Goal: Information Seeking & Learning: Learn about a topic

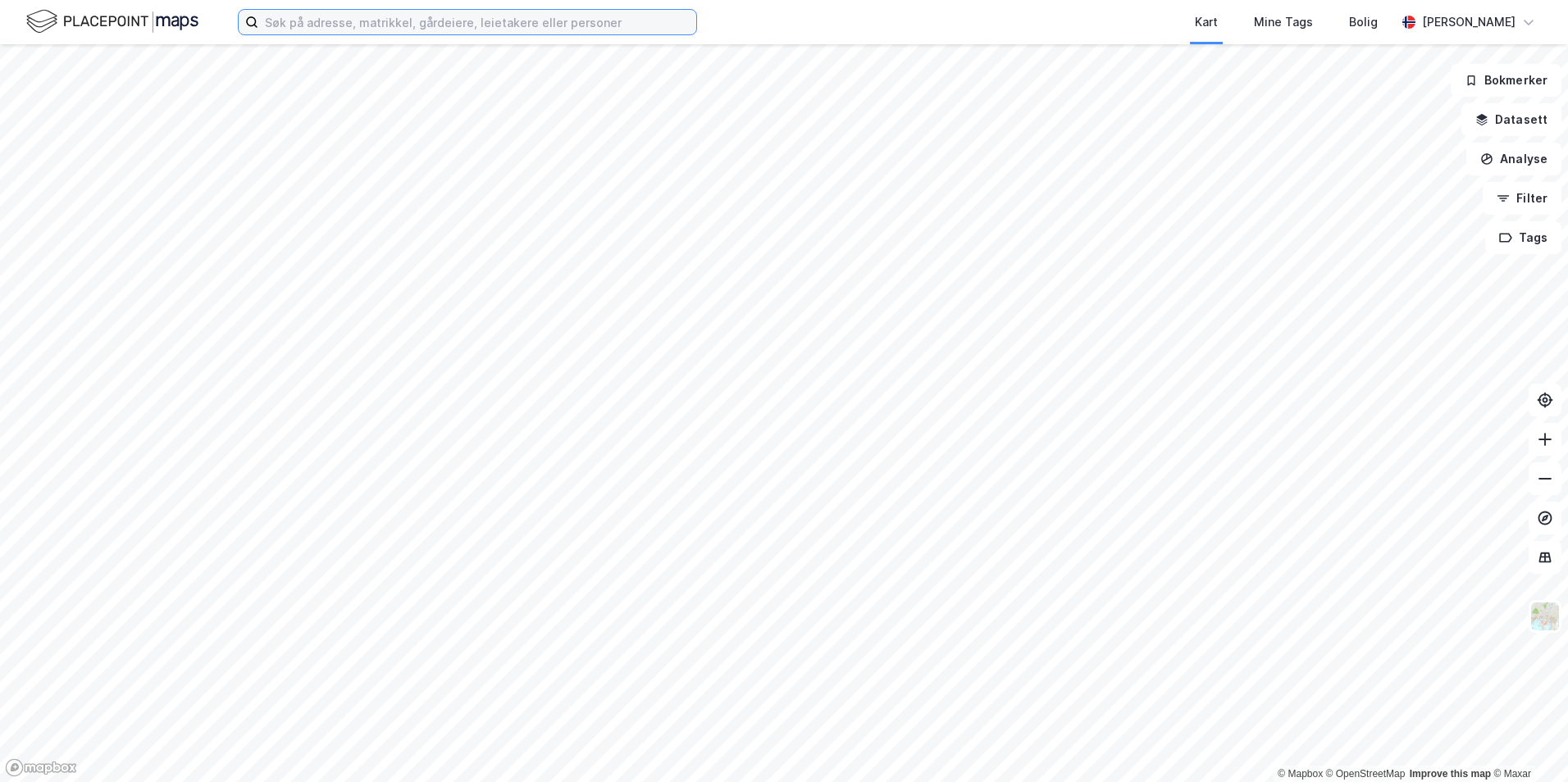
click at [510, 14] on input at bounding box center [477, 21] width 438 height 24
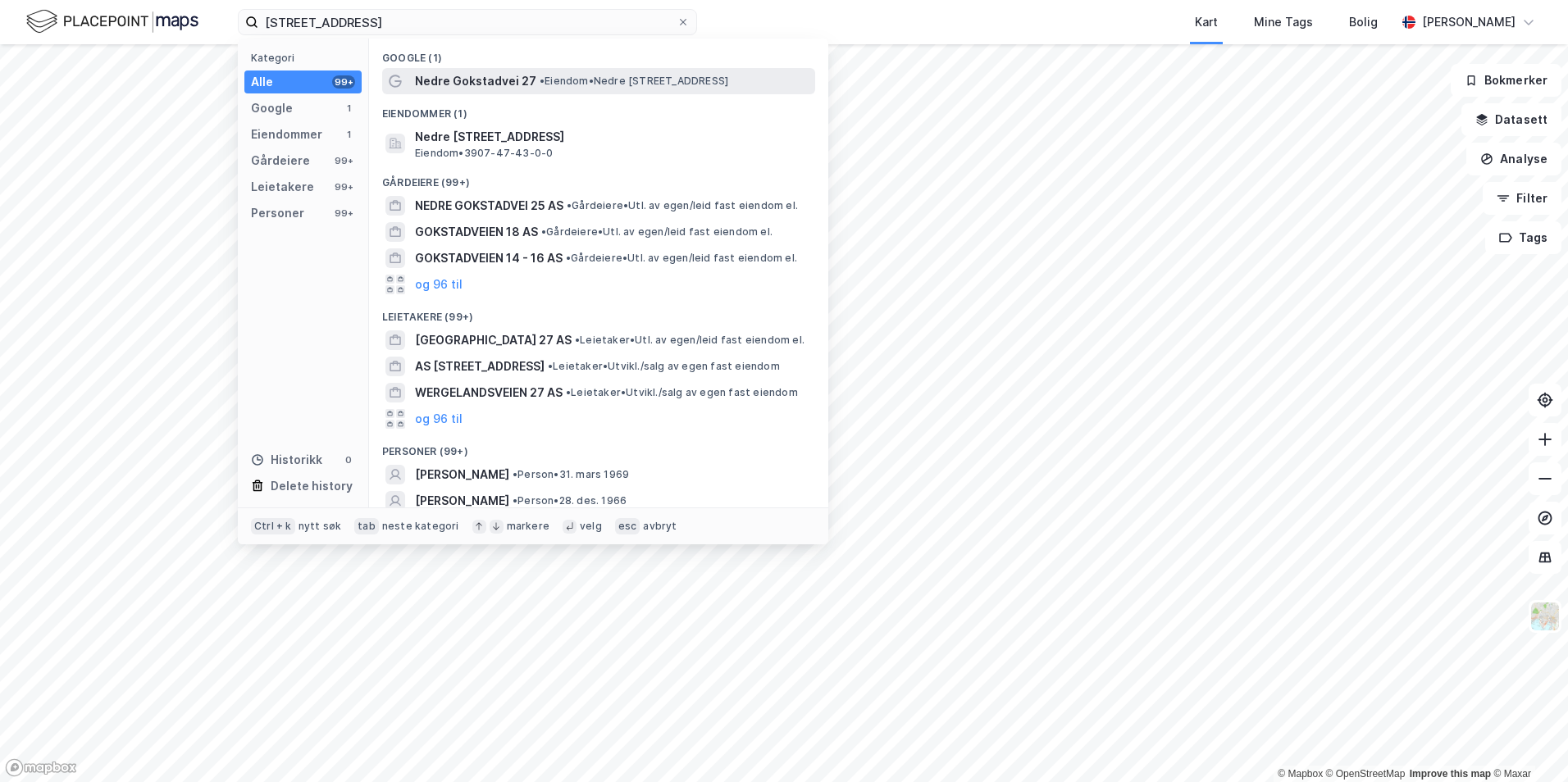
click at [614, 84] on span "• Eiendom • Nedre [STREET_ADDRESS]" at bounding box center [633, 81] width 189 height 14
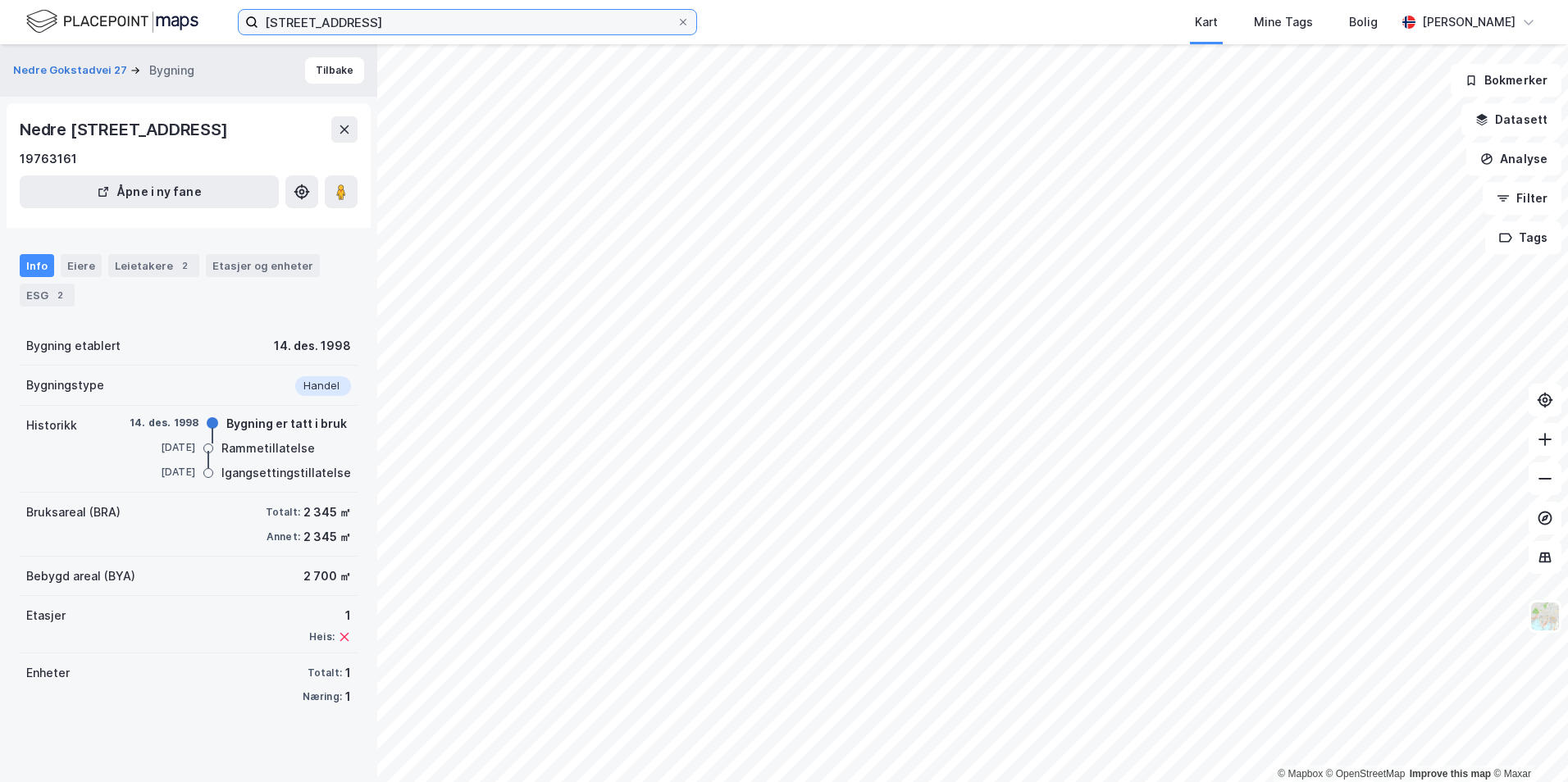
click at [361, 32] on input "[STREET_ADDRESS]" at bounding box center [467, 21] width 419 height 24
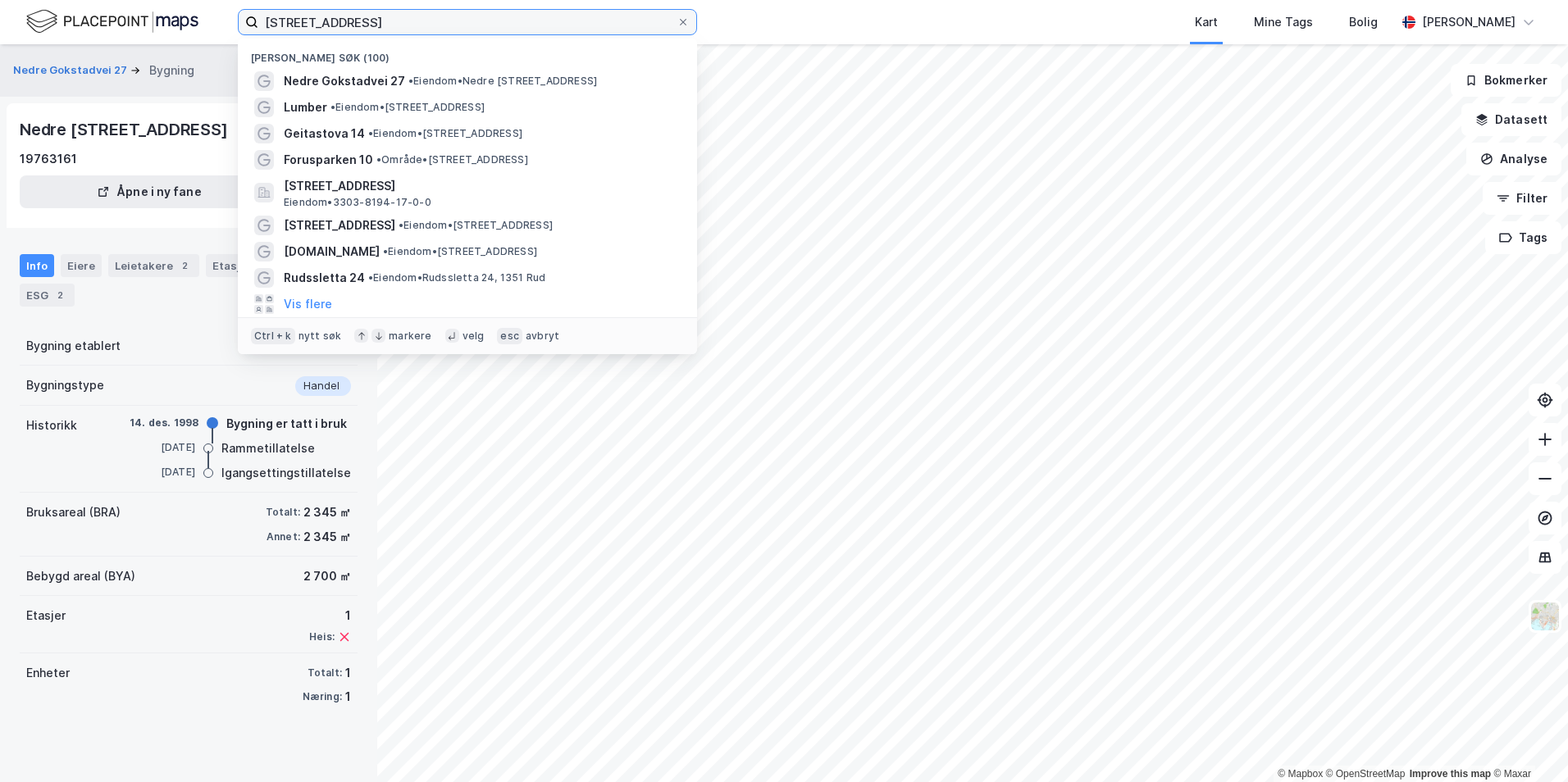
click at [361, 31] on input "[STREET_ADDRESS]" at bounding box center [467, 21] width 419 height 24
paste input "soleveien 115"
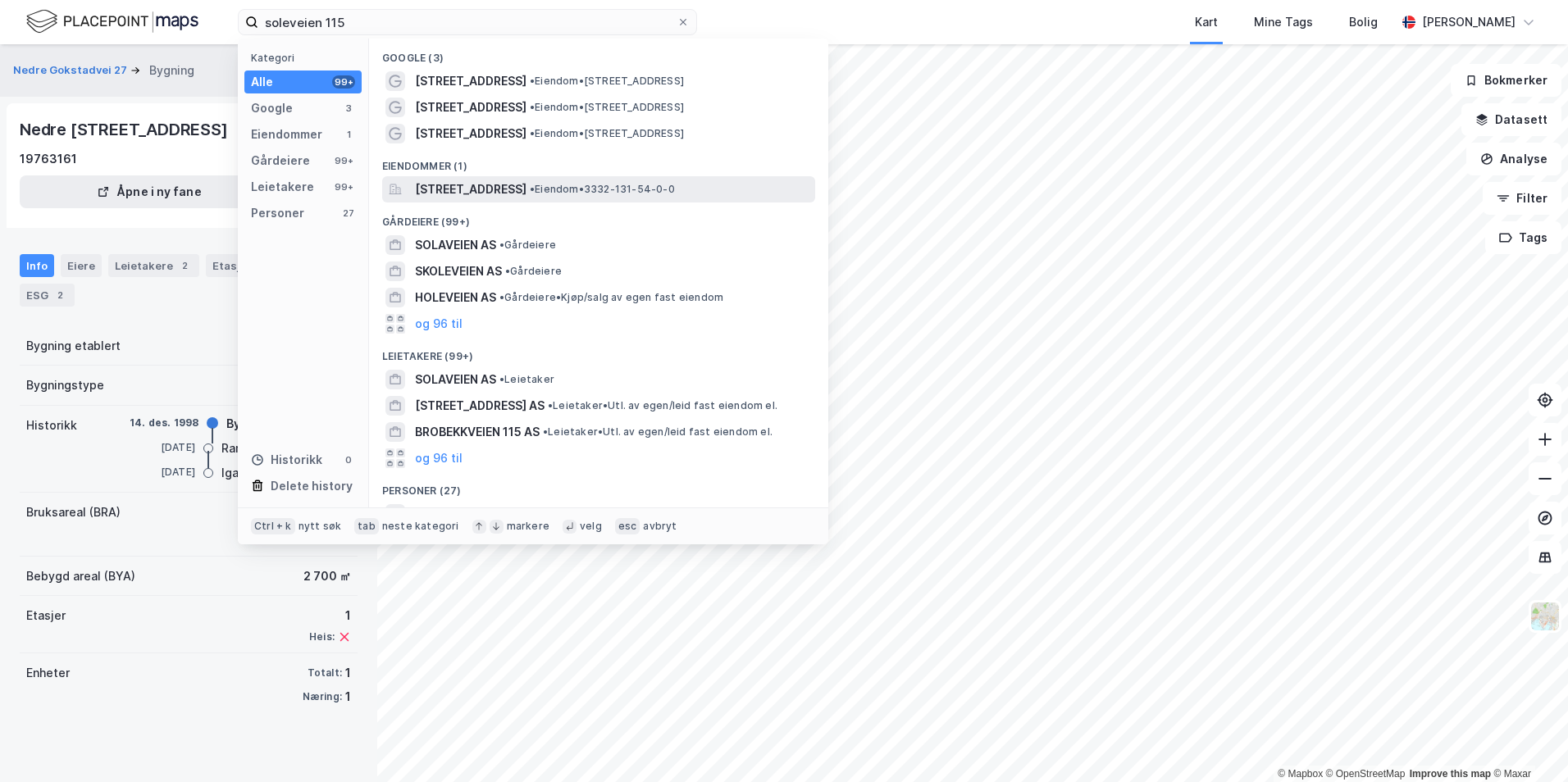
click at [527, 185] on span "[STREET_ADDRESS]" at bounding box center [470, 189] width 111 height 19
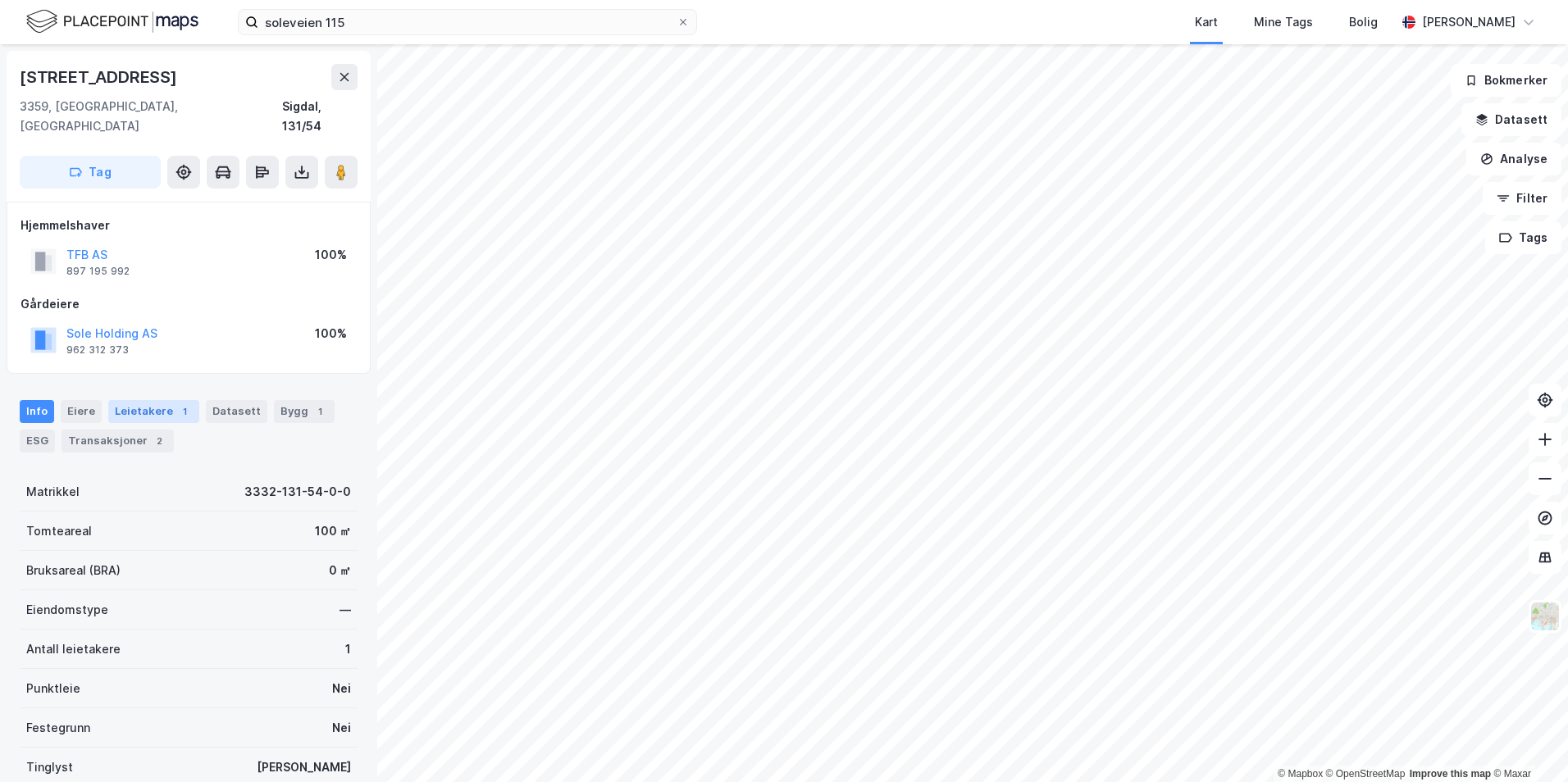
click at [131, 400] on div "Leietakere 1" at bounding box center [154, 412] width 91 height 23
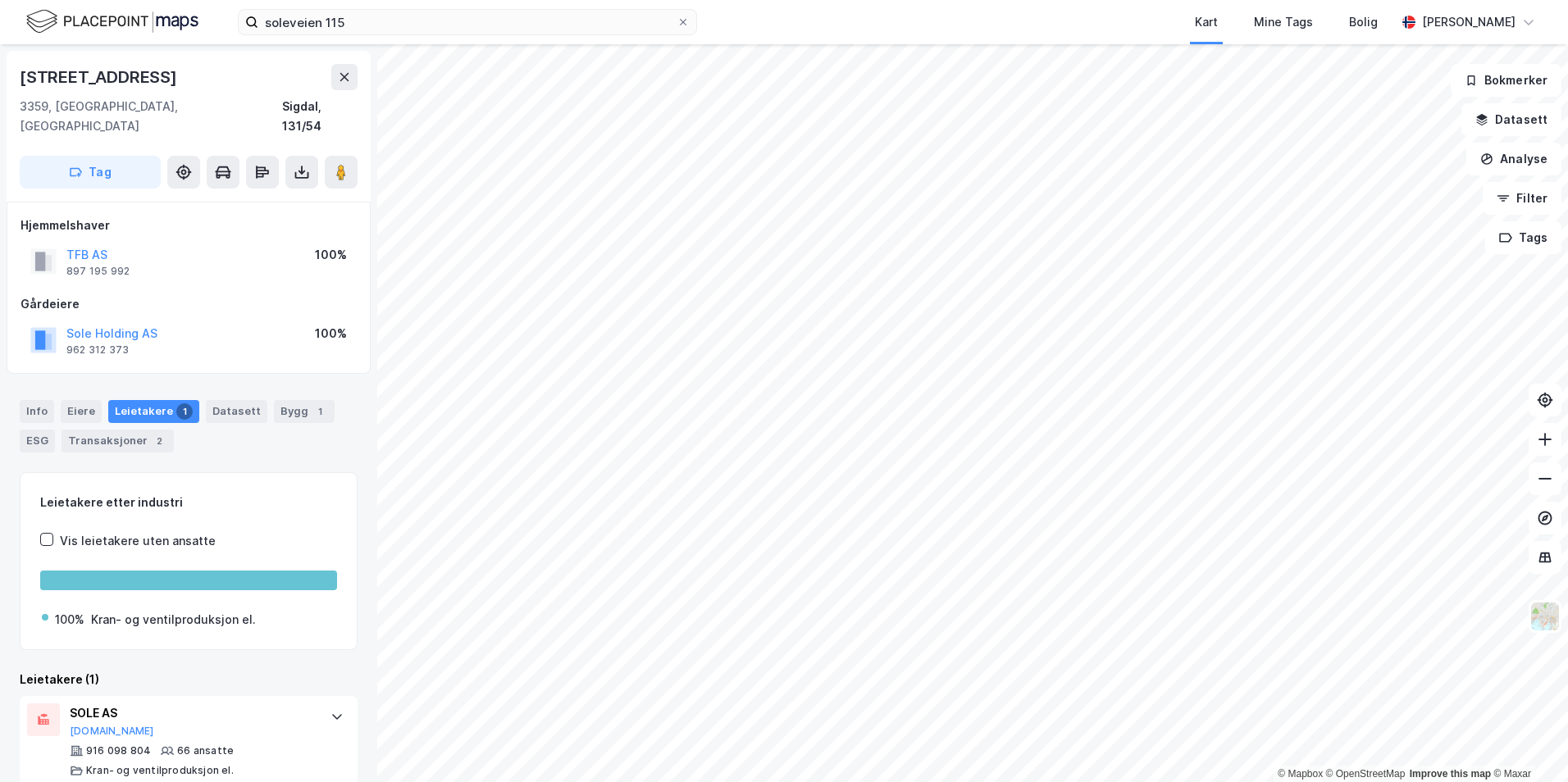
scroll to position [3, 0]
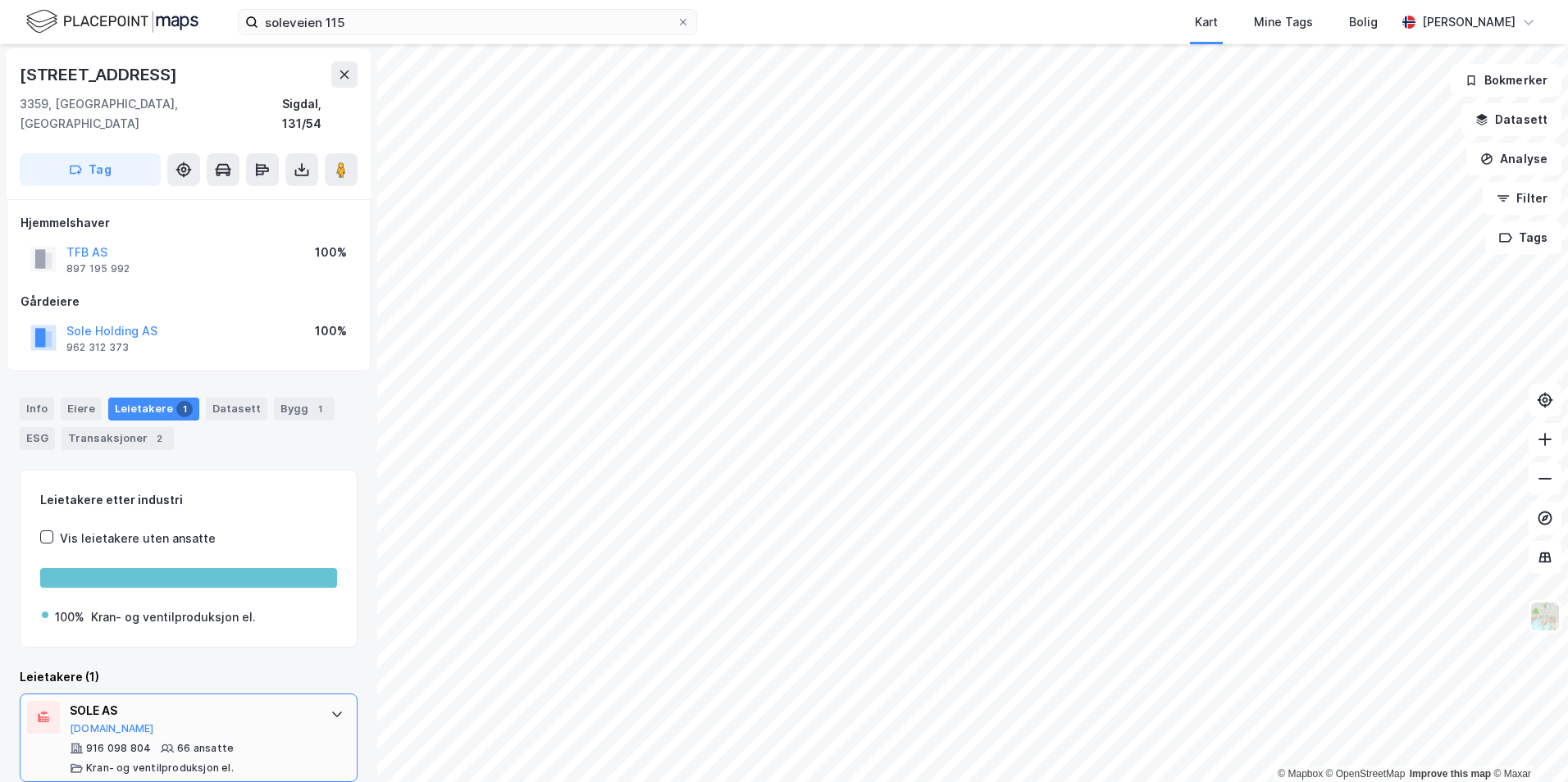
click at [333, 701] on div at bounding box center [336, 713] width 26 height 26
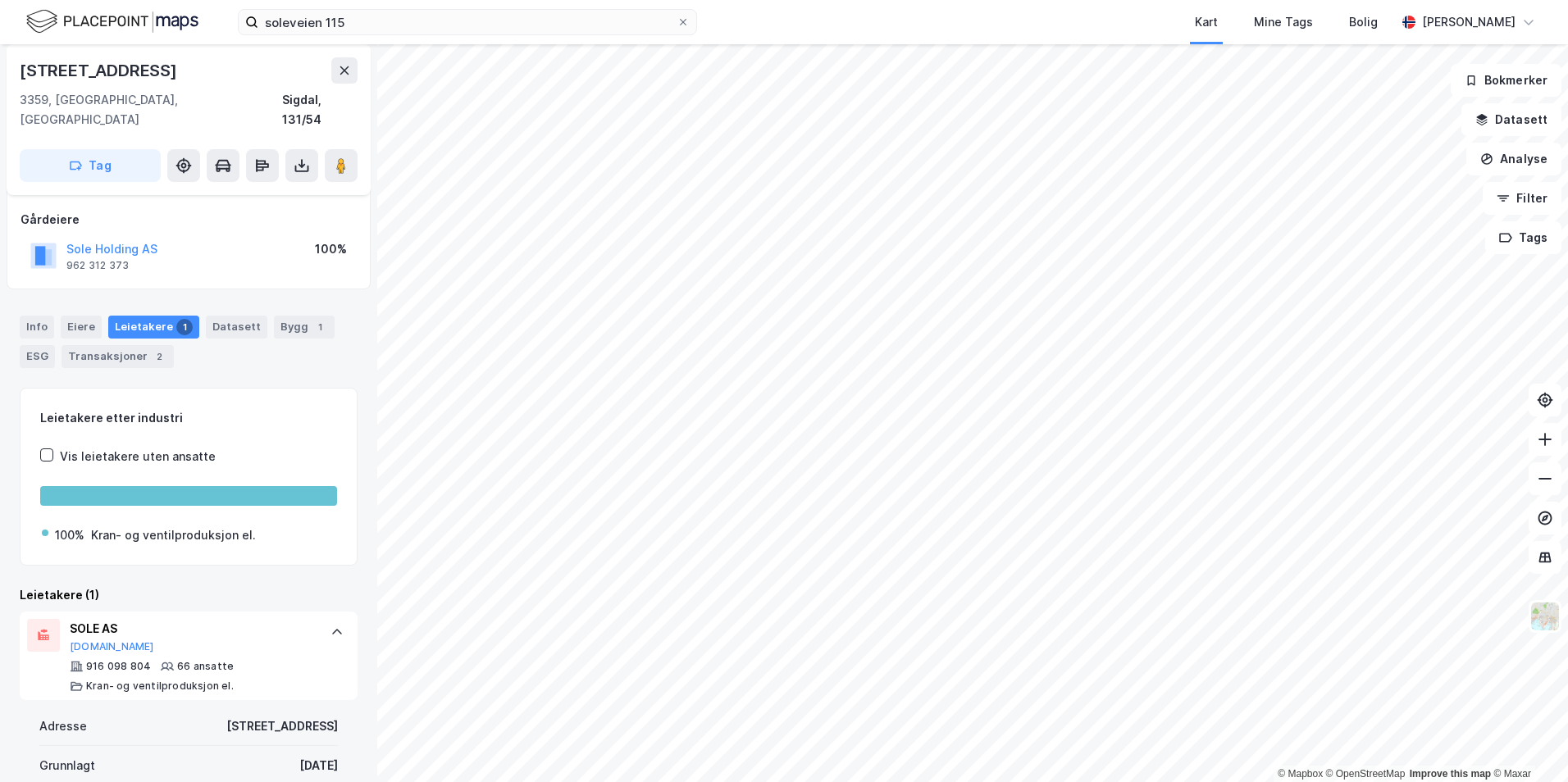
scroll to position [0, 0]
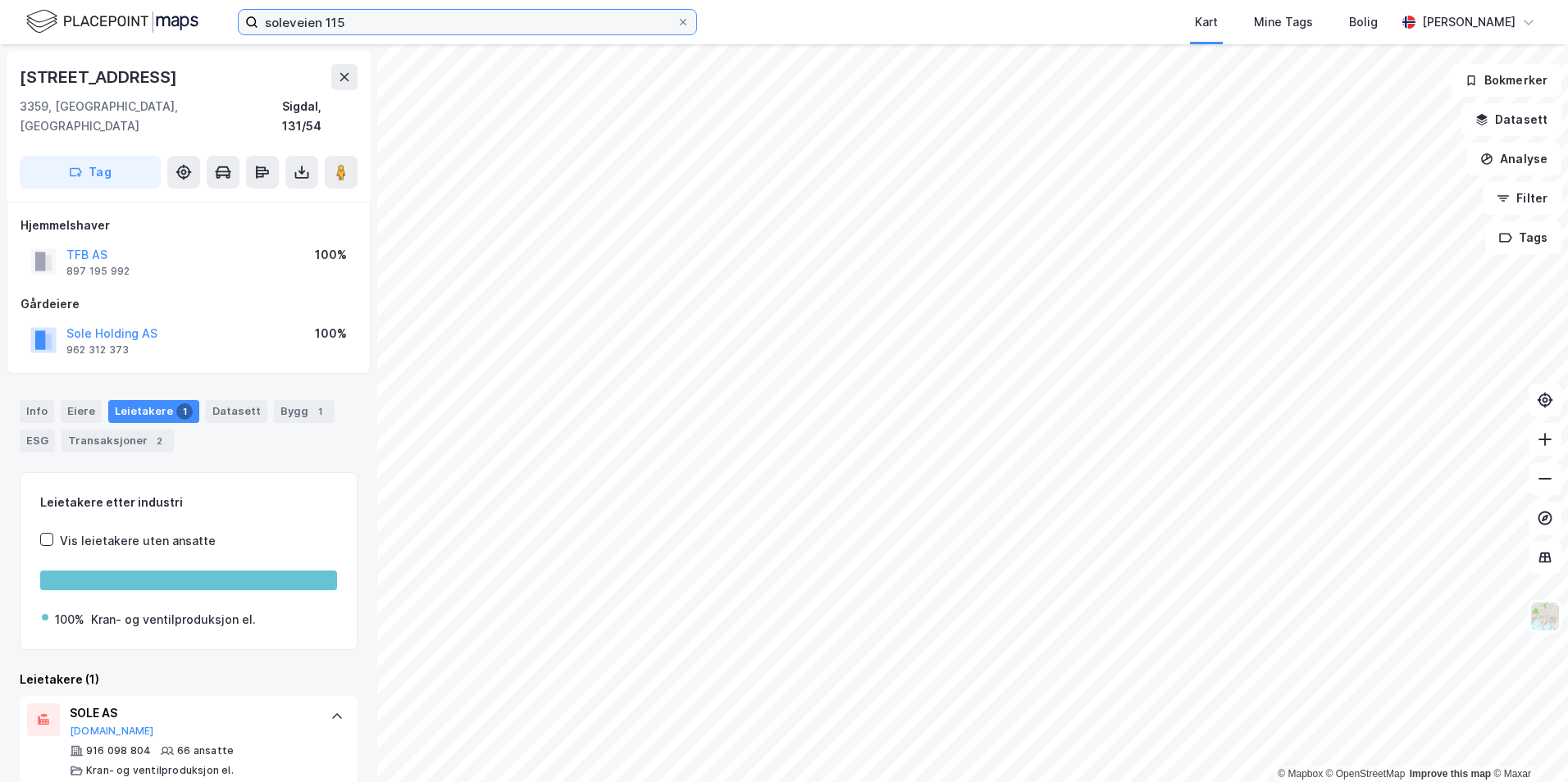
click at [471, 15] on input "soleveien 115" at bounding box center [467, 21] width 419 height 24
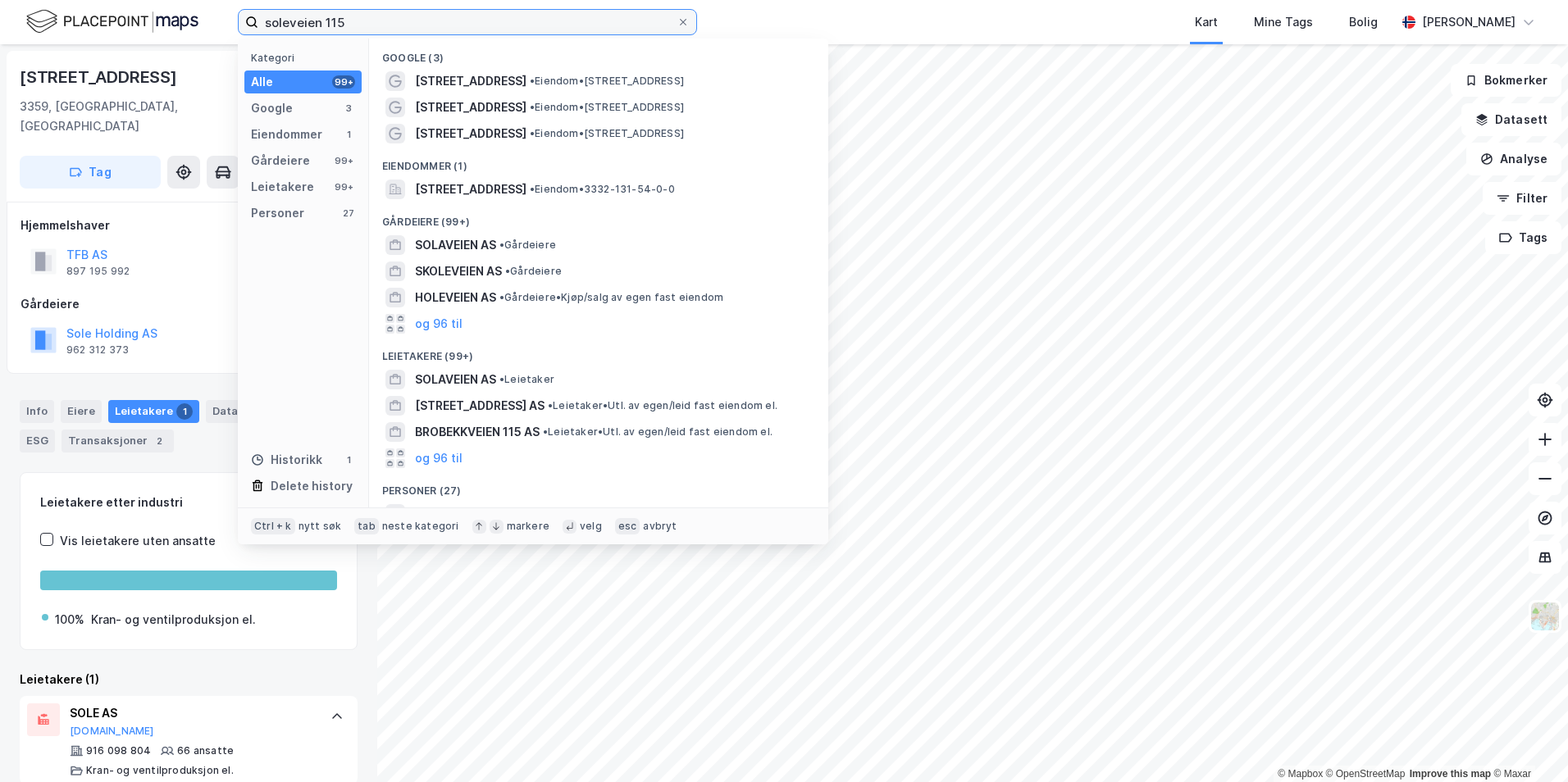
click at [471, 15] on input "soleveien 115" at bounding box center [467, 21] width 419 height 24
paste input "robotvegen 3"
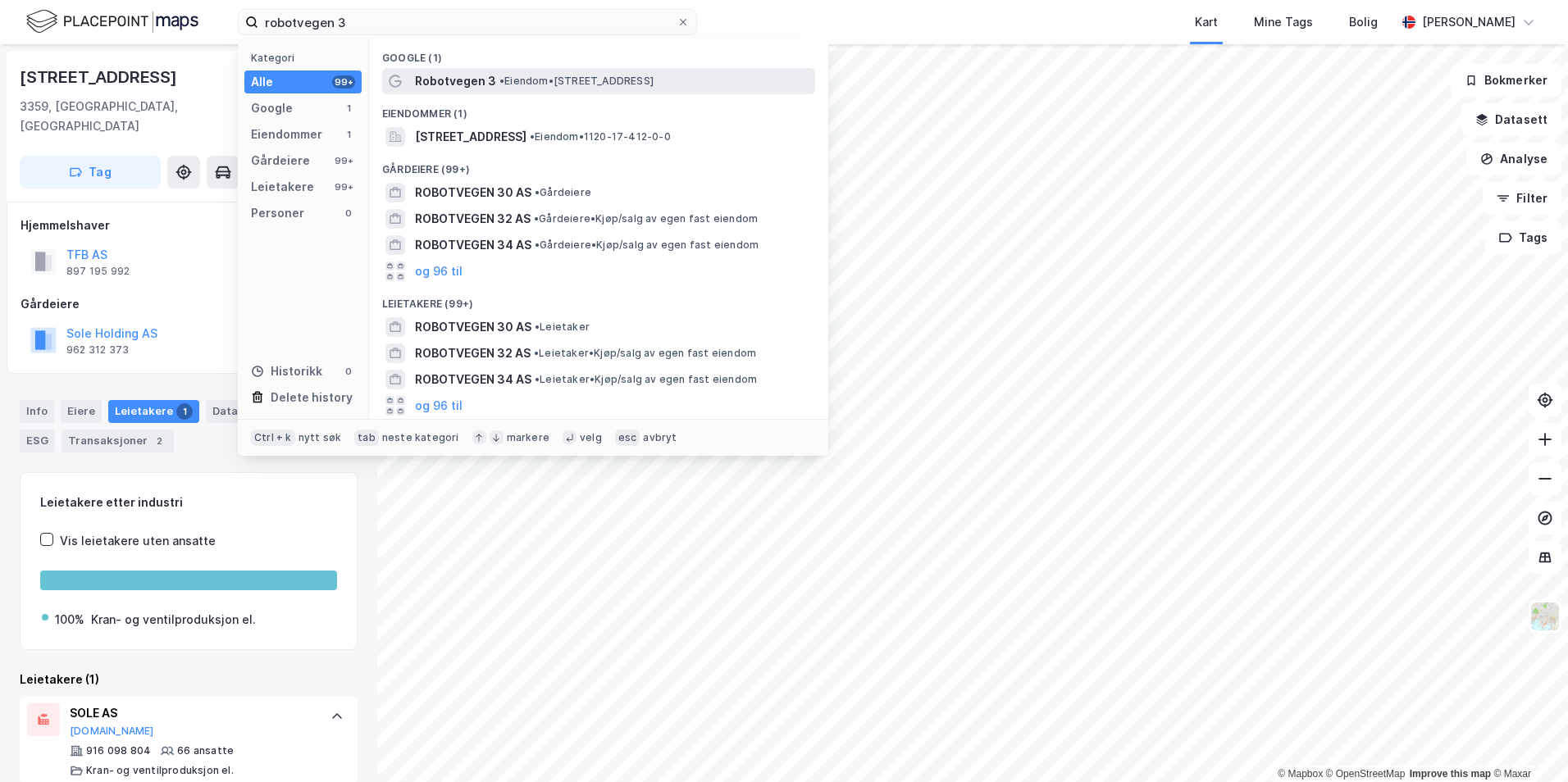
click at [704, 72] on div "Robotvegen 3 • Eiendom • [STREET_ADDRESS]" at bounding box center [613, 81] width 397 height 19
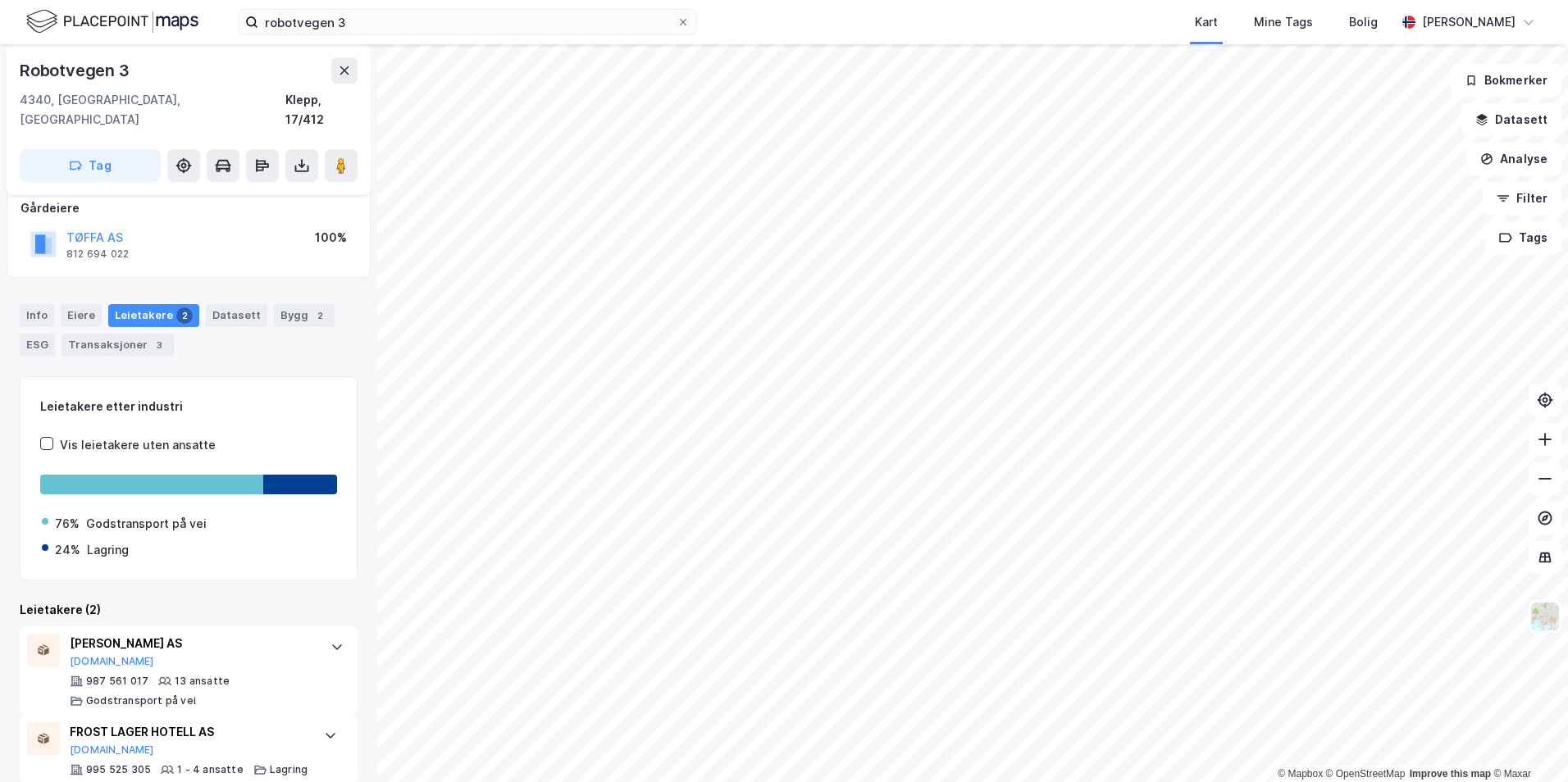
scroll to position [98, 0]
click at [47, 303] on div "Info" at bounding box center [37, 314] width 35 height 23
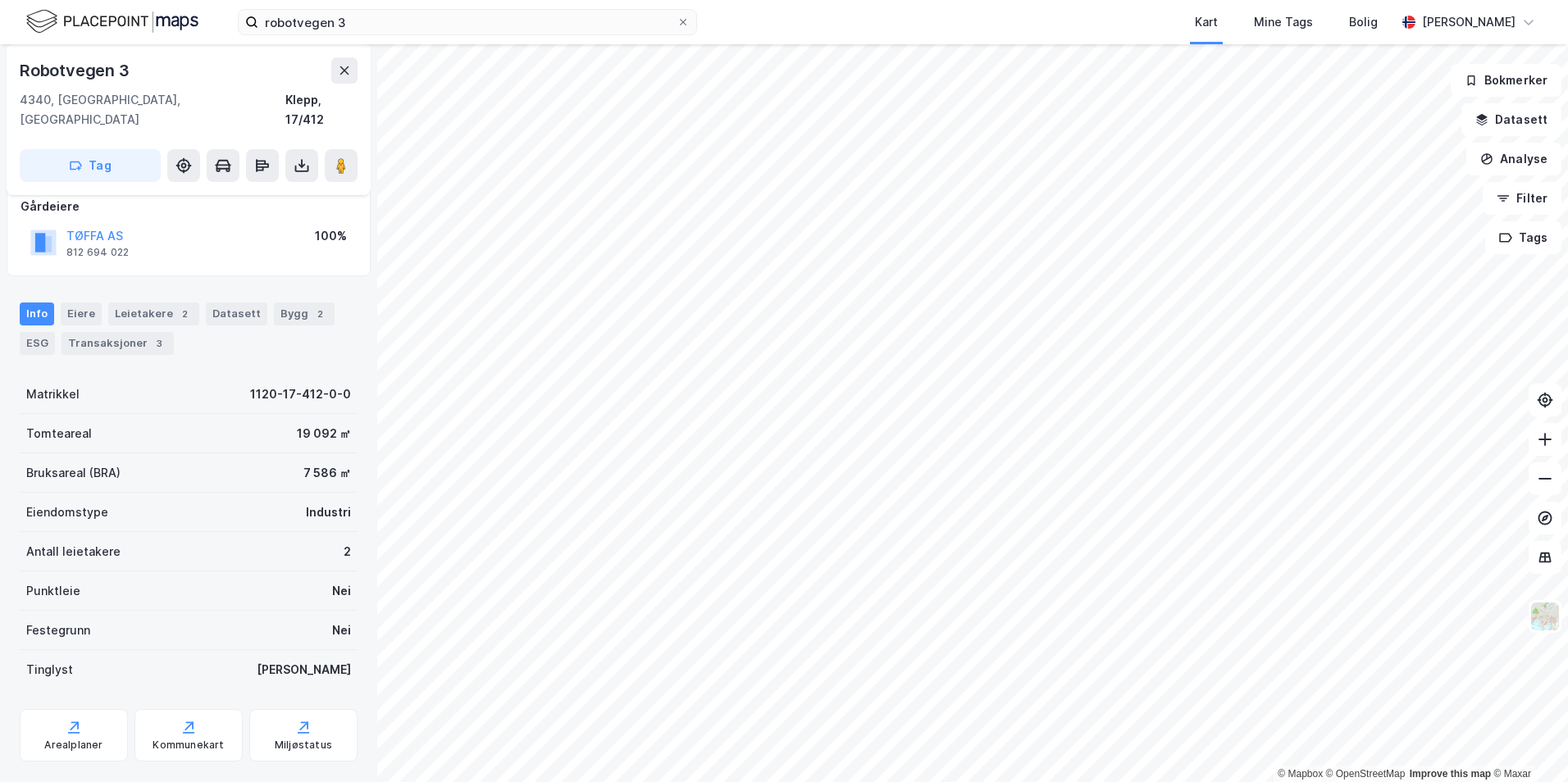
click at [304, 463] on div "7 586 ㎡" at bounding box center [327, 473] width 47 height 19
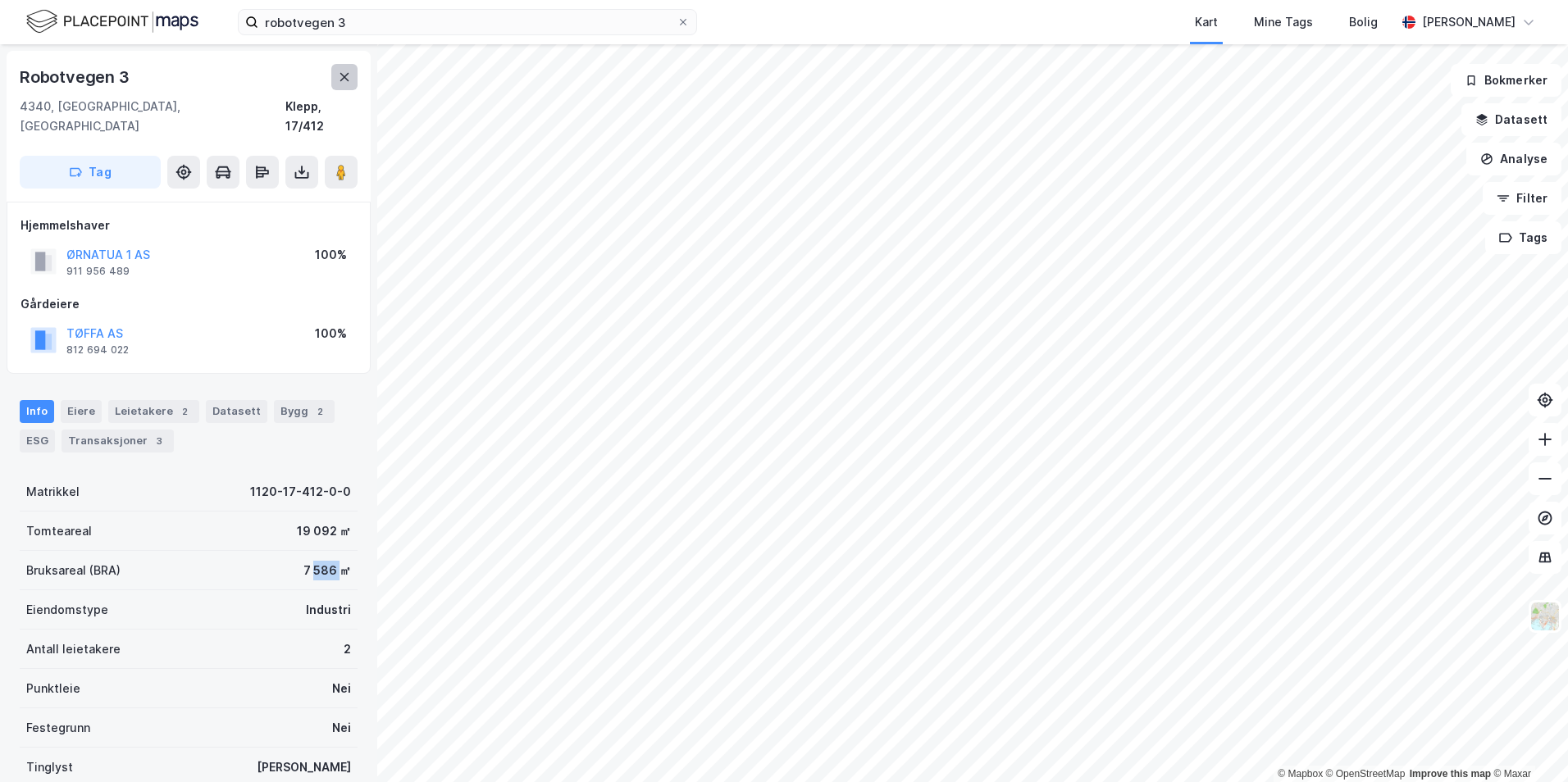
click at [337, 72] on button at bounding box center [344, 76] width 26 height 26
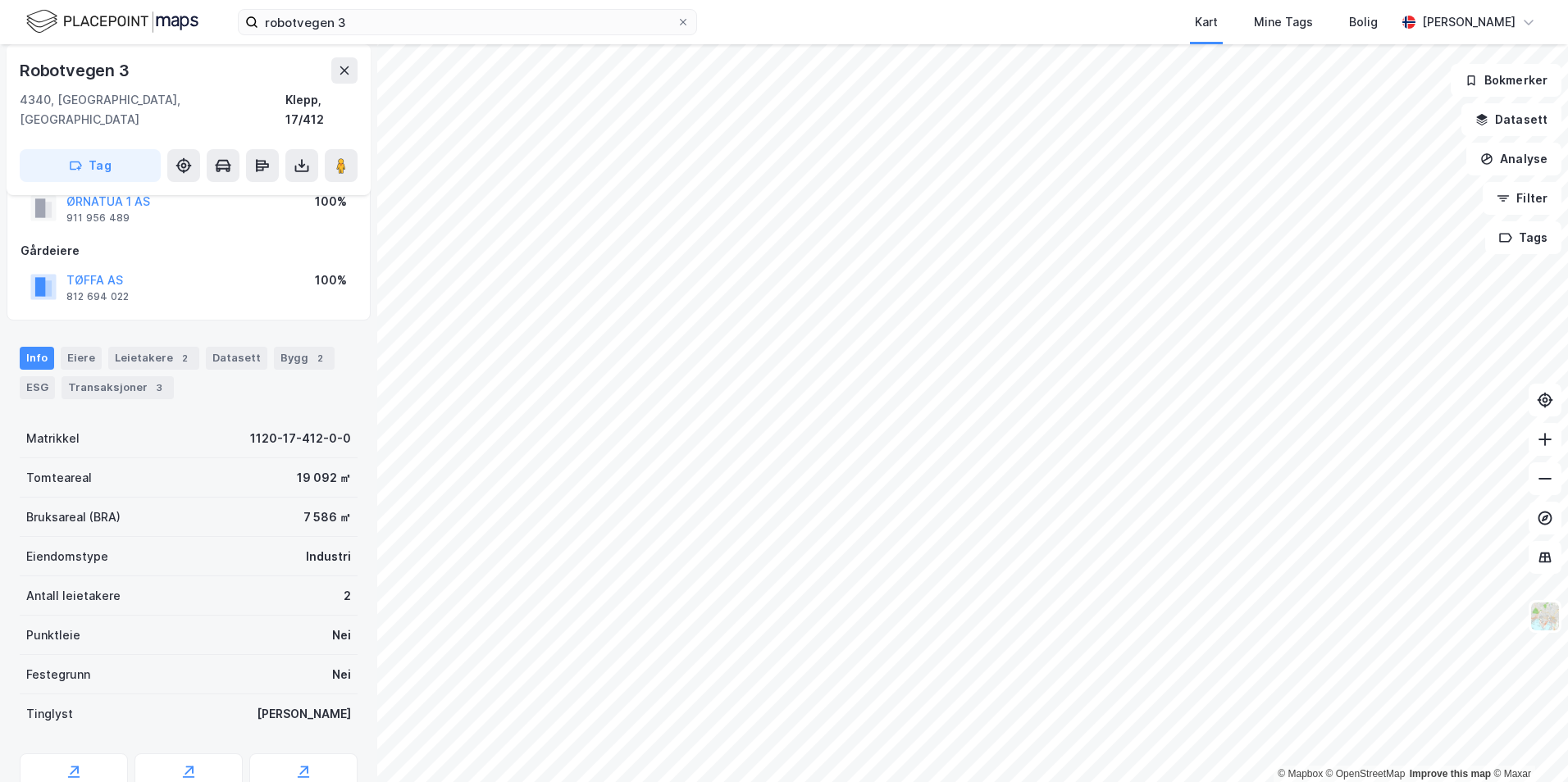
scroll to position [111, 0]
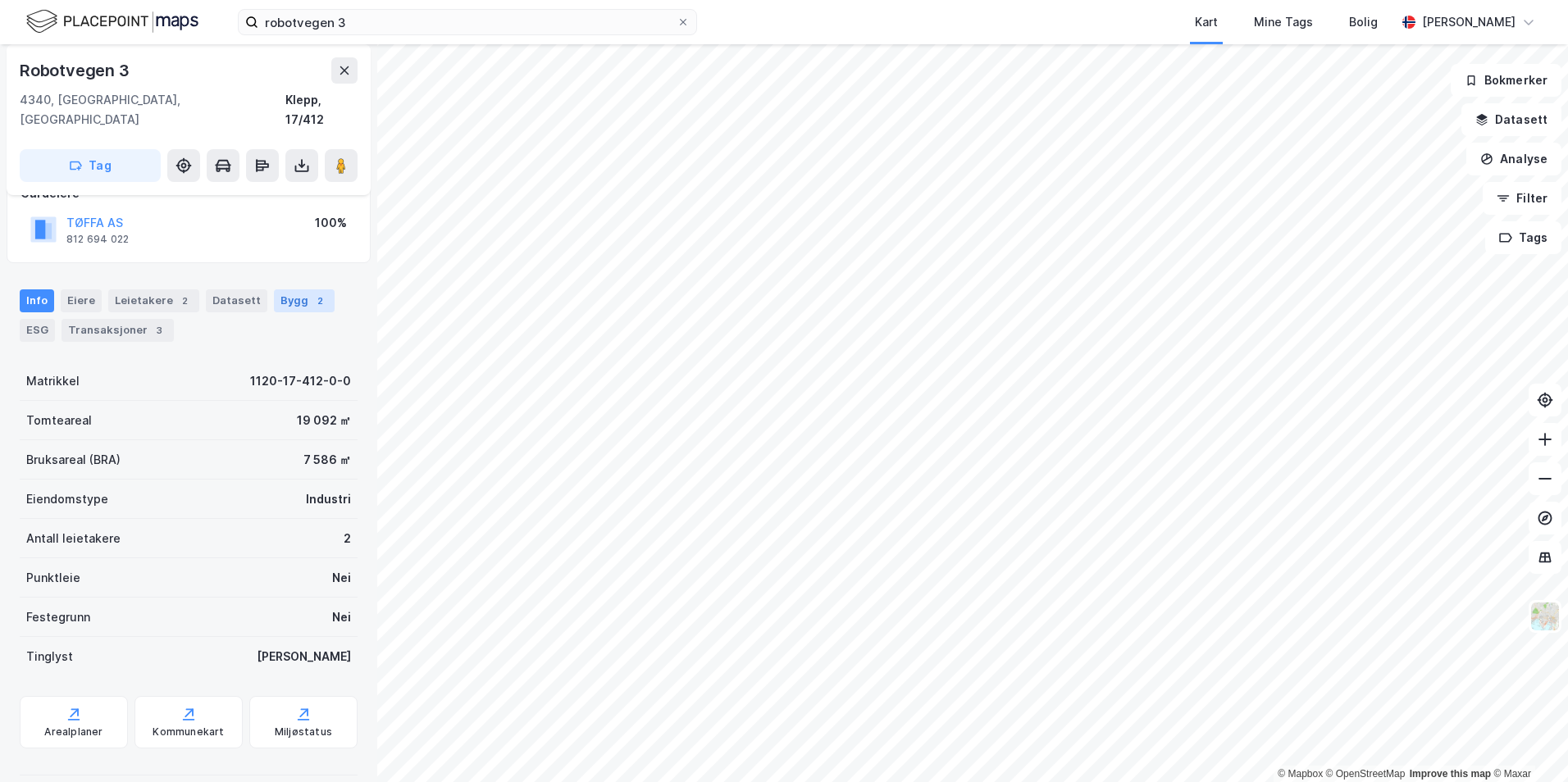
click at [283, 289] on div "Bygg 2" at bounding box center [304, 301] width 61 height 23
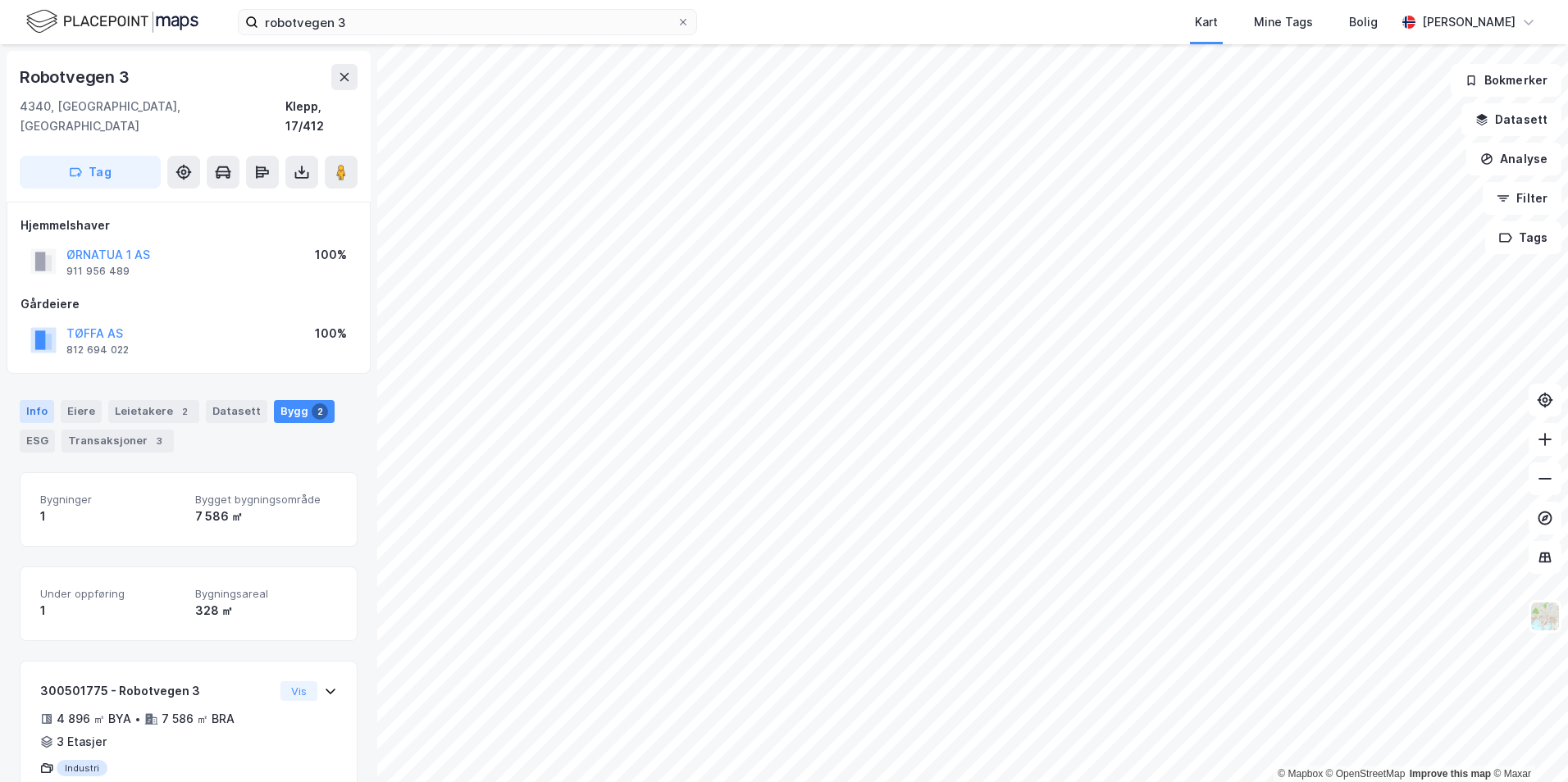
click at [46, 400] on div "Info" at bounding box center [37, 412] width 35 height 23
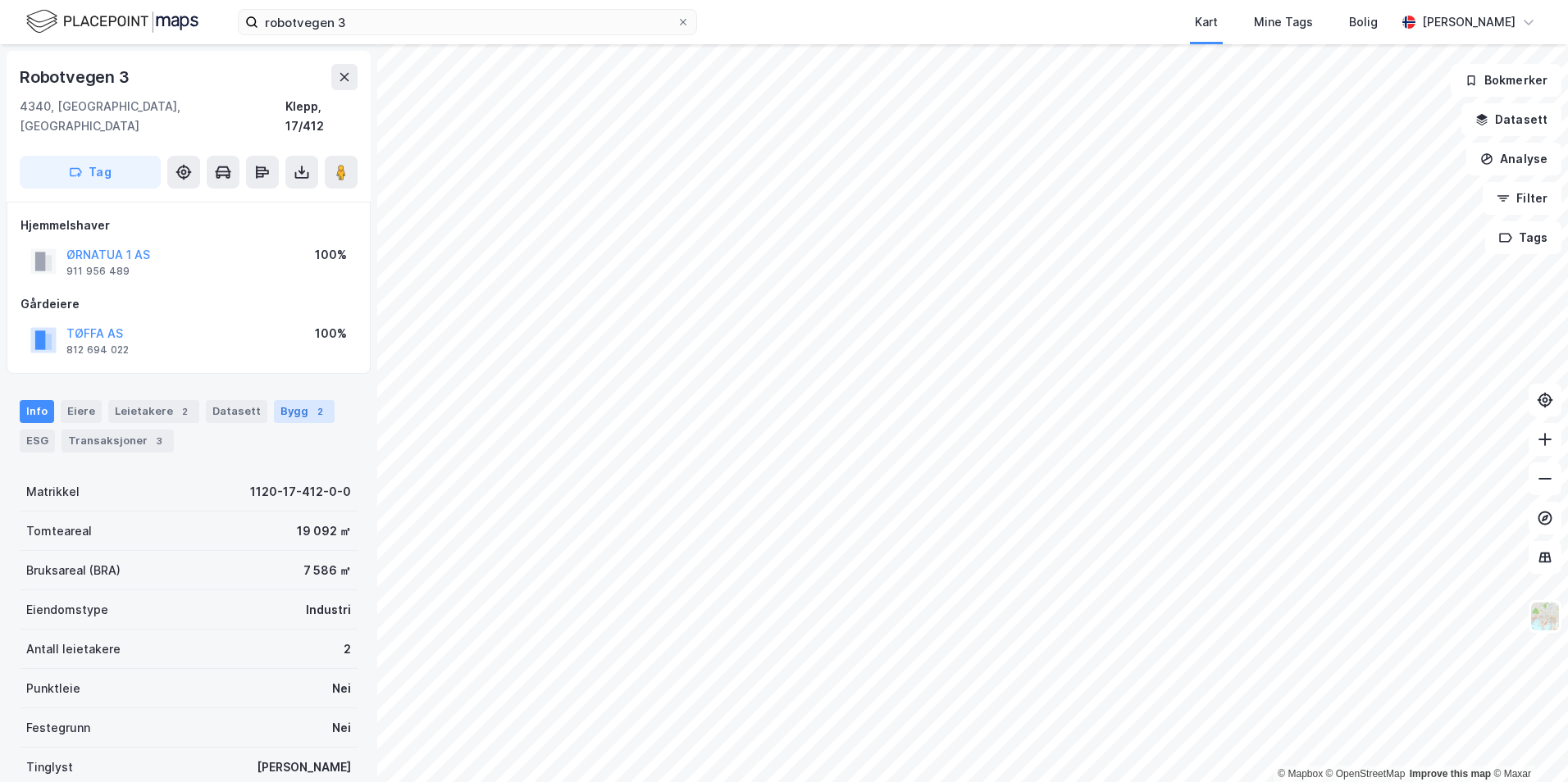
click at [281, 400] on div "Bygg 2" at bounding box center [304, 412] width 61 height 23
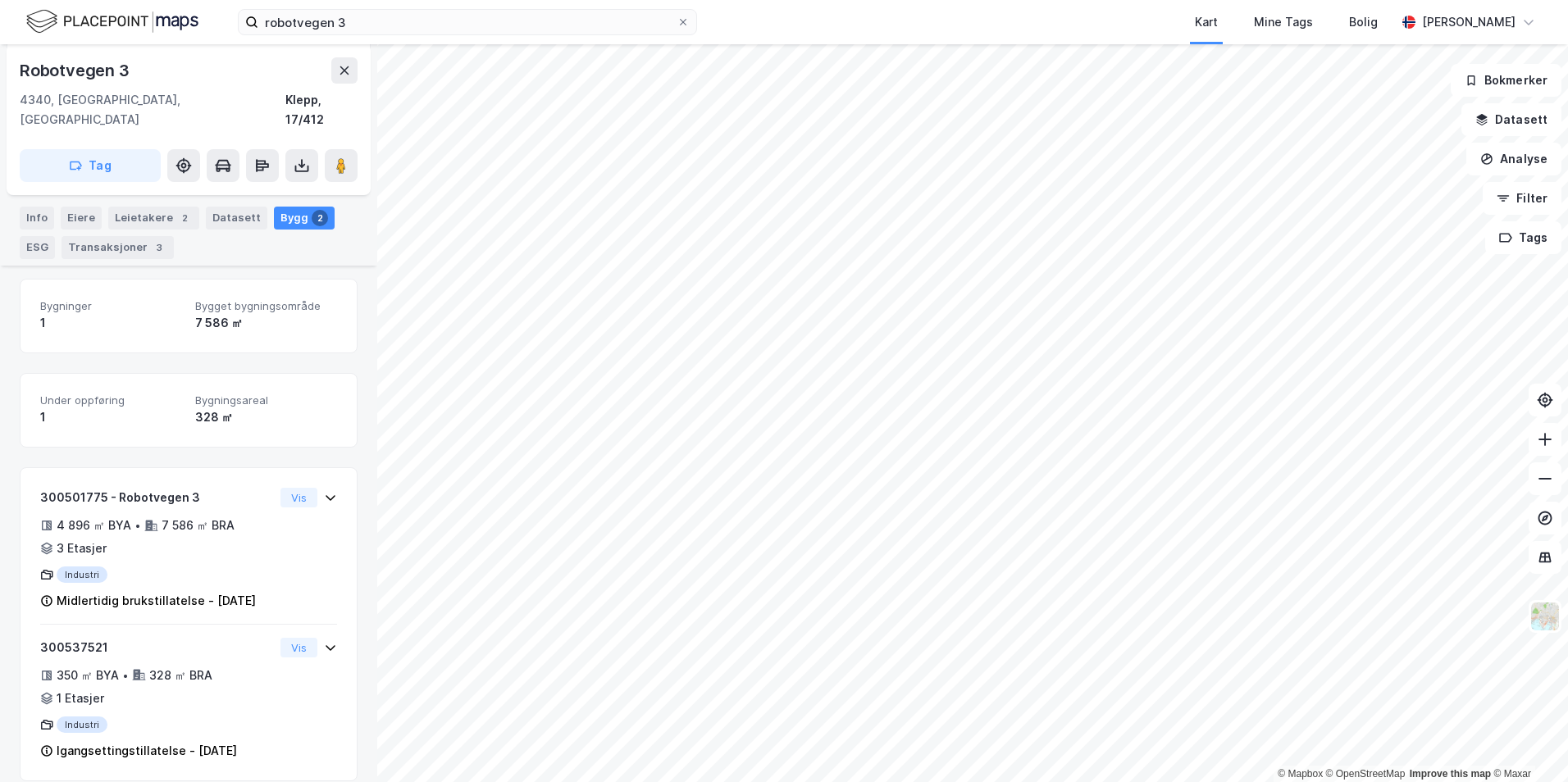
scroll to position [213, 0]
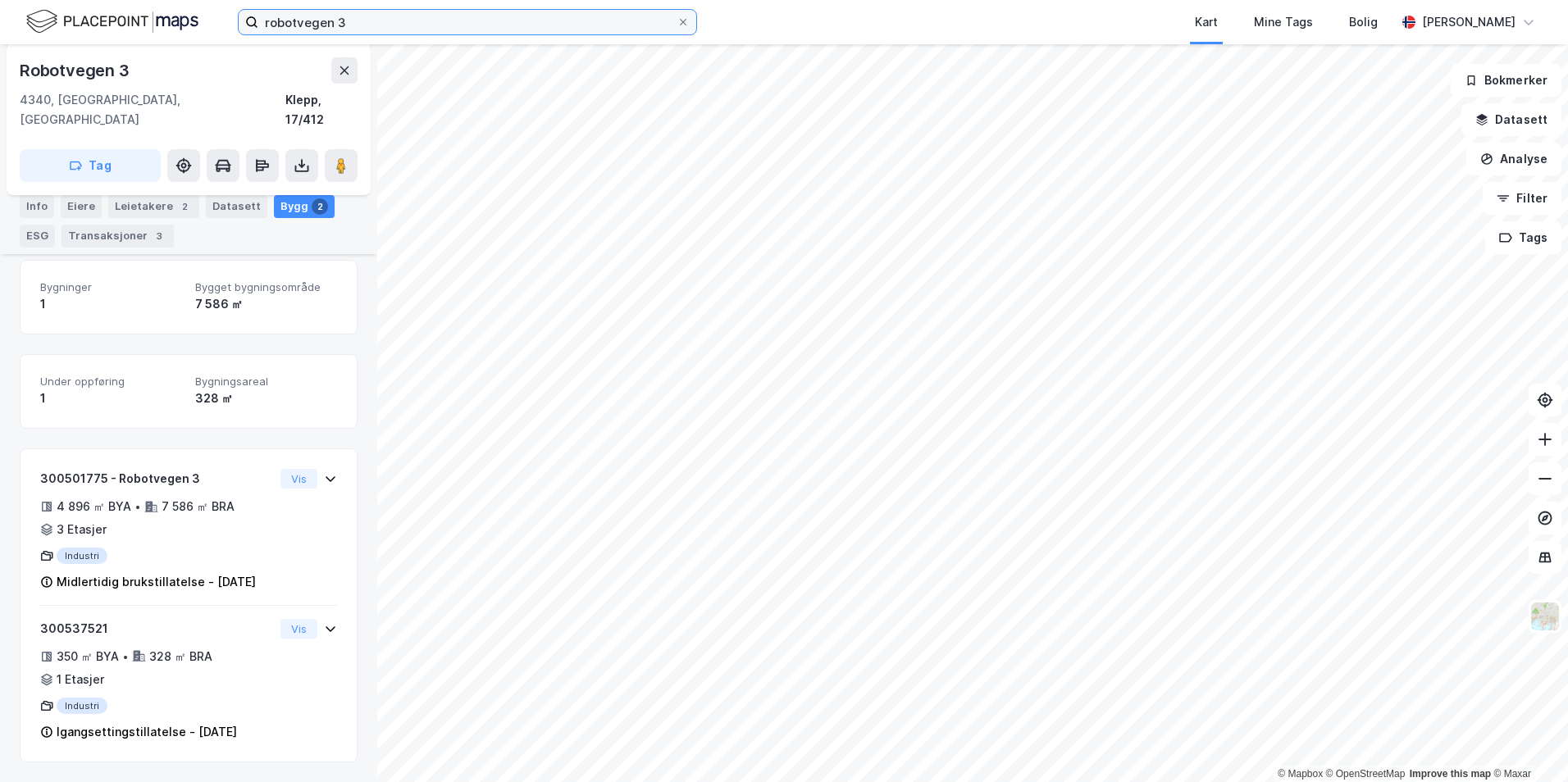
click at [592, 17] on input "robotvegen 3" at bounding box center [467, 21] width 419 height 24
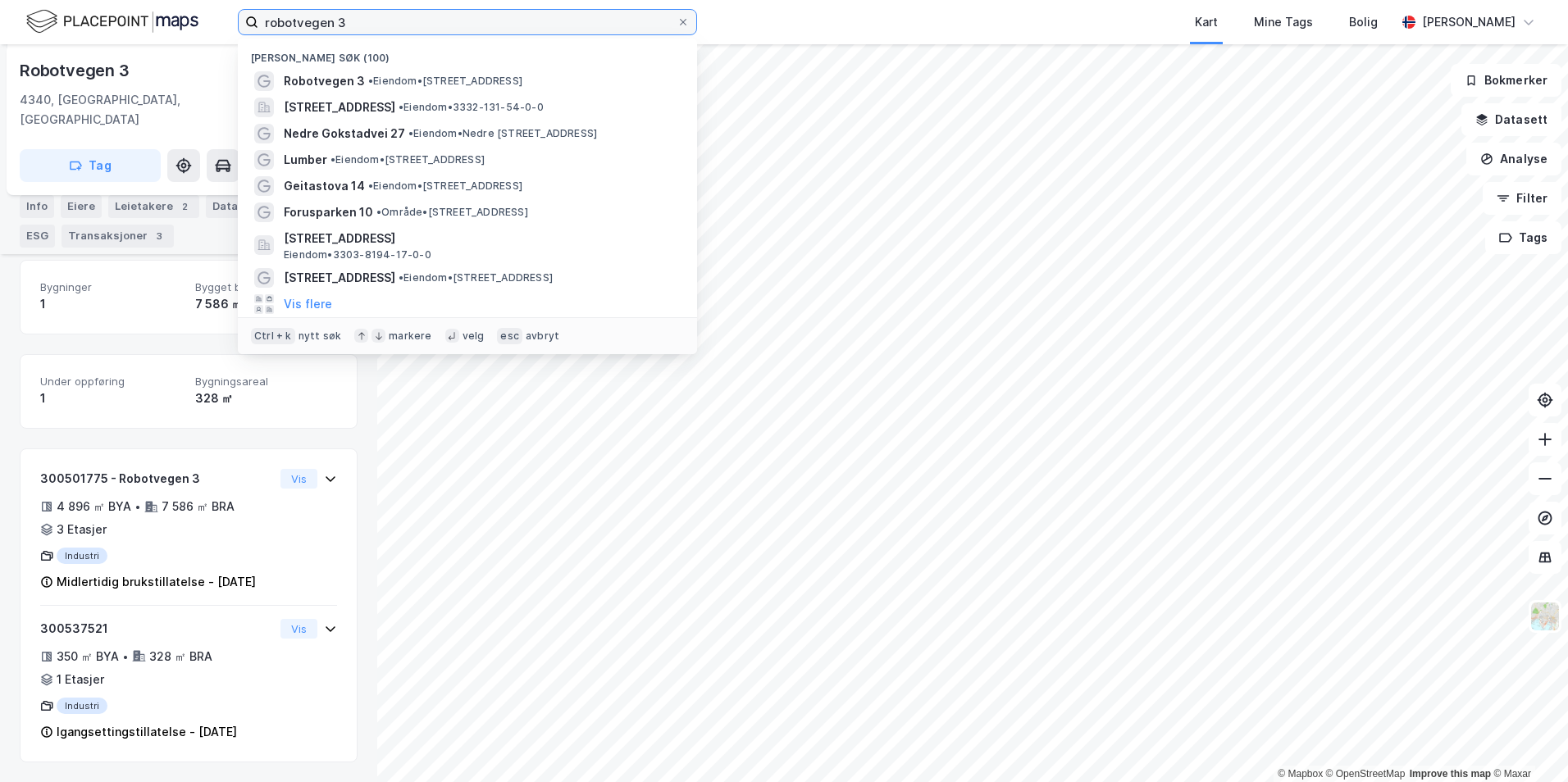
click at [592, 16] on input "robotvegen 3" at bounding box center [467, 21] width 419 height 24
paste input "Nedre Gokstad vei 27"
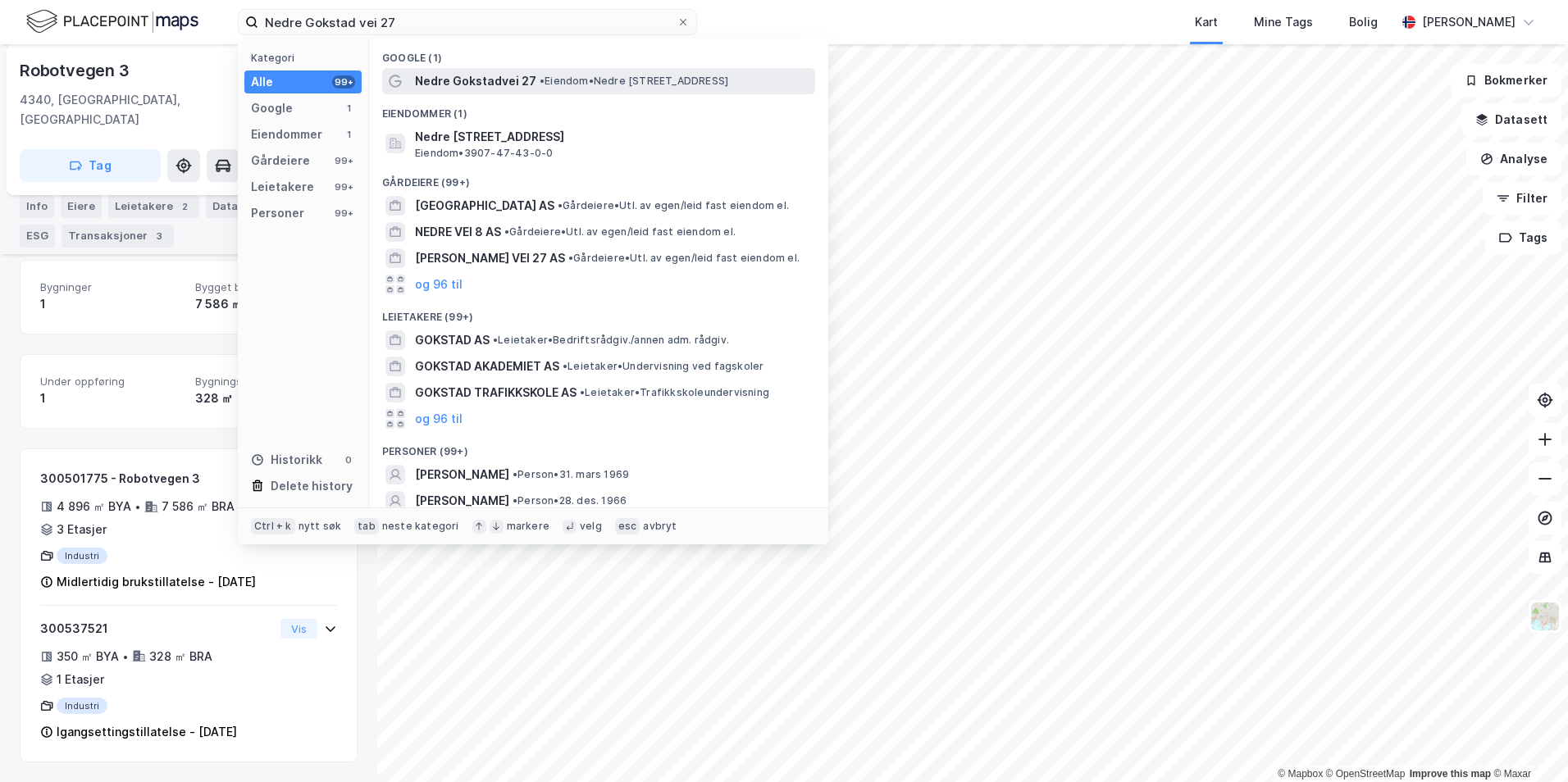
click at [593, 83] on span "• Eiendom • Nedre [STREET_ADDRESS]" at bounding box center [633, 81] width 189 height 14
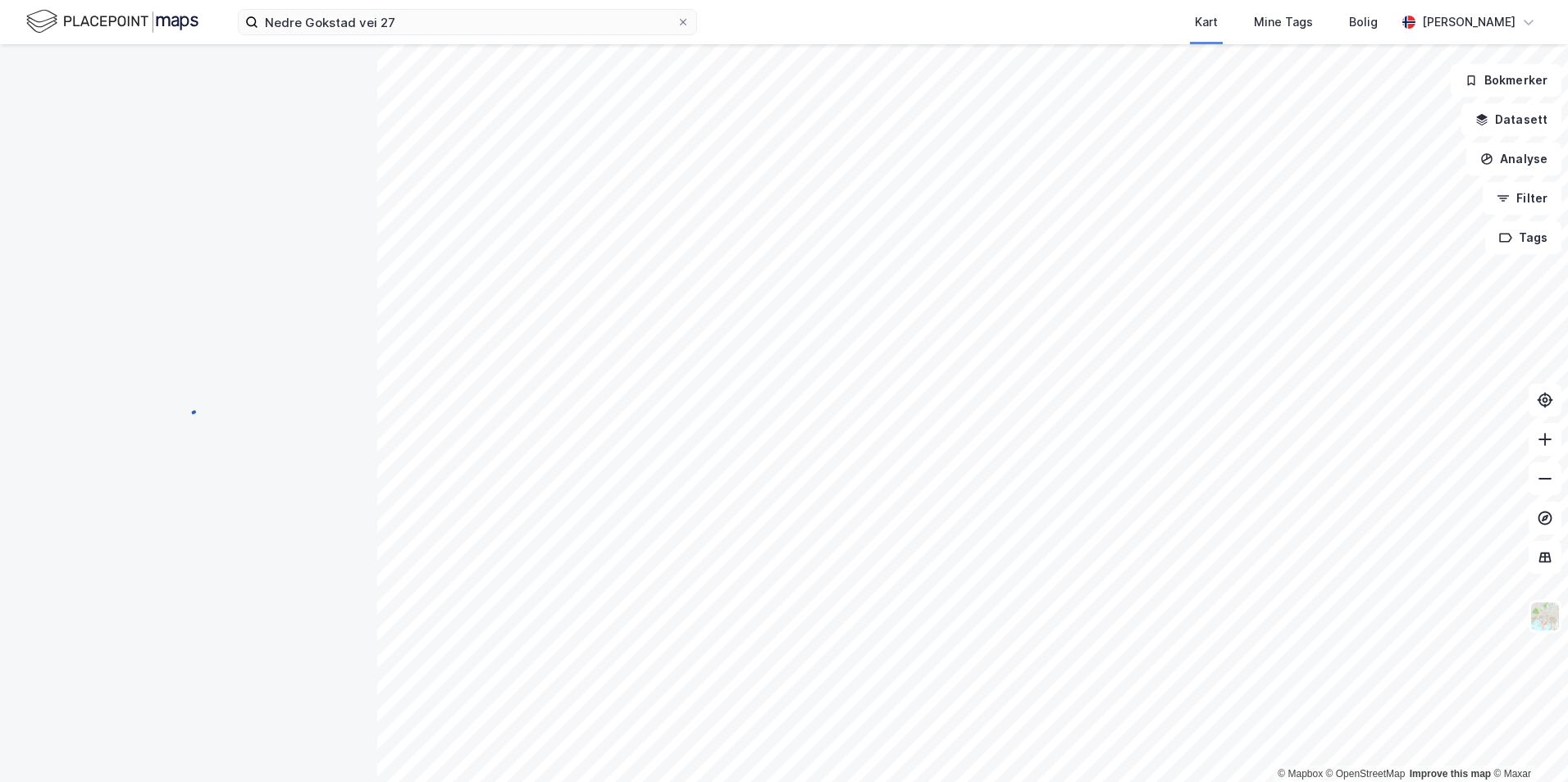
scroll to position [26, 0]
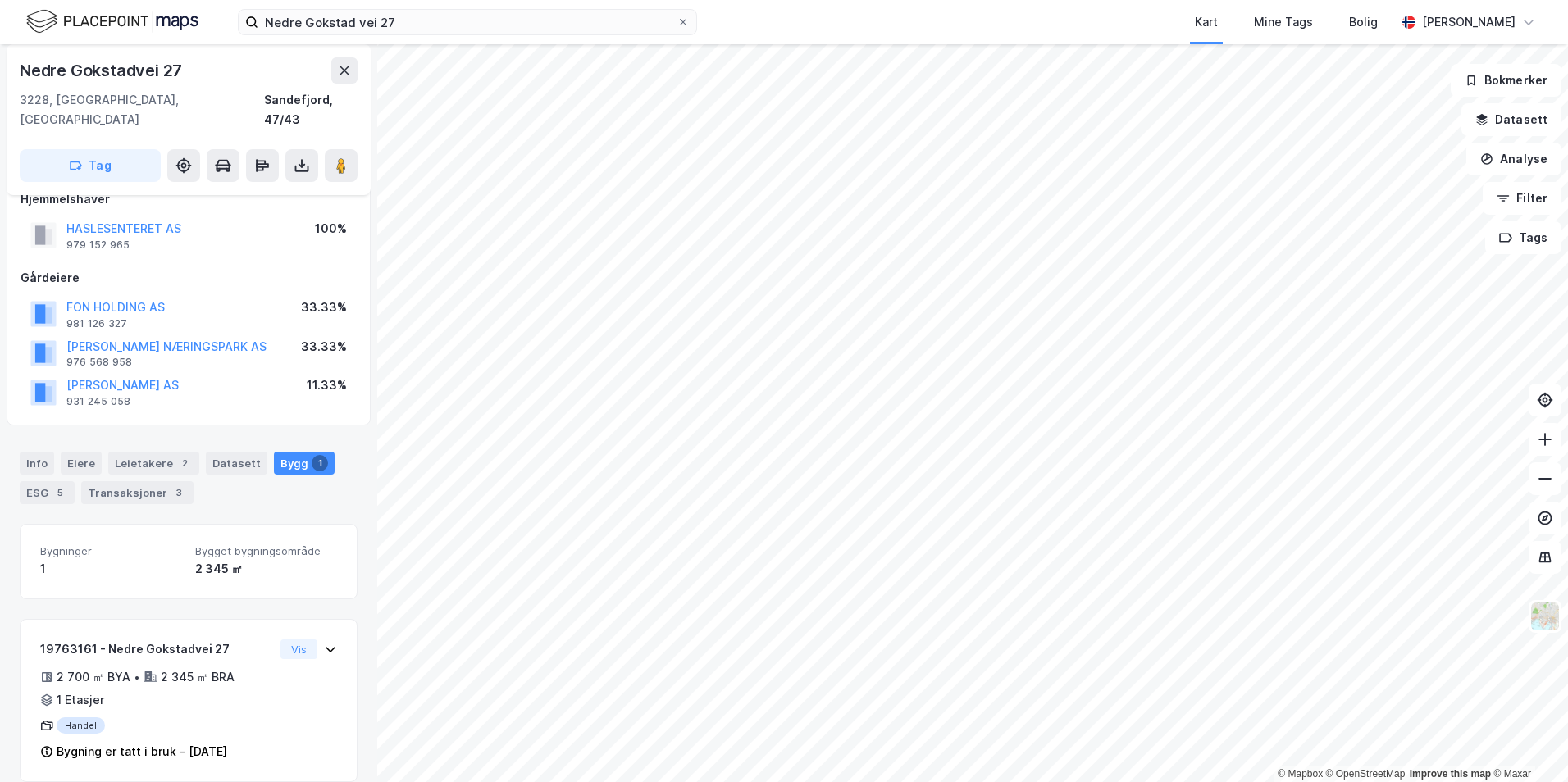
click at [248, 473] on div "Info Eiere Leietakere 2 Datasett Bygg 1 ESG 5 Transaksjoner 3" at bounding box center [188, 478] width 337 height 52
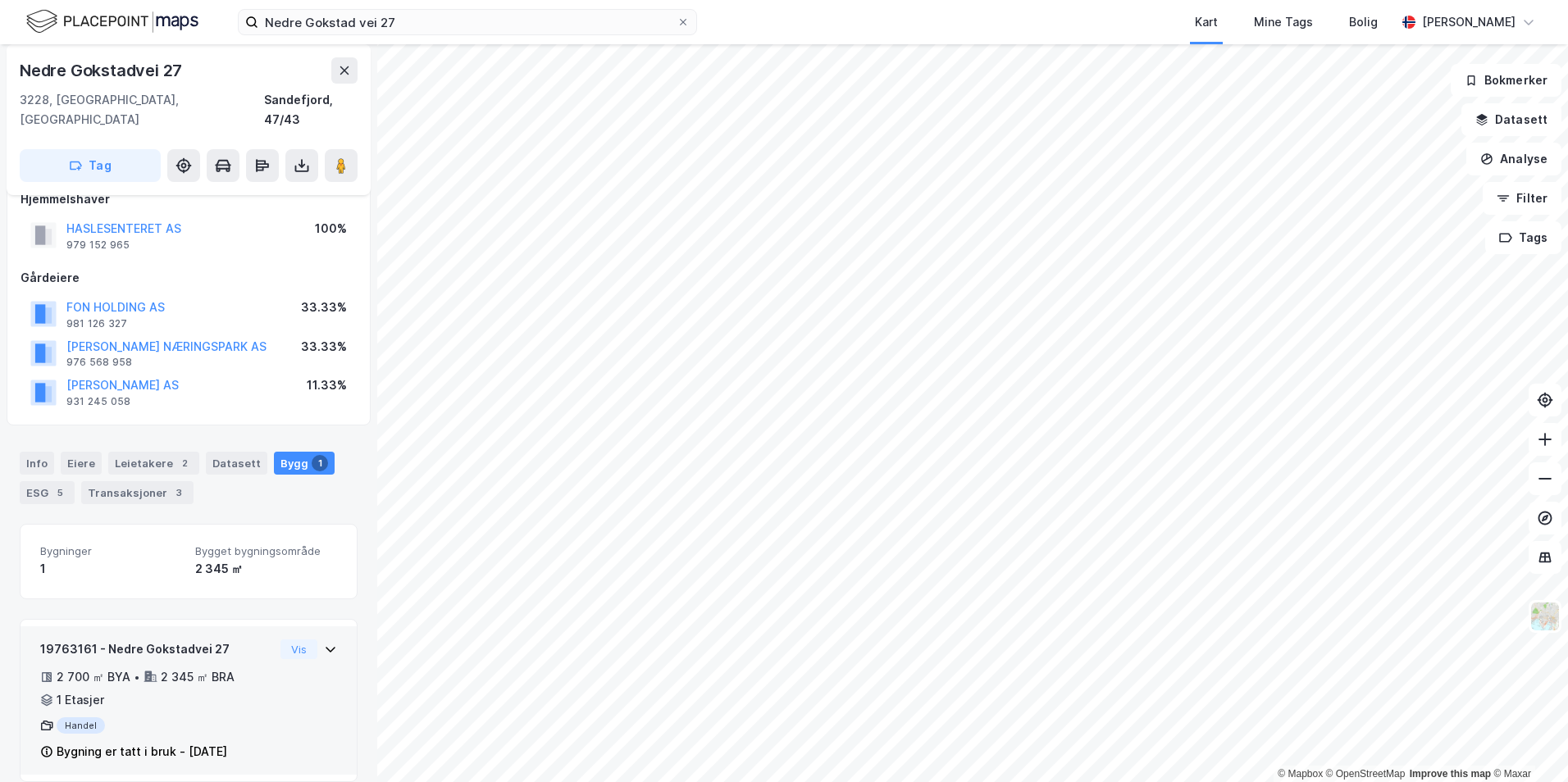
click at [326, 647] on icon at bounding box center [331, 650] width 10 height 6
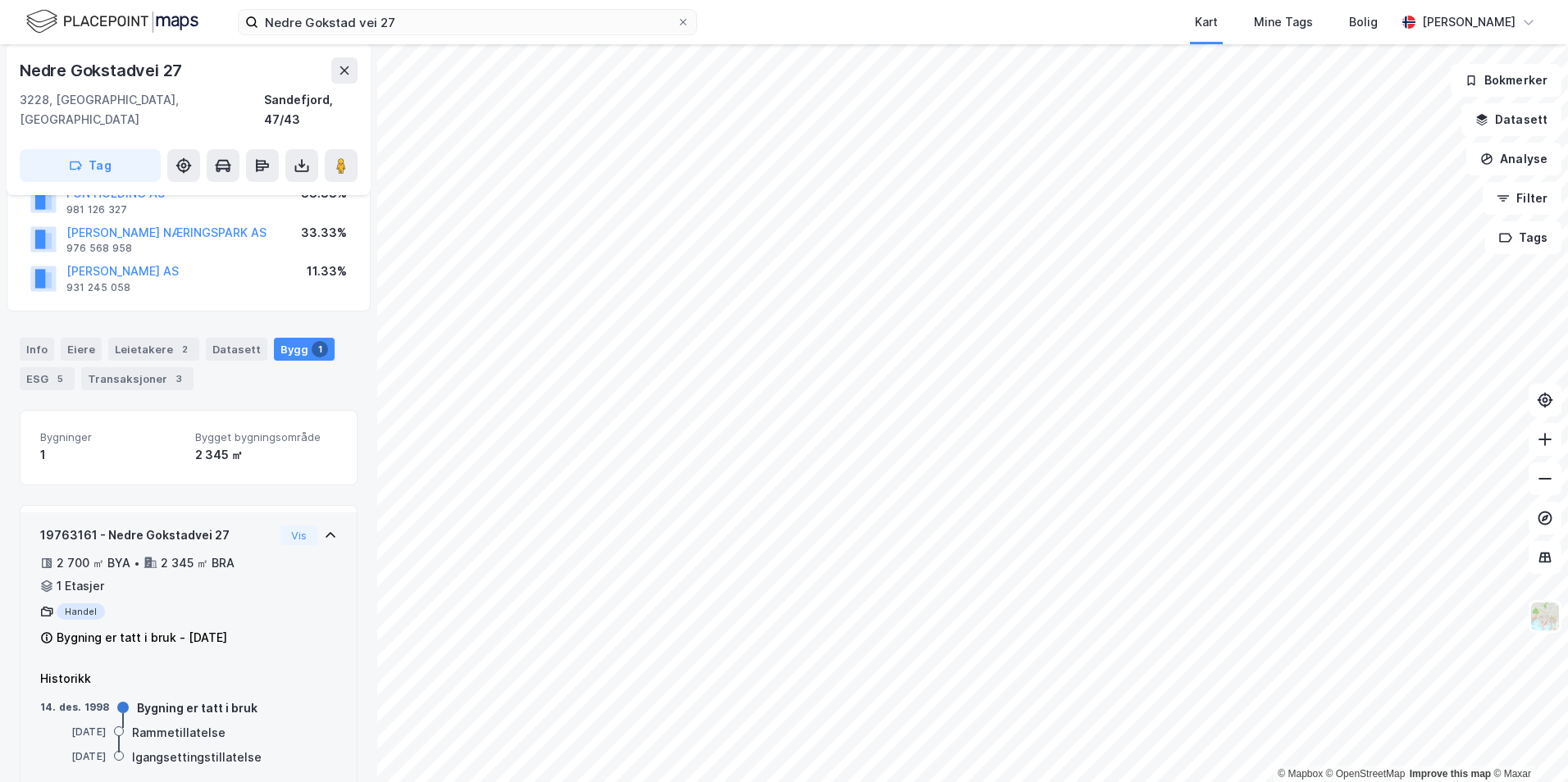
scroll to position [153, 0]
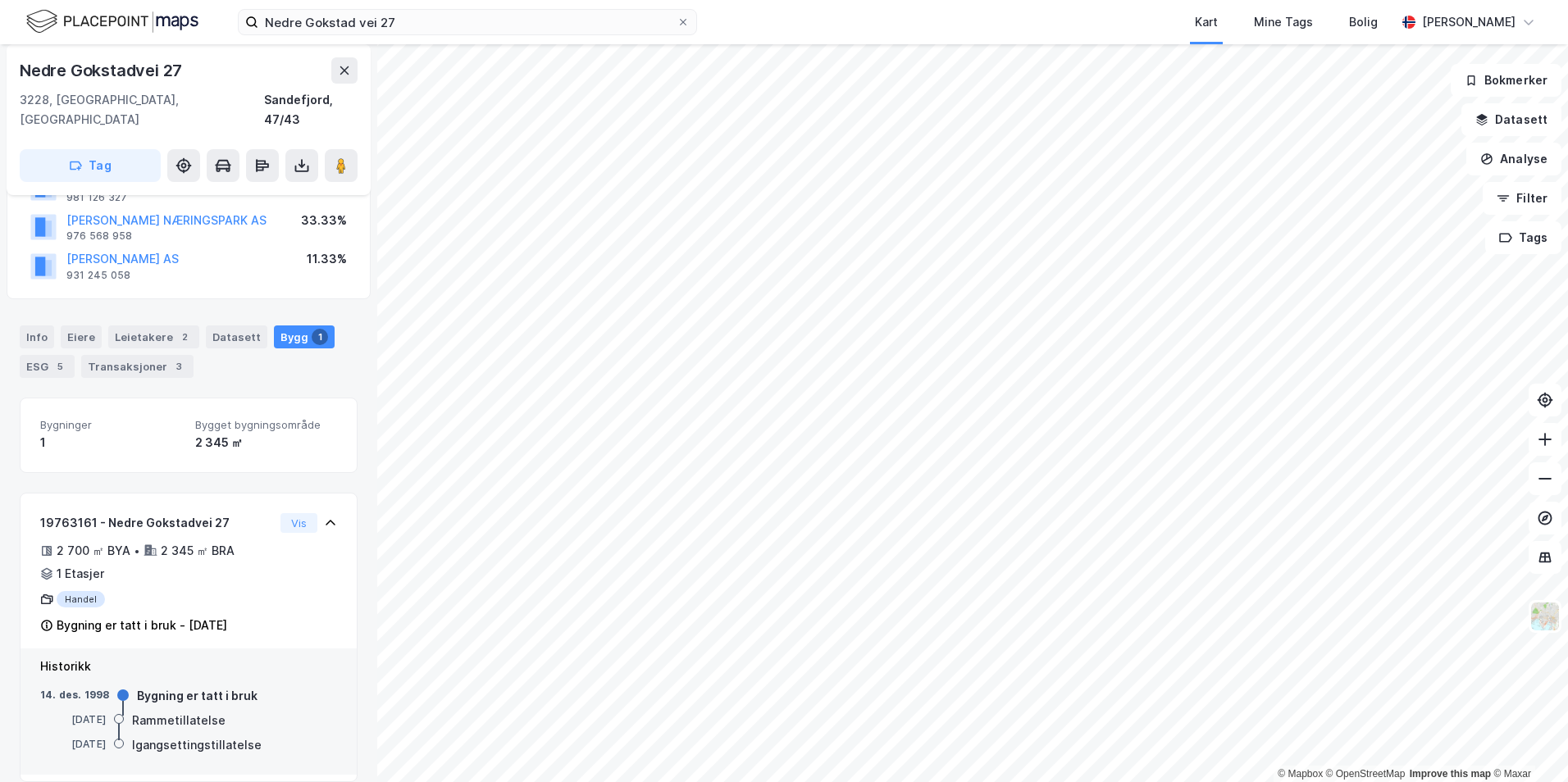
click at [172, 736] on div "Igangsettingstillatelse" at bounding box center [197, 745] width 130 height 19
drag, startPoint x: 172, startPoint y: 727, endPoint x: 163, endPoint y: 742, distance: 17.5
click at [163, 742] on div "Historikk [DATE] Bygning er tatt i bruk [DATE] Rammetillatelse [DATE] Igangsett…" at bounding box center [189, 711] width 336 height 127
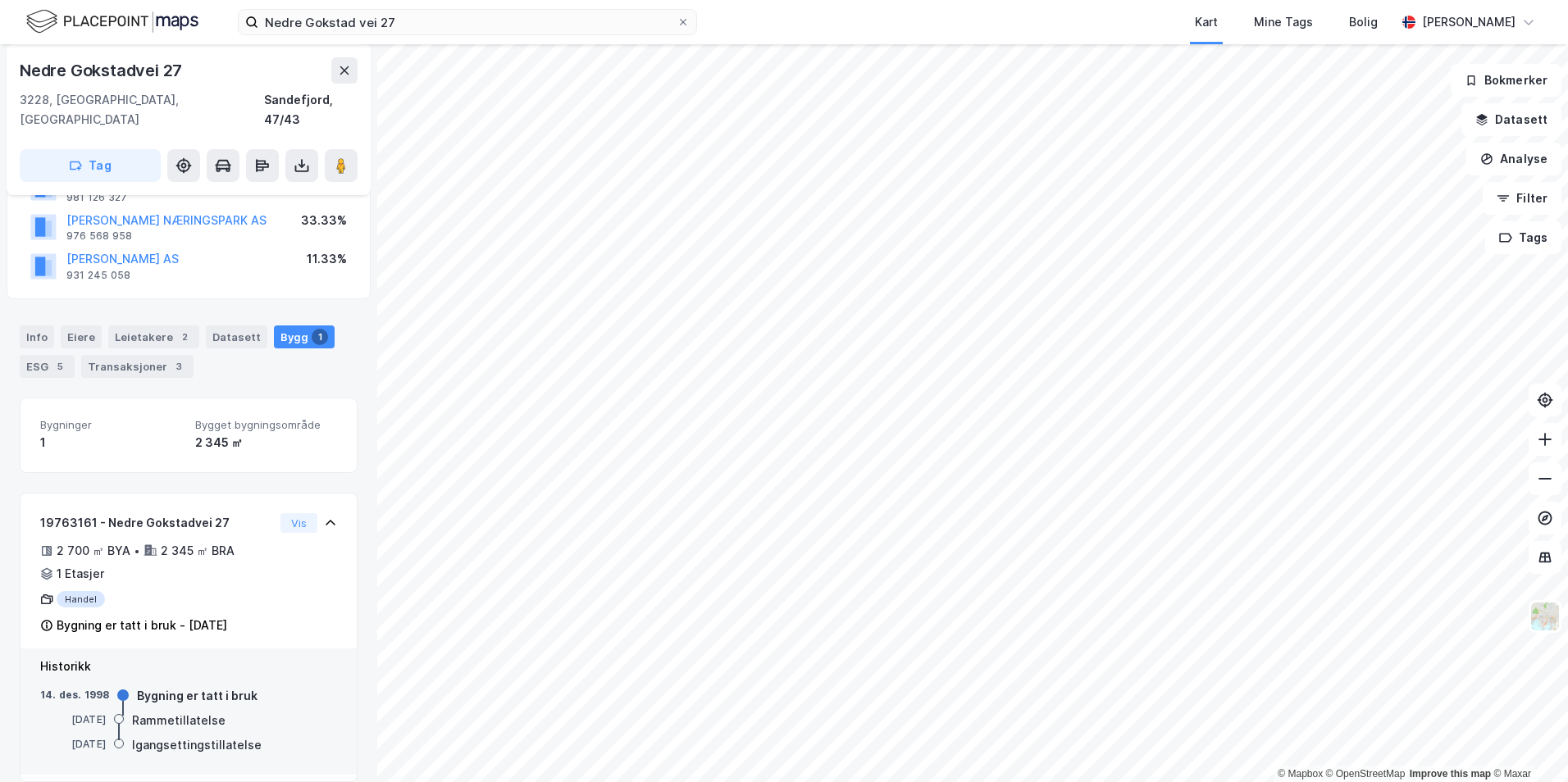
click at [149, 686] on div "Bygning er tatt i bruk" at bounding box center [197, 696] width 121 height 19
drag, startPoint x: 149, startPoint y: 672, endPoint x: 180, endPoint y: 702, distance: 43.1
click at [180, 710] on div "Rammetillatelse" at bounding box center [179, 720] width 94 height 19
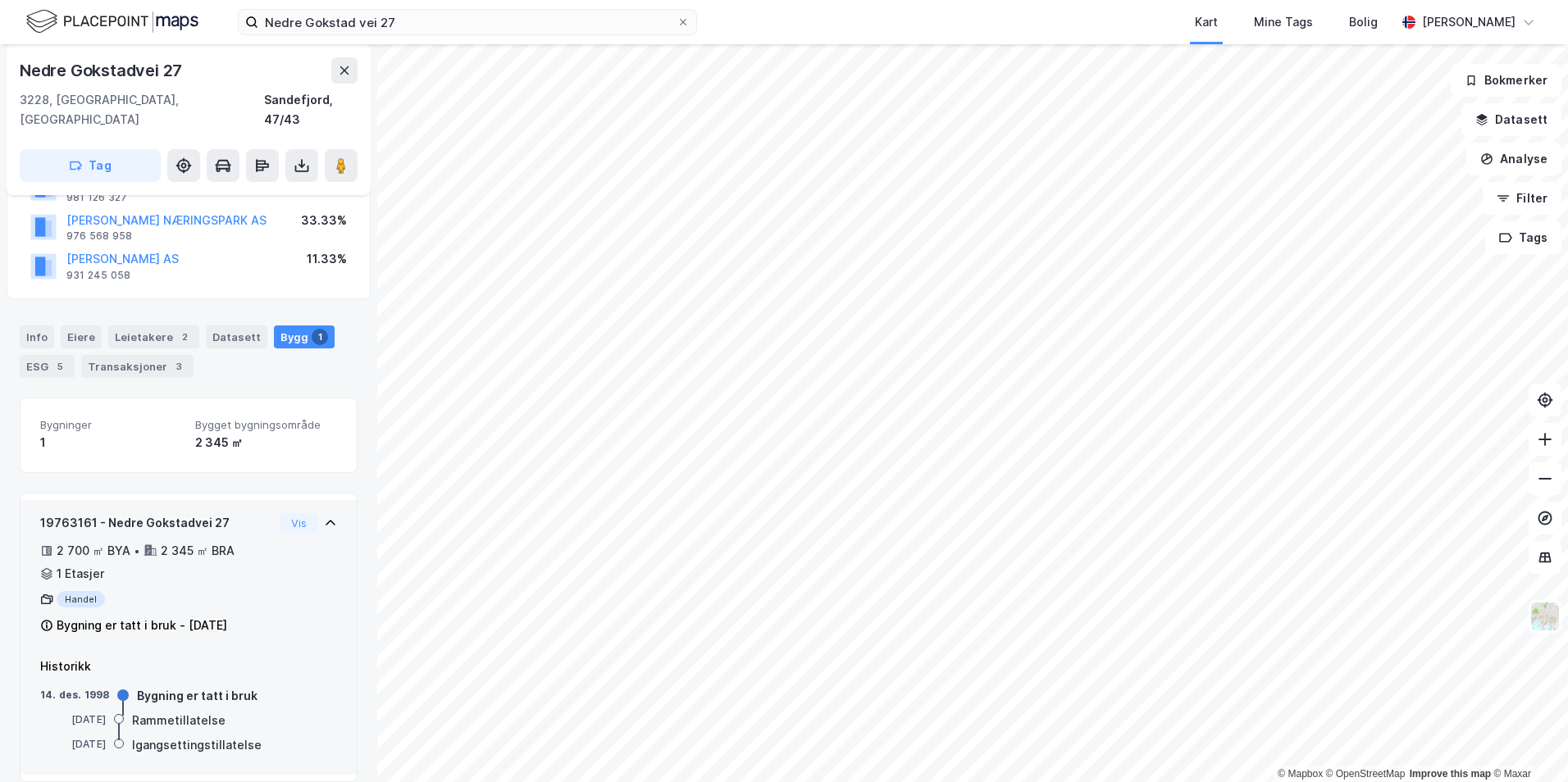
click at [324, 516] on icon at bounding box center [331, 523] width 14 height 14
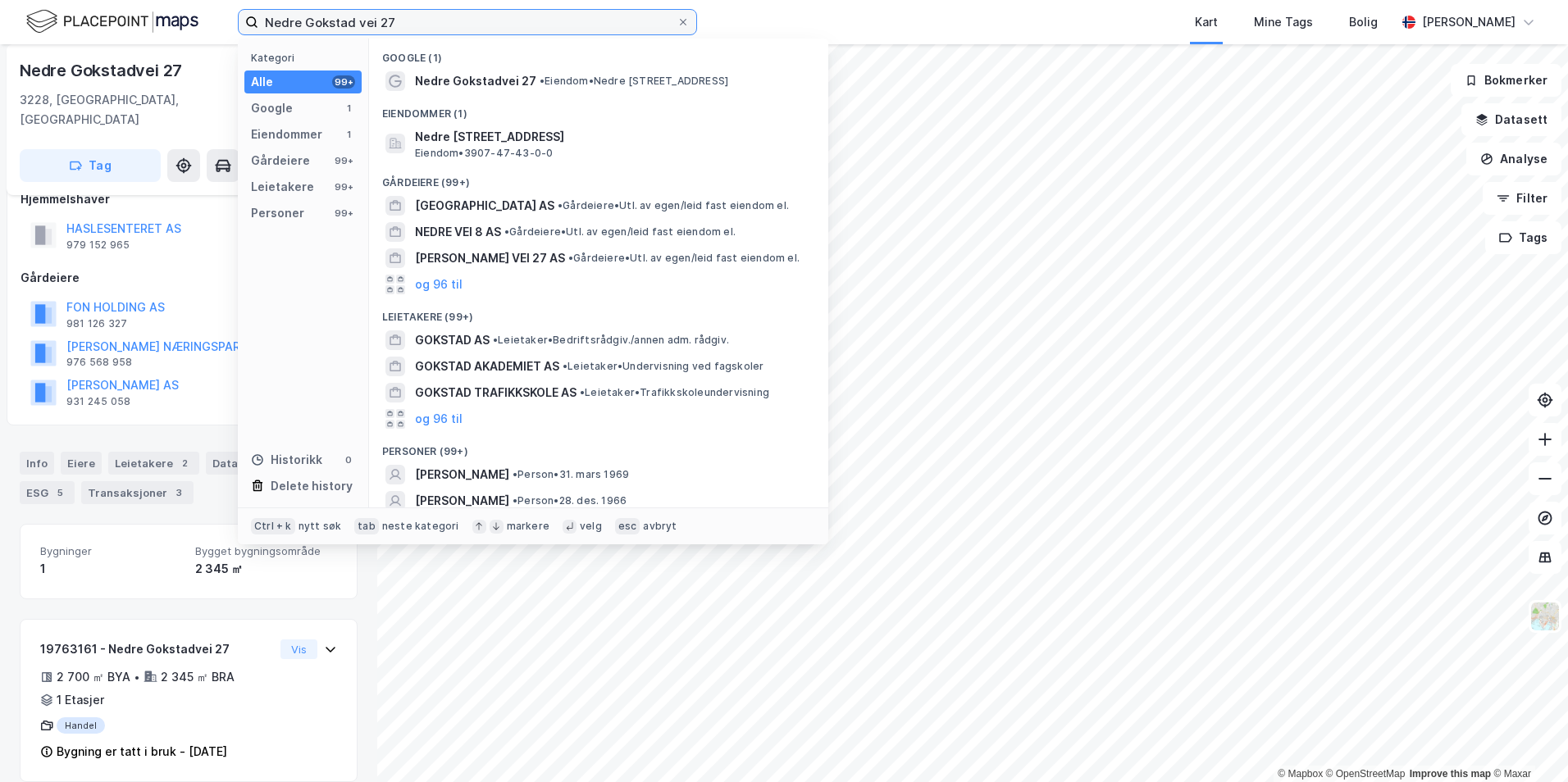
click at [357, 19] on input "Nedre Gokstad vei 27" at bounding box center [467, 21] width 419 height 24
paste input "[STREET_ADDRESS]"
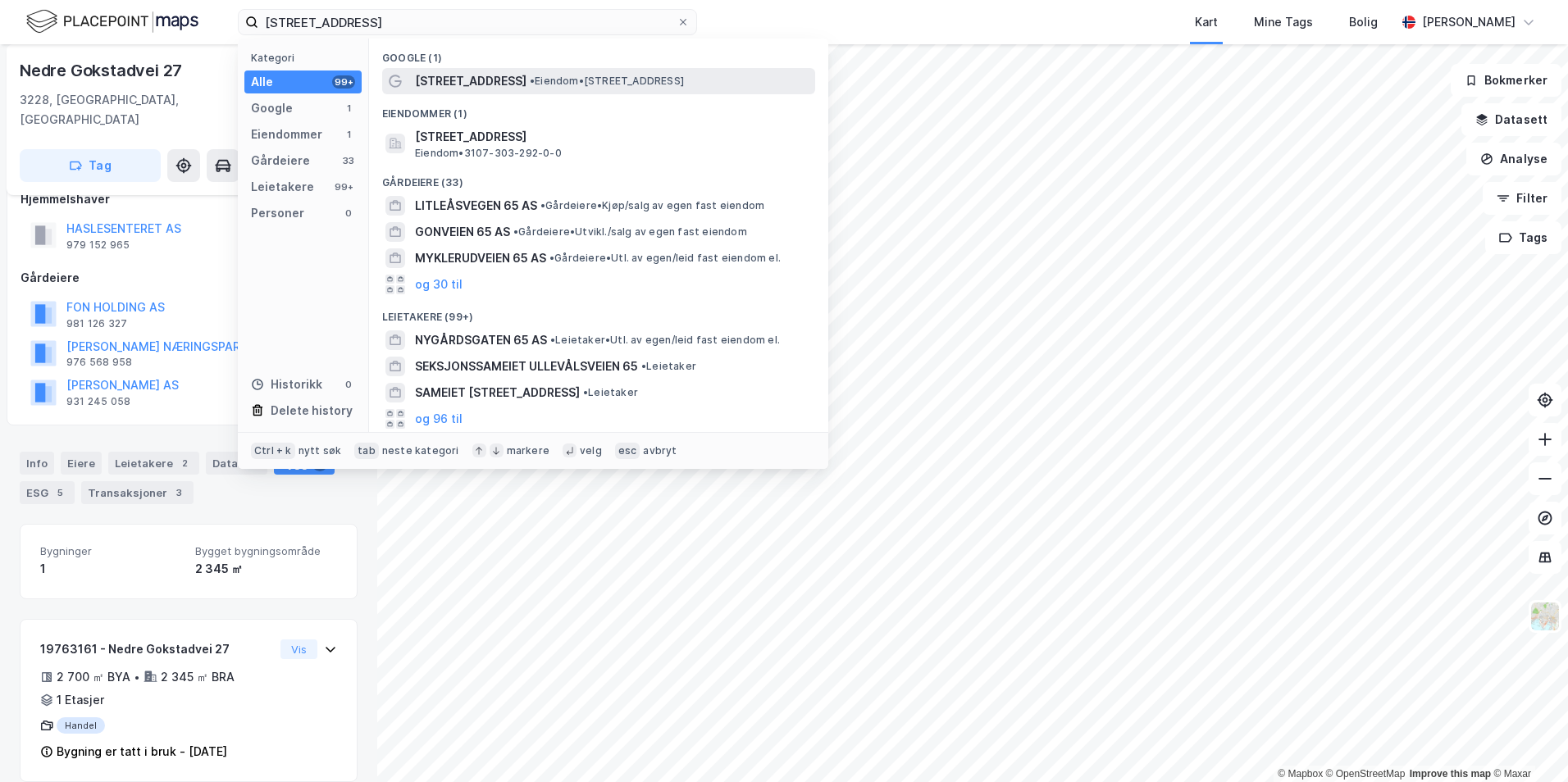
click at [561, 81] on span "• Eiendom • [STREET_ADDRESS]" at bounding box center [606, 81] width 154 height 14
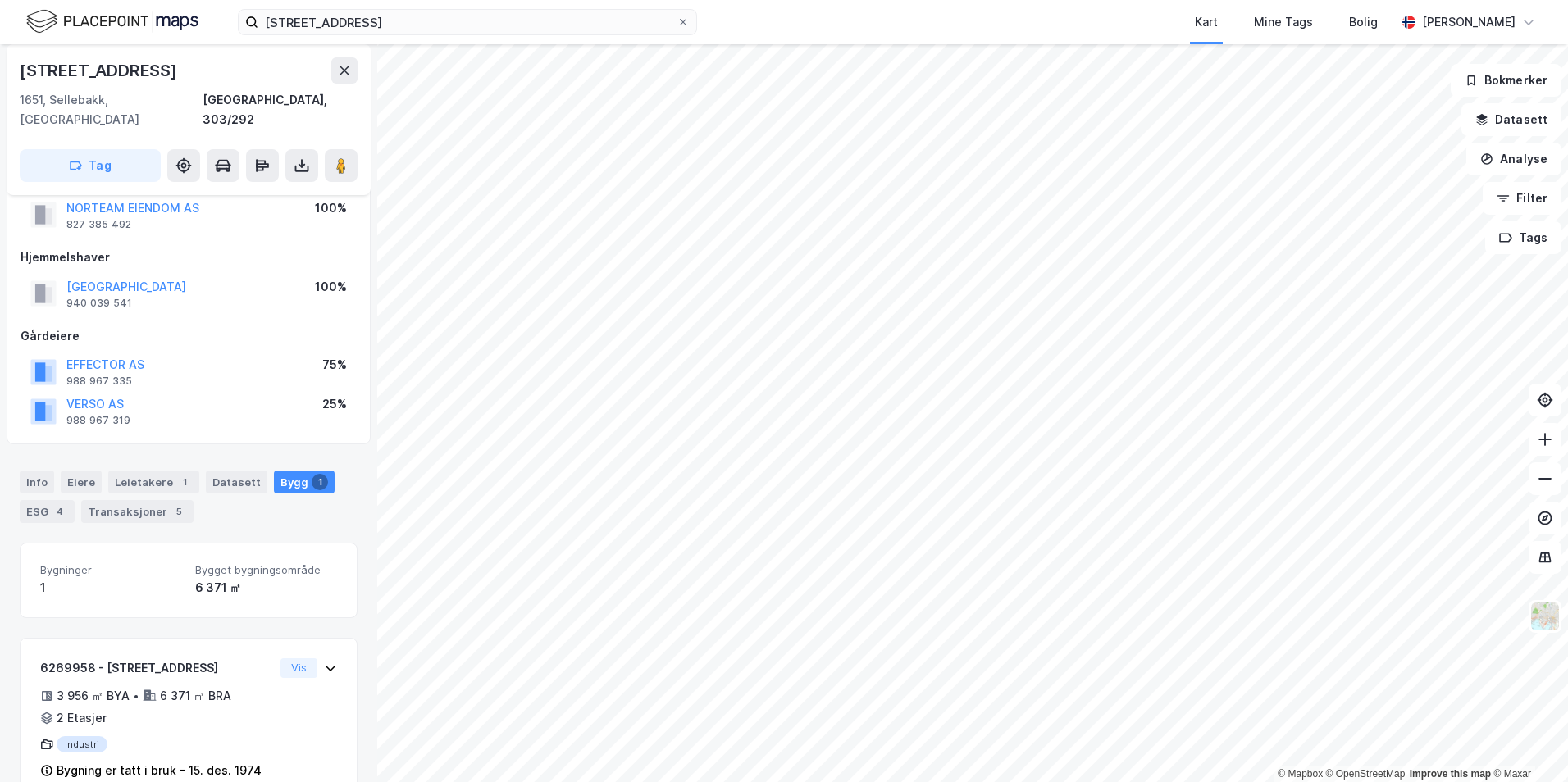
scroll to position [66, 0]
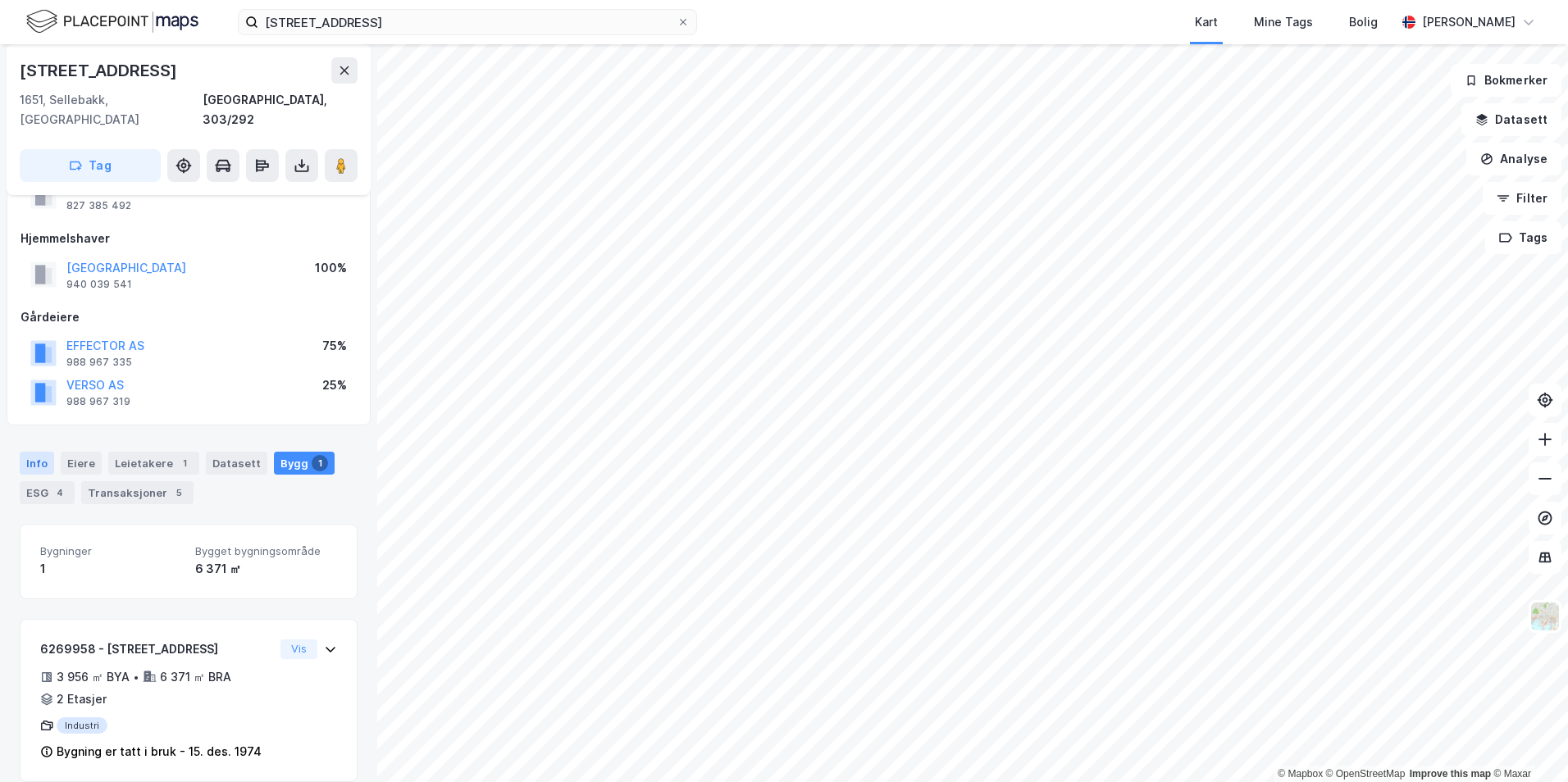
click at [44, 451] on div "Info" at bounding box center [37, 463] width 35 height 23
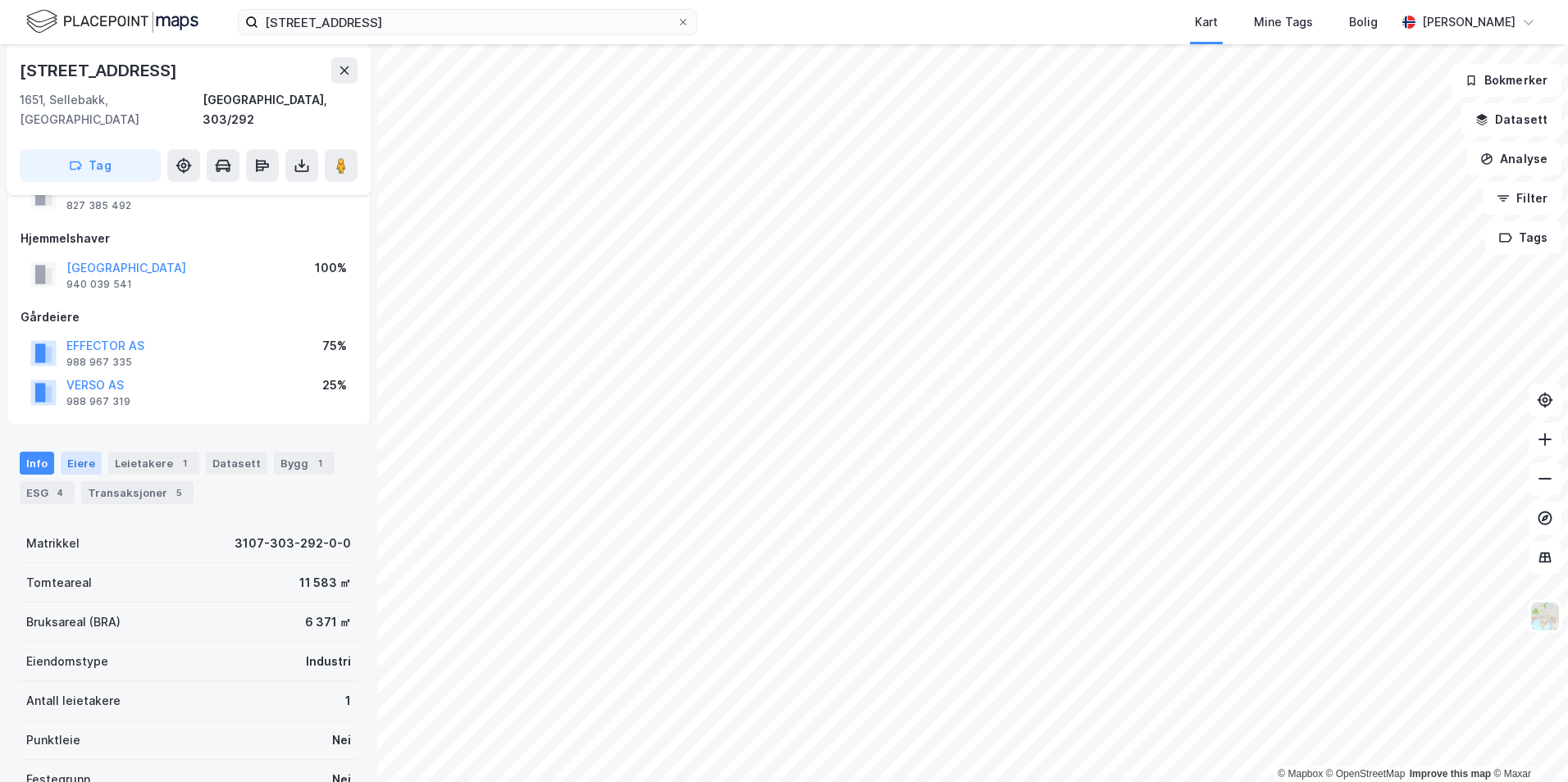
click at [78, 451] on div "Eiere" at bounding box center [81, 463] width 41 height 23
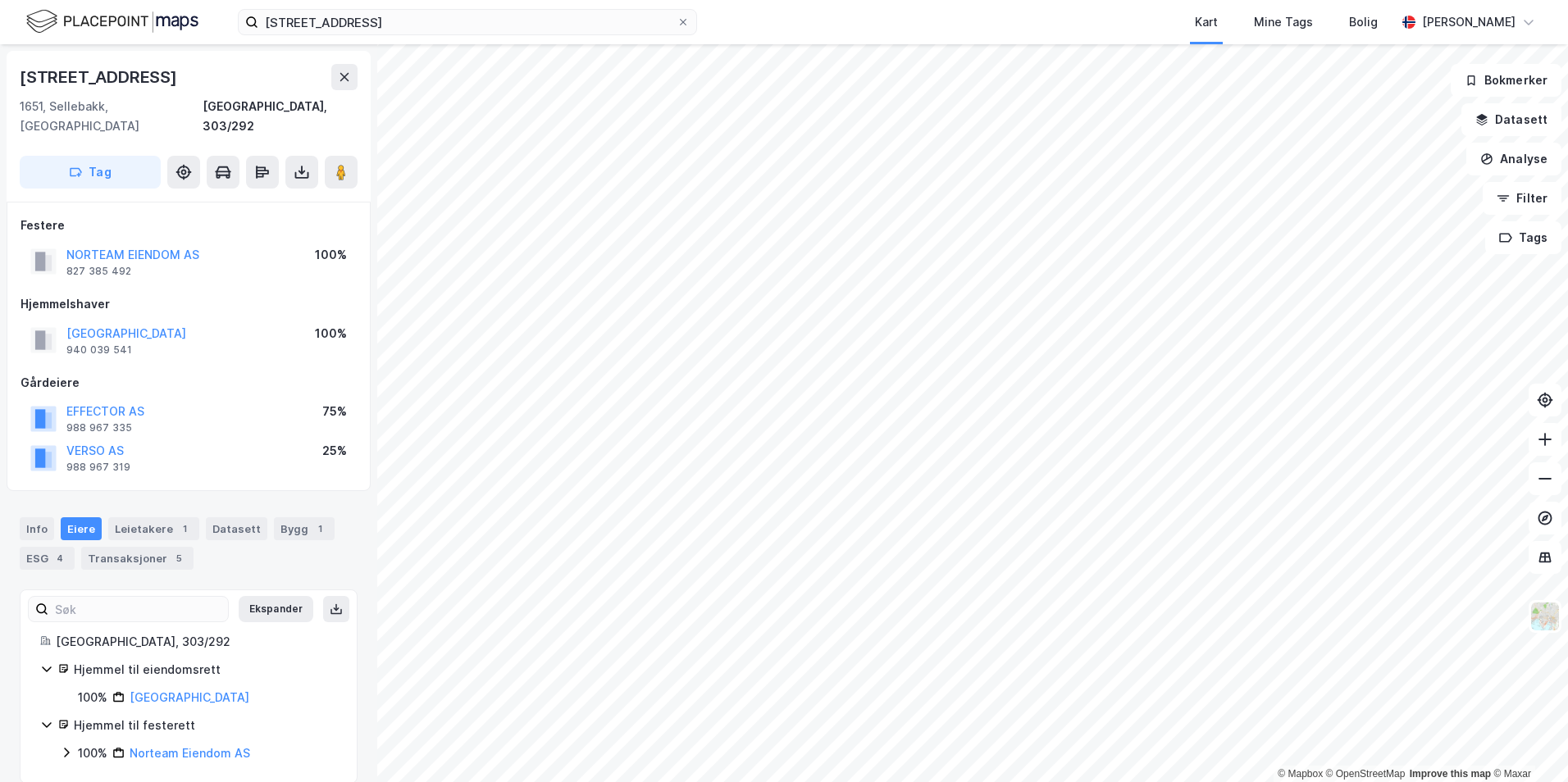
scroll to position [2, 0]
click at [151, 516] on div "Leietakere 1" at bounding box center [154, 528] width 91 height 23
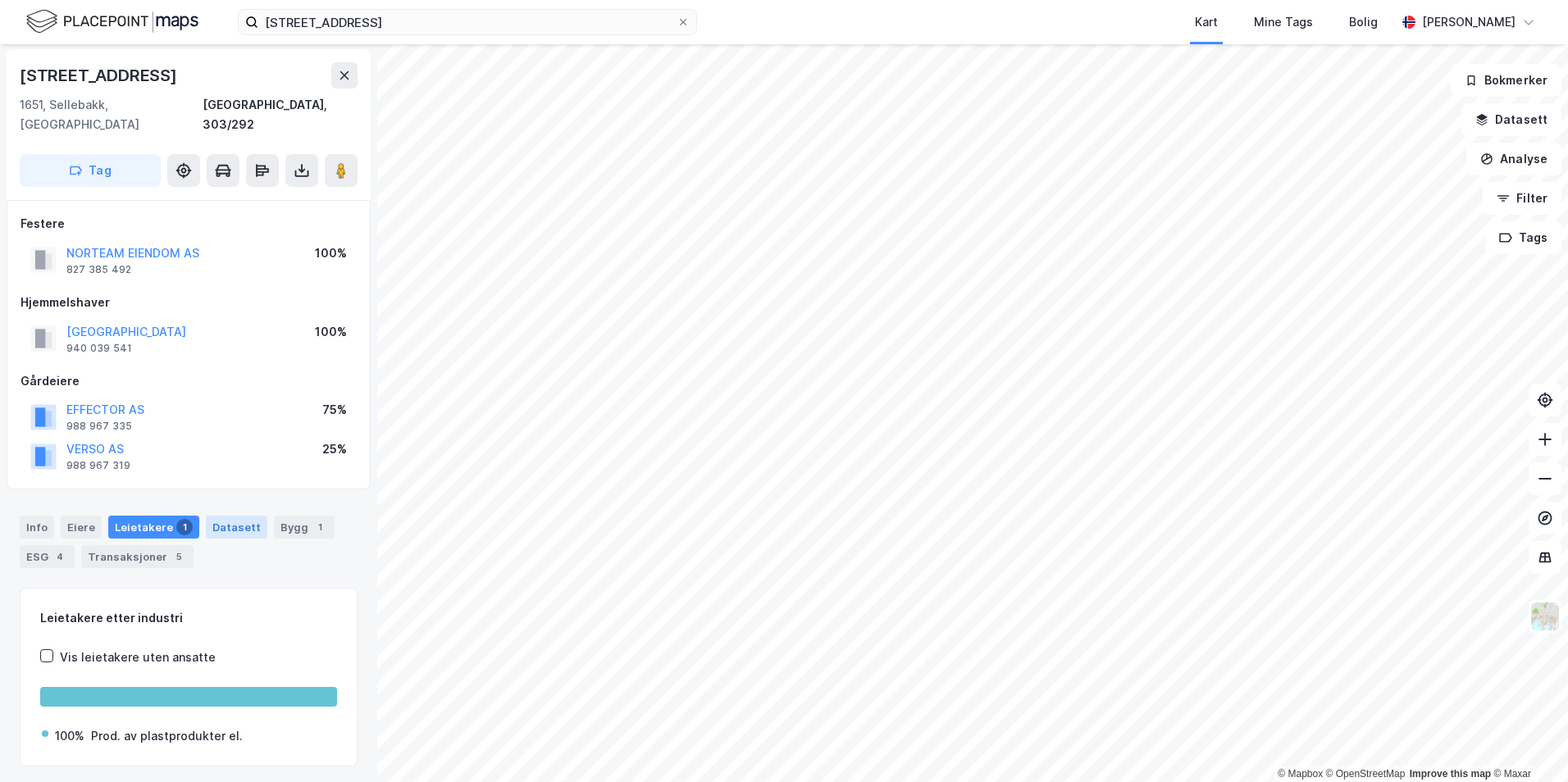
click at [221, 516] on div "Datasett" at bounding box center [237, 528] width 62 height 23
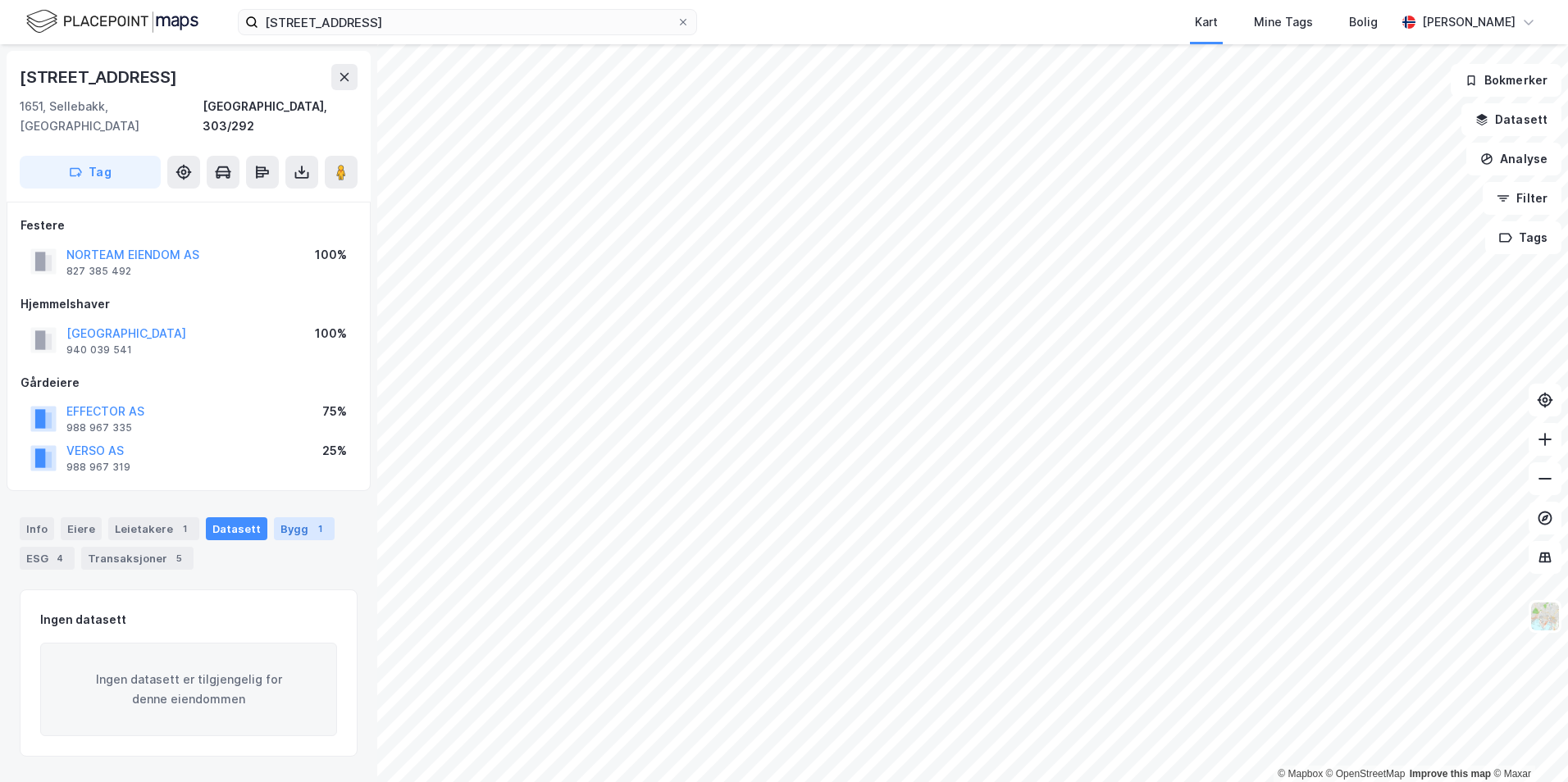
click at [274, 518] on div "Bygg 1" at bounding box center [304, 529] width 61 height 23
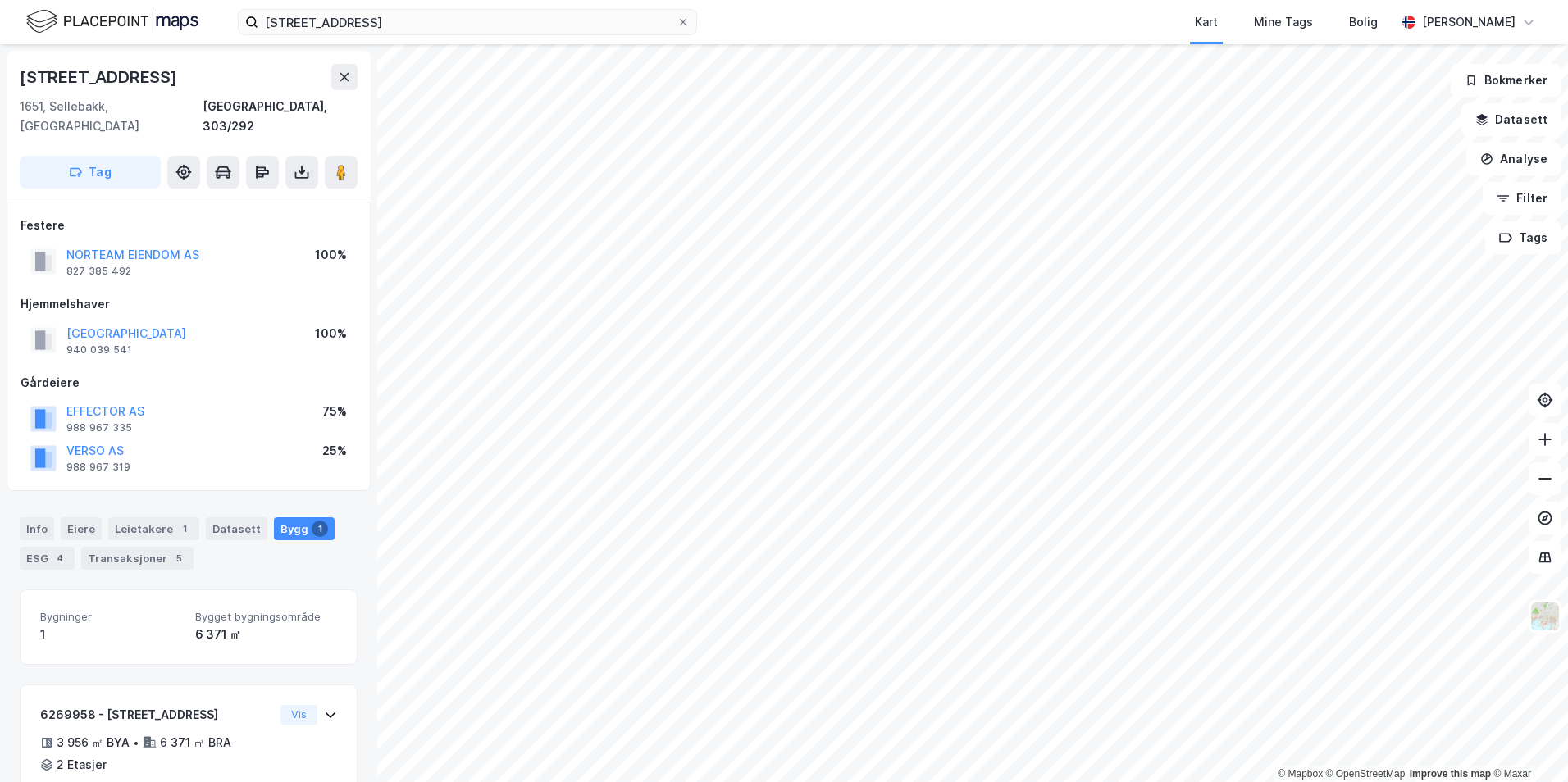
scroll to position [66, 0]
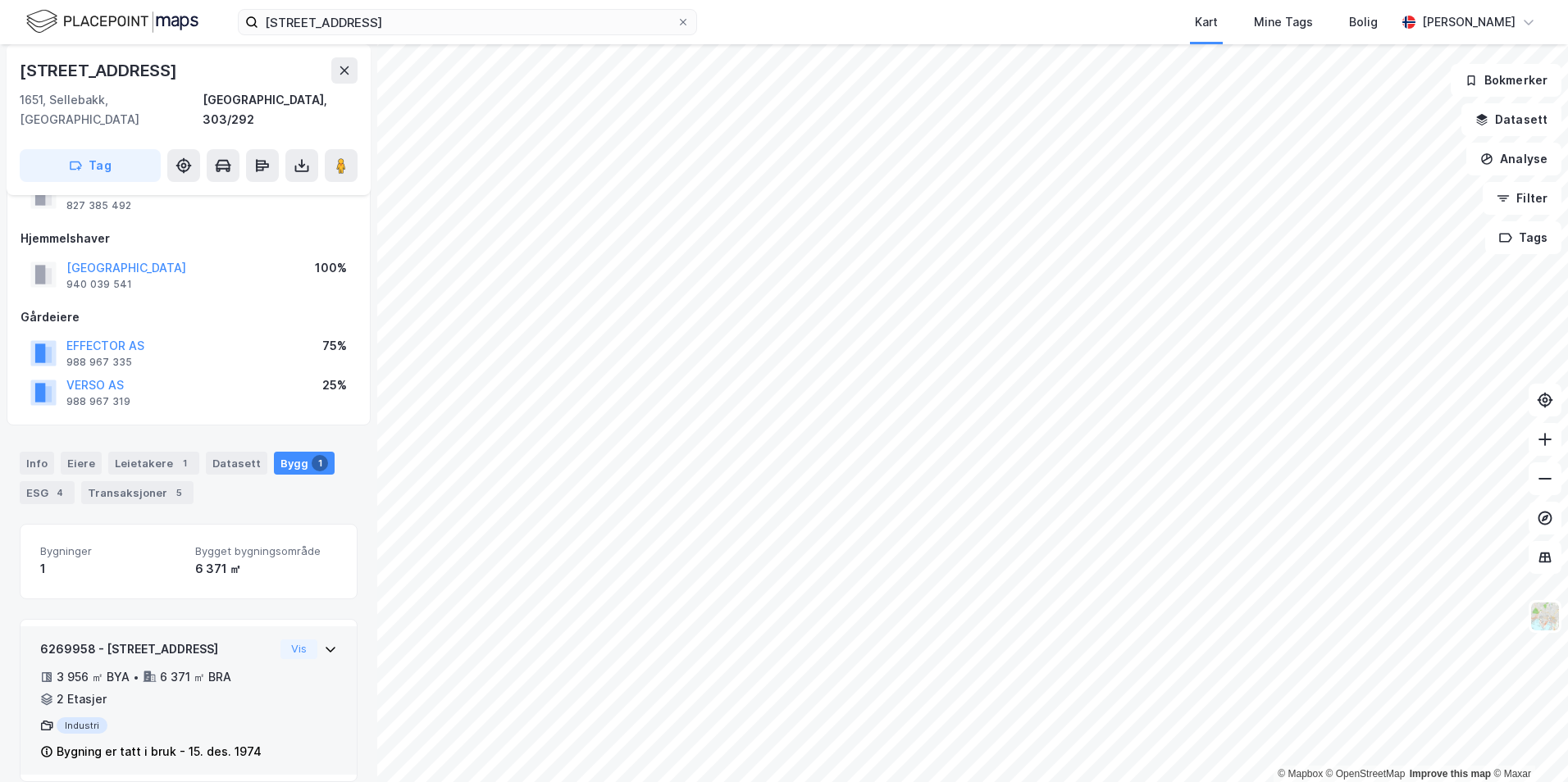
click at [324, 643] on icon at bounding box center [331, 650] width 14 height 14
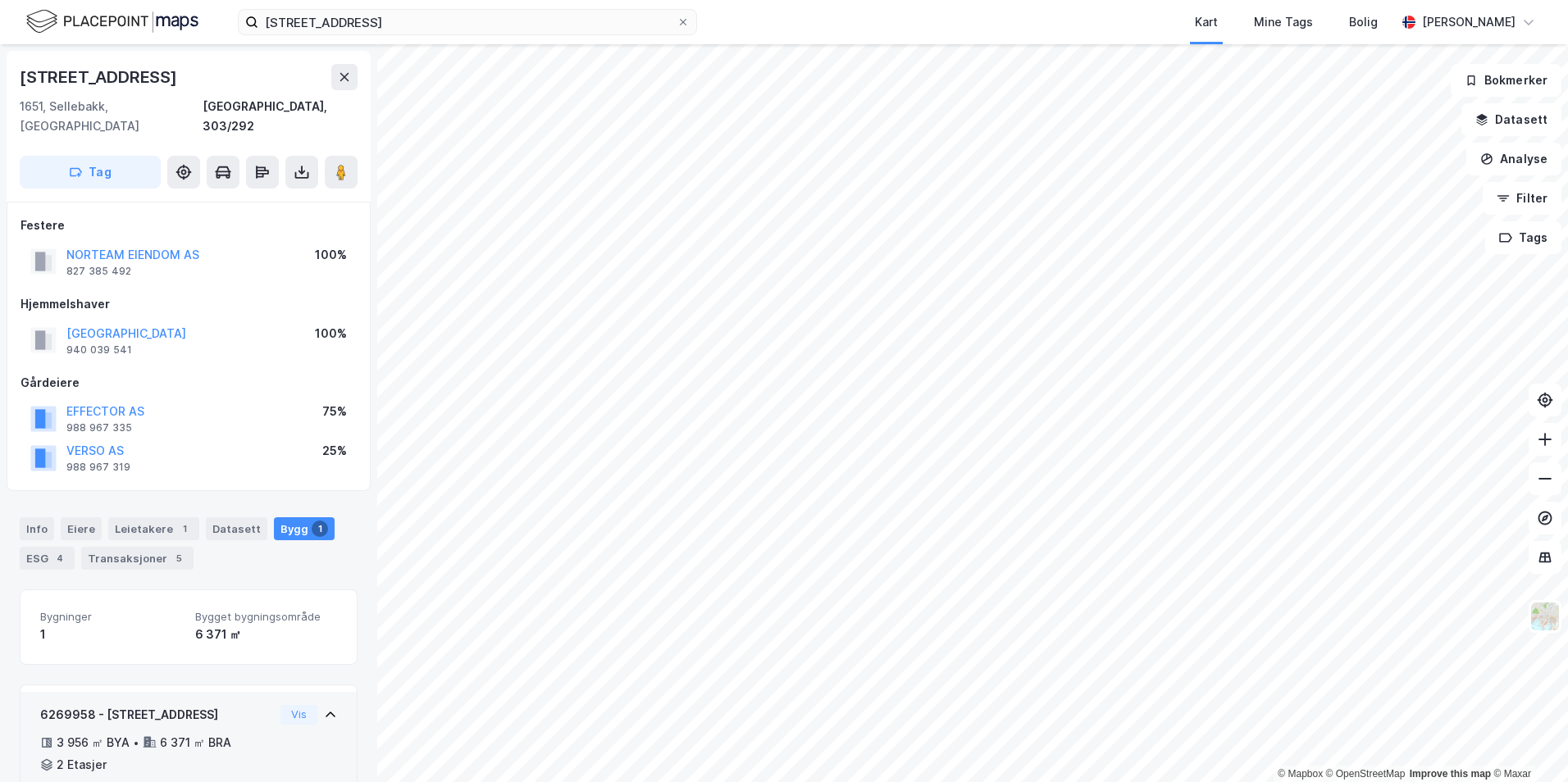
scroll to position [143, 0]
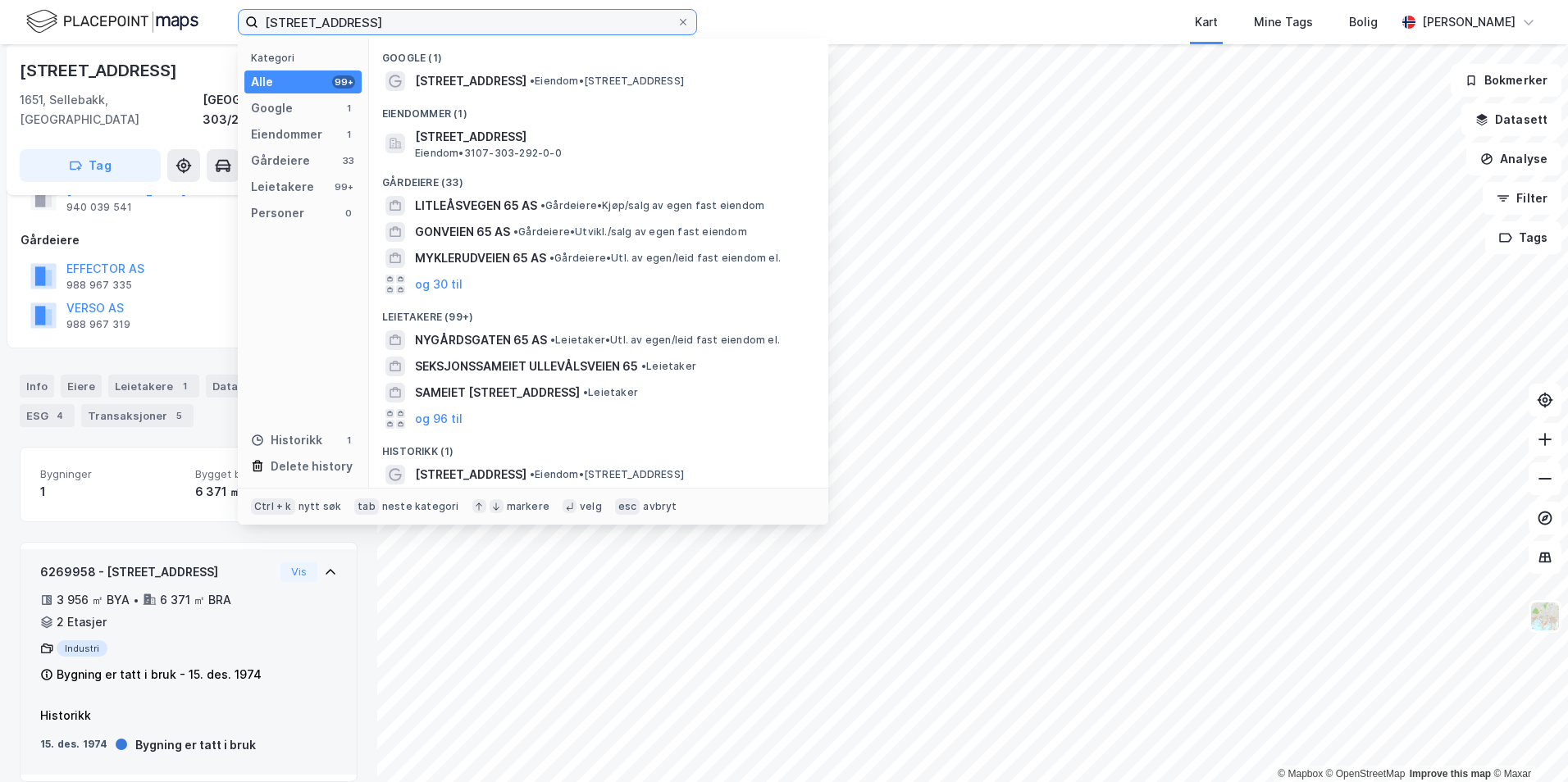
click at [345, 16] on input "[STREET_ADDRESS]" at bounding box center [467, 21] width 419 height 24
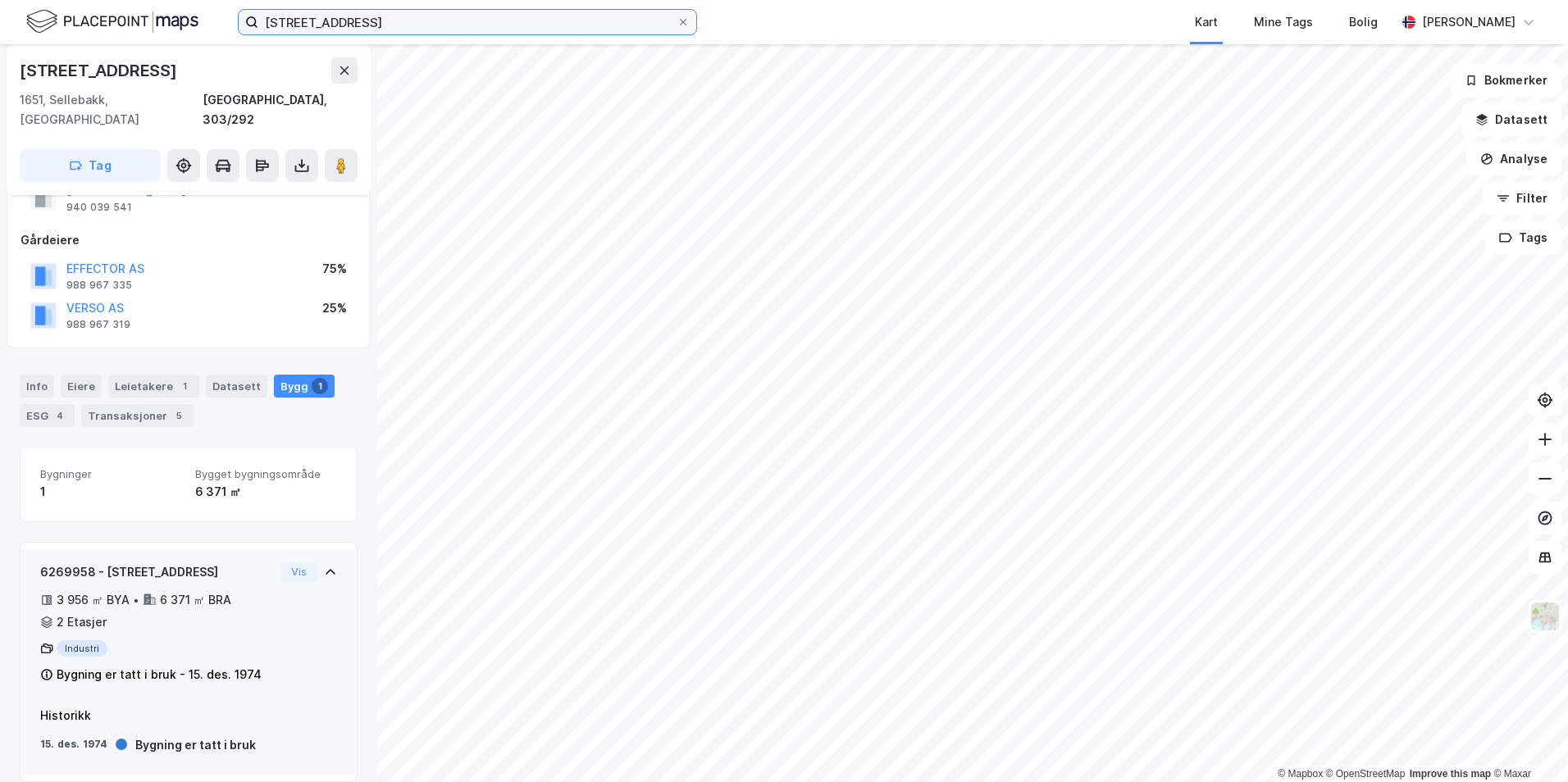
click at [435, 24] on input "[STREET_ADDRESS]" at bounding box center [467, 21] width 419 height 24
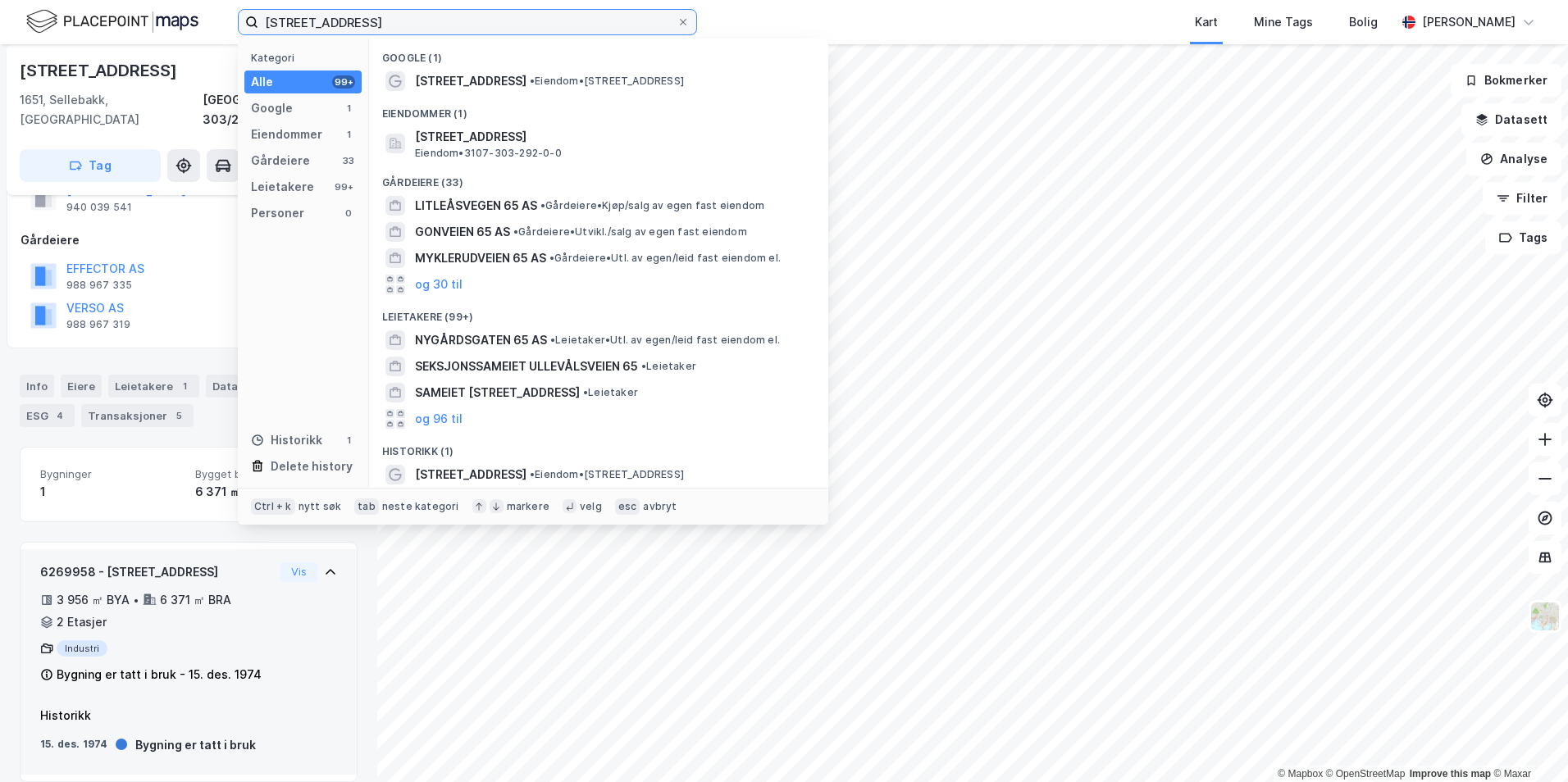
click at [435, 24] on input "[STREET_ADDRESS]" at bounding box center [467, 21] width 419 height 24
paste input "[PERSON_NAME][STREET_ADDRESS]"
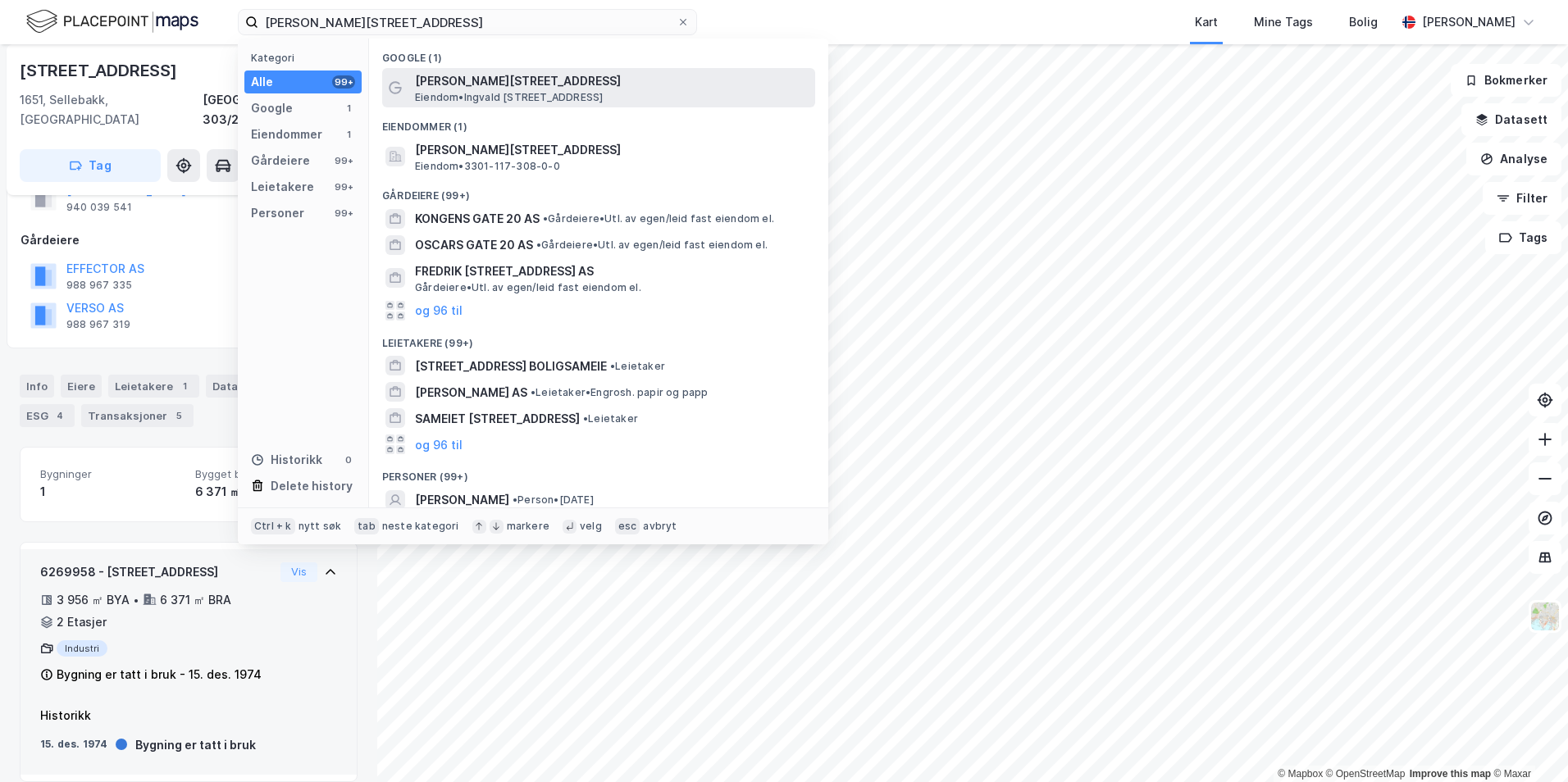
click at [527, 81] on span "[PERSON_NAME][STREET_ADDRESS]" at bounding box center [611, 81] width 393 height 19
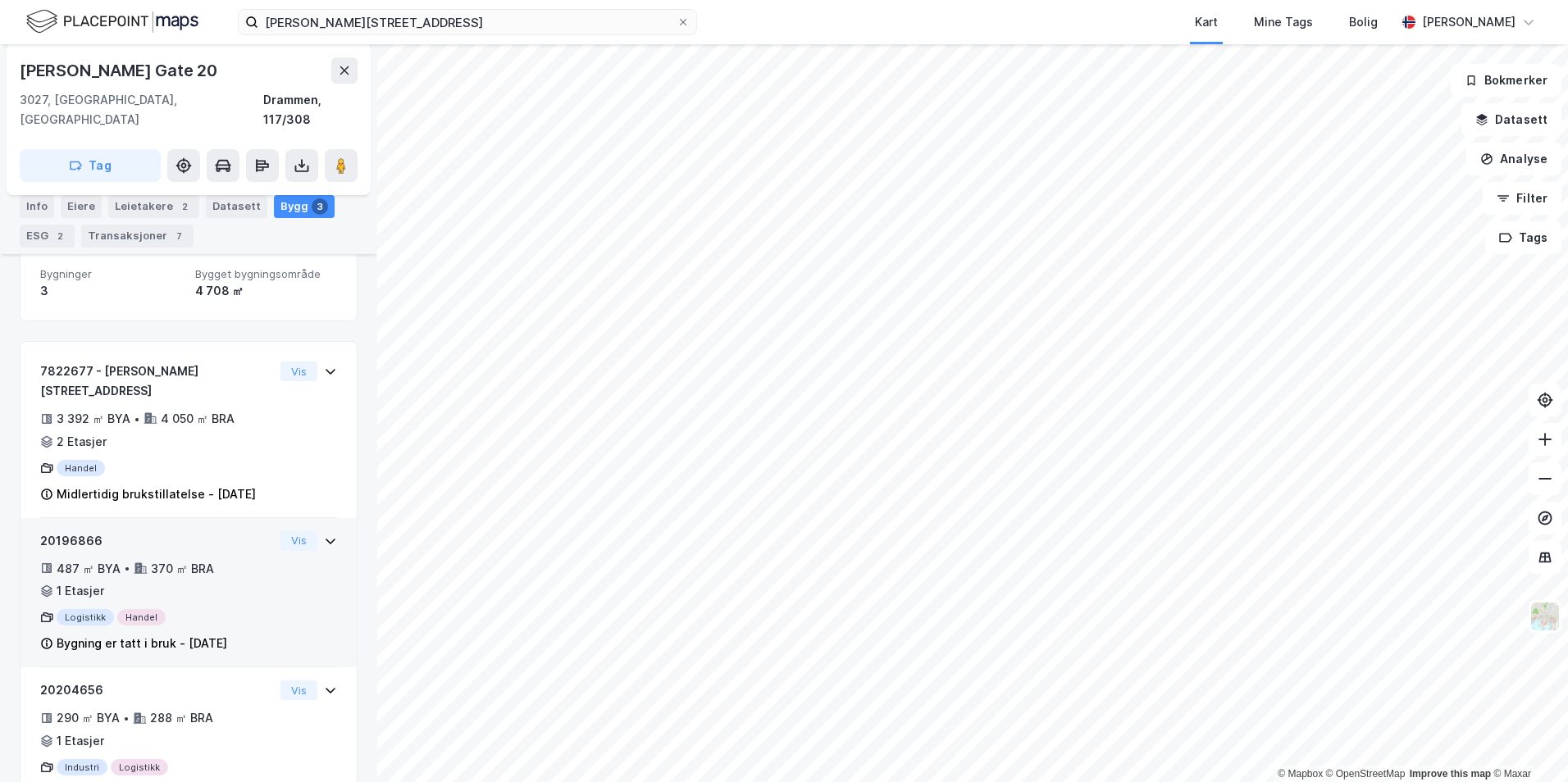
scroll to position [268, 0]
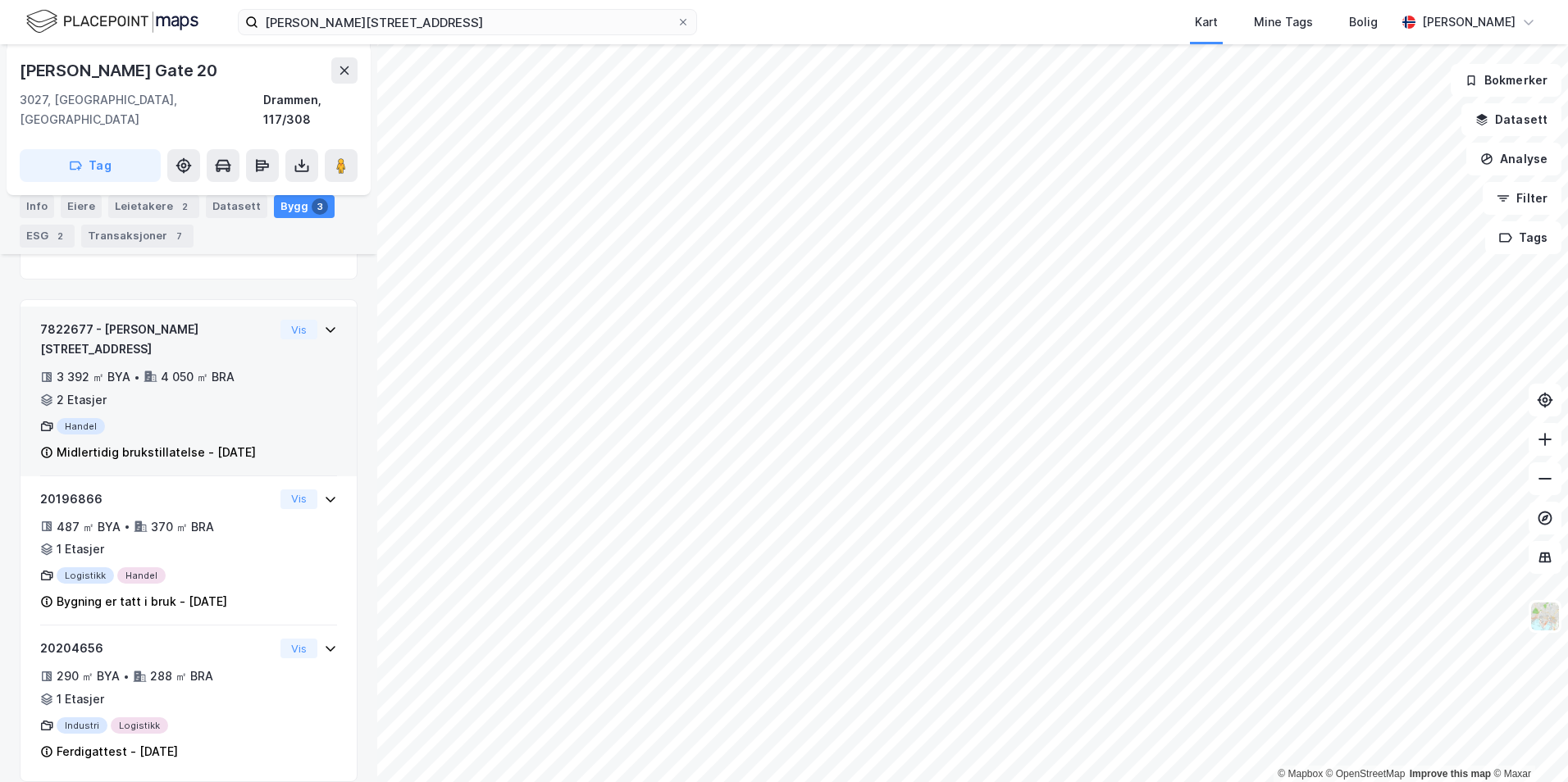
click at [324, 323] on icon at bounding box center [331, 330] width 14 height 14
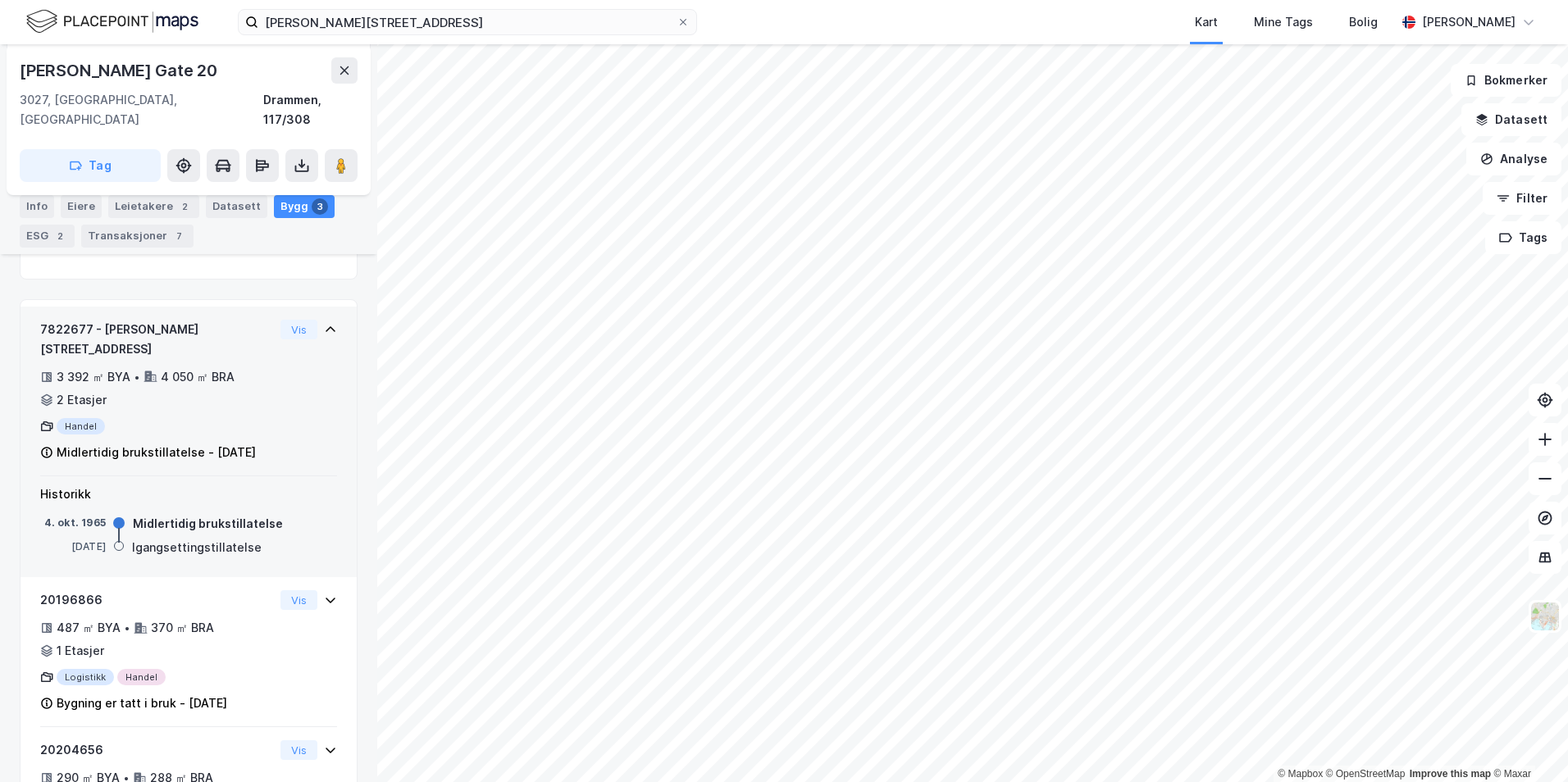
click at [324, 323] on icon at bounding box center [331, 330] width 14 height 14
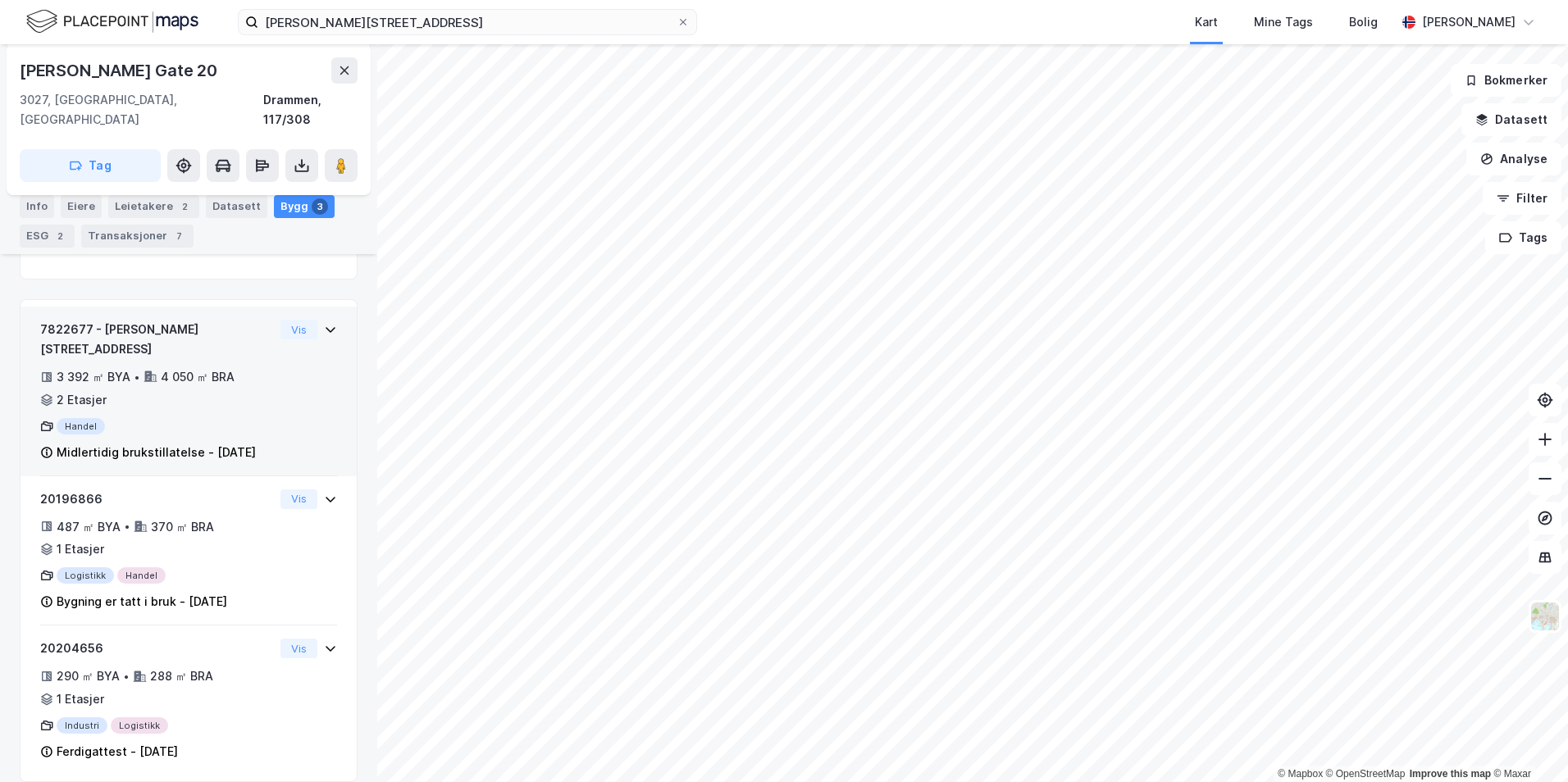
click at [324, 323] on icon at bounding box center [331, 330] width 14 height 14
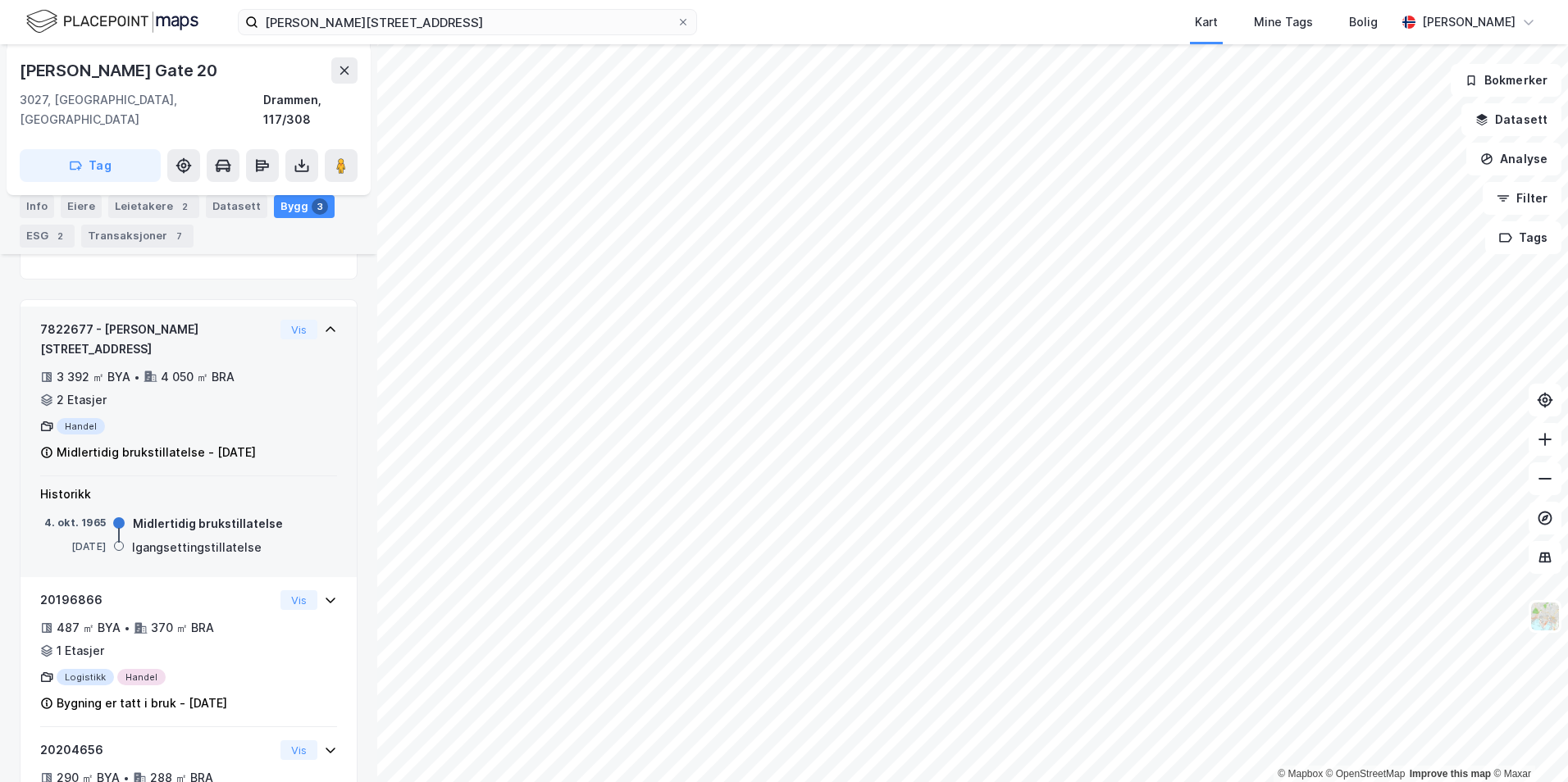
click at [326, 327] on icon at bounding box center [331, 330] width 10 height 6
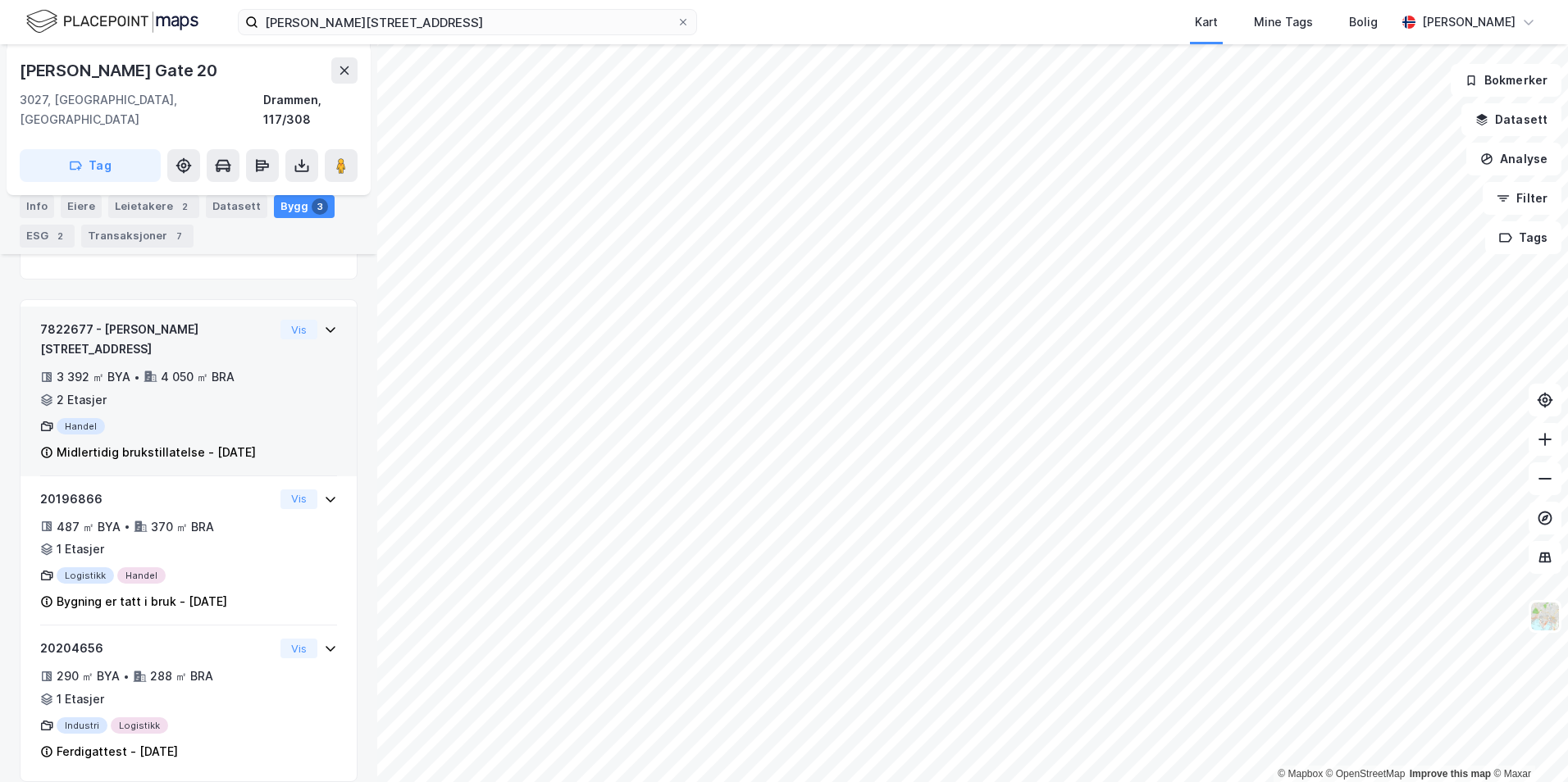
click at [324, 323] on icon at bounding box center [331, 330] width 14 height 14
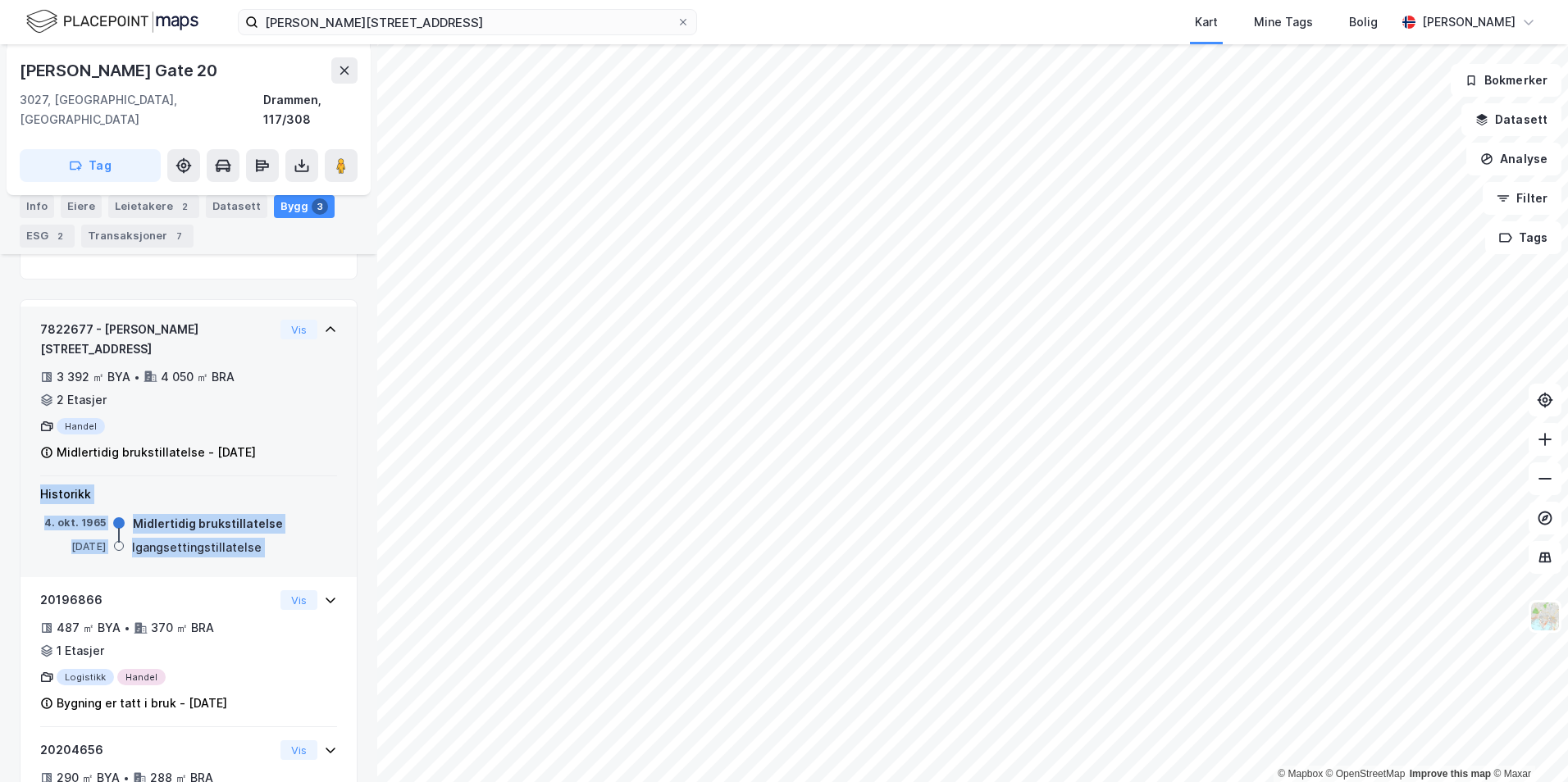
click at [326, 327] on icon at bounding box center [331, 330] width 10 height 6
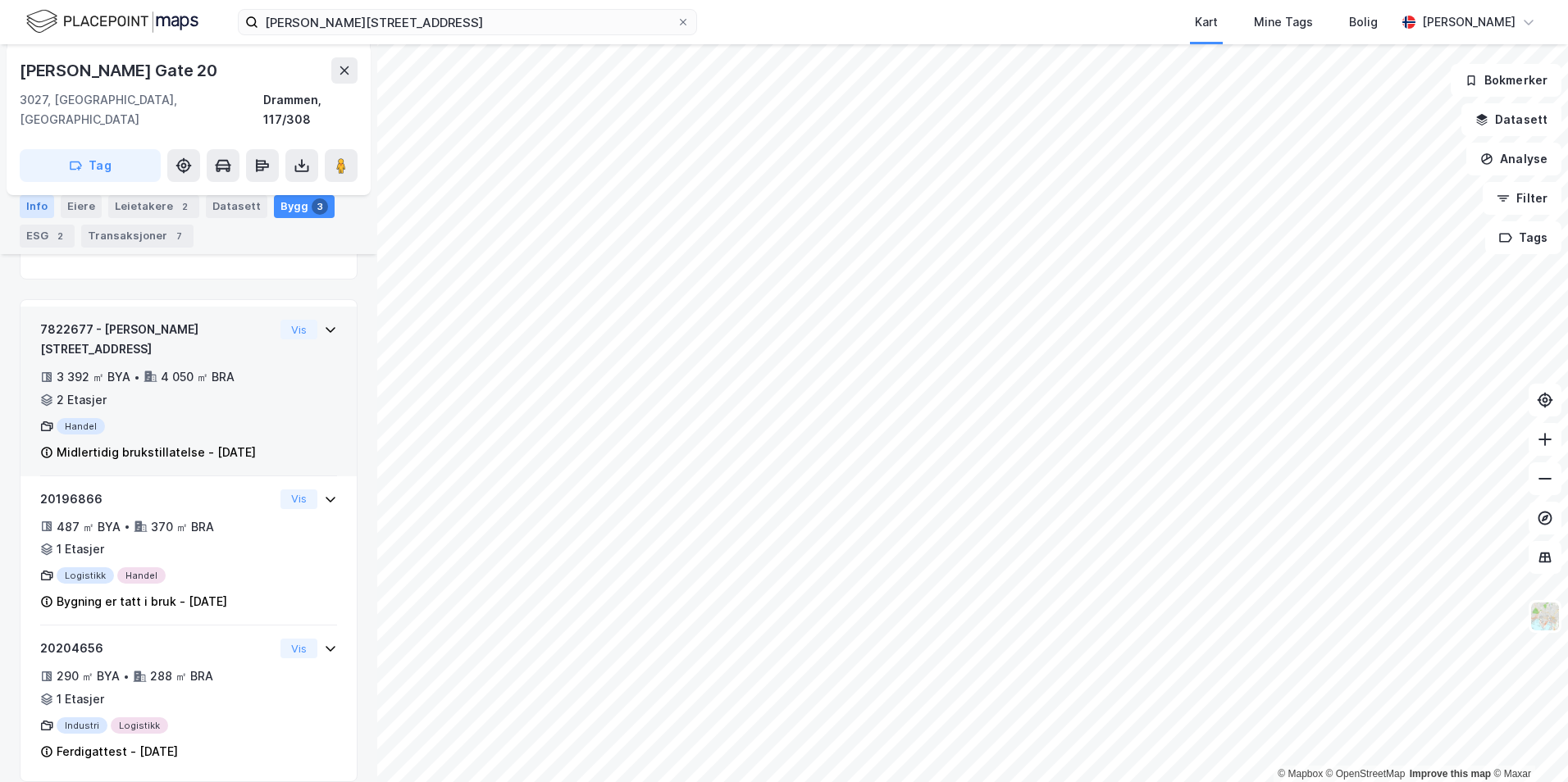
click at [46, 202] on div "Info" at bounding box center [37, 207] width 35 height 23
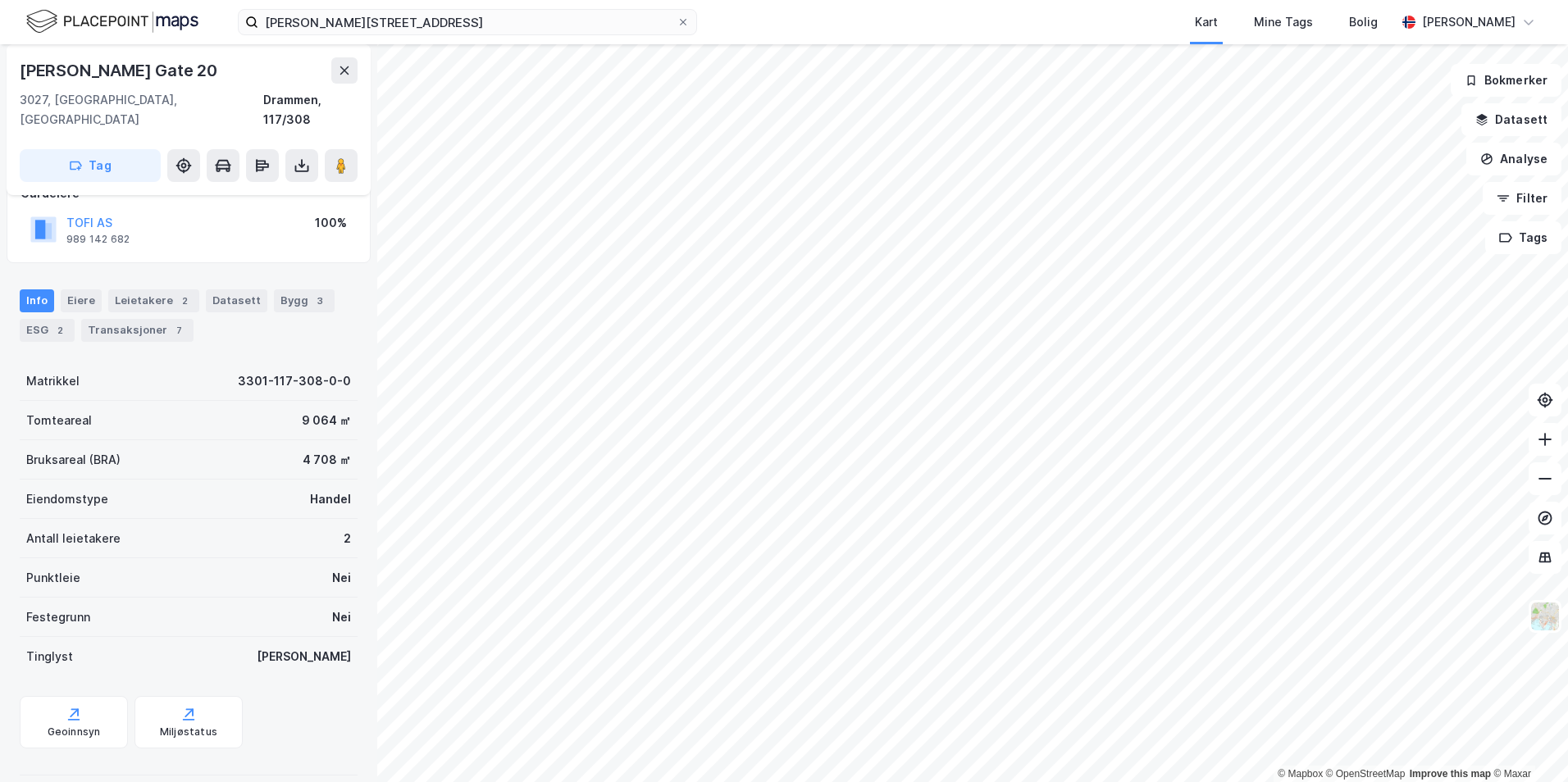
click at [310, 489] on div "Handel" at bounding box center [331, 499] width 41 height 19
drag, startPoint x: 301, startPoint y: 476, endPoint x: 295, endPoint y: 496, distance: 20.9
click at [295, 496] on div "Eiendomstype Handel" at bounding box center [188, 499] width 337 height 40
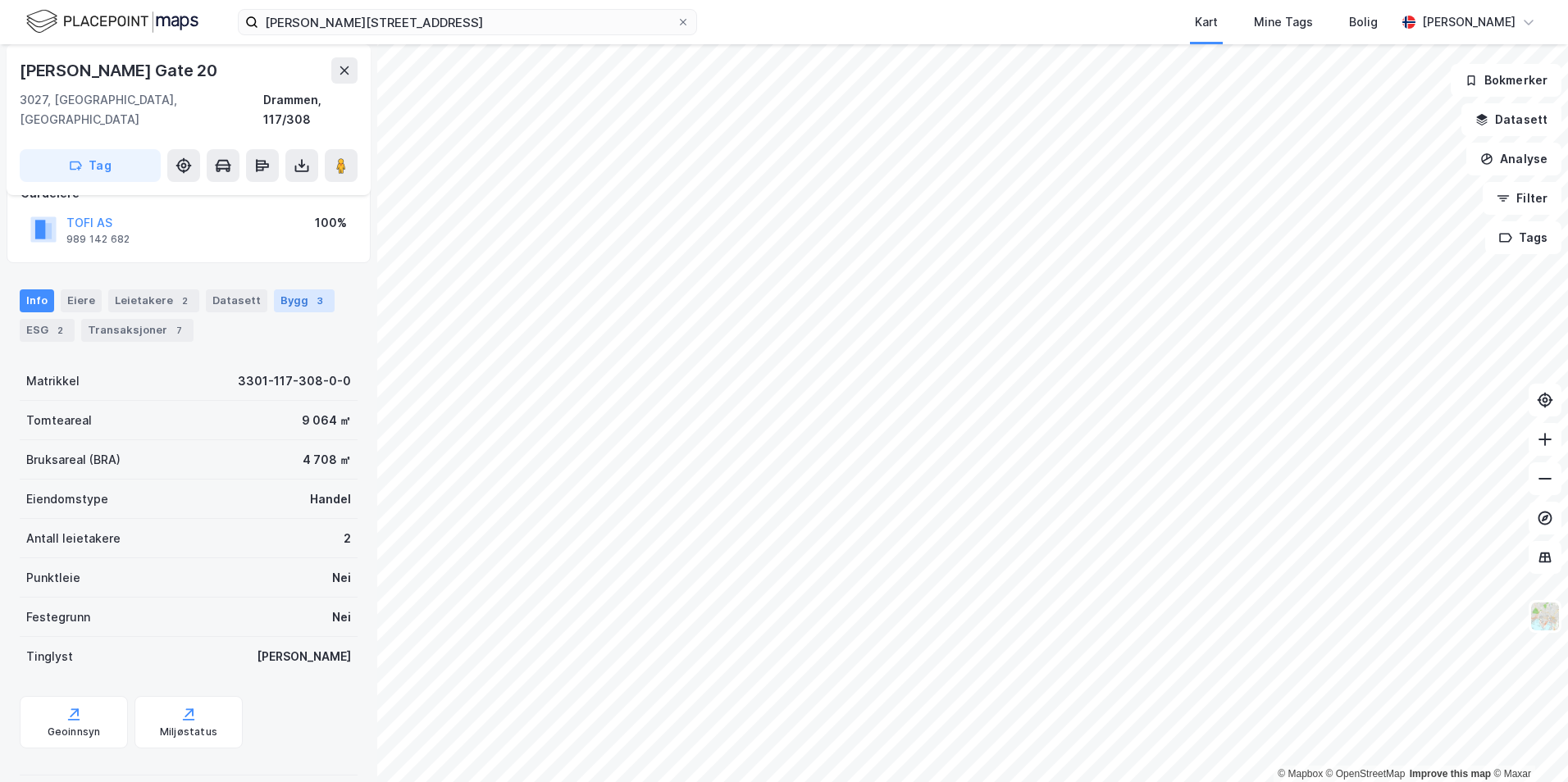
click at [274, 289] on div "Bygg 3" at bounding box center [304, 301] width 61 height 23
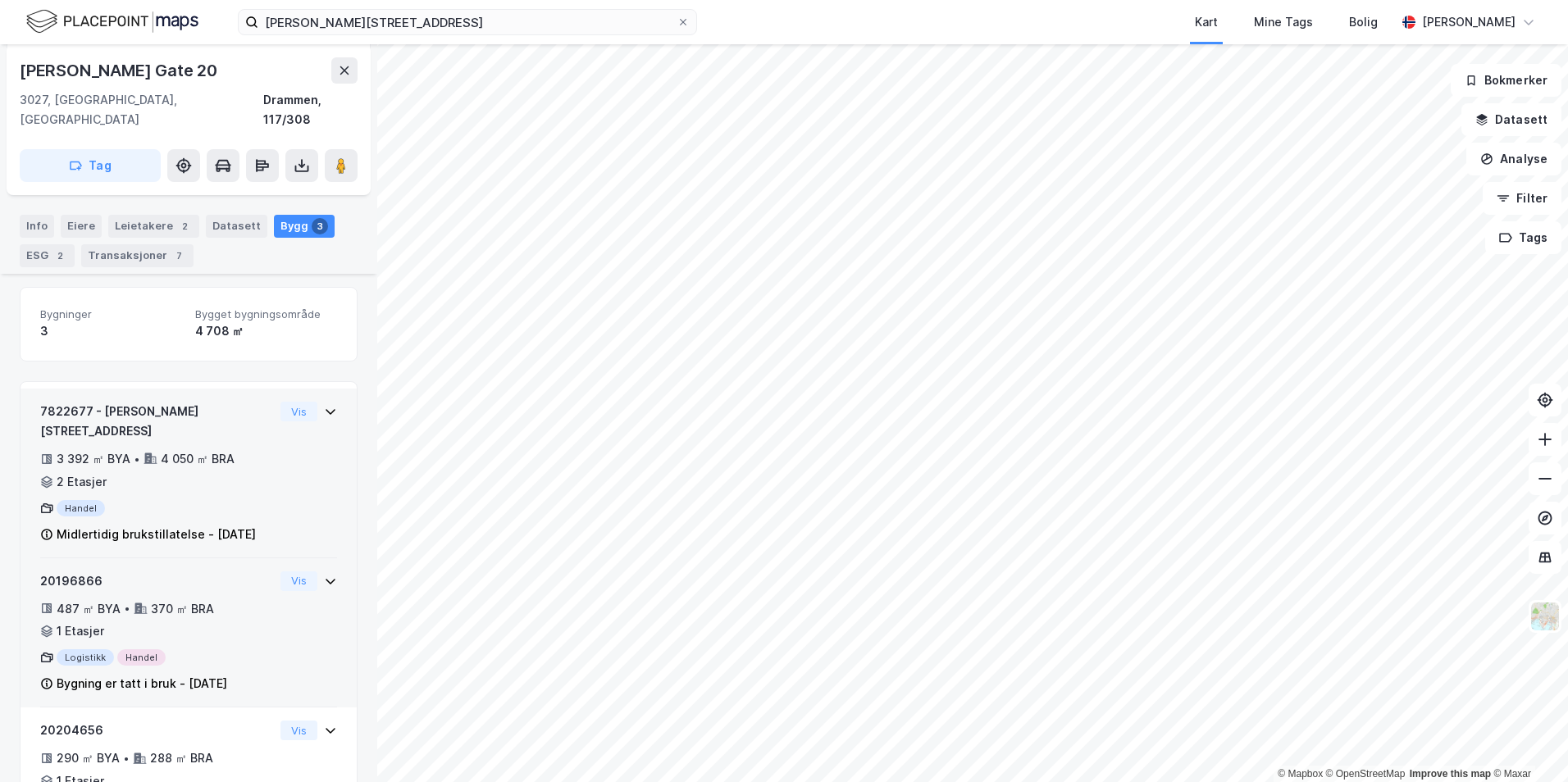
scroll to position [268, 0]
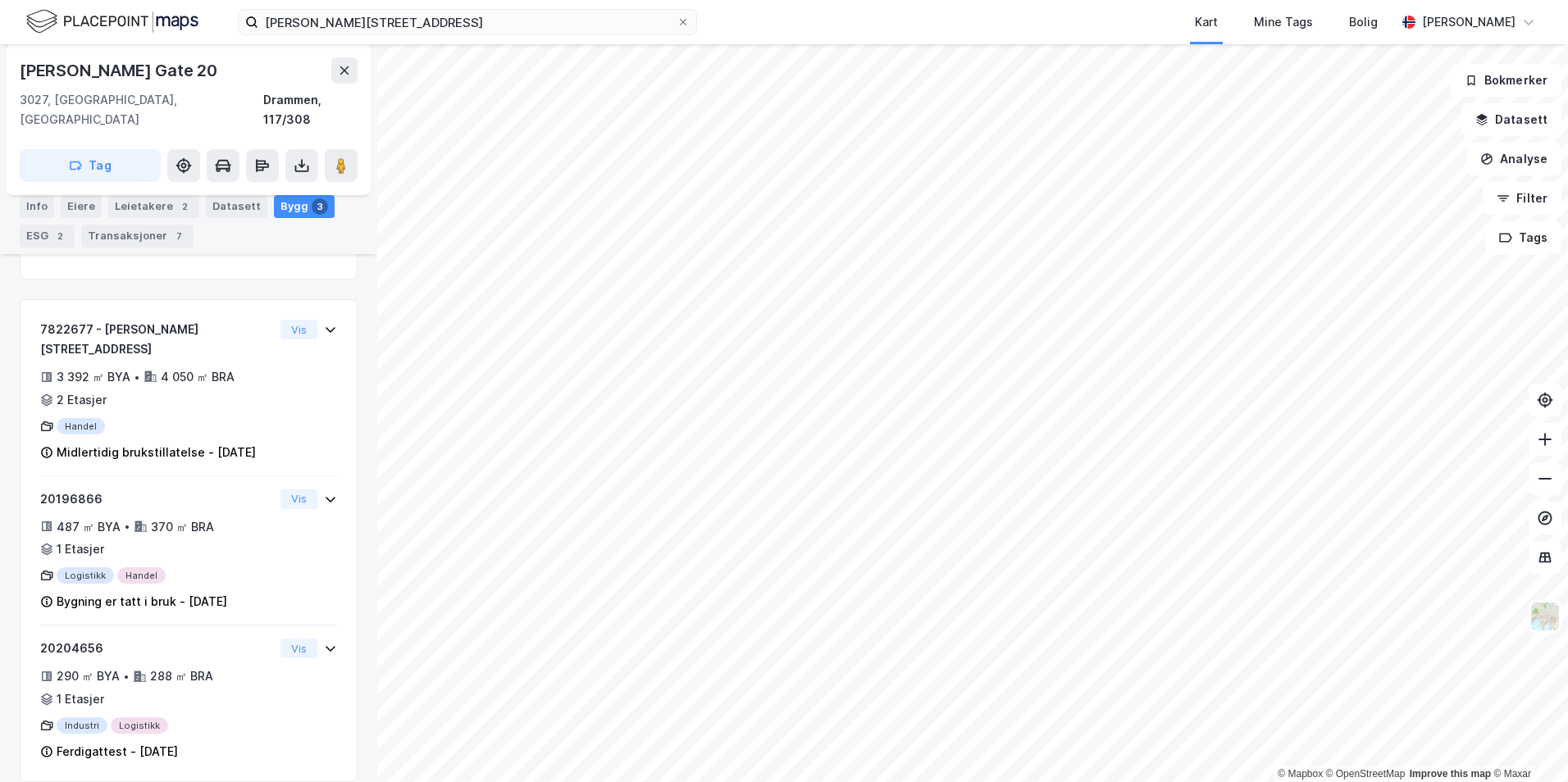
click at [51, 205] on div "Info" at bounding box center [37, 207] width 35 height 23
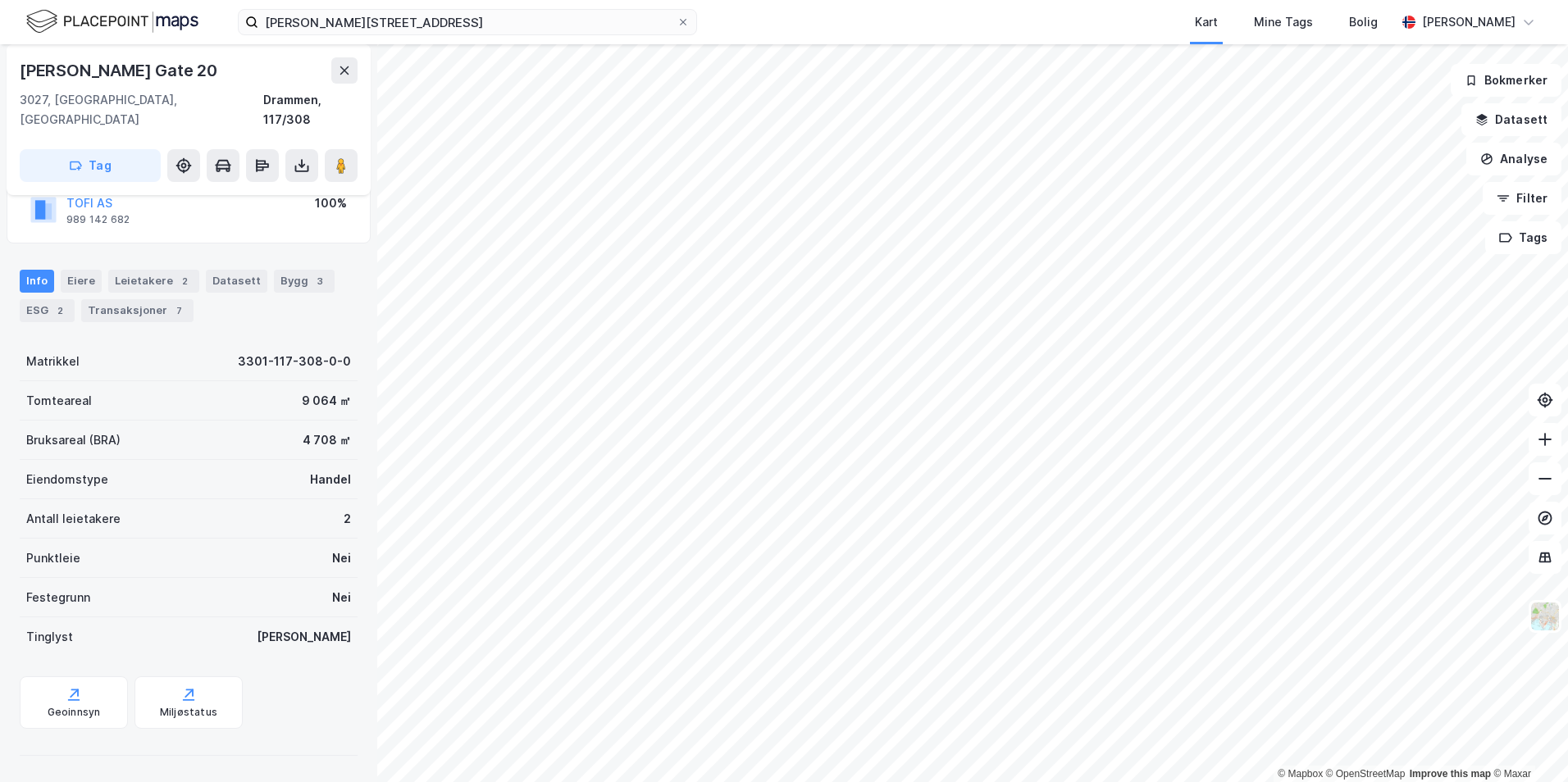
scroll to position [111, 0]
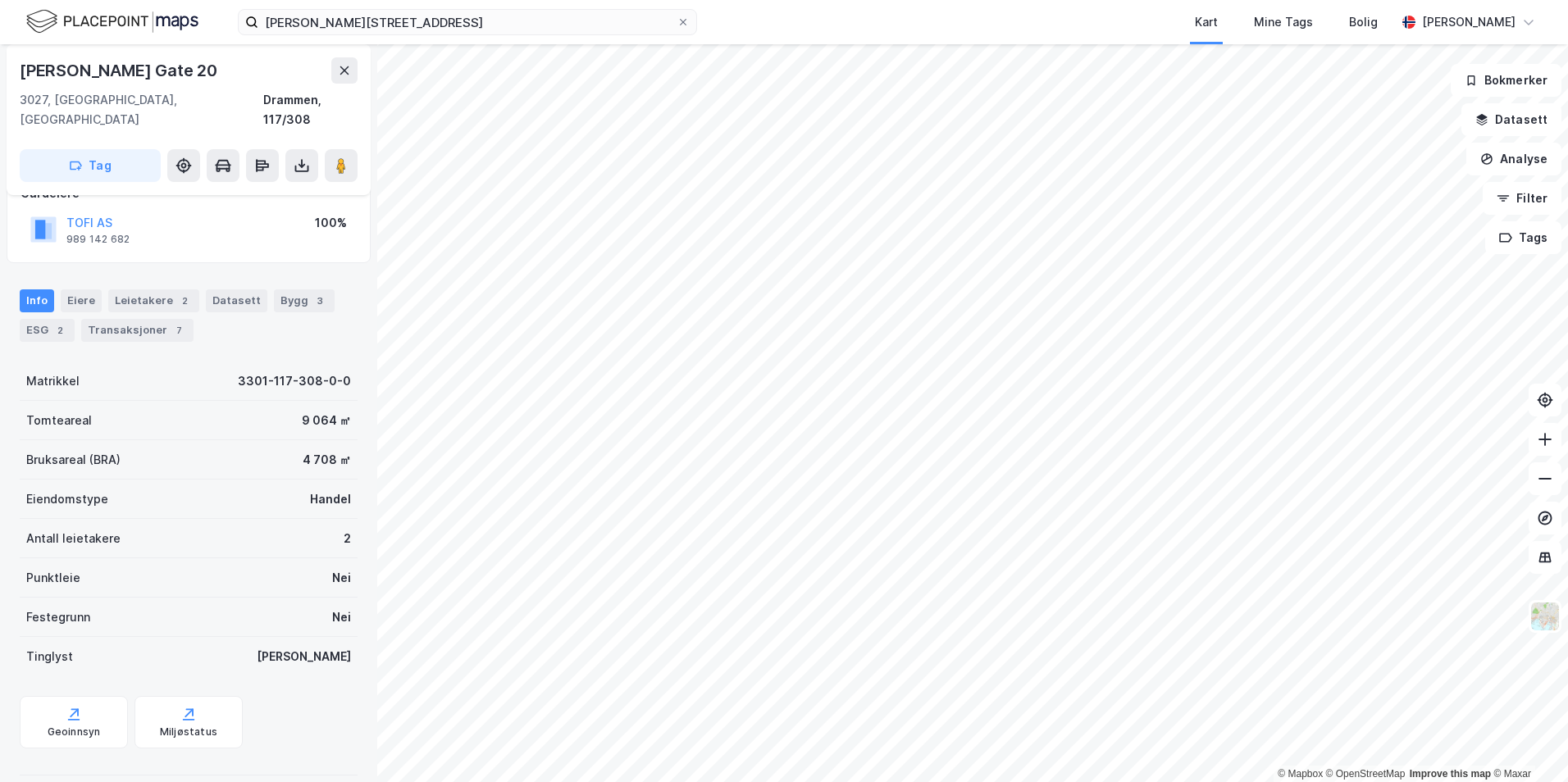
click at [315, 489] on div "Handel" at bounding box center [331, 499] width 41 height 19
copy div "Handel"
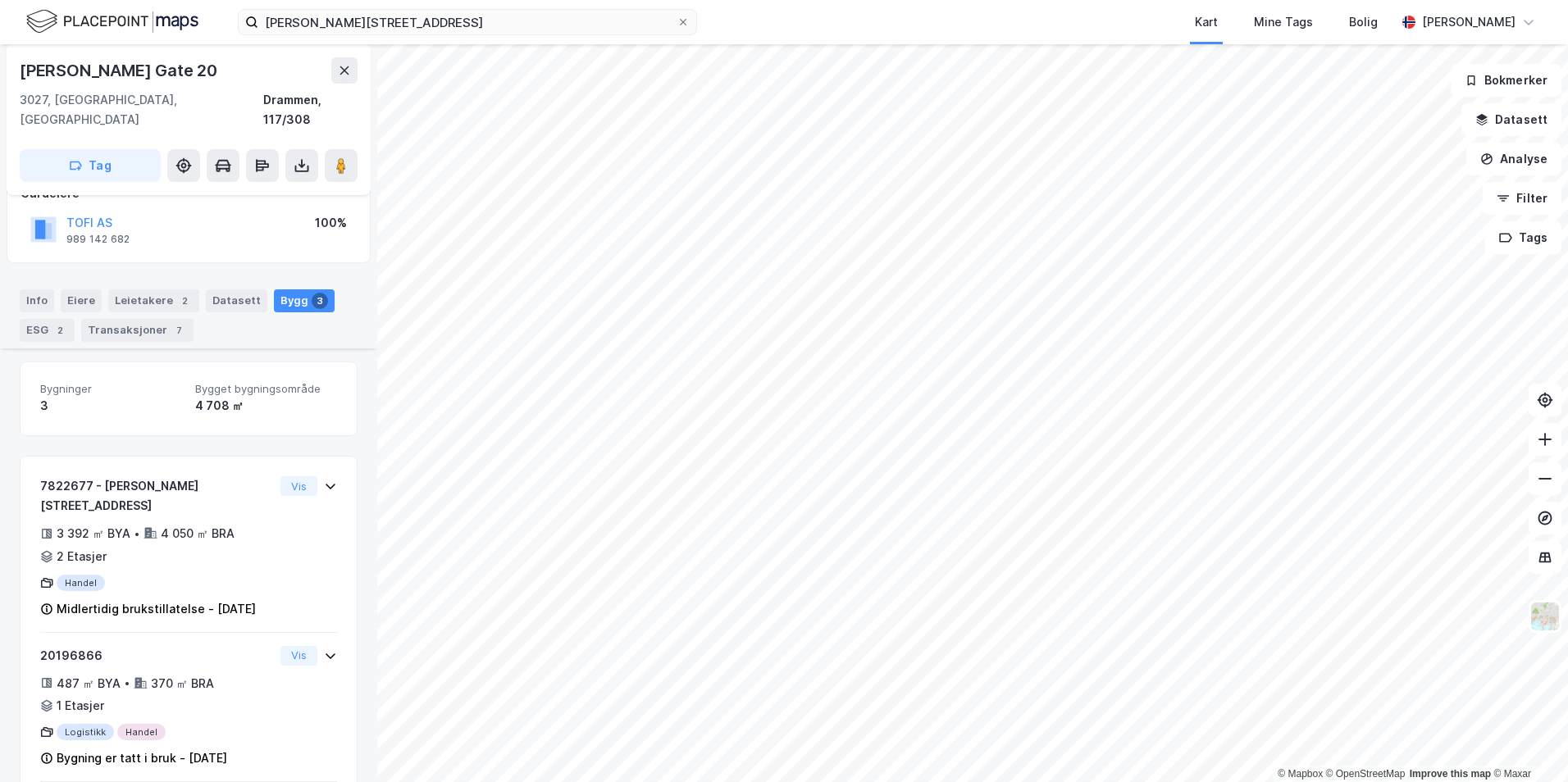
scroll to position [268, 0]
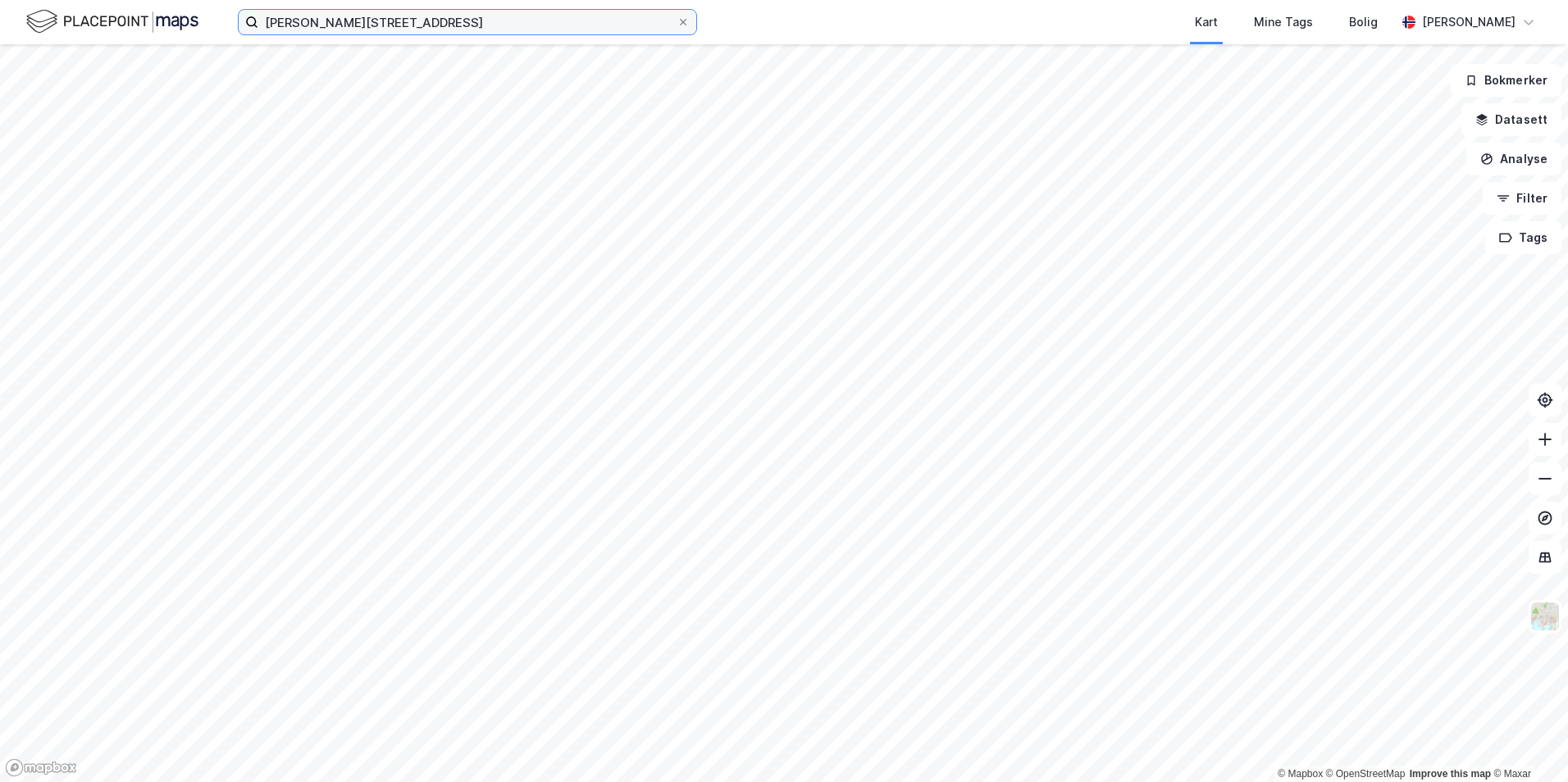
click at [339, 25] on input "[PERSON_NAME][STREET_ADDRESS]" at bounding box center [467, 21] width 419 height 24
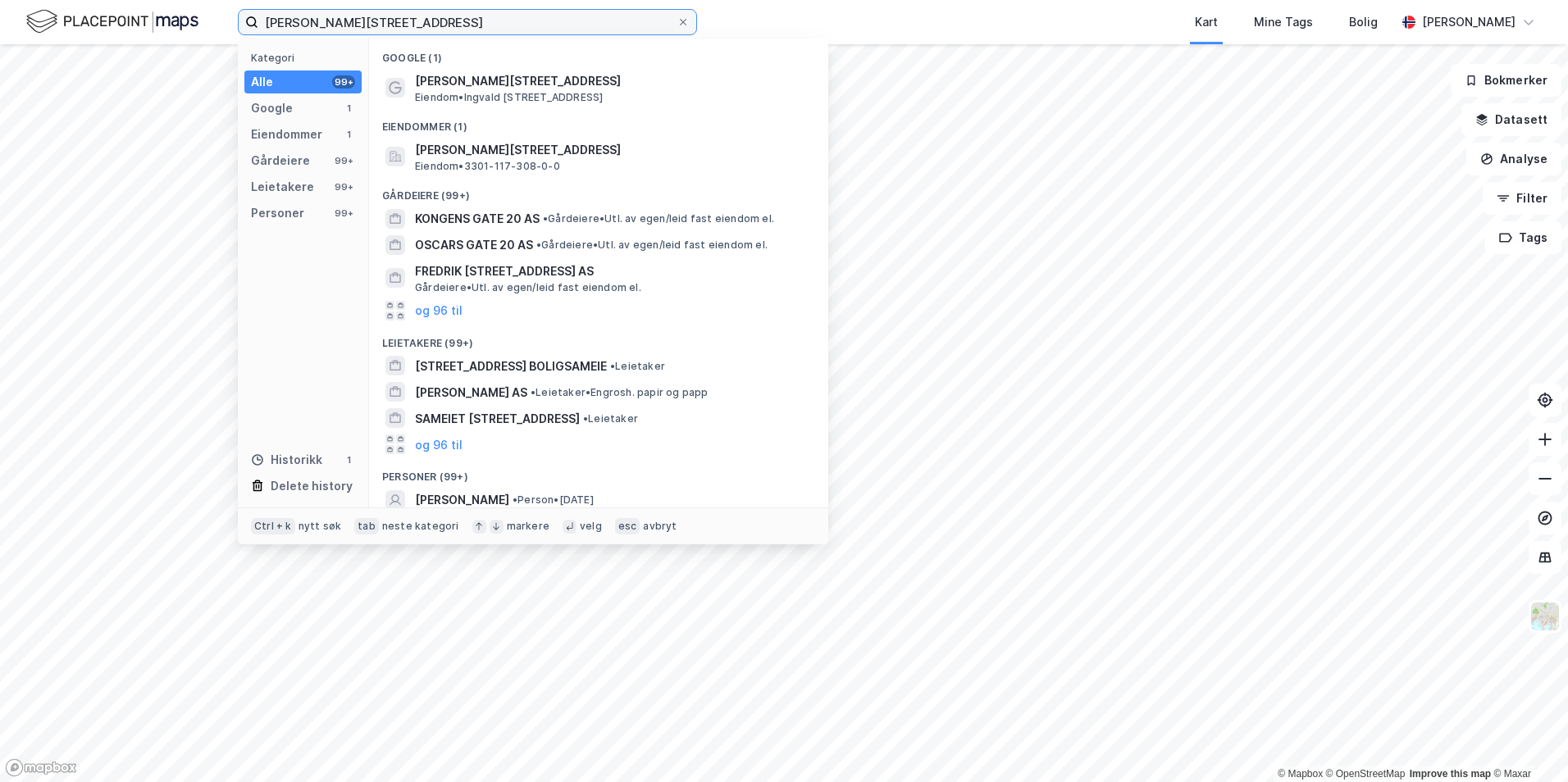
click at [339, 25] on input "[PERSON_NAME][STREET_ADDRESS]" at bounding box center [467, 21] width 419 height 24
paste input "Robotvegen 3"
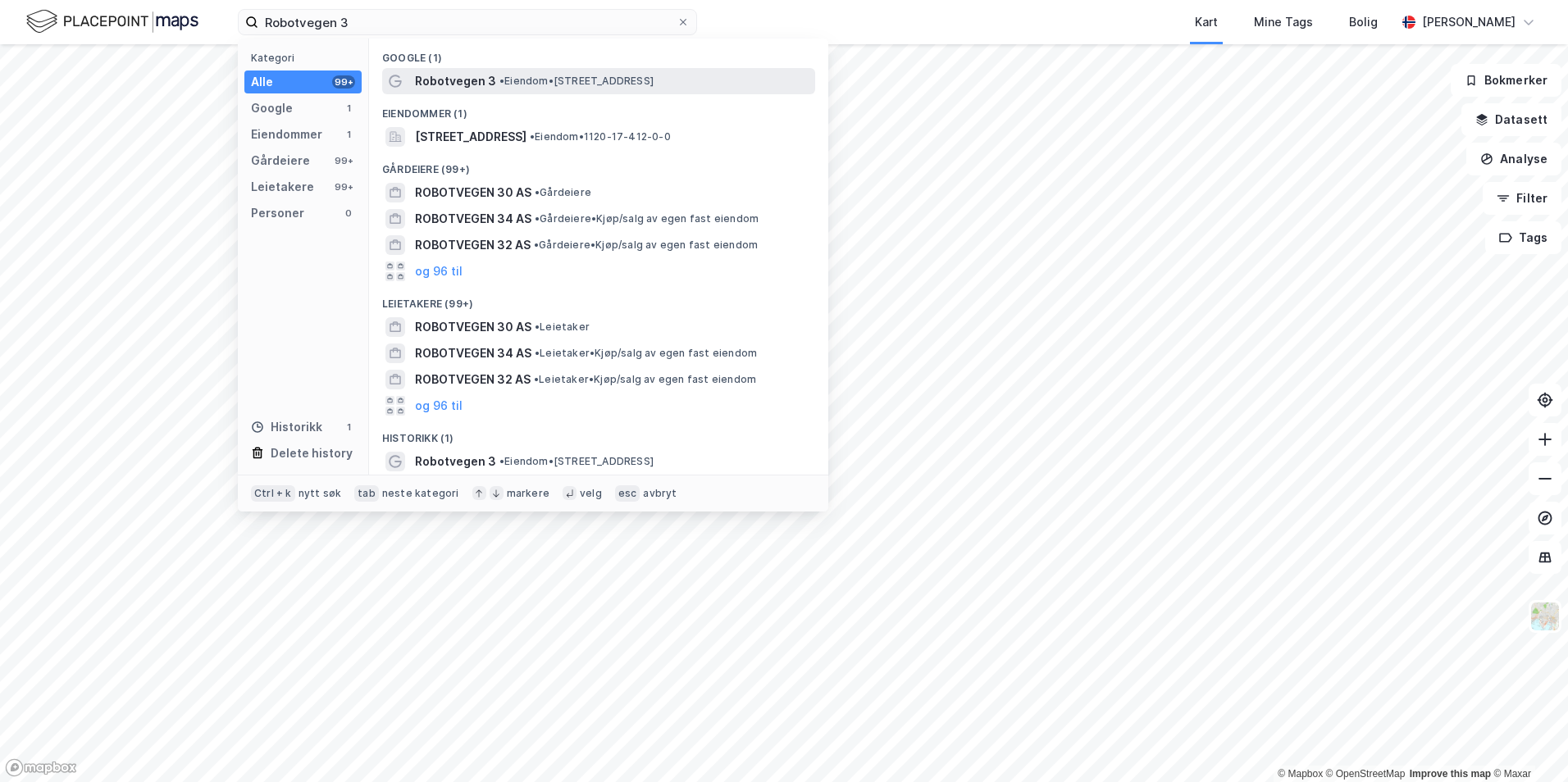
click at [719, 74] on div "Robotvegen 3 • Eiendom • [STREET_ADDRESS]" at bounding box center [613, 81] width 397 height 19
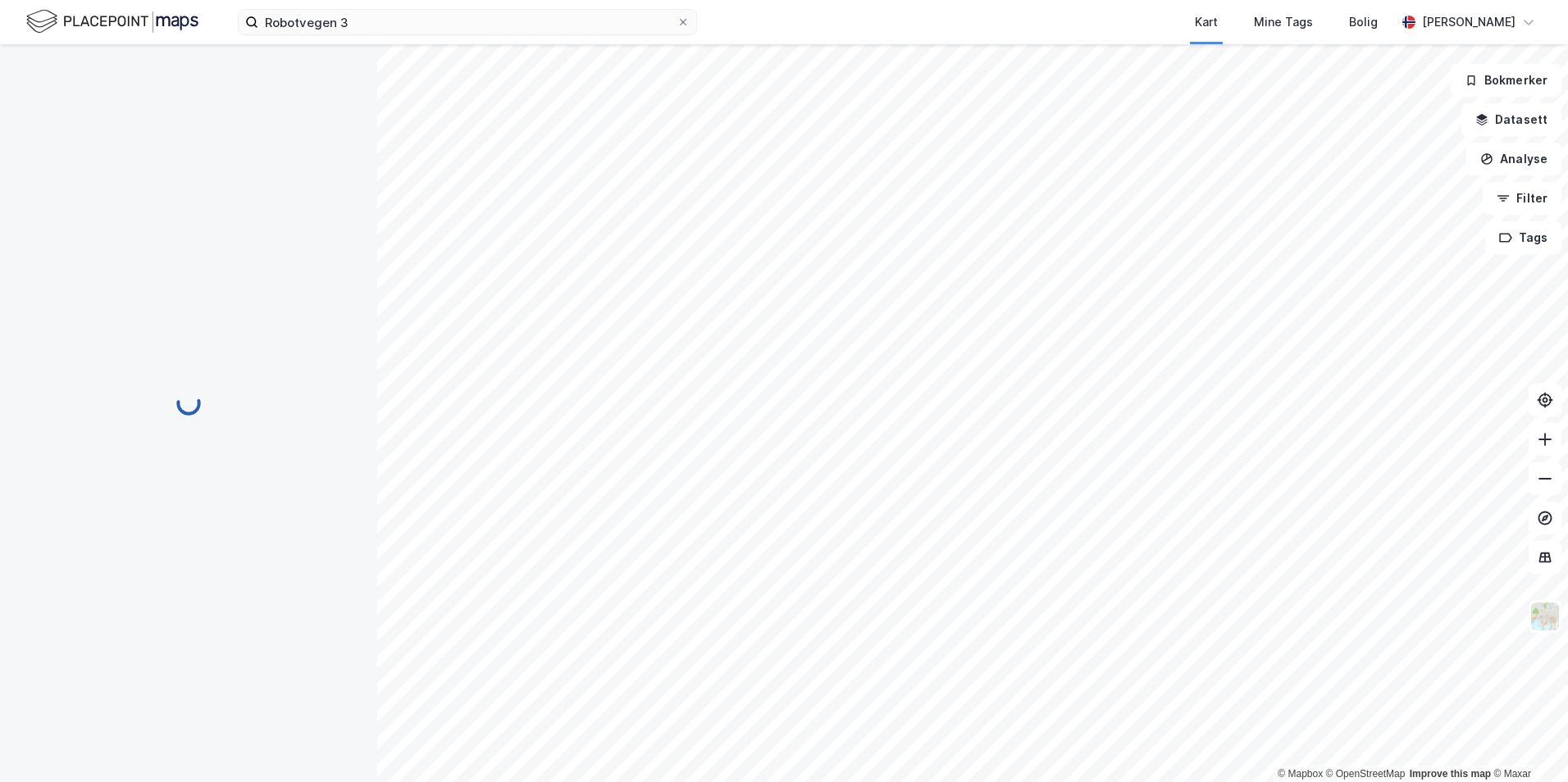
scroll to position [213, 0]
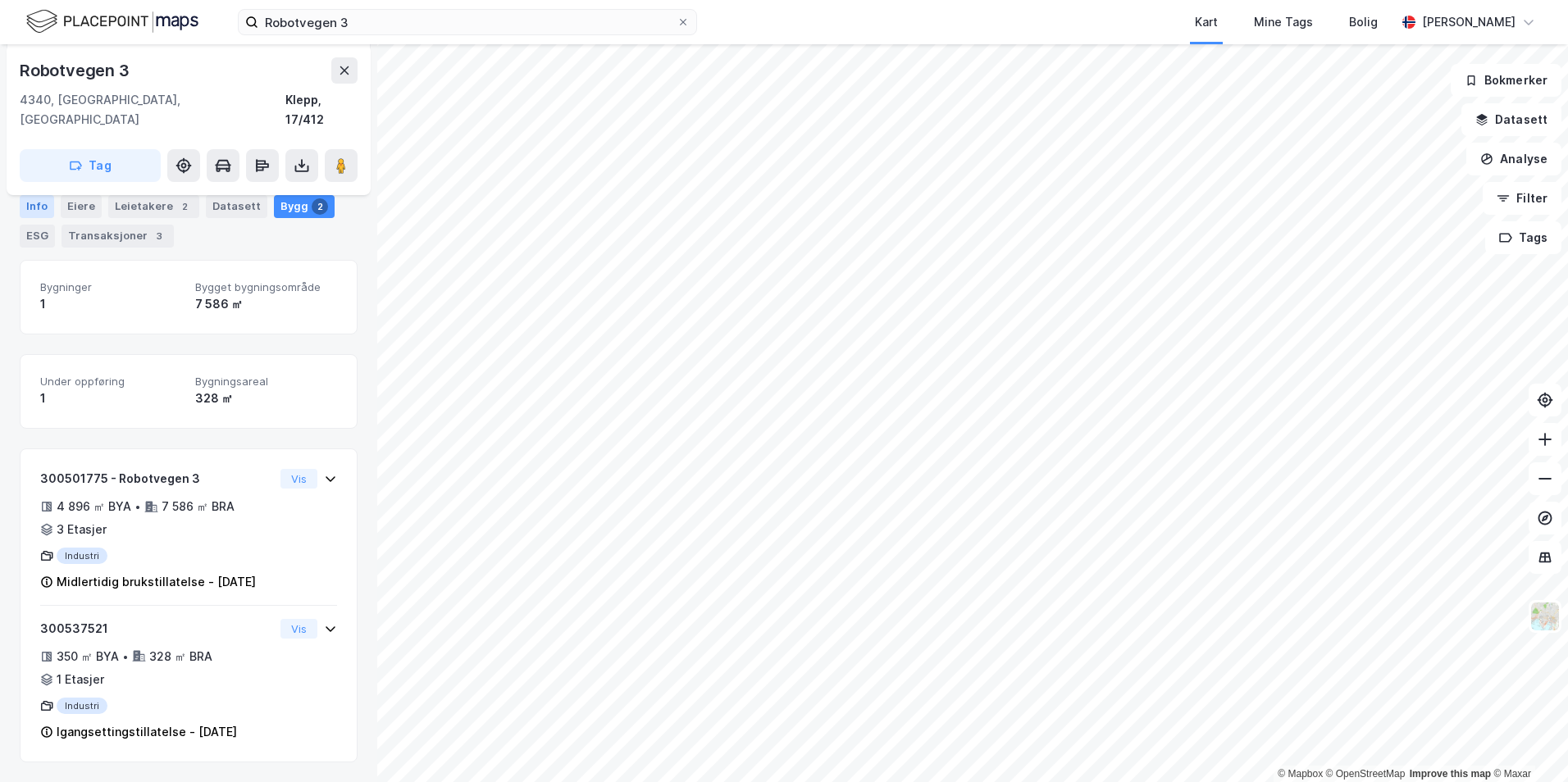
click at [42, 208] on div "Info" at bounding box center [37, 207] width 35 height 23
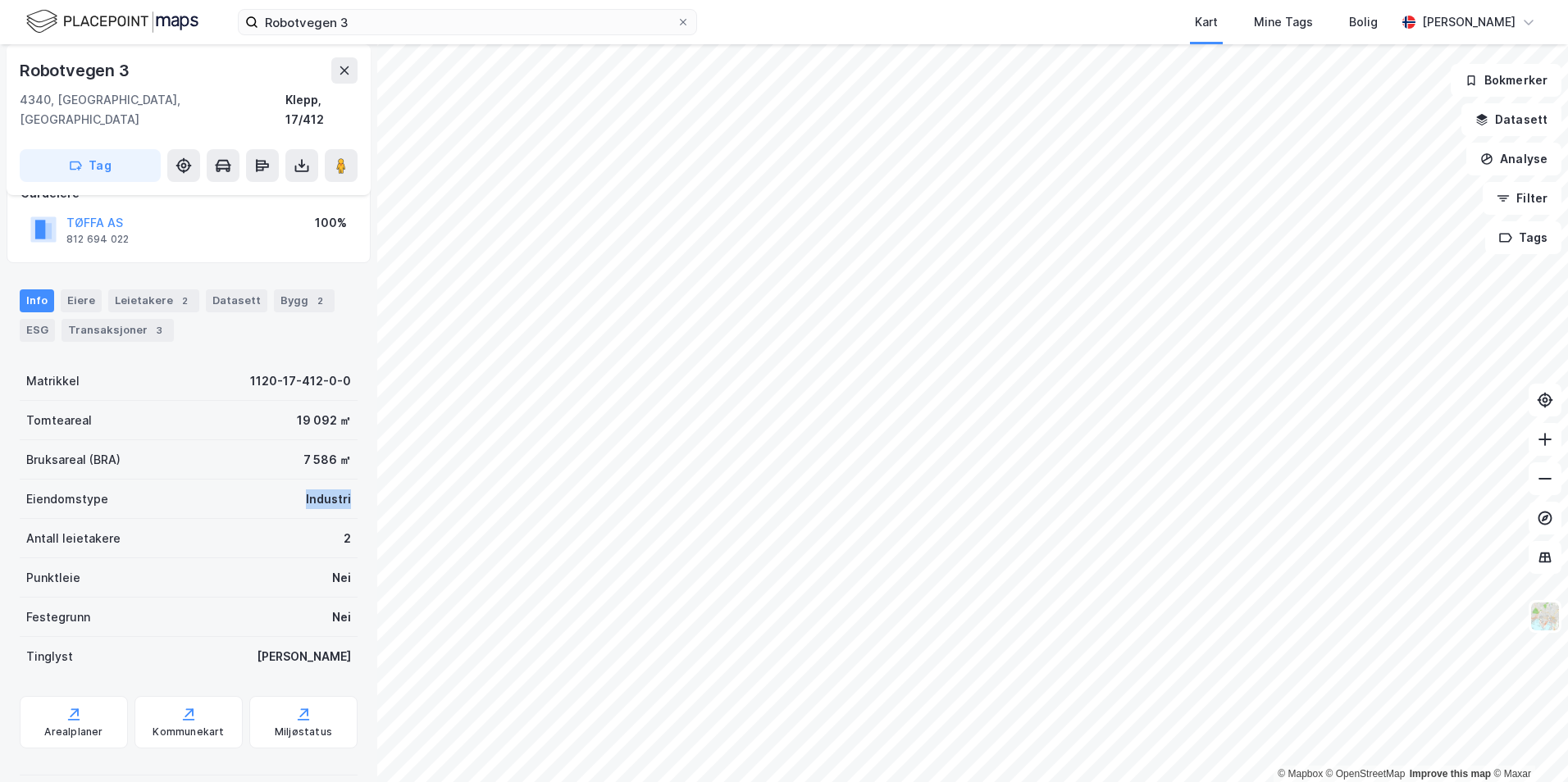
drag, startPoint x: 291, startPoint y: 480, endPoint x: 338, endPoint y: 478, distance: 47.0
click at [338, 479] on div "Eiendomstype Industri" at bounding box center [188, 499] width 337 height 40
drag, startPoint x: 338, startPoint y: 478, endPoint x: 305, endPoint y: 483, distance: 33.4
click at [305, 489] on div "Industri" at bounding box center [328, 499] width 45 height 19
click at [395, 8] on div "Robotvegen 3 Kart Mine Tags Bolig [PERSON_NAME]" at bounding box center [784, 22] width 1568 height 44
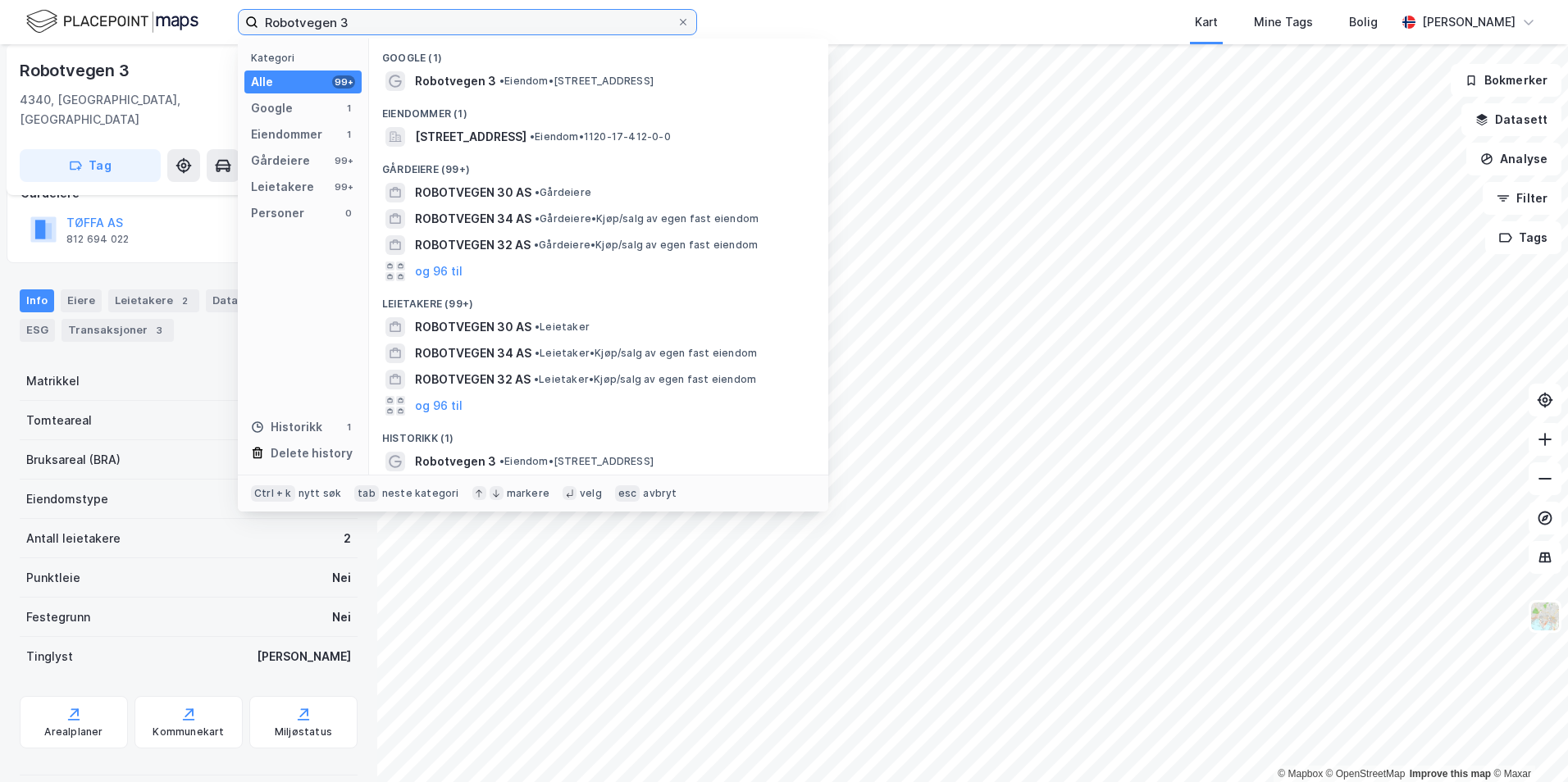
click at [392, 12] on input "Robotvegen 3" at bounding box center [467, 21] width 419 height 24
paste input "'Nedre Gokstad vei 27"
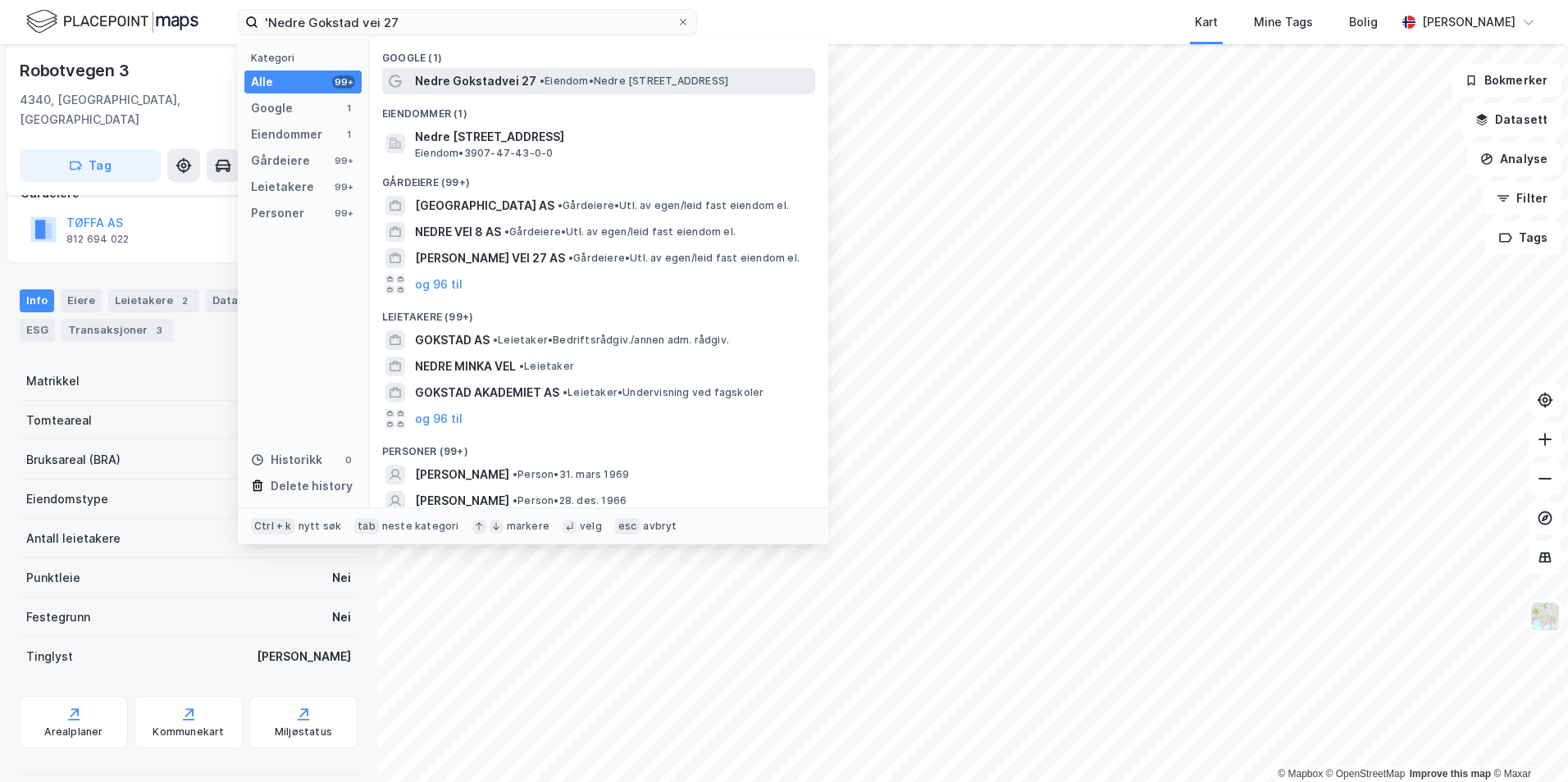
click at [496, 74] on span "Nedre Gokstadvei 27" at bounding box center [476, 81] width 122 height 19
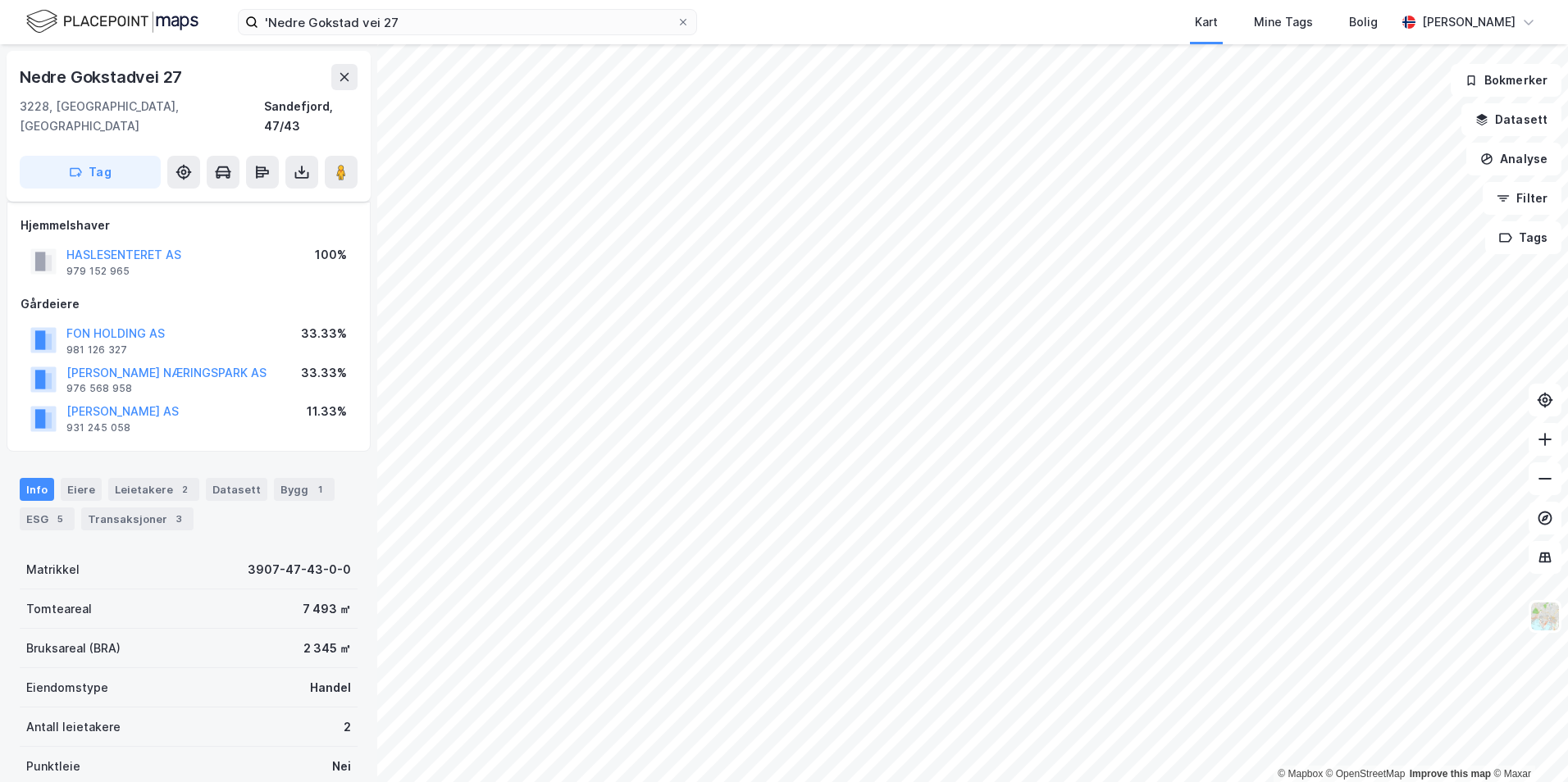
scroll to position [111, 0]
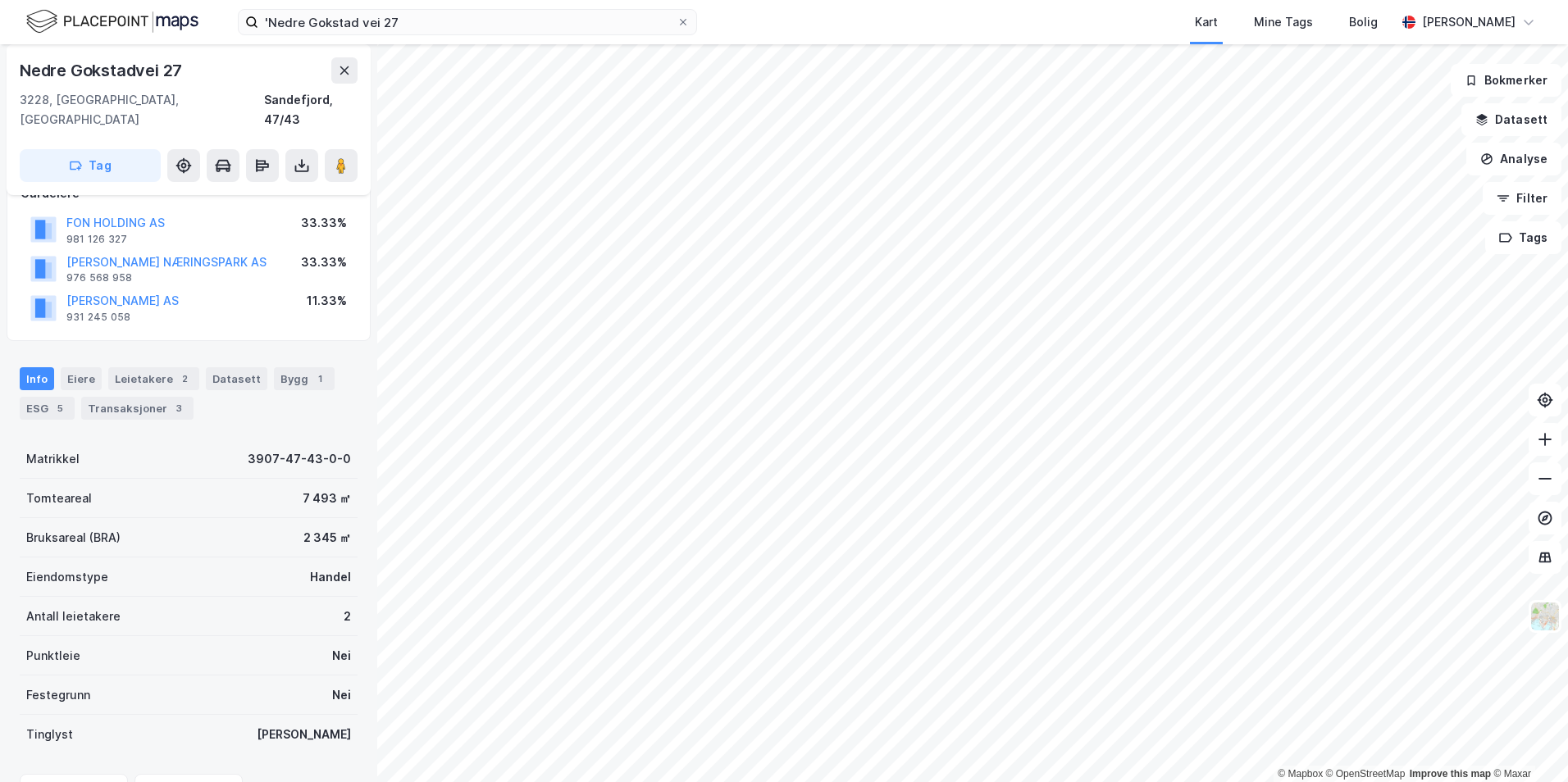
click at [322, 567] on div "Handel" at bounding box center [331, 577] width 41 height 19
drag, startPoint x: 322, startPoint y: 559, endPoint x: 305, endPoint y: 575, distance: 23.3
click at [305, 575] on div "Eiendomstype Handel" at bounding box center [188, 577] width 337 height 40
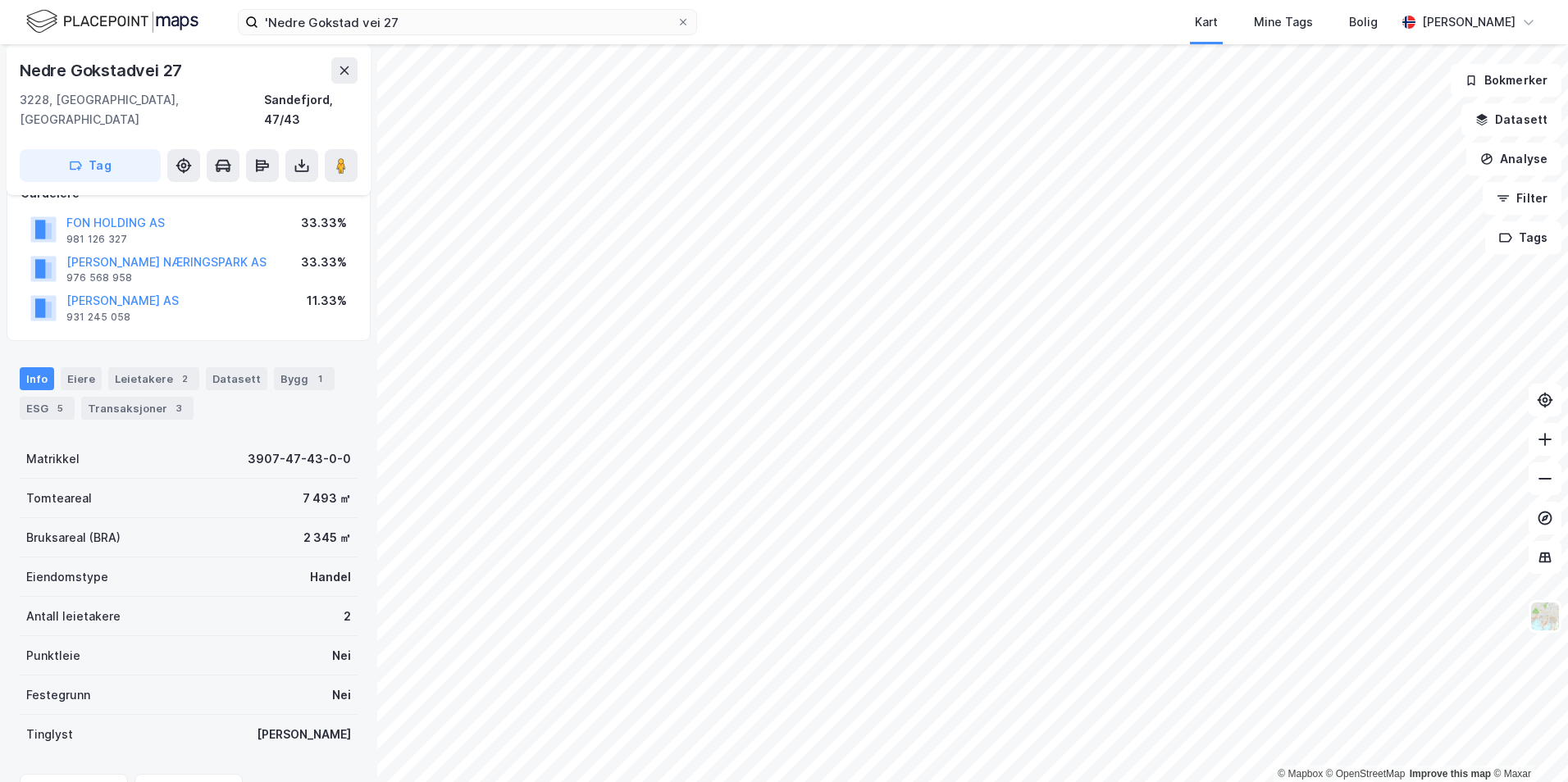
click at [506, 40] on div "'Nedre Gokstad vei 27 Kart Mine Tags Bolig [PERSON_NAME]" at bounding box center [784, 22] width 1568 height 44
click at [489, 17] on input "'Nedre Gokstad vei 27" at bounding box center [467, 21] width 419 height 24
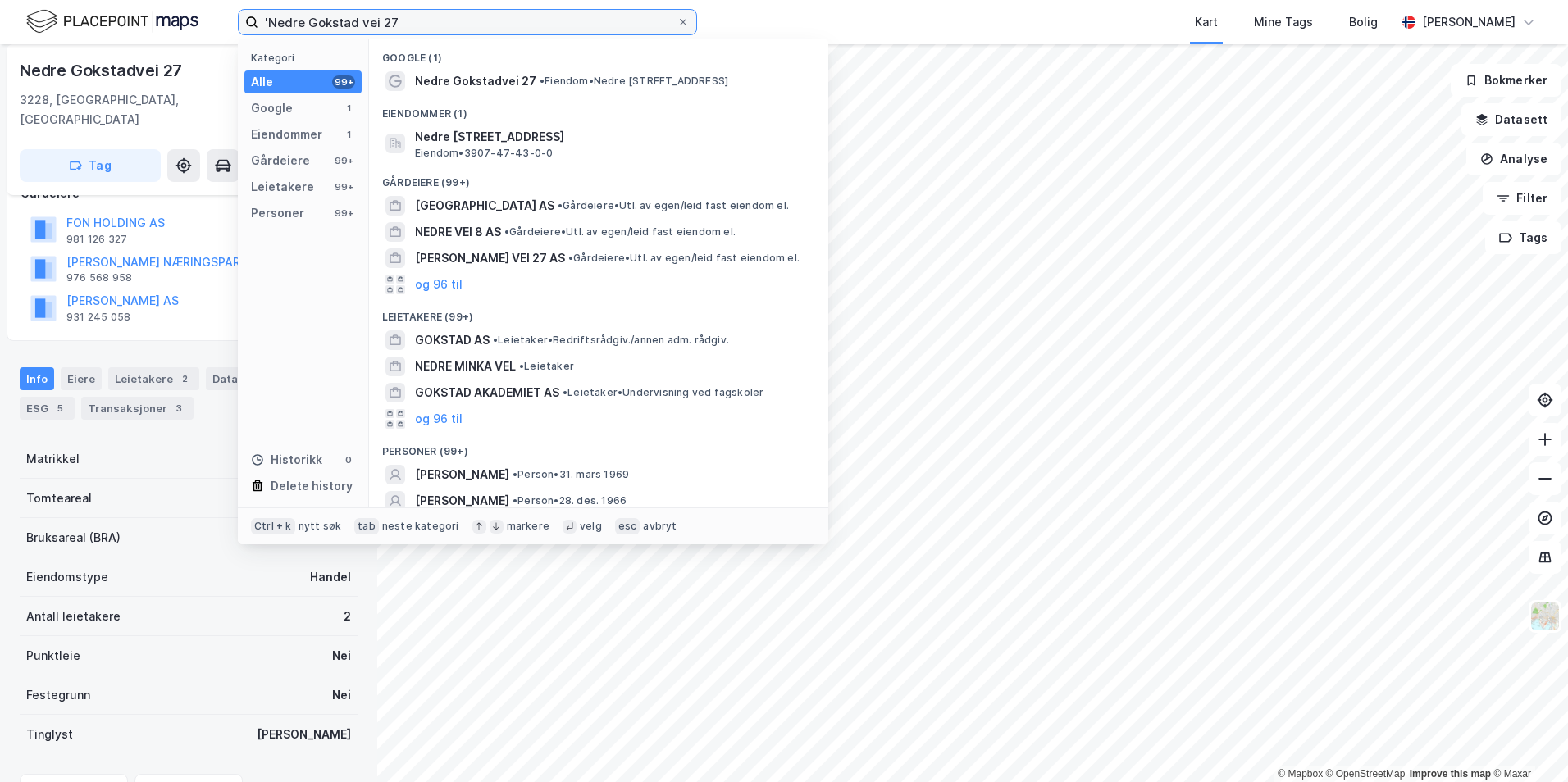
click at [489, 17] on input "'Nedre Gokstad vei 27" at bounding box center [467, 21] width 419 height 24
paste input "Dagligvare"
click at [539, 15] on input "'Nedre Gokstad vei 27" at bounding box center [467, 21] width 419 height 24
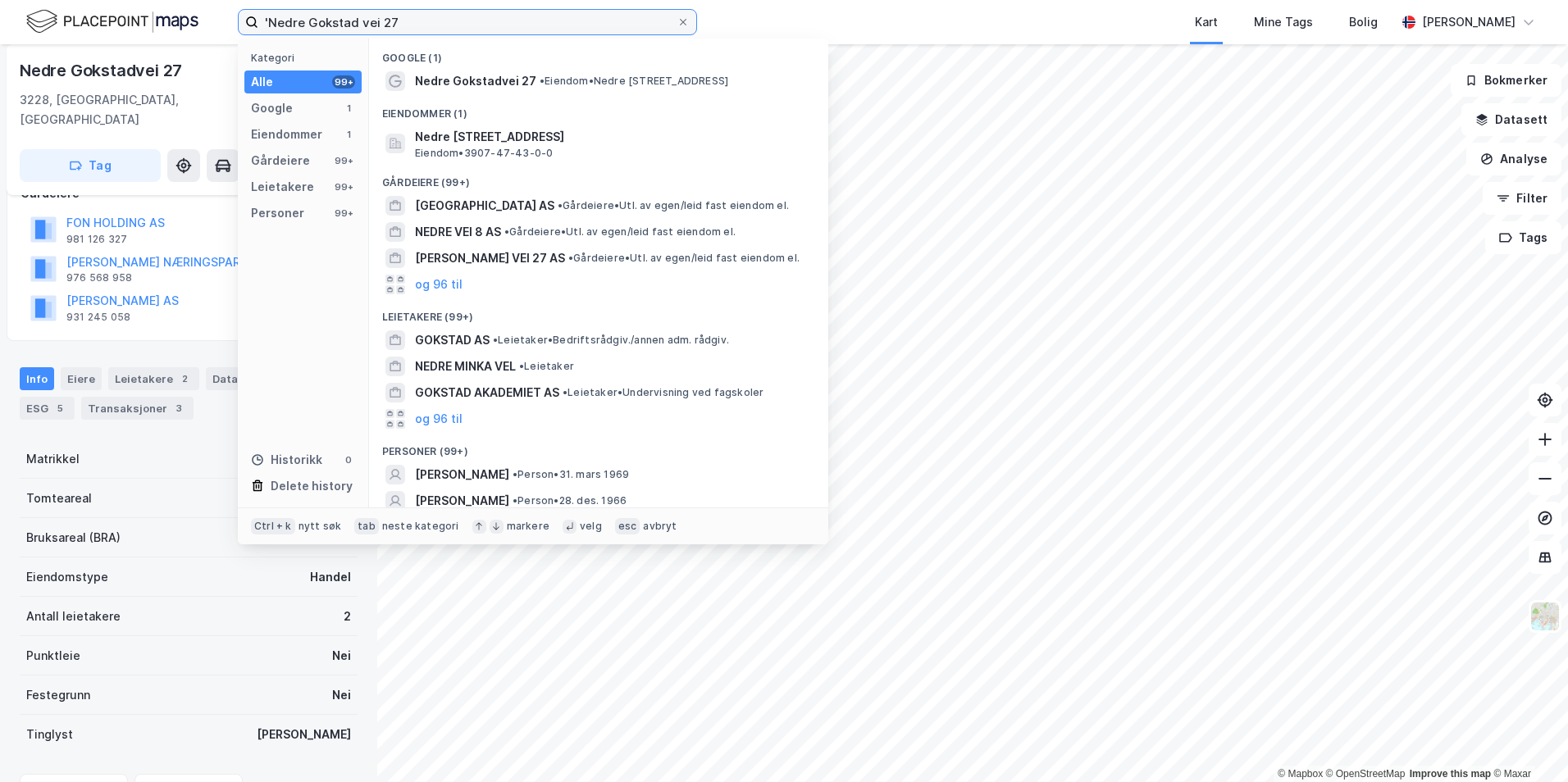
click at [539, 14] on input "'Nedre Gokstad vei 27" at bounding box center [467, 21] width 419 height 24
paste input "[STREET_ADDRESS]"
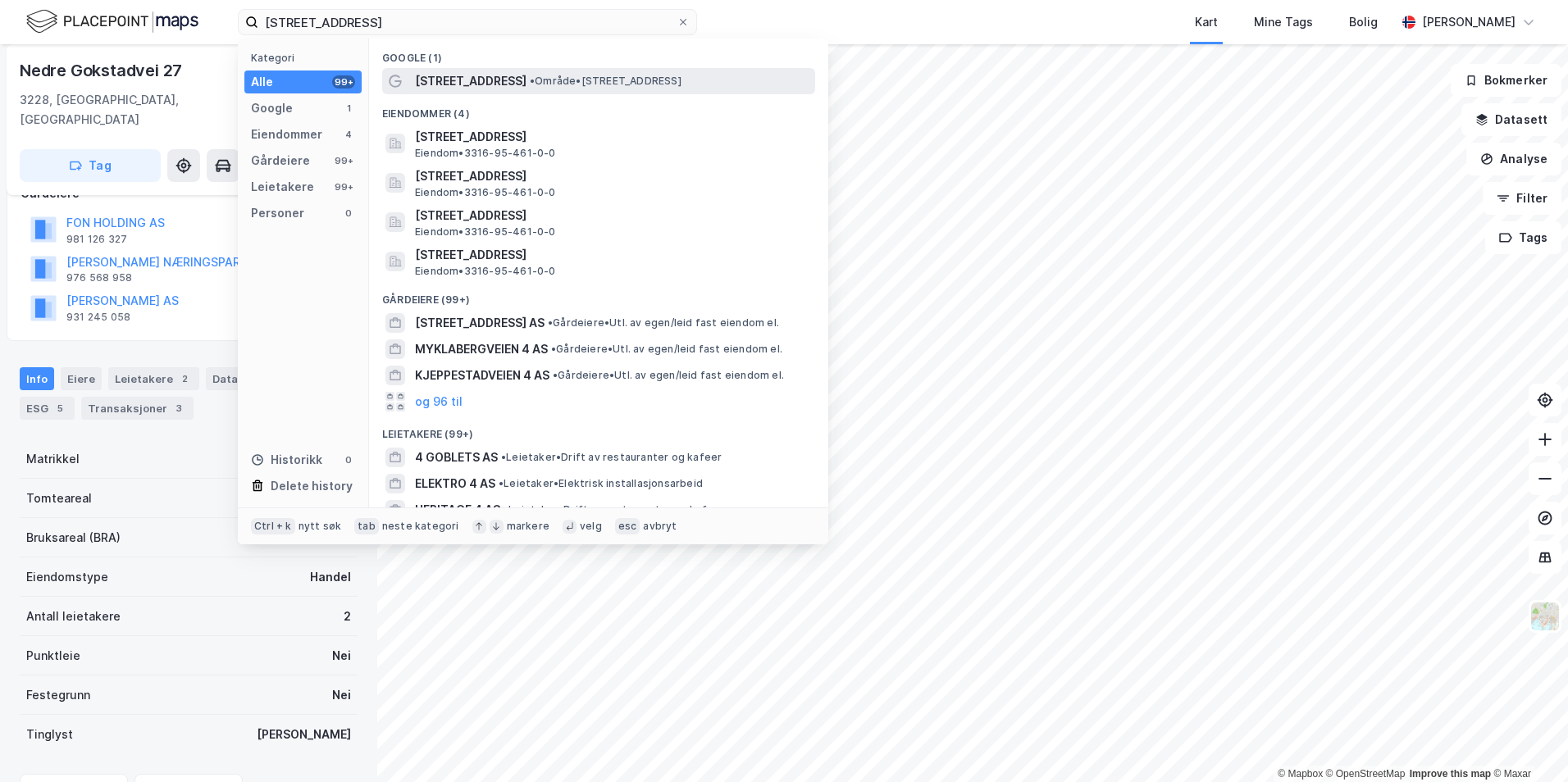
click at [556, 82] on span "• Område • [STREET_ADDRESS]" at bounding box center [605, 81] width 152 height 14
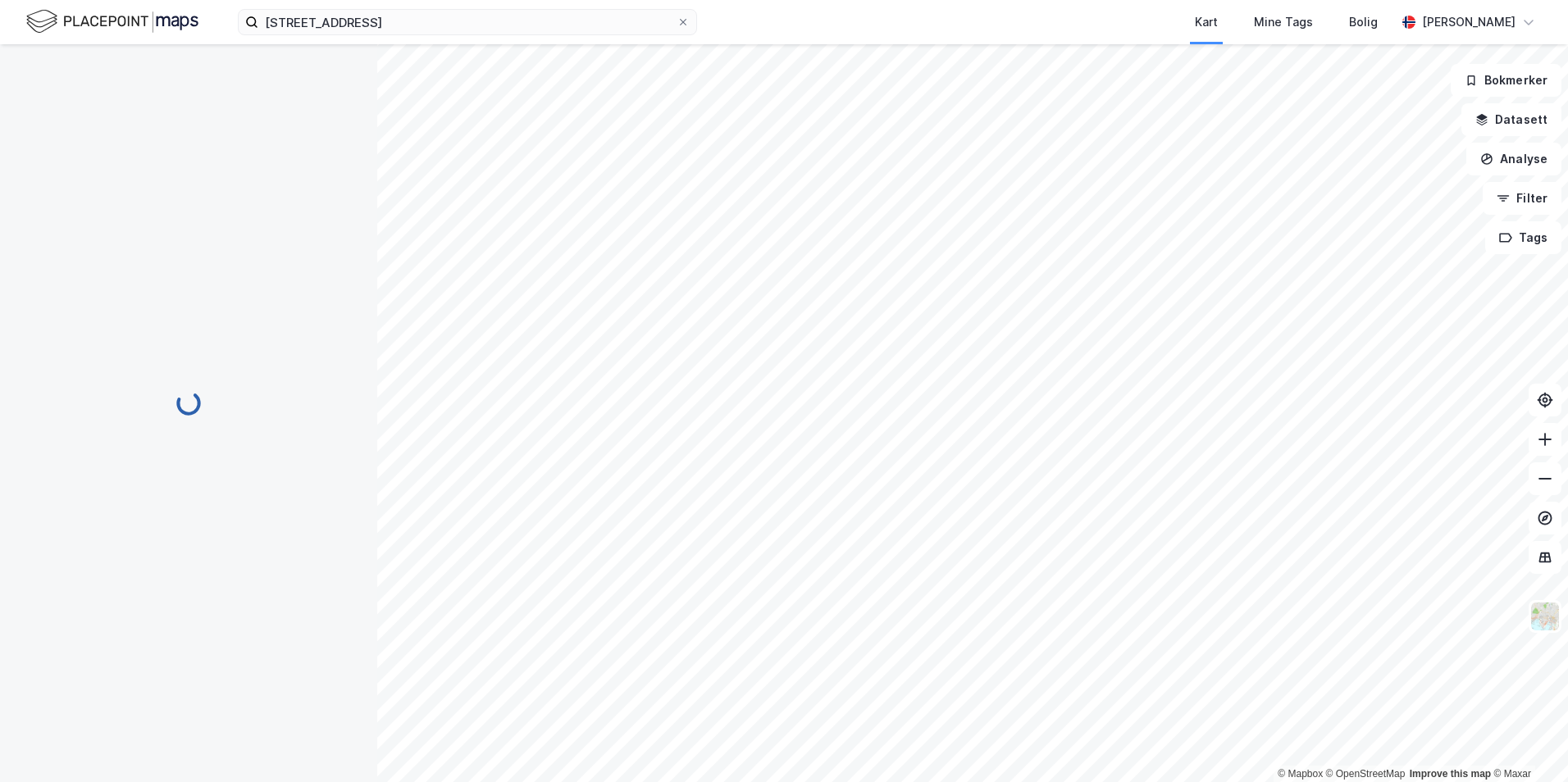
scroll to position [111, 0]
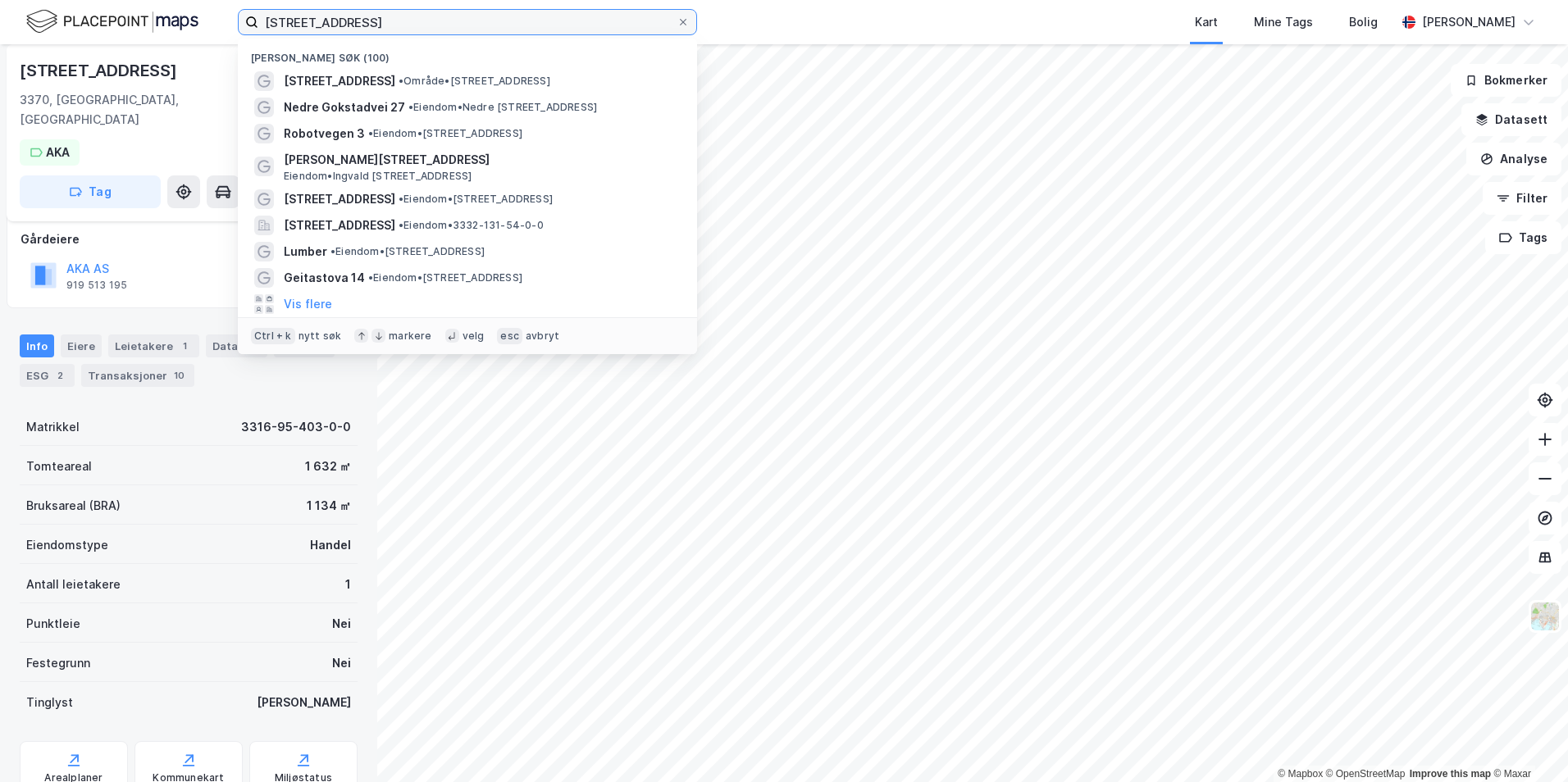
click at [392, 19] on input "[STREET_ADDRESS]" at bounding box center [467, 21] width 419 height 24
click at [404, 19] on input "[STREET_ADDRESS]" at bounding box center [467, 21] width 419 height 24
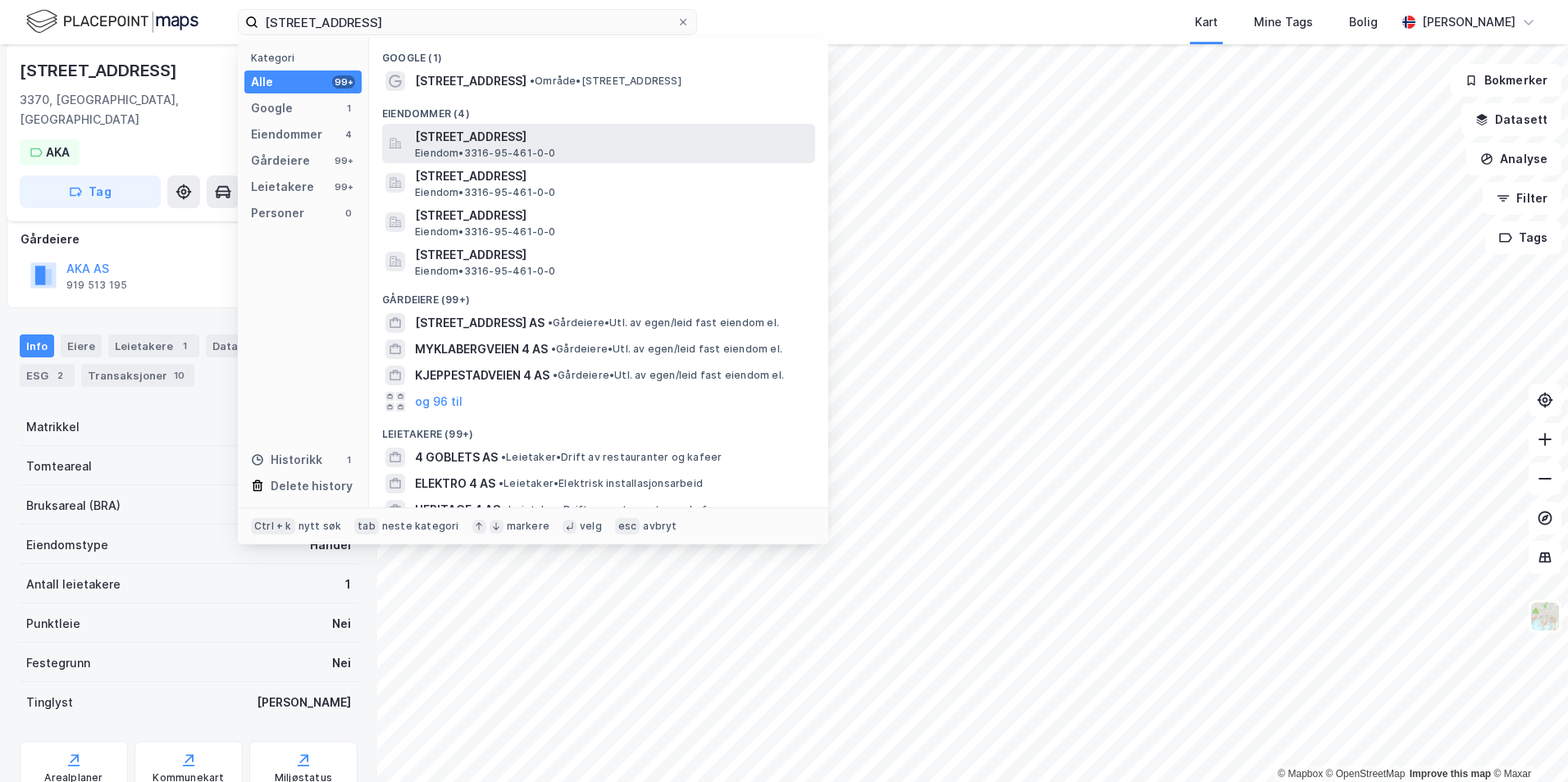
click at [711, 132] on span "[STREET_ADDRESS]" at bounding box center [611, 136] width 393 height 19
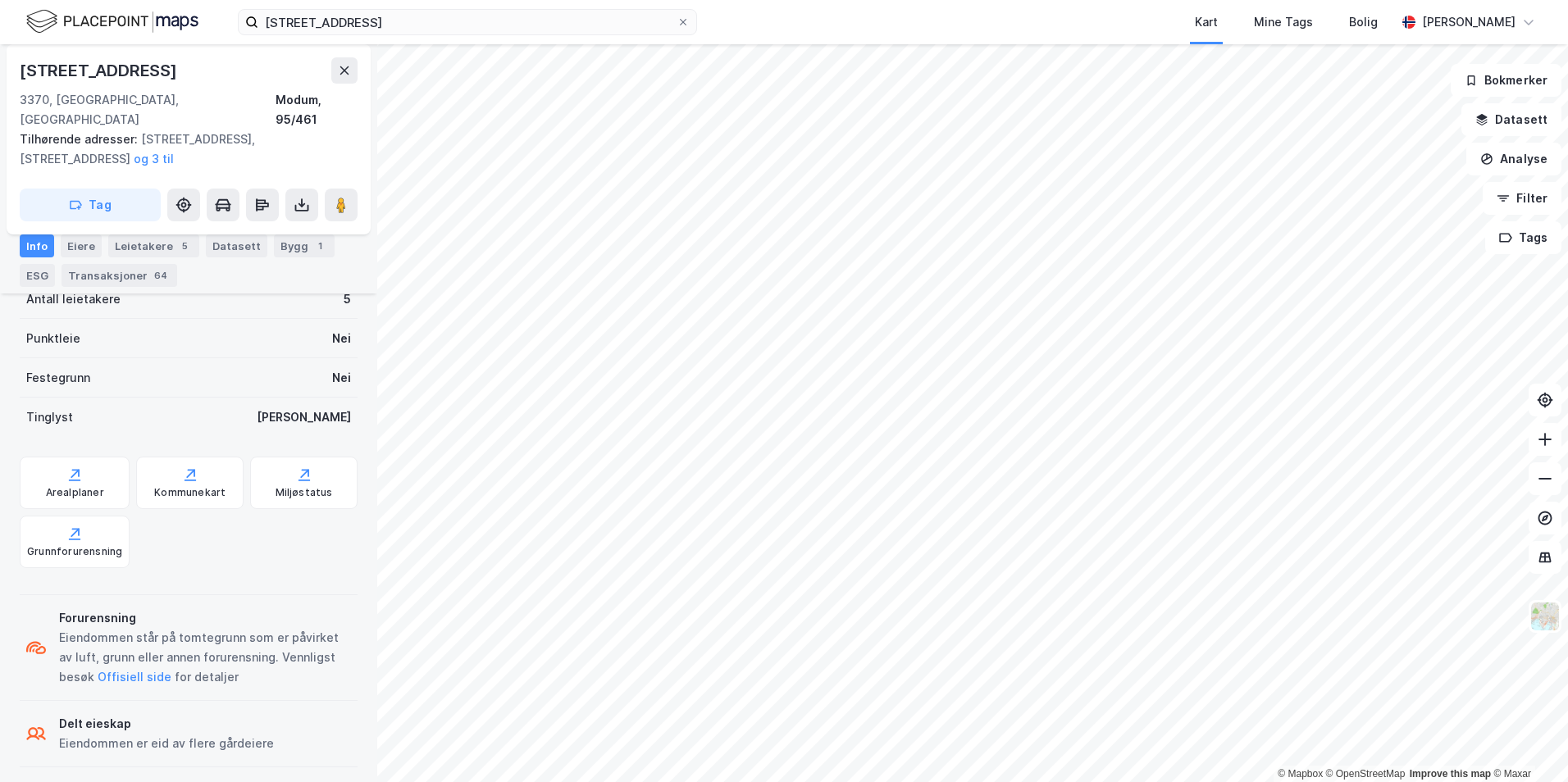
scroll to position [521, 0]
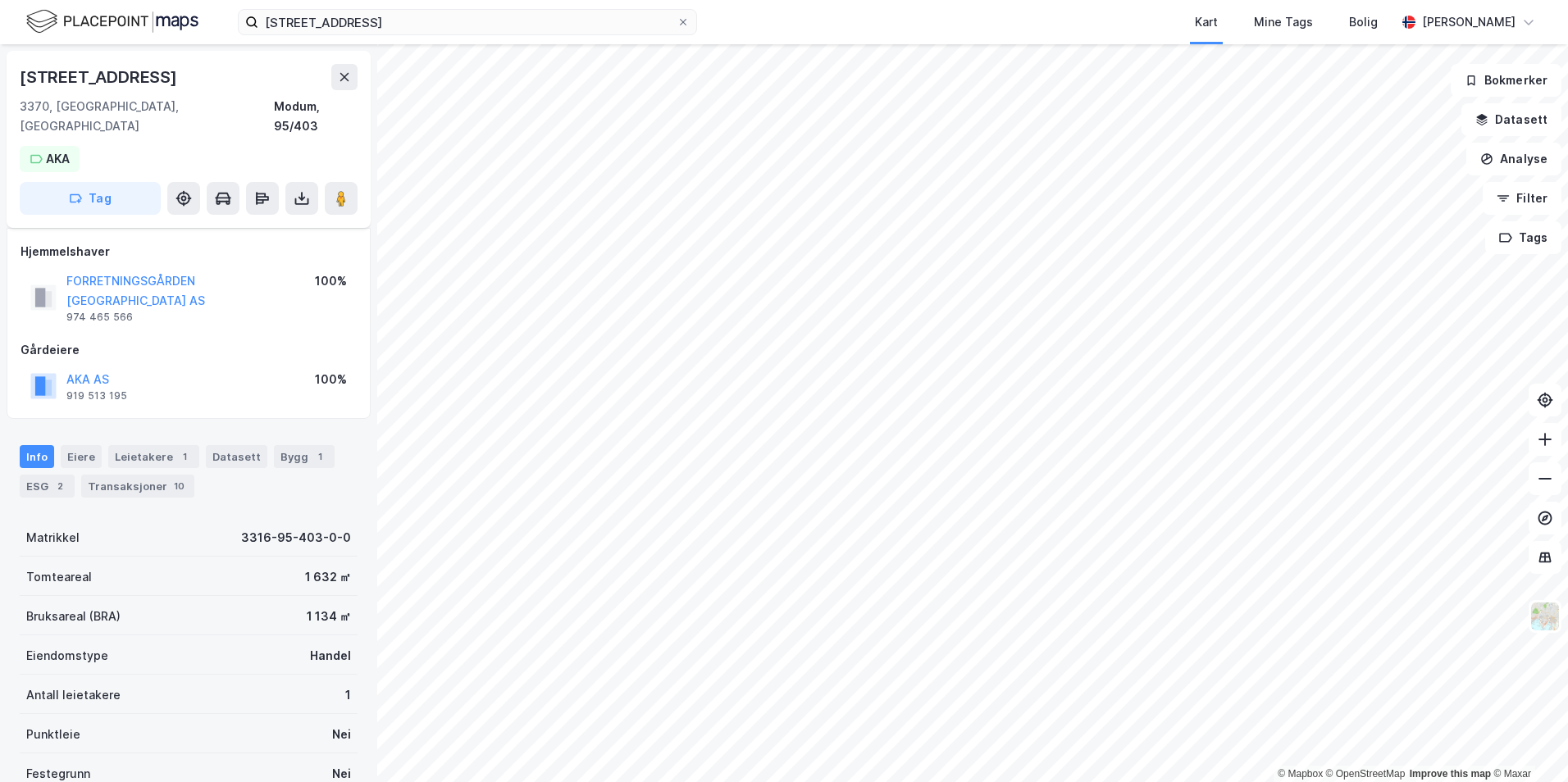
scroll to position [137, 0]
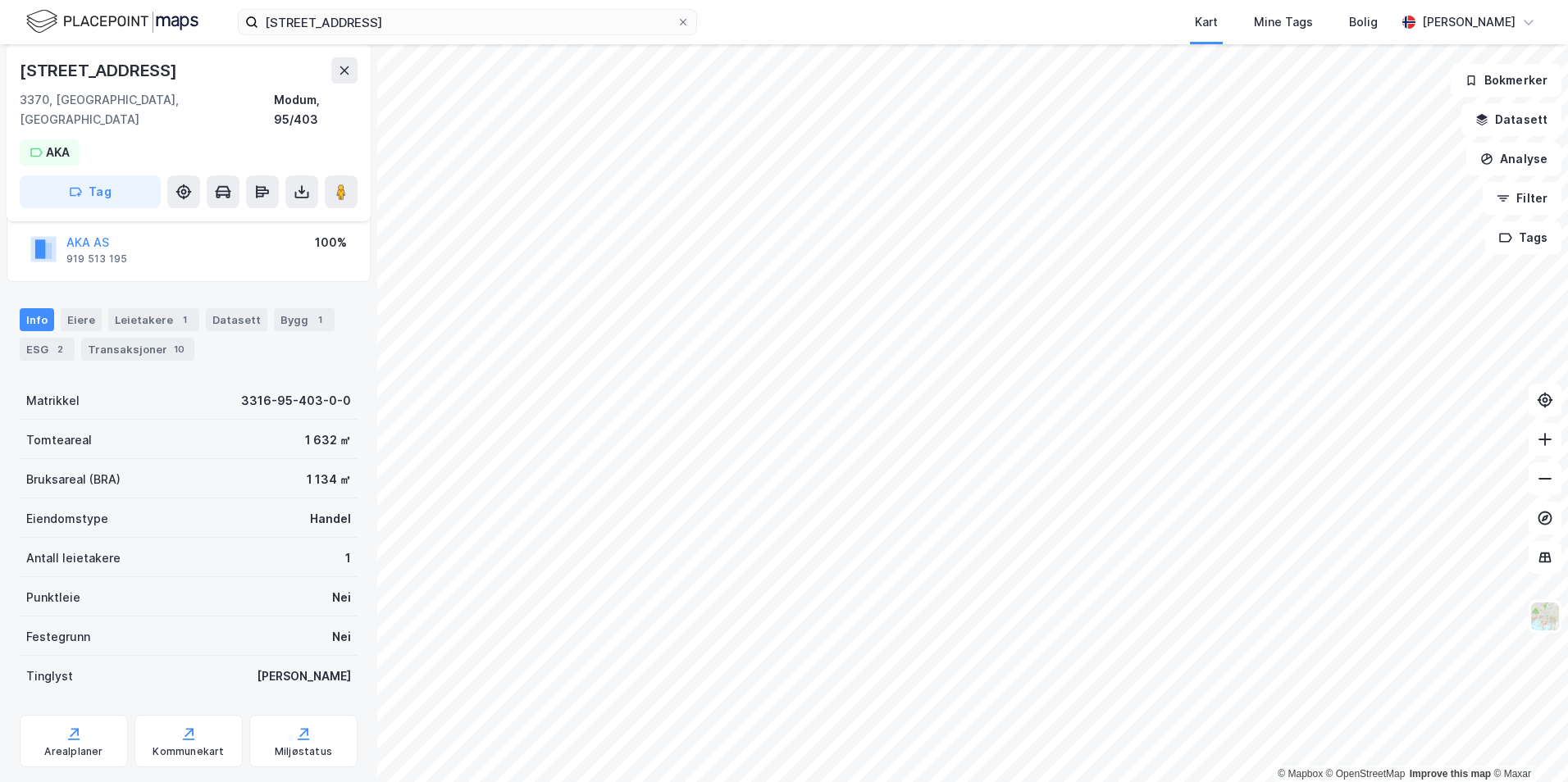
click at [282, 308] on div "Bygg 1" at bounding box center [304, 320] width 61 height 23
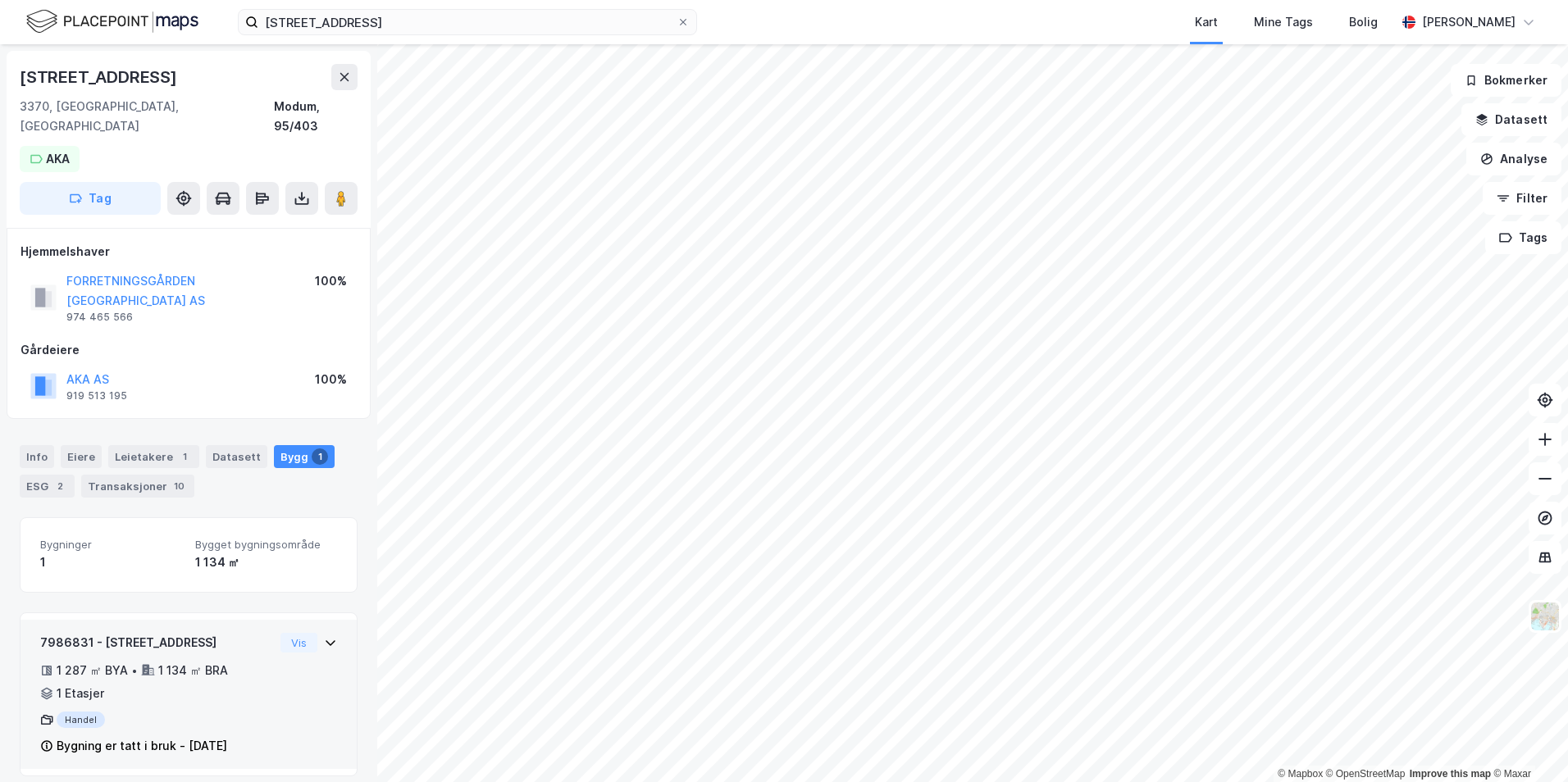
click at [317, 633] on div "Vis" at bounding box center [308, 643] width 57 height 19
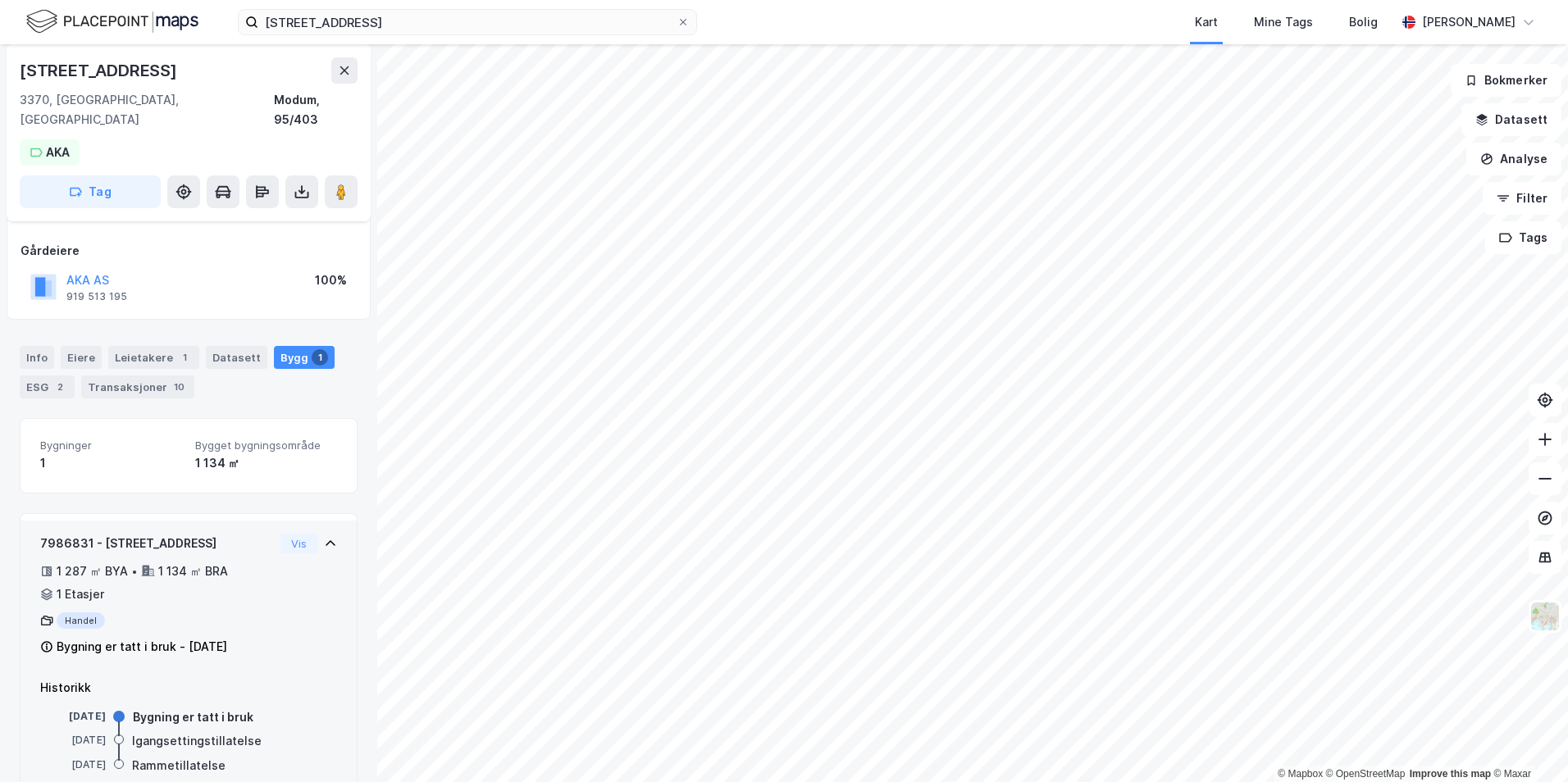
scroll to position [100, 0]
click at [324, 536] on icon at bounding box center [331, 543] width 14 height 14
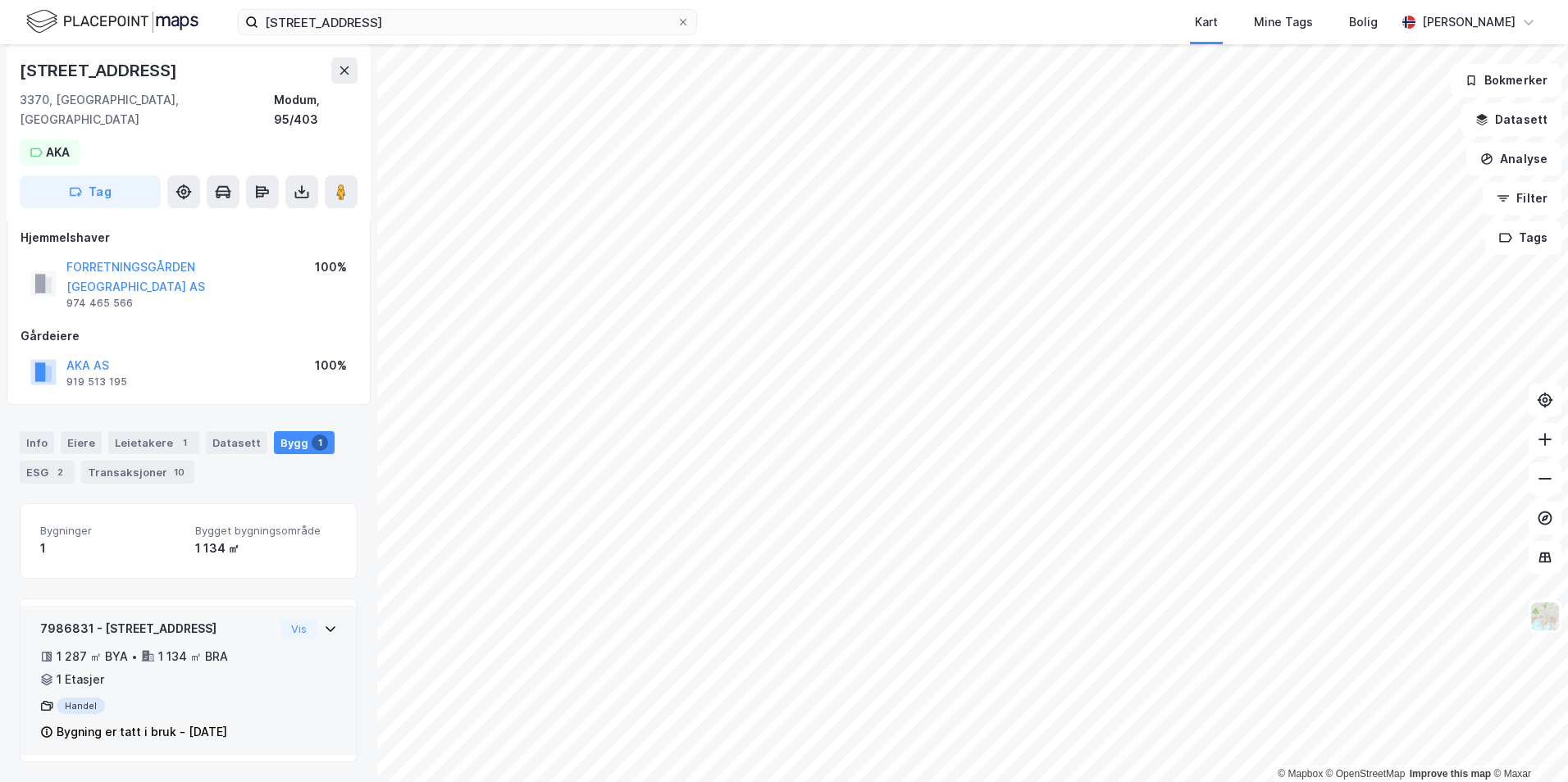
scroll to position [0, 0]
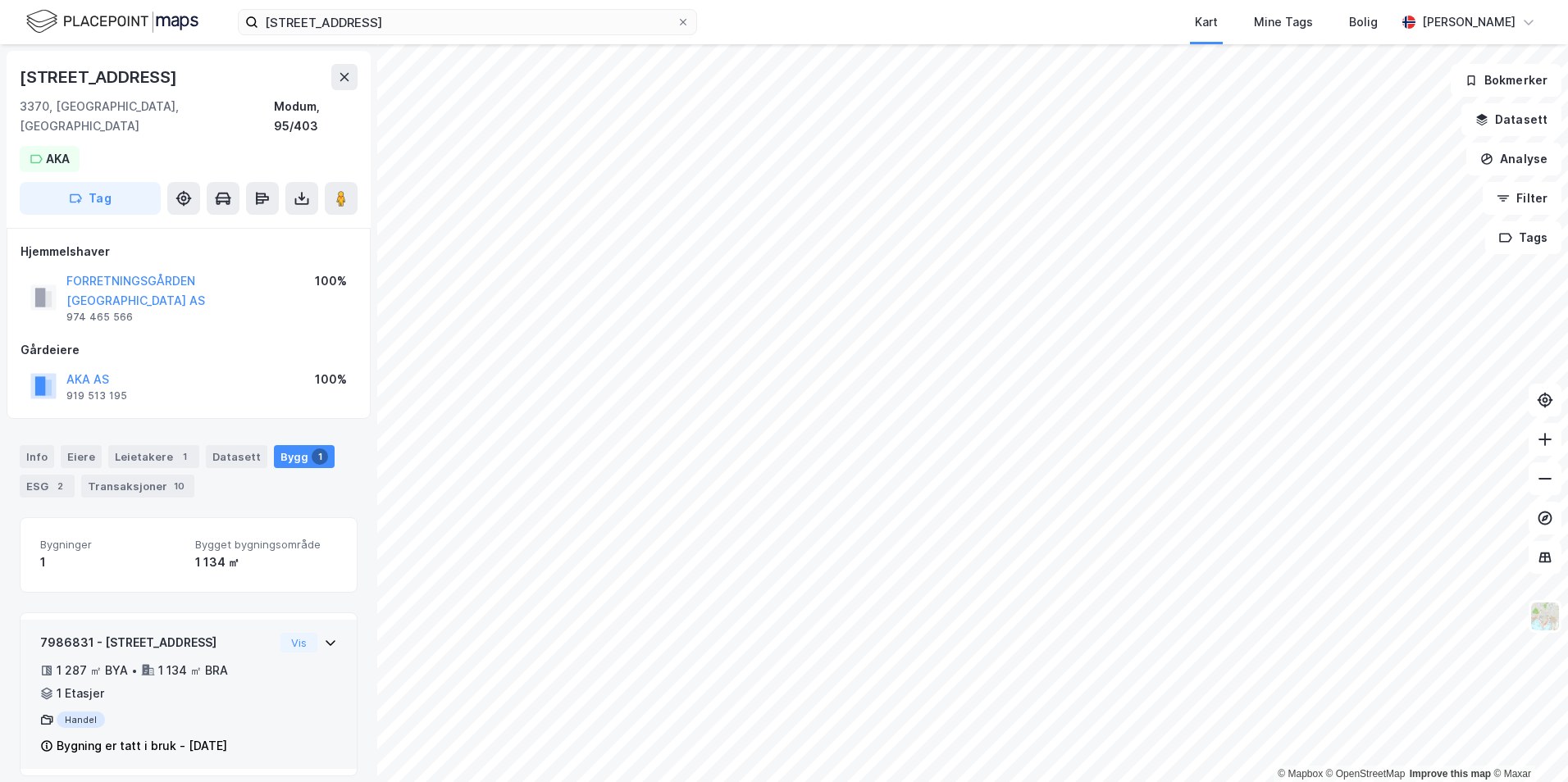
click at [324, 636] on icon at bounding box center [331, 643] width 14 height 14
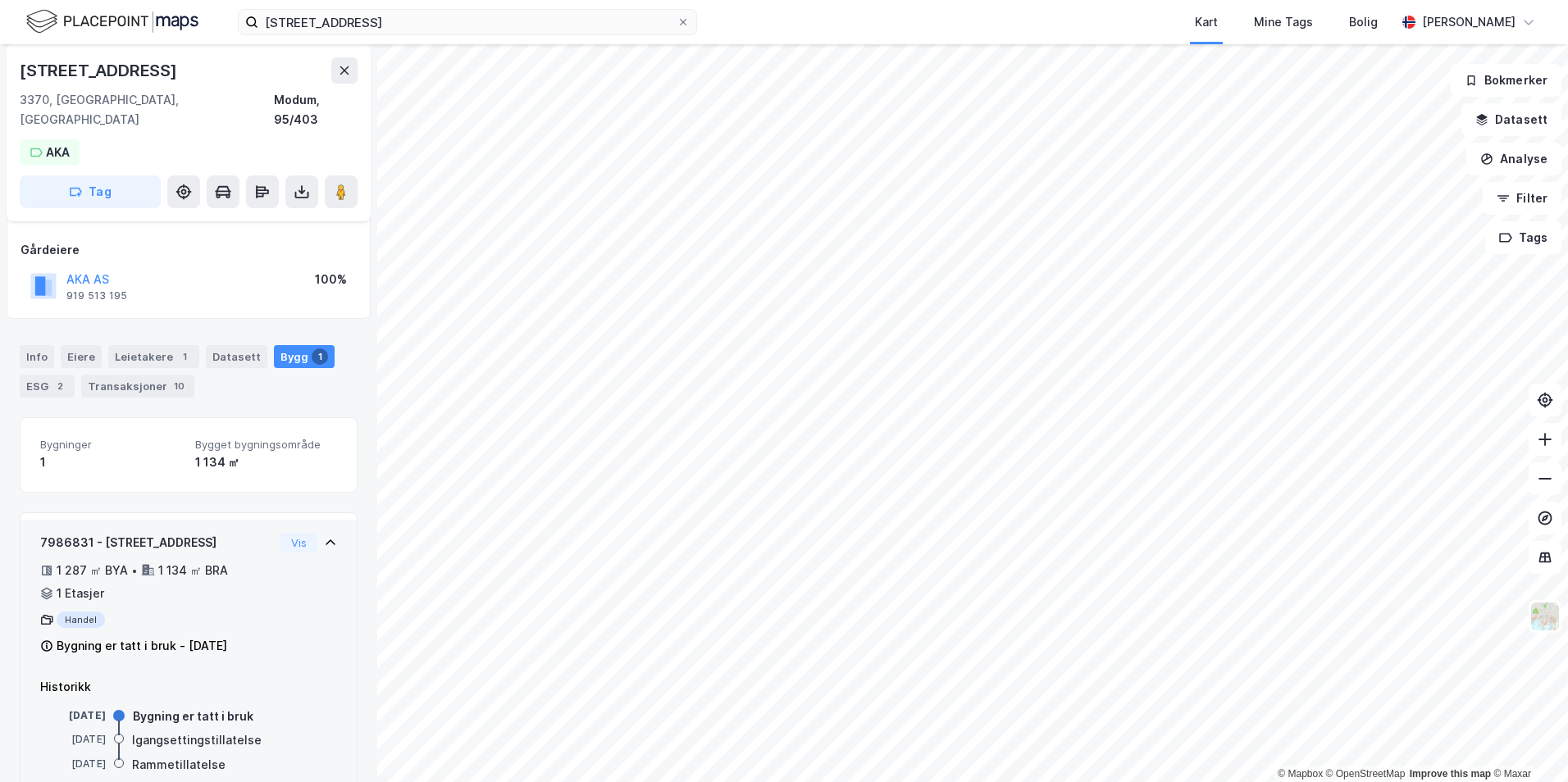
click at [324, 536] on icon at bounding box center [331, 543] width 14 height 14
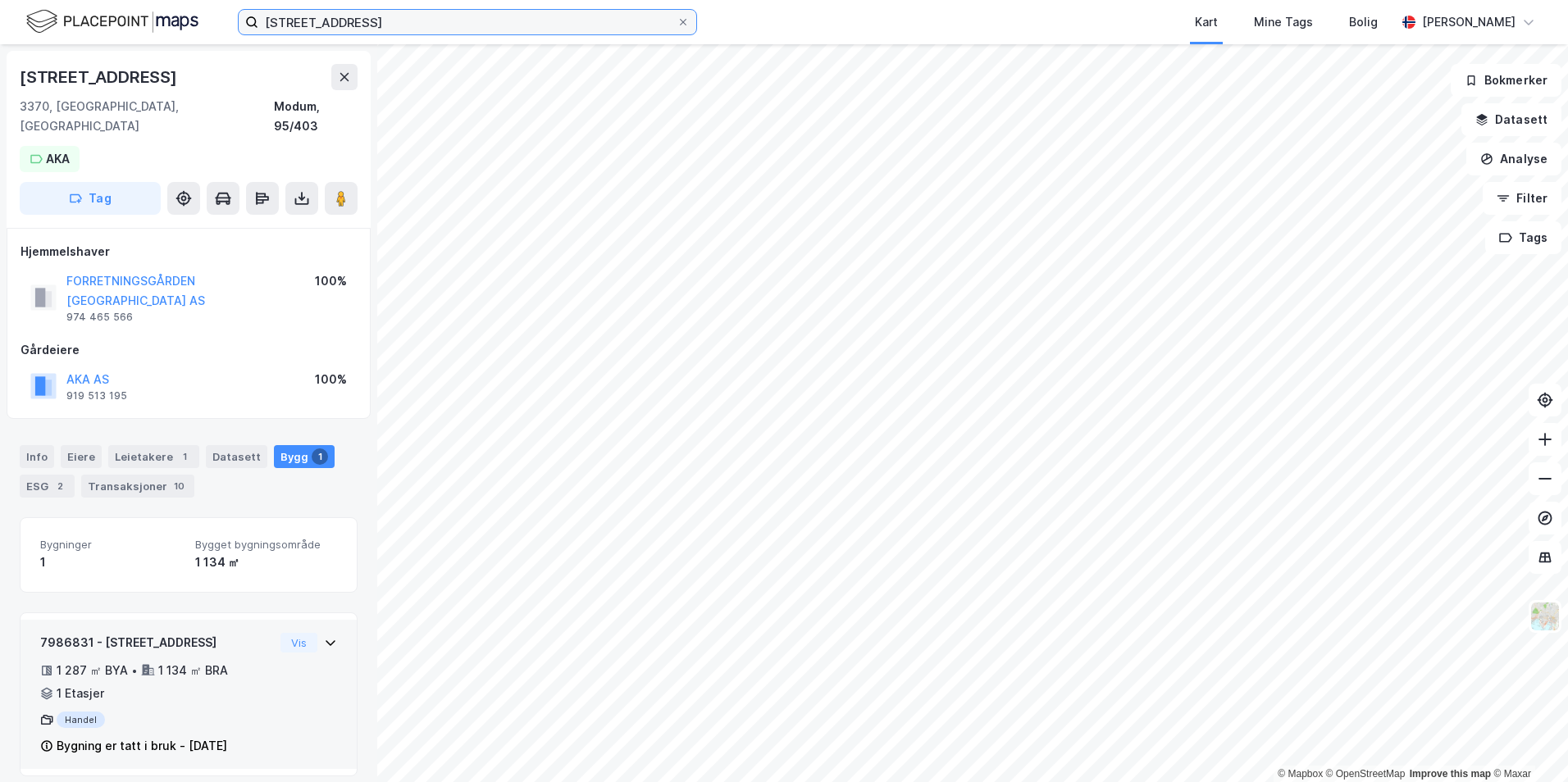
click at [370, 18] on input "[STREET_ADDRESS]" at bounding box center [467, 21] width 419 height 24
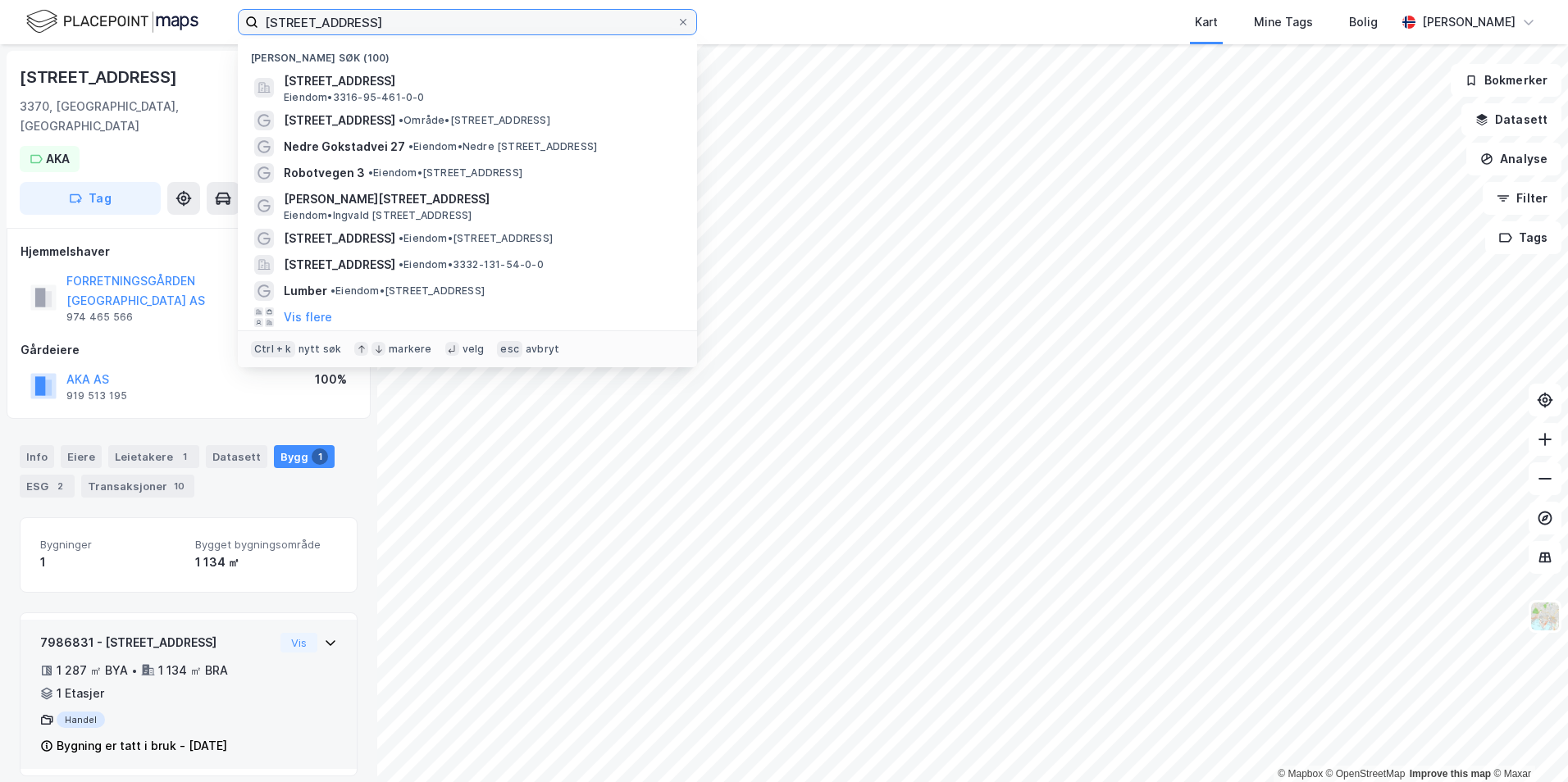
click at [370, 18] on input "[STREET_ADDRESS]" at bounding box center [467, 21] width 419 height 24
paste input "Tranesvegen 3"
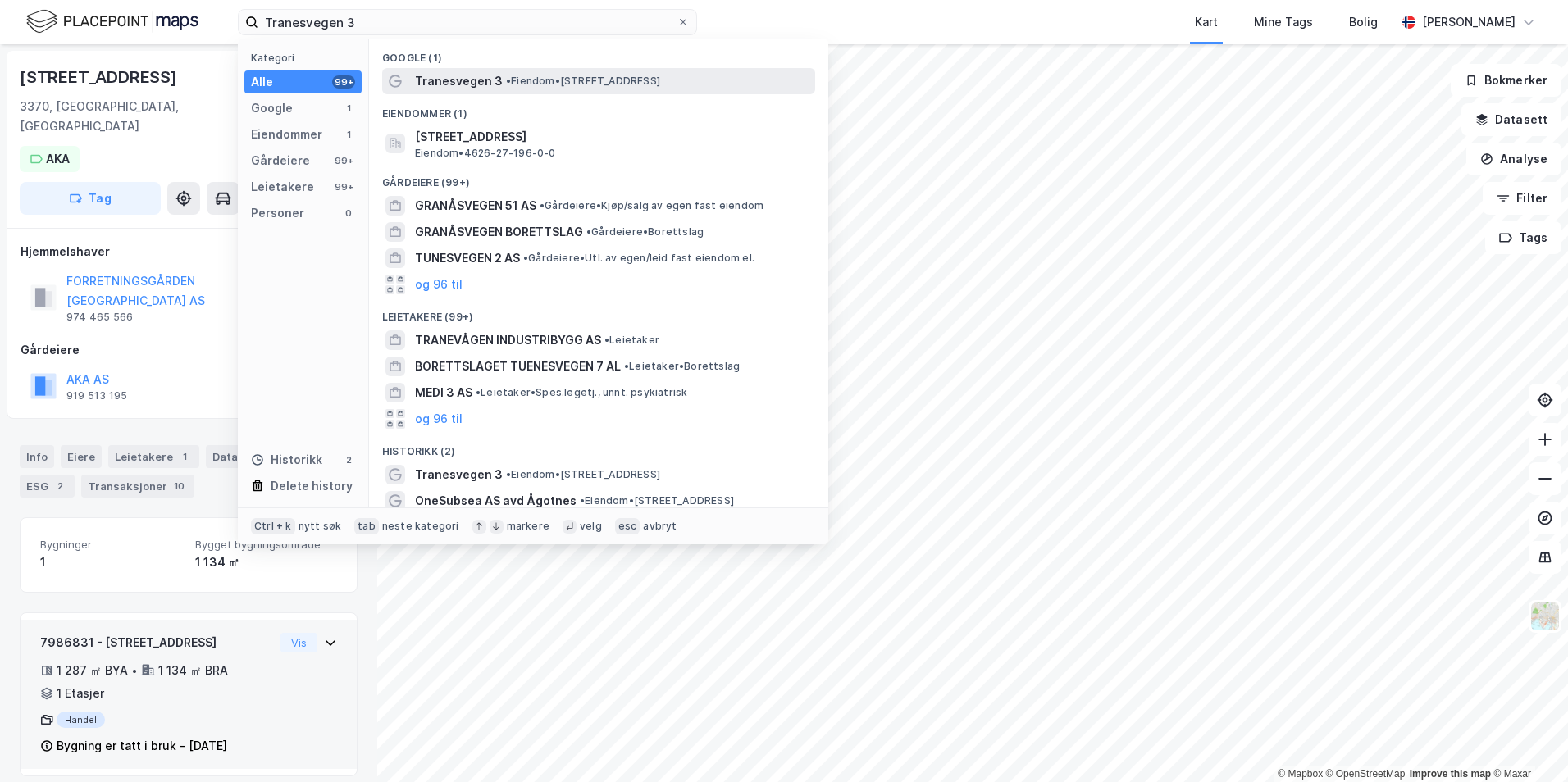
click at [737, 83] on div "Tranesvegen 3 • Eiendom • [STREET_ADDRESS]" at bounding box center [613, 81] width 397 height 19
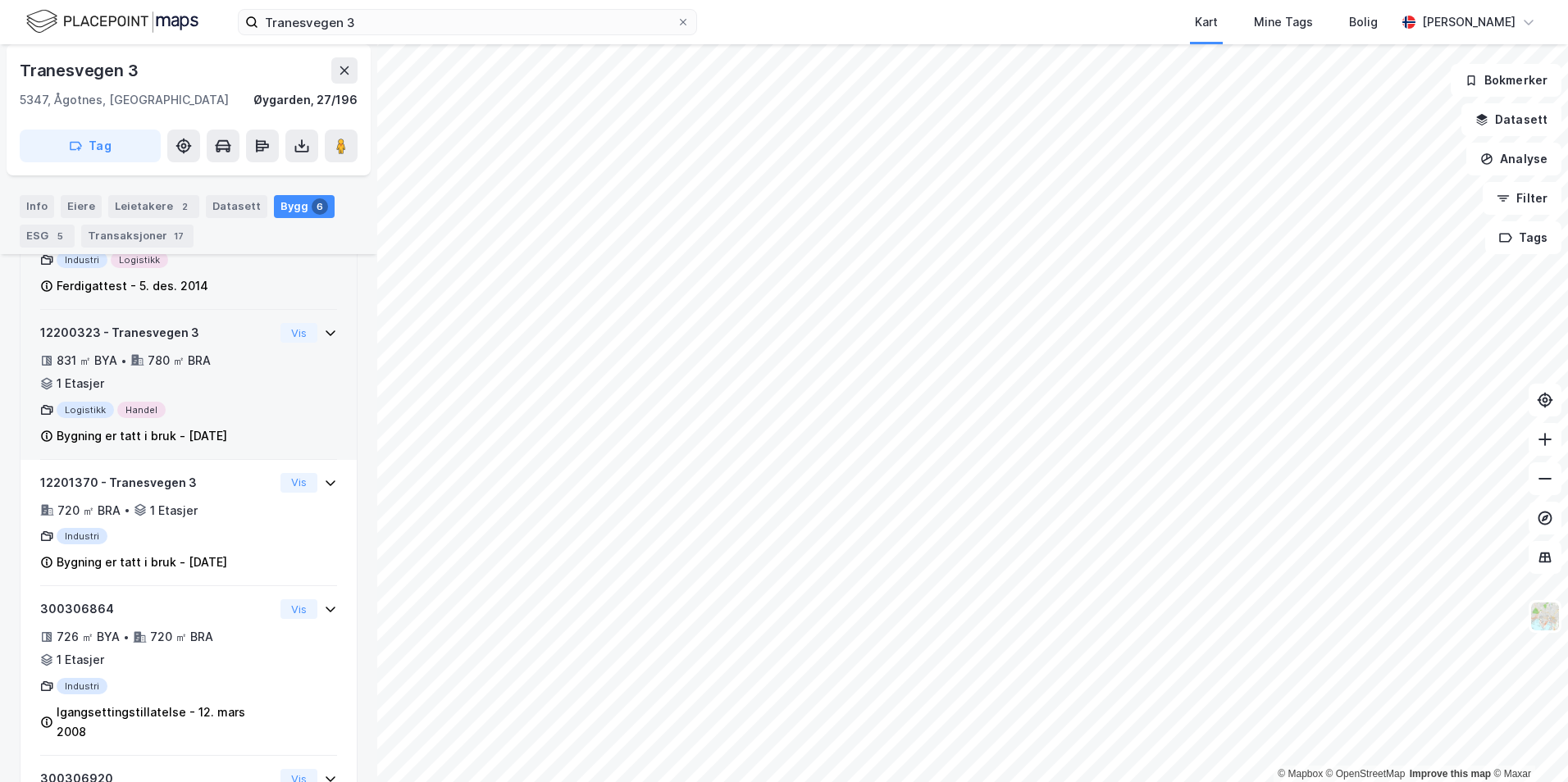
scroll to position [379, 0]
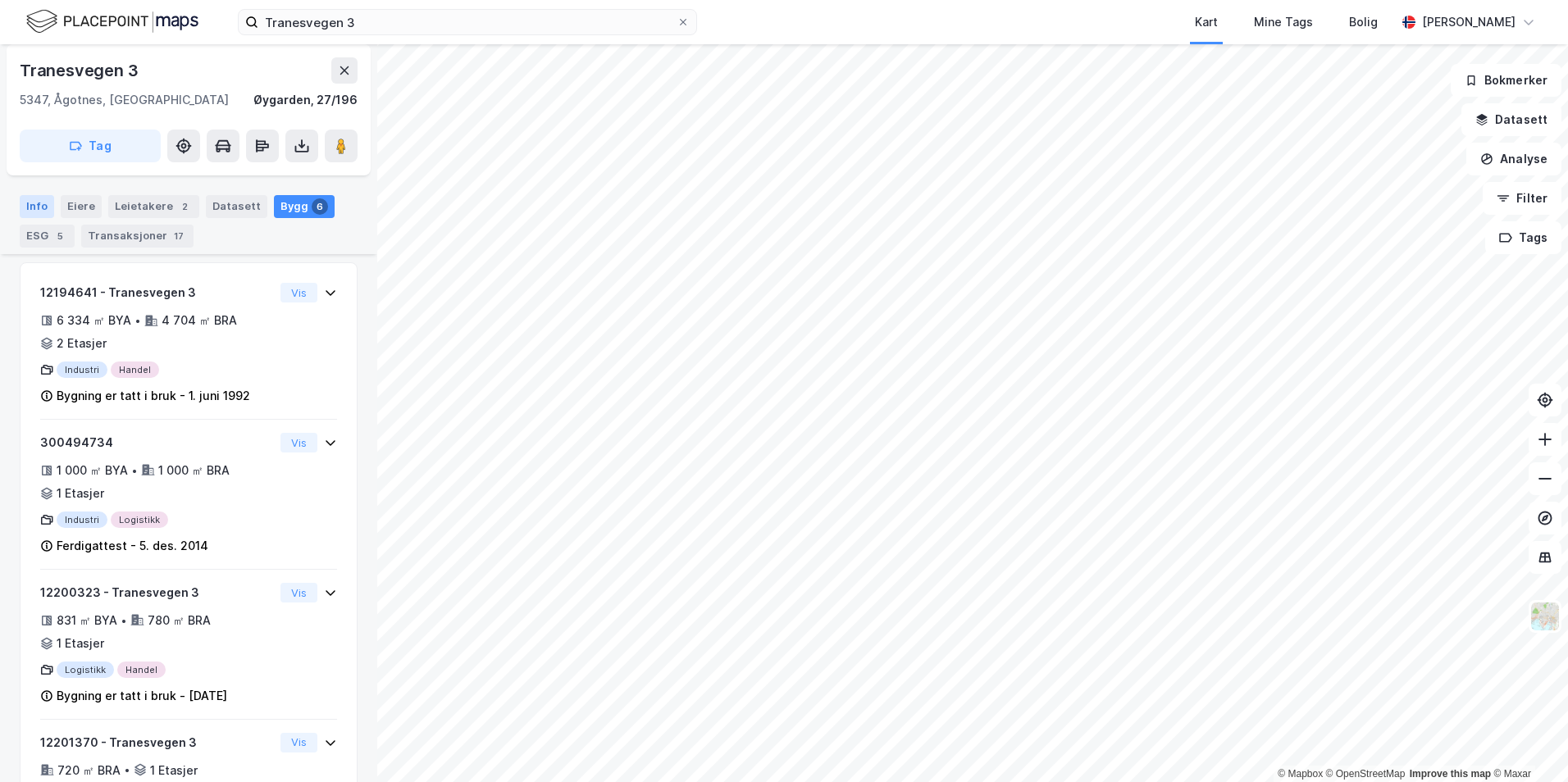
click at [35, 201] on div "Info" at bounding box center [37, 207] width 35 height 23
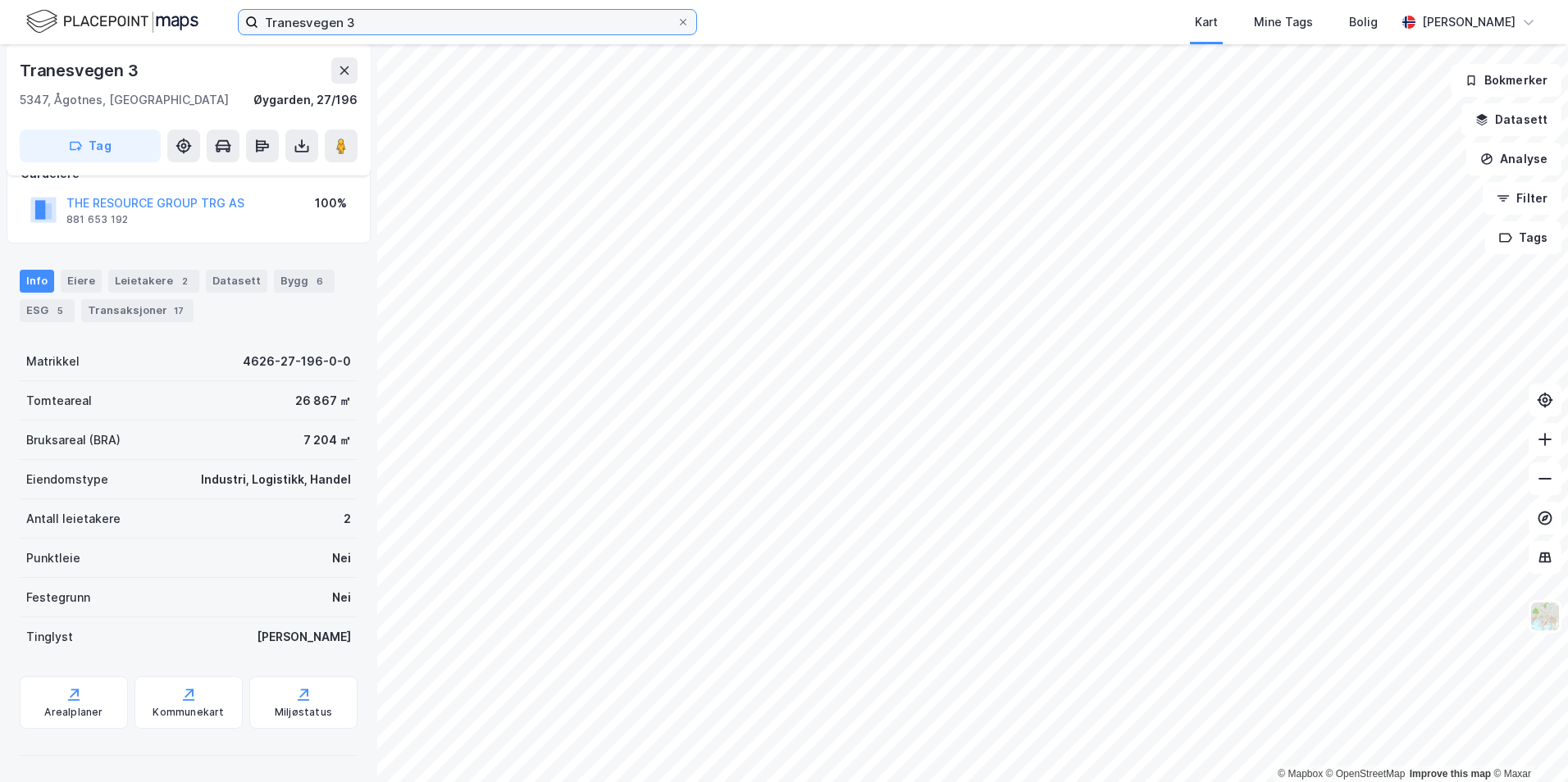
click at [443, 13] on input "Tranesvegen 3" at bounding box center [467, 21] width 419 height 24
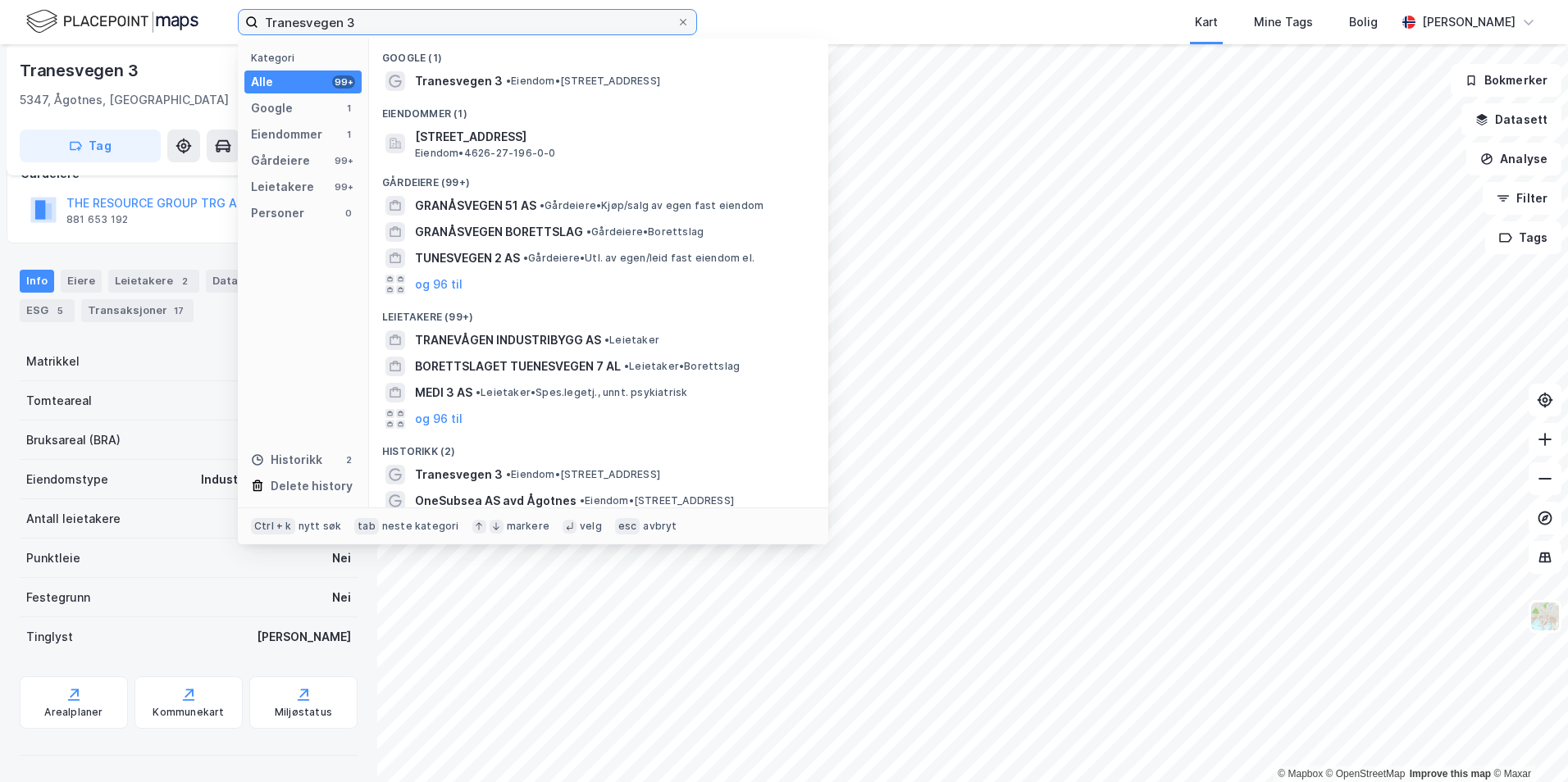
click at [443, 12] on input "Tranesvegen 3" at bounding box center [467, 21] width 419 height 24
paste input "Delitoppen 5"
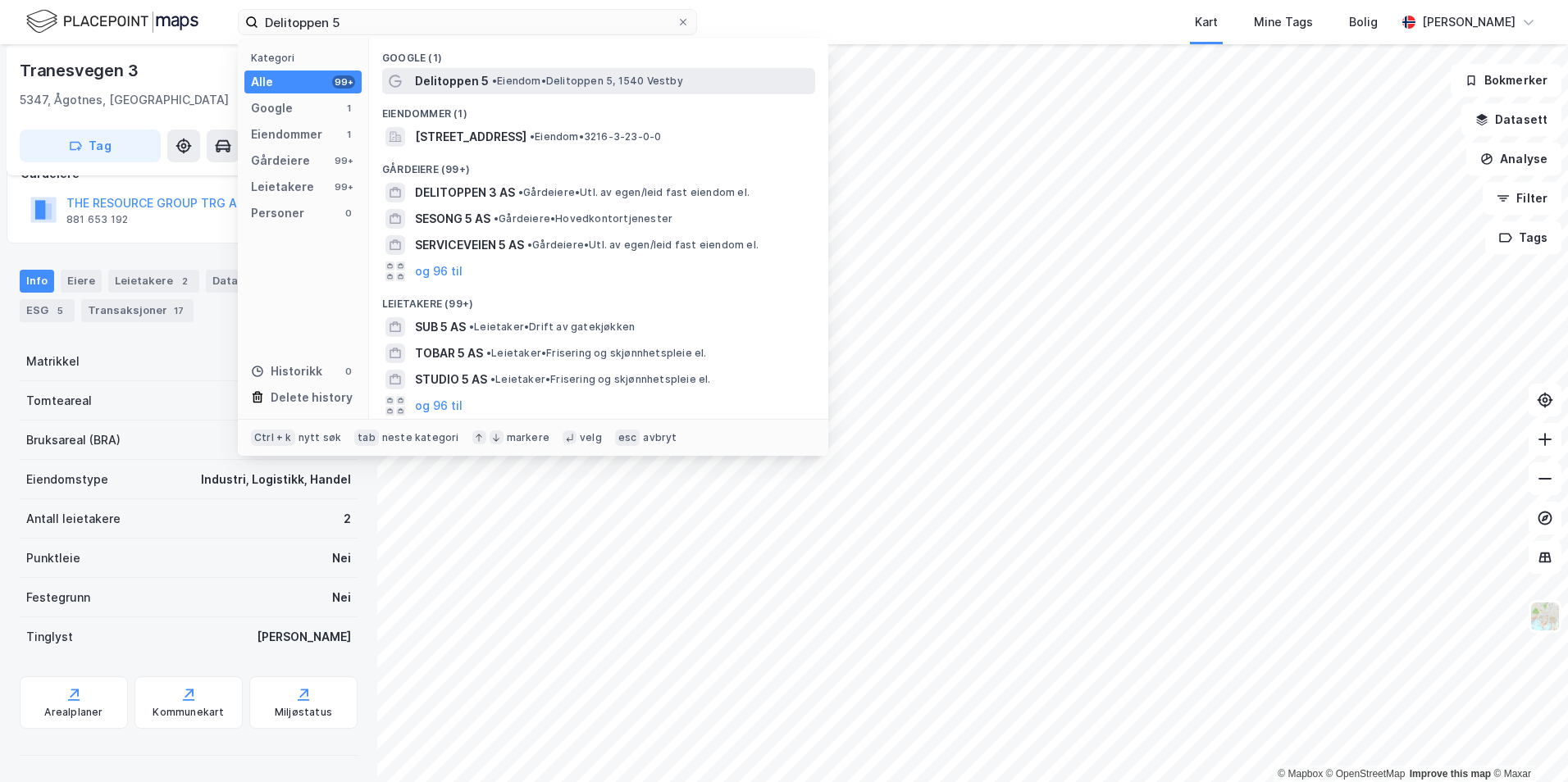
click at [479, 84] on span "Delitoppen 5" at bounding box center [451, 81] width 73 height 19
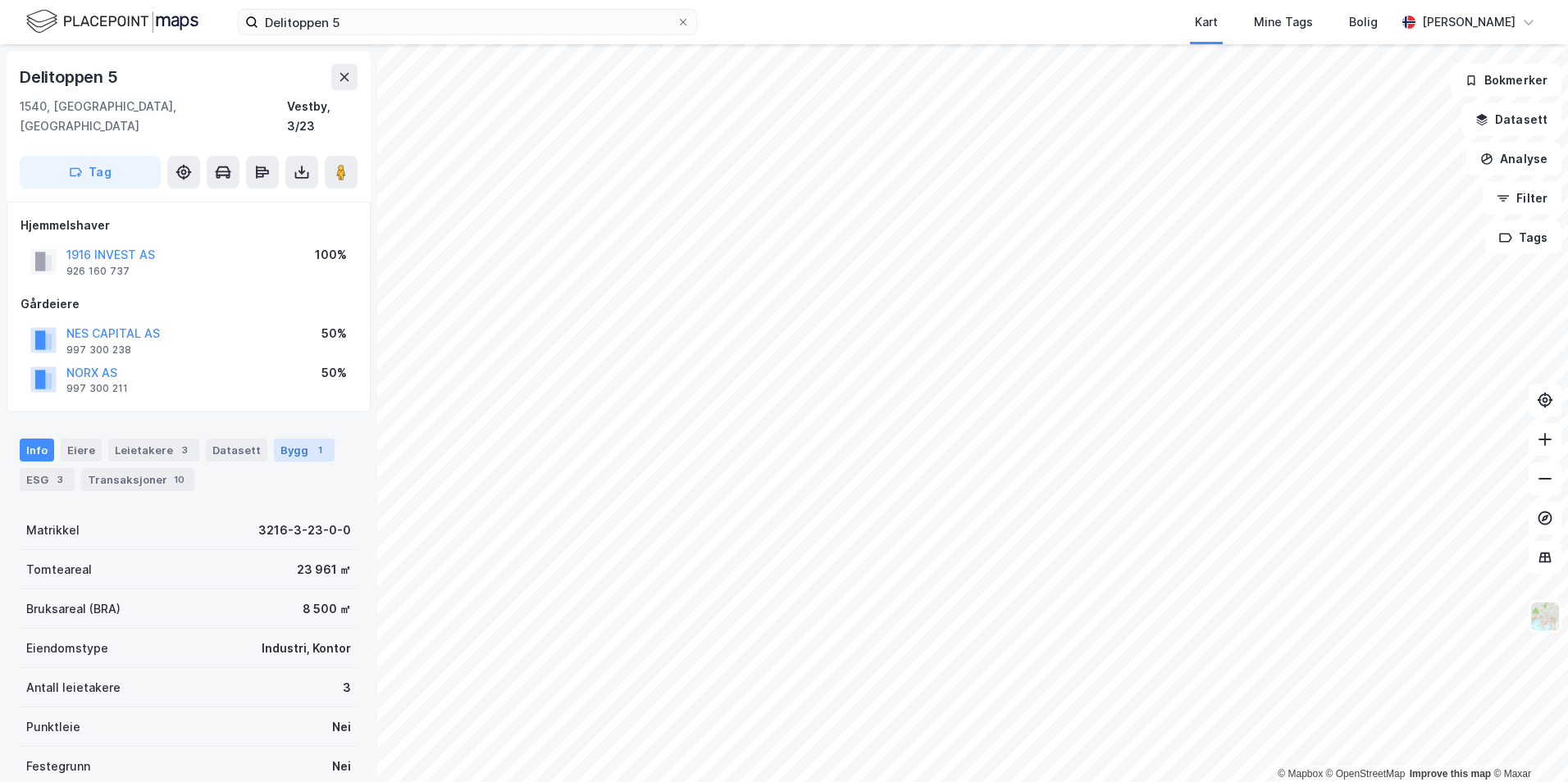
click at [289, 439] on div "Bygg 1" at bounding box center [304, 450] width 61 height 23
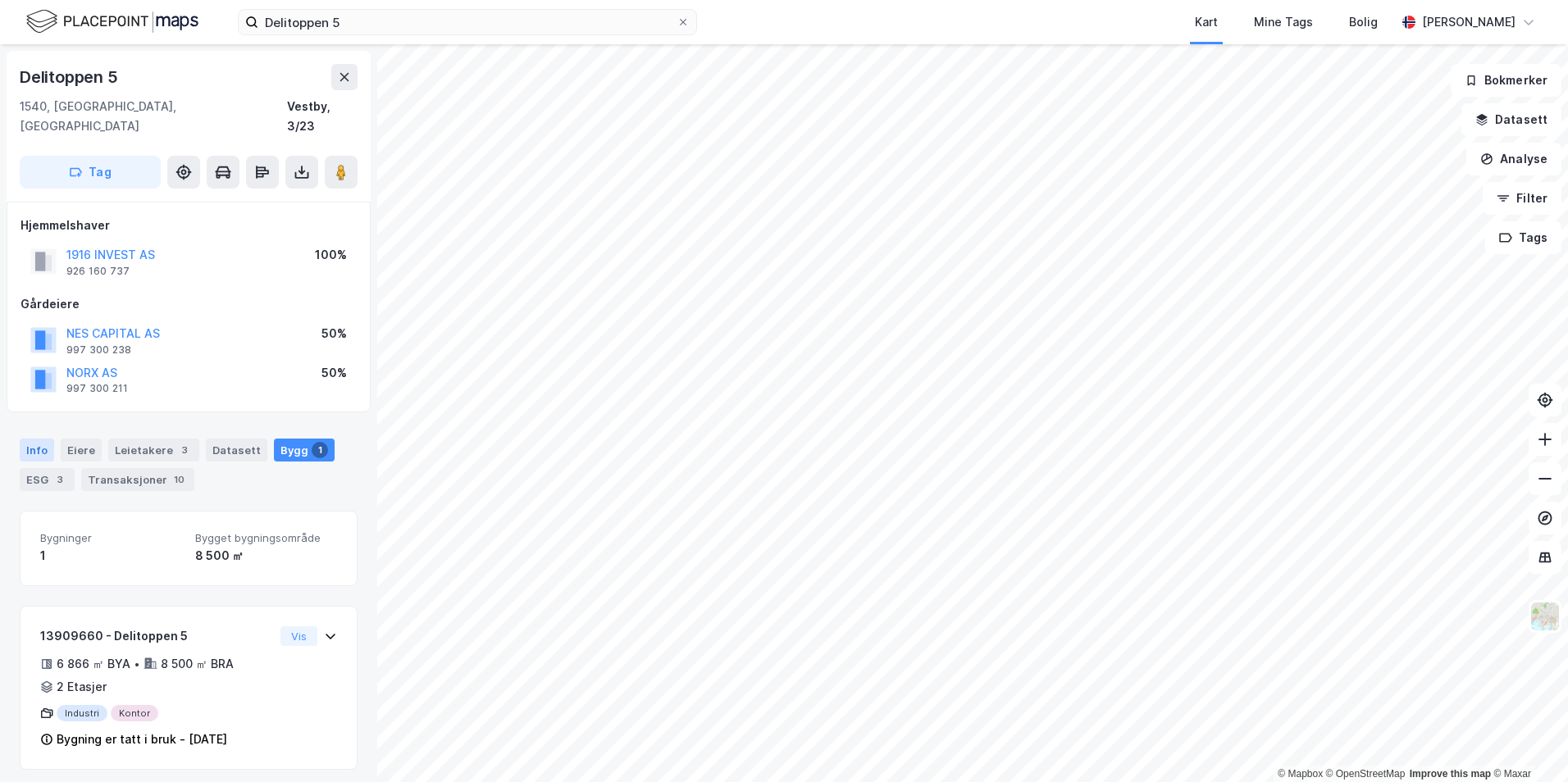
click at [47, 439] on div "Info" at bounding box center [37, 450] width 35 height 23
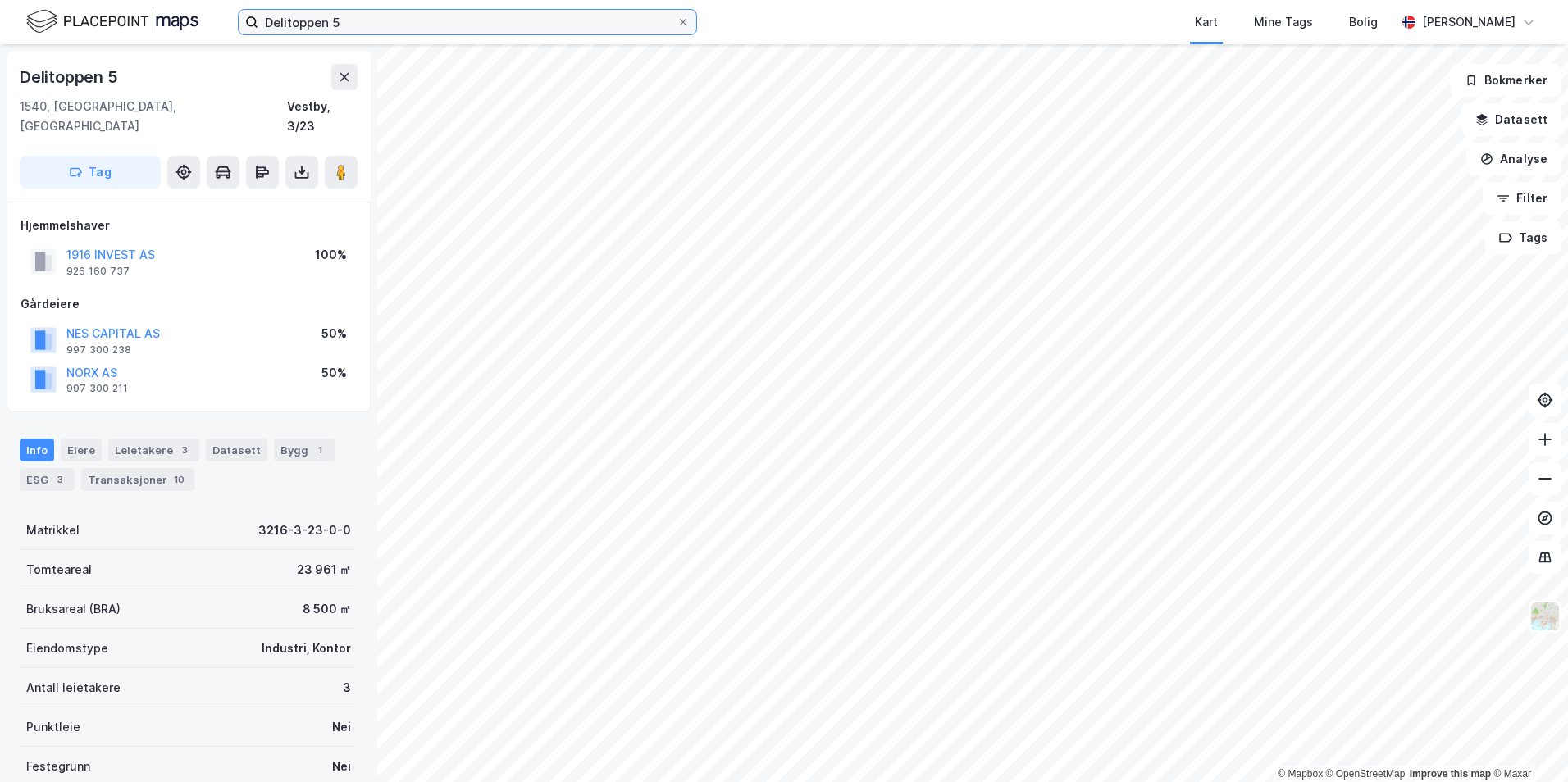
click at [345, 15] on input "Delitoppen 5" at bounding box center [467, 21] width 419 height 24
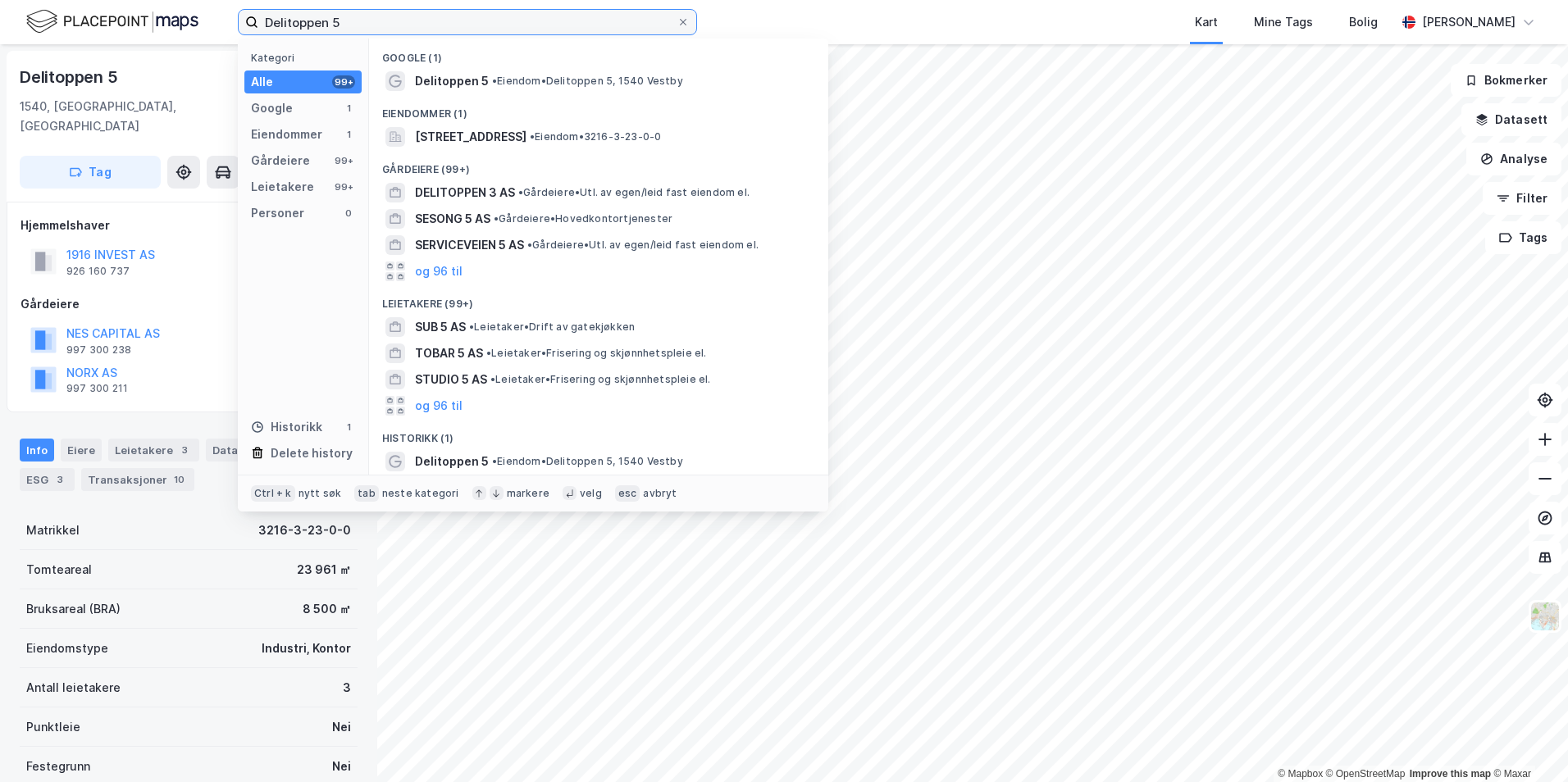
click at [345, 15] on input "Delitoppen 5" at bounding box center [467, 21] width 419 height 24
paste input "Leiraveien 11"
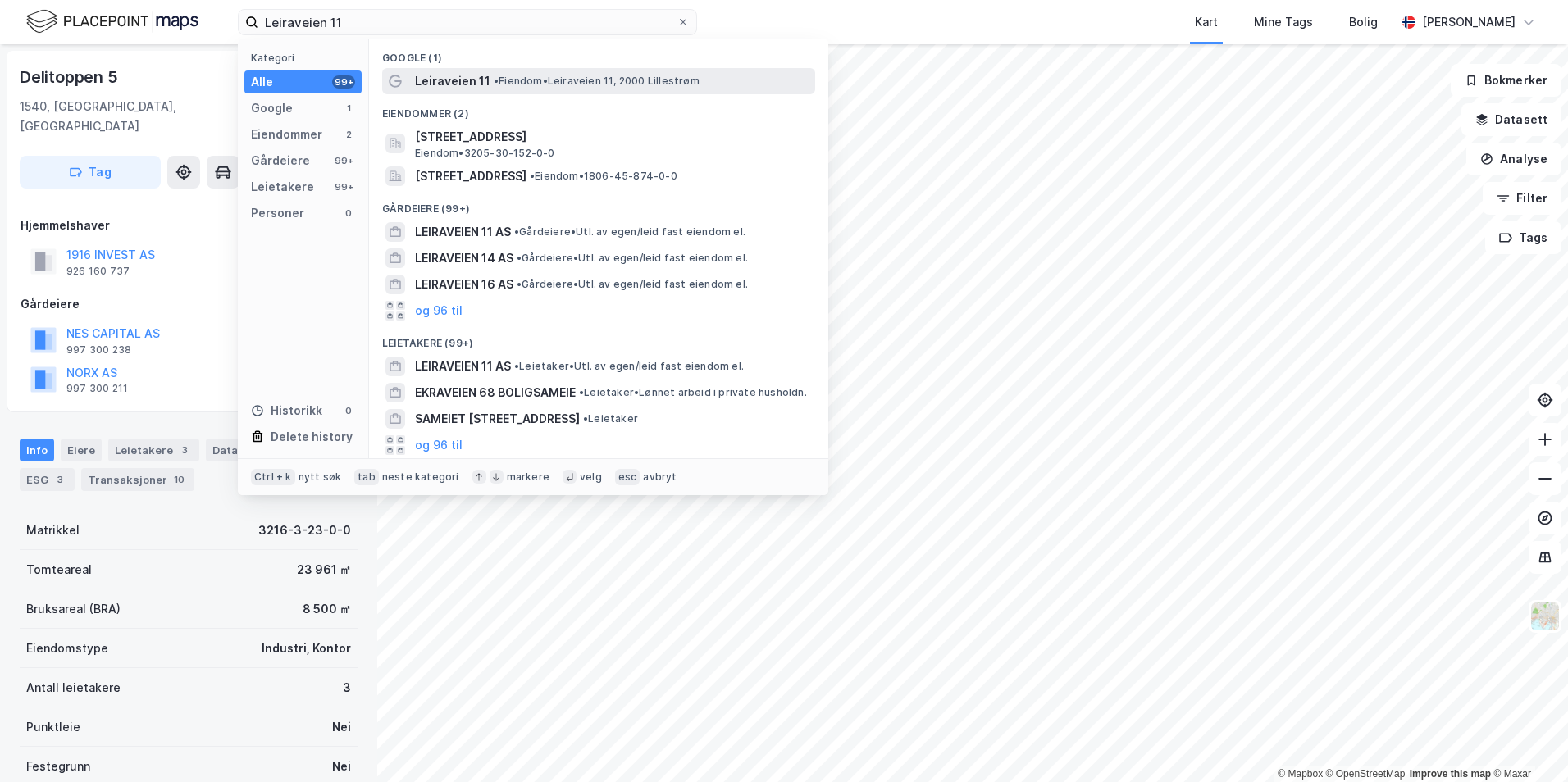
click at [650, 84] on span "• Eiendom • Leiraveien 11, 2000 Lillestrøm" at bounding box center [596, 81] width 206 height 14
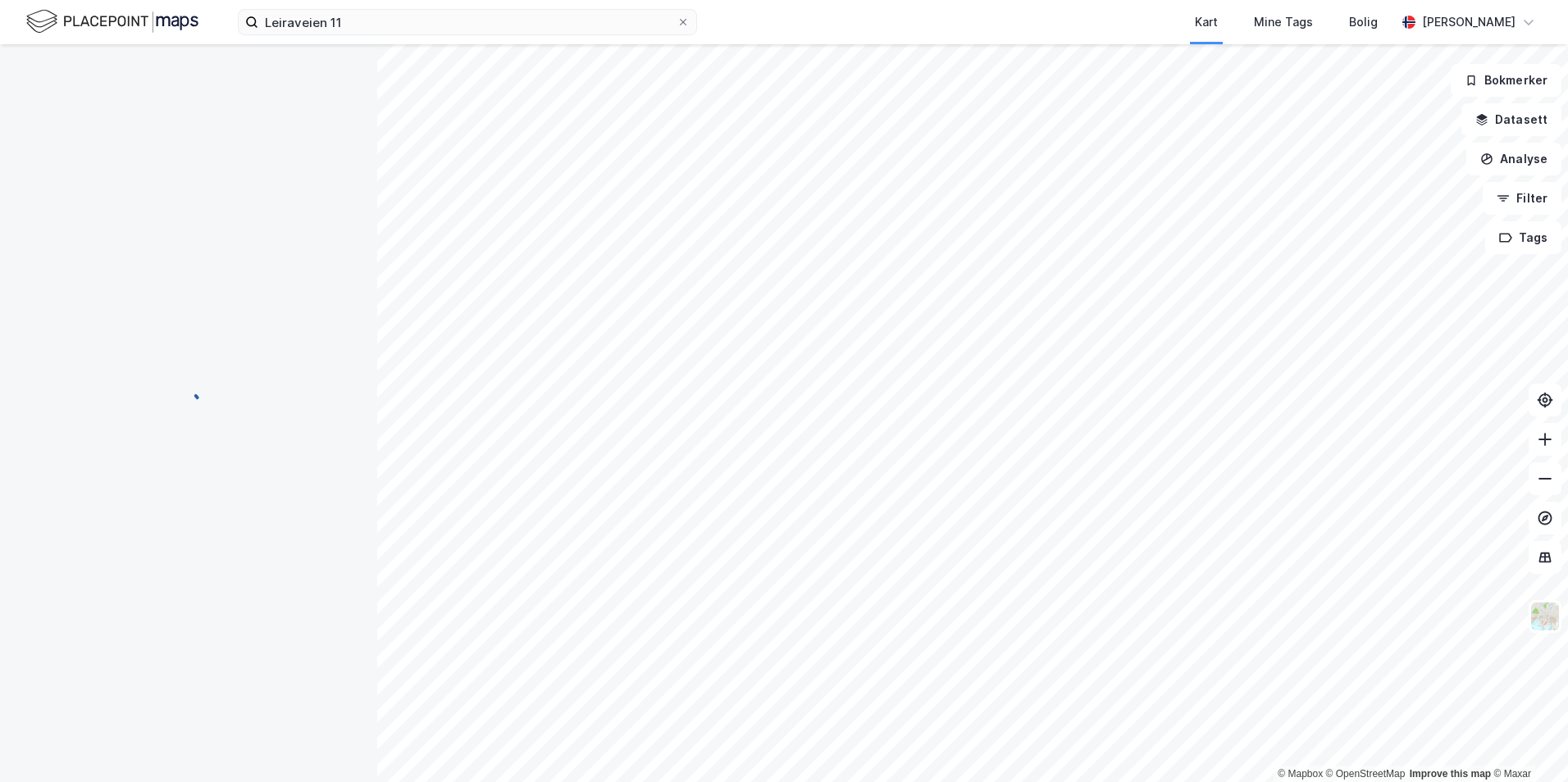
scroll to position [1, 0]
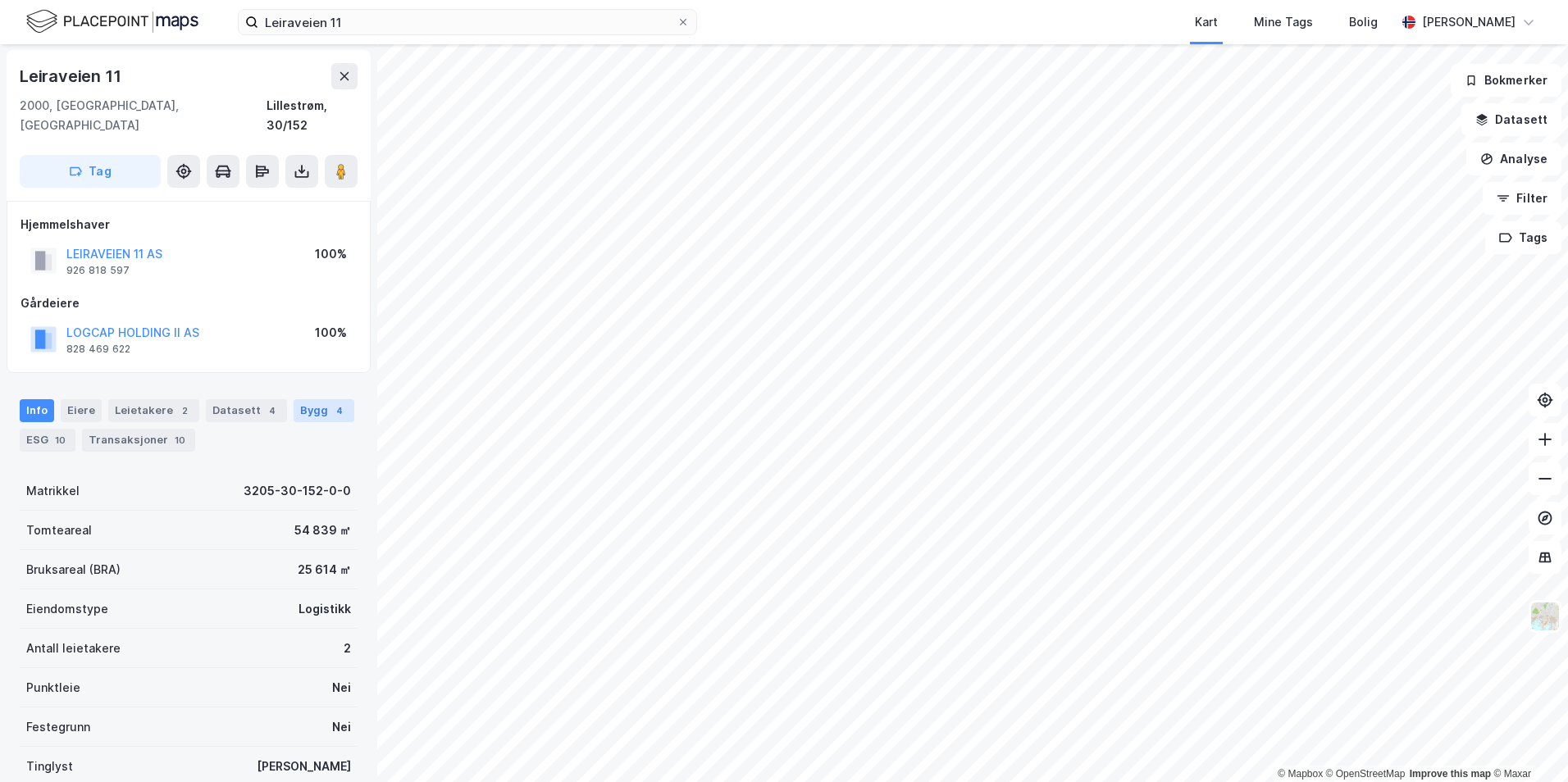
click at [300, 399] on div "Bygg 4" at bounding box center [324, 411] width 61 height 23
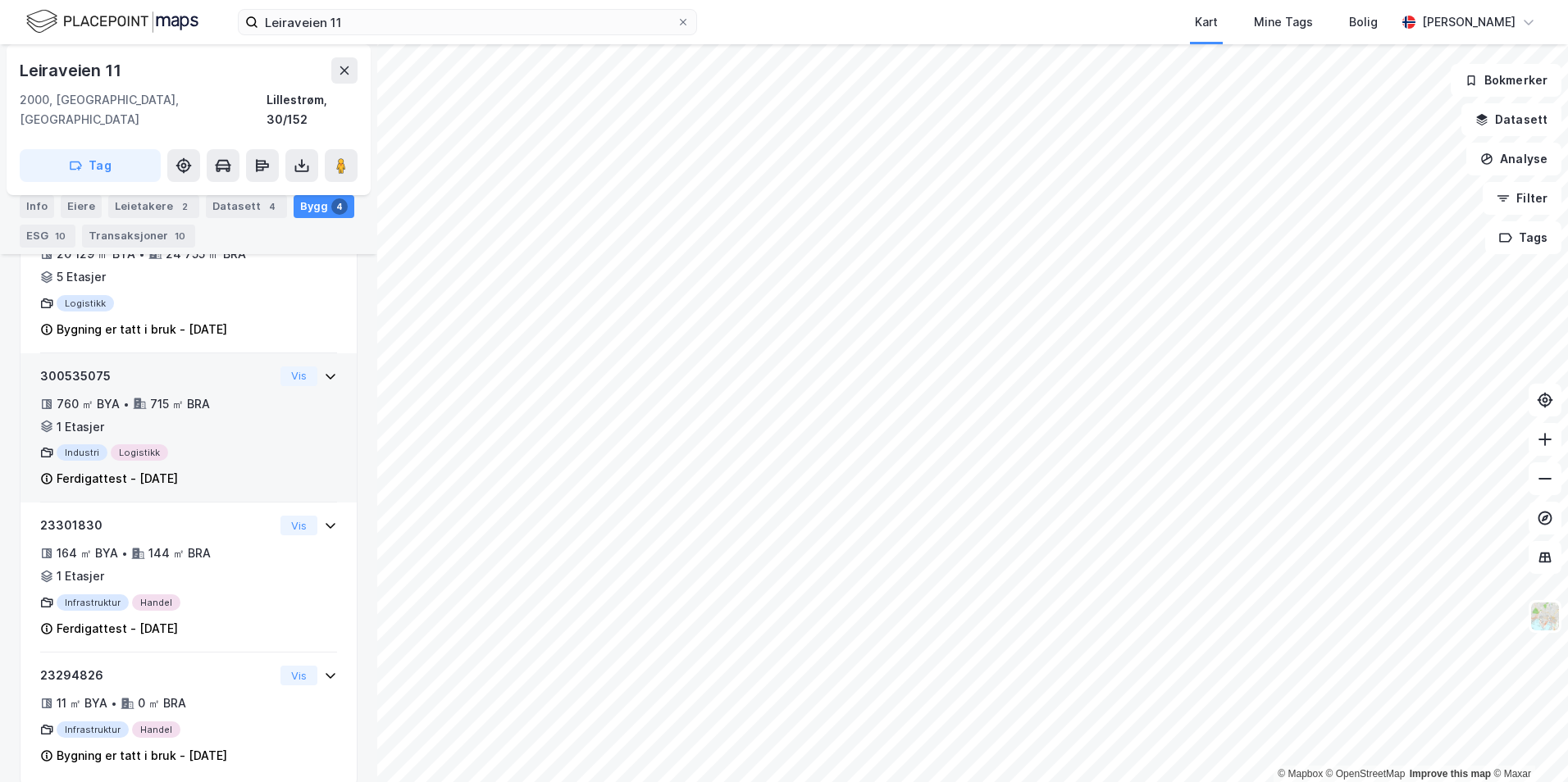
scroll to position [375, 0]
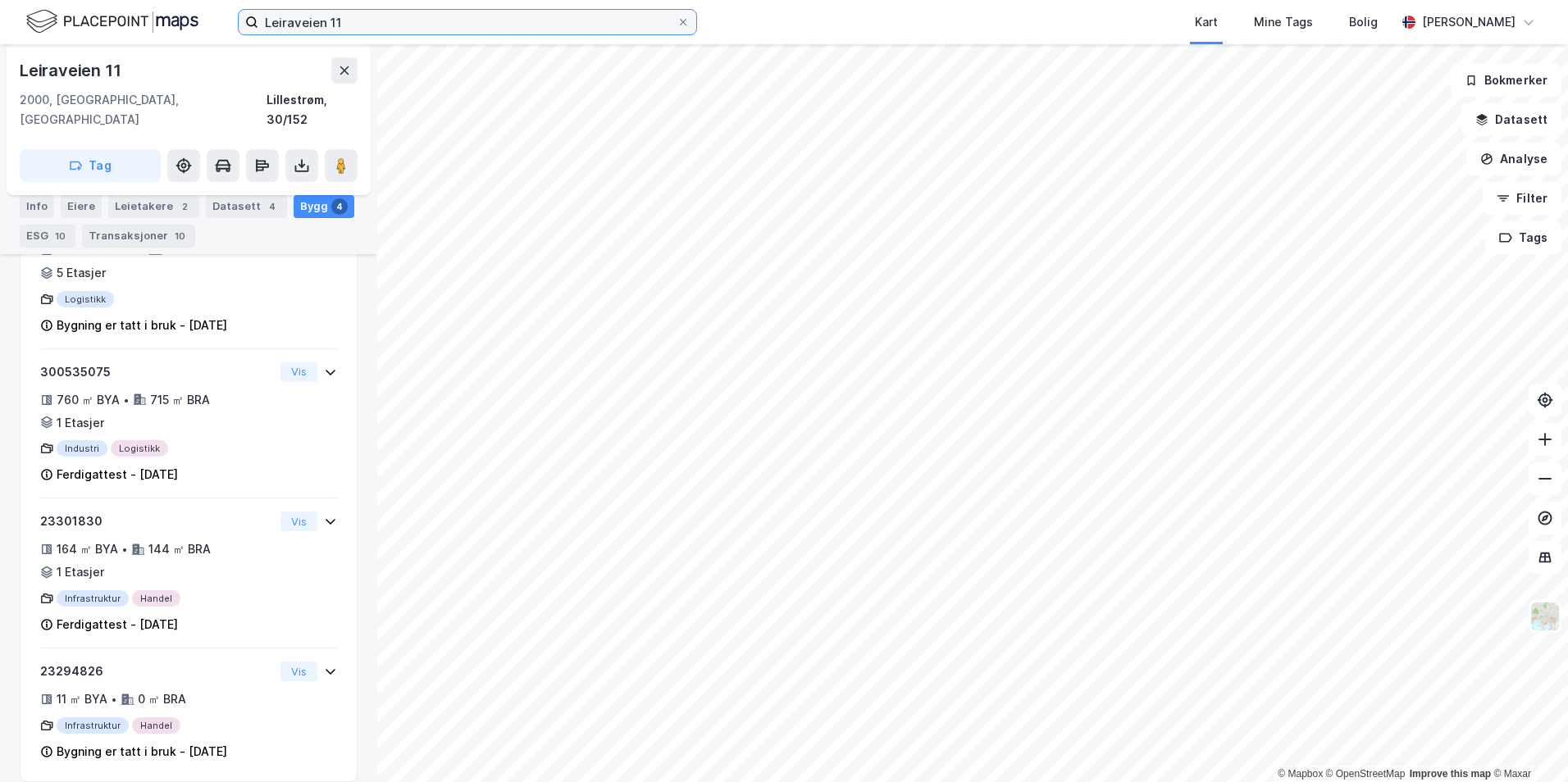
click at [375, 14] on input "Leiraveien 11" at bounding box center [467, 21] width 419 height 24
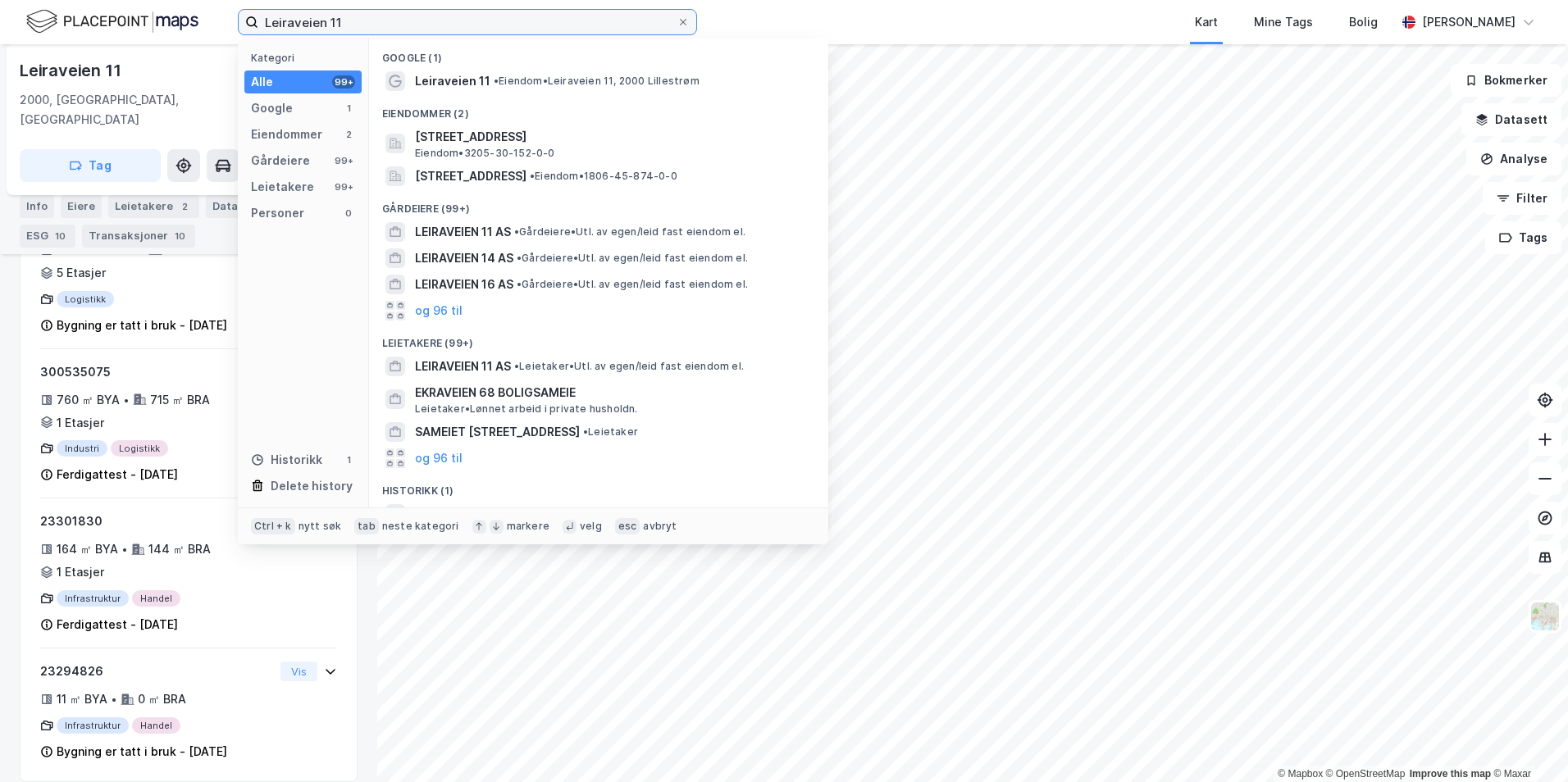
click at [375, 14] on input "Leiraveien 11" at bounding box center [467, 21] width 419 height 24
paste input "[STREET_ADDRESS]"
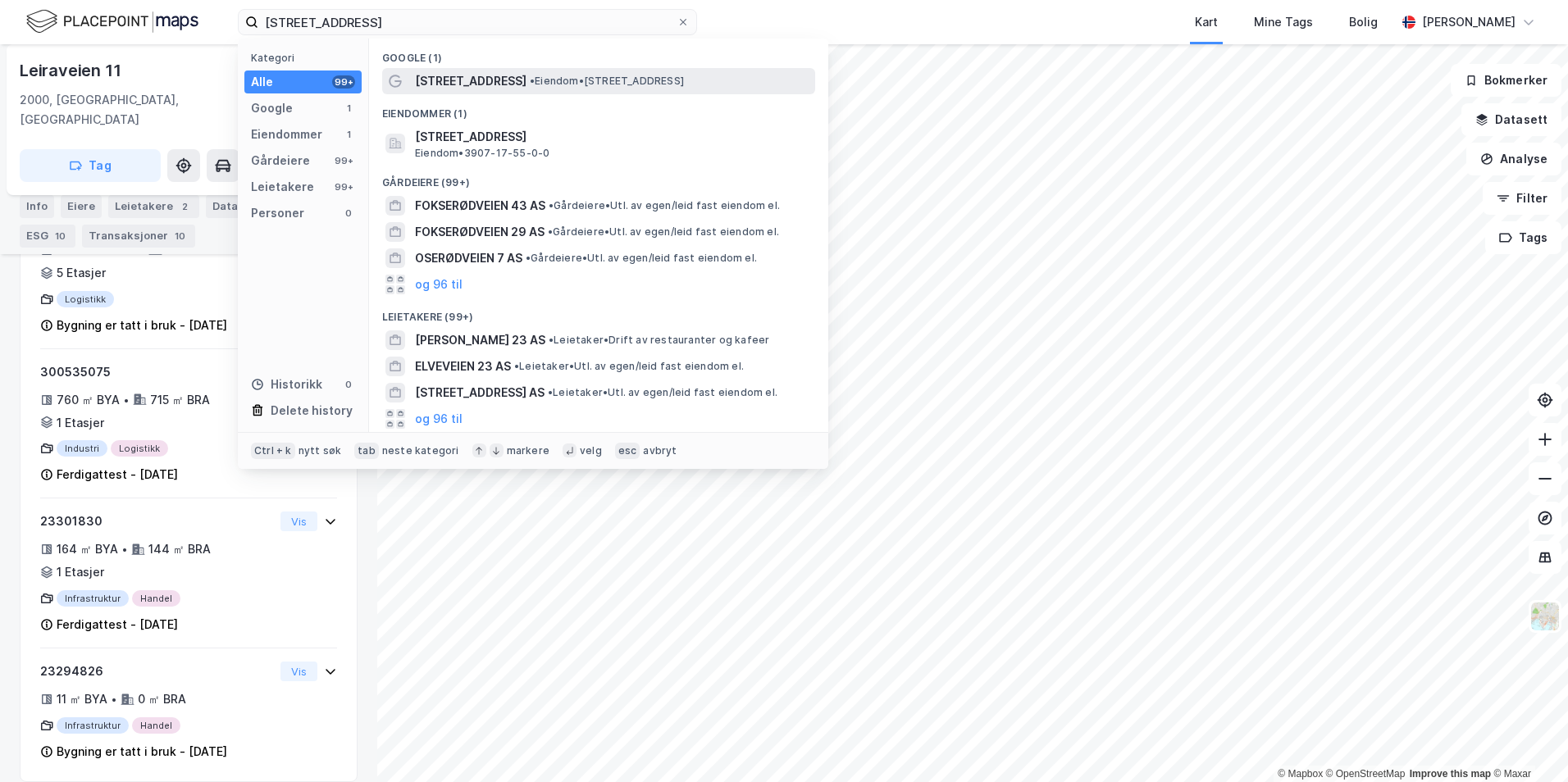
click at [673, 82] on span "• Eiendom • [STREET_ADDRESS]" at bounding box center [606, 81] width 154 height 14
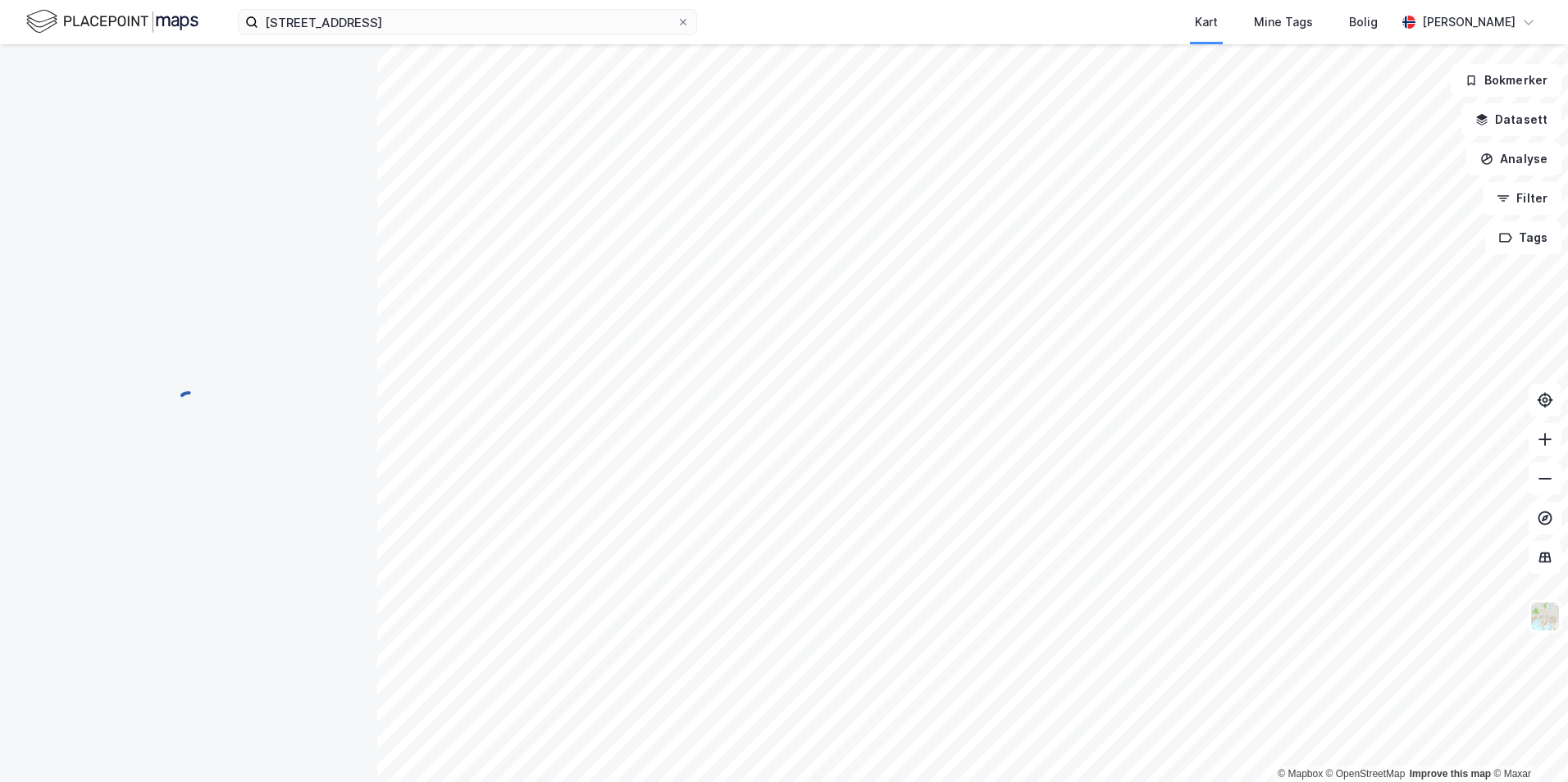
scroll to position [310, 0]
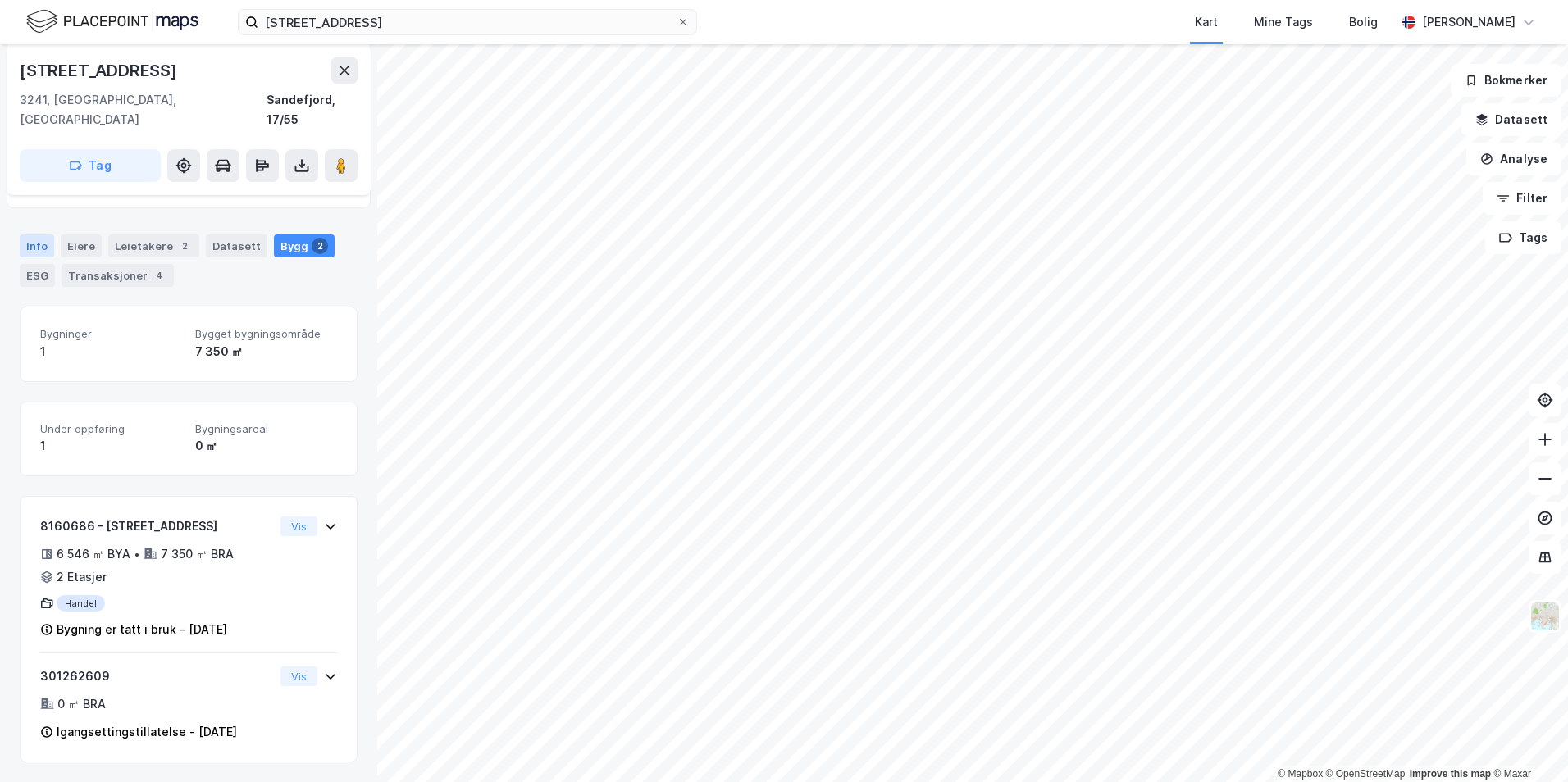
click at [33, 235] on div "Info" at bounding box center [37, 246] width 35 height 23
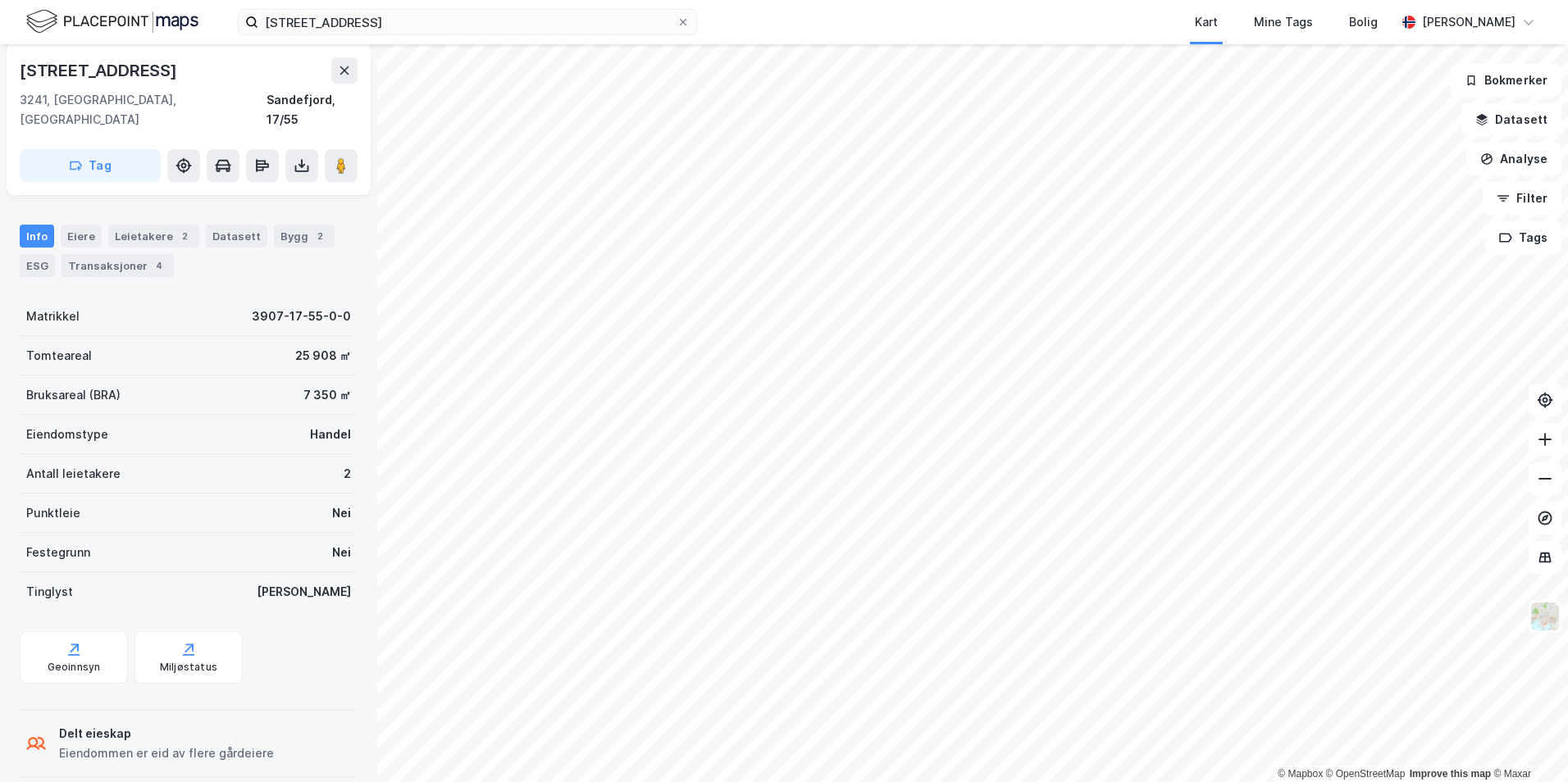
scroll to position [322, 0]
drag, startPoint x: 291, startPoint y: 373, endPoint x: 320, endPoint y: 376, distance: 29.2
click at [320, 384] on div "7 350 ㎡" at bounding box center [327, 393] width 47 height 19
copy div "7 350"
click at [305, 203] on div "Info [PERSON_NAME] 2 Datasett Bygg 2 ESG Transaksjoner 4" at bounding box center [189, 242] width 377 height 78
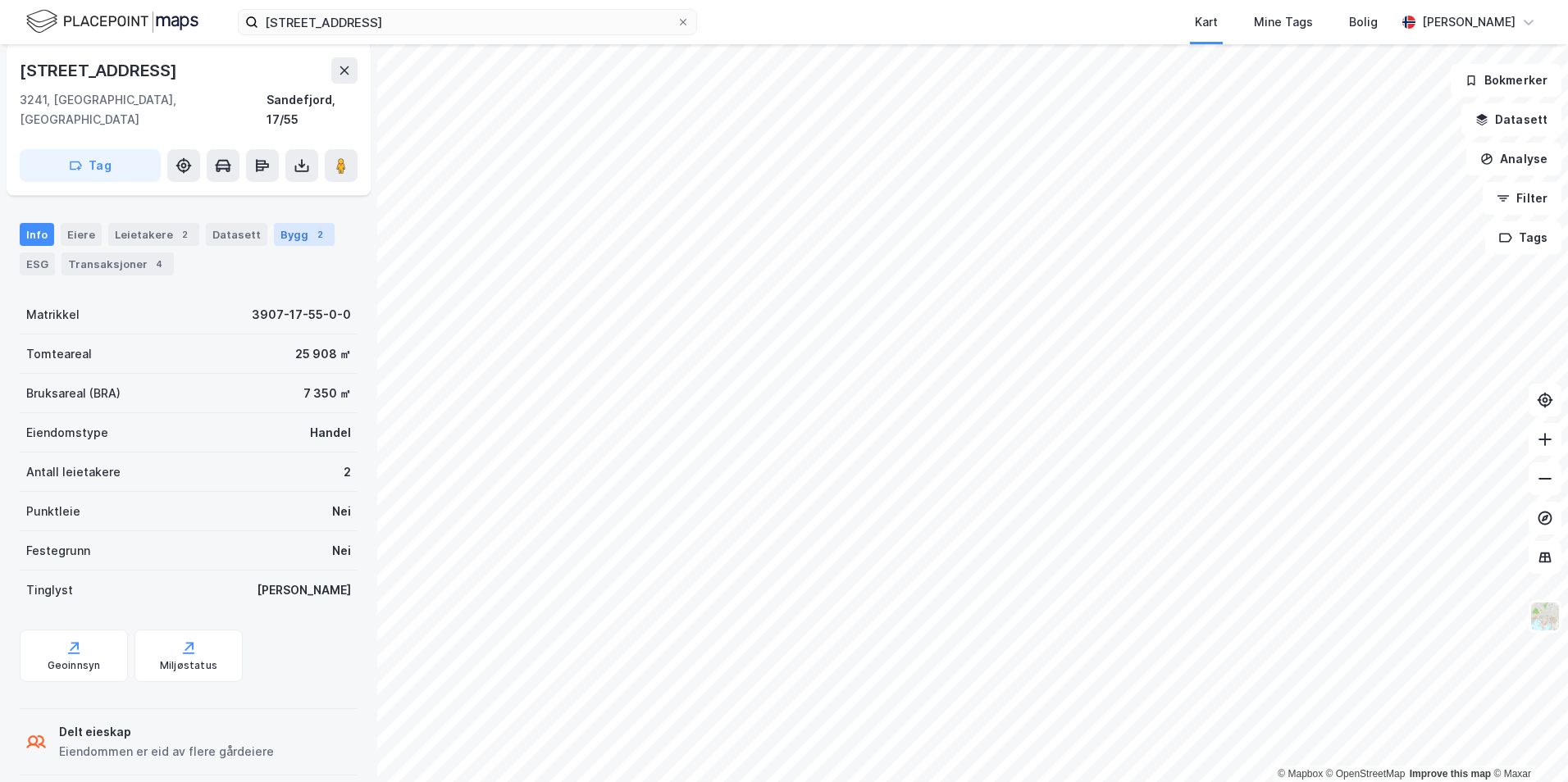
click at [289, 225] on div "Bygg 2" at bounding box center [304, 235] width 61 height 23
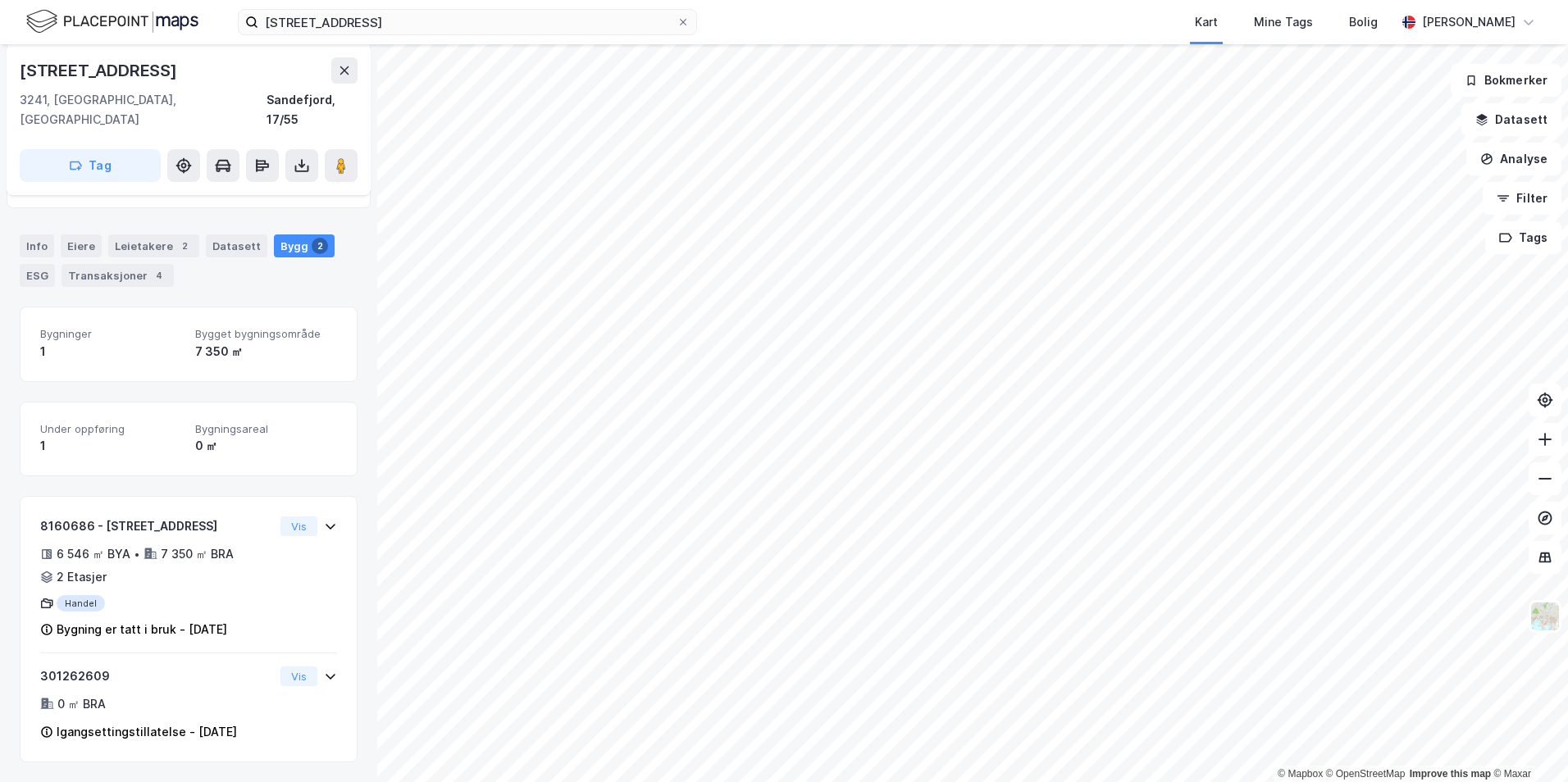
scroll to position [310, 0]
click at [343, 24] on input "[STREET_ADDRESS]" at bounding box center [467, 21] width 419 height 24
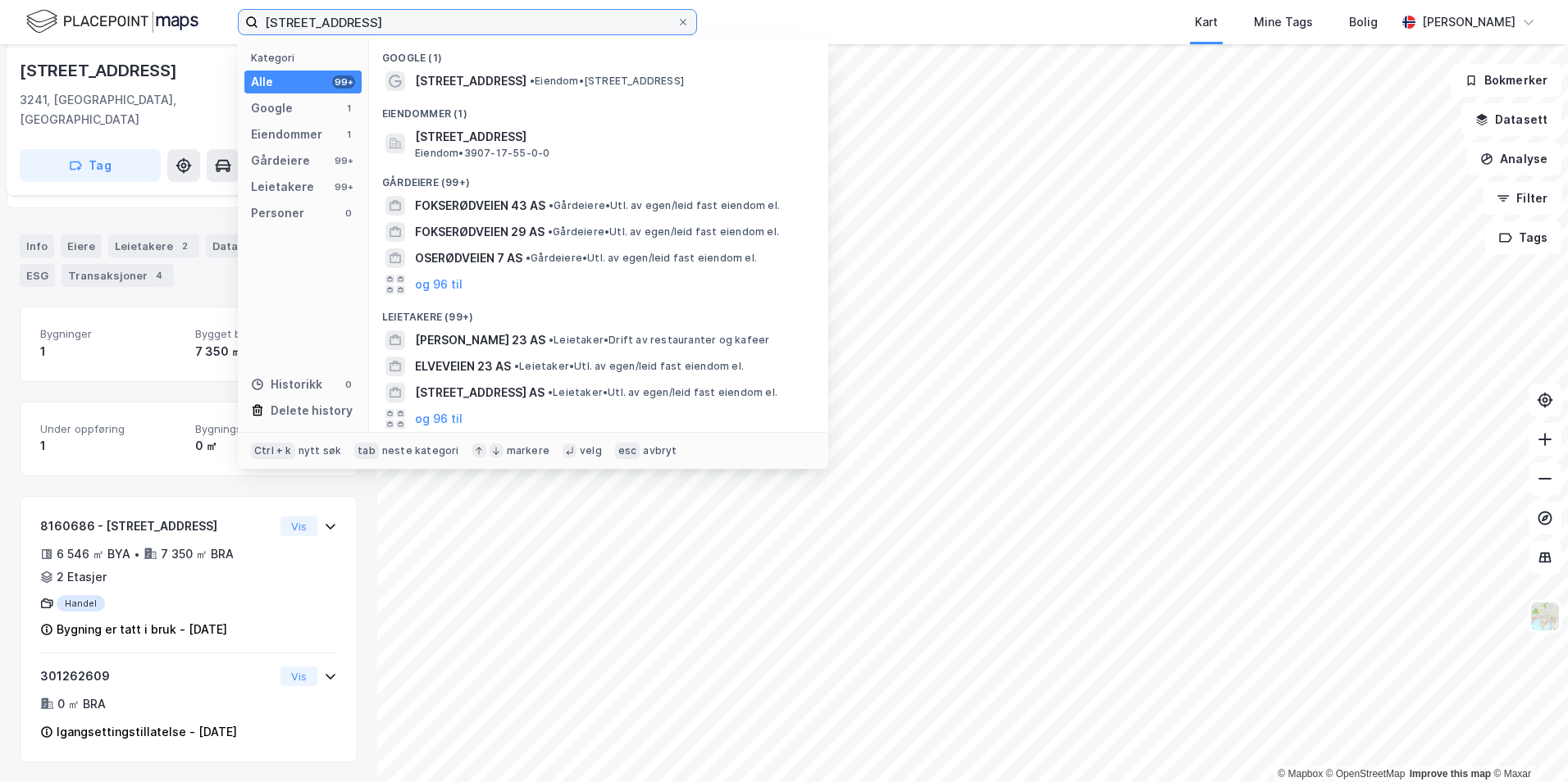
click at [343, 24] on input "[STREET_ADDRESS]" at bounding box center [467, 21] width 419 height 24
paste input "Bølevegen 208"
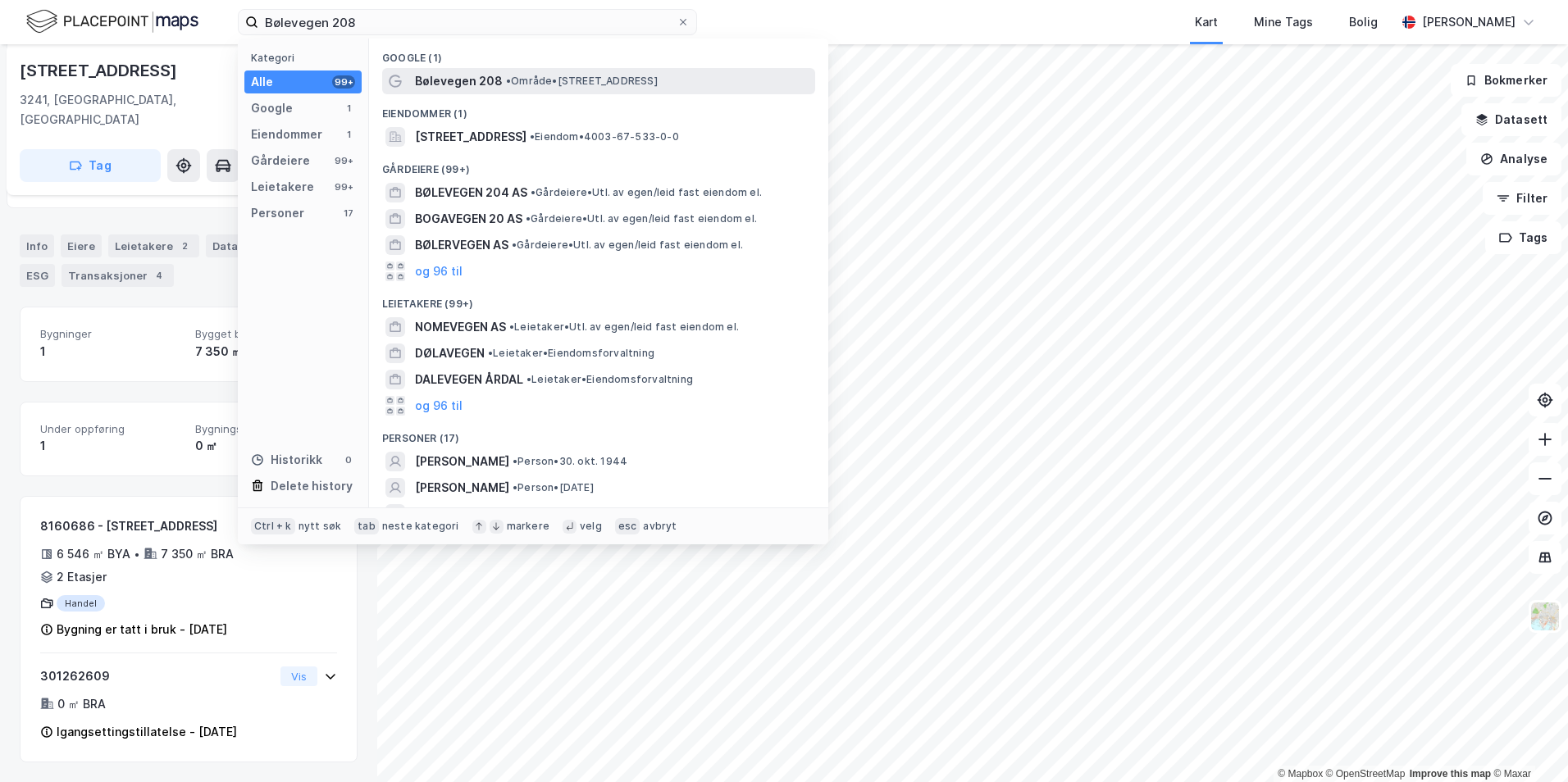
click at [683, 92] on div "Bølevegen 208 • Område • [STREET_ADDRESS]" at bounding box center [598, 80] width 433 height 26
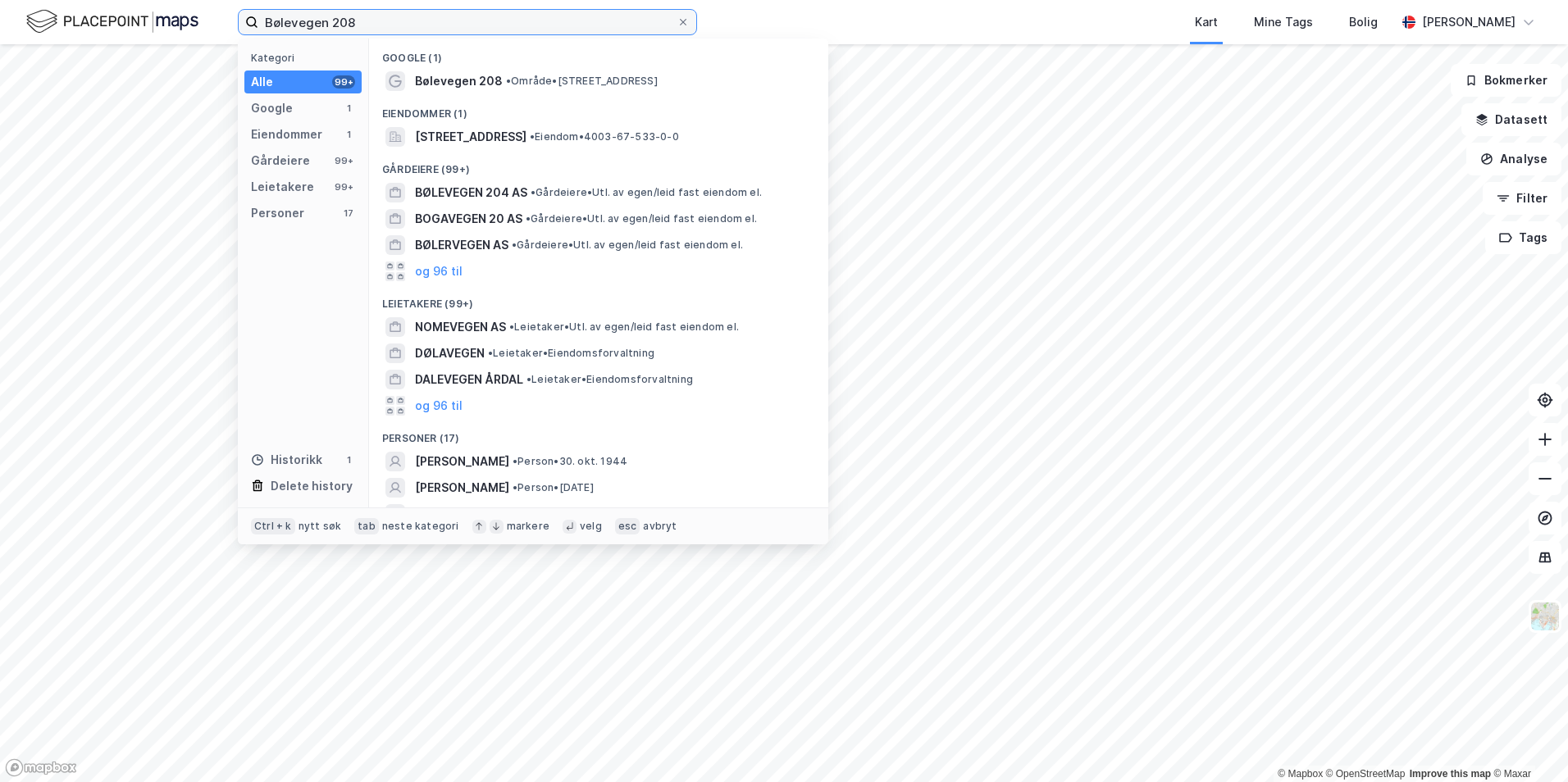
click at [426, 13] on input "Bølevegen 208" at bounding box center [467, 21] width 419 height 24
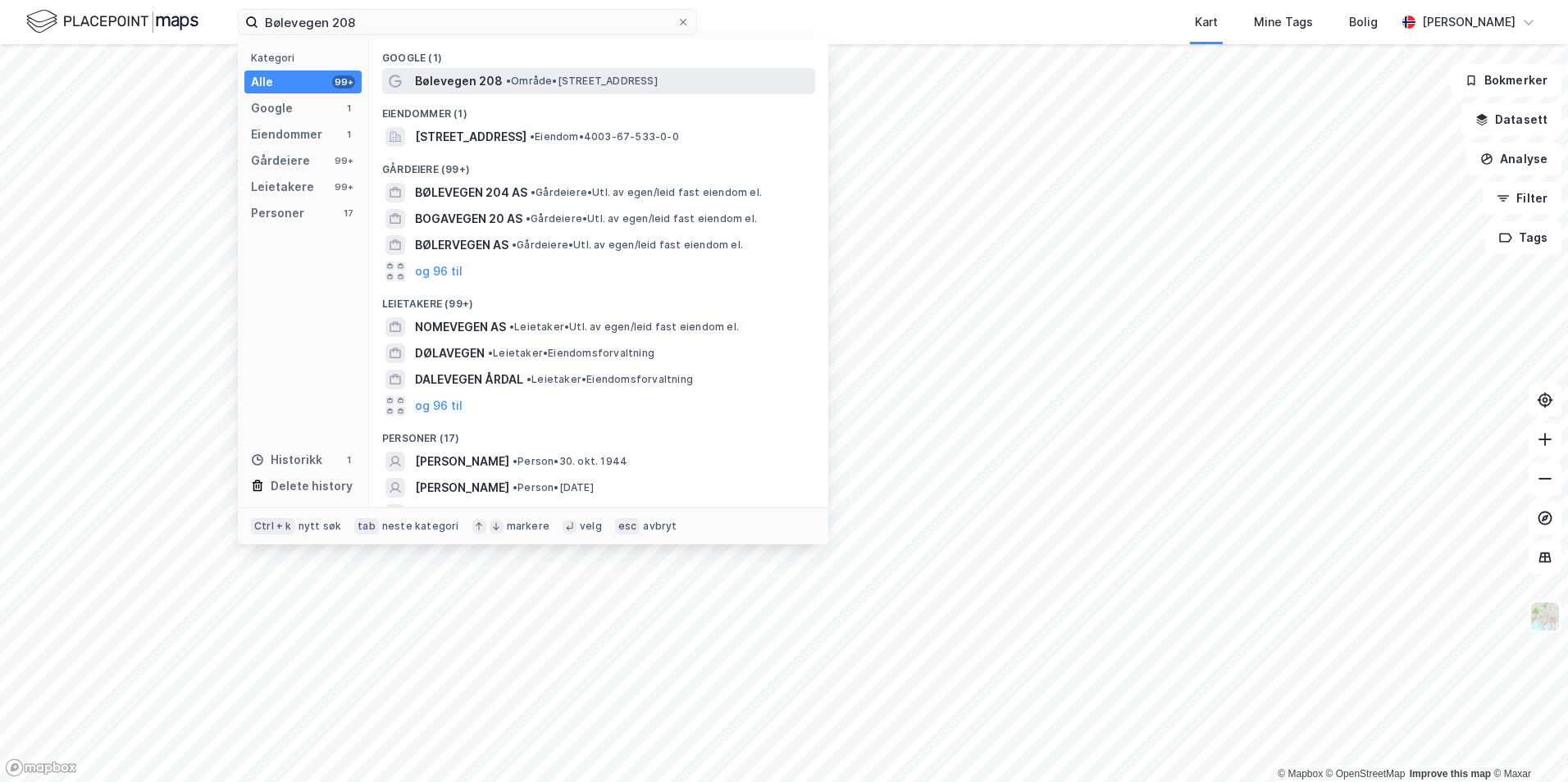
click at [557, 78] on span "• Område • [STREET_ADDRESS]" at bounding box center [581, 81] width 152 height 14
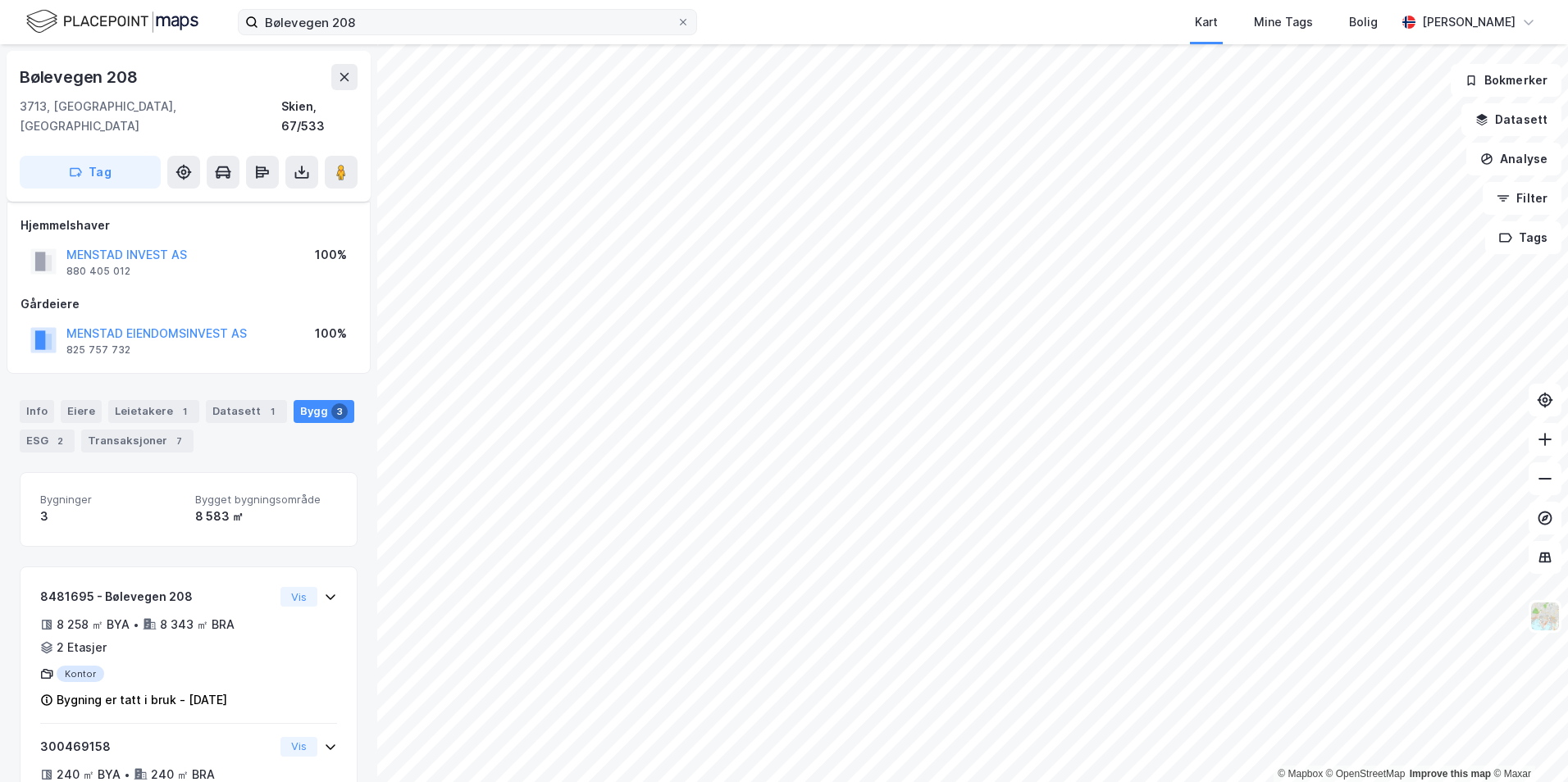
scroll to position [200, 0]
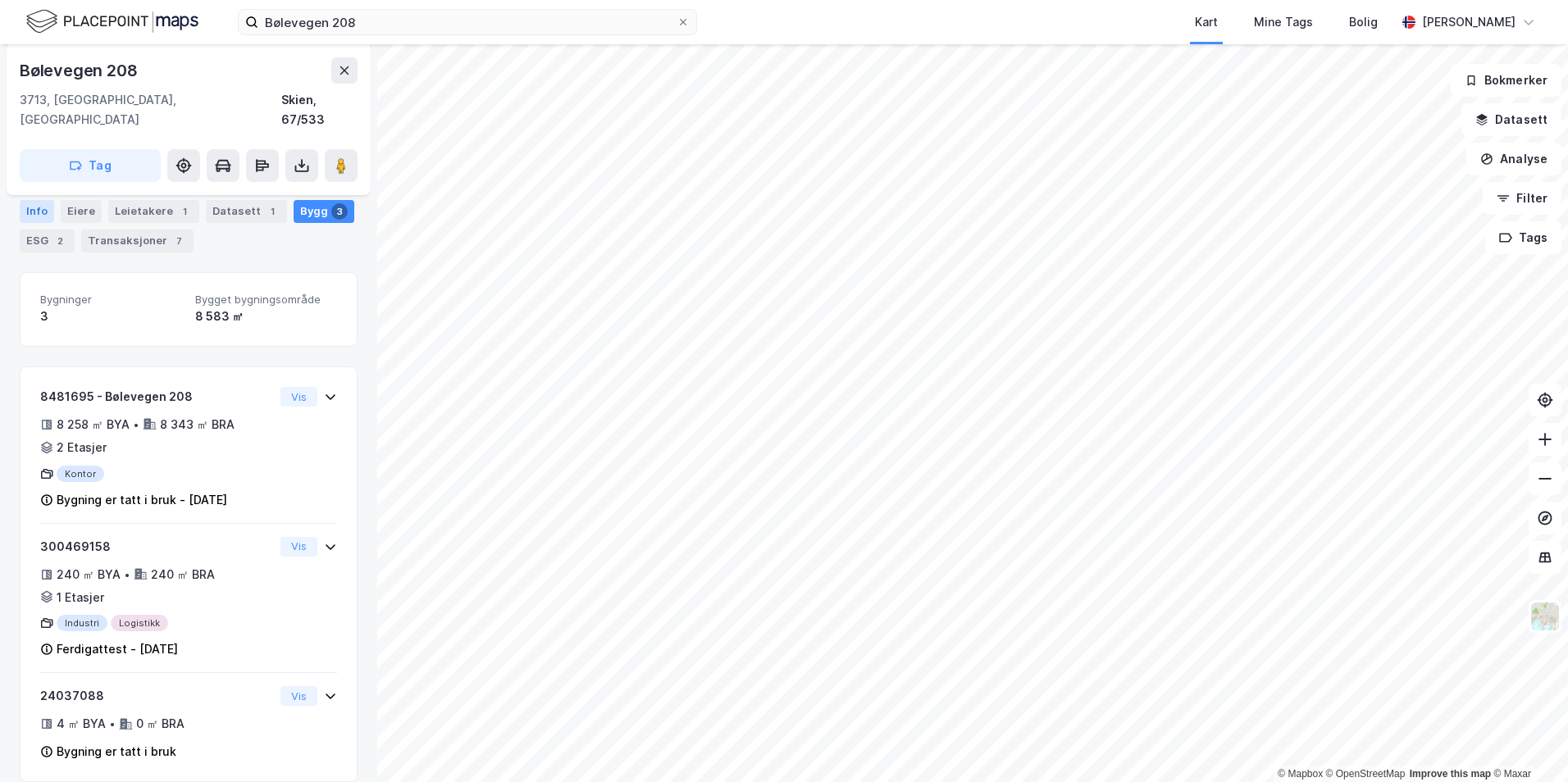
click at [42, 211] on div "Info" at bounding box center [37, 212] width 35 height 23
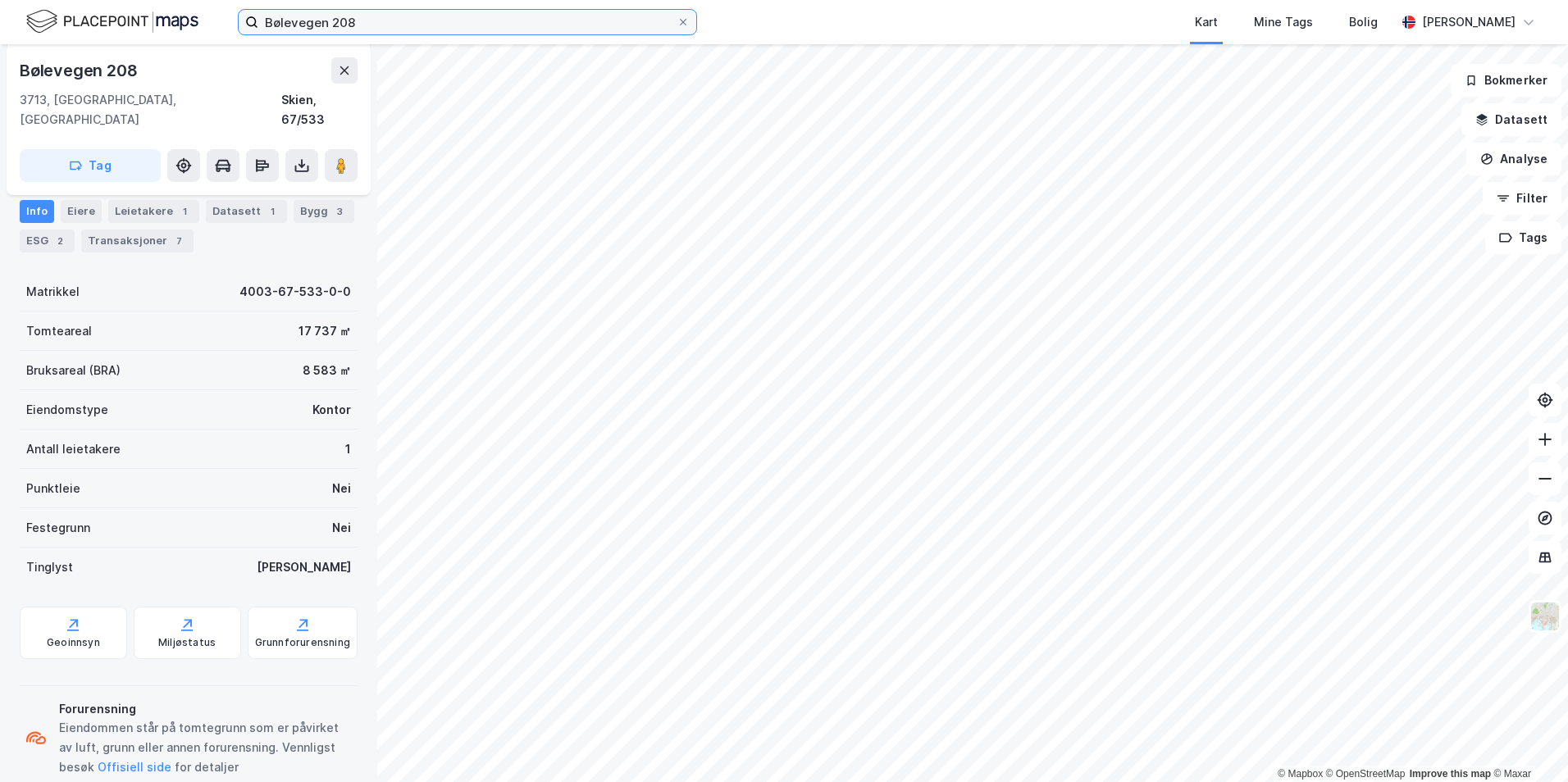
click at [382, 14] on input "Bølevegen 208" at bounding box center [467, 21] width 419 height 24
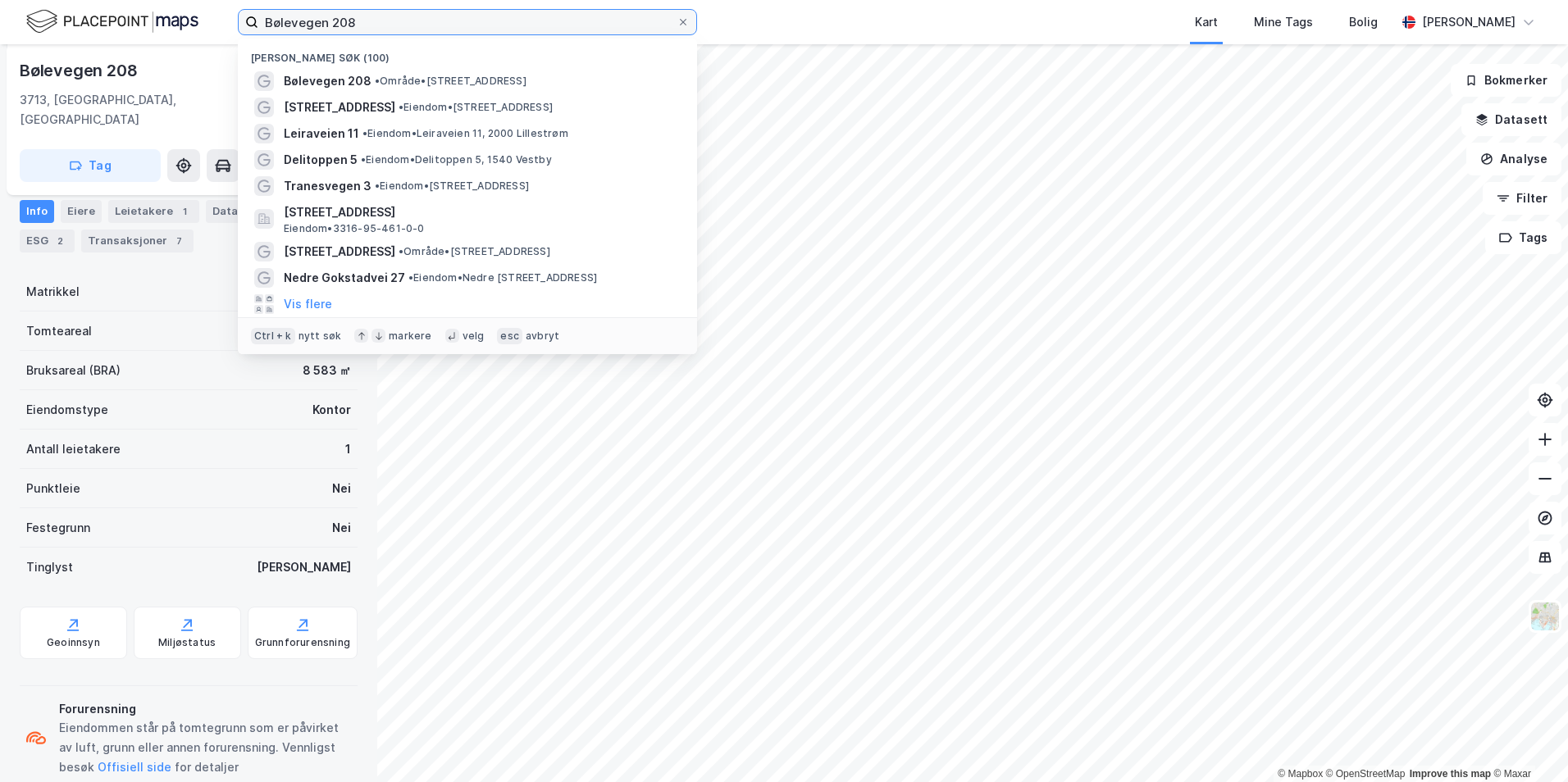
click at [382, 14] on input "Bølevegen 208" at bounding box center [467, 21] width 419 height 24
paste input "jørntvedtvegen 147"
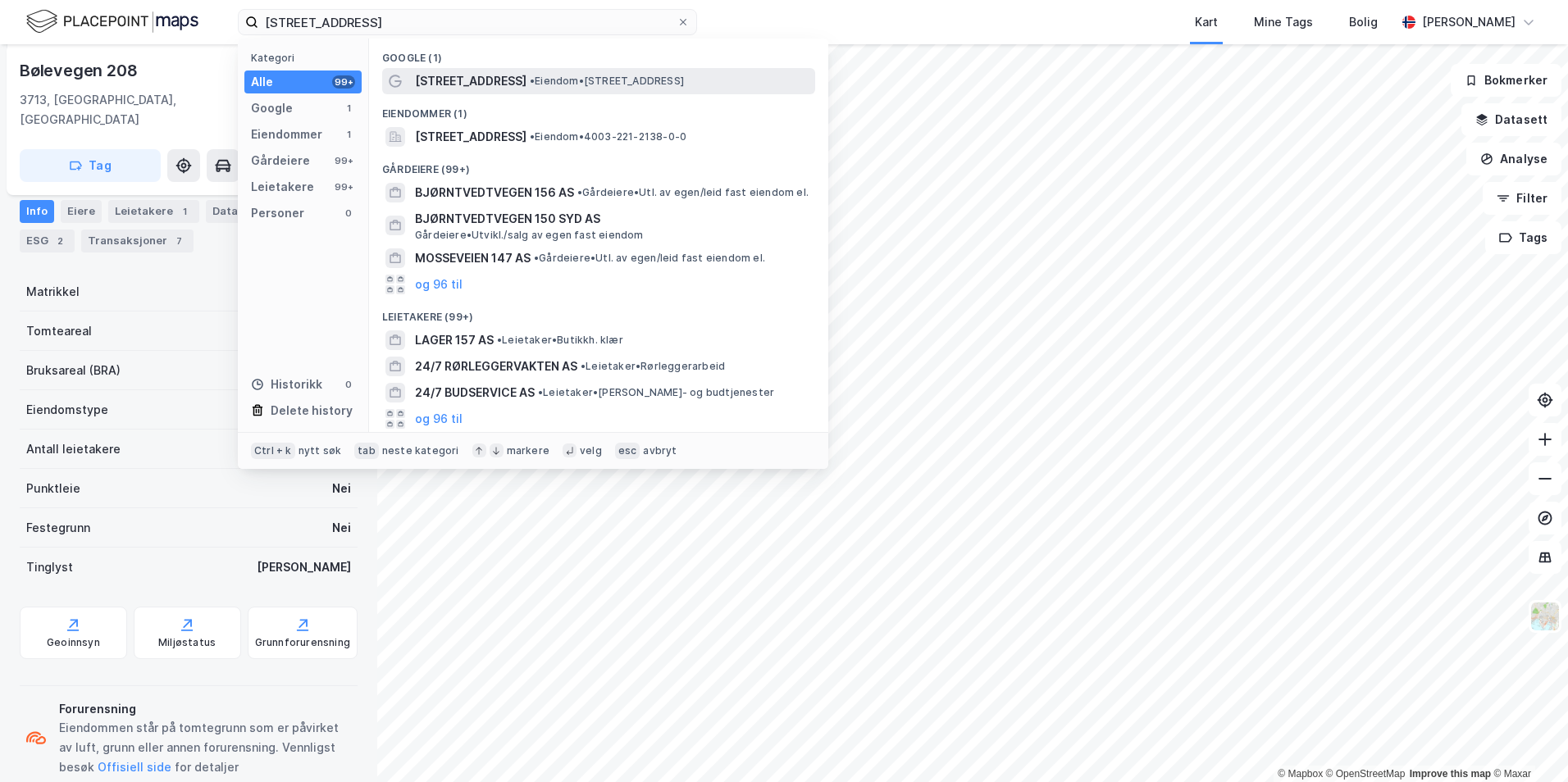
click at [483, 74] on span "[STREET_ADDRESS]" at bounding box center [470, 81] width 111 height 19
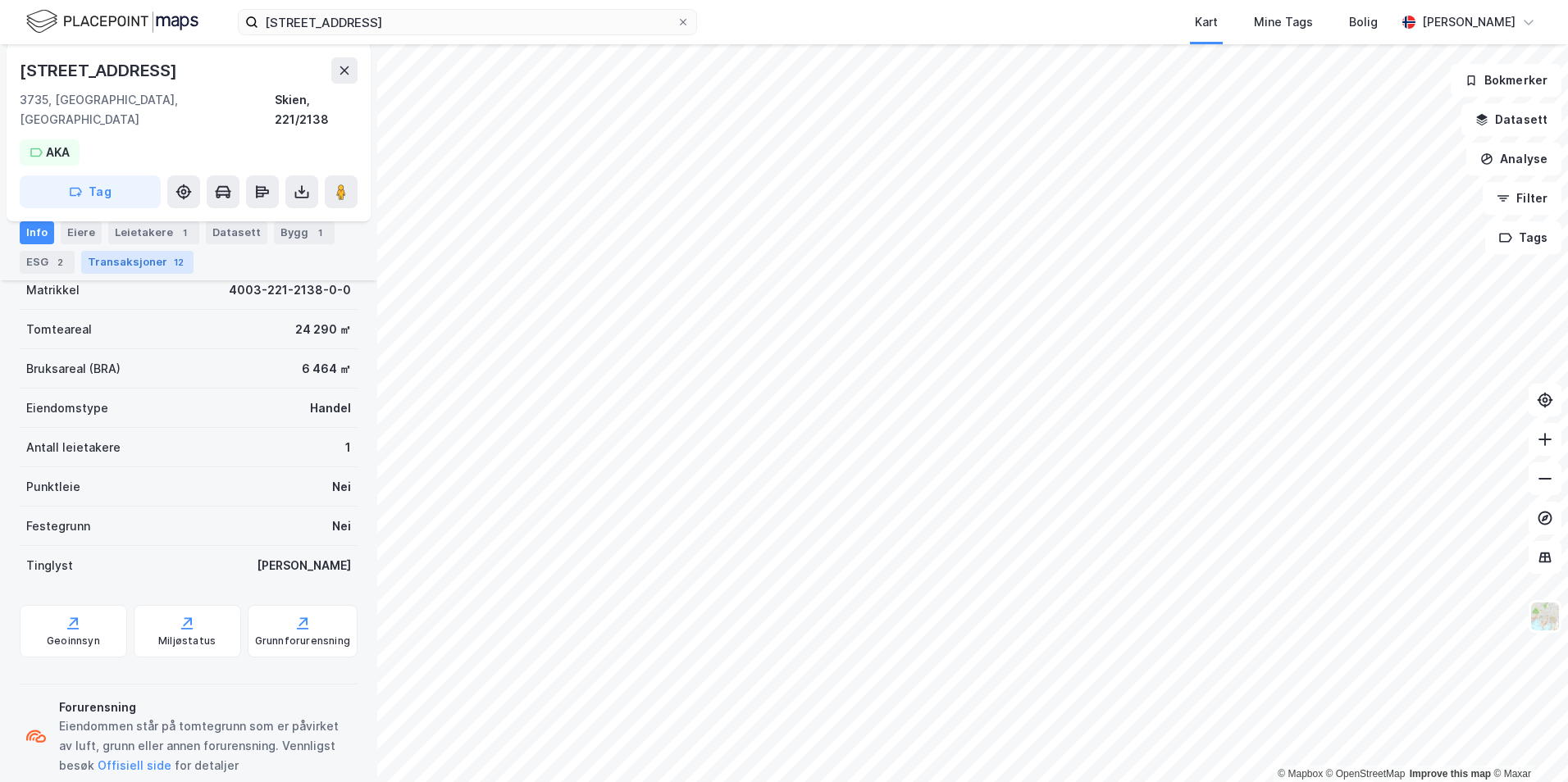
scroll to position [242, 0]
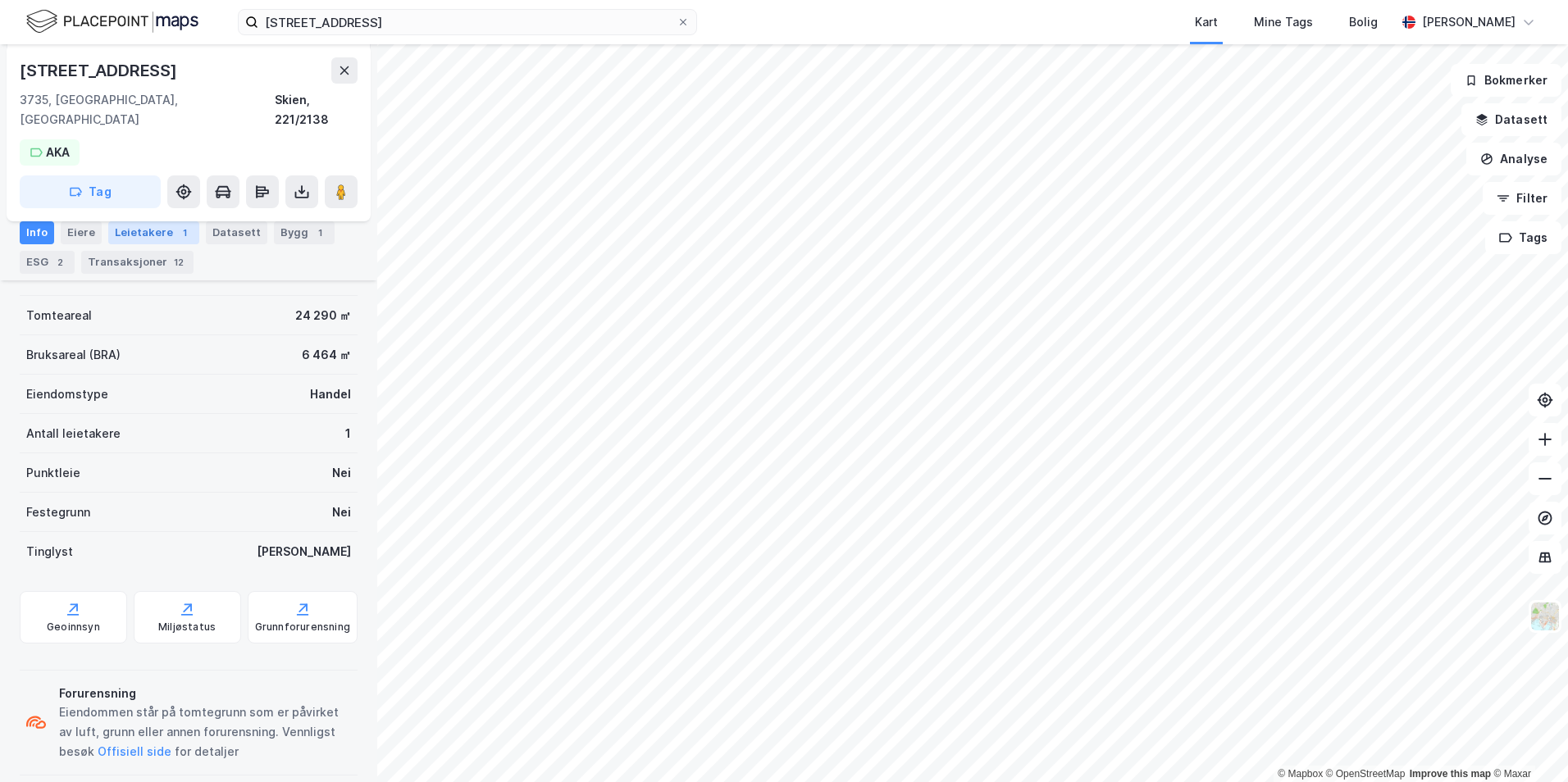
click at [131, 238] on div "Leietakere 1" at bounding box center [154, 233] width 91 height 23
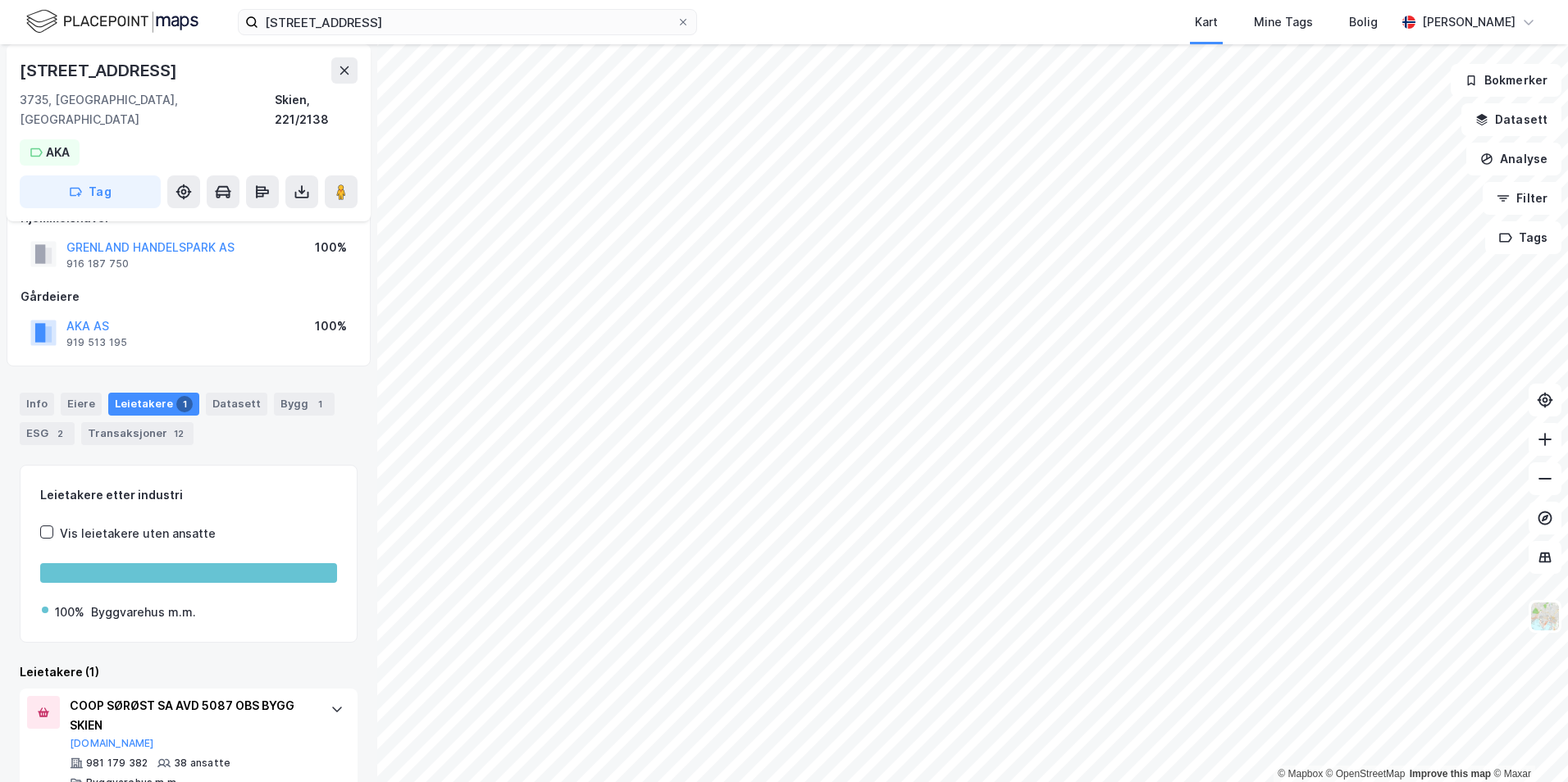
scroll to position [48, 0]
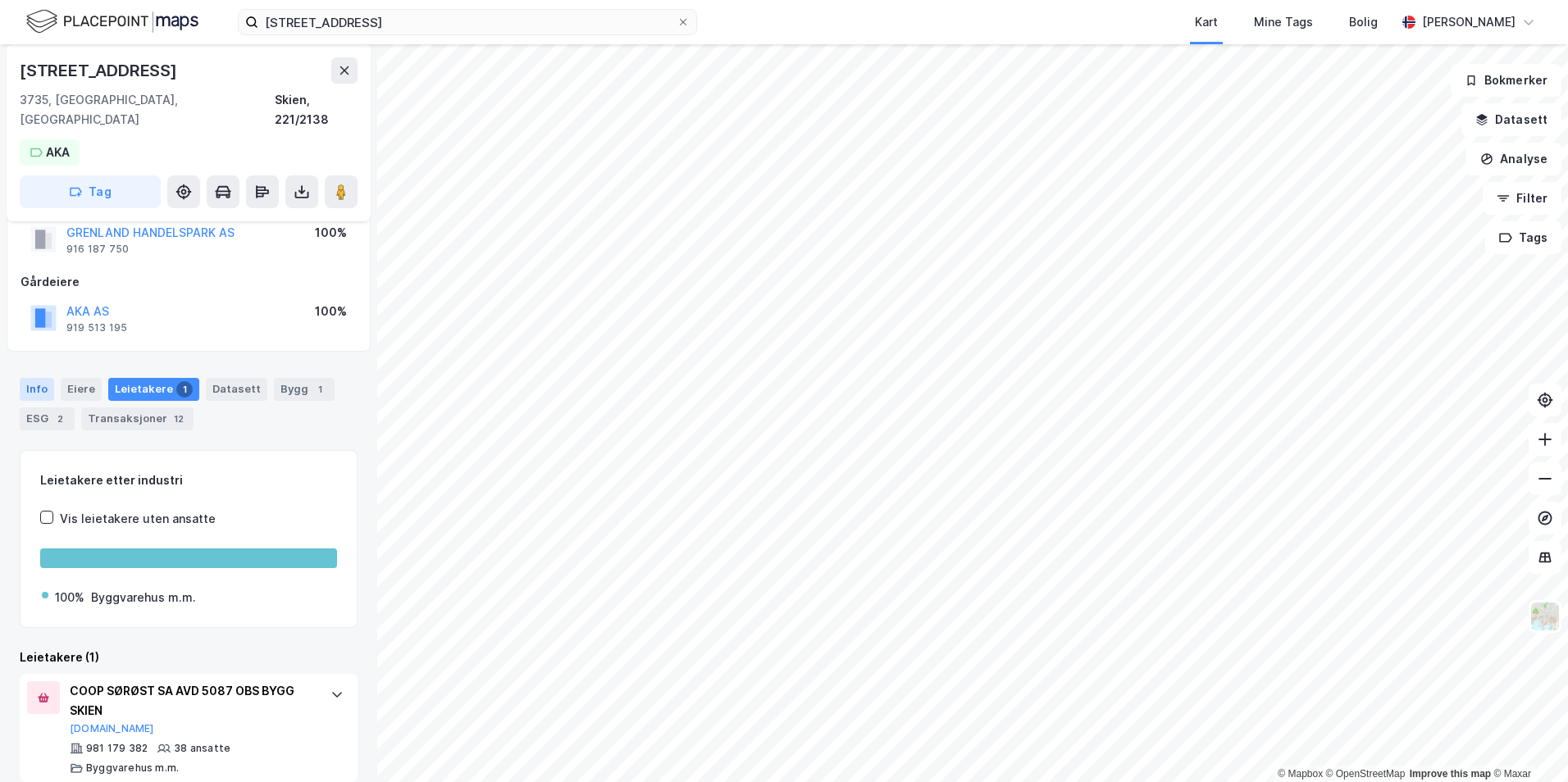
click at [40, 378] on div "Info" at bounding box center [37, 390] width 35 height 23
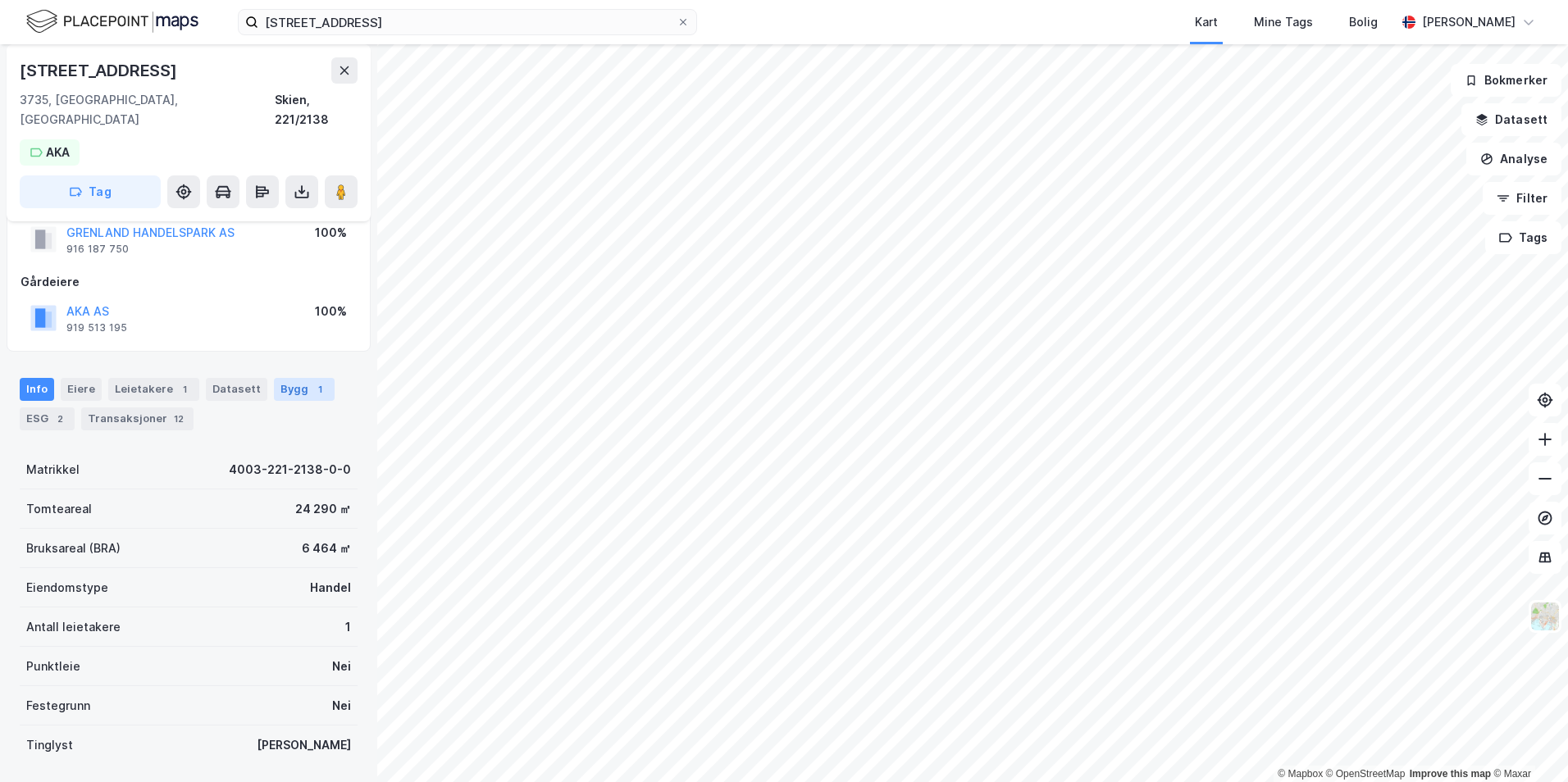
click at [278, 378] on div "Bygg 1" at bounding box center [304, 390] width 61 height 23
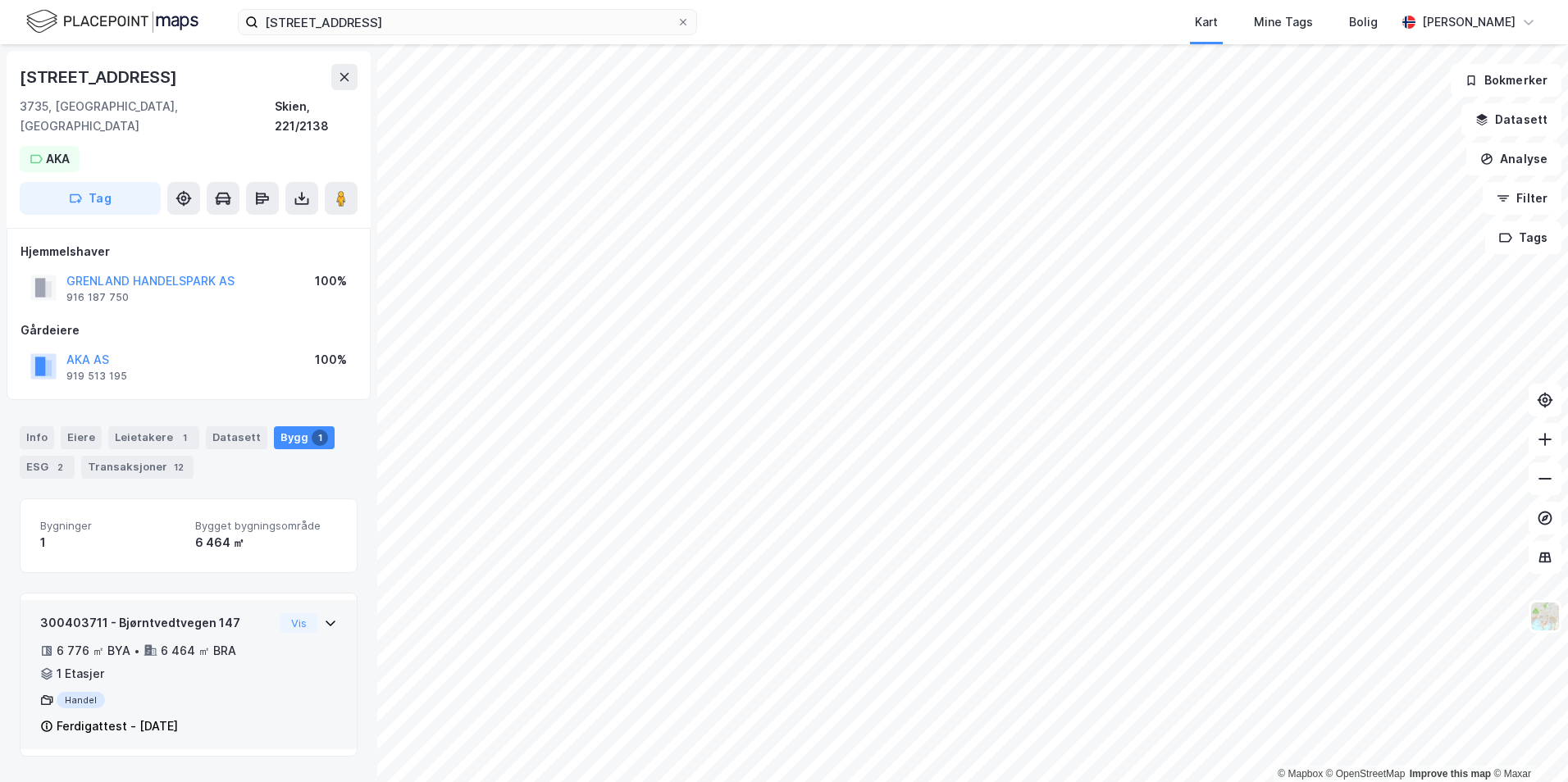
click at [329, 603] on div "300403711 - Bjørntvedtvegen 147 6 776 ㎡ BYA • 6 464 ㎡ BRA • 1 Etasjer Handel Fe…" at bounding box center [189, 675] width 336 height 149
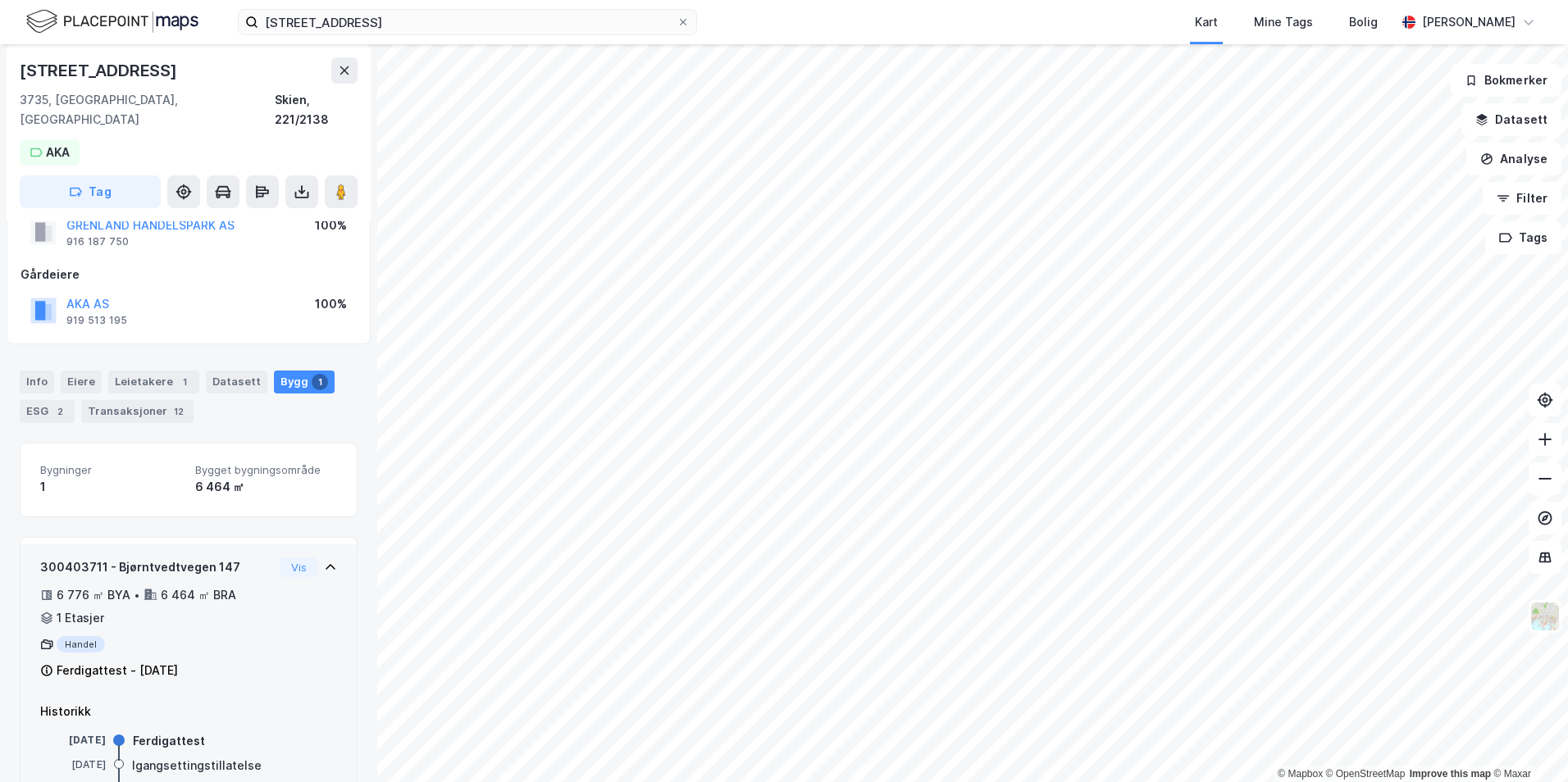
scroll to position [100, 0]
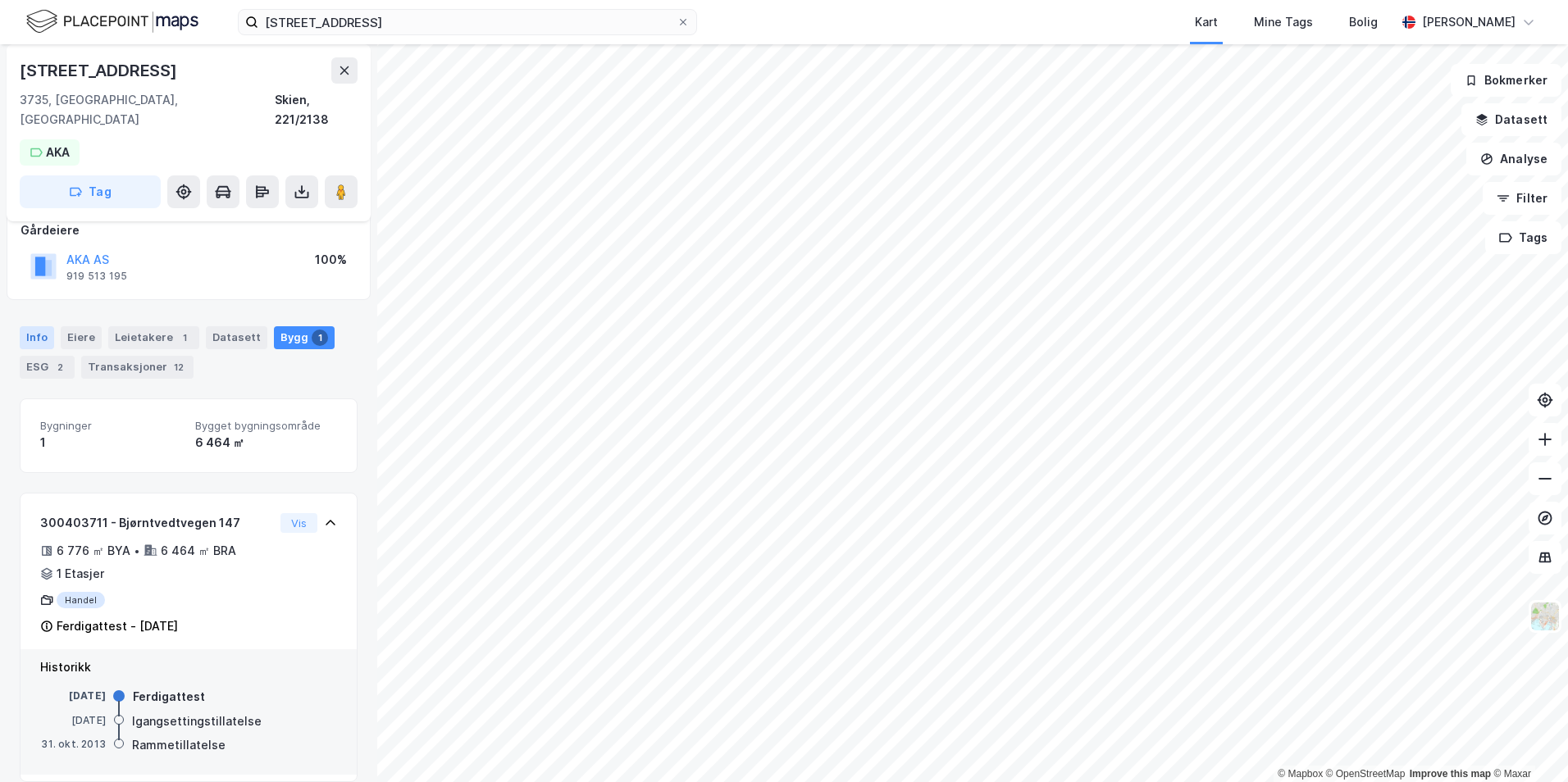
click at [51, 327] on div "Info" at bounding box center [37, 338] width 35 height 23
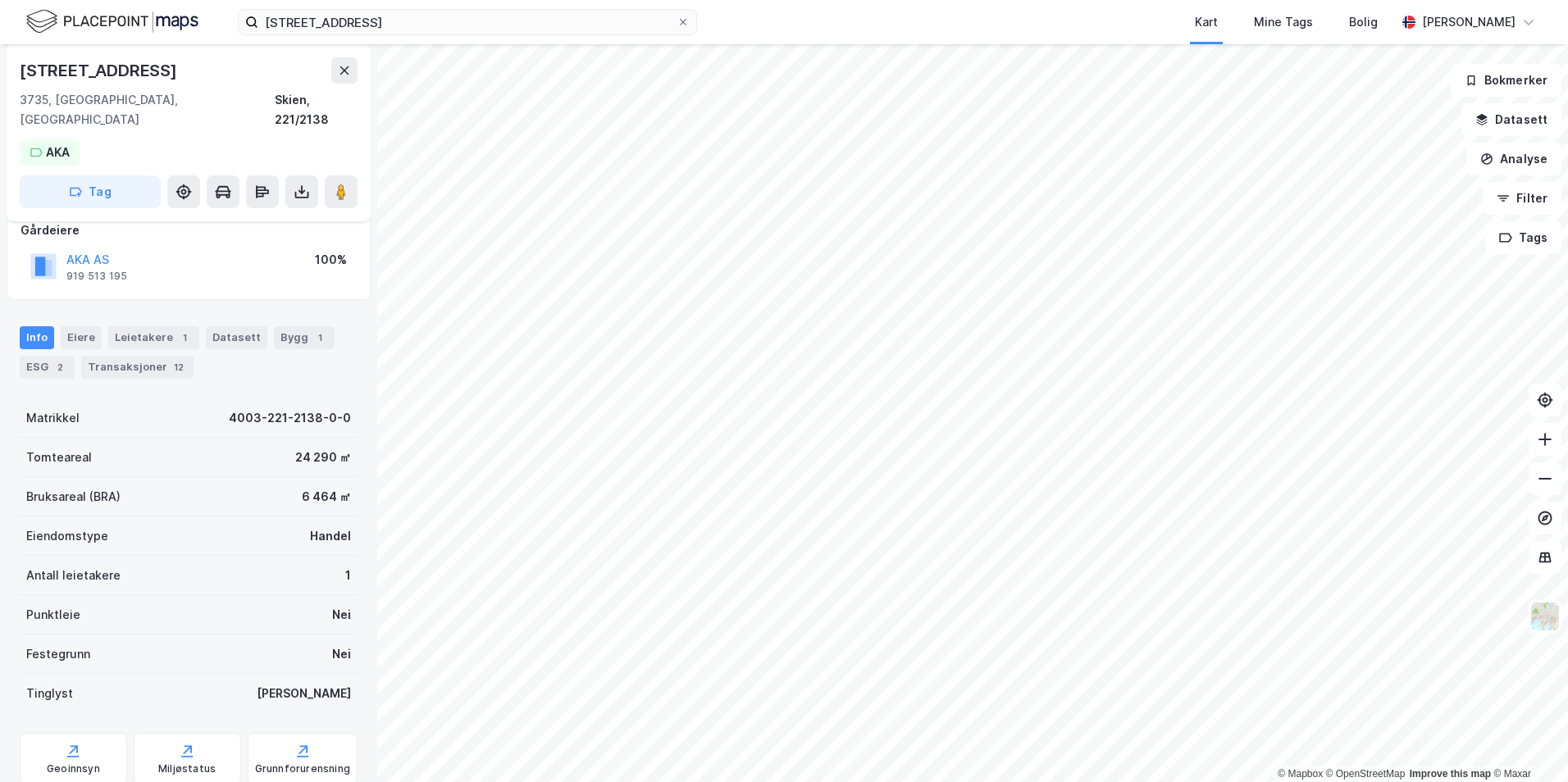
click at [312, 527] on div "Handel" at bounding box center [331, 536] width 41 height 19
drag, startPoint x: 312, startPoint y: 517, endPoint x: 309, endPoint y: 548, distance: 31.1
click at [309, 556] on div "Antall leietakere 1" at bounding box center [188, 575] width 337 height 40
click at [360, 14] on input "[STREET_ADDRESS]" at bounding box center [467, 21] width 419 height 24
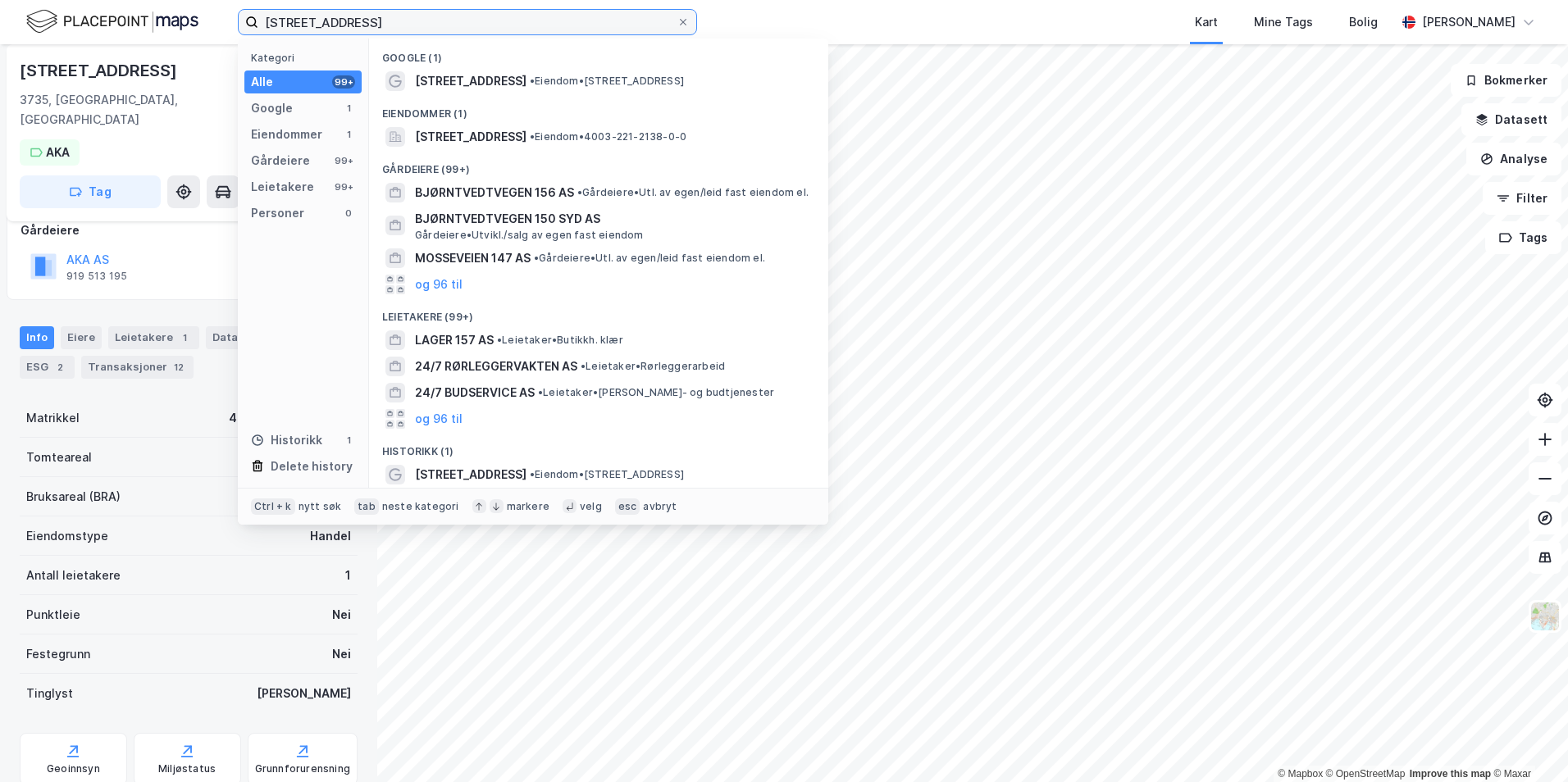
click at [360, 14] on input "[STREET_ADDRESS]" at bounding box center [467, 21] width 419 height 24
paste input "'Bølevegen 208"
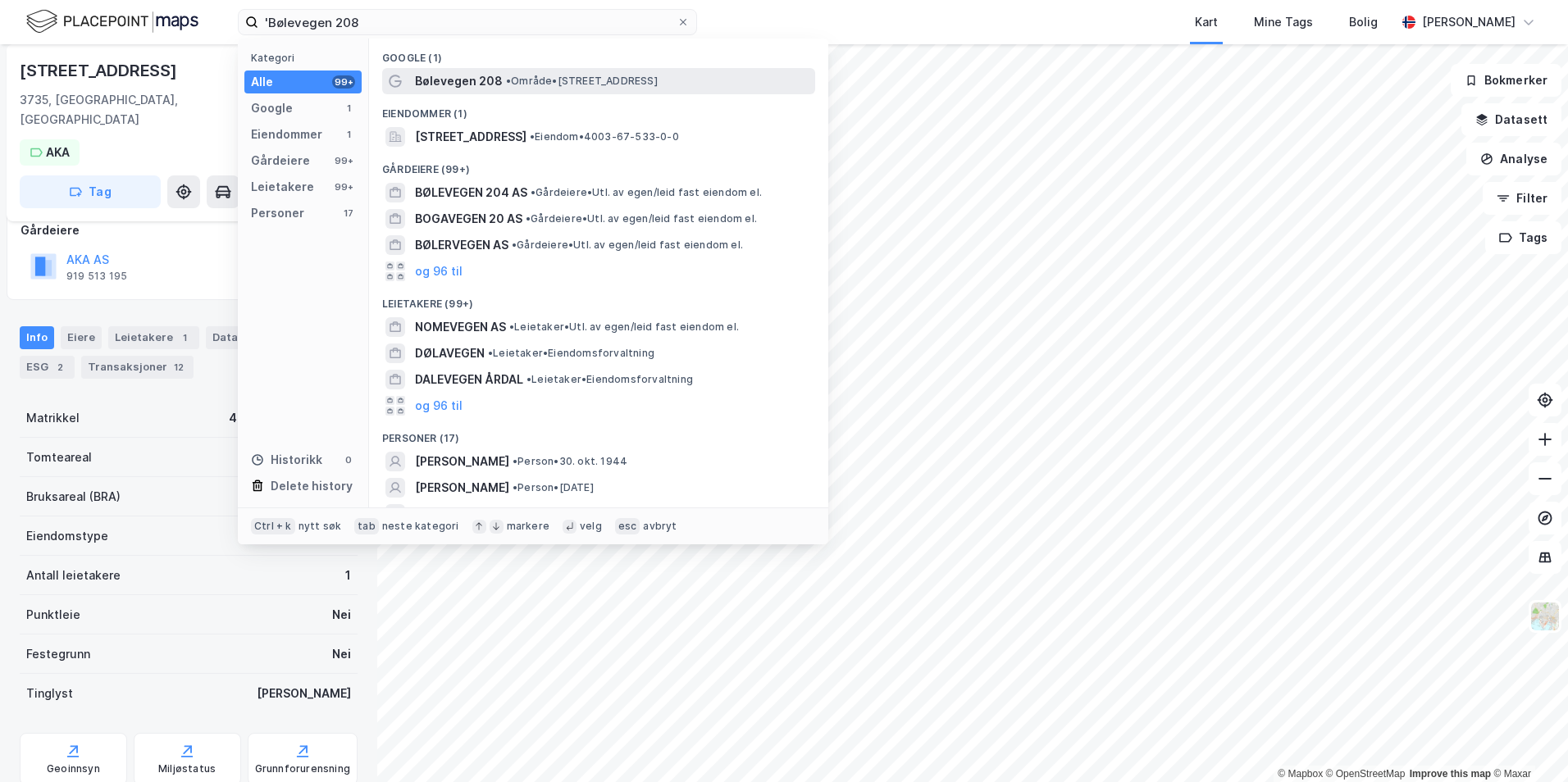
click at [597, 72] on div "Bølevegen 208 • Område • [STREET_ADDRESS]" at bounding box center [613, 81] width 397 height 19
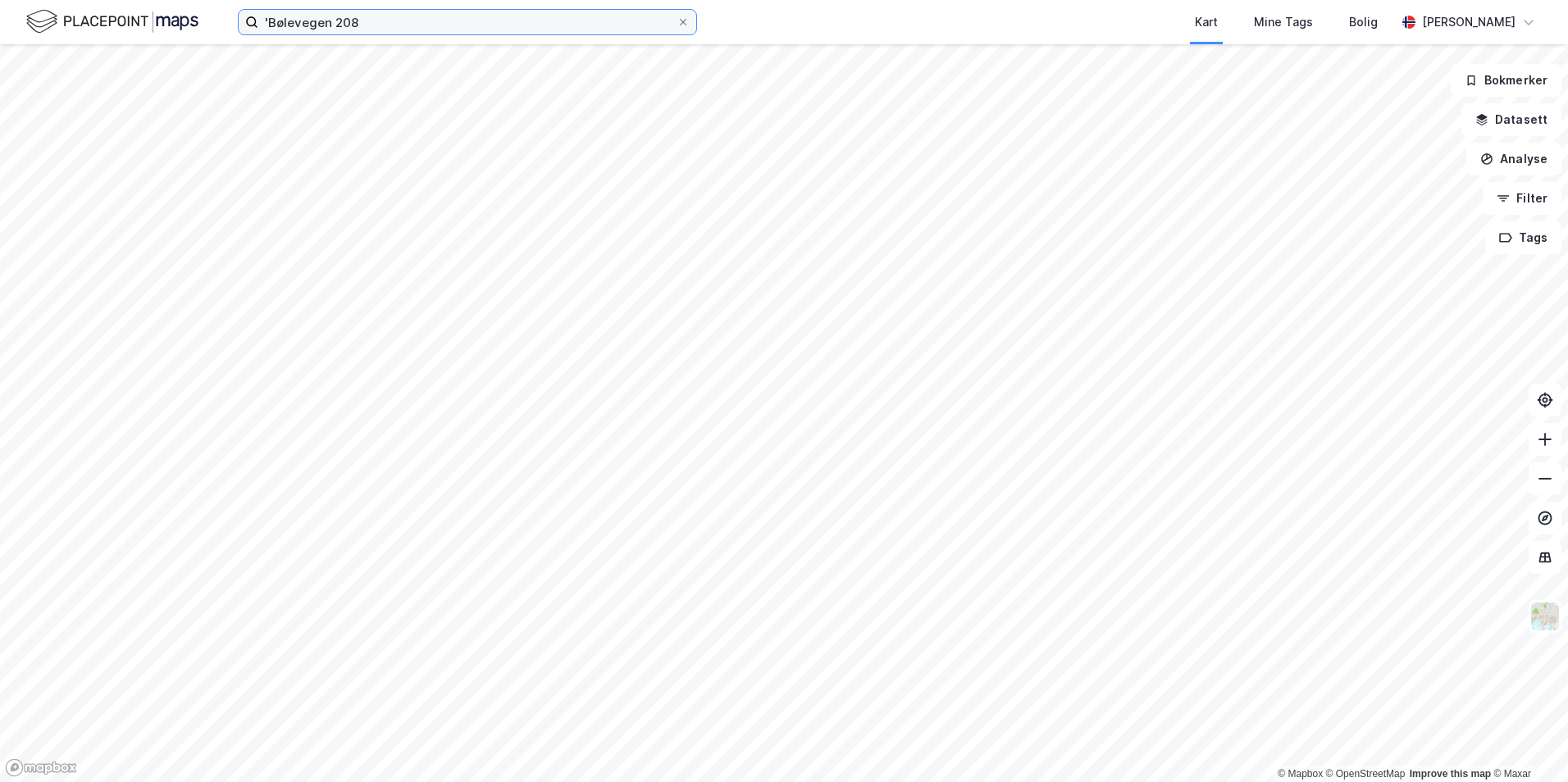
click at [450, 25] on input "'Bølevegen 208" at bounding box center [467, 21] width 419 height 24
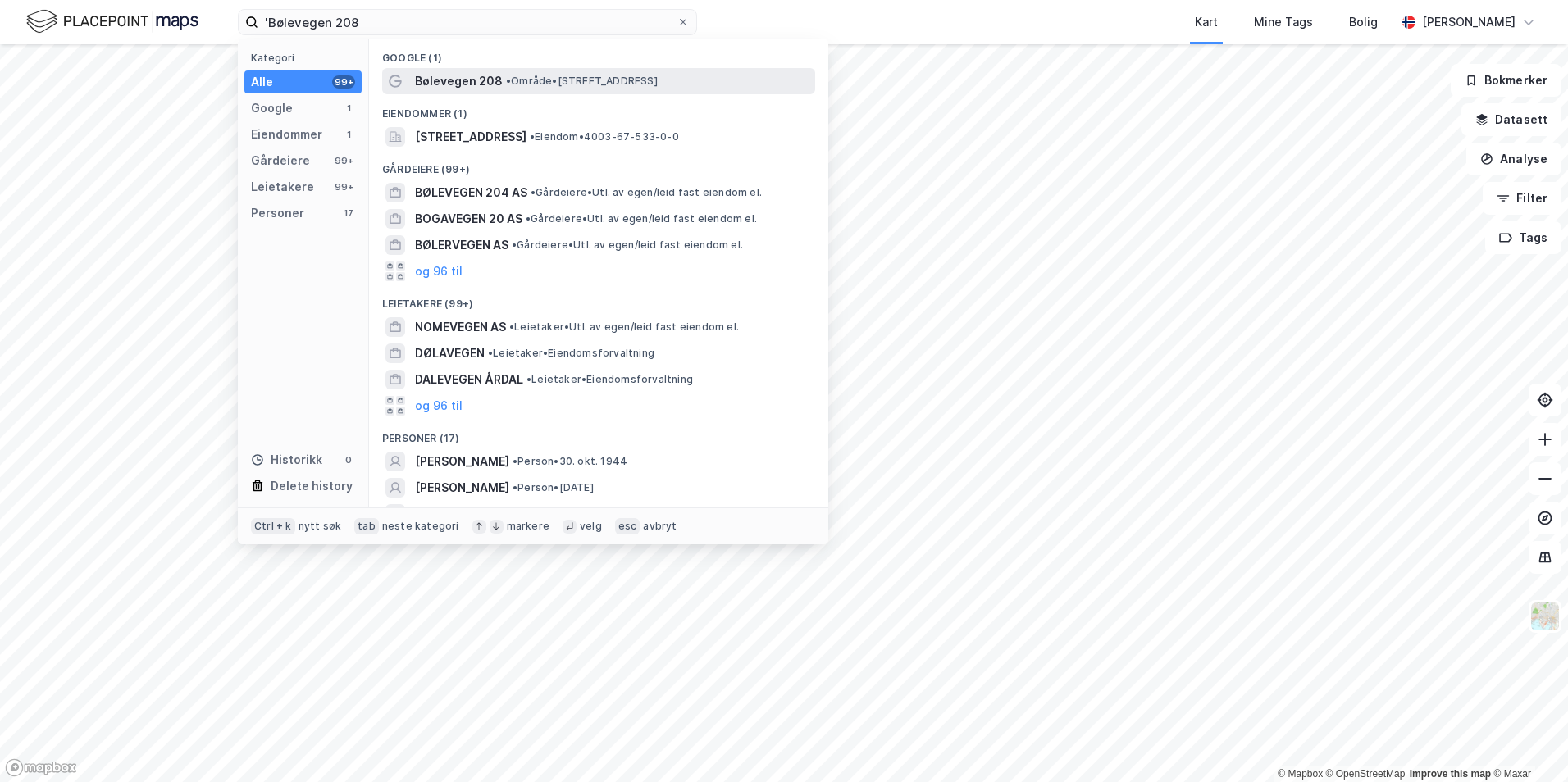
click at [657, 79] on span "• Område • [STREET_ADDRESS]" at bounding box center [581, 81] width 152 height 14
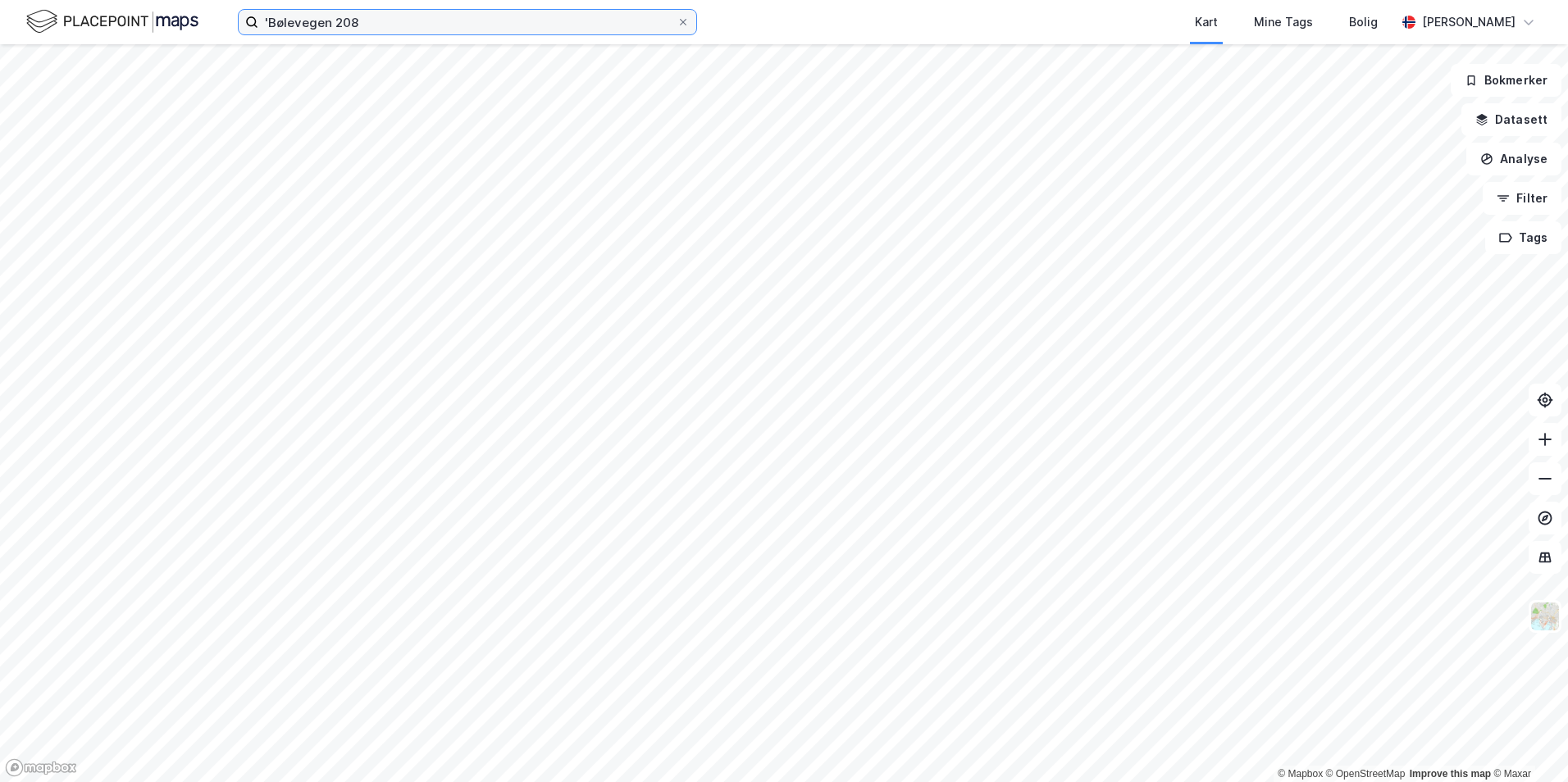
click at [268, 19] on input "'Bølevegen 208" at bounding box center [467, 21] width 419 height 24
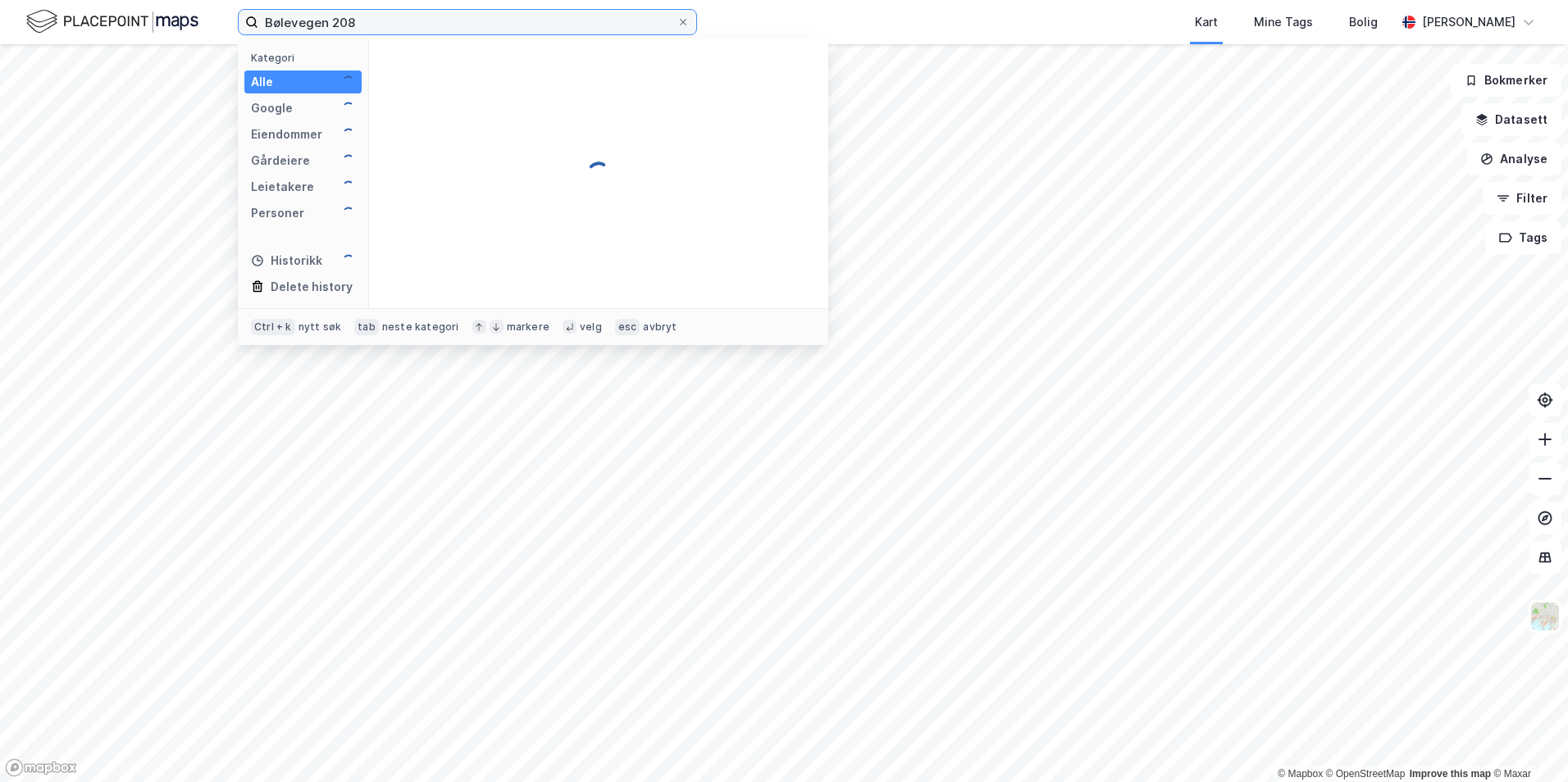
click at [403, 14] on input "Bølevegen 208" at bounding box center [467, 21] width 419 height 24
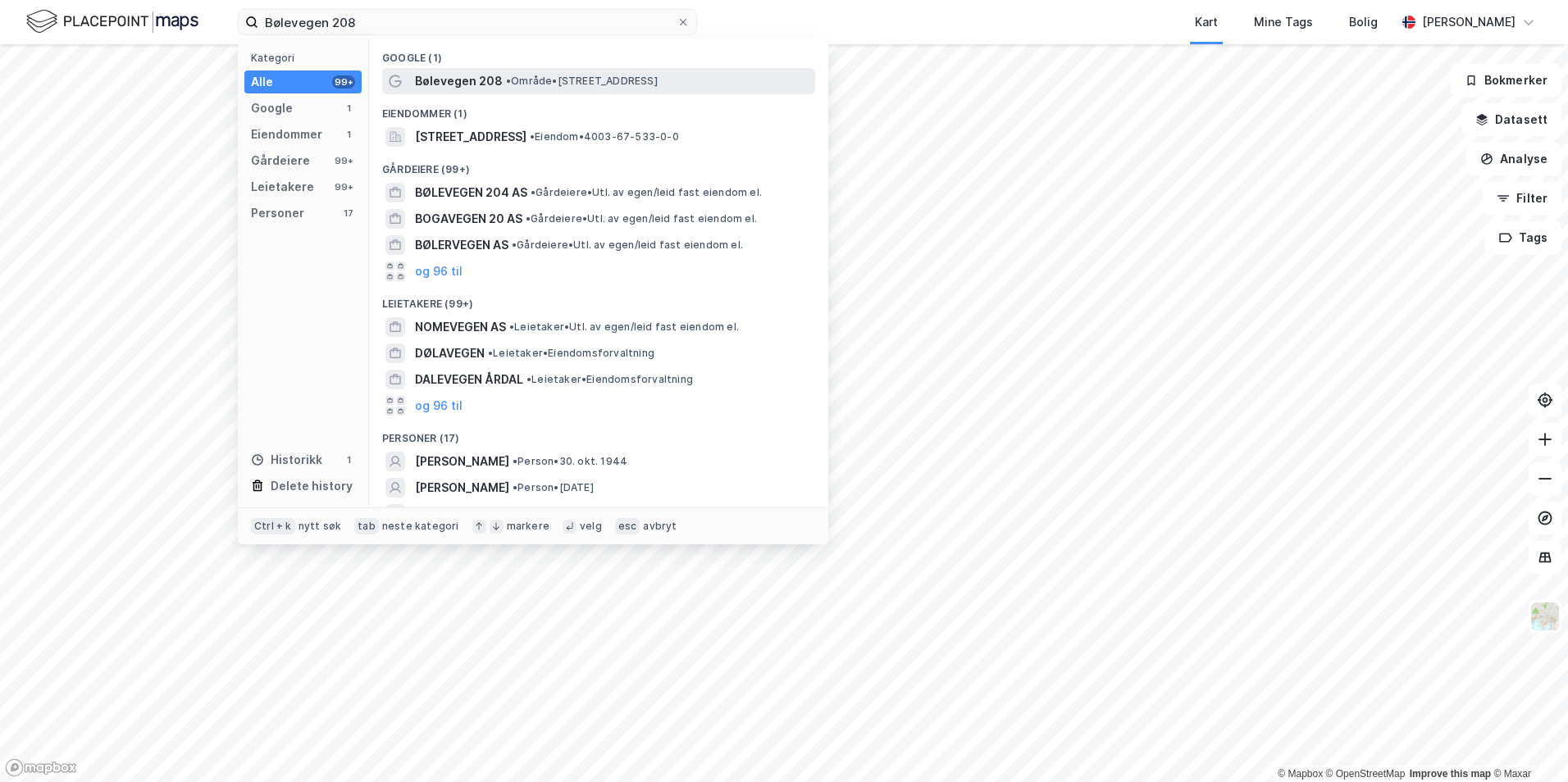
click at [564, 87] on span "• Område • [STREET_ADDRESS]" at bounding box center [581, 81] width 152 height 14
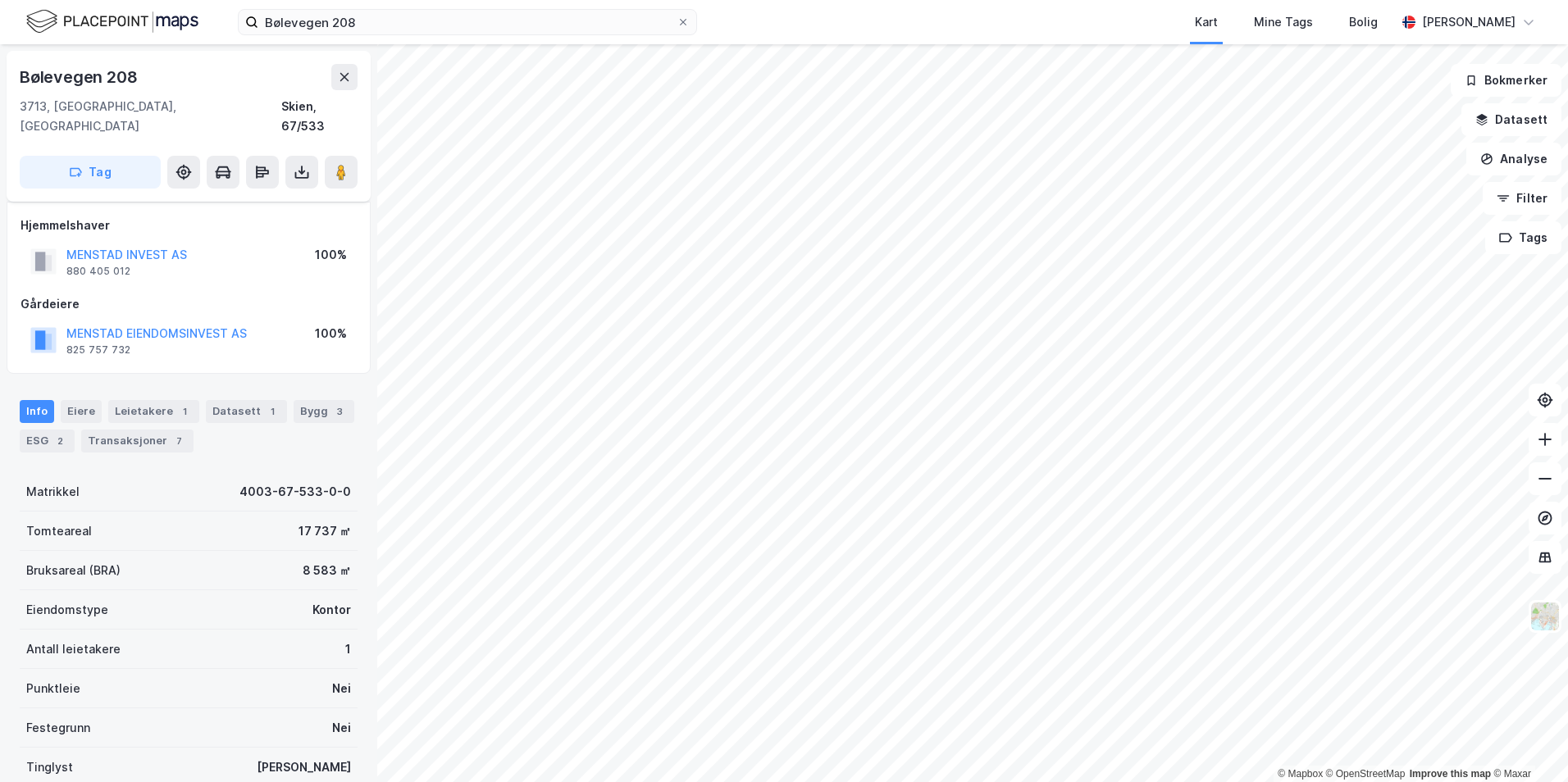
scroll to position [100, 0]
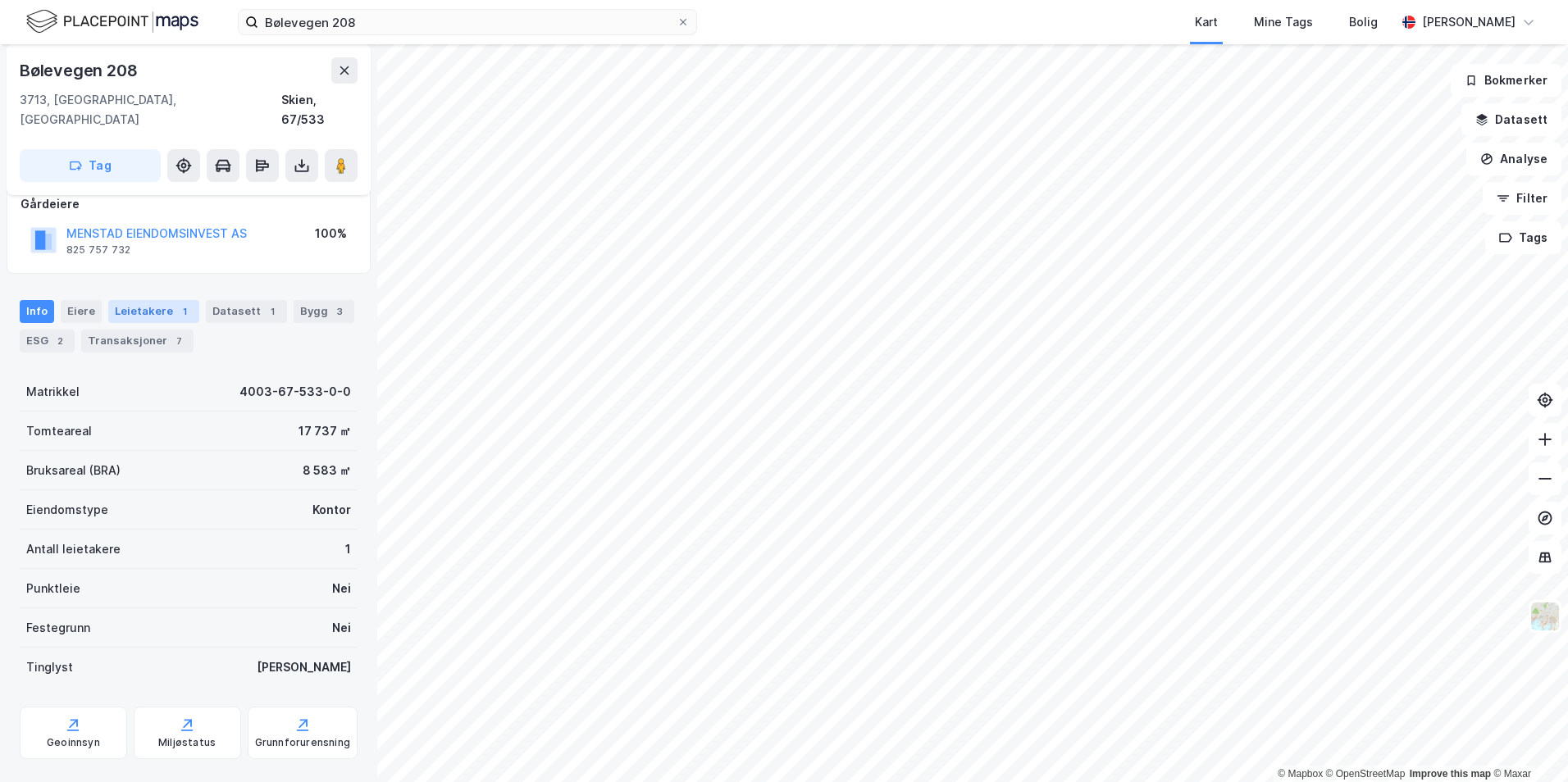
click at [116, 300] on div "Leietakere 1" at bounding box center [154, 311] width 91 height 23
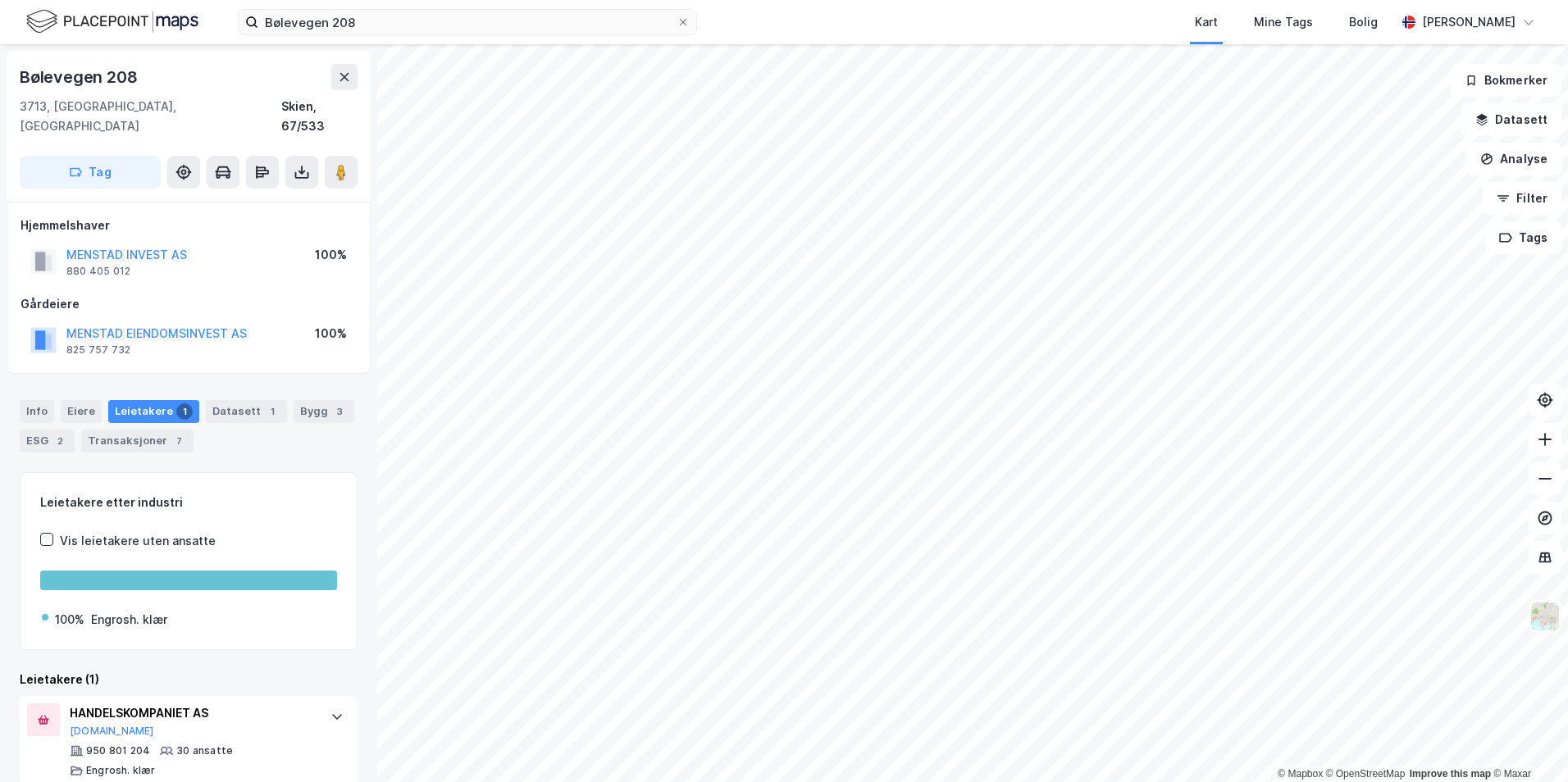
scroll to position [3, 0]
drag, startPoint x: 497, startPoint y: 37, endPoint x: 472, endPoint y: 30, distance: 26.0
click at [495, 37] on div "Bølevegen 208 Kart Mine Tags Bolig [PERSON_NAME]" at bounding box center [784, 22] width 1568 height 44
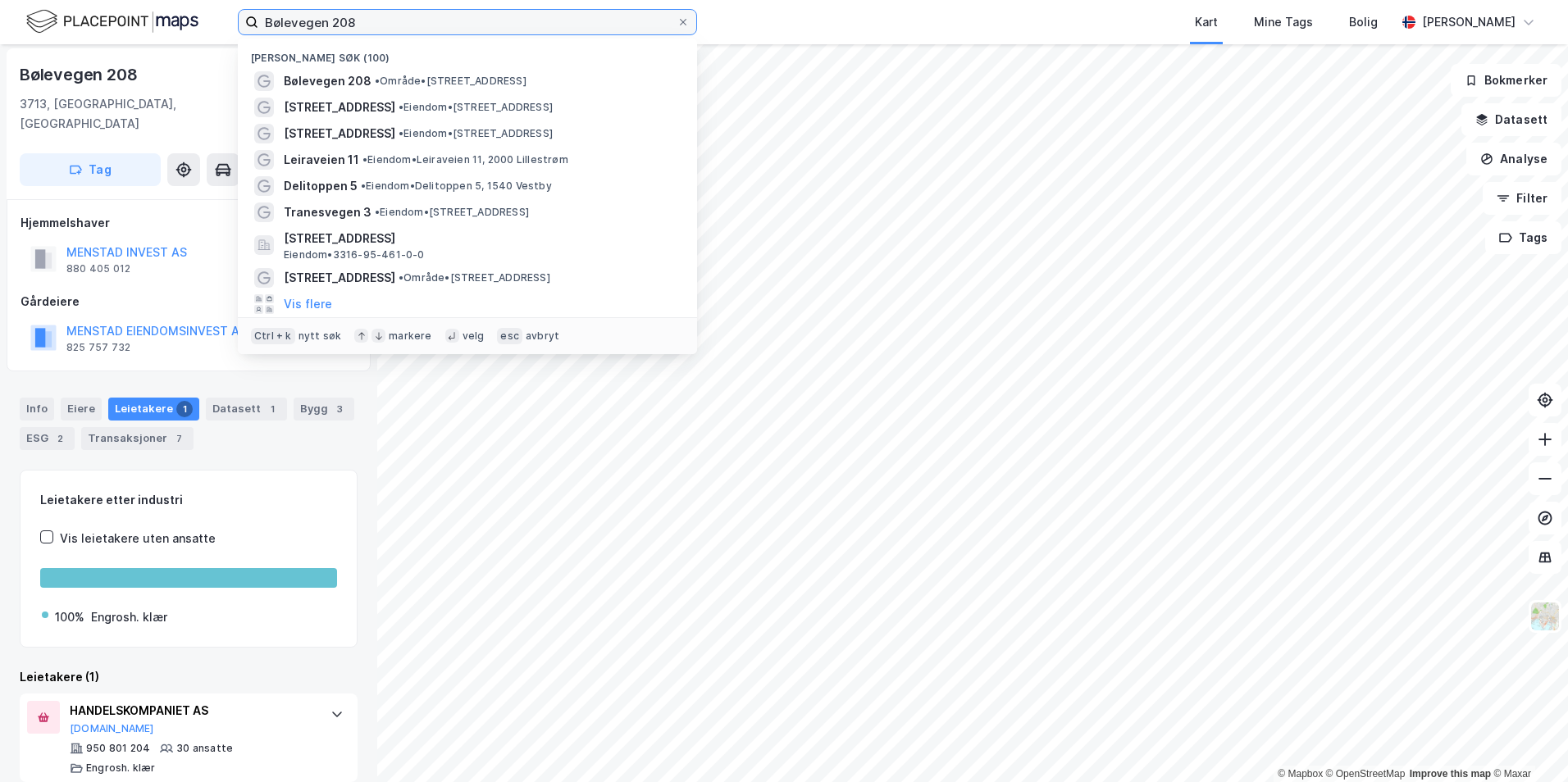
click at [471, 30] on input "Bølevegen 208" at bounding box center [467, 21] width 419 height 24
click at [468, 27] on input "Bølevegen 208" at bounding box center [467, 21] width 419 height 24
click at [467, 26] on input "Bølevegen 208" at bounding box center [467, 21] width 419 height 24
click at [466, 26] on input "Bølevegen 208" at bounding box center [467, 21] width 419 height 24
paste input "[STREET_ADDRESS]"
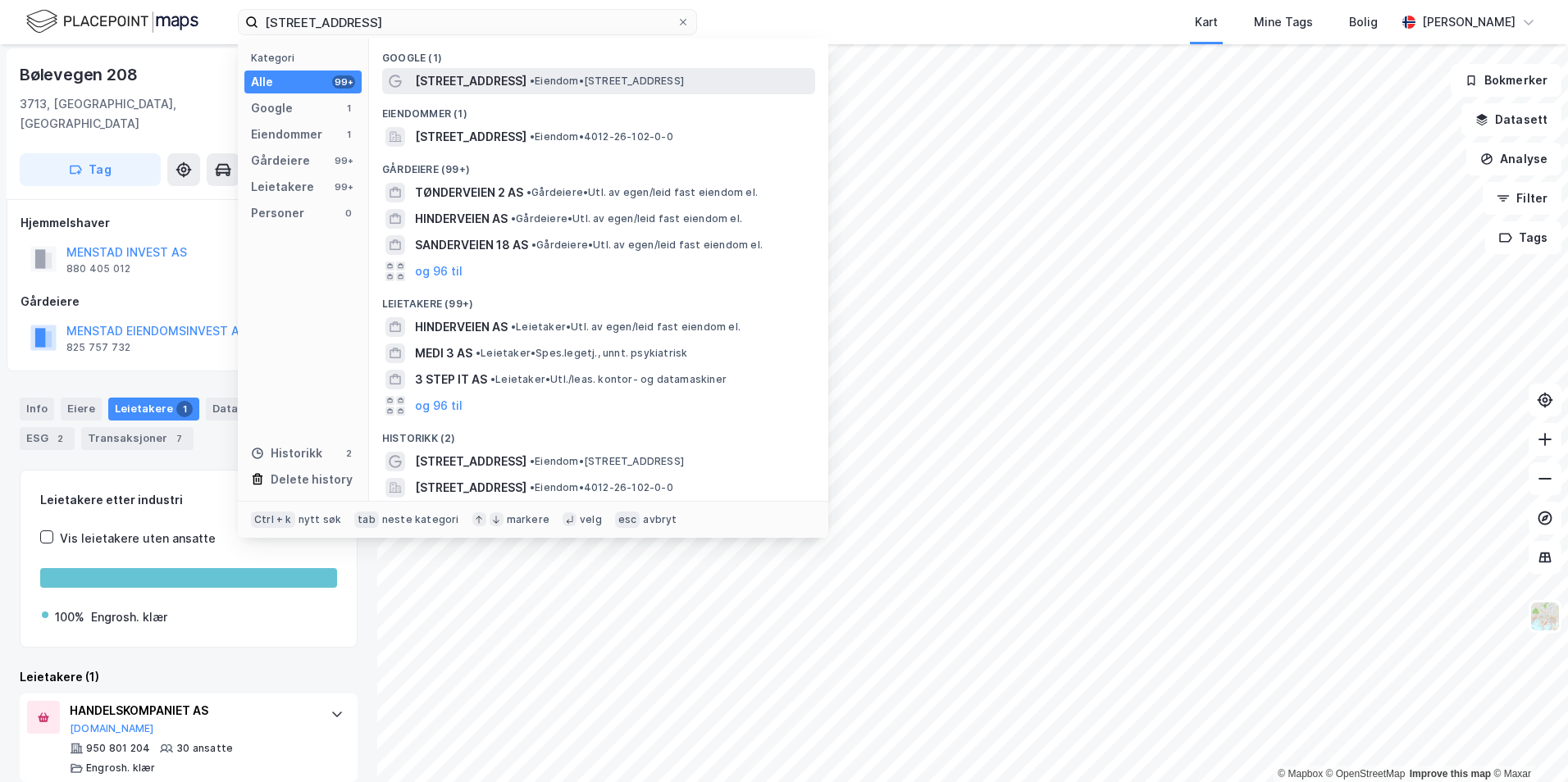
click at [530, 77] on span "•" at bounding box center [532, 80] width 5 height 13
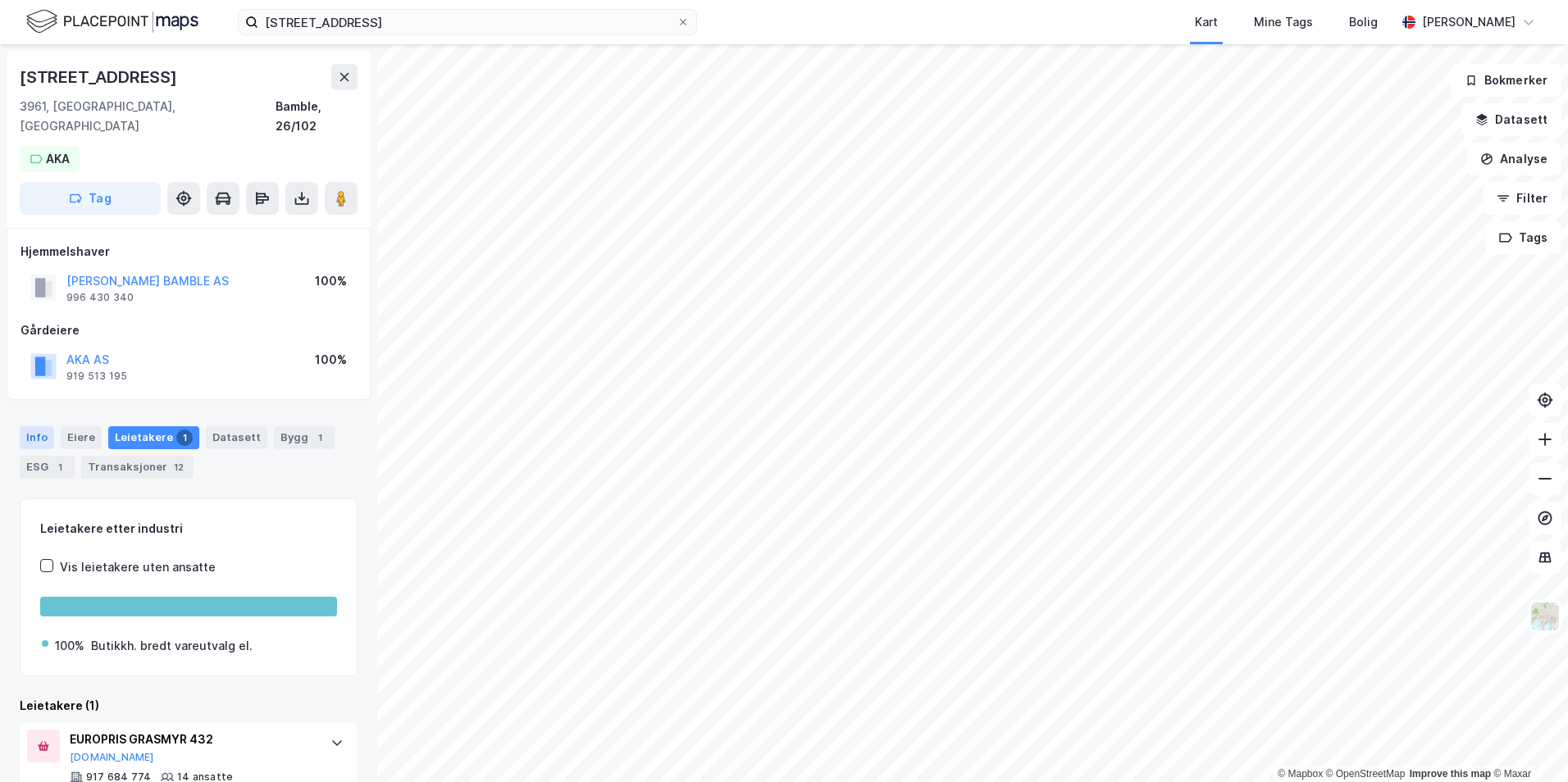
click at [43, 426] on div "Info" at bounding box center [37, 438] width 35 height 23
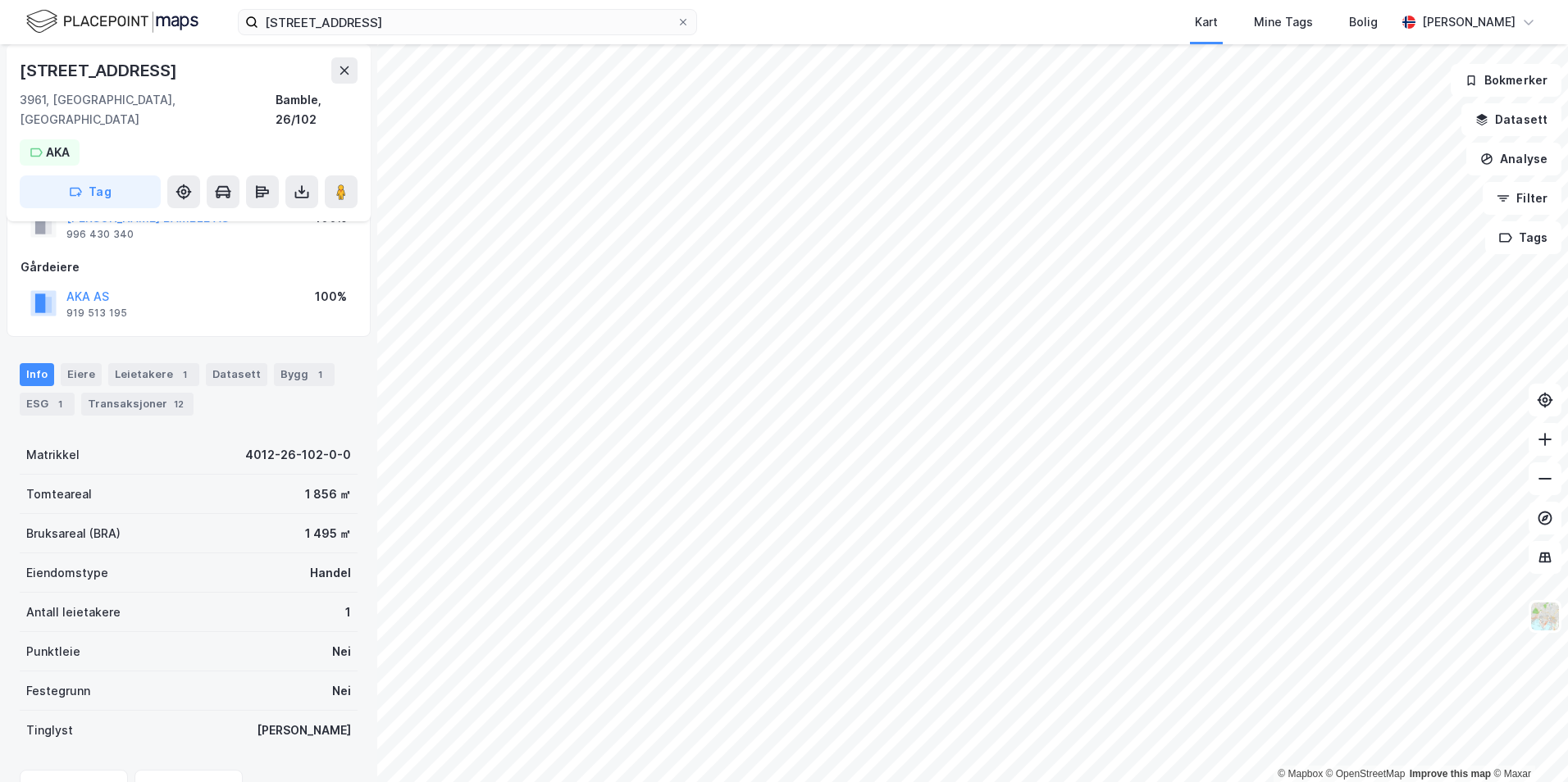
scroll to position [137, 0]
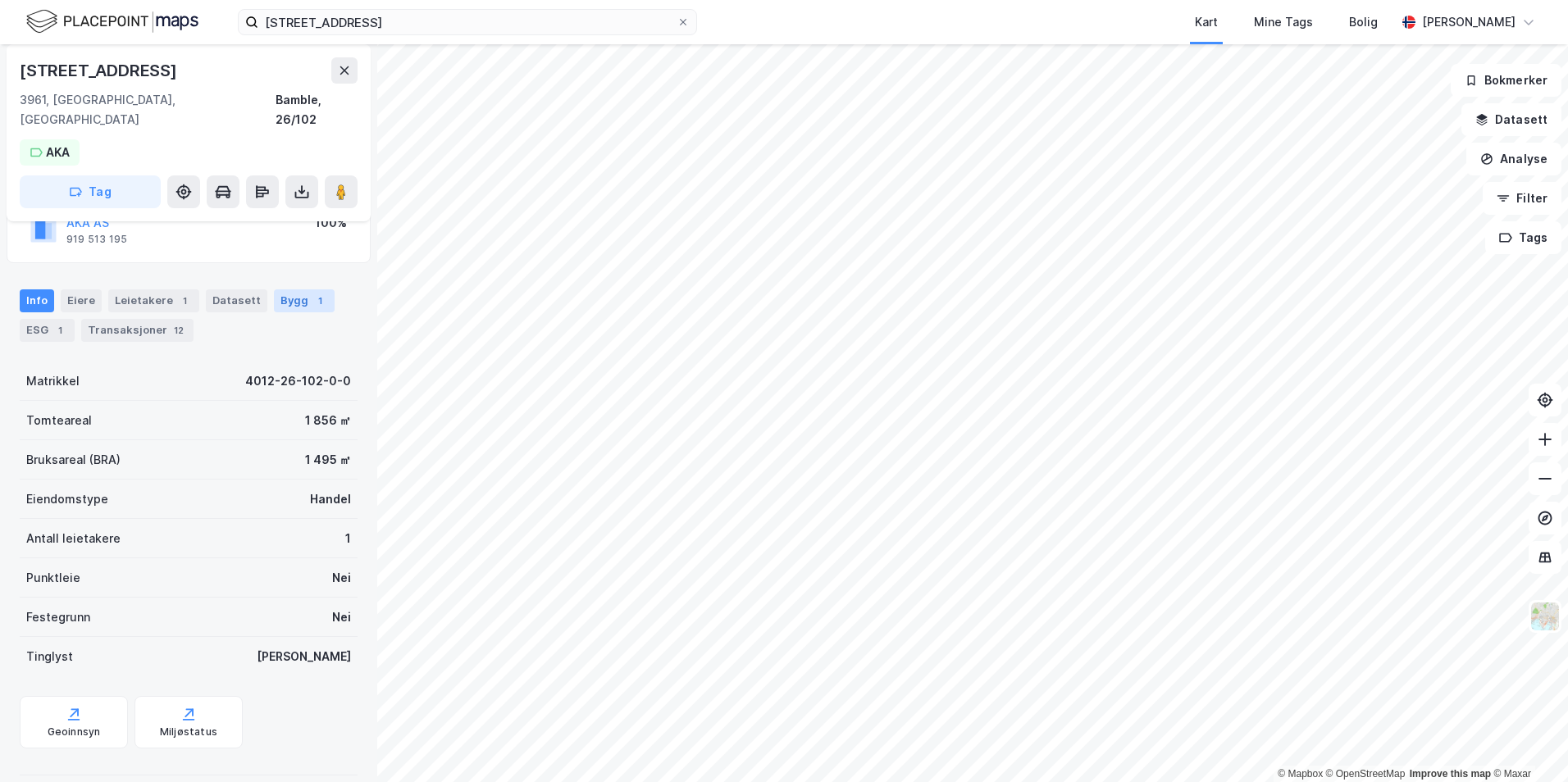
click at [278, 289] on div "Bygg 1" at bounding box center [304, 301] width 61 height 23
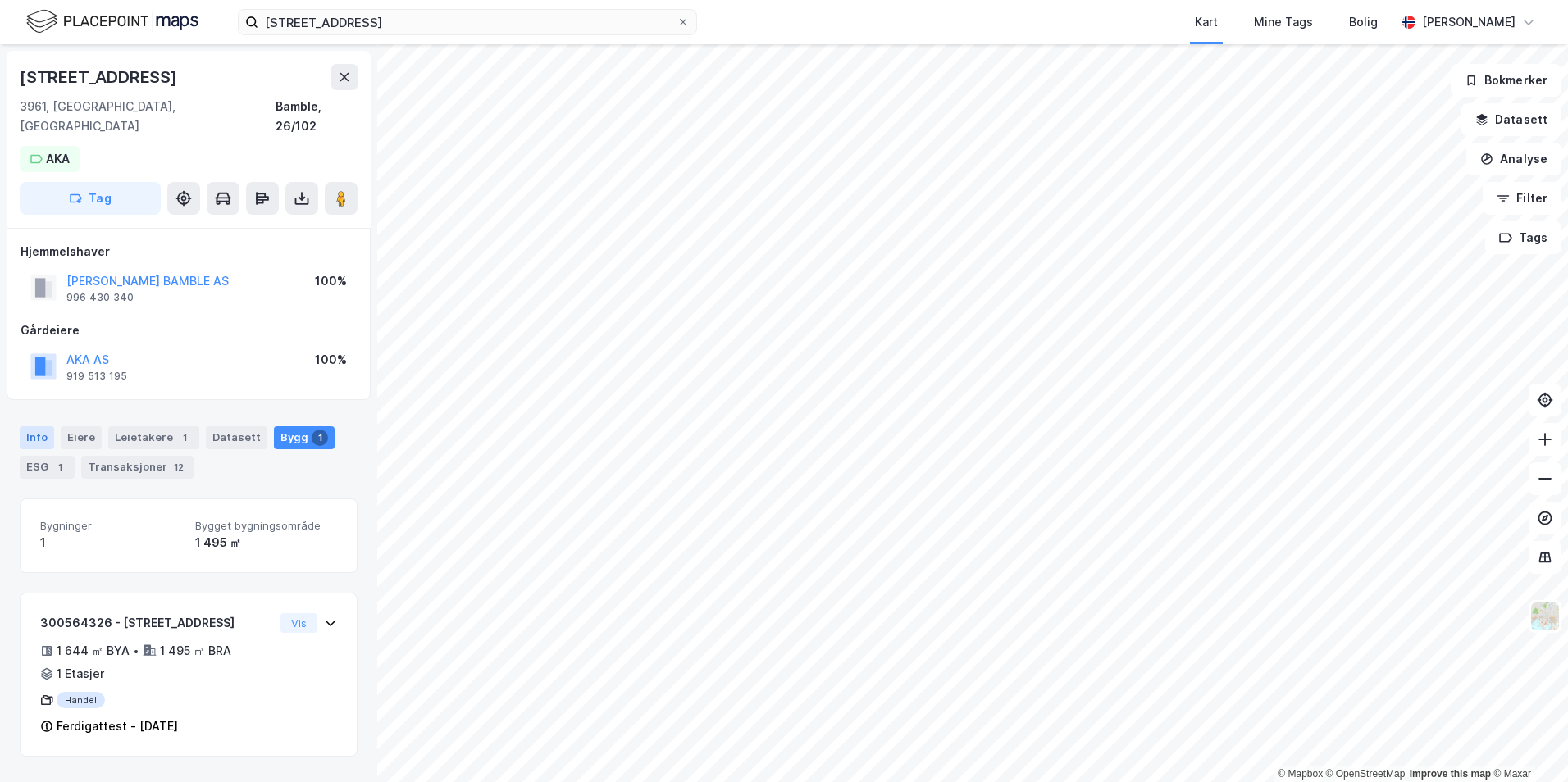
click at [47, 426] on div "Info" at bounding box center [37, 438] width 35 height 23
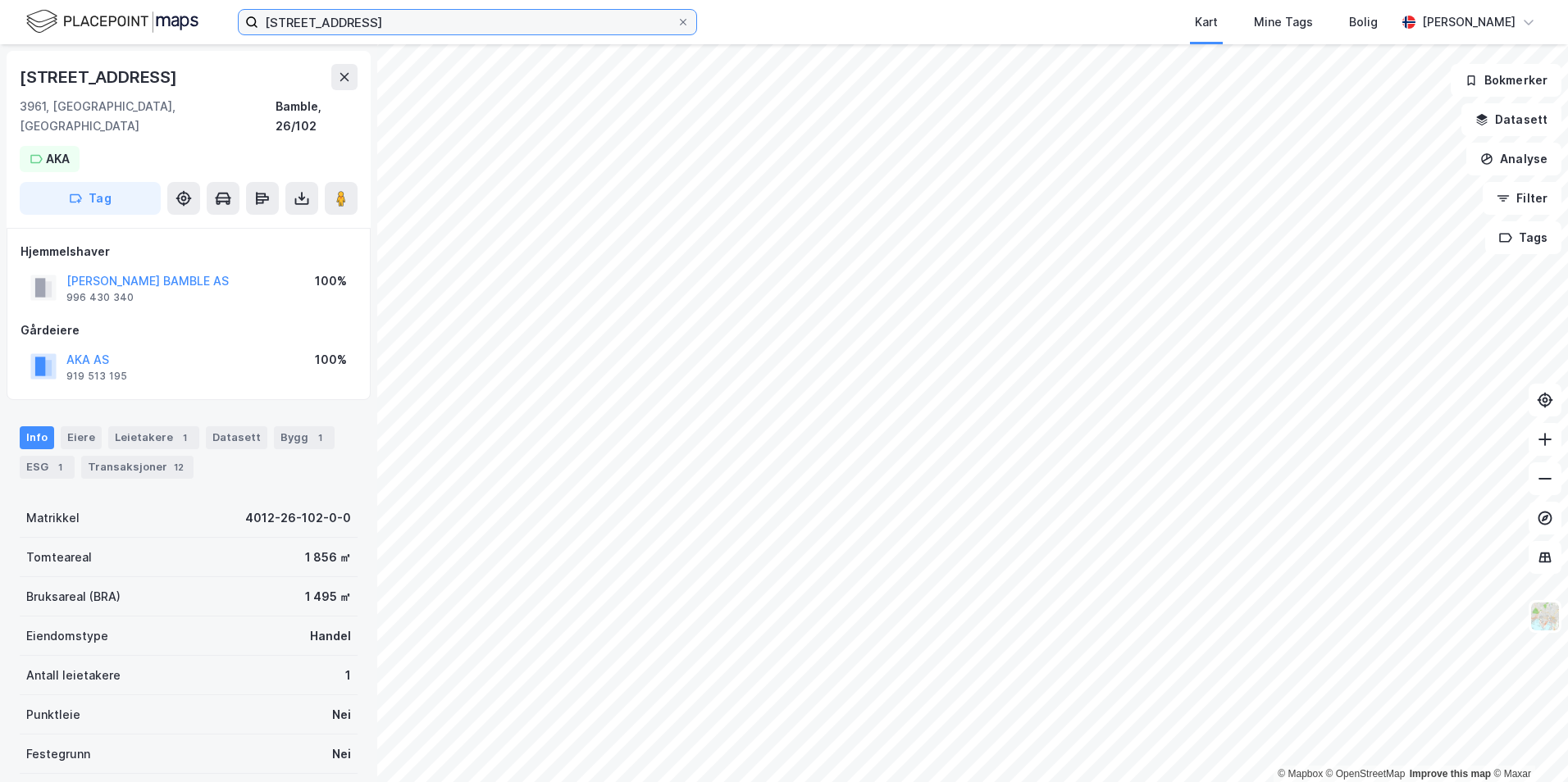
click at [364, 17] on input "[STREET_ADDRESS]" at bounding box center [467, 21] width 419 height 24
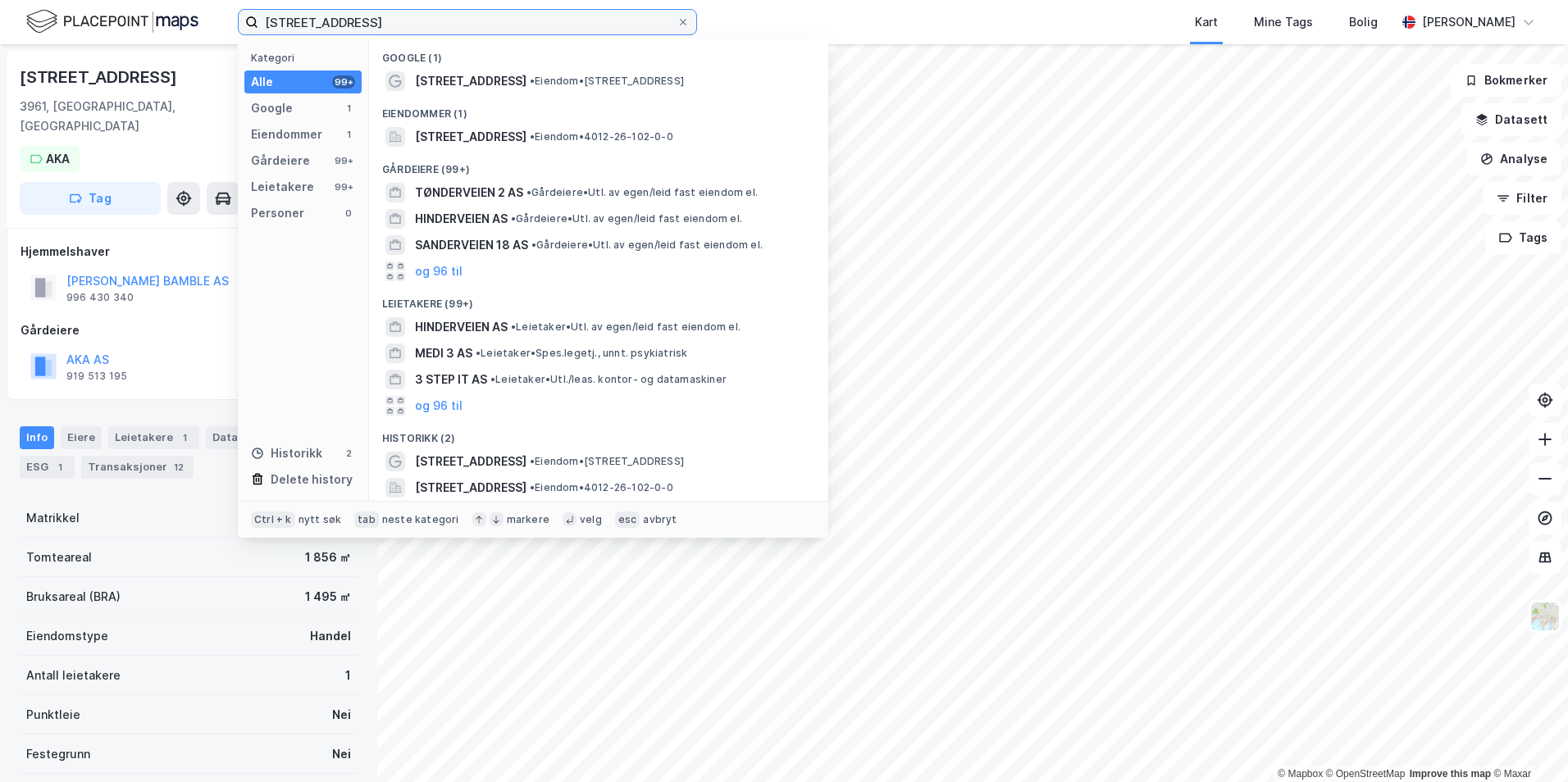
click at [364, 17] on input "[STREET_ADDRESS]" at bounding box center [467, 21] width 419 height 24
paste input "NORDRE FOKSERØD 10"
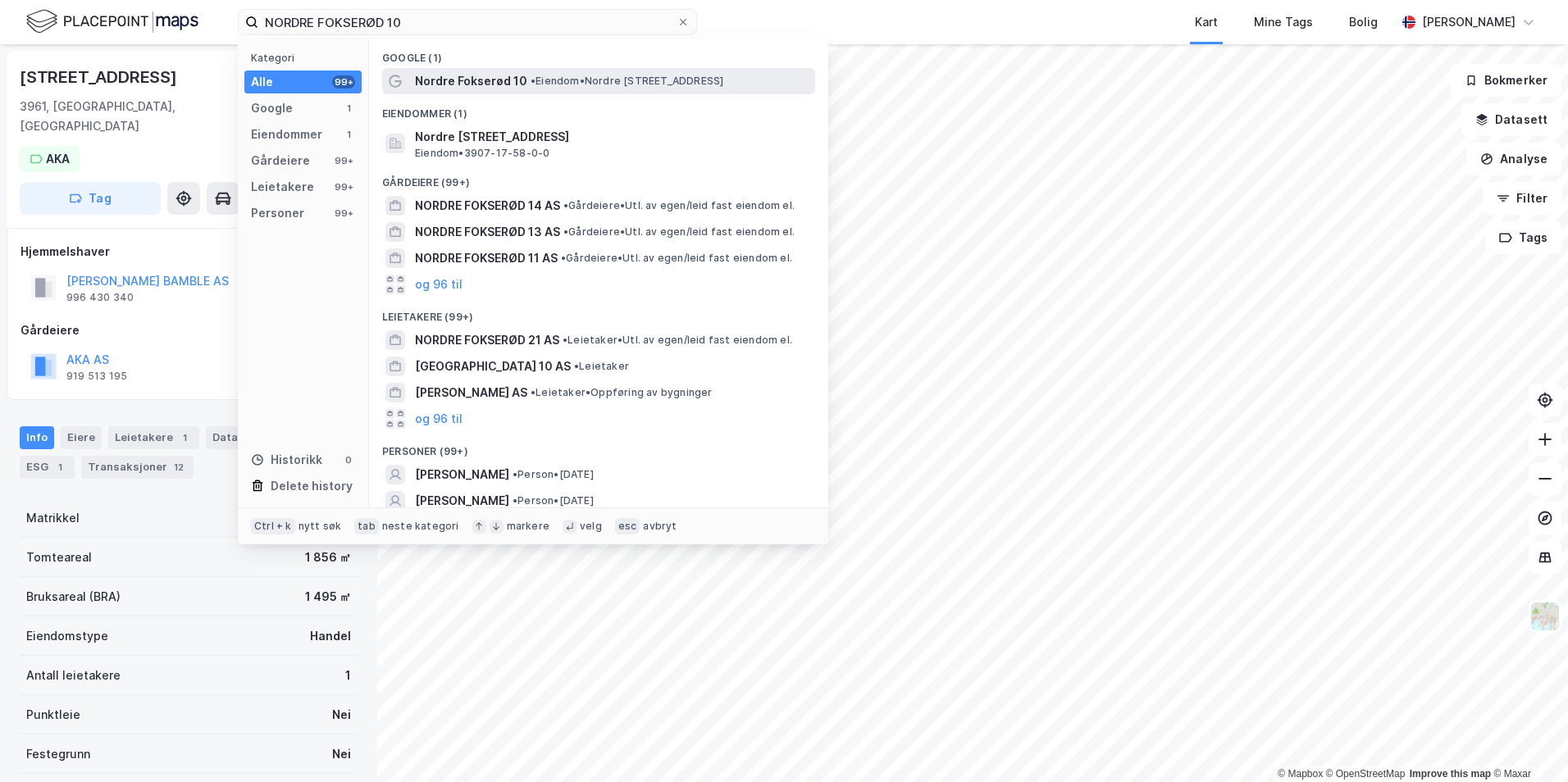
click at [516, 70] on div "Nordre Fokserød 10 • Eiendom • Nordre [STREET_ADDRESS]" at bounding box center [598, 80] width 433 height 26
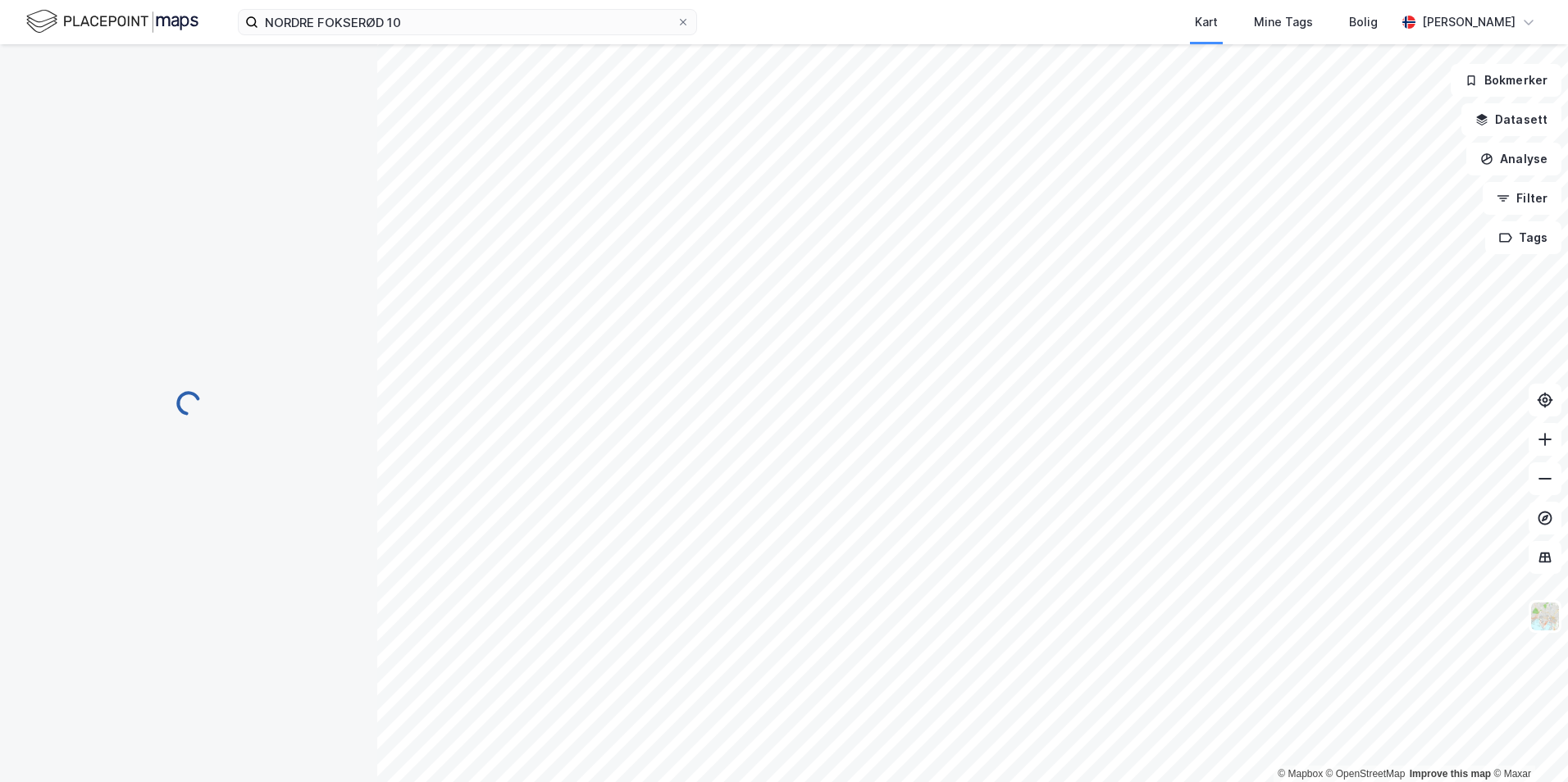
scroll to position [137, 0]
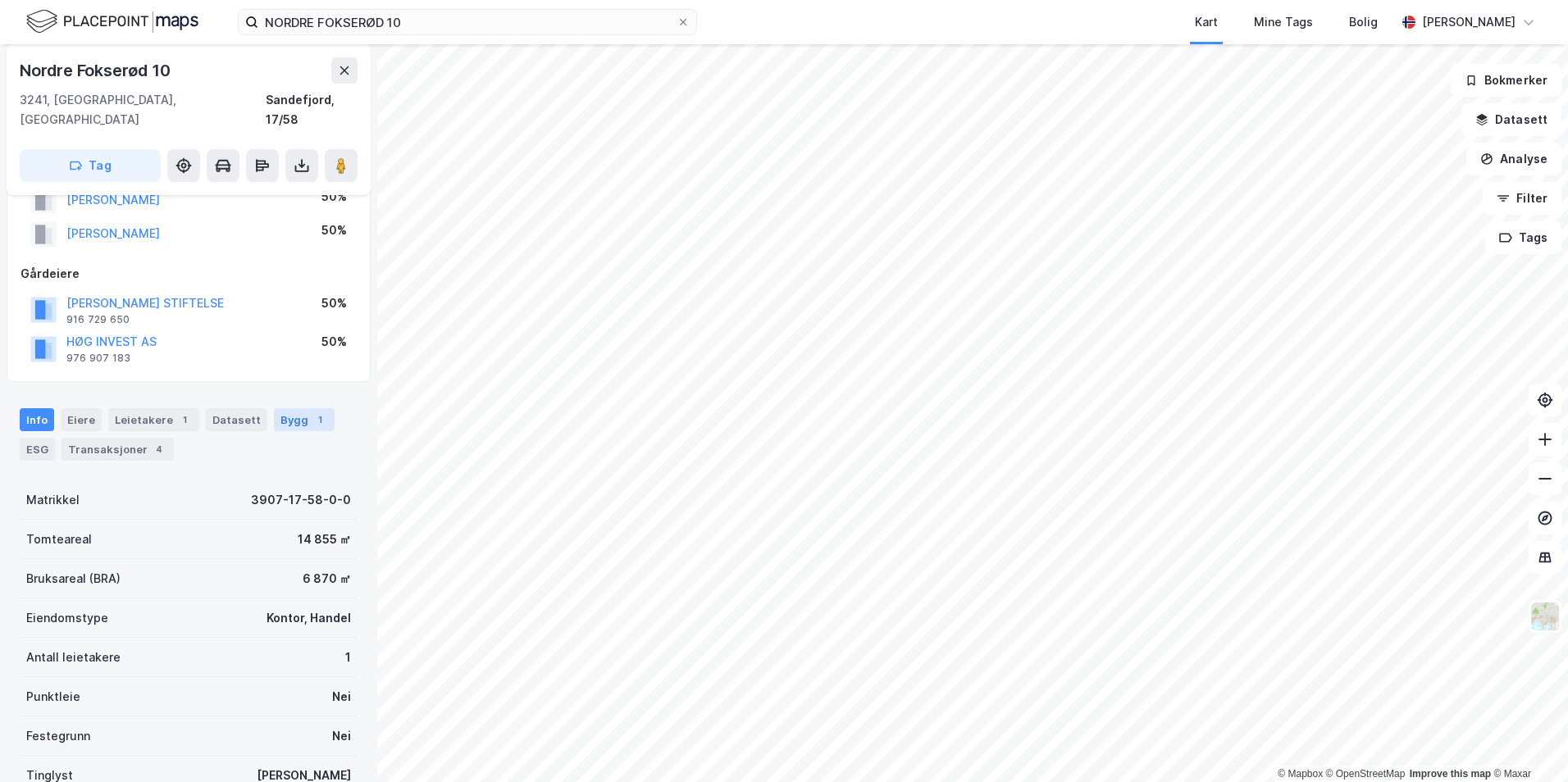
click at [280, 408] on div "Bygg 1" at bounding box center [304, 420] width 61 height 23
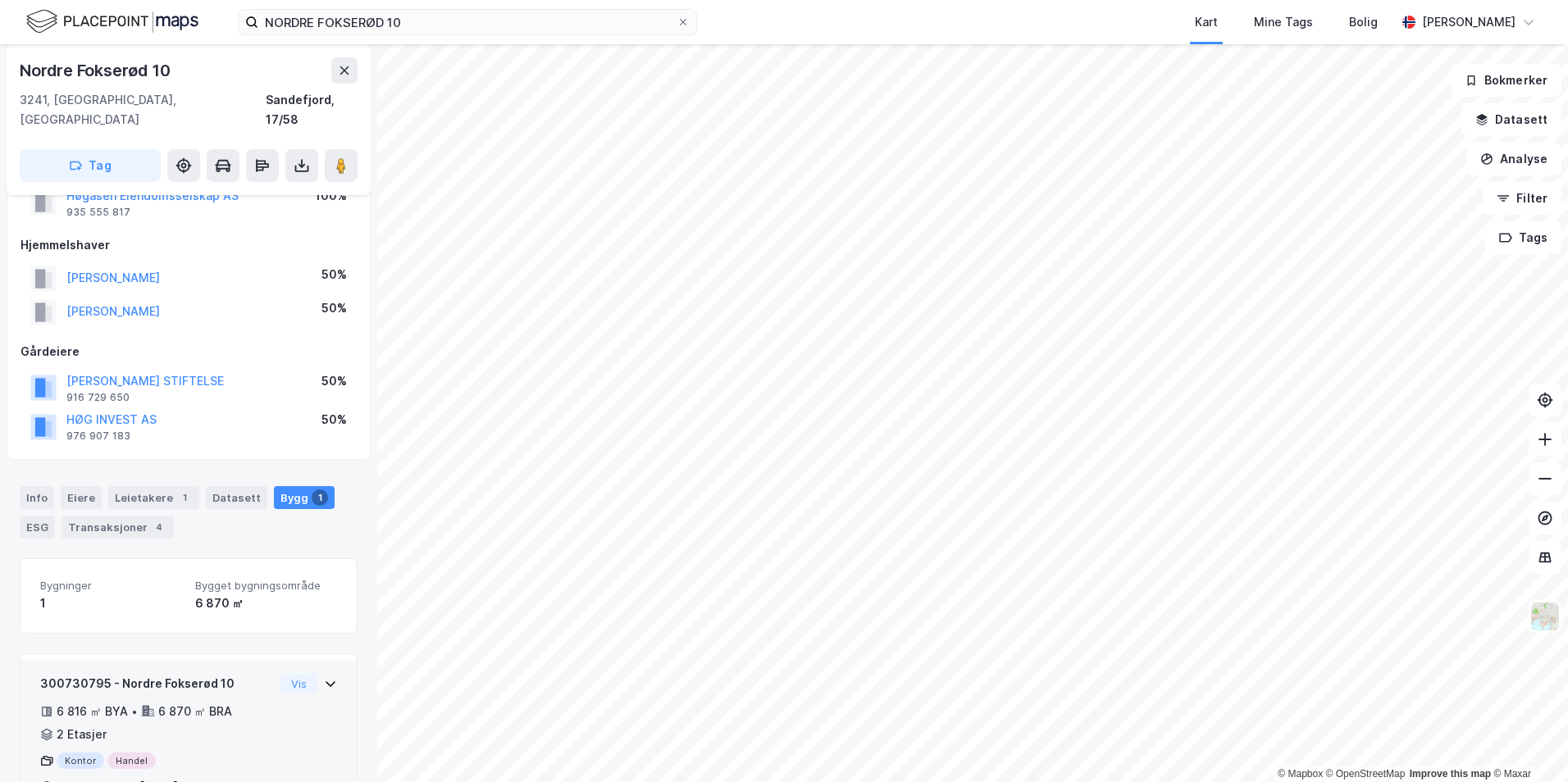
scroll to position [82, 0]
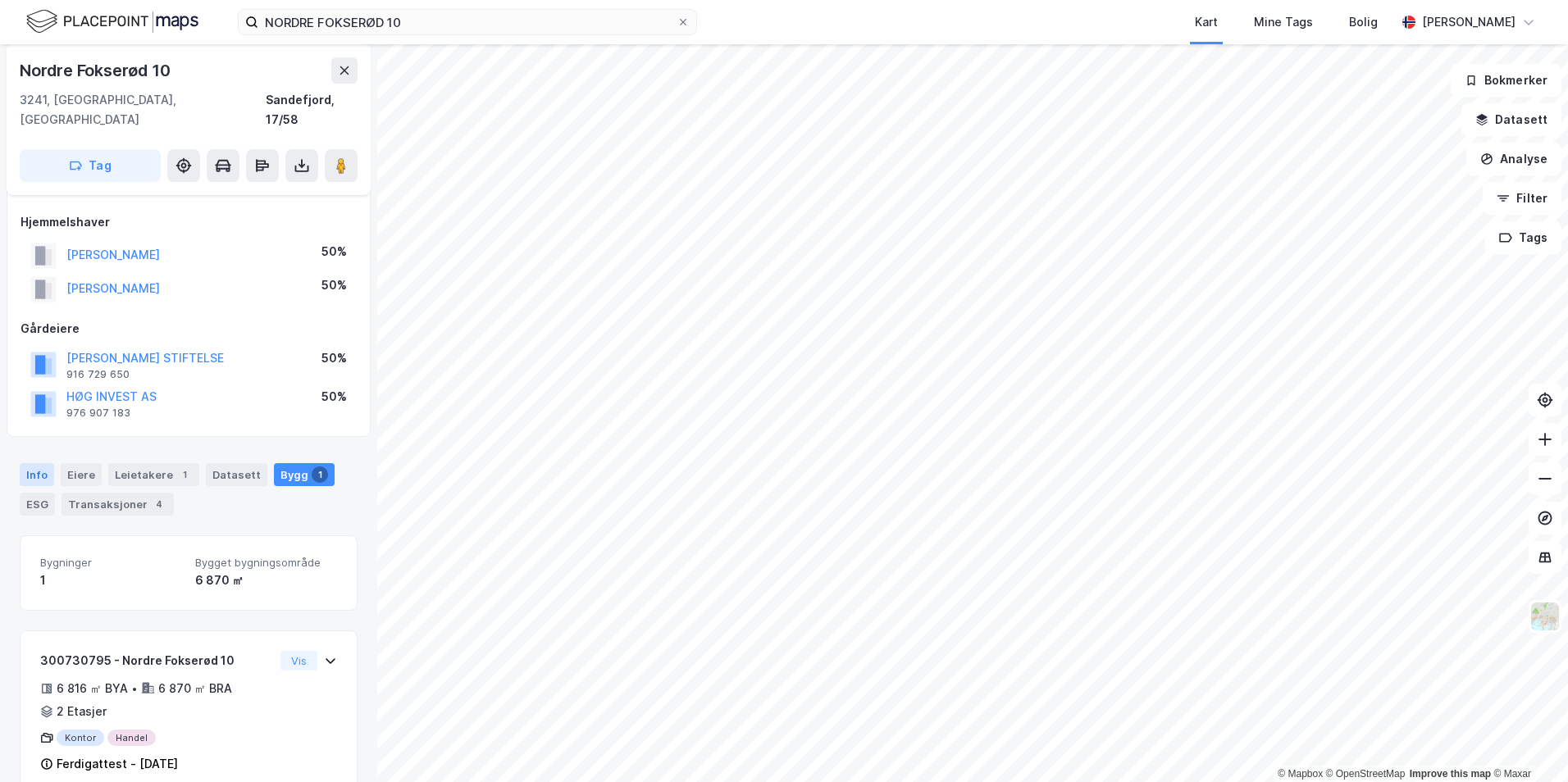
click at [41, 463] on div "Info" at bounding box center [37, 475] width 35 height 23
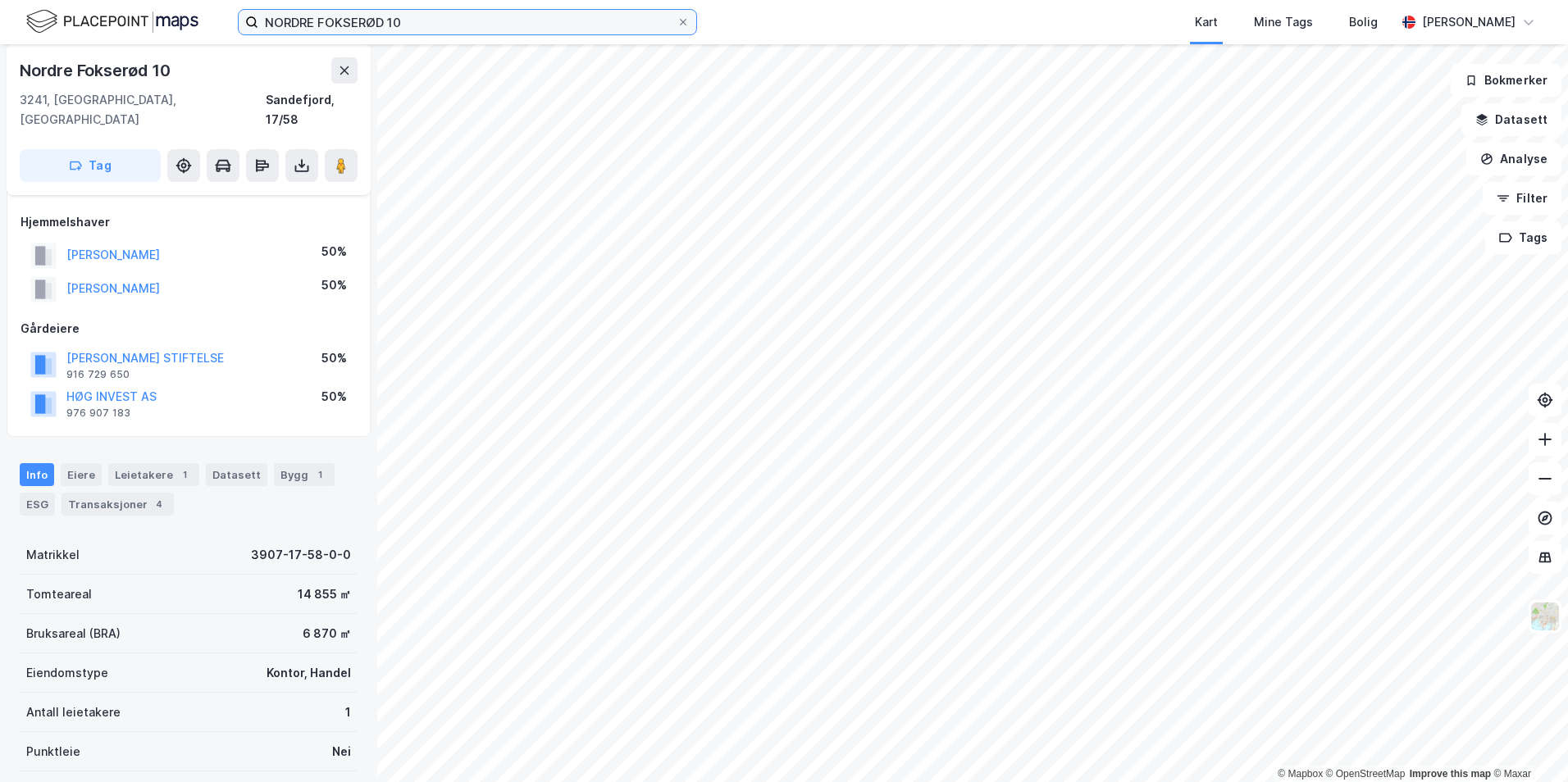
click at [373, 11] on input "NORDRE FOKSERØD 10" at bounding box center [467, 21] width 419 height 24
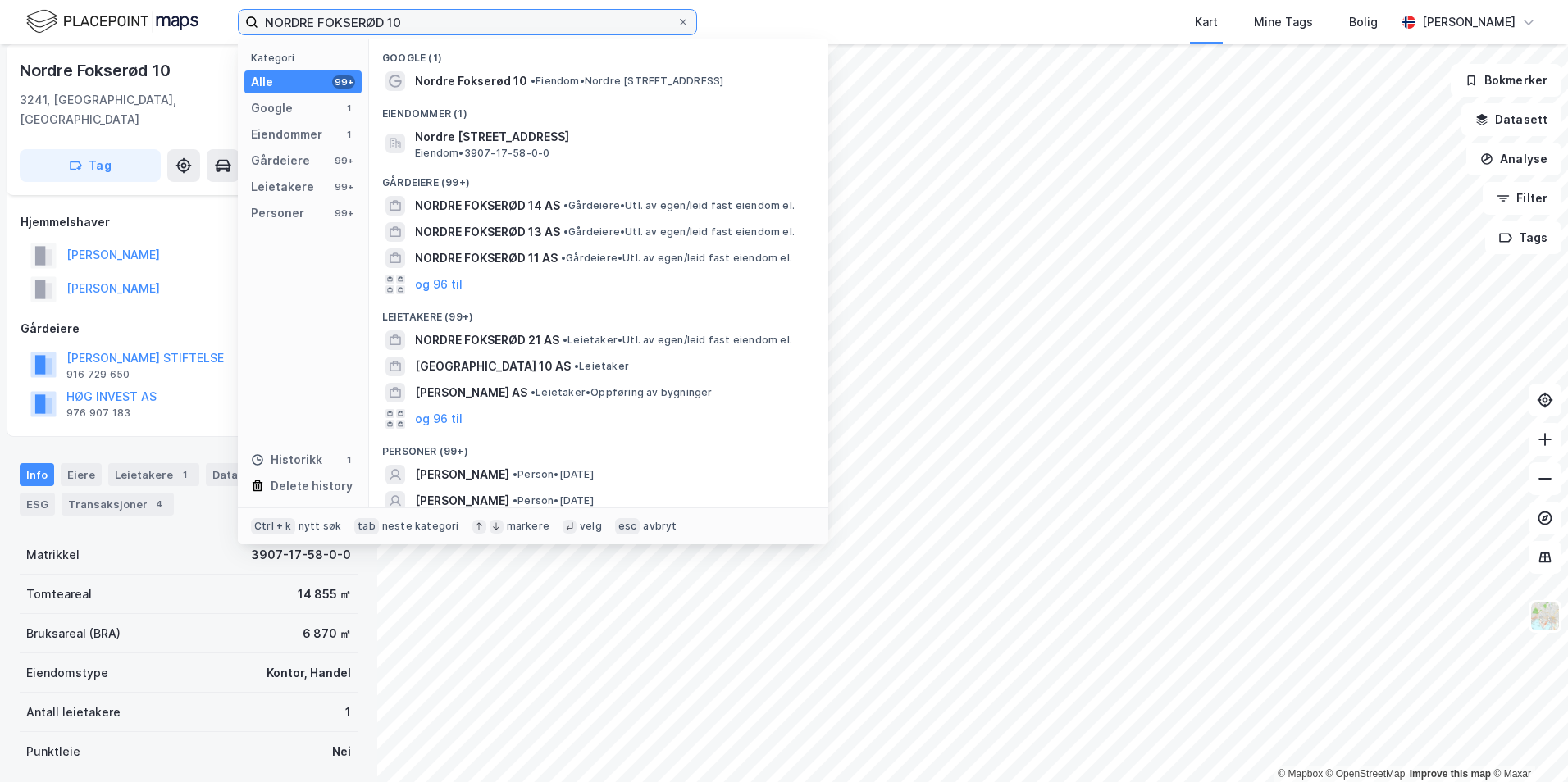
click at [373, 11] on input "NORDRE FOKSERØD 10" at bounding box center [467, 21] width 419 height 24
paste input "[PERSON_NAME] Veg 2"
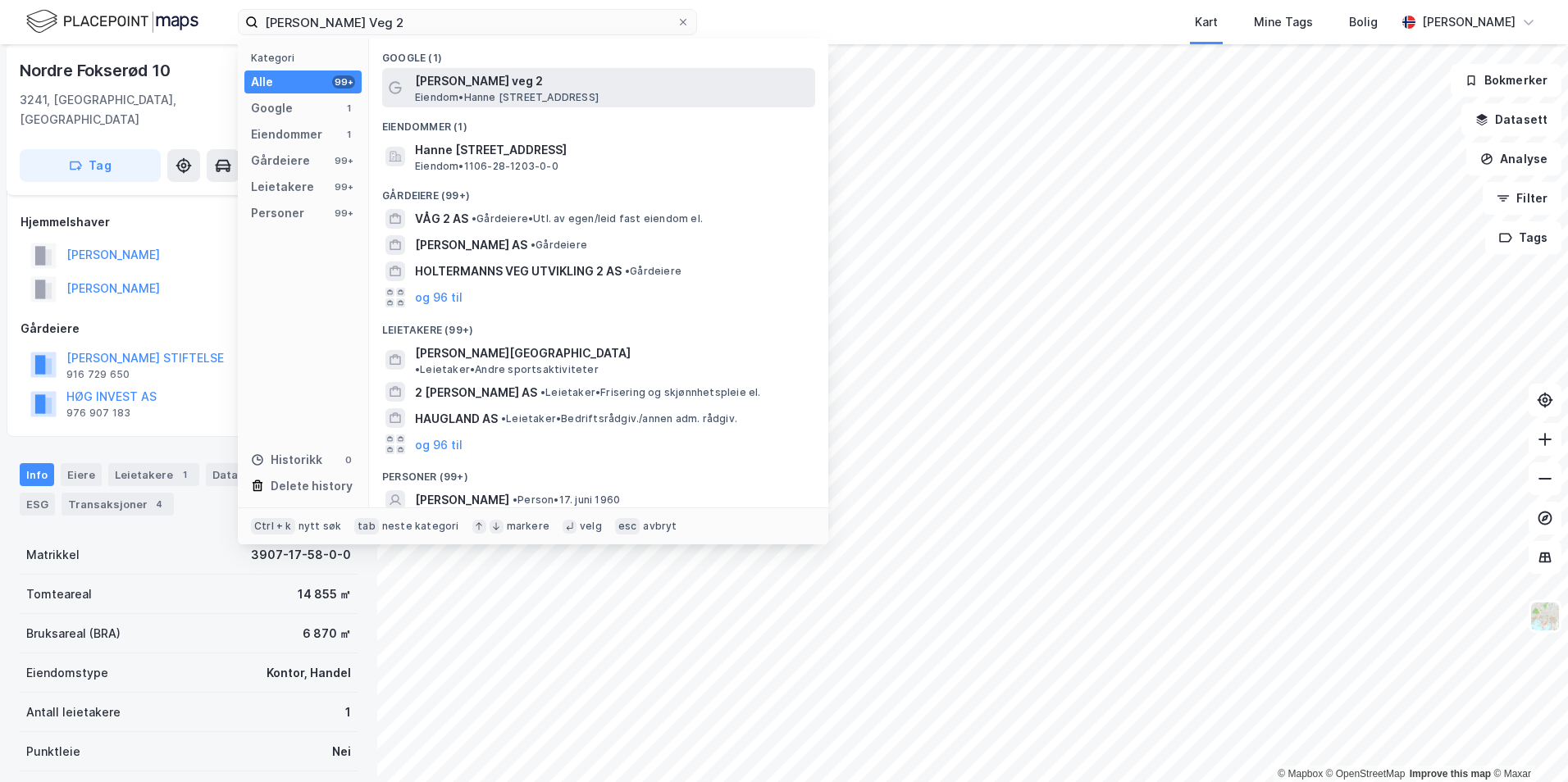
click at [463, 72] on span "[PERSON_NAME] veg 2" at bounding box center [611, 81] width 393 height 19
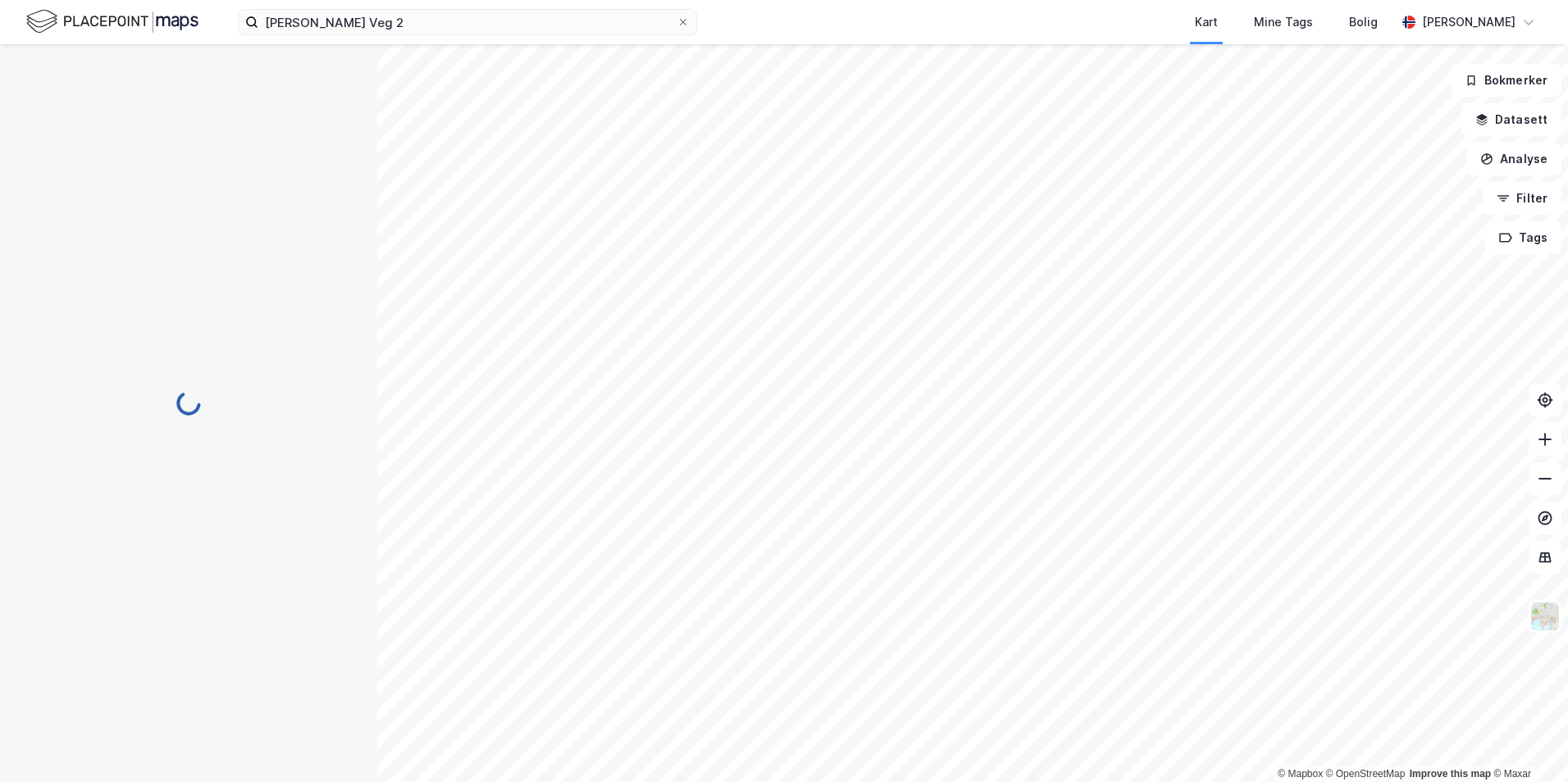
scroll to position [82, 0]
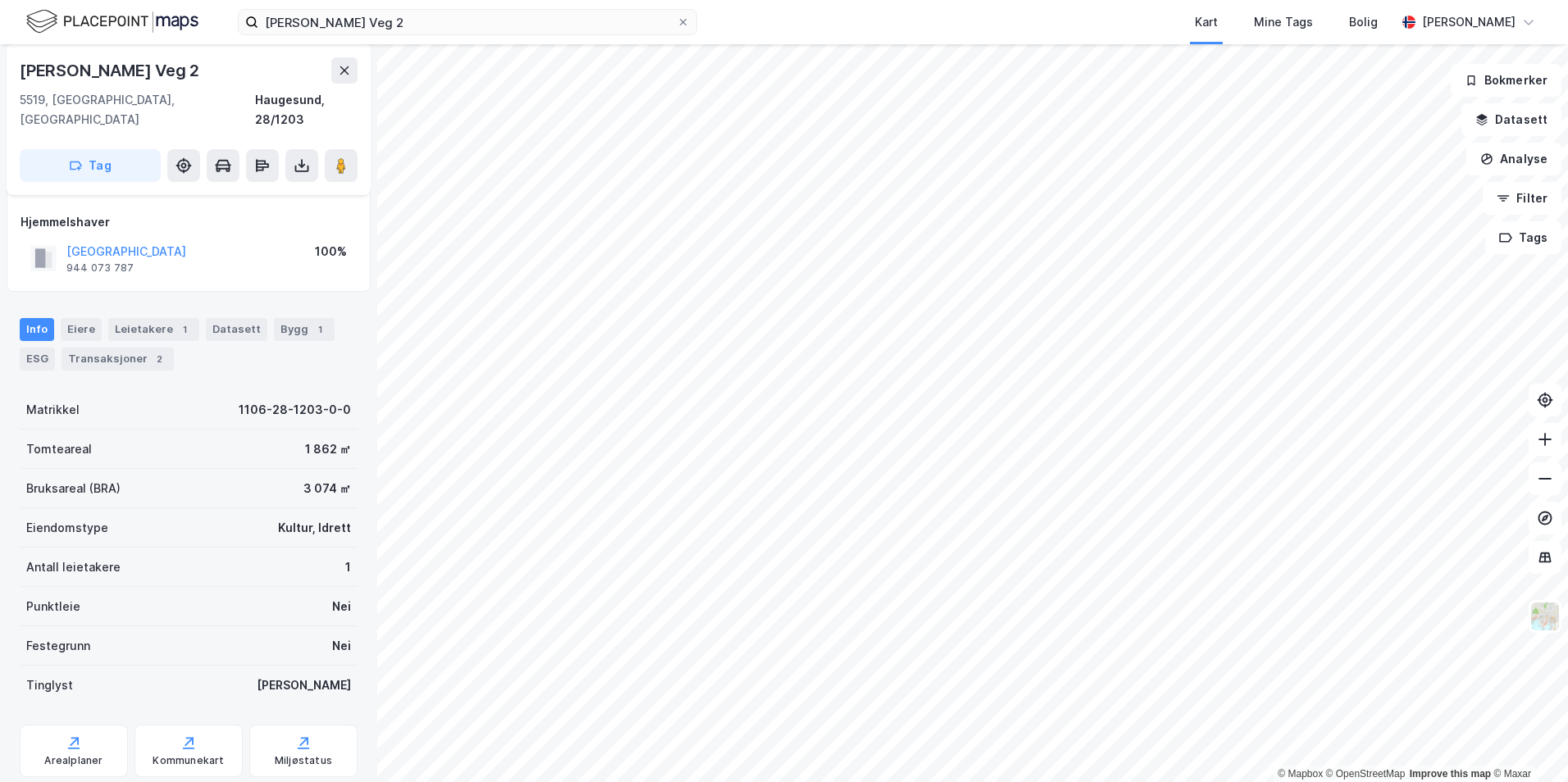
click at [305, 299] on div "Info [PERSON_NAME] 1 Datasett Bygg 1 ESG Transaksjoner 2" at bounding box center [189, 337] width 377 height 78
click at [305, 318] on div "Bygg 1" at bounding box center [304, 330] width 61 height 23
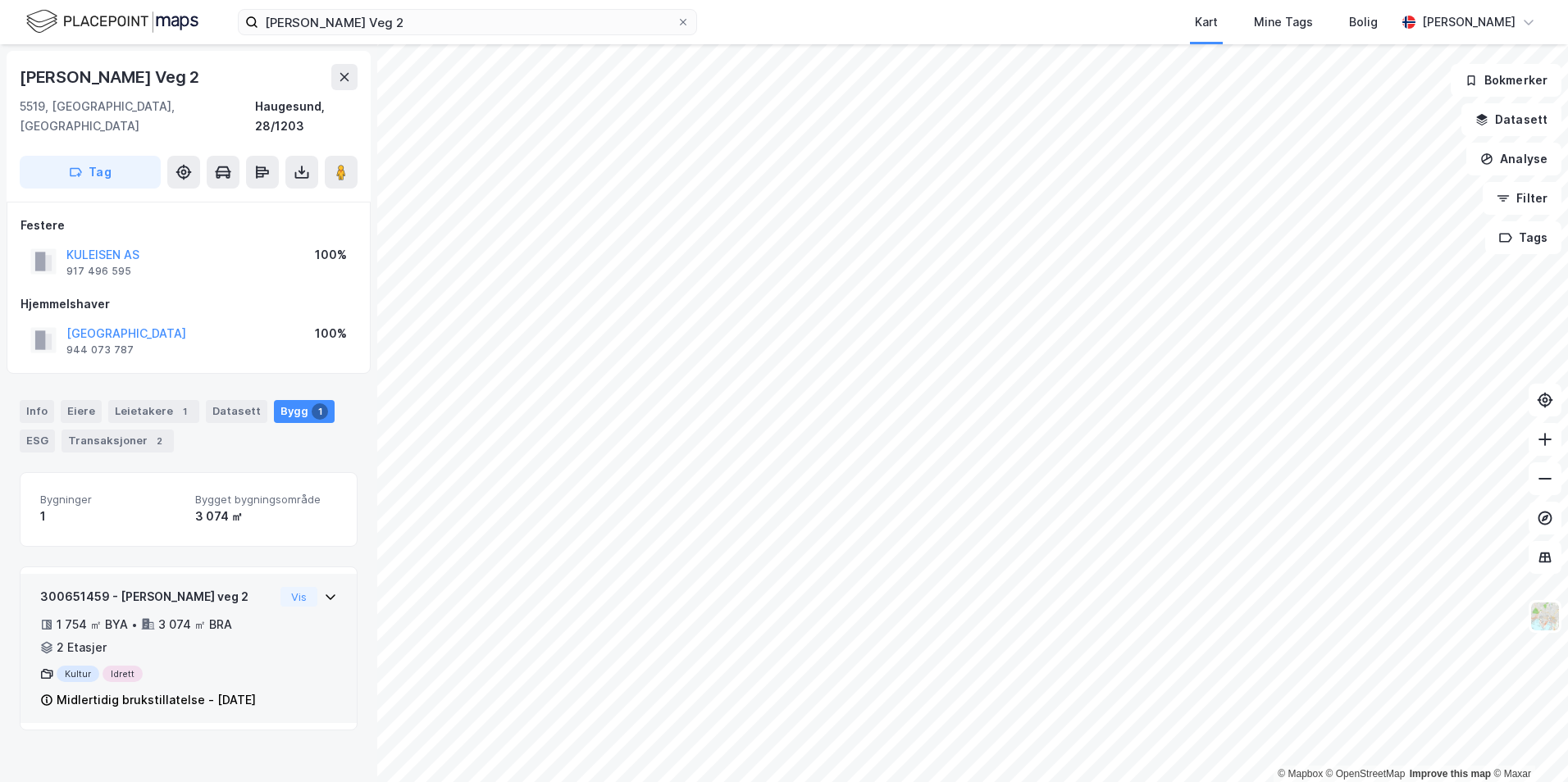
click at [324, 591] on icon at bounding box center [331, 597] width 14 height 14
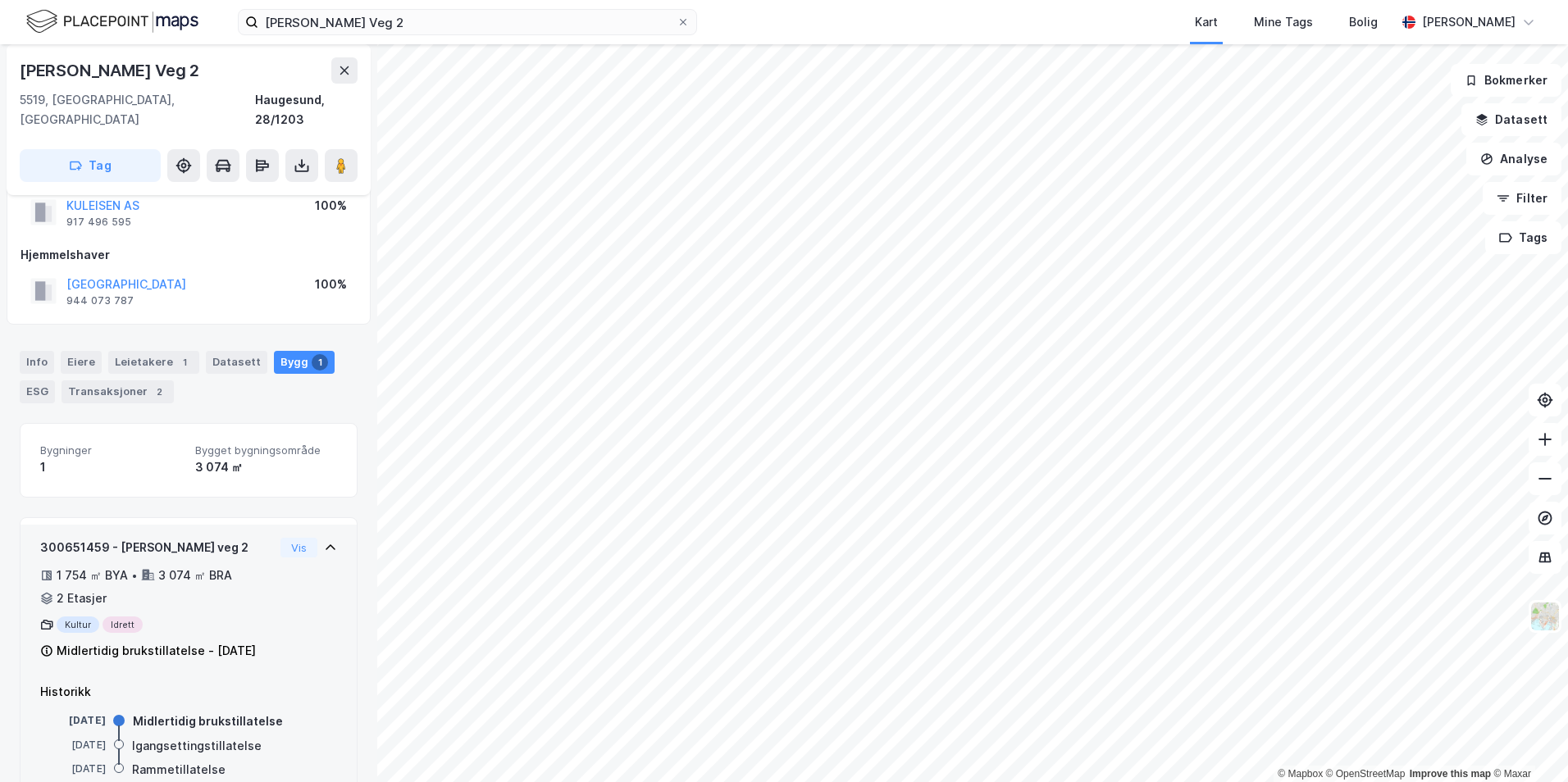
scroll to position [94, 0]
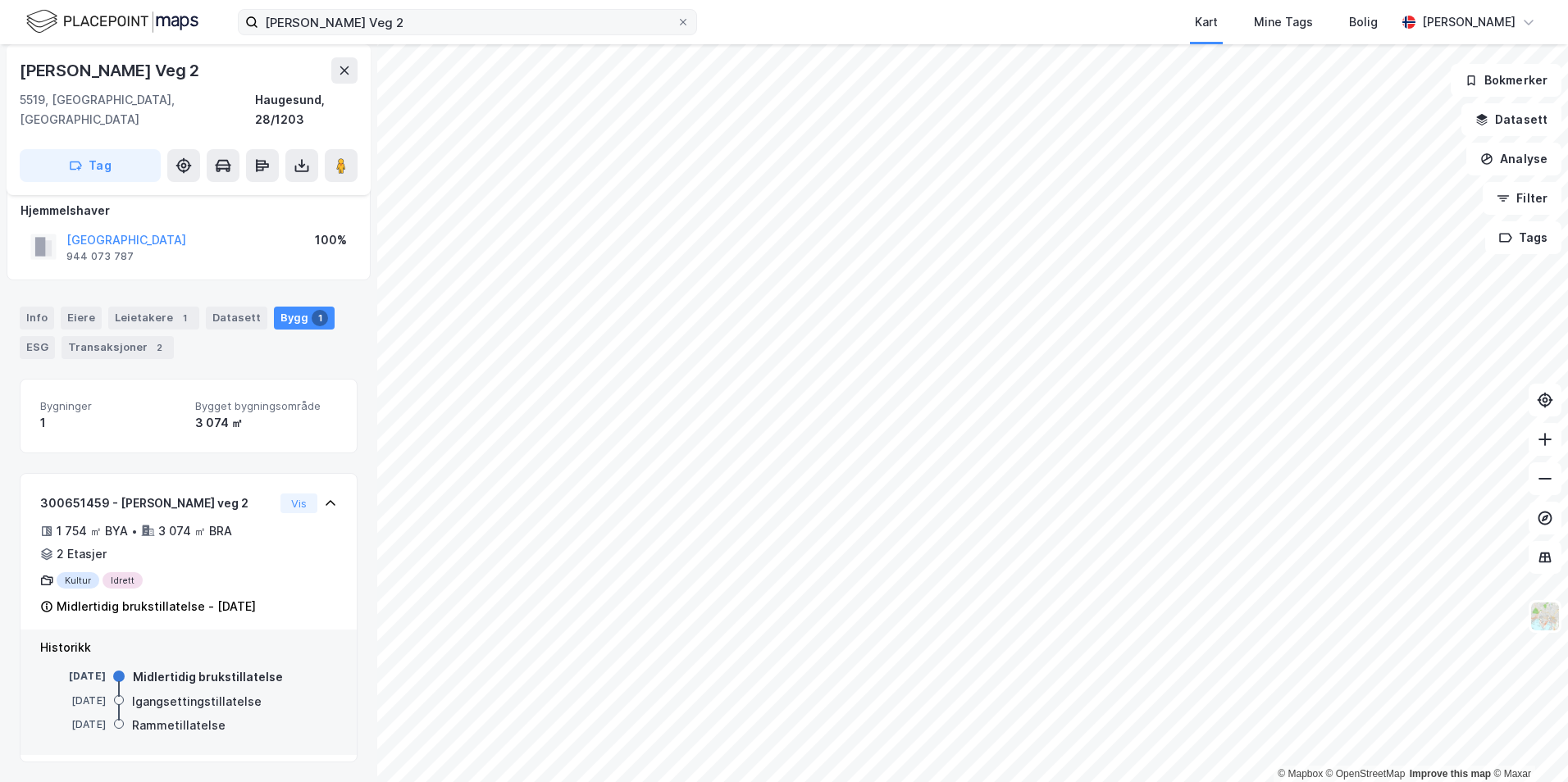
drag, startPoint x: 392, startPoint y: 41, endPoint x: 387, endPoint y: 30, distance: 12.1
click at [391, 40] on div "[PERSON_NAME] Veg 2 Kart Mine Tags Bolig [PERSON_NAME]" at bounding box center [784, 22] width 1568 height 44
click at [387, 29] on input "[PERSON_NAME] Veg 2" at bounding box center [467, 21] width 419 height 24
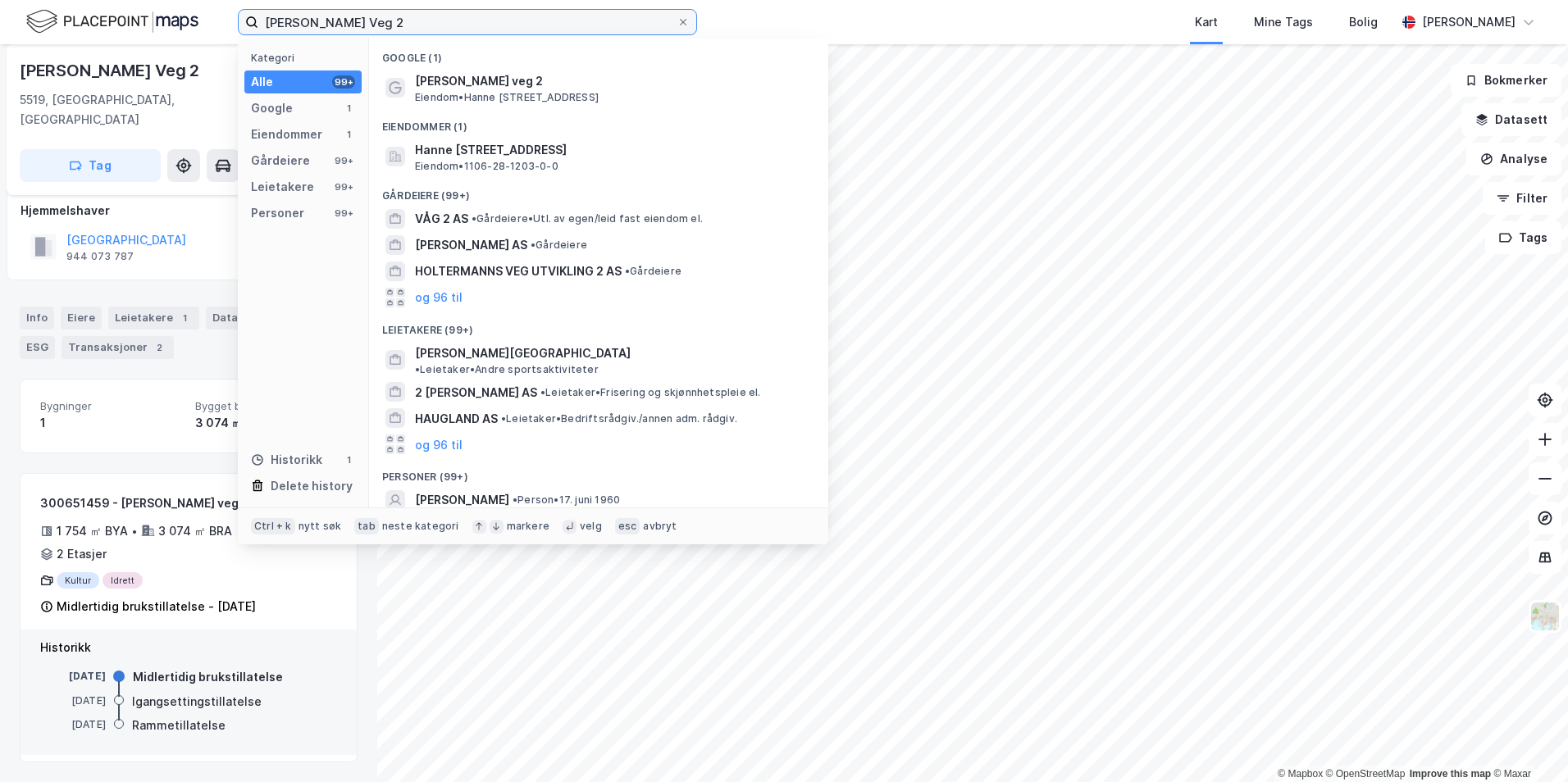
click at [387, 27] on input "[PERSON_NAME] Veg 2" at bounding box center [467, 21] width 419 height 24
click at [387, 26] on input "[PERSON_NAME] Veg 2" at bounding box center [467, 21] width 419 height 24
paste input "Meatjønnsvegen 94"
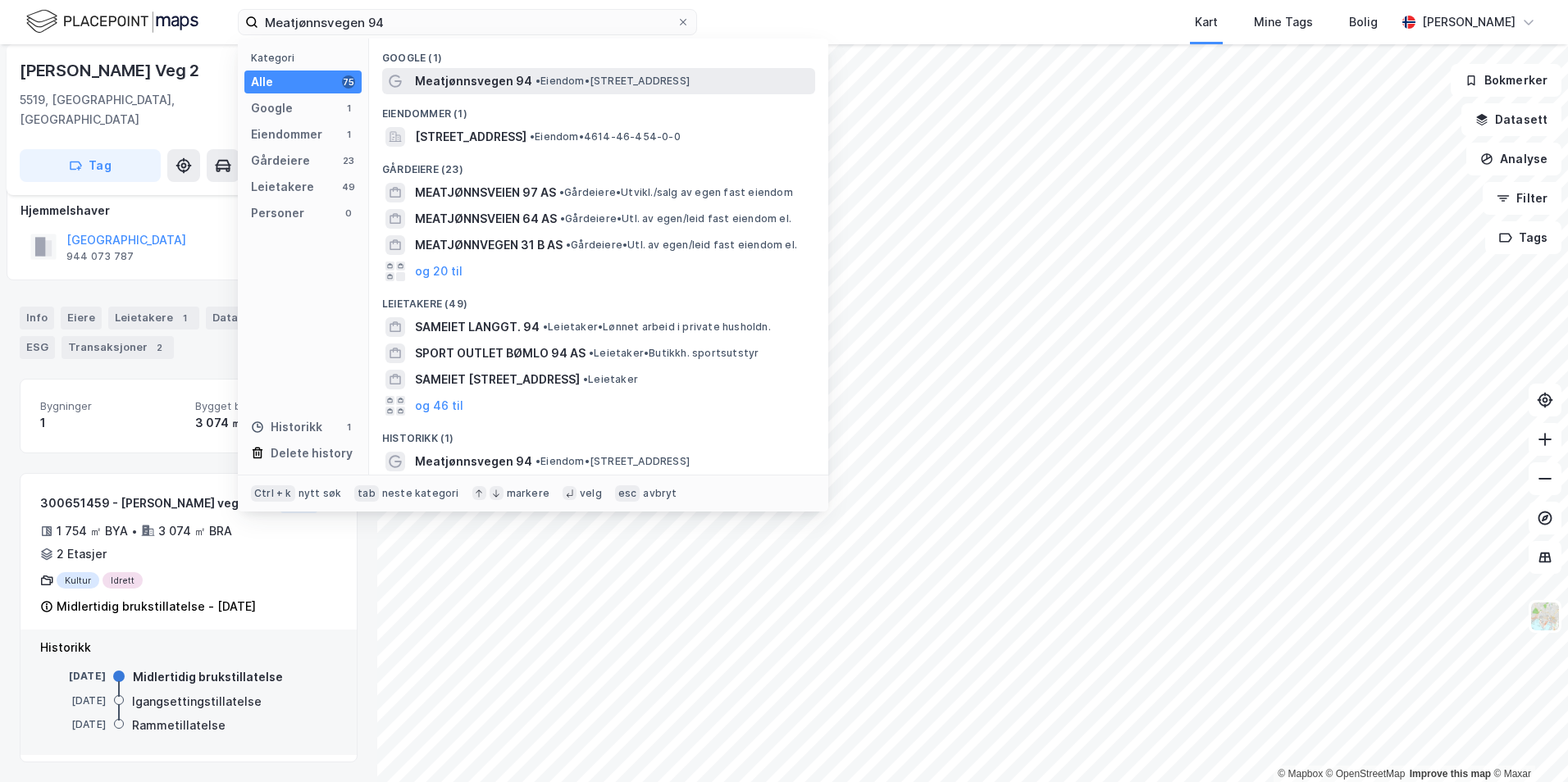
click at [572, 80] on span "• Eiendom • [STREET_ADDRESS]" at bounding box center [612, 81] width 154 height 14
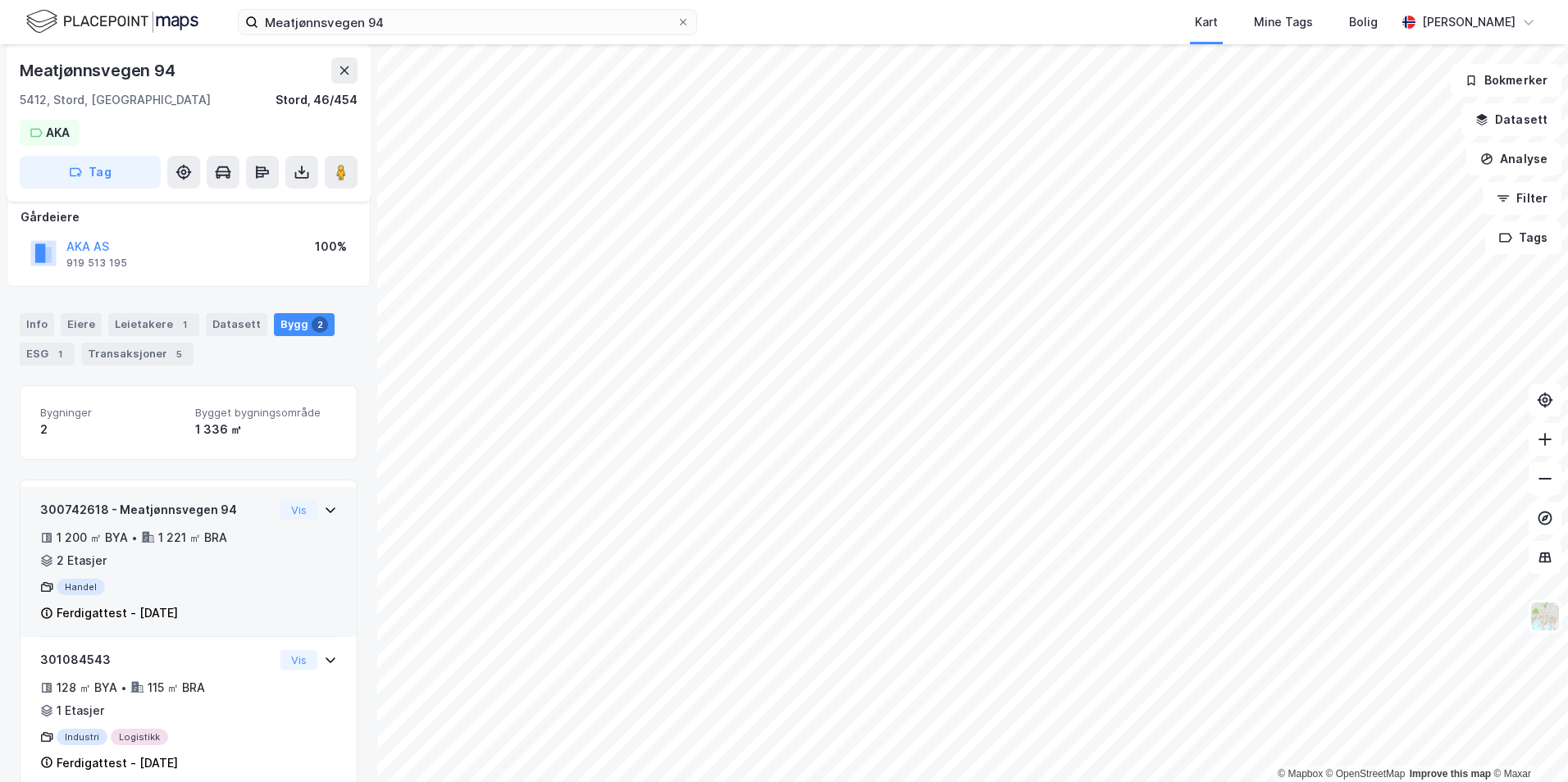
scroll to position [124, 0]
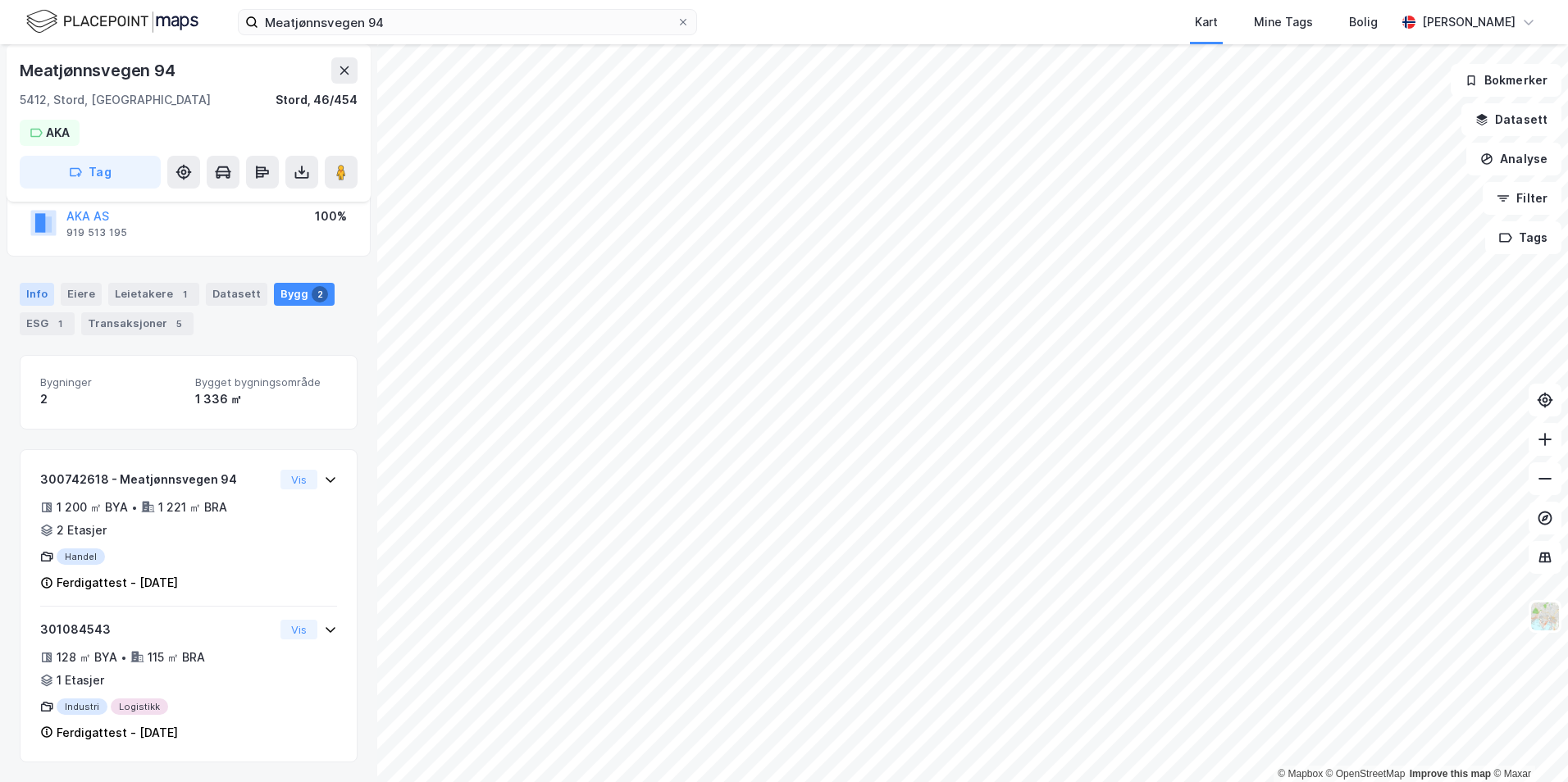
click at [46, 289] on div "Info" at bounding box center [37, 295] width 35 height 23
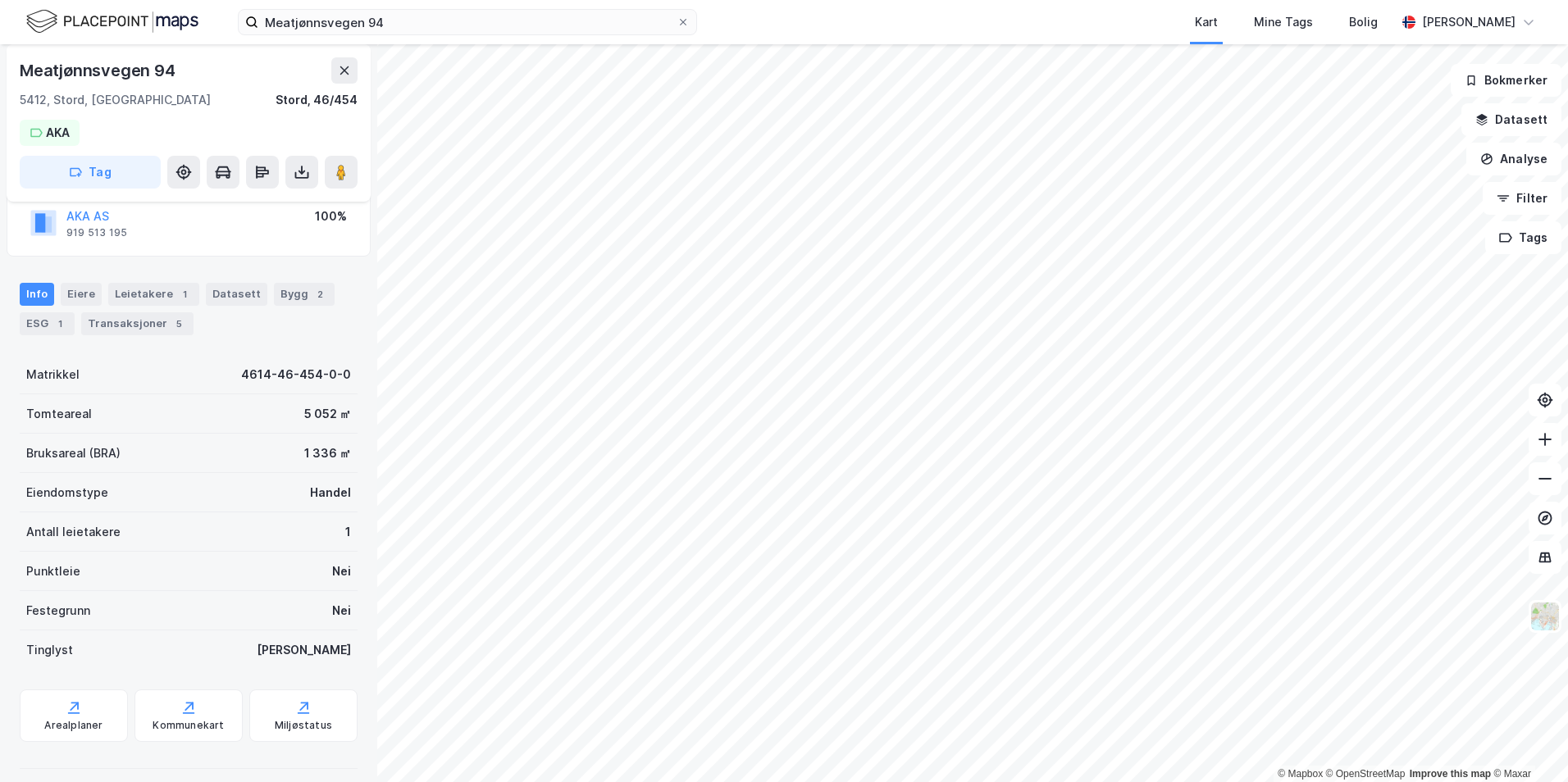
click at [311, 492] on div "Handel" at bounding box center [331, 493] width 41 height 19
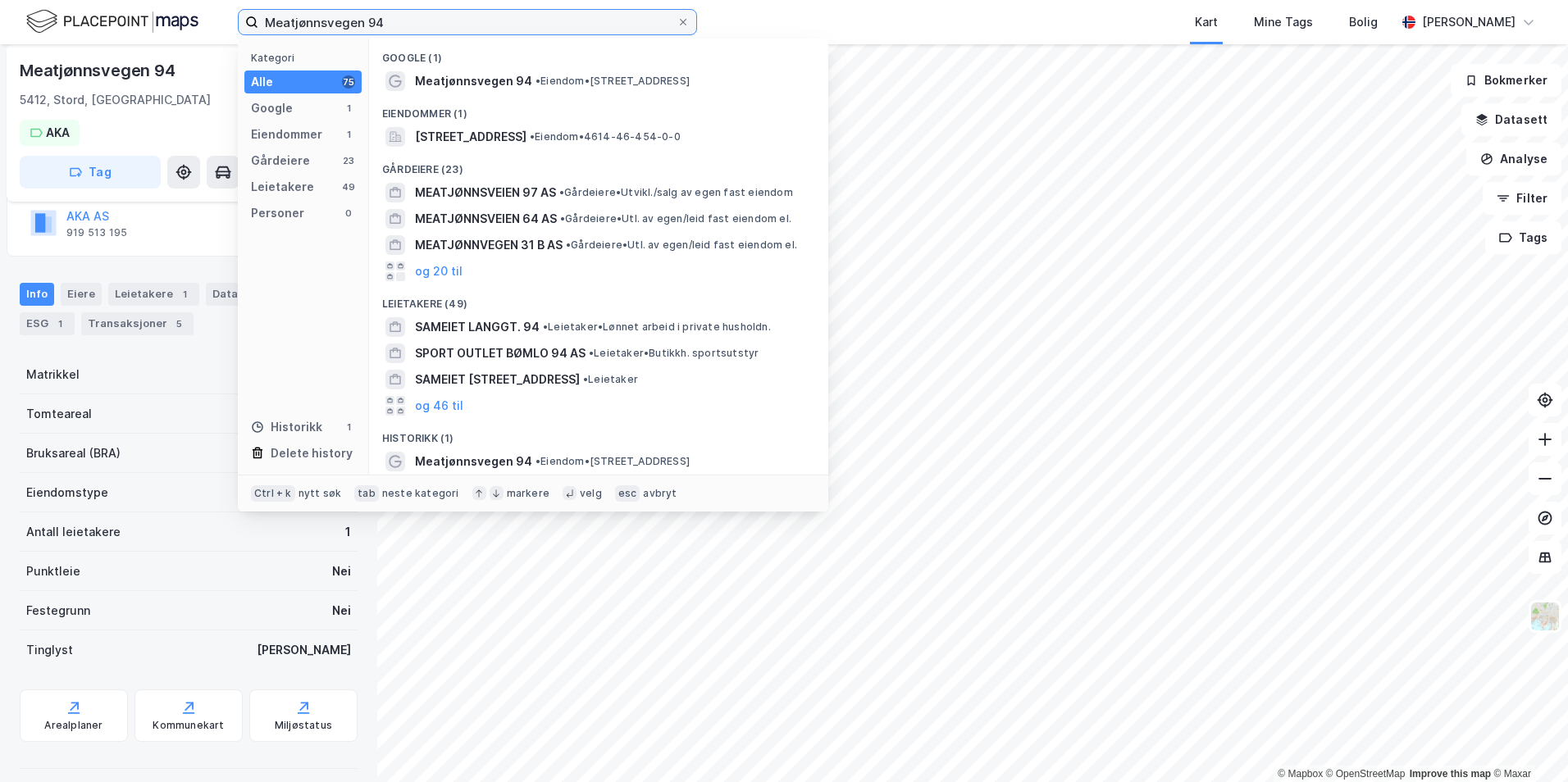
click at [506, 19] on input "Meatjønnsvegen 94" at bounding box center [467, 21] width 419 height 24
paste input "[STREET_ADDRESS]"
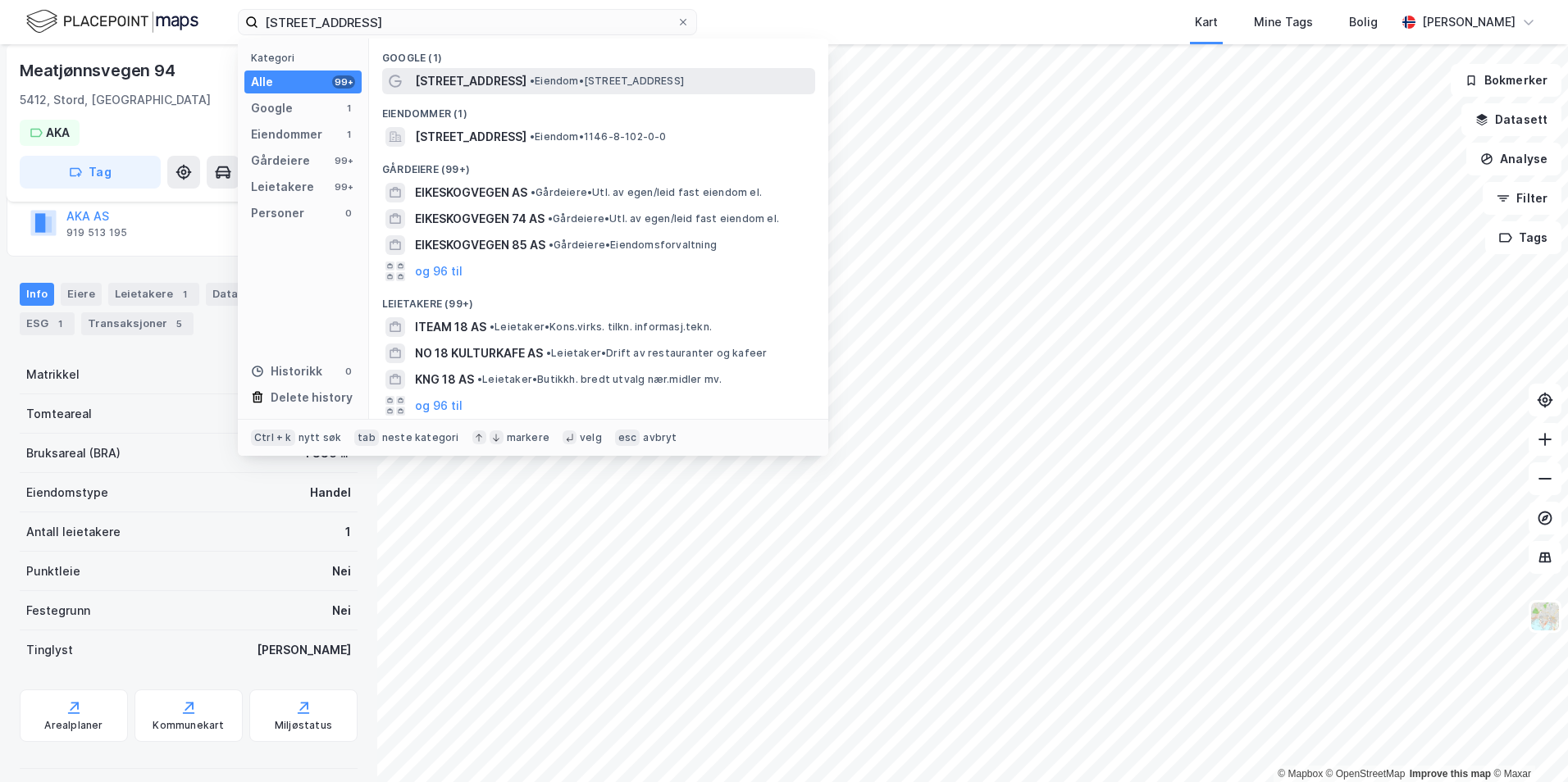
click at [515, 78] on div "[STREET_ADDRESS] • Eiendom • [STREET_ADDRESS]" at bounding box center [613, 81] width 397 height 19
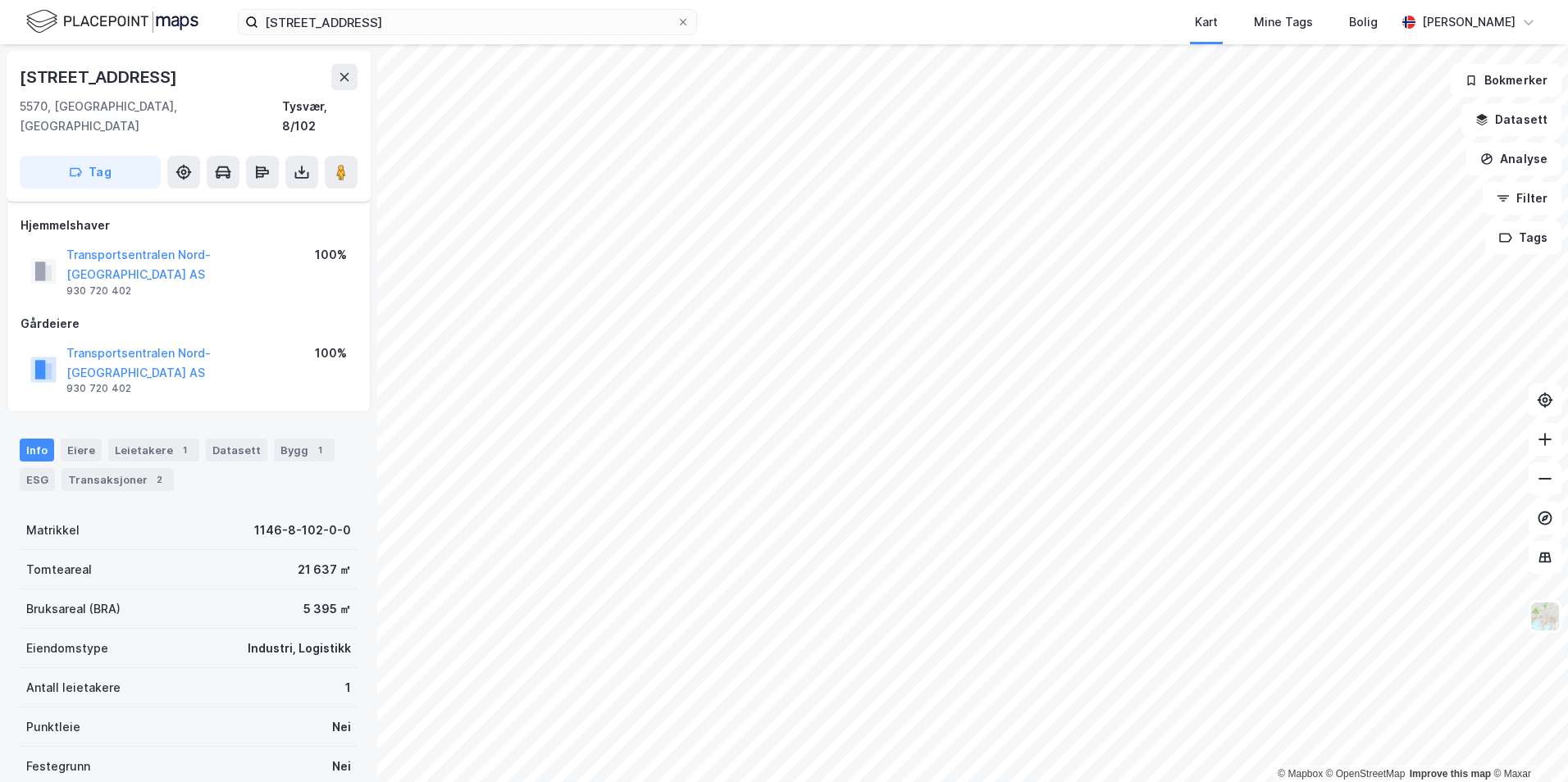
scroll to position [111, 0]
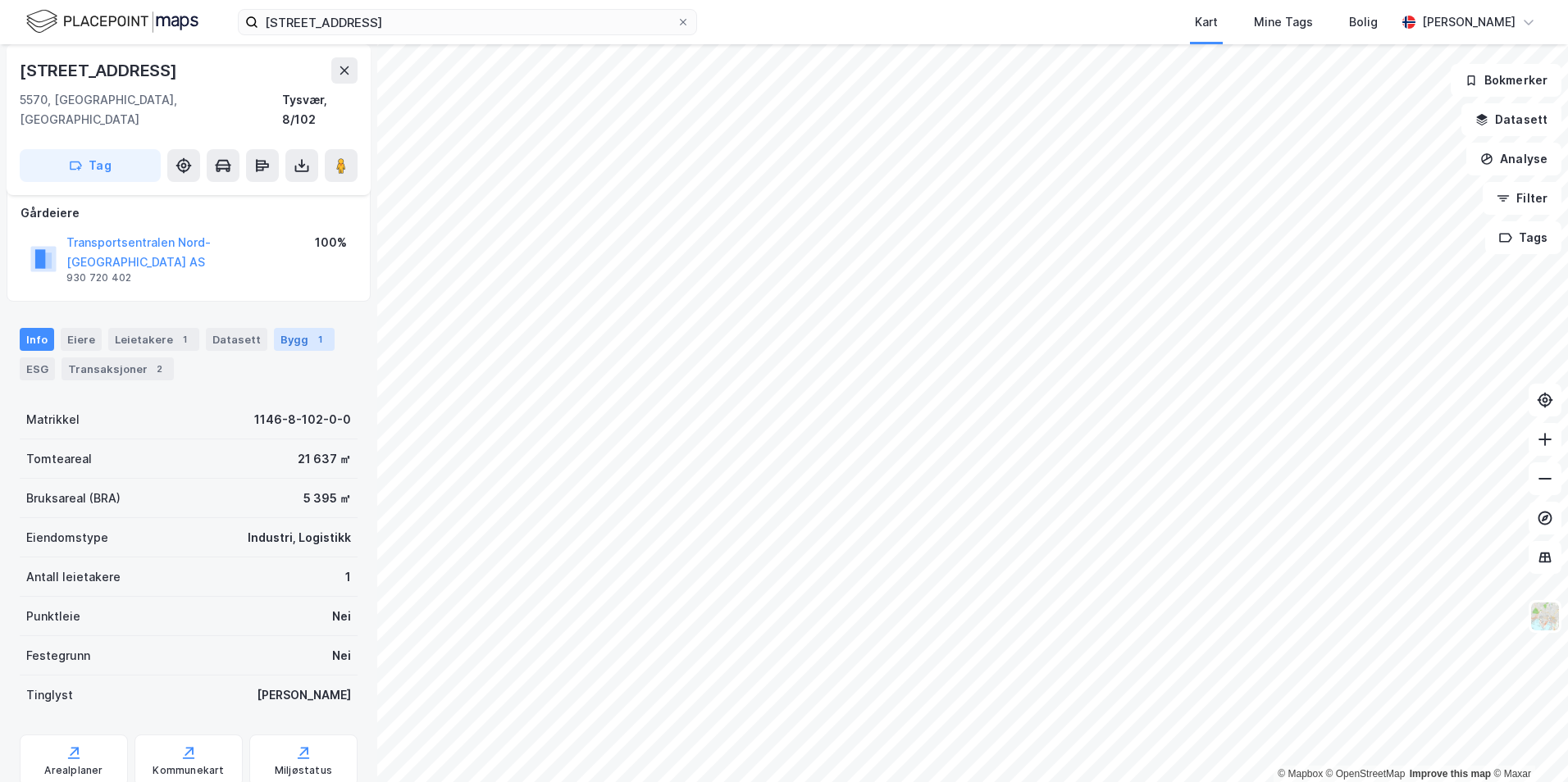
click at [289, 328] on div "Bygg 1" at bounding box center [304, 339] width 61 height 23
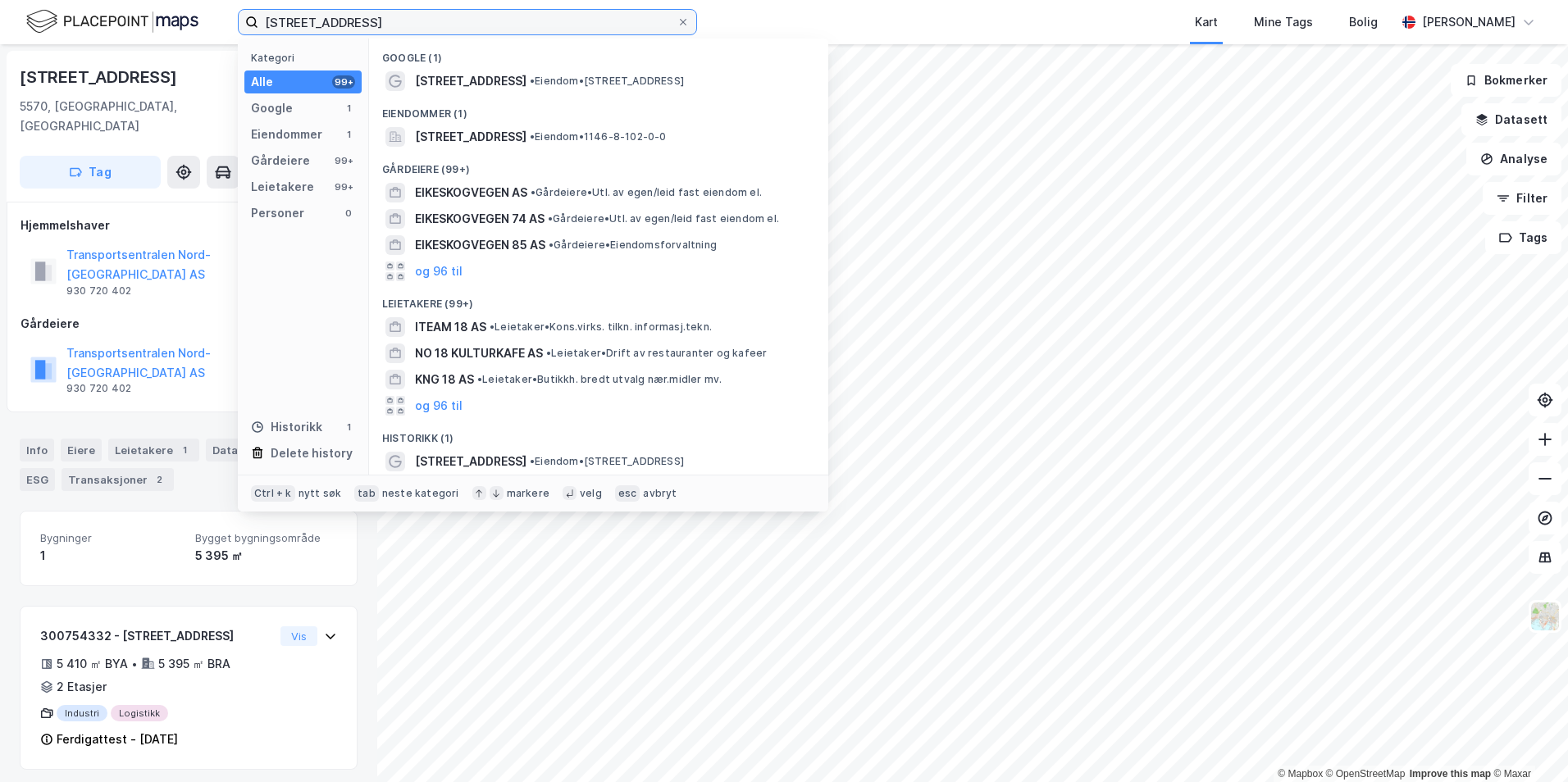
click at [401, 24] on input "[STREET_ADDRESS]" at bounding box center [467, 21] width 419 height 24
paste input "Oberst Rodes vei 79"
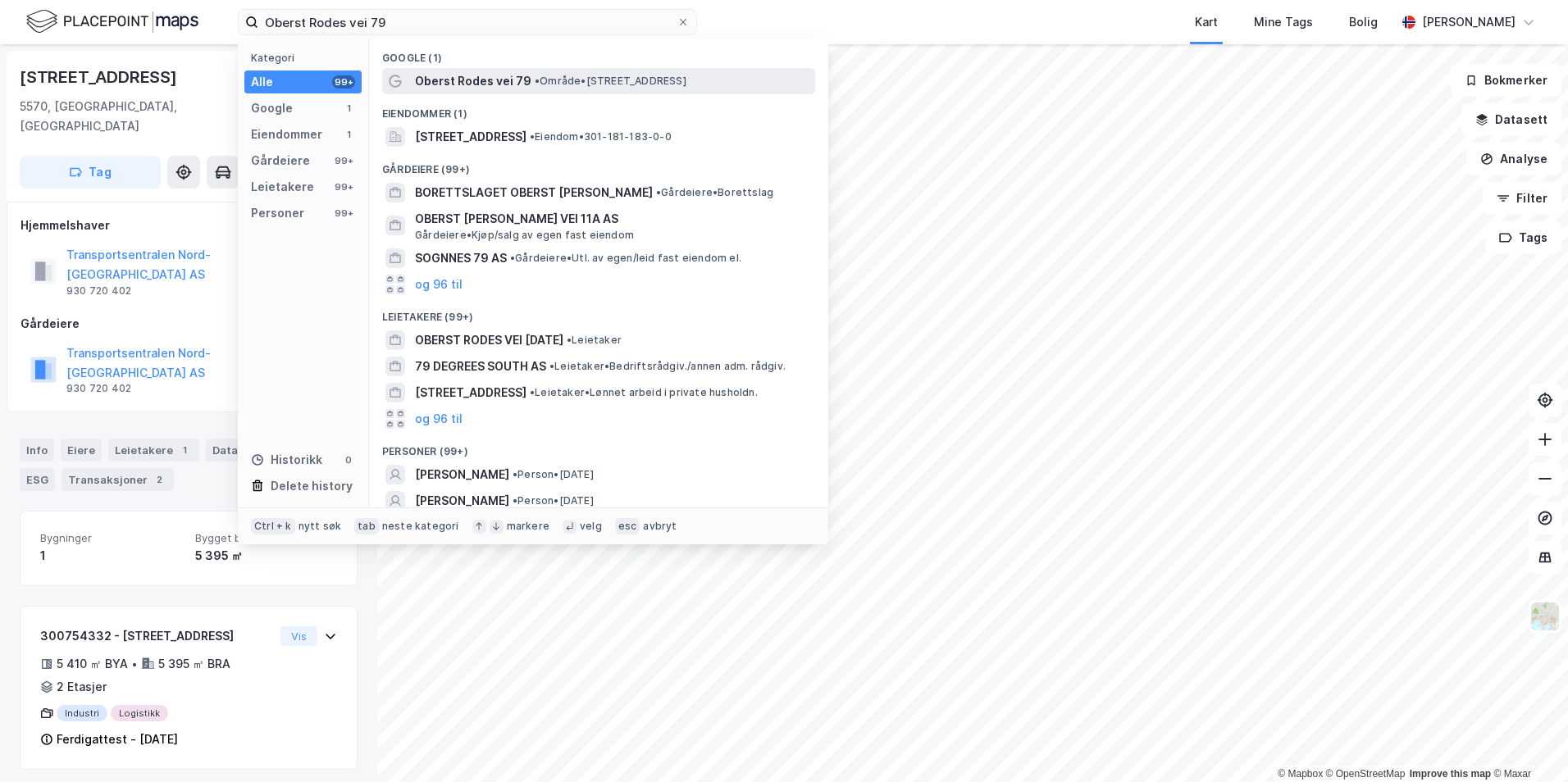
click at [472, 82] on span "Oberst Rodes vei 79" at bounding box center [473, 81] width 116 height 19
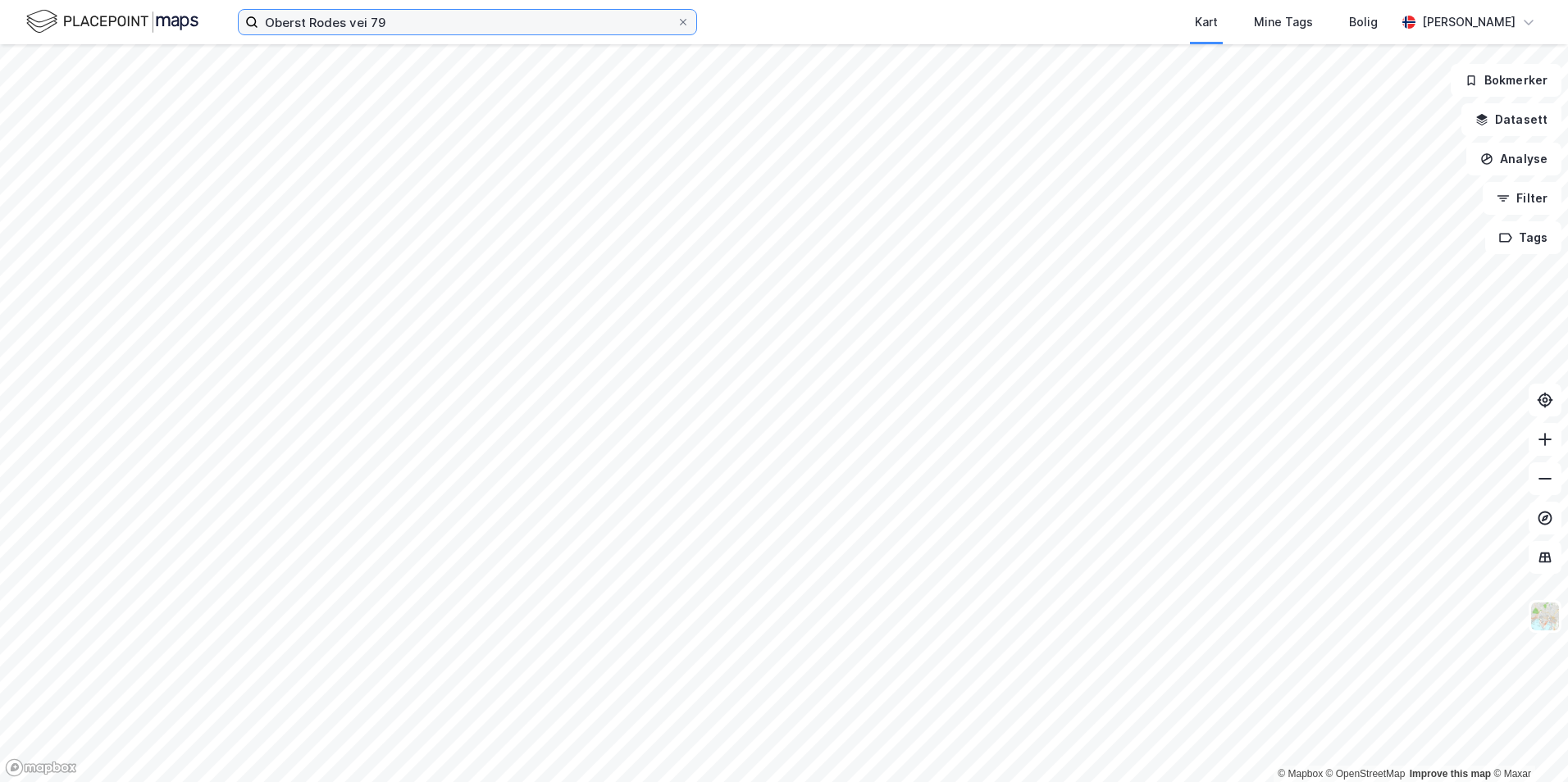
click at [343, 19] on input "Oberst Rodes vei 79" at bounding box center [467, 21] width 419 height 24
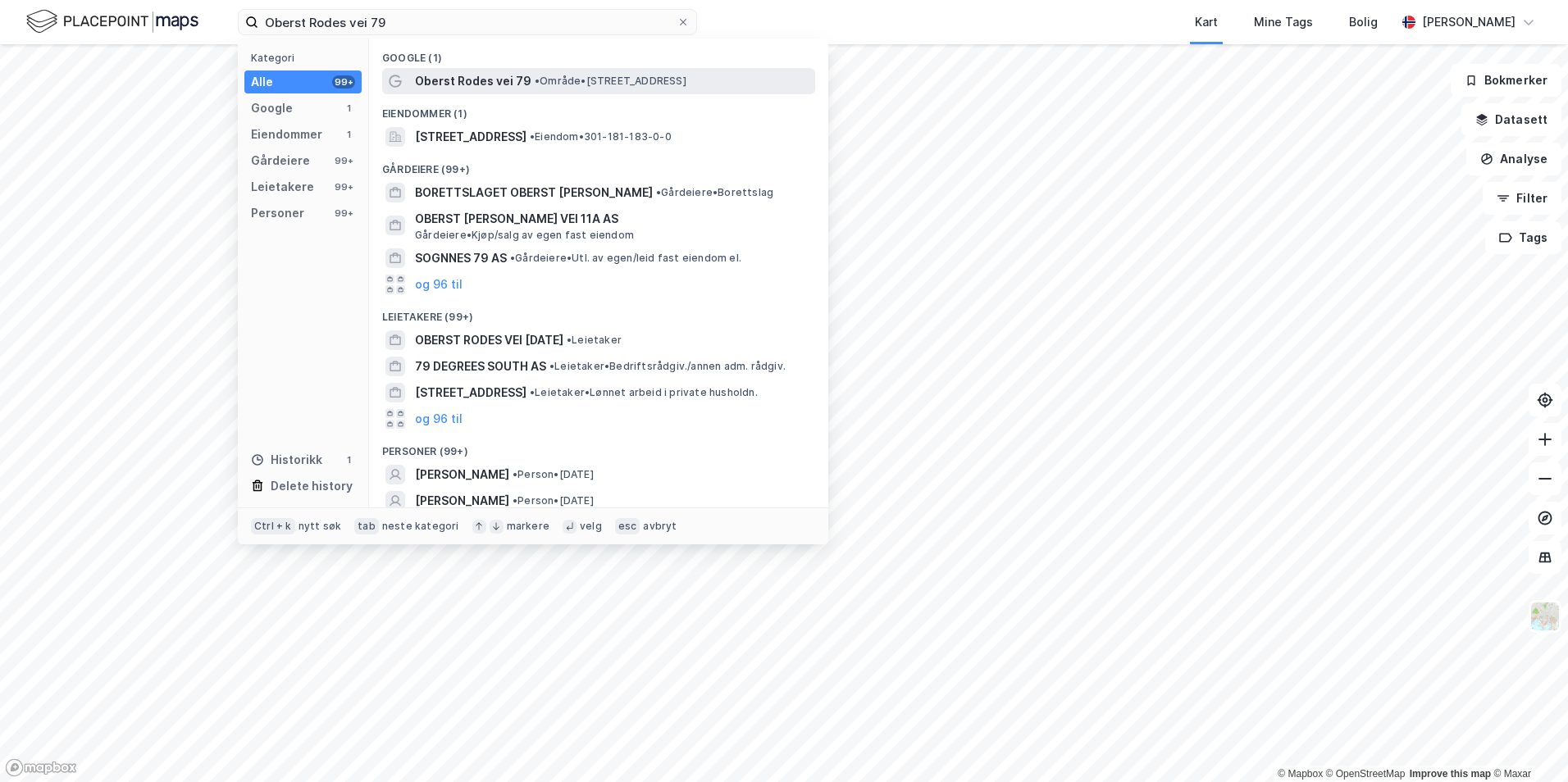
click at [570, 72] on div "Oberst [PERSON_NAME] vei 79 • Område • [STREET_ADDRESS]" at bounding box center [613, 81] width 397 height 19
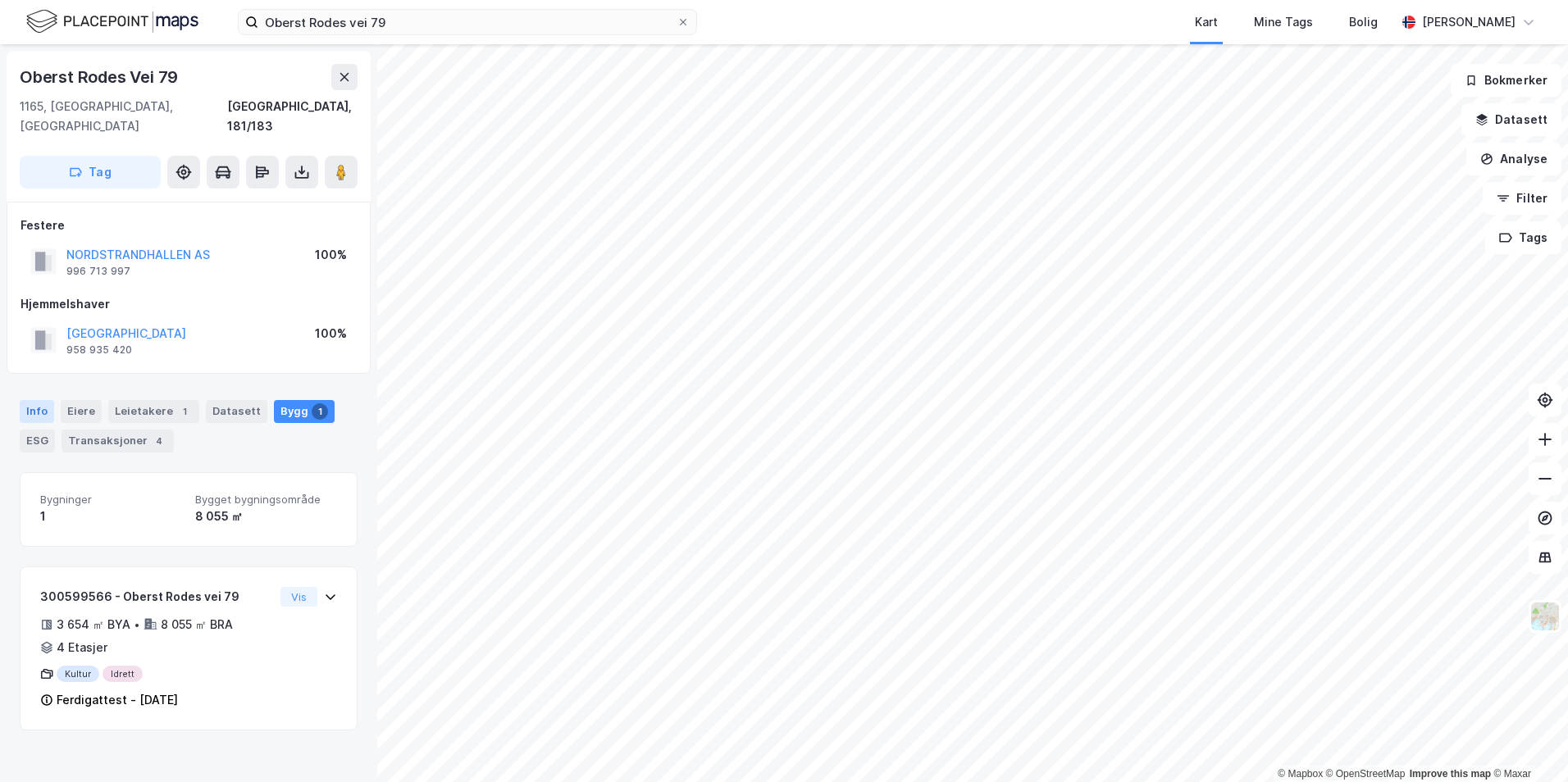
click at [44, 400] on div "Info" at bounding box center [37, 412] width 35 height 23
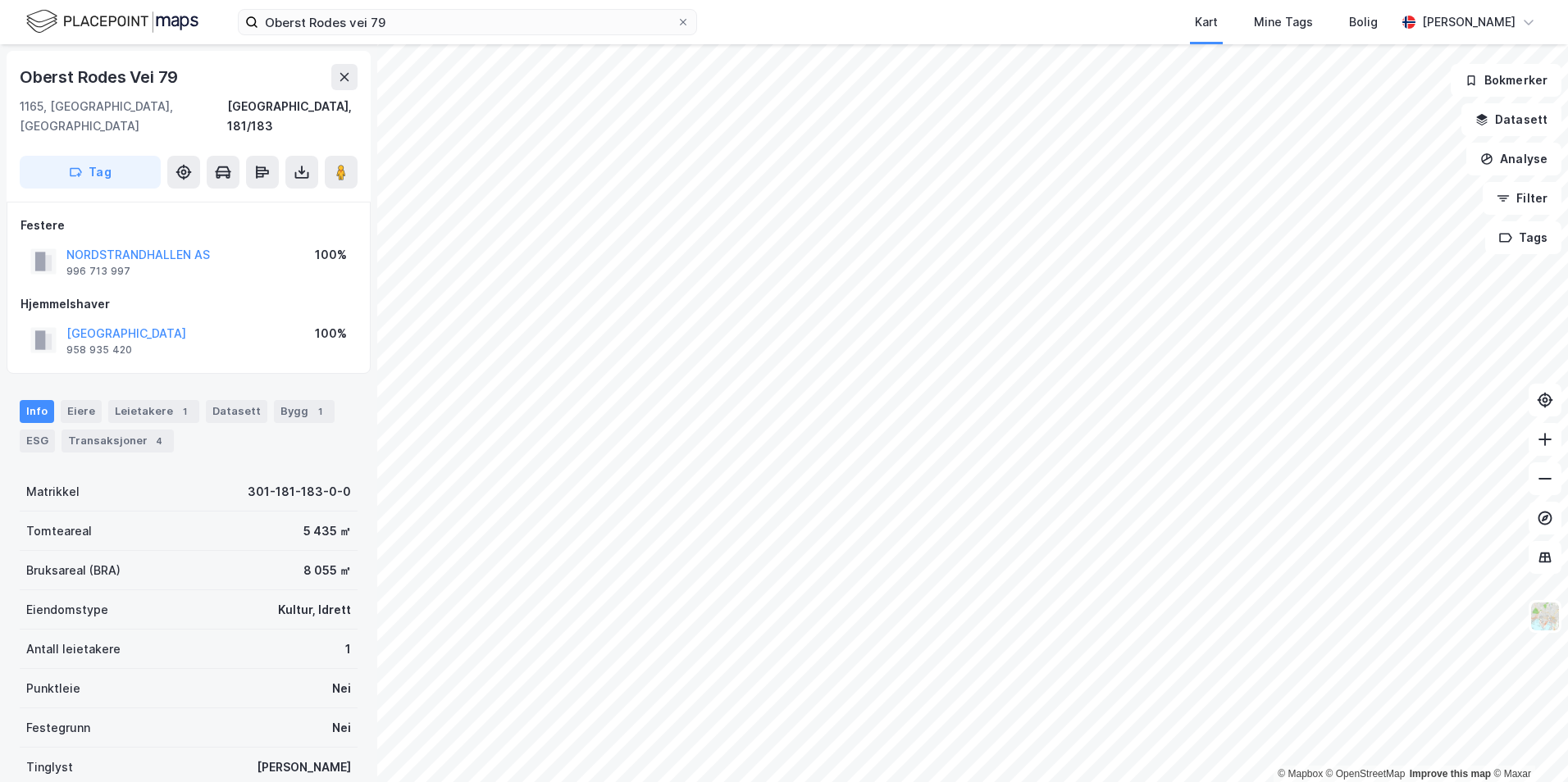
click at [408, 35] on div "Oberst Rodes vei 79 Kart Mine Tags Bolig [PERSON_NAME]" at bounding box center [784, 22] width 1568 height 44
click at [408, 30] on input "Oberst Rodes vei 79" at bounding box center [467, 21] width 419 height 24
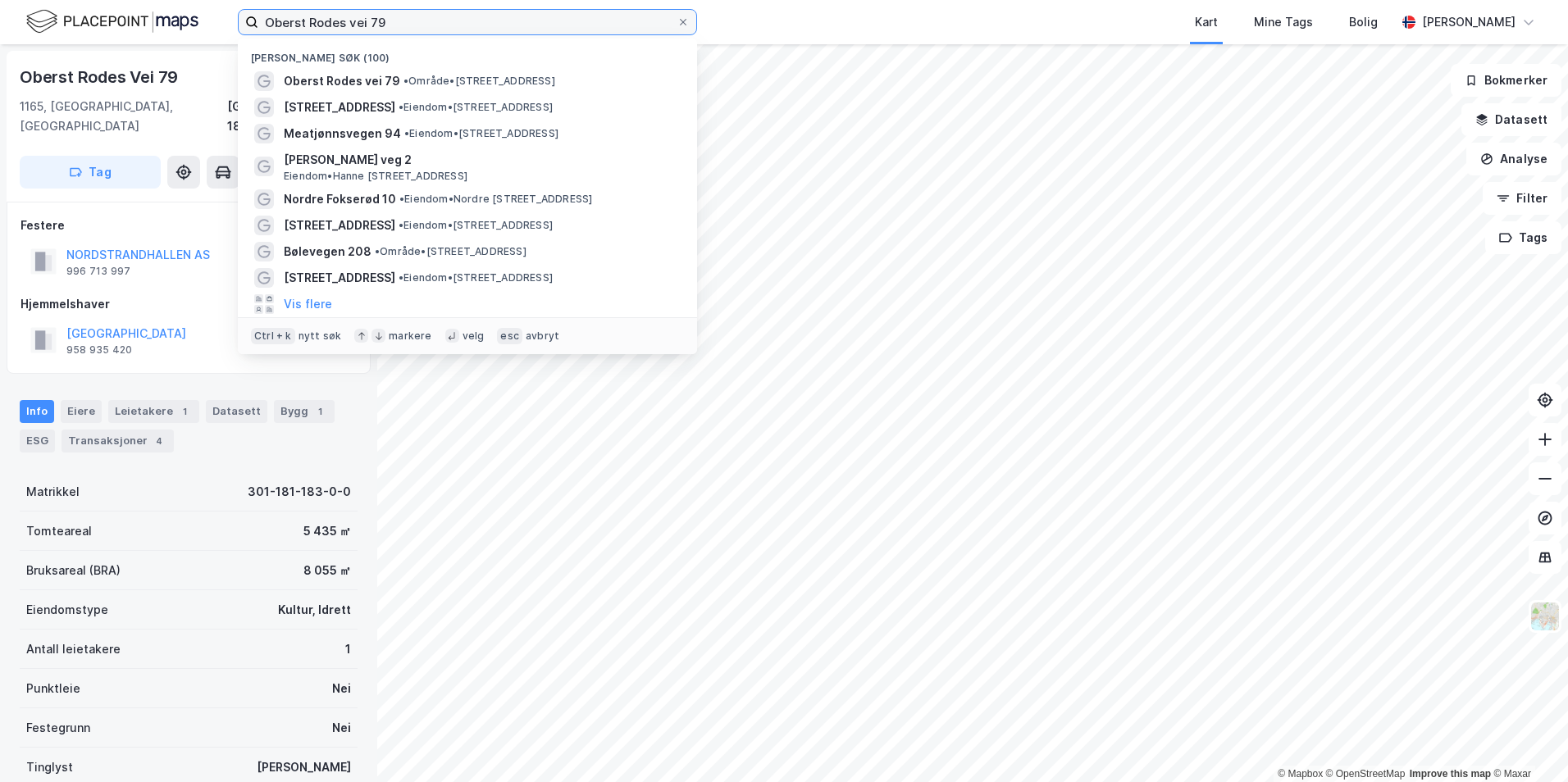
click at [408, 30] on input "Oberst Rodes vei 79" at bounding box center [467, 21] width 419 height 24
paste input "Torvuttaket 78"
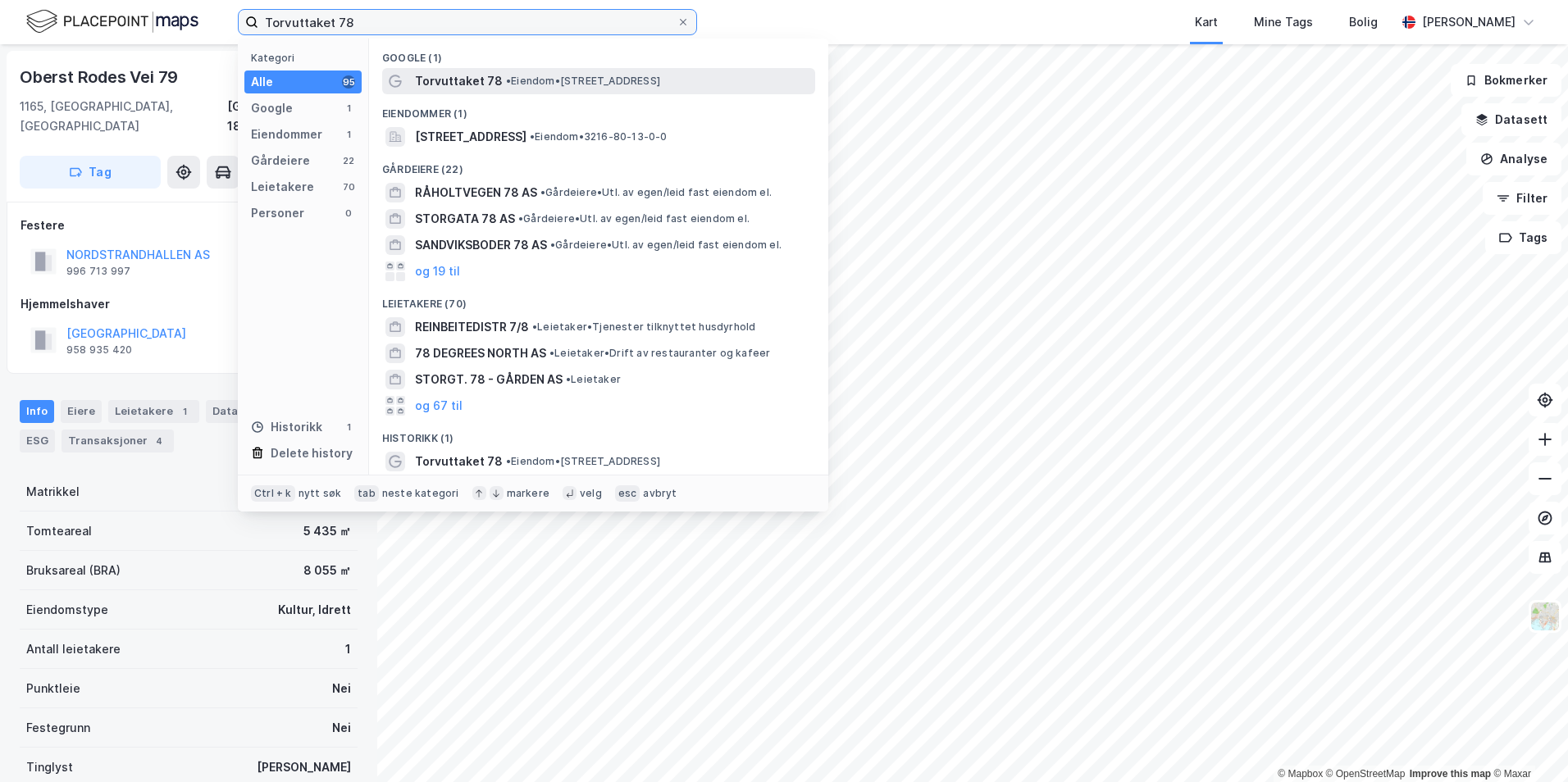
type input "Torvuttaket 78"
click at [490, 80] on span "Torvuttaket 78" at bounding box center [458, 81] width 88 height 19
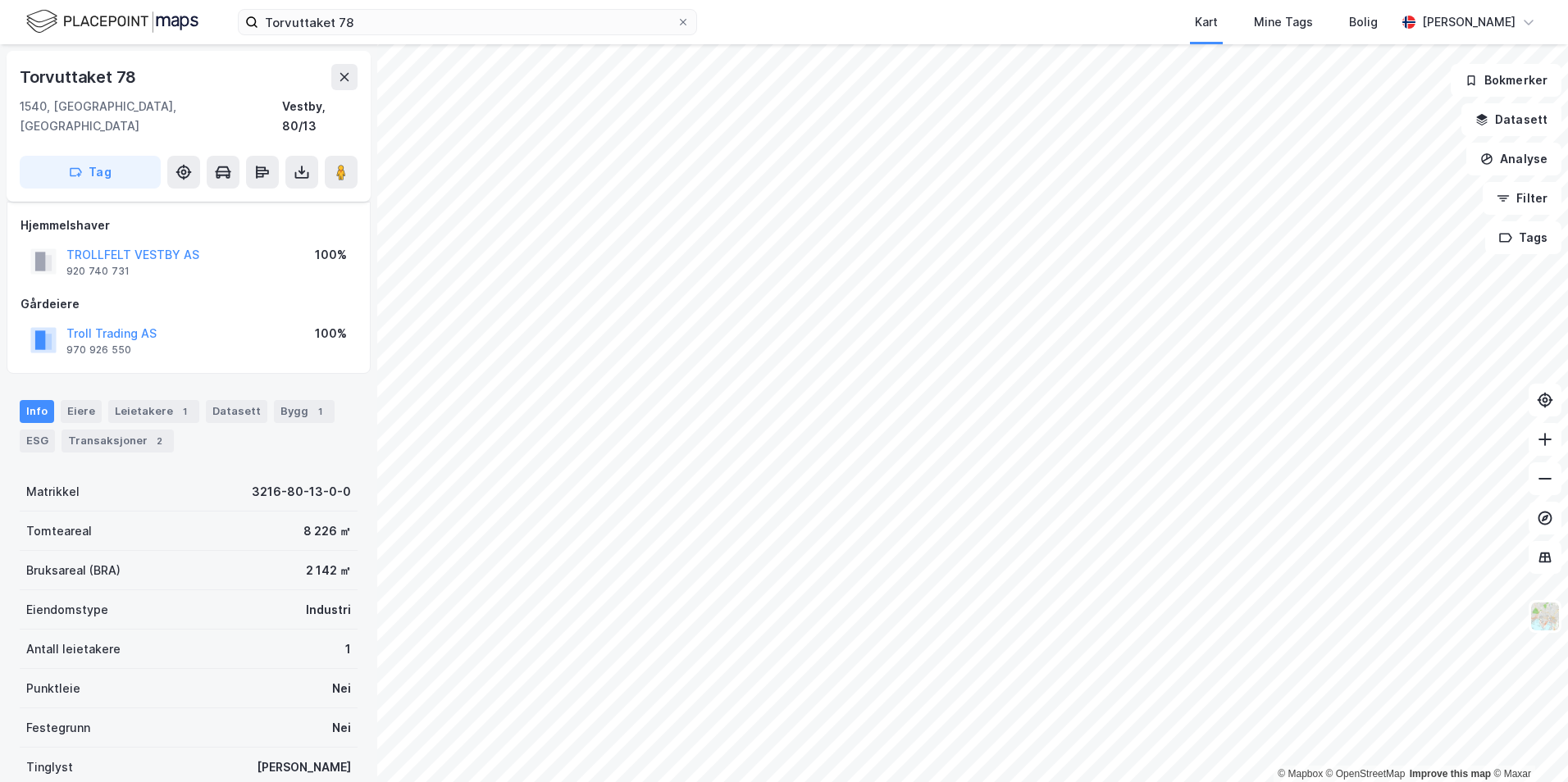
scroll to position [111, 0]
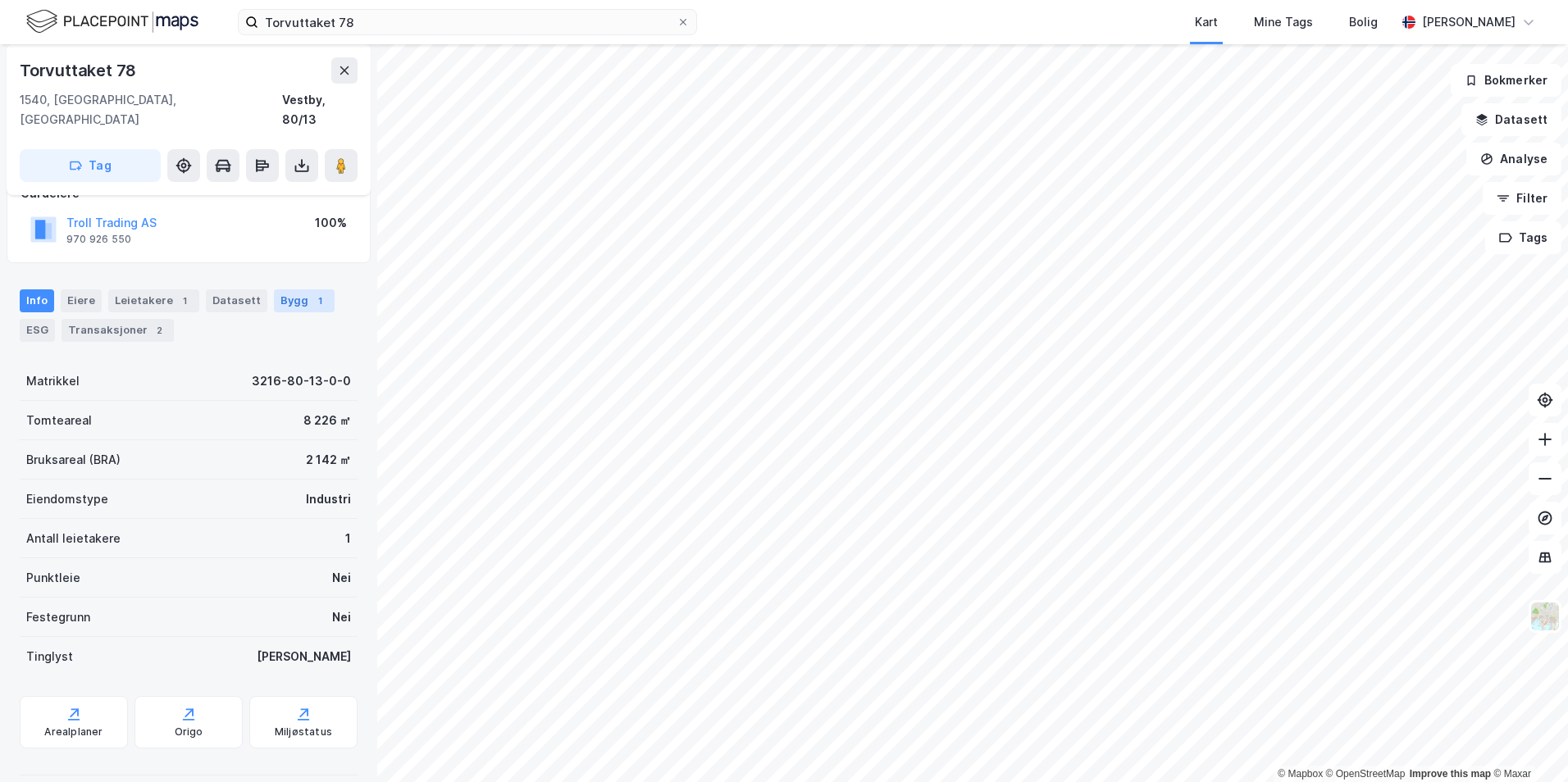
click at [274, 289] on div "Bygg 1" at bounding box center [304, 301] width 61 height 23
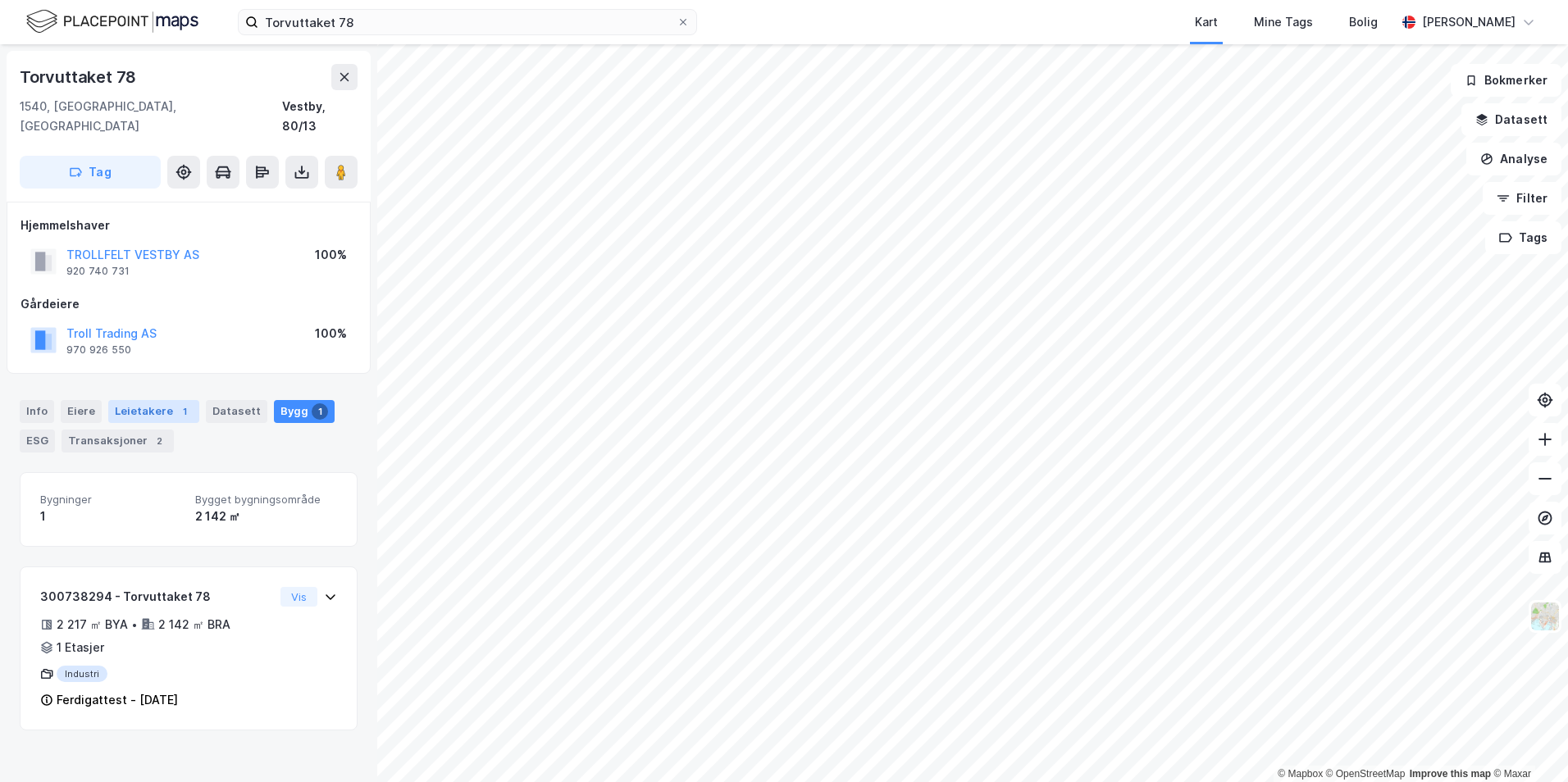
click at [195, 400] on div "Info [PERSON_NAME] 1 Datasett Bygg 1 ESG Transaksjoner 2" at bounding box center [188, 426] width 337 height 52
click at [177, 403] on div "1" at bounding box center [184, 411] width 16 height 16
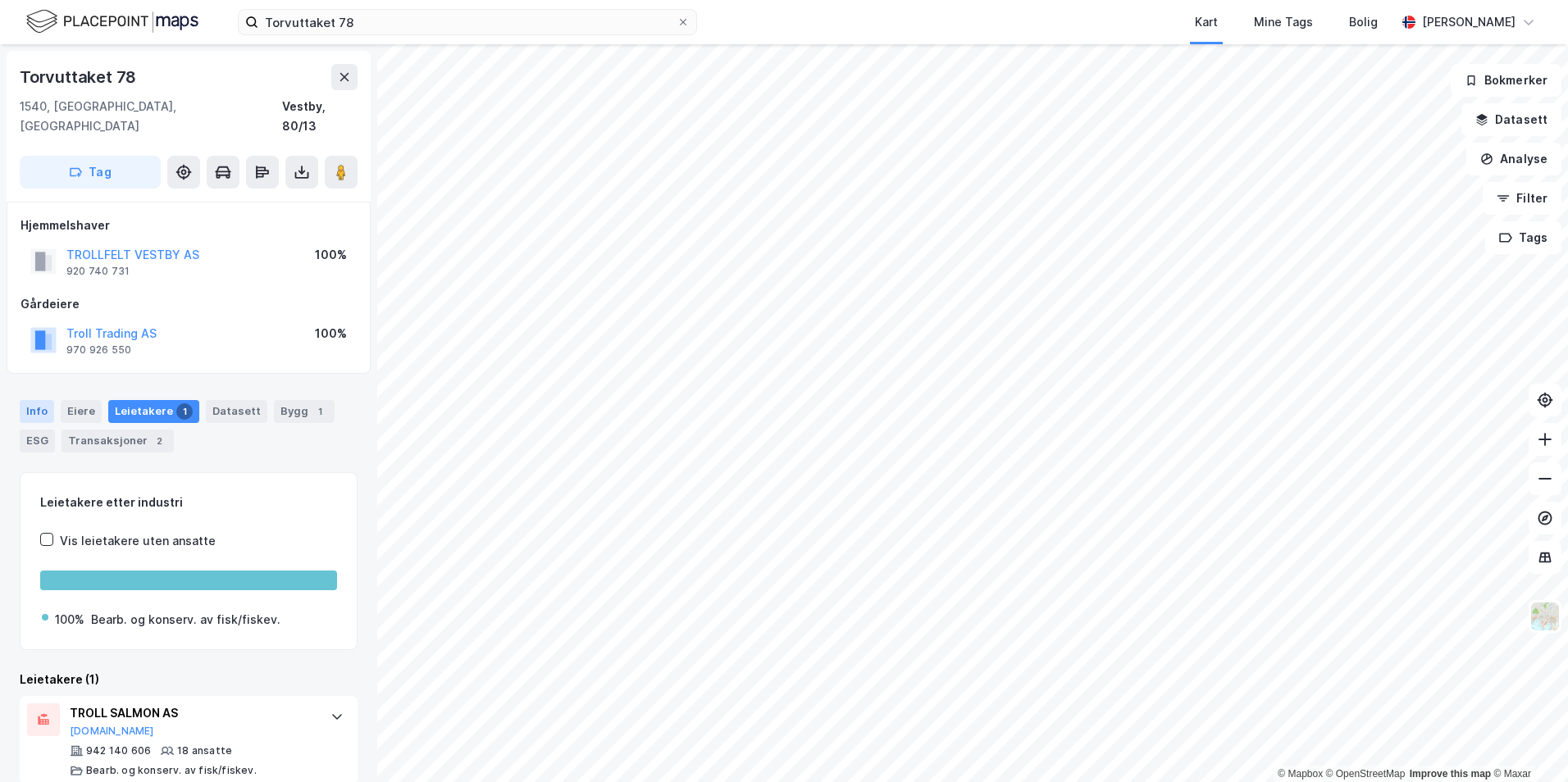
click at [42, 400] on div "Info" at bounding box center [37, 412] width 35 height 23
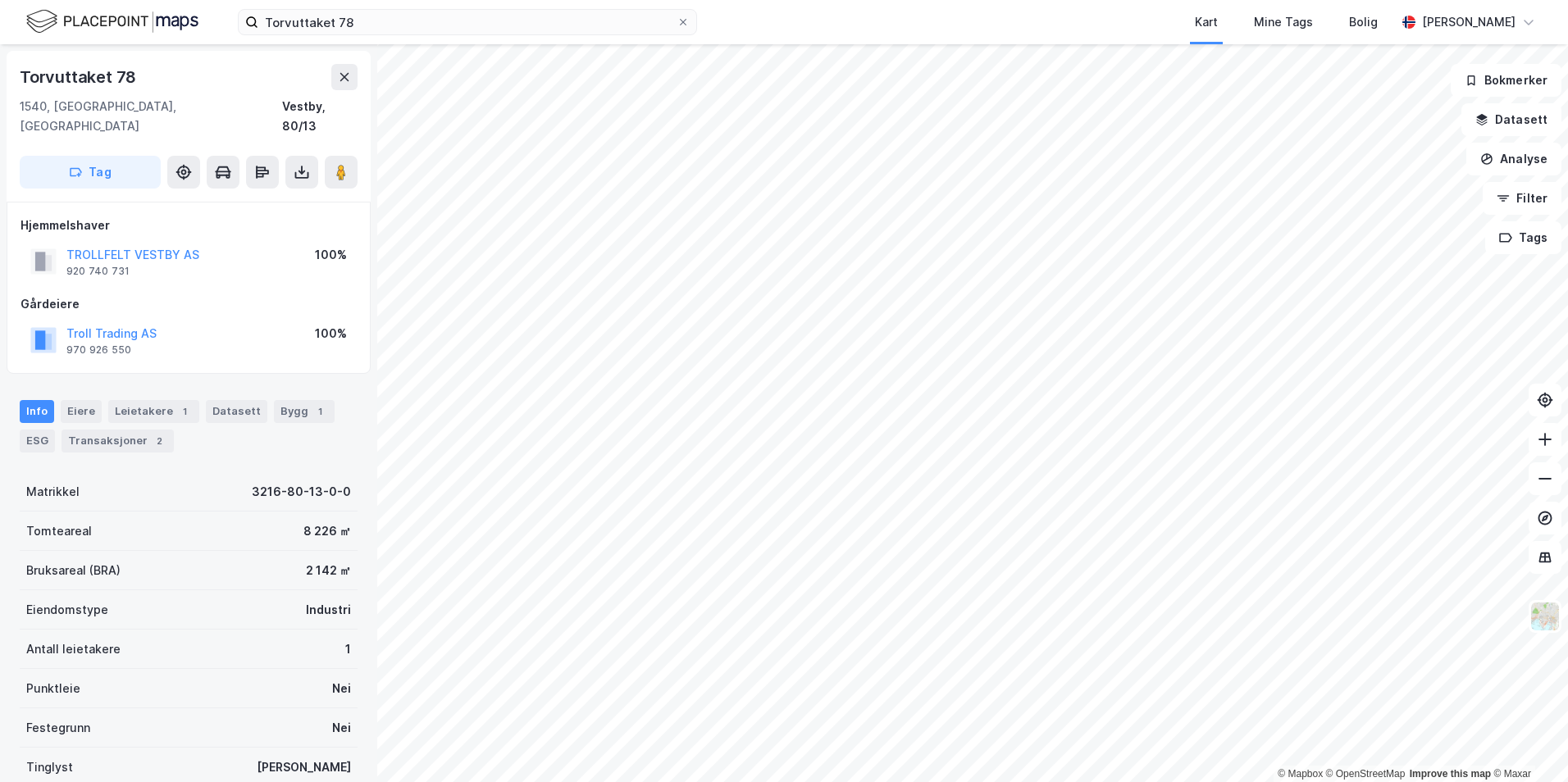
click at [372, 429] on div "© Mapbox © OpenStreetMap Improve this map © Maxar Torvuttaket 78 1540, [GEOGRAP…" at bounding box center [784, 413] width 1568 height 738
click at [116, 25] on img at bounding box center [112, 22] width 172 height 29
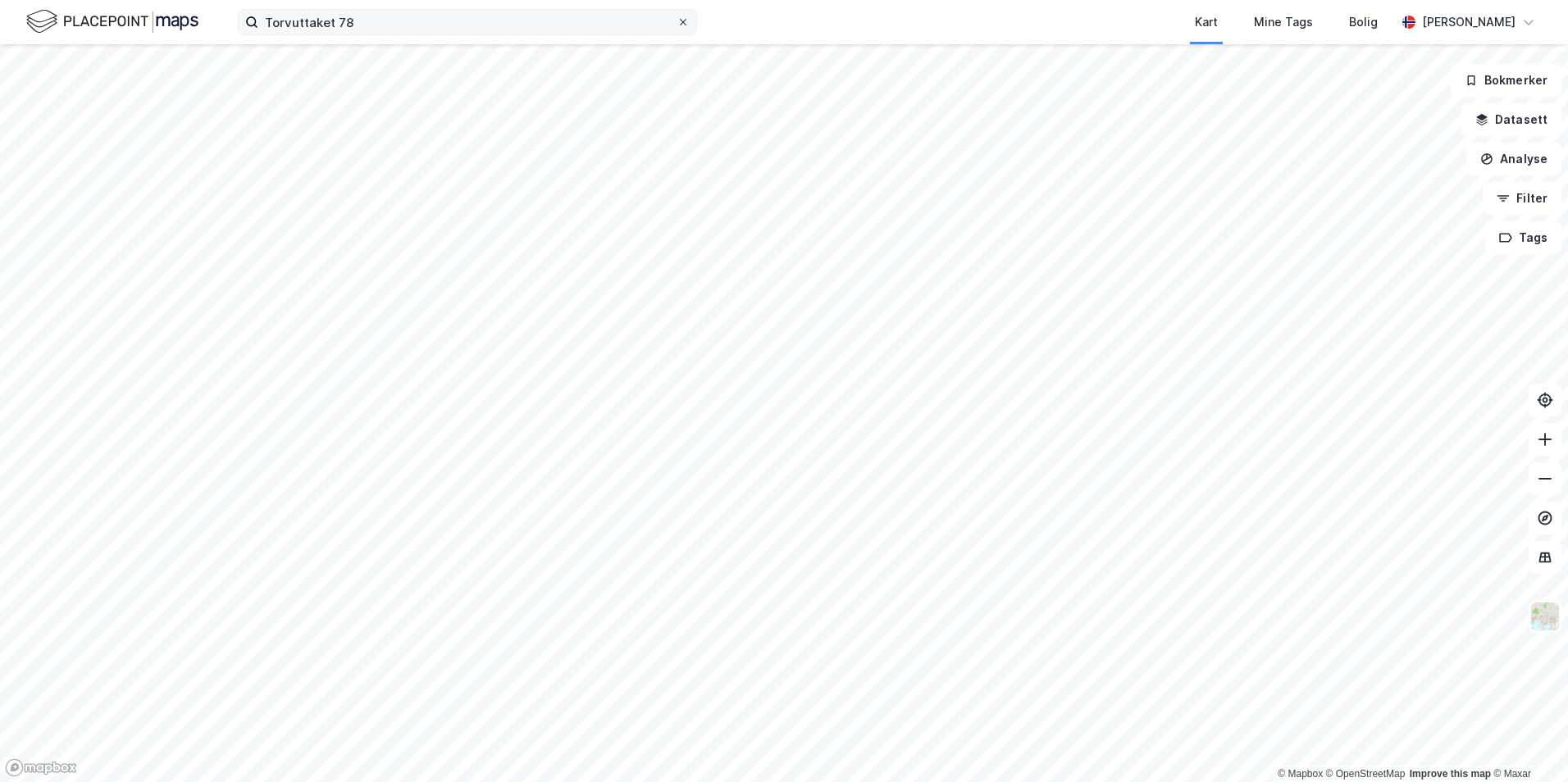
click at [686, 21] on icon at bounding box center [683, 22] width 10 height 10
click at [677, 21] on input "Torvuttaket 78" at bounding box center [467, 21] width 419 height 24
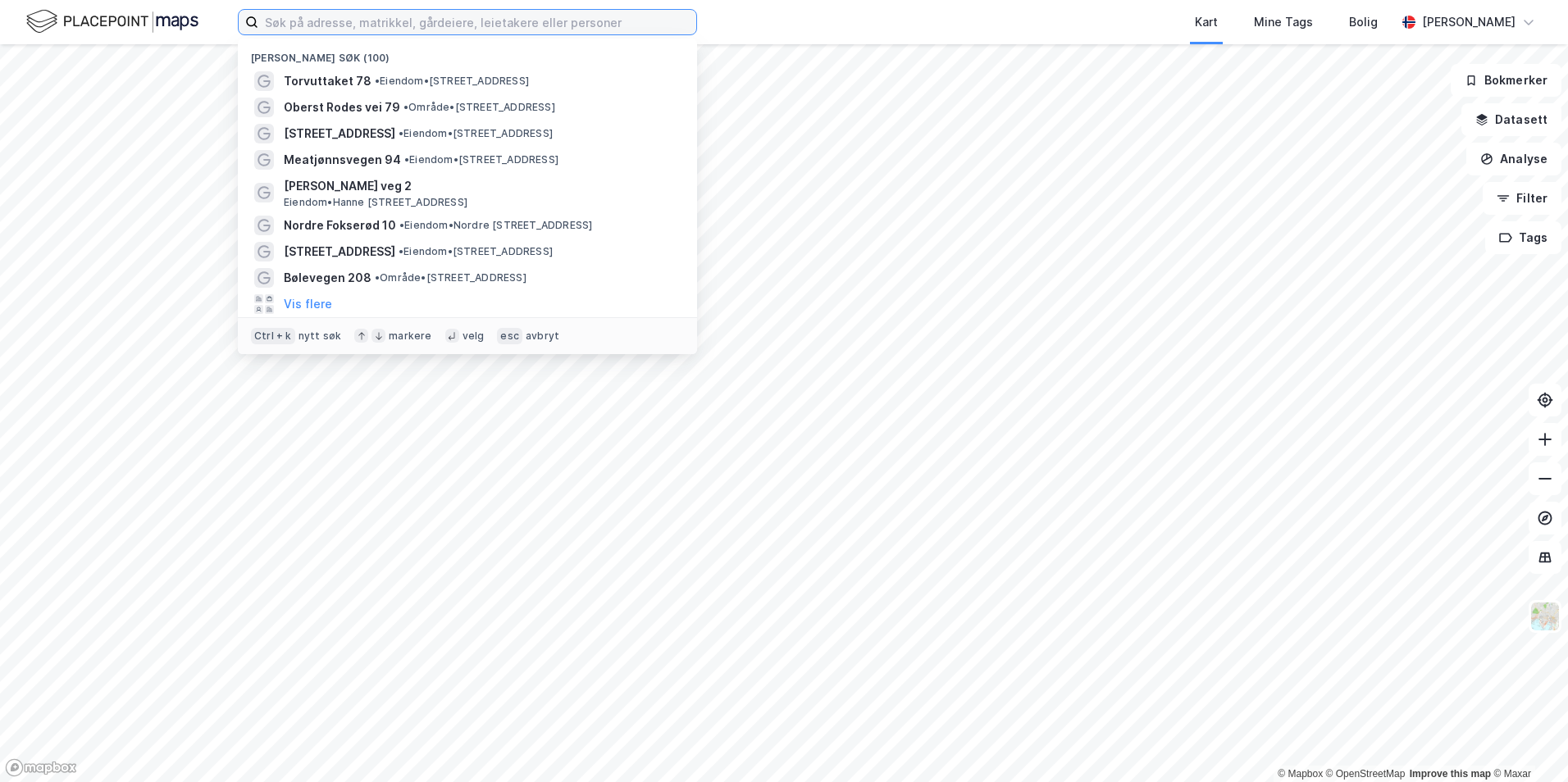
paste input "[STREET_ADDRESS]"
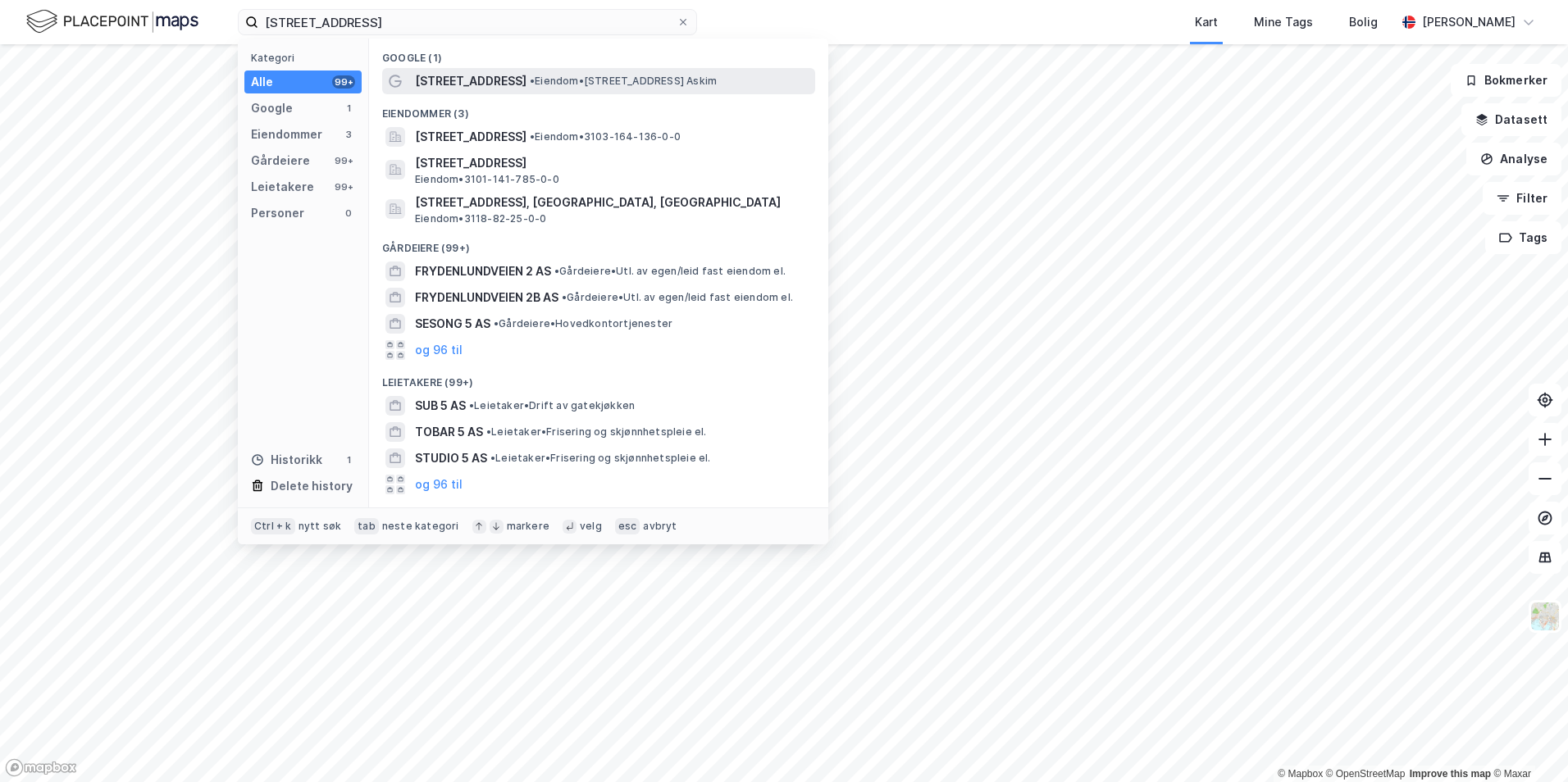
click at [537, 72] on div "[STREET_ADDRESS] • Eiendom • [STREET_ADDRESS] Askim" at bounding box center [613, 81] width 397 height 19
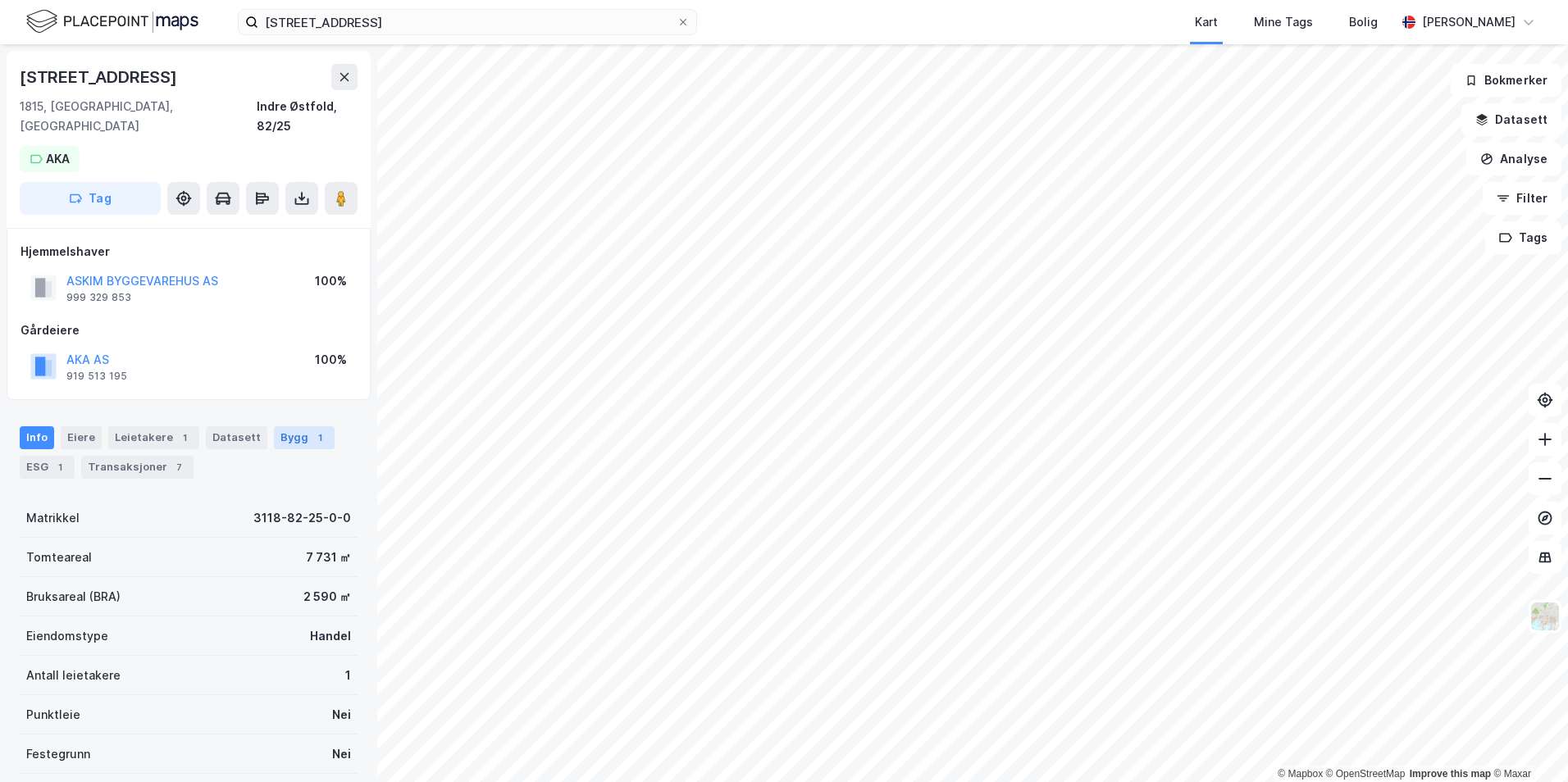
click at [293, 426] on div "Bygg 1" at bounding box center [304, 438] width 61 height 23
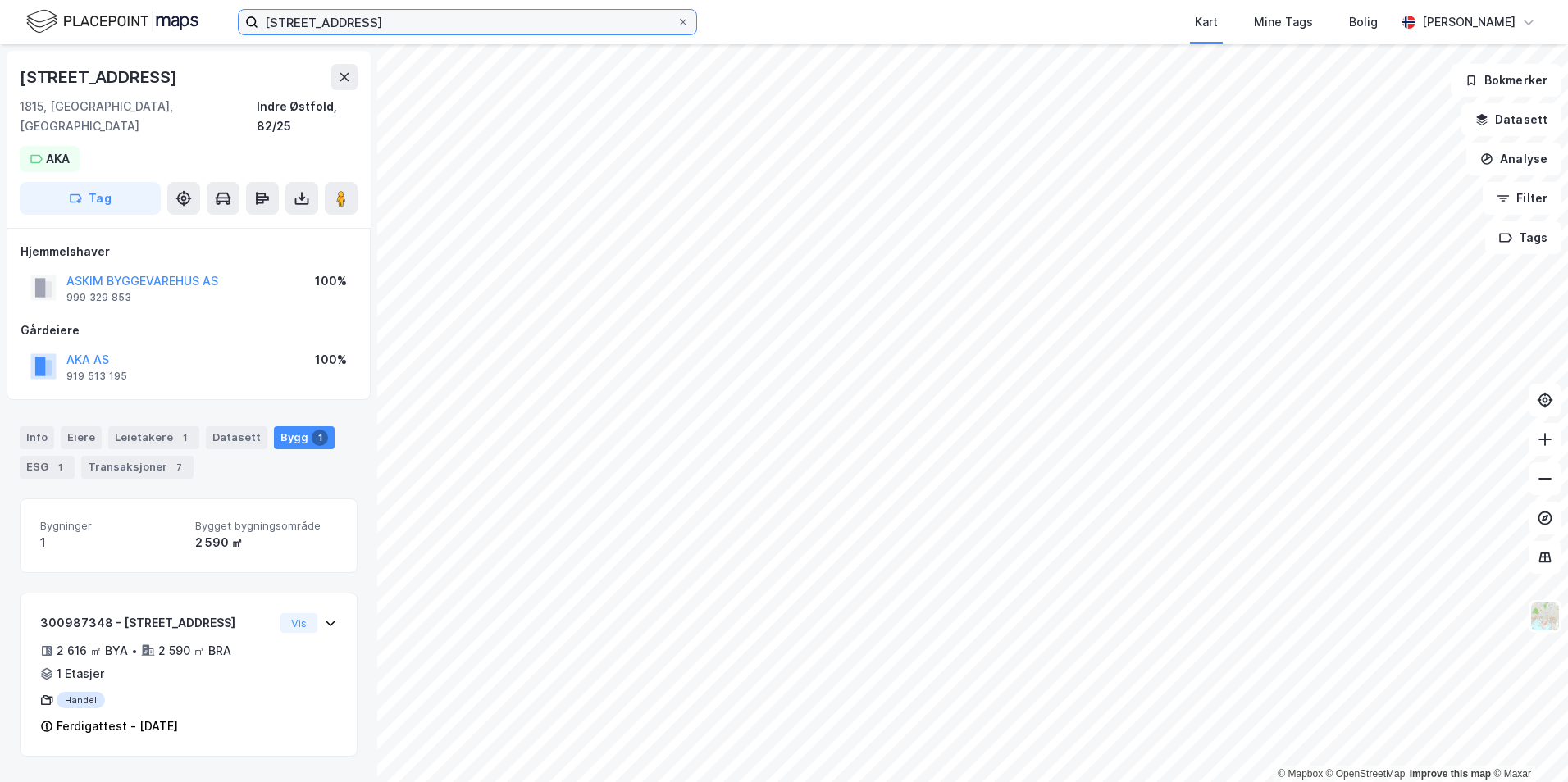
click at [451, 34] on input "[STREET_ADDRESS]" at bounding box center [467, 21] width 419 height 24
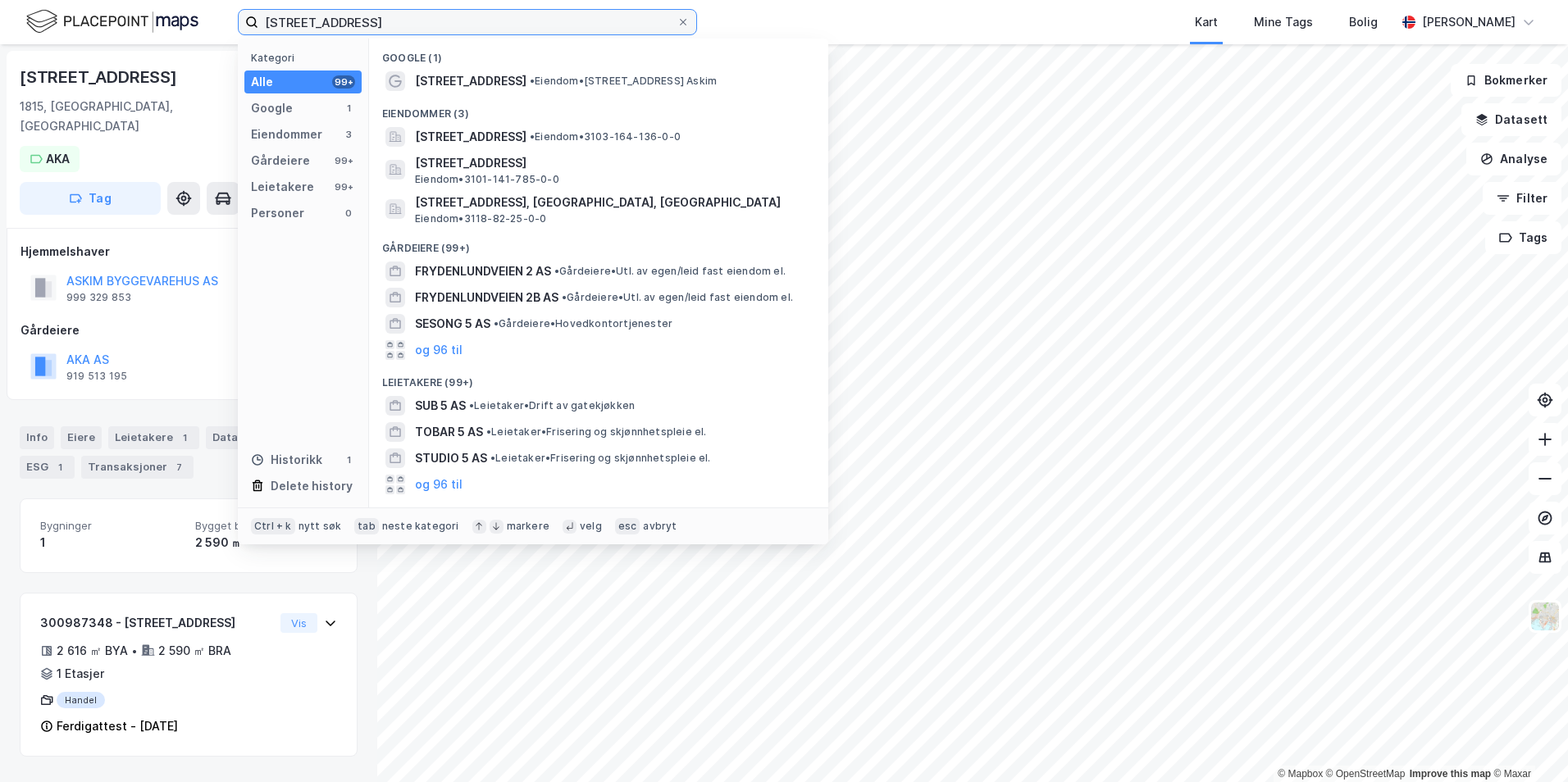
click at [443, 27] on input "[STREET_ADDRESS]" at bounding box center [467, 21] width 419 height 24
click at [442, 26] on input "[STREET_ADDRESS]" at bounding box center [467, 21] width 419 height 24
paste input "'[PERSON_NAME] 7's gate 8"
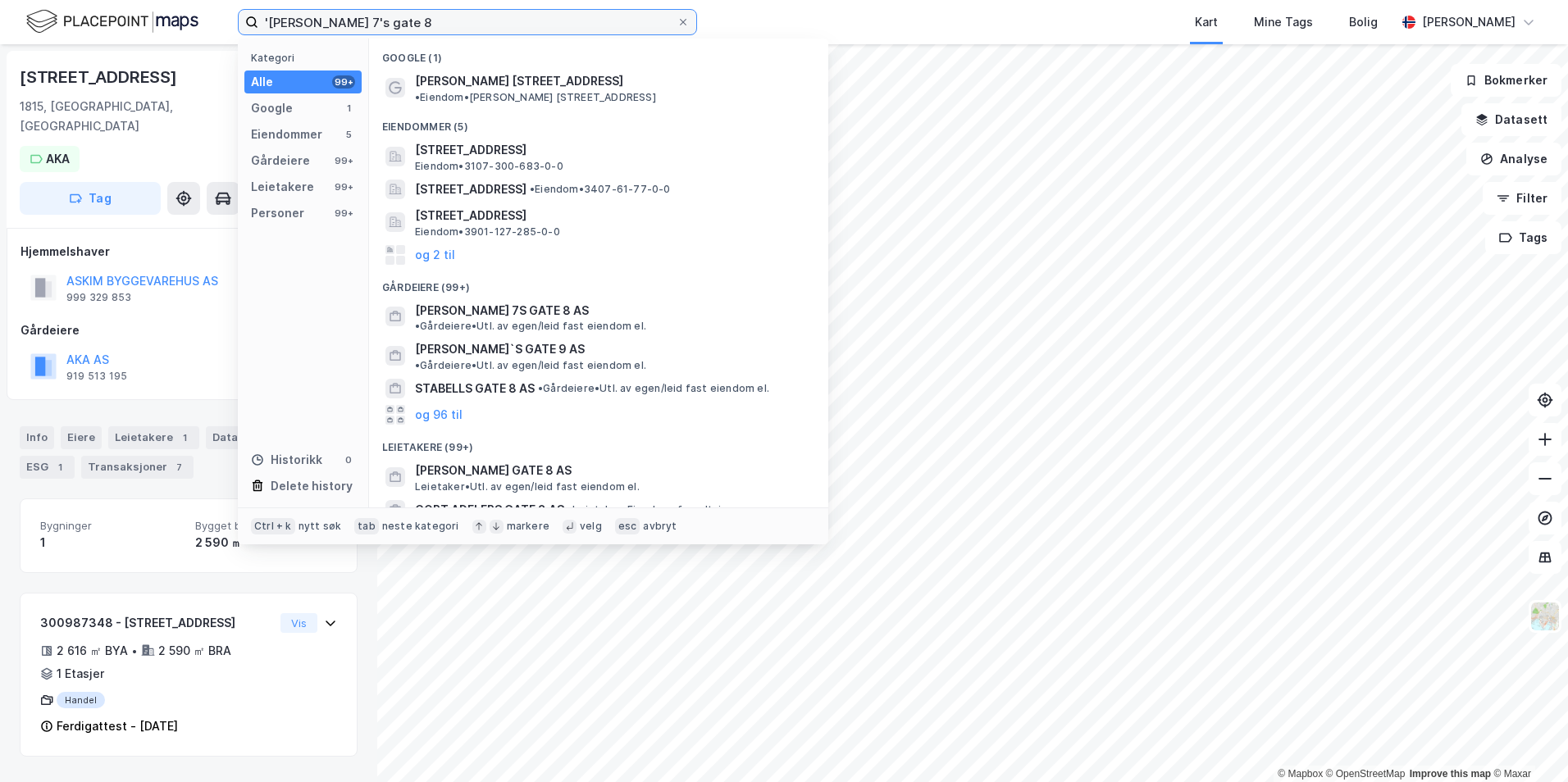
click at [266, 14] on input "'[PERSON_NAME] 7's gate 8" at bounding box center [467, 21] width 419 height 24
click at [270, 20] on input "'[PERSON_NAME] 7's gate 8" at bounding box center [467, 21] width 419 height 24
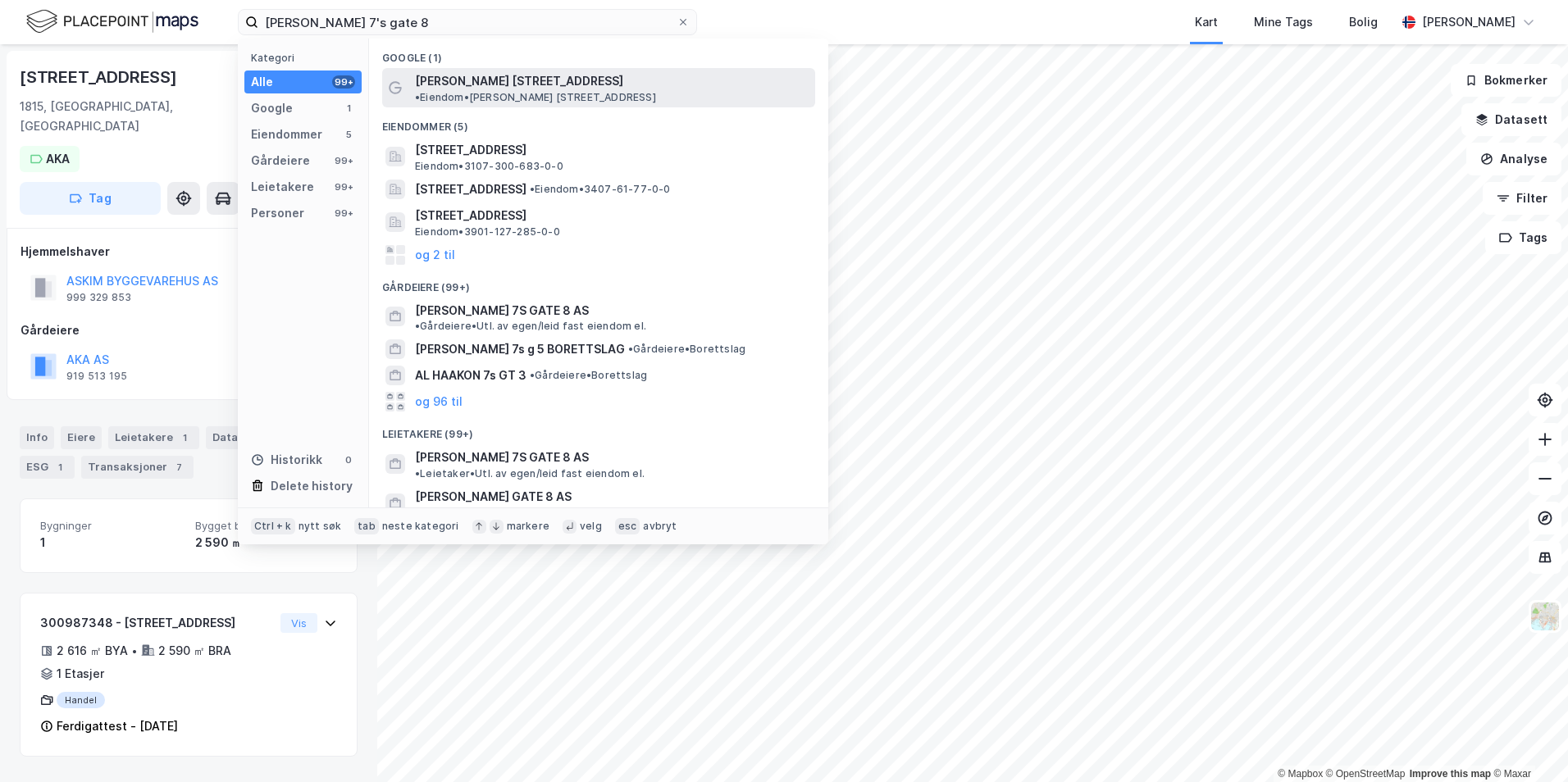
click at [656, 91] on span "• Eiendom • [PERSON_NAME][STREET_ADDRESS]" at bounding box center [535, 98] width 241 height 14
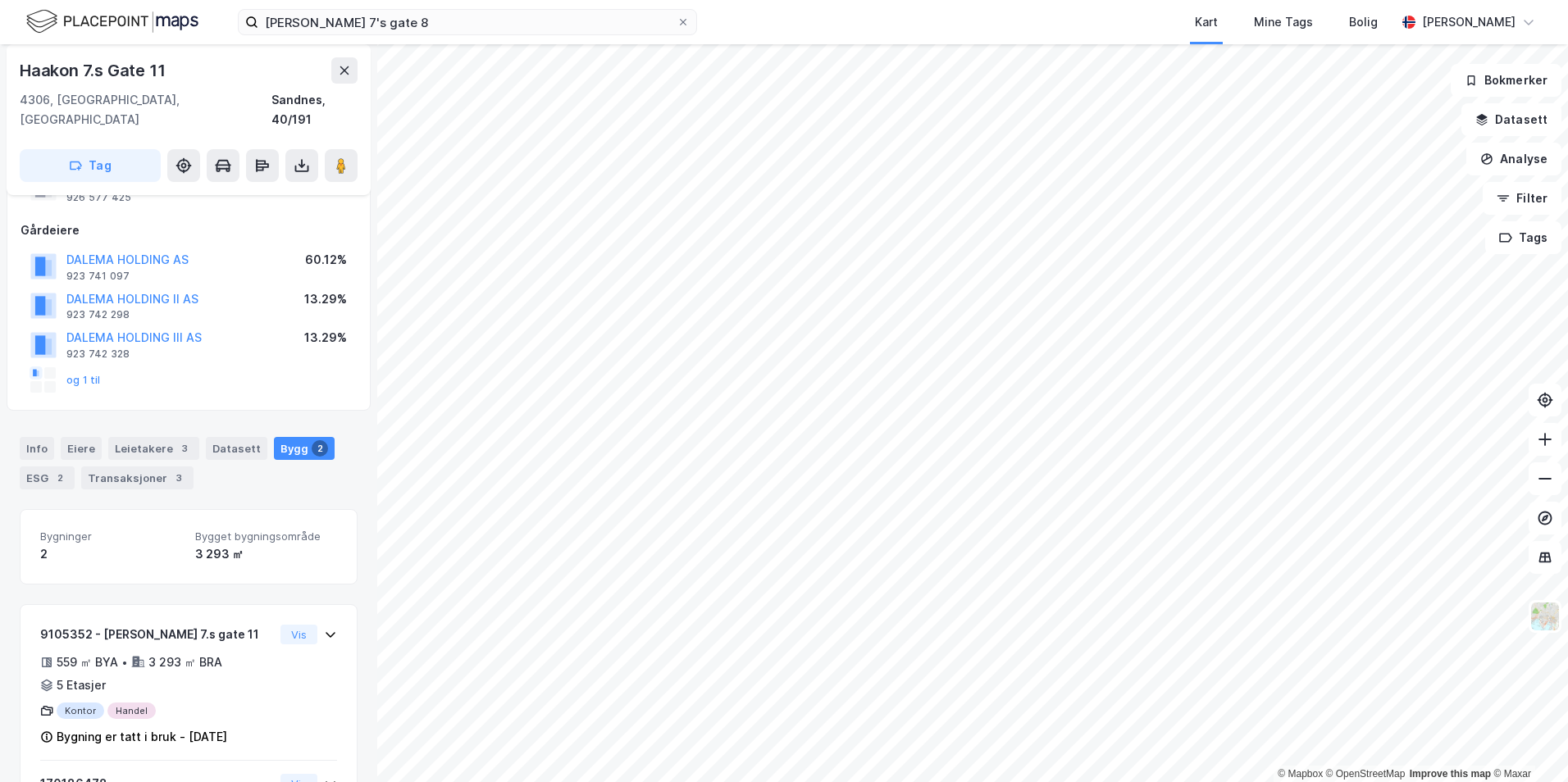
scroll to position [104, 0]
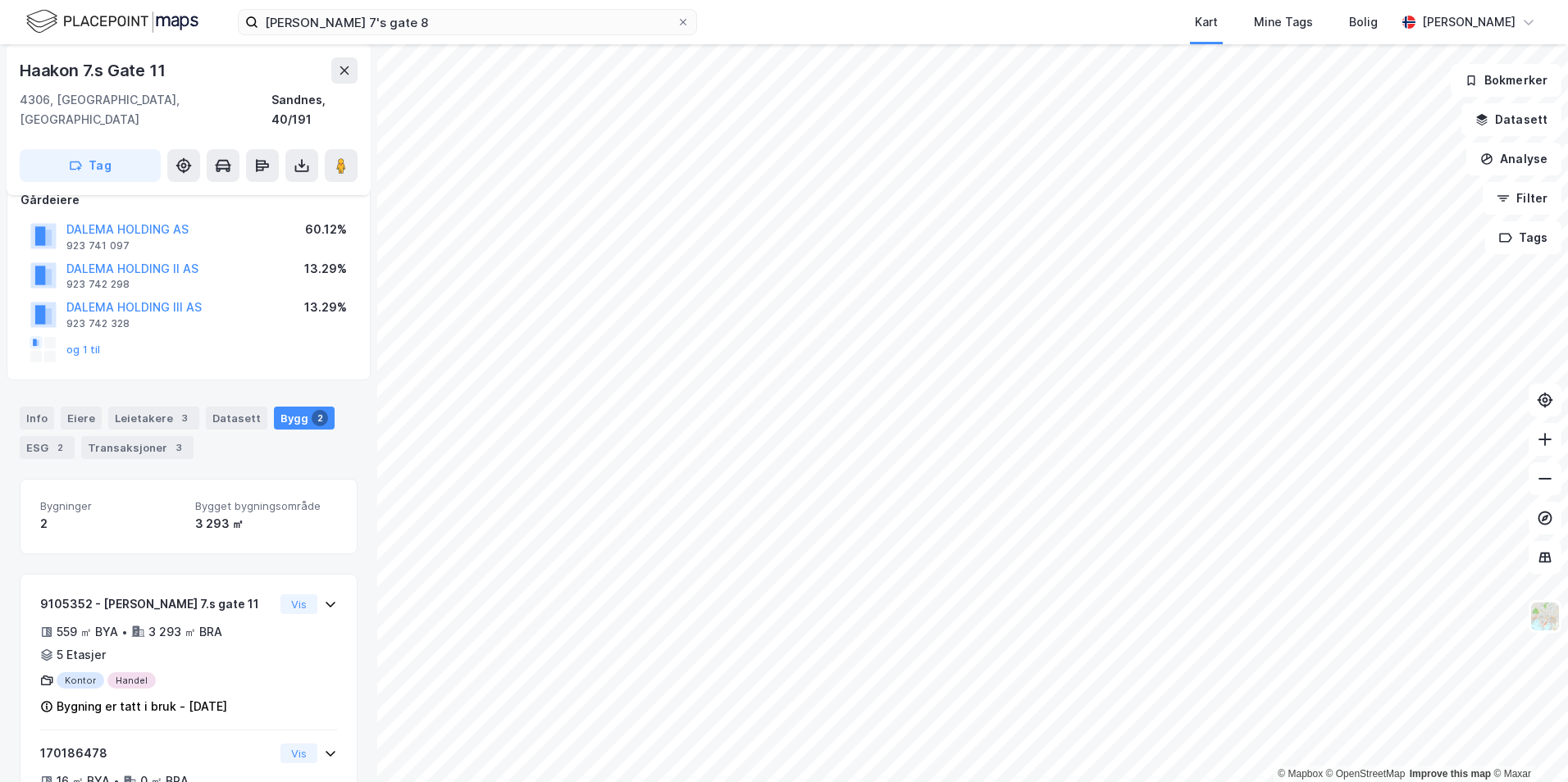
click at [234, 418] on div "Info Eiere Leietakere 3 Datasett Bygg 2 ESG 2 Transaksjoner 3" at bounding box center [188, 433] width 337 height 52
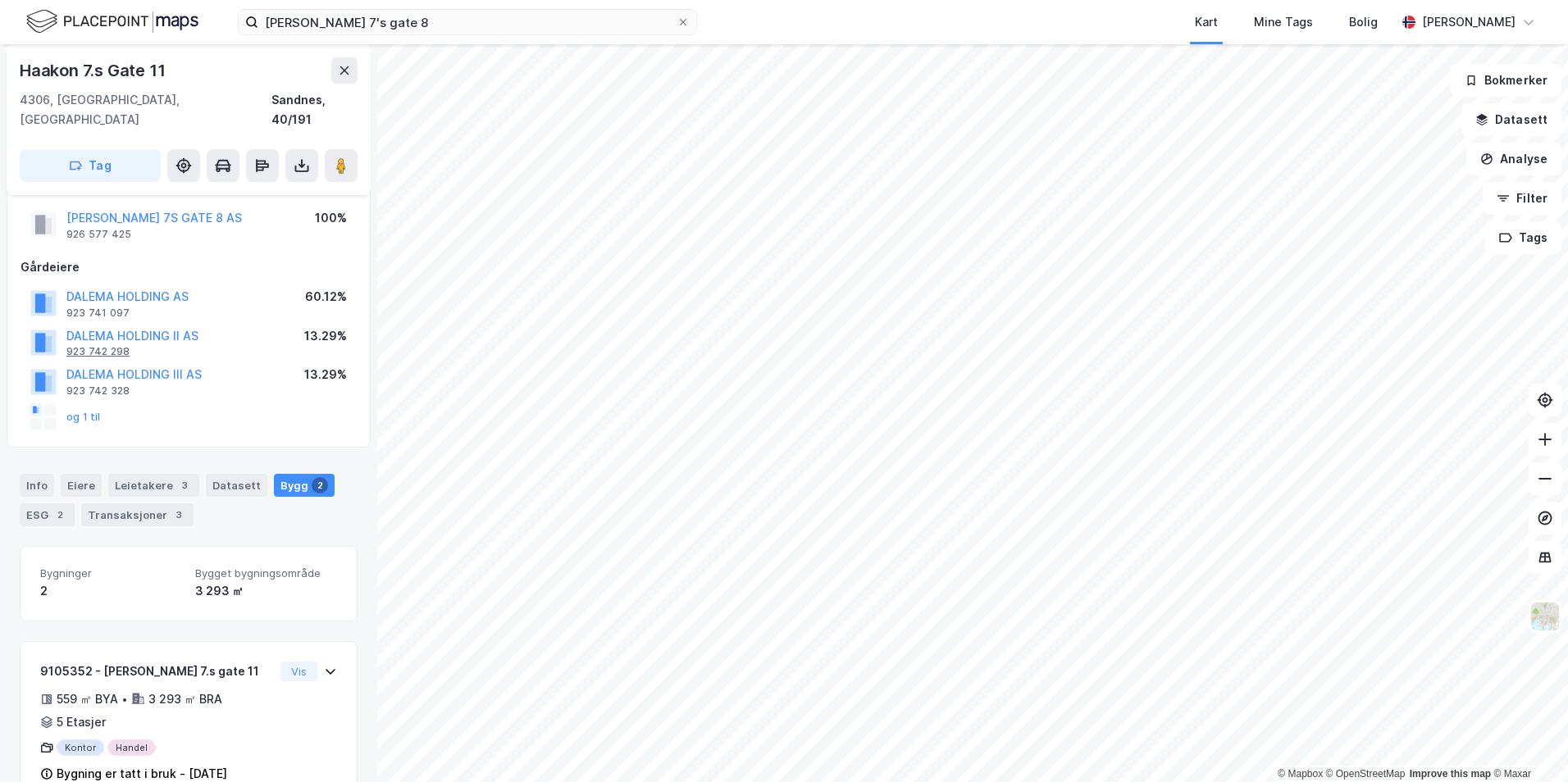
scroll to position [0, 0]
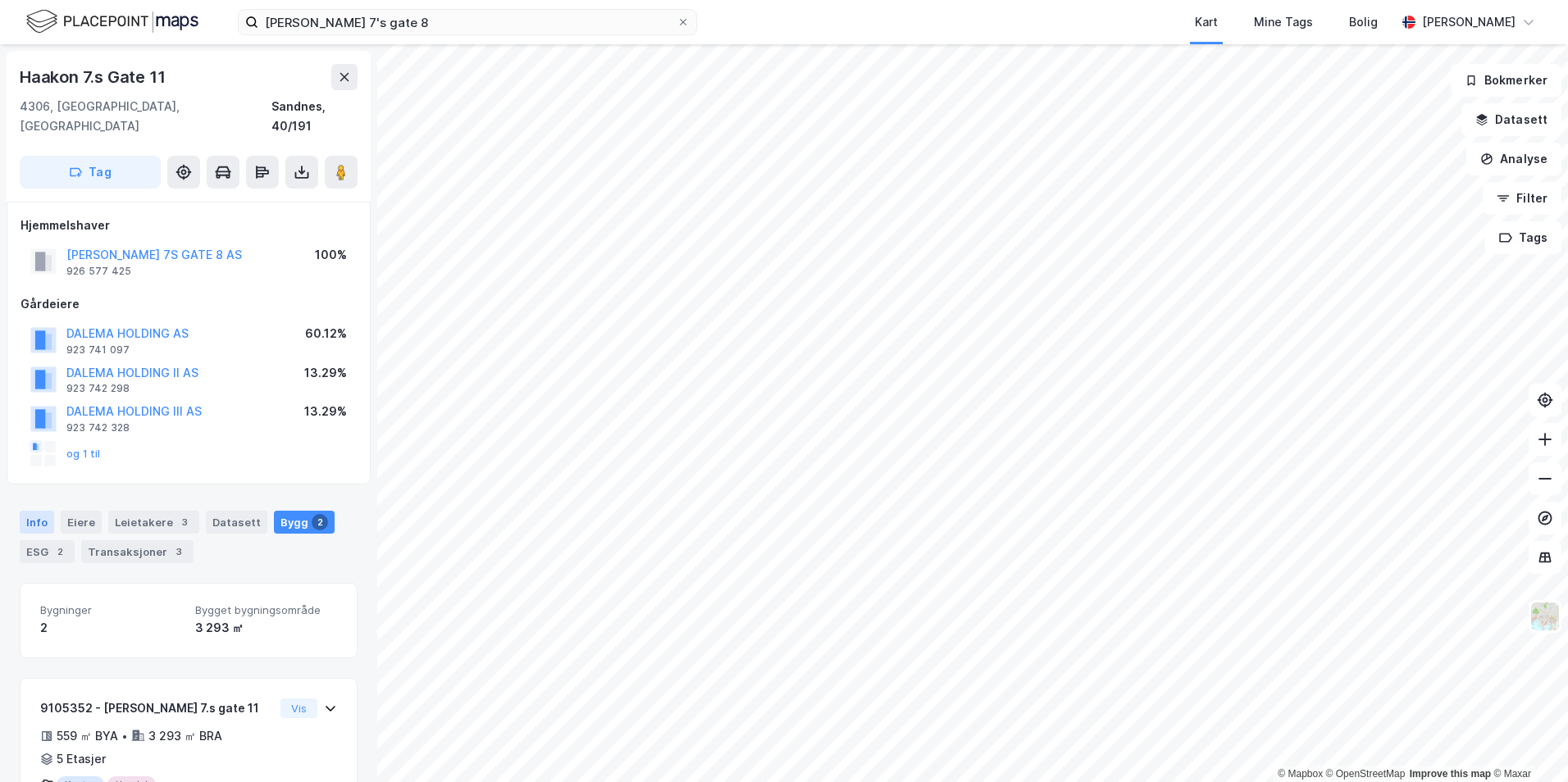
click at [43, 510] on div "Info" at bounding box center [37, 522] width 35 height 23
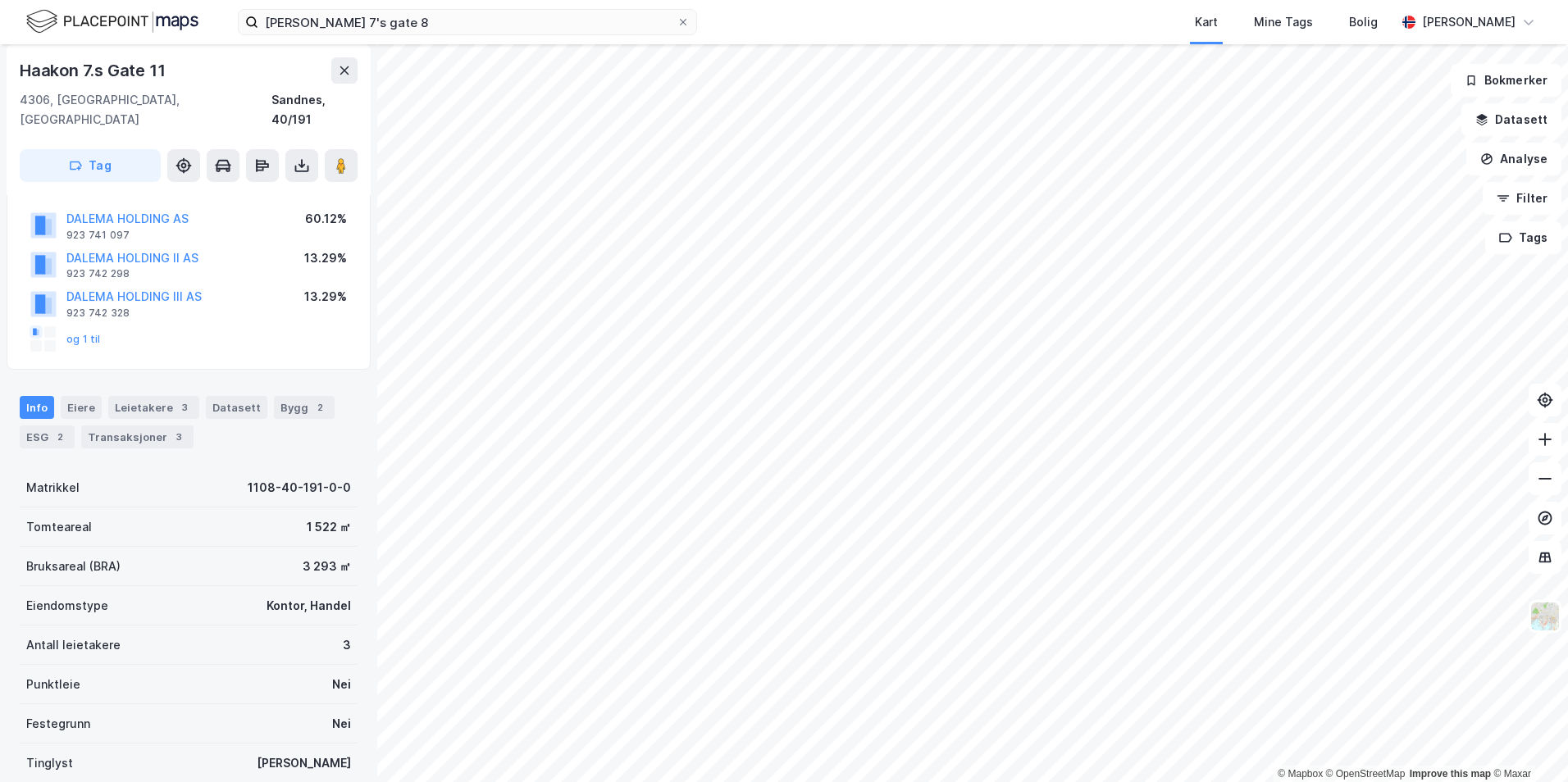
scroll to position [221, 0]
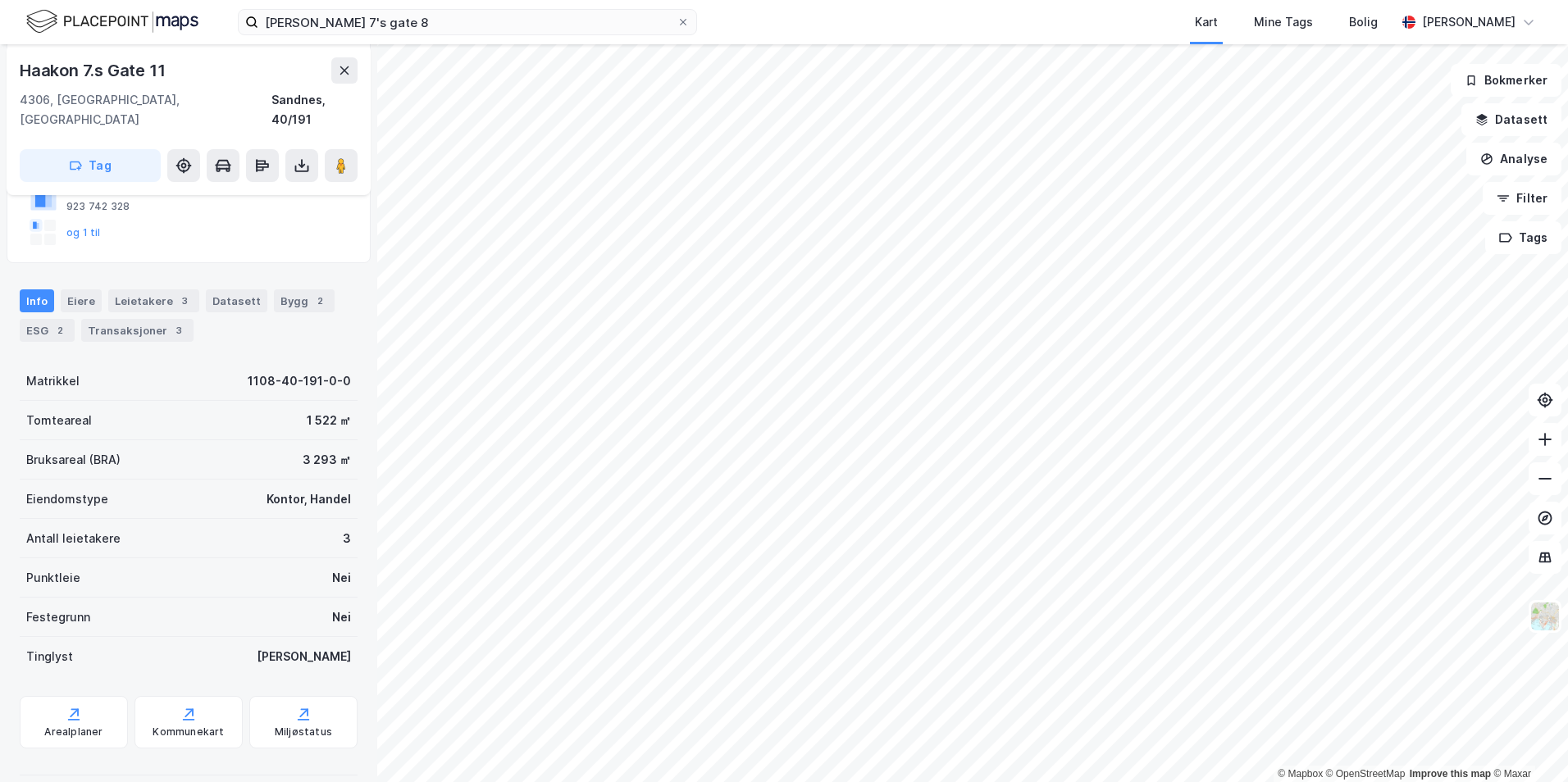
click at [308, 450] on div "3 293 ㎡" at bounding box center [327, 460] width 48 height 19
drag, startPoint x: 308, startPoint y: 441, endPoint x: 257, endPoint y: 442, distance: 51.0
click at [257, 443] on div "Bruksareal (BRA) 3 293 ㎡" at bounding box center [188, 460] width 337 height 40
click at [257, 442] on div "Bruksareal (BRA) 3 293 ㎡" at bounding box center [188, 460] width 337 height 40
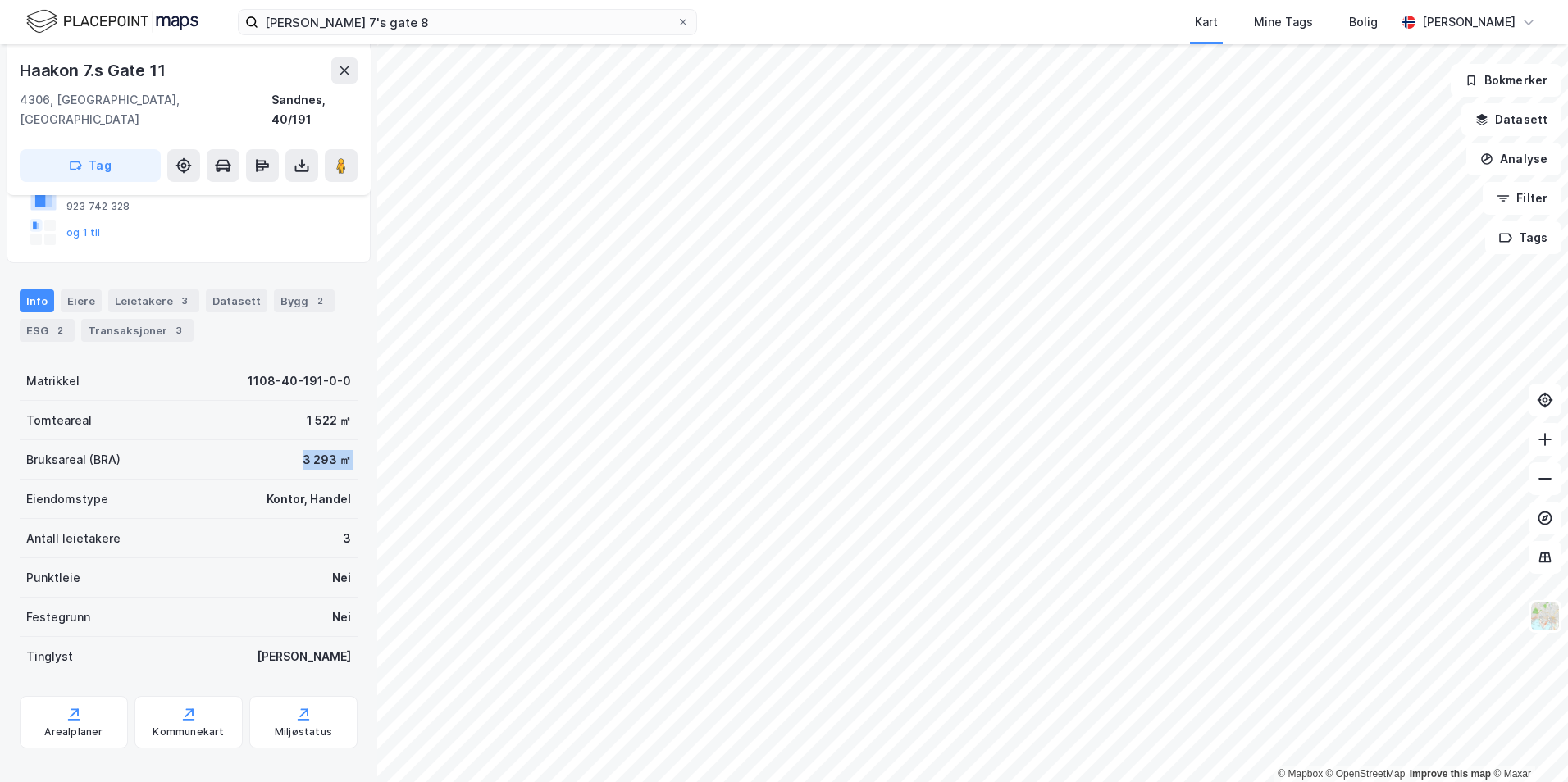
click at [257, 442] on div "Bruksareal (BRA) 3 293 ㎡" at bounding box center [188, 460] width 337 height 40
click at [280, 489] on div "Kontor, Handel" at bounding box center [308, 499] width 84 height 19
click at [354, 23] on input "[PERSON_NAME] 7's gate 8" at bounding box center [467, 21] width 419 height 24
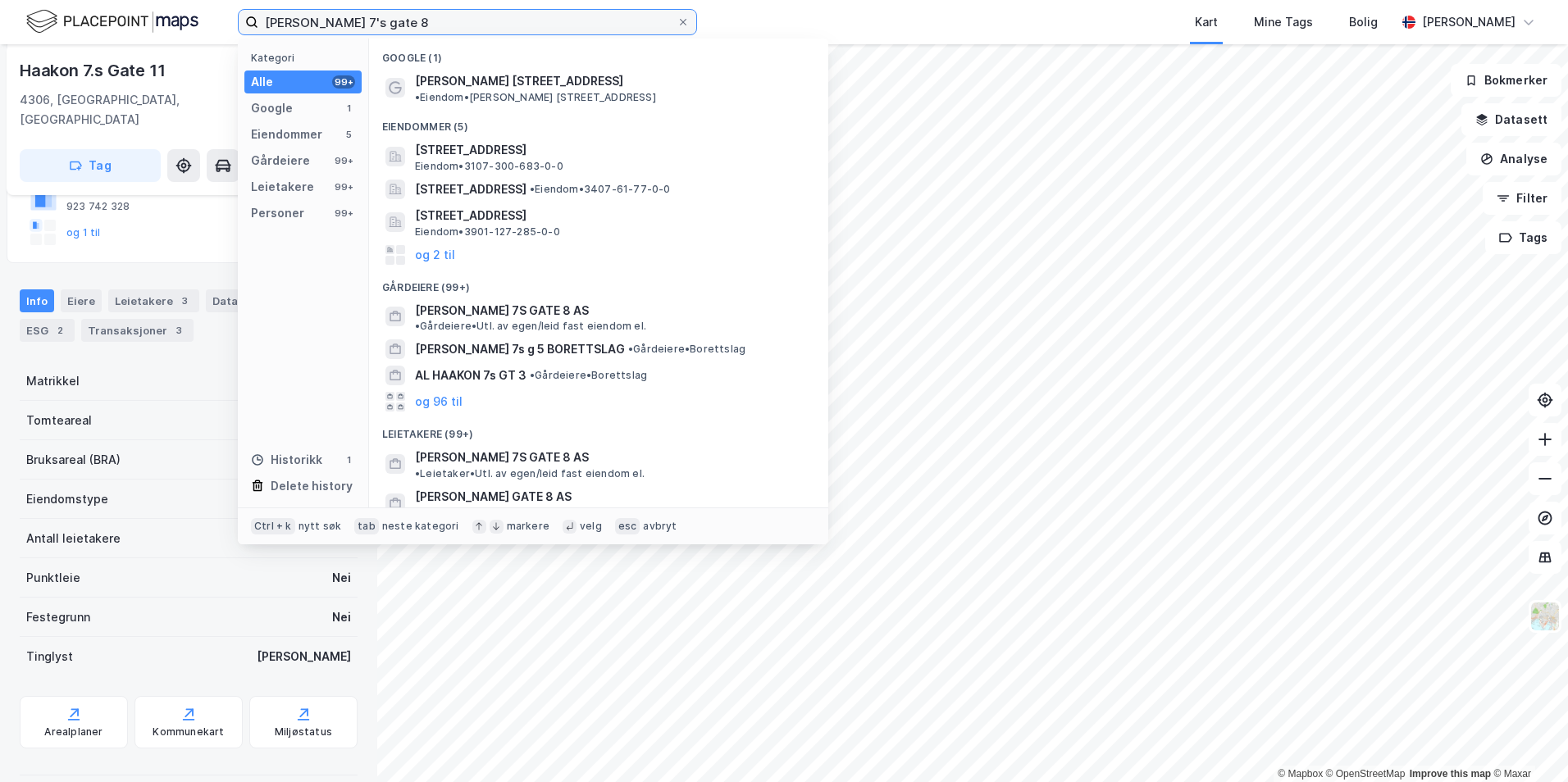
click at [354, 23] on input "[PERSON_NAME] 7's gate 8" at bounding box center [467, 21] width 419 height 24
paste input "[STREET_ADDRESS]"
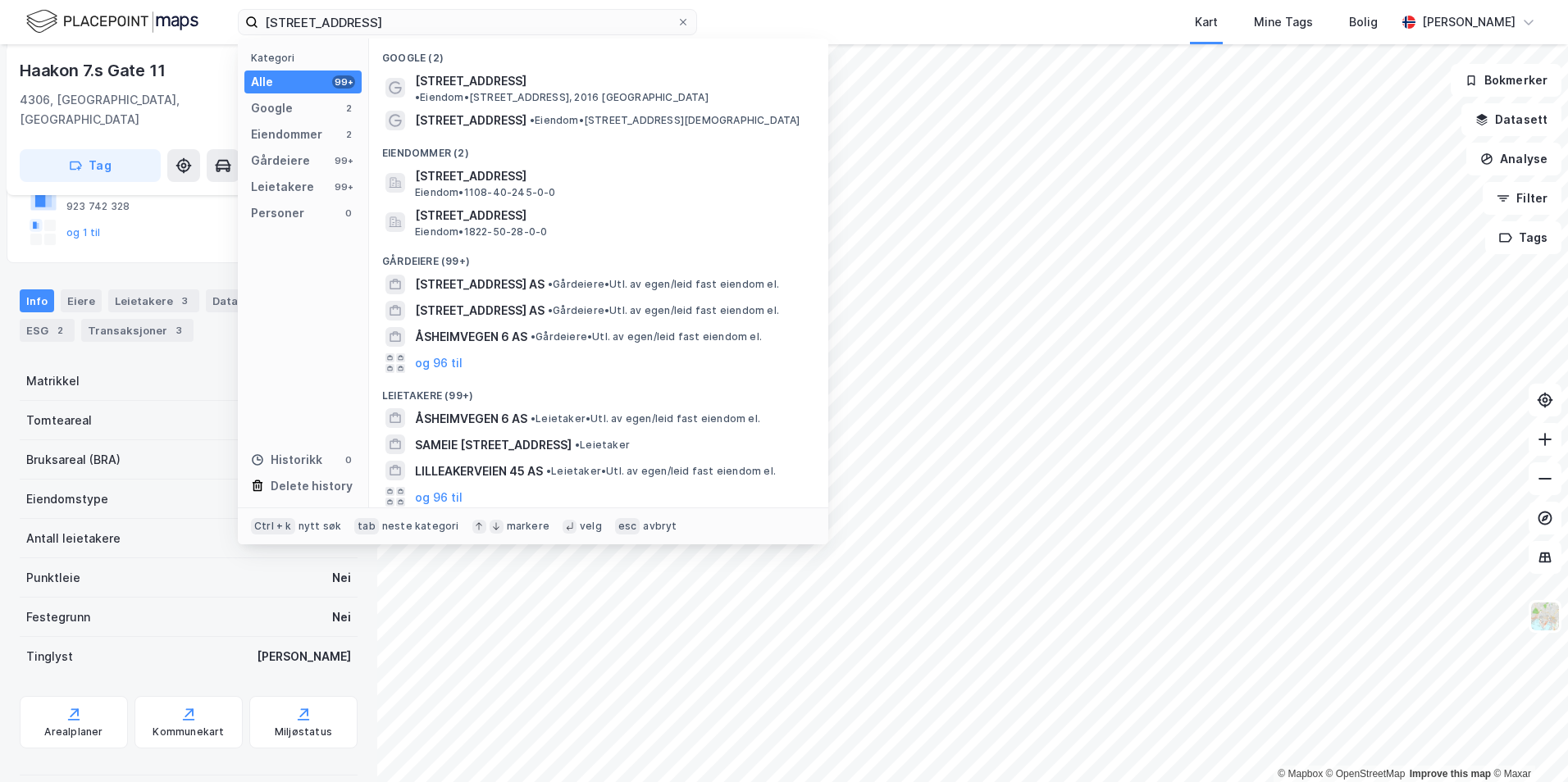
click at [509, 60] on div "Google (2)" at bounding box center [598, 53] width 459 height 30
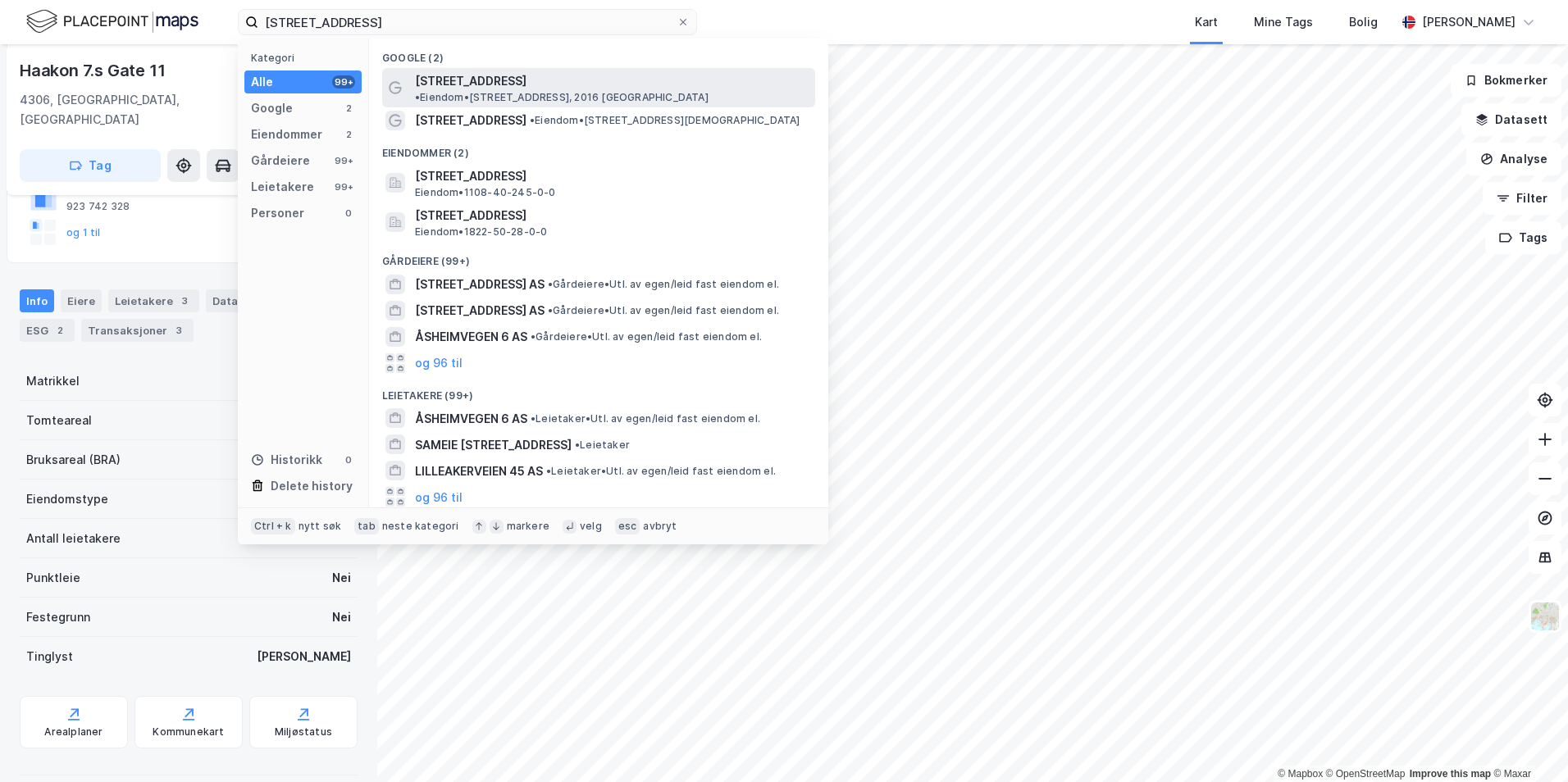
click at [725, 79] on div "[STREET_ADDRESS] • Eiendom • [STREET_ADDRESS], 2016 [GEOGRAPHIC_DATA]" at bounding box center [613, 88] width 397 height 33
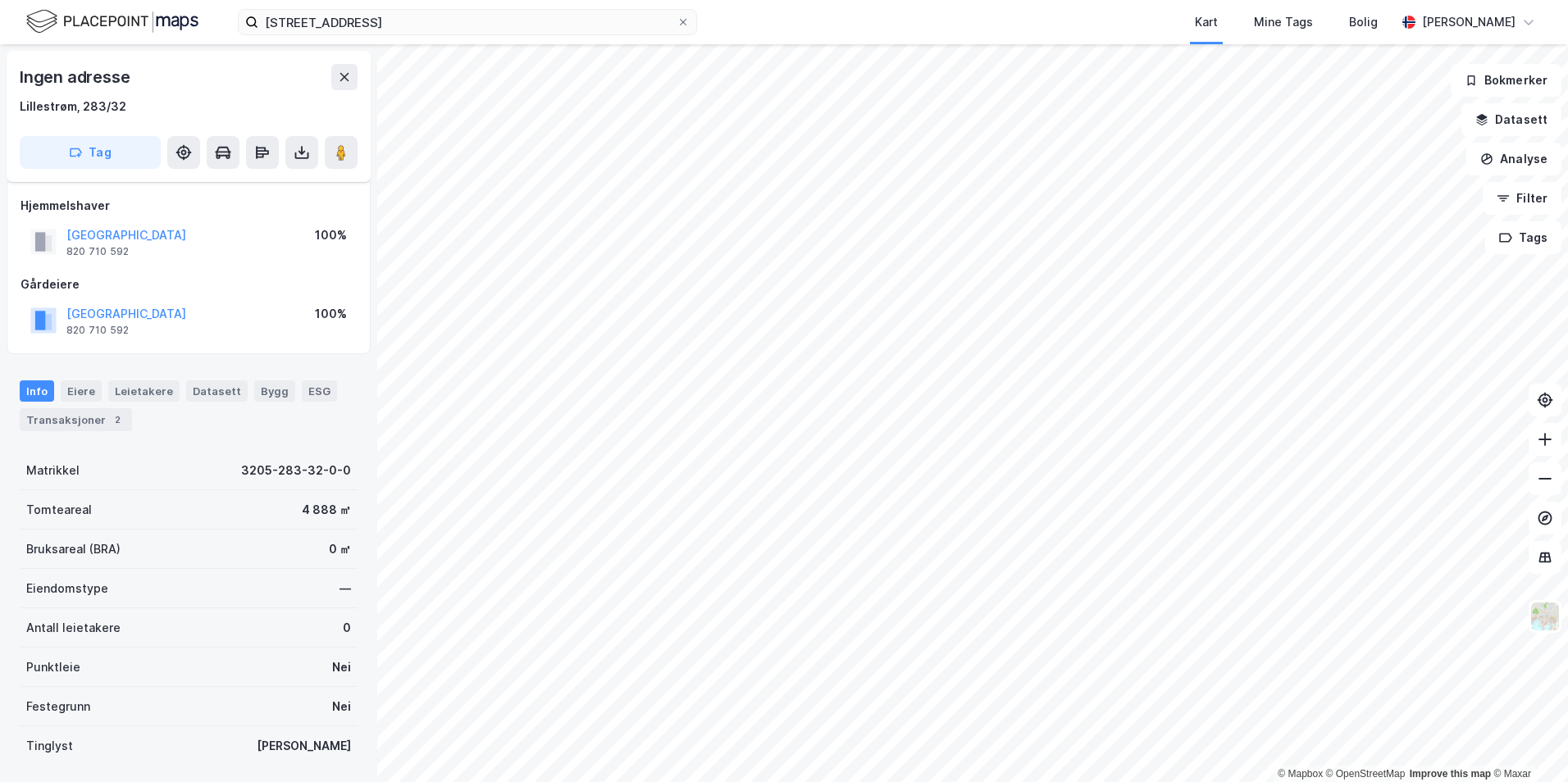
scroll to position [109, 0]
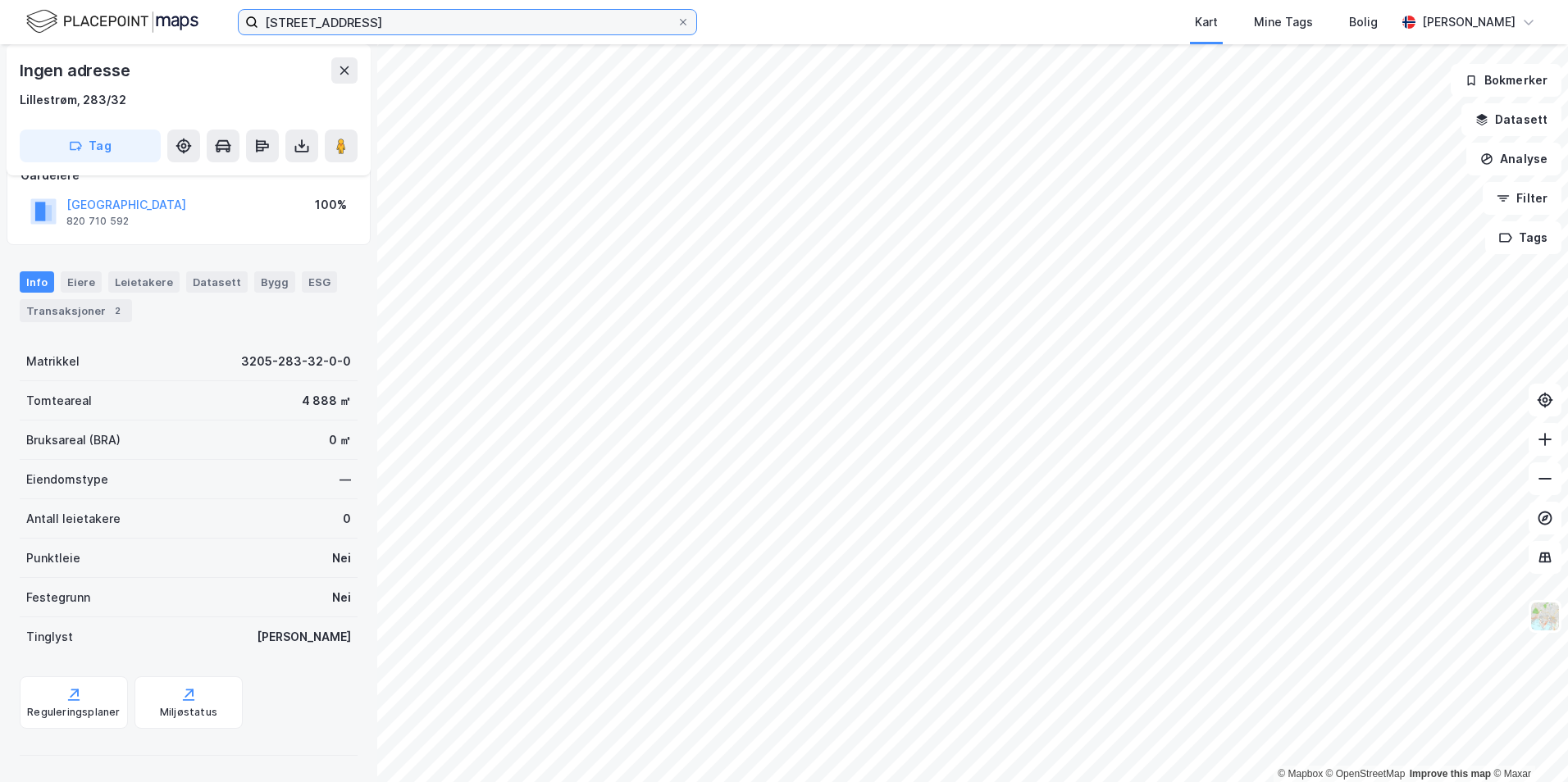
click at [493, 34] on input "[STREET_ADDRESS]" at bounding box center [467, 21] width 419 height 24
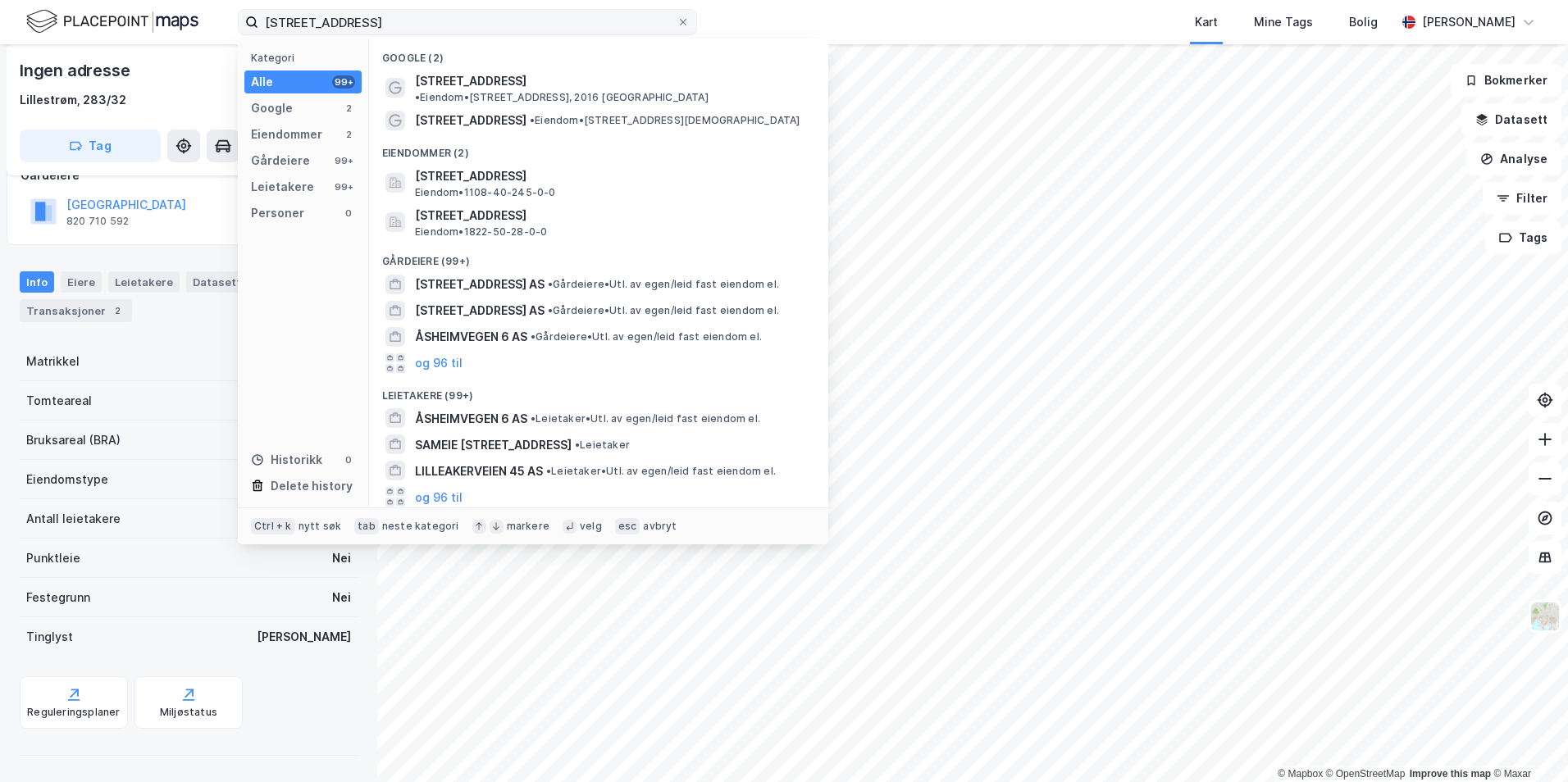
click at [489, 35] on label "[STREET_ADDRESS]" at bounding box center [467, 21] width 459 height 26
click at [489, 35] on input "[STREET_ADDRESS]" at bounding box center [467, 21] width 419 height 24
click at [489, 35] on label "[STREET_ADDRESS]" at bounding box center [467, 21] width 459 height 26
click at [489, 35] on input "[STREET_ADDRESS]" at bounding box center [467, 21] width 419 height 24
drag, startPoint x: 489, startPoint y: 35, endPoint x: 478, endPoint y: 27, distance: 13.6
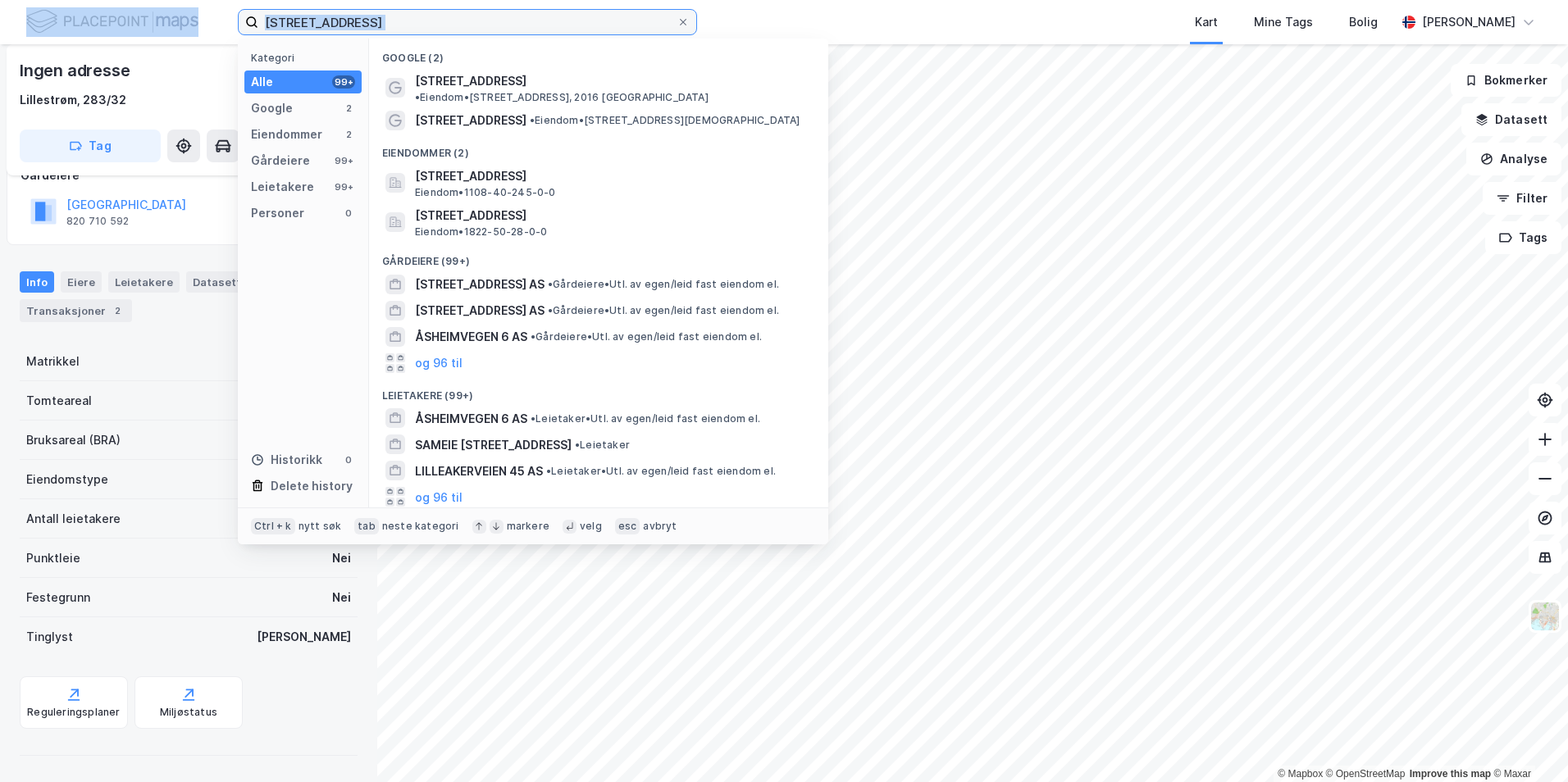
click at [478, 27] on input "[STREET_ADDRESS]" at bounding box center [467, 21] width 419 height 24
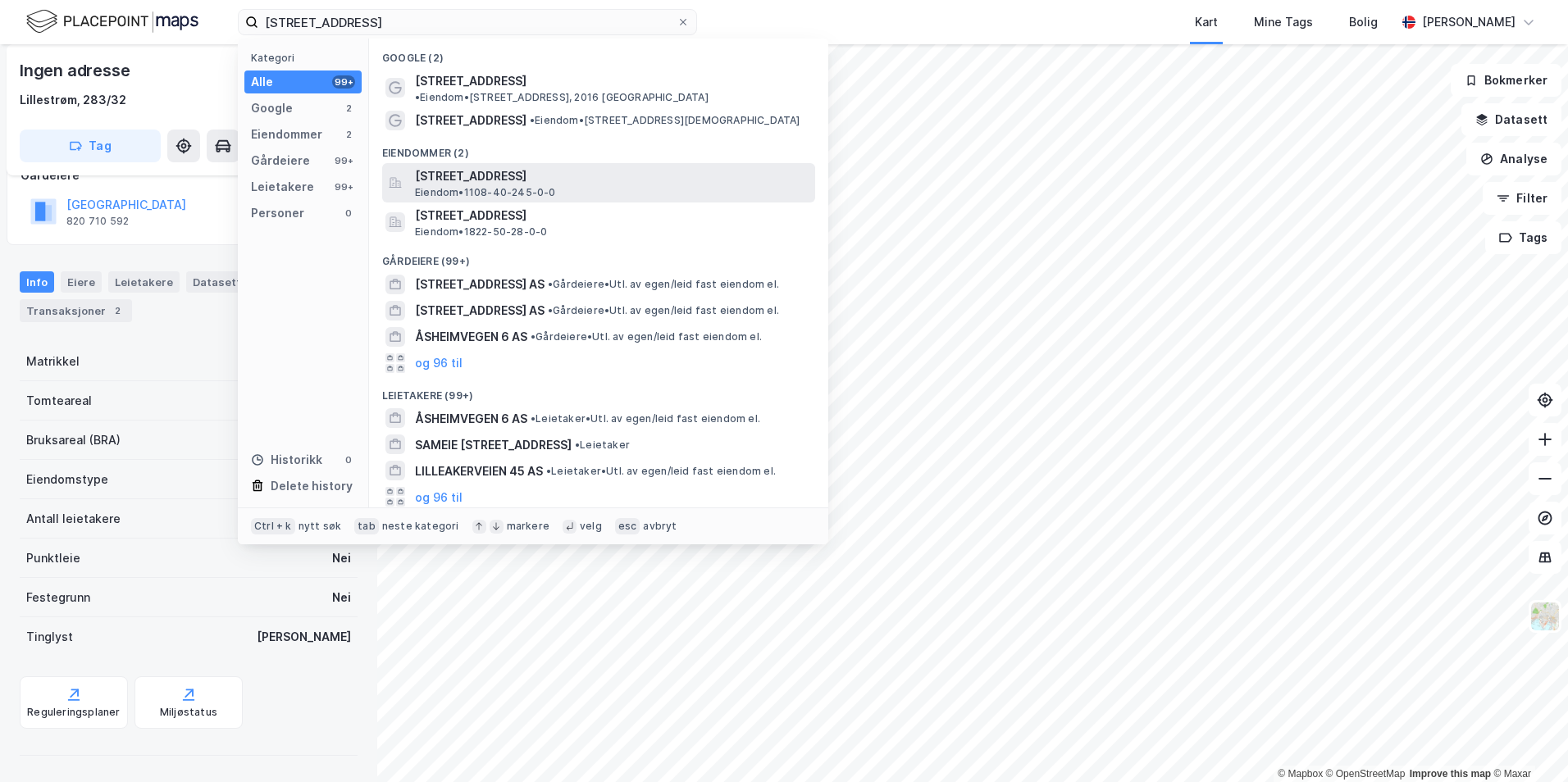
click at [578, 166] on span "[STREET_ADDRESS]" at bounding box center [611, 176] width 393 height 19
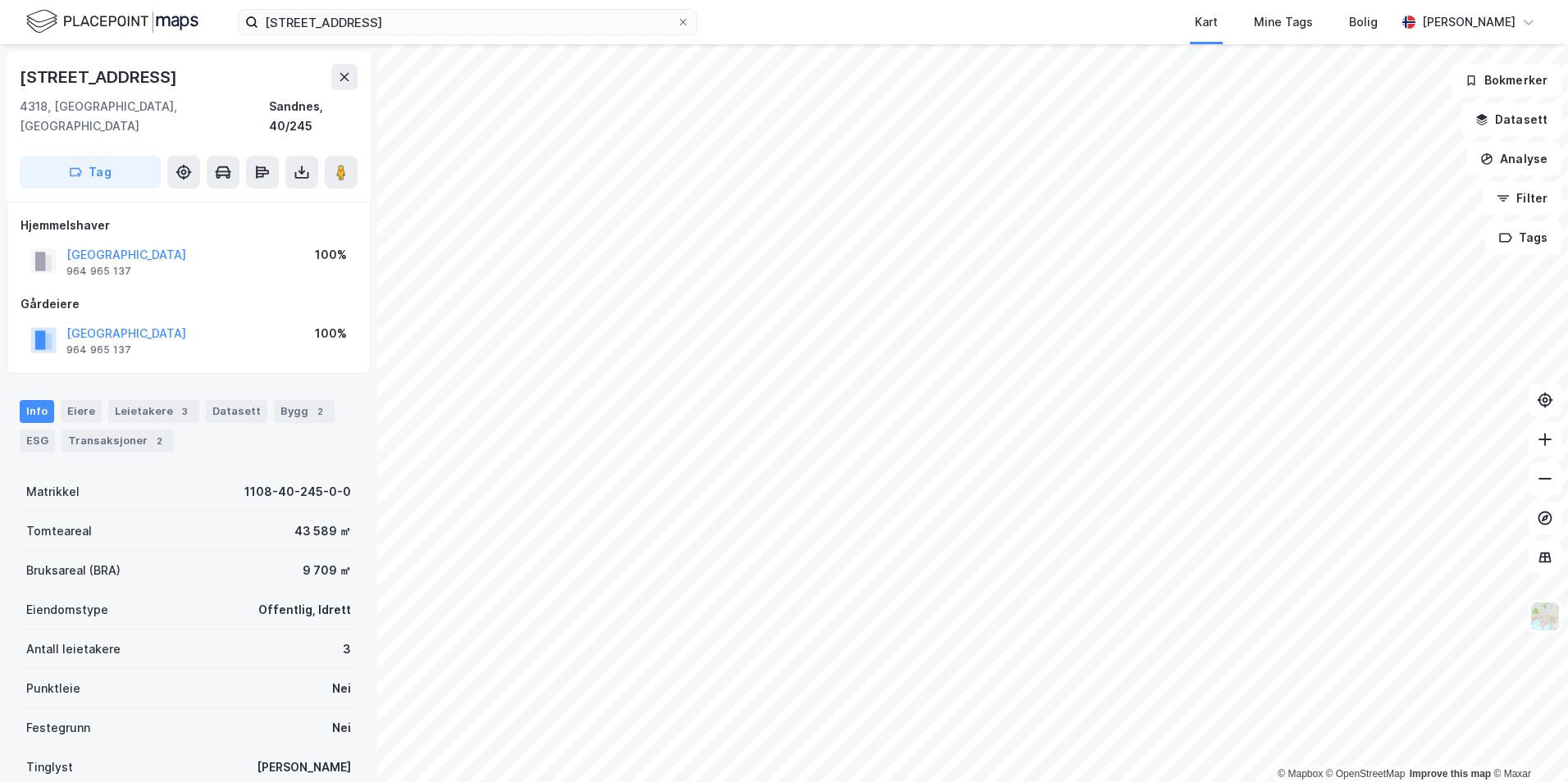
scroll to position [109, 0]
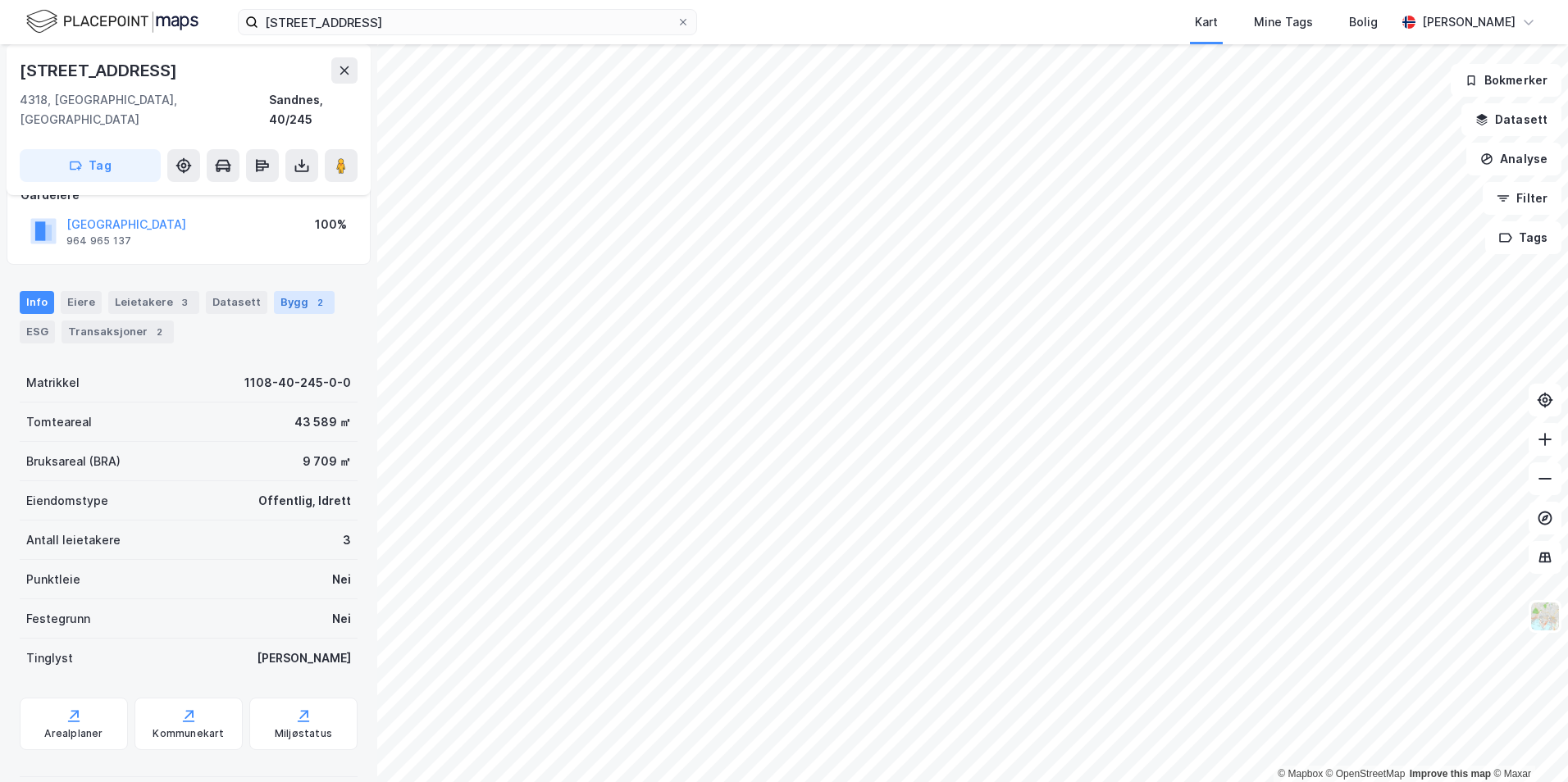
click at [294, 291] on div "Bygg 2" at bounding box center [304, 303] width 61 height 23
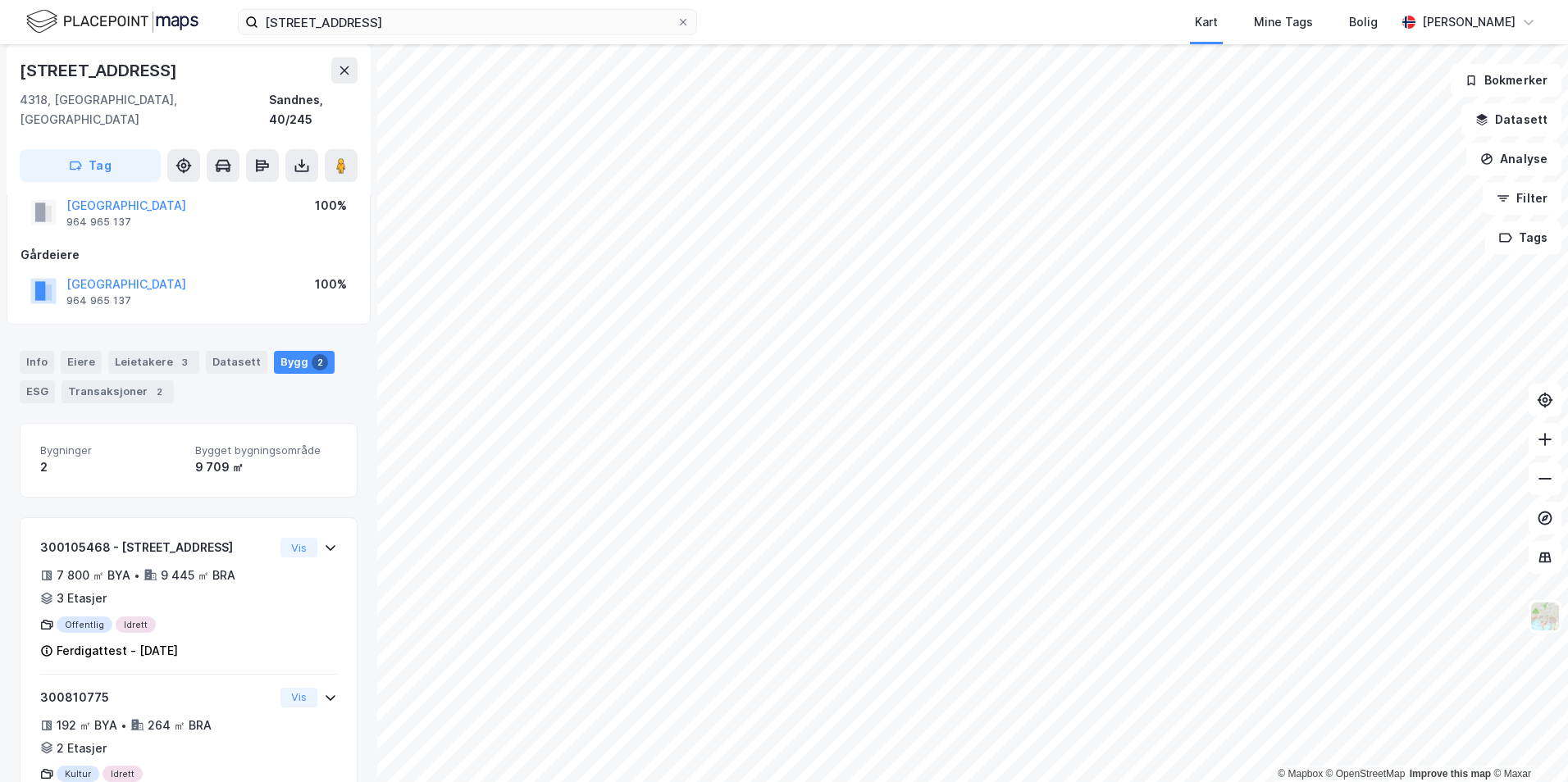
scroll to position [98, 0]
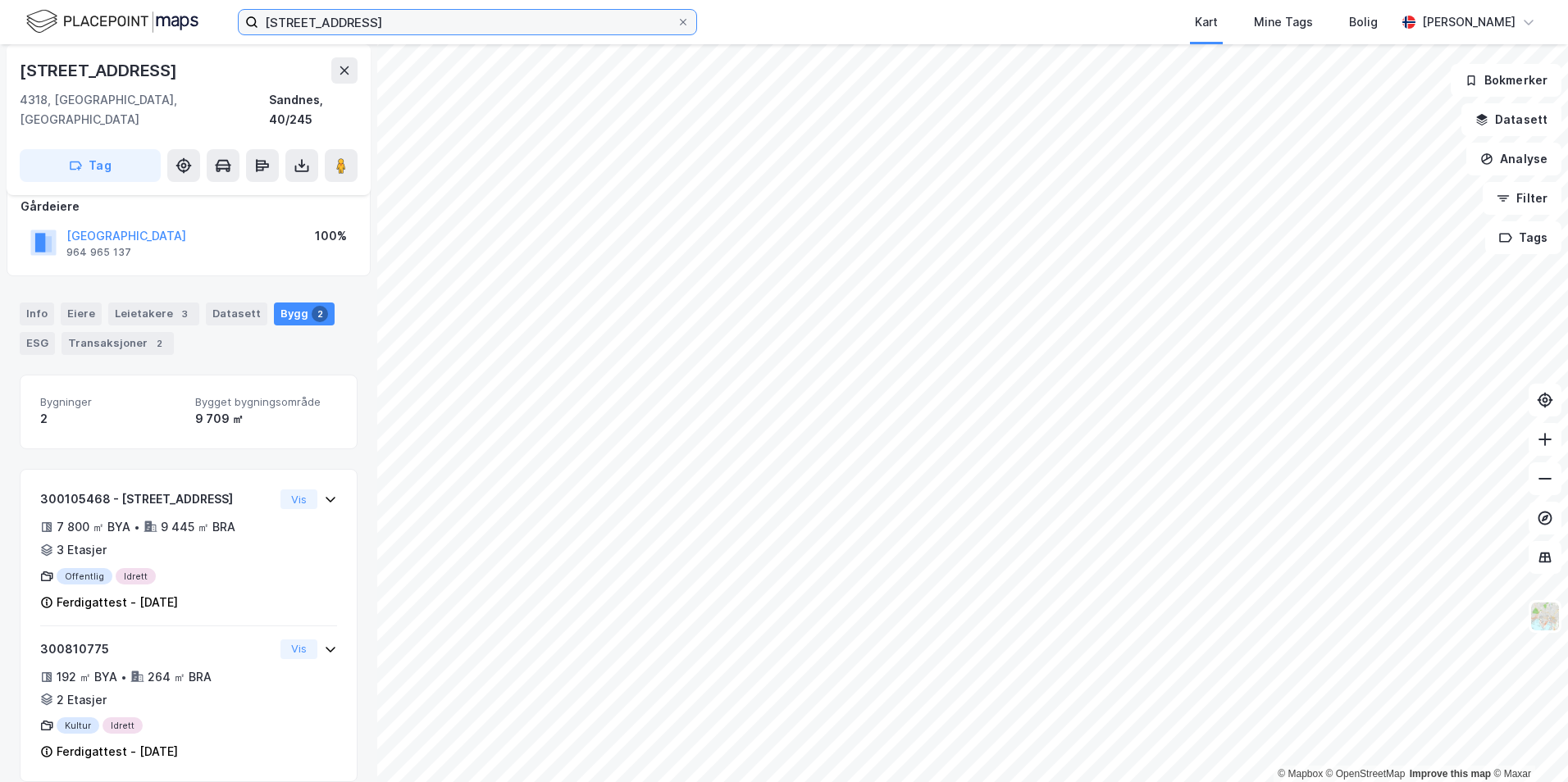
click at [381, 15] on input "[STREET_ADDRESS]" at bounding box center [467, 21] width 419 height 24
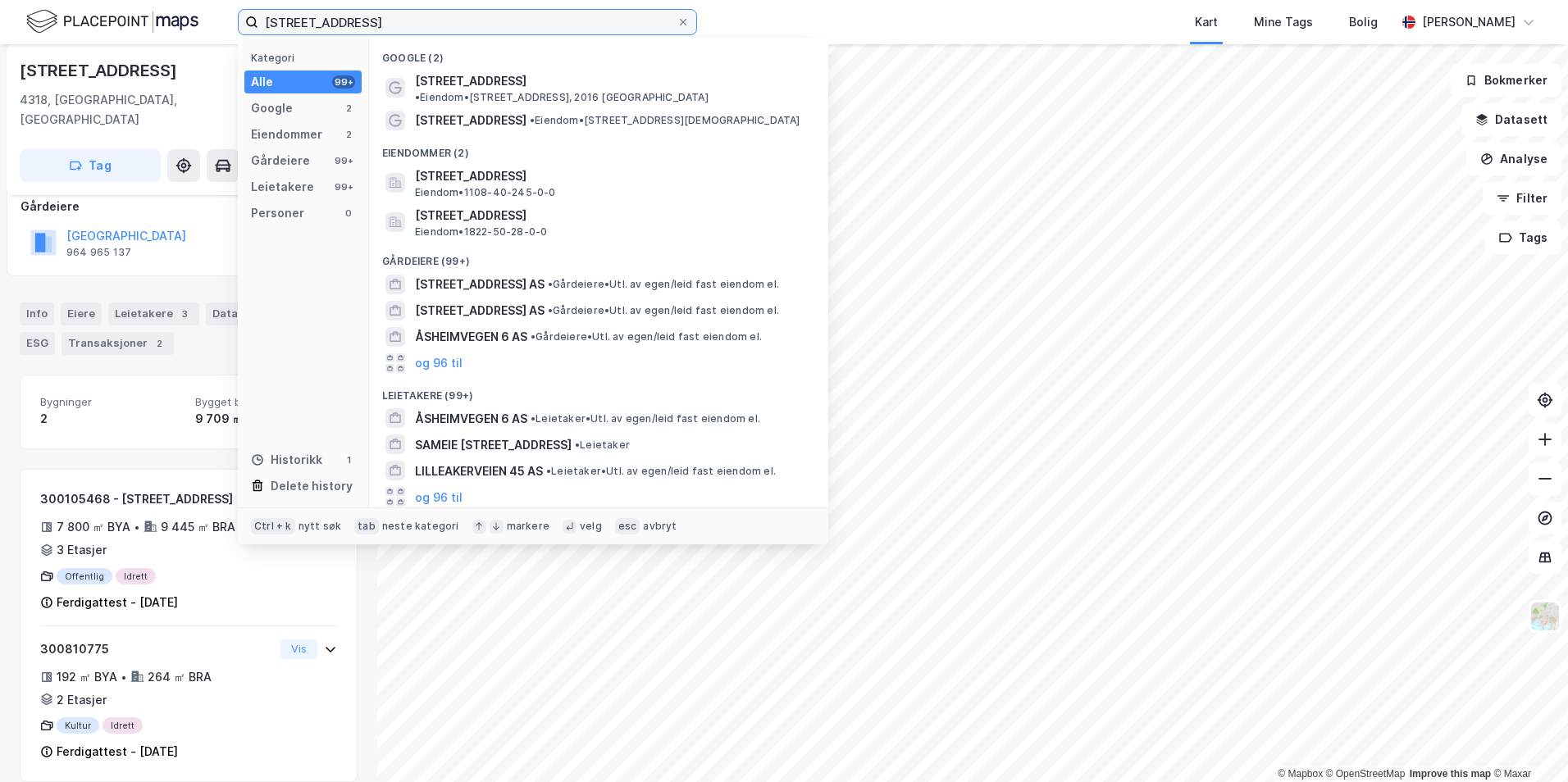
click at [381, 15] on input "[STREET_ADDRESS]" at bounding box center [467, 21] width 419 height 24
paste input "Dvergsnesbakken 2"
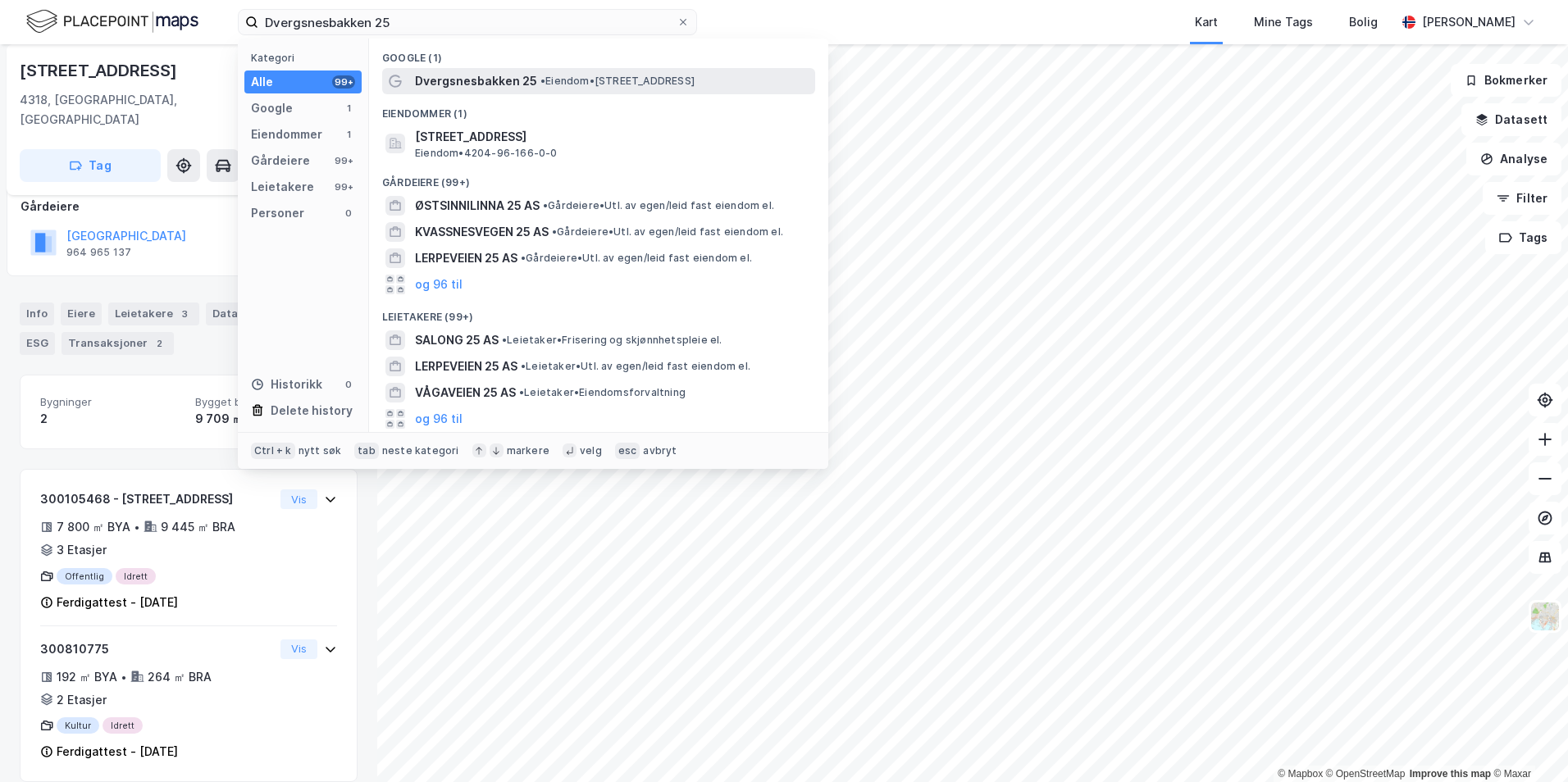
click at [552, 92] on div "Dvergsnesbakken 25 • Eiendom • [STREET_ADDRESS]" at bounding box center [598, 80] width 433 height 26
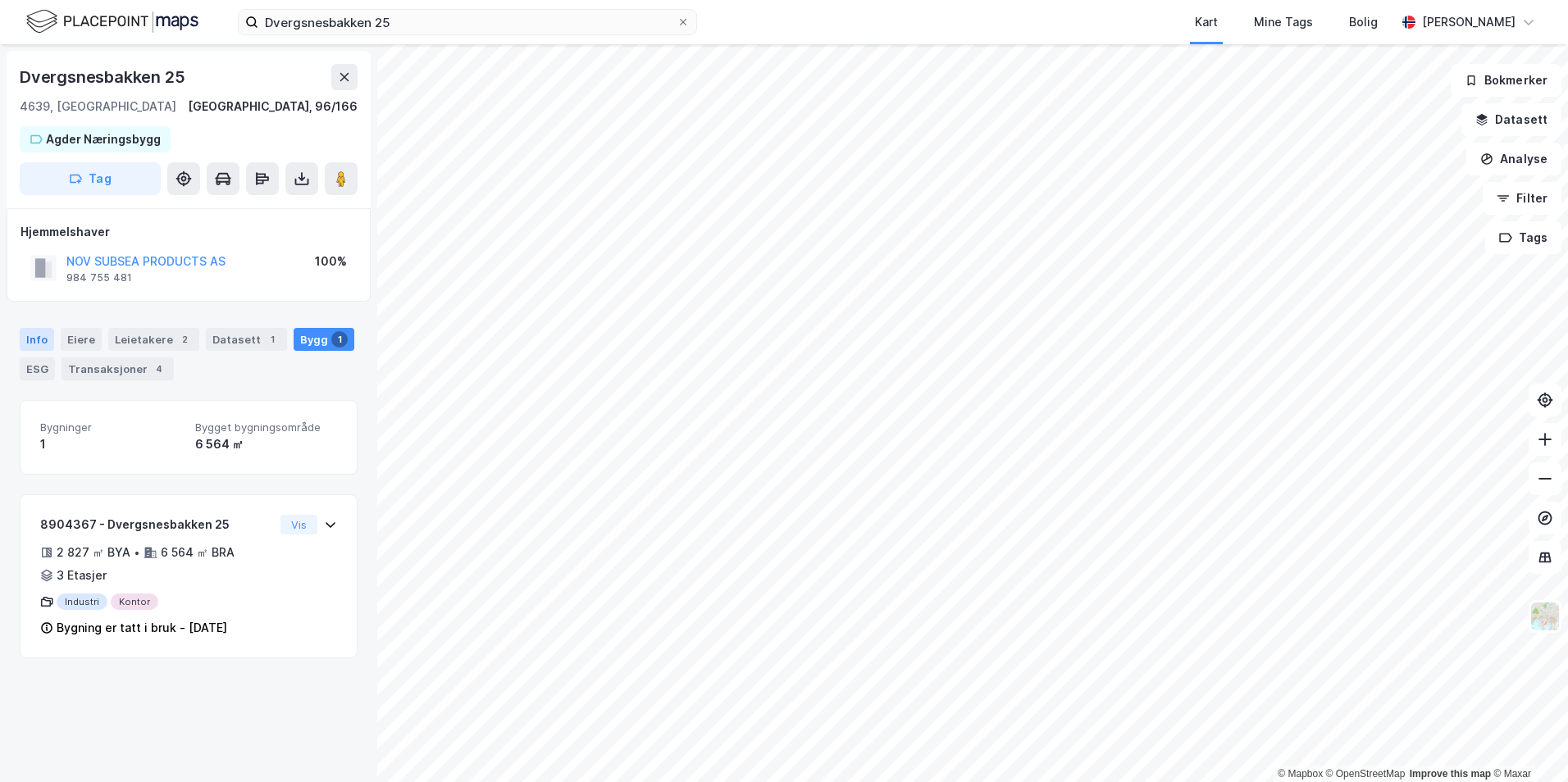
click at [39, 334] on div "Info" at bounding box center [37, 339] width 35 height 23
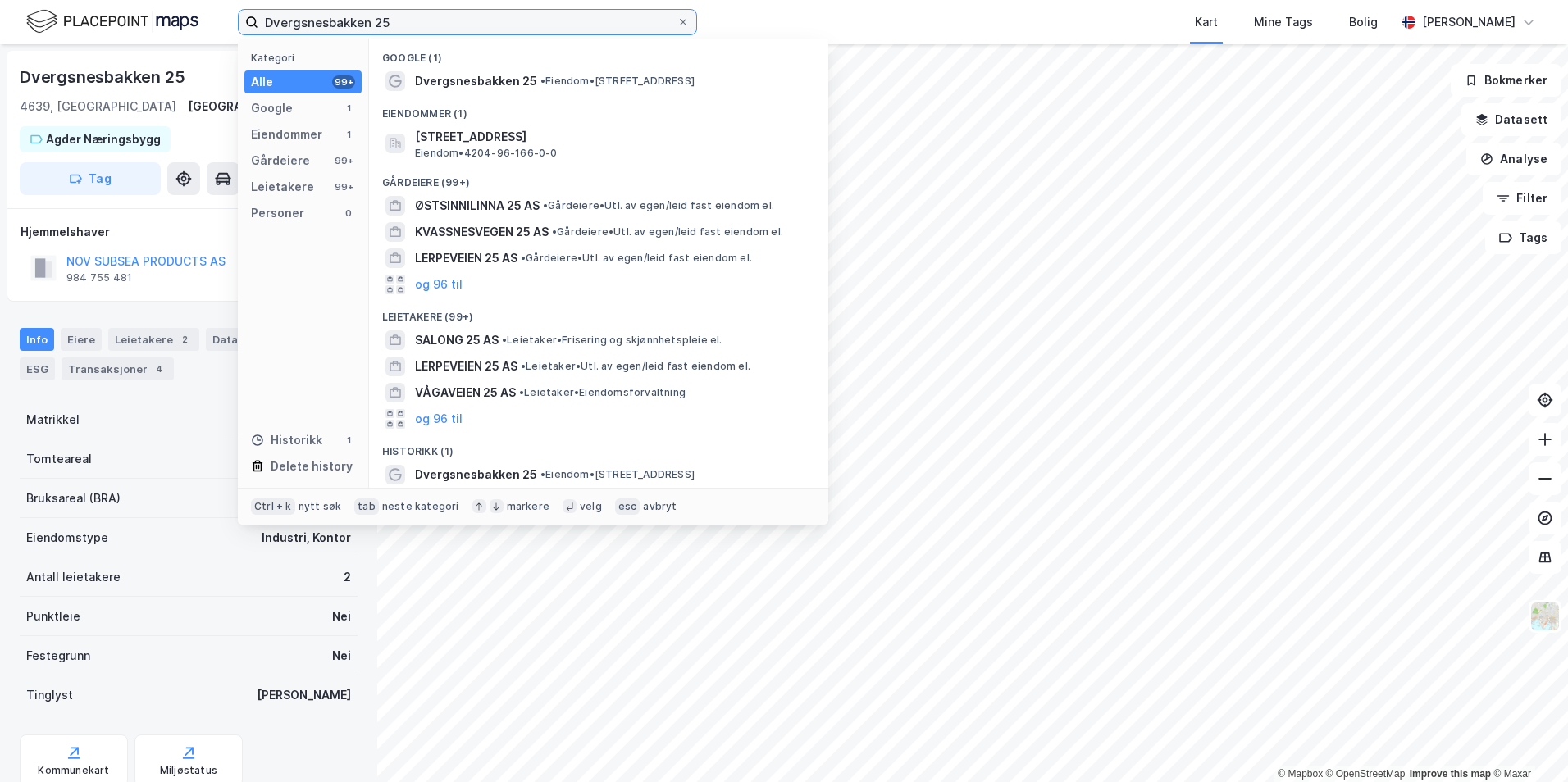
click at [421, 20] on input "Dvergsnesbakken 25" at bounding box center [467, 21] width 419 height 24
paste input "[STREET_ADDRESS]"
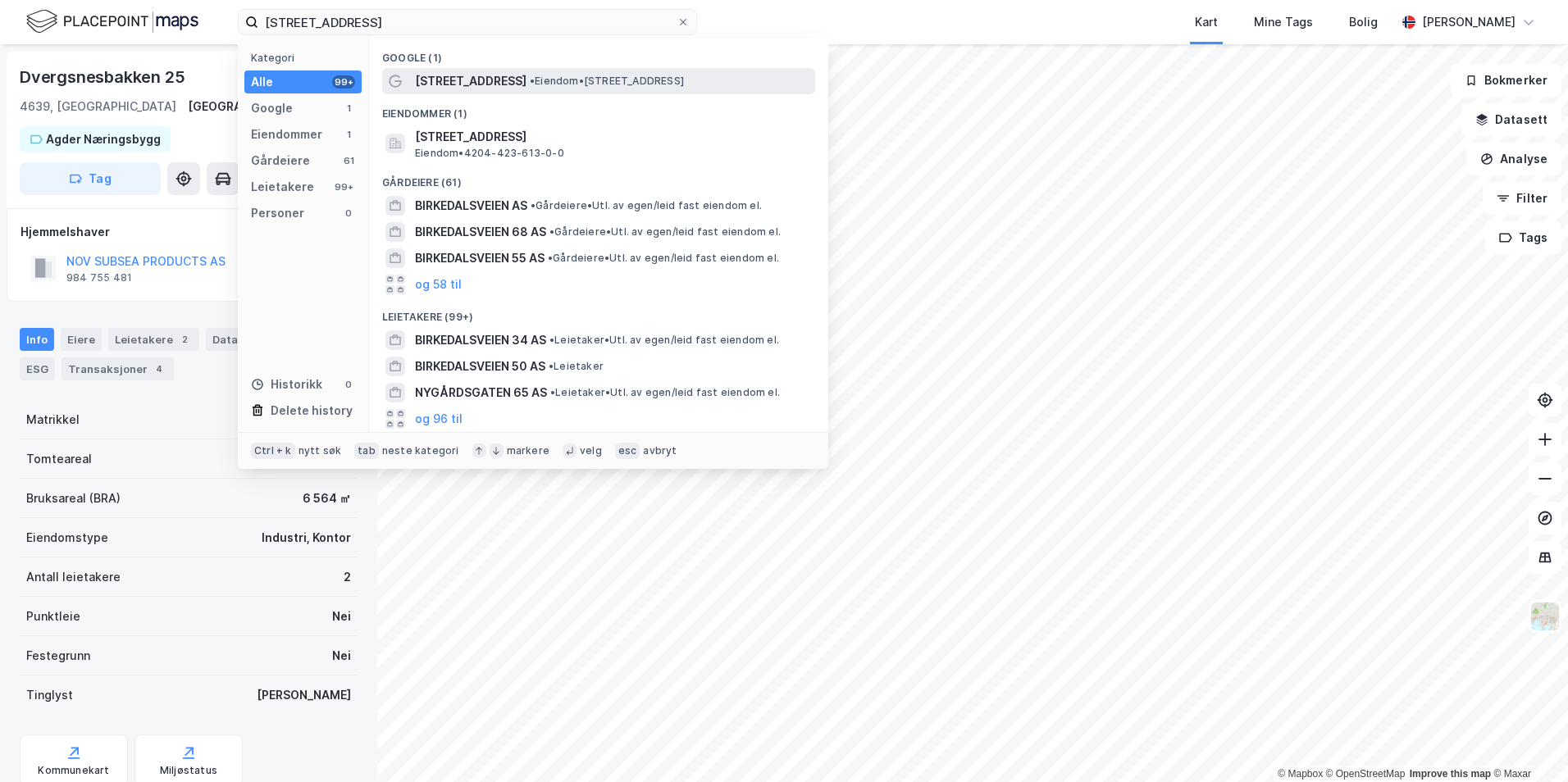
click at [566, 87] on span "• Eiendom • [STREET_ADDRESS]" at bounding box center [606, 81] width 154 height 14
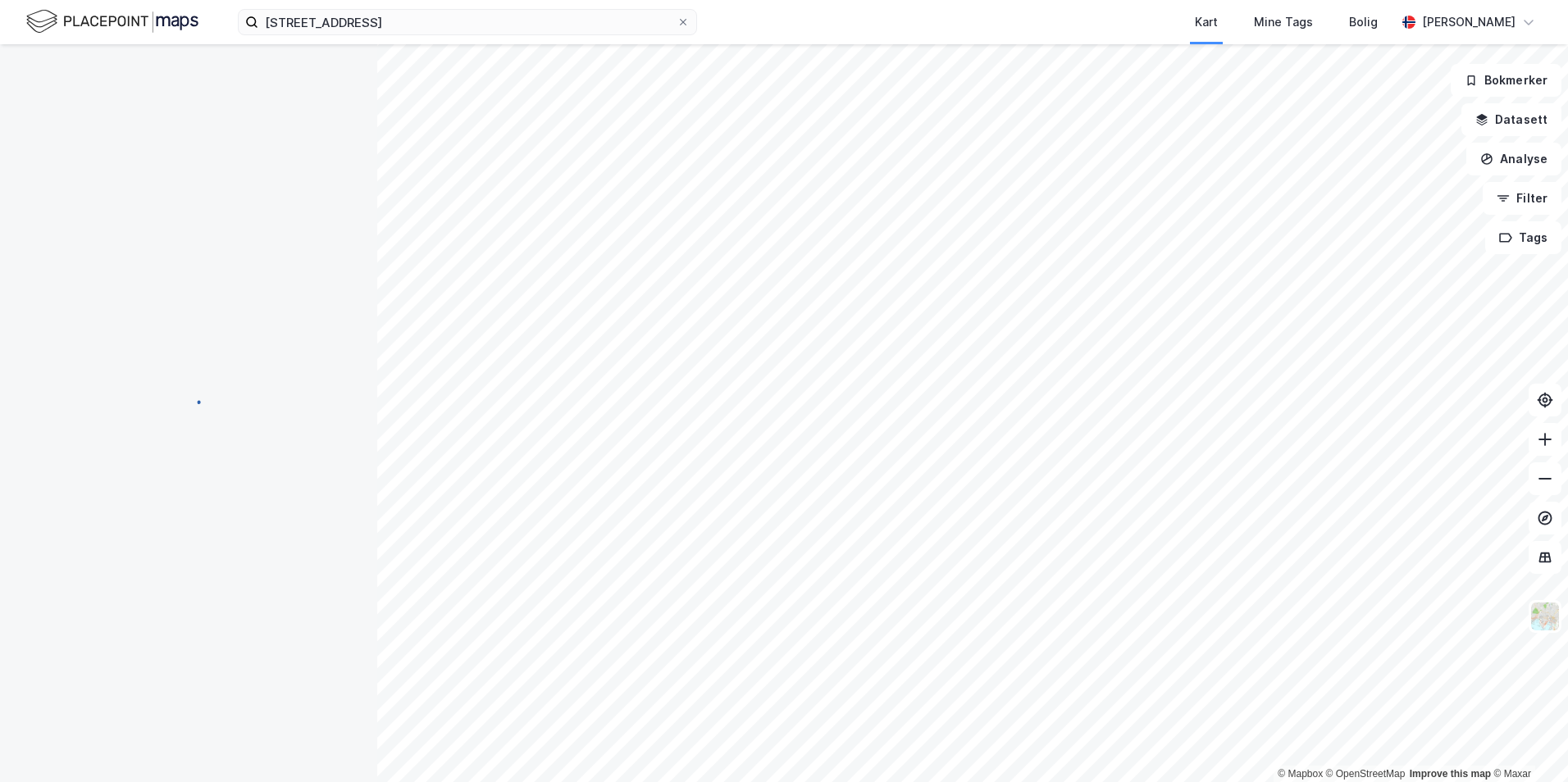
scroll to position [72, 0]
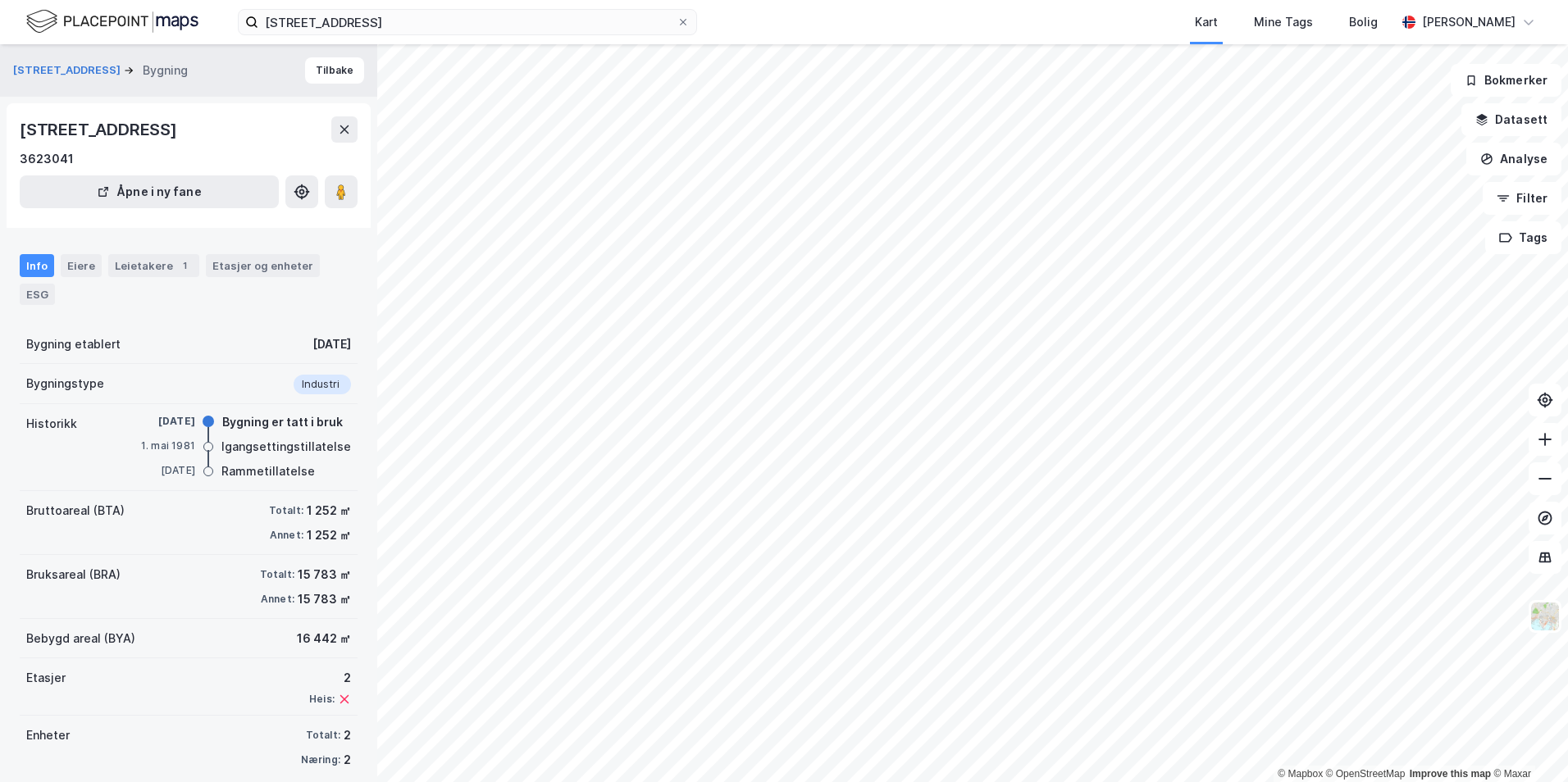
scroll to position [17, 0]
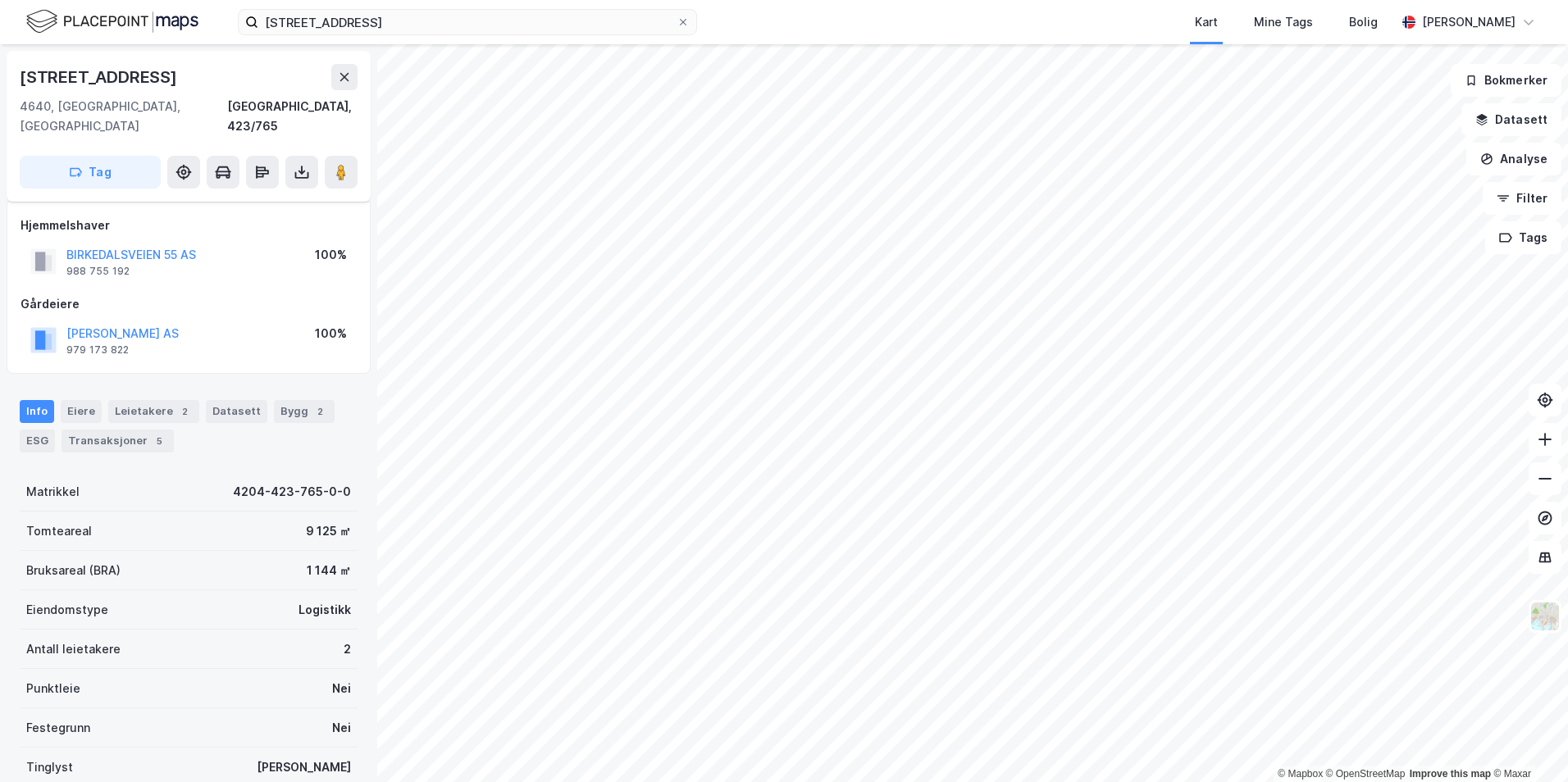
scroll to position [17, 0]
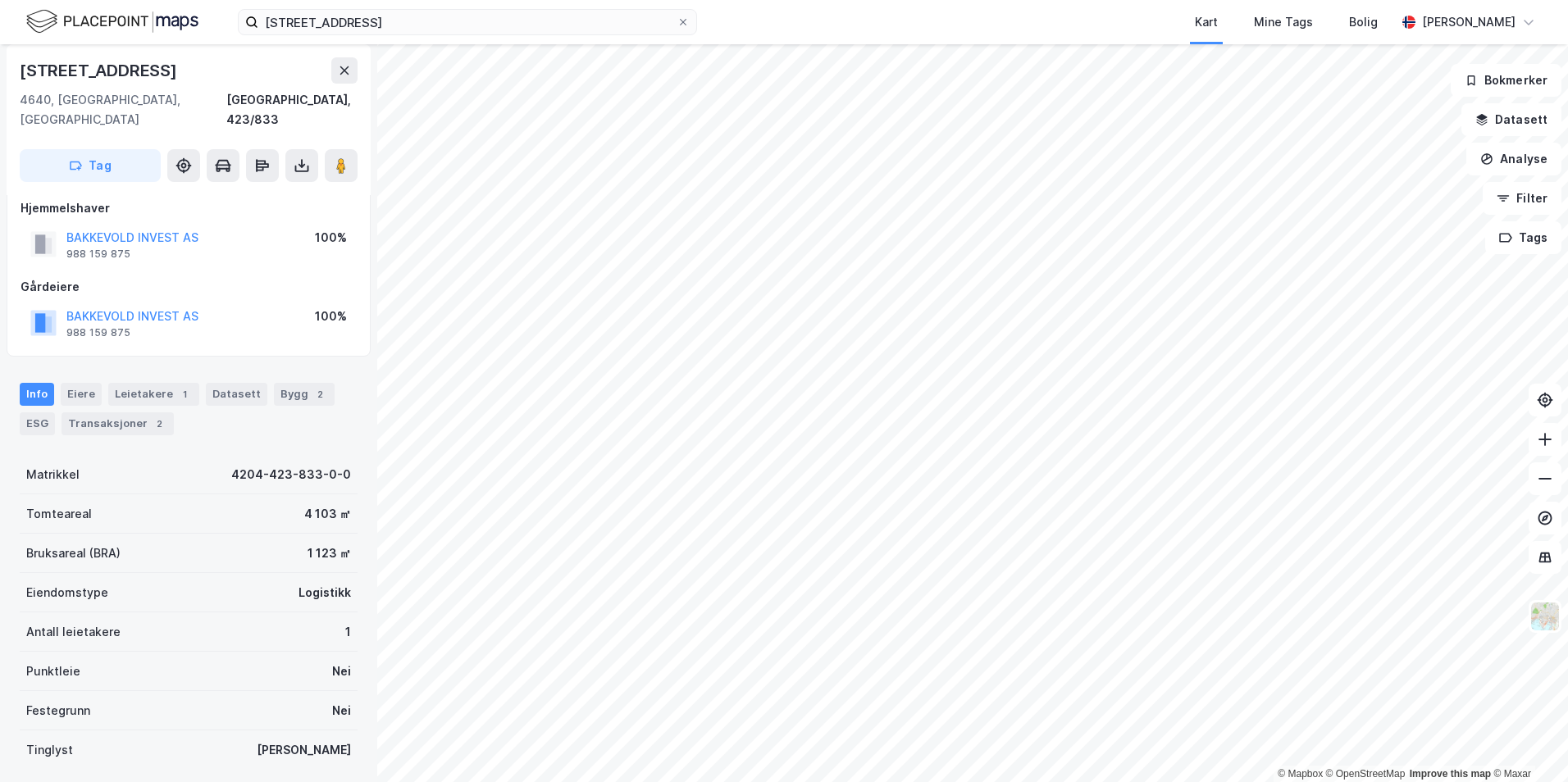
scroll to position [17, 0]
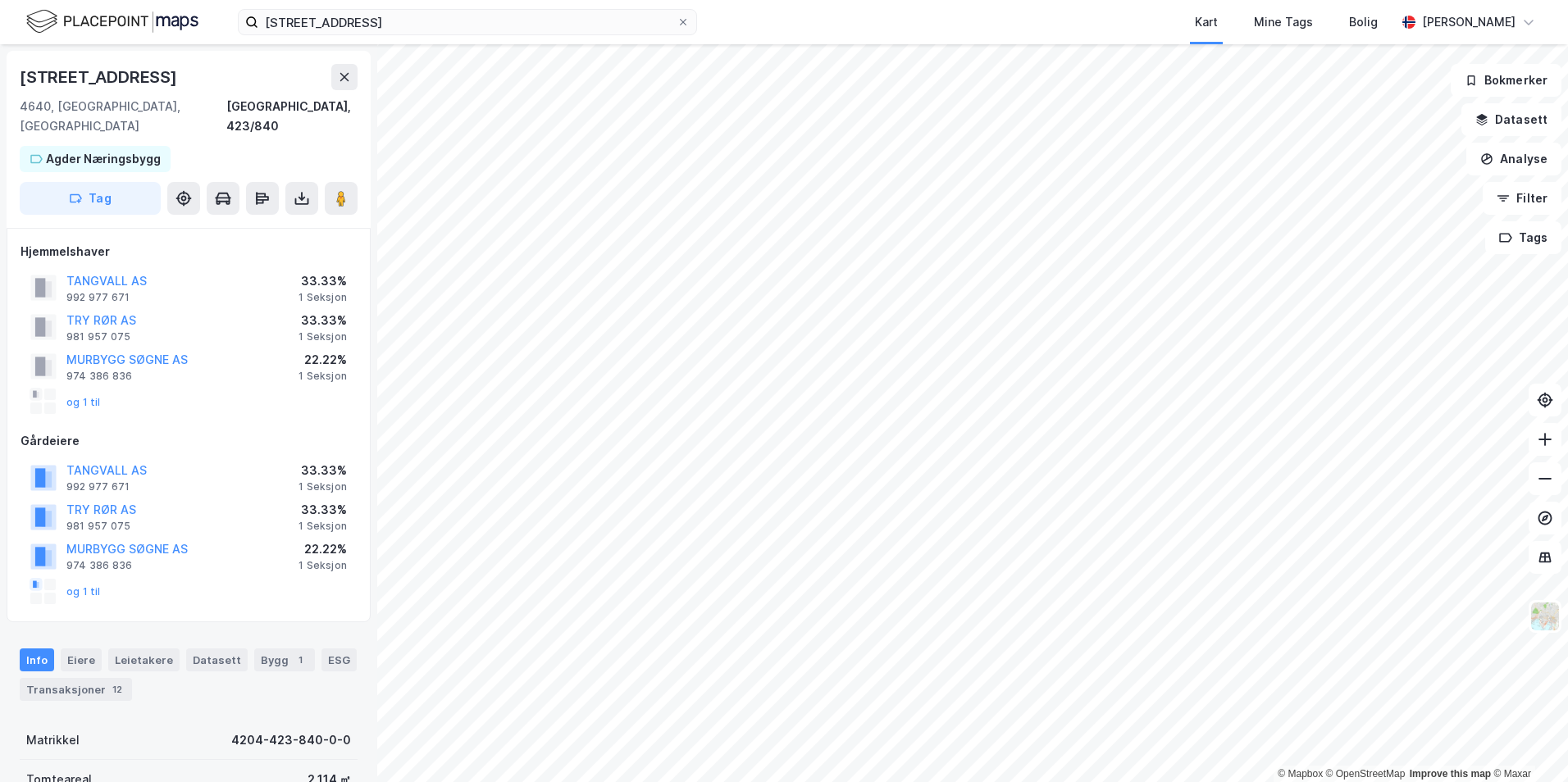
scroll to position [17, 0]
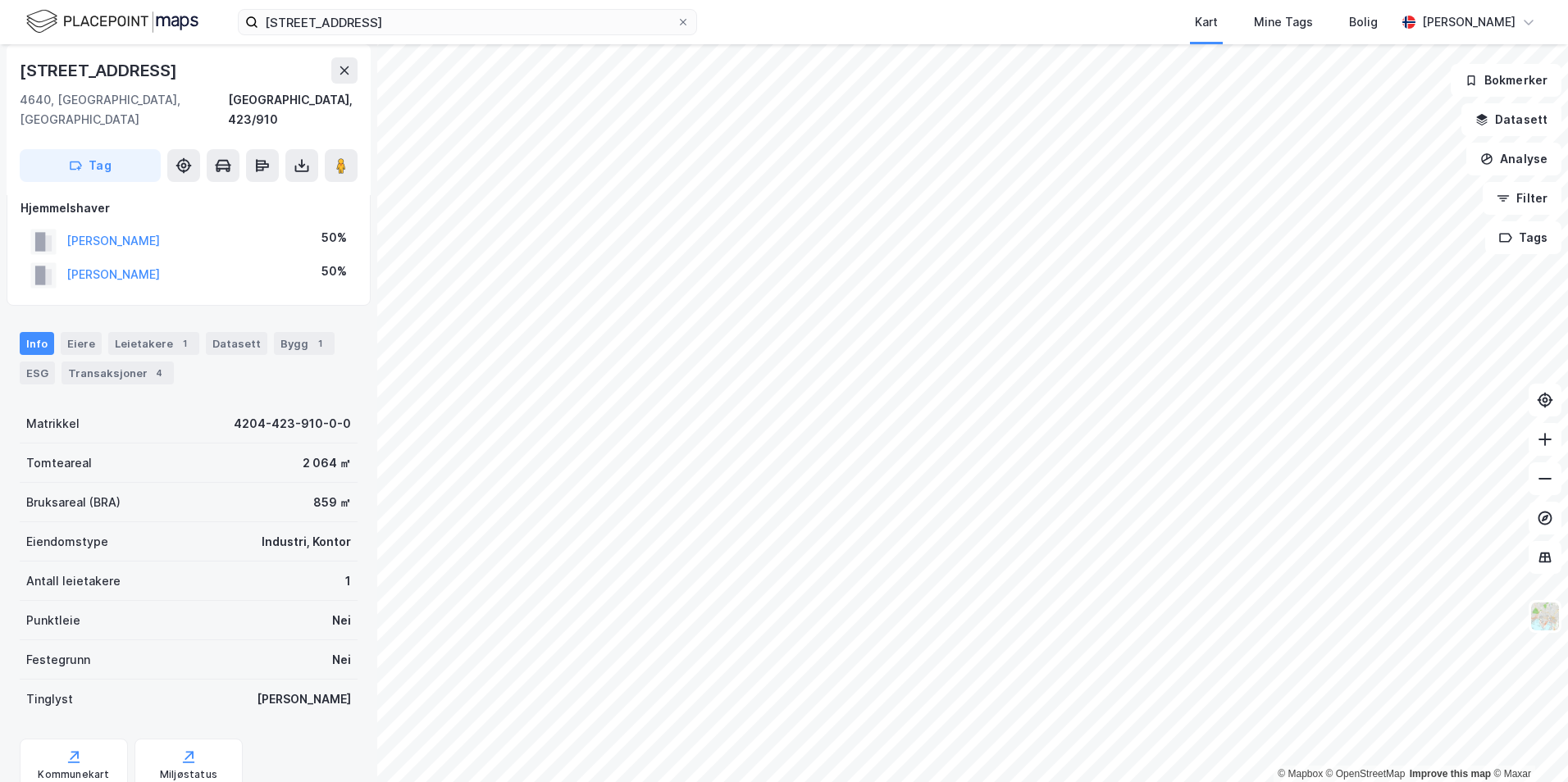
scroll to position [17, 0]
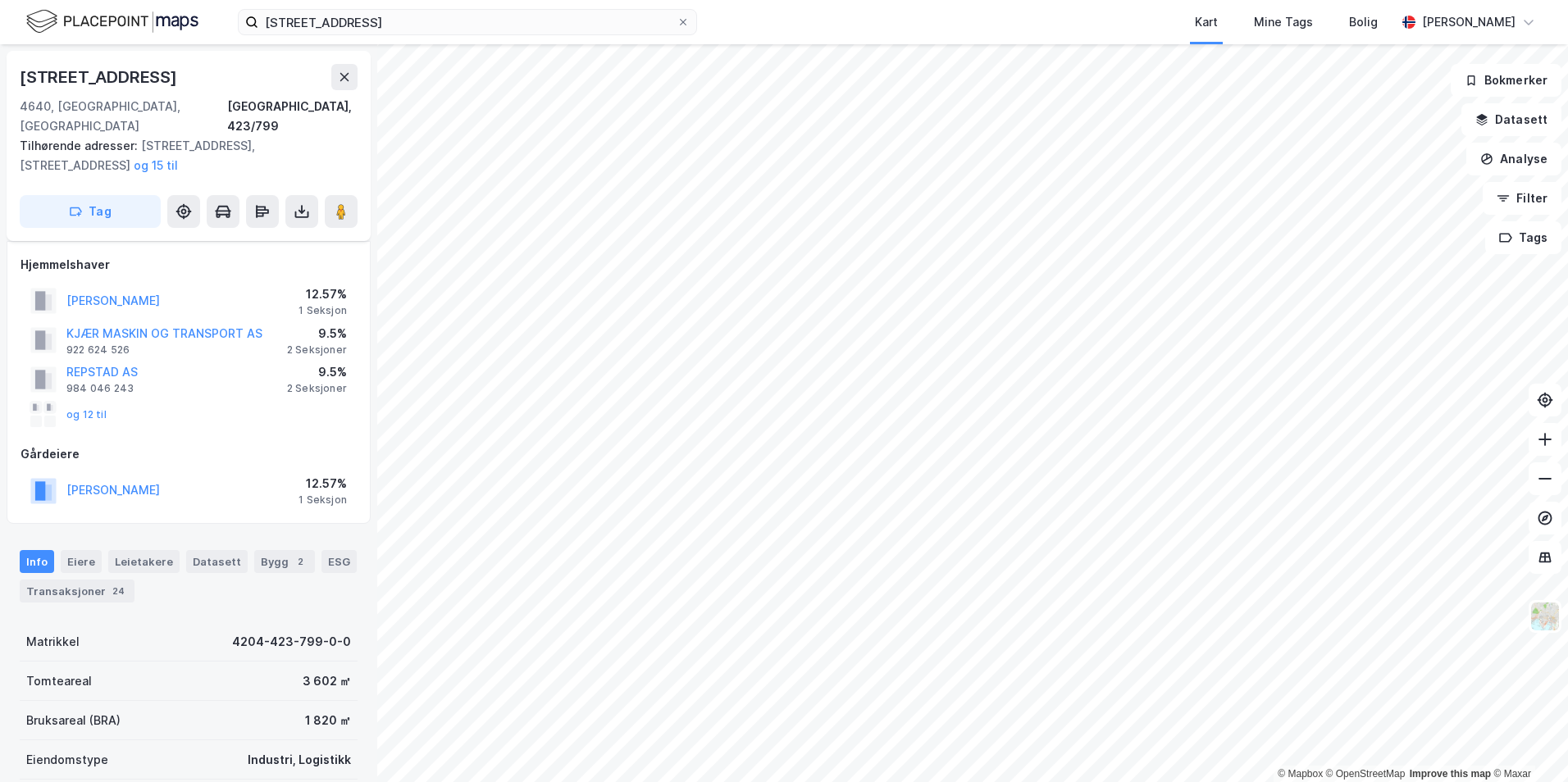
scroll to position [17, 0]
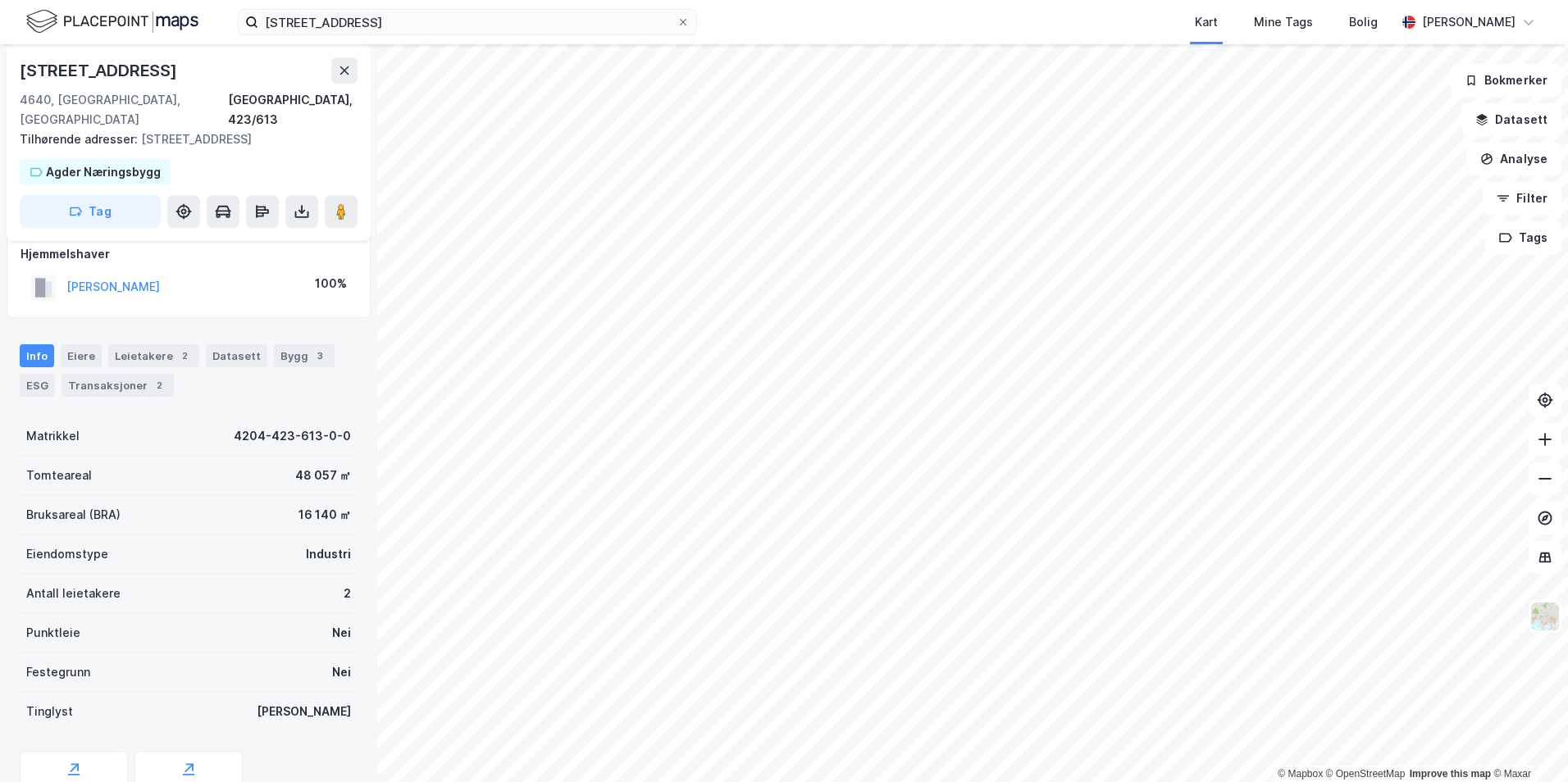
scroll to position [17, 0]
click at [308, 544] on div "Industri" at bounding box center [328, 554] width 45 height 19
click at [342, 23] on input "[STREET_ADDRESS]" at bounding box center [467, 21] width 419 height 24
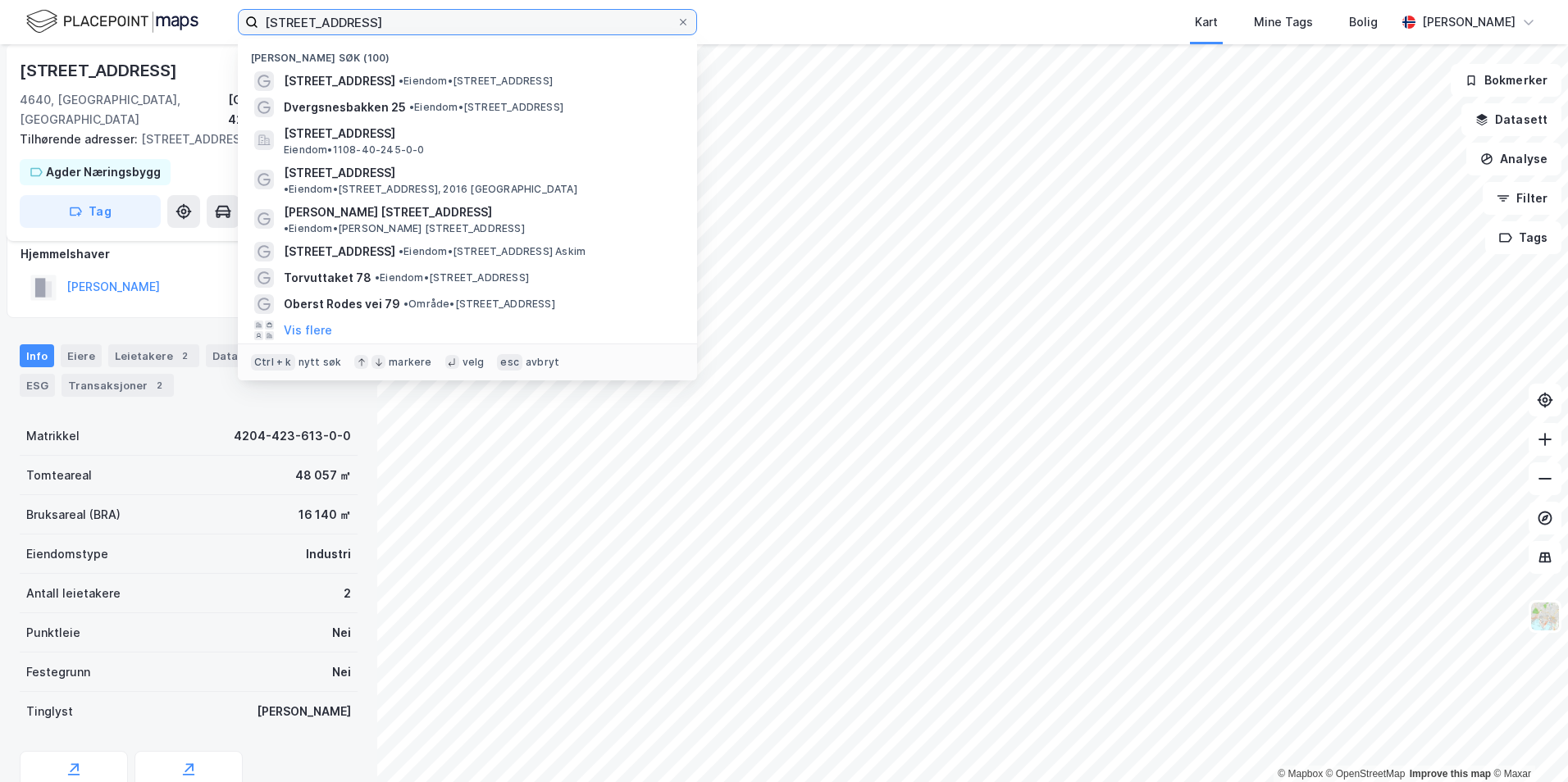
click at [342, 23] on input "[STREET_ADDRESS]" at bounding box center [467, 21] width 419 height 24
paste input "20,63 21,34 20,95 20,62 21,65 20,70 23,43 22,80 24,10 23,13 23,31 31,98 28,62 2…"
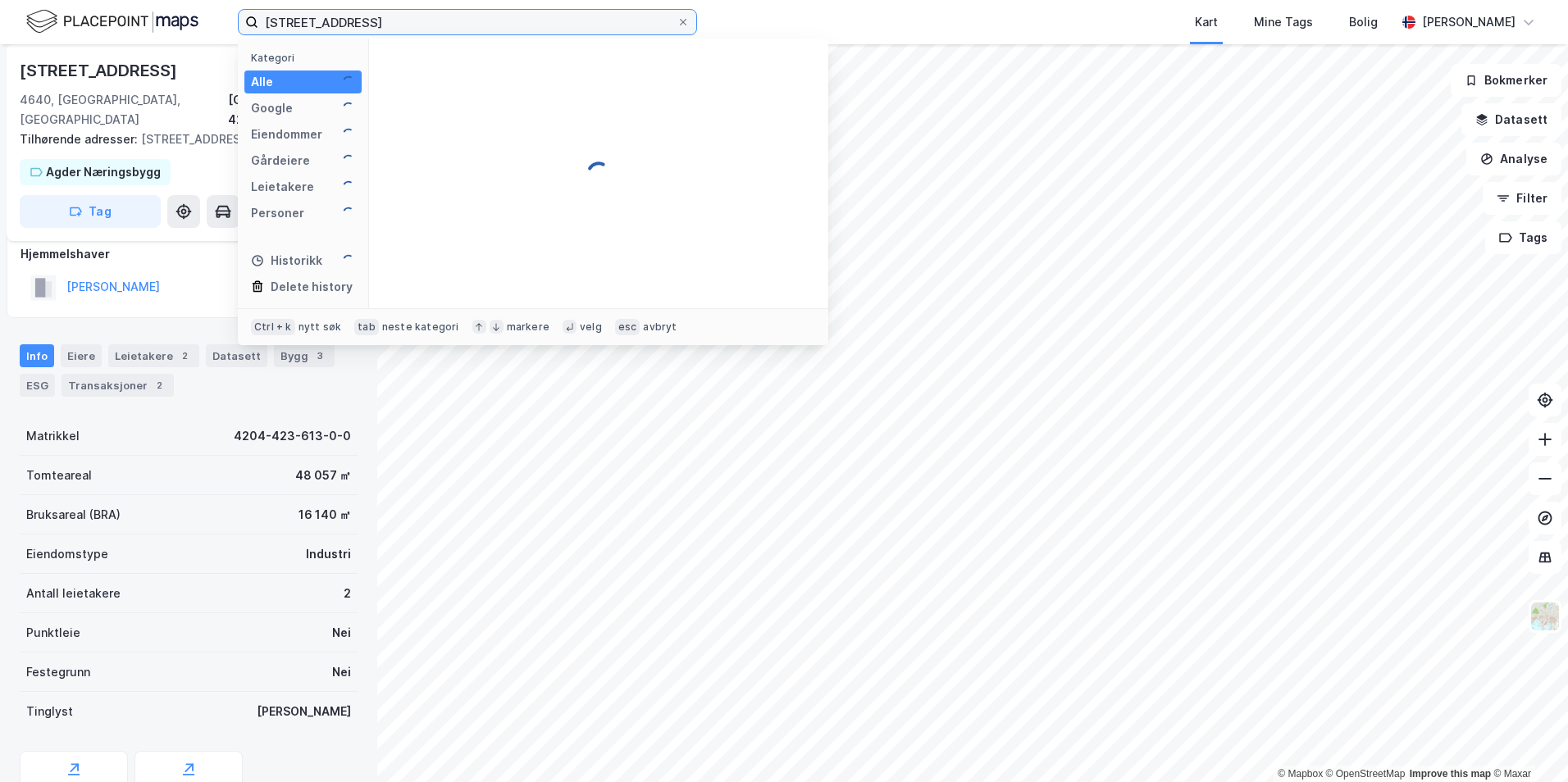
scroll to position [0, 0]
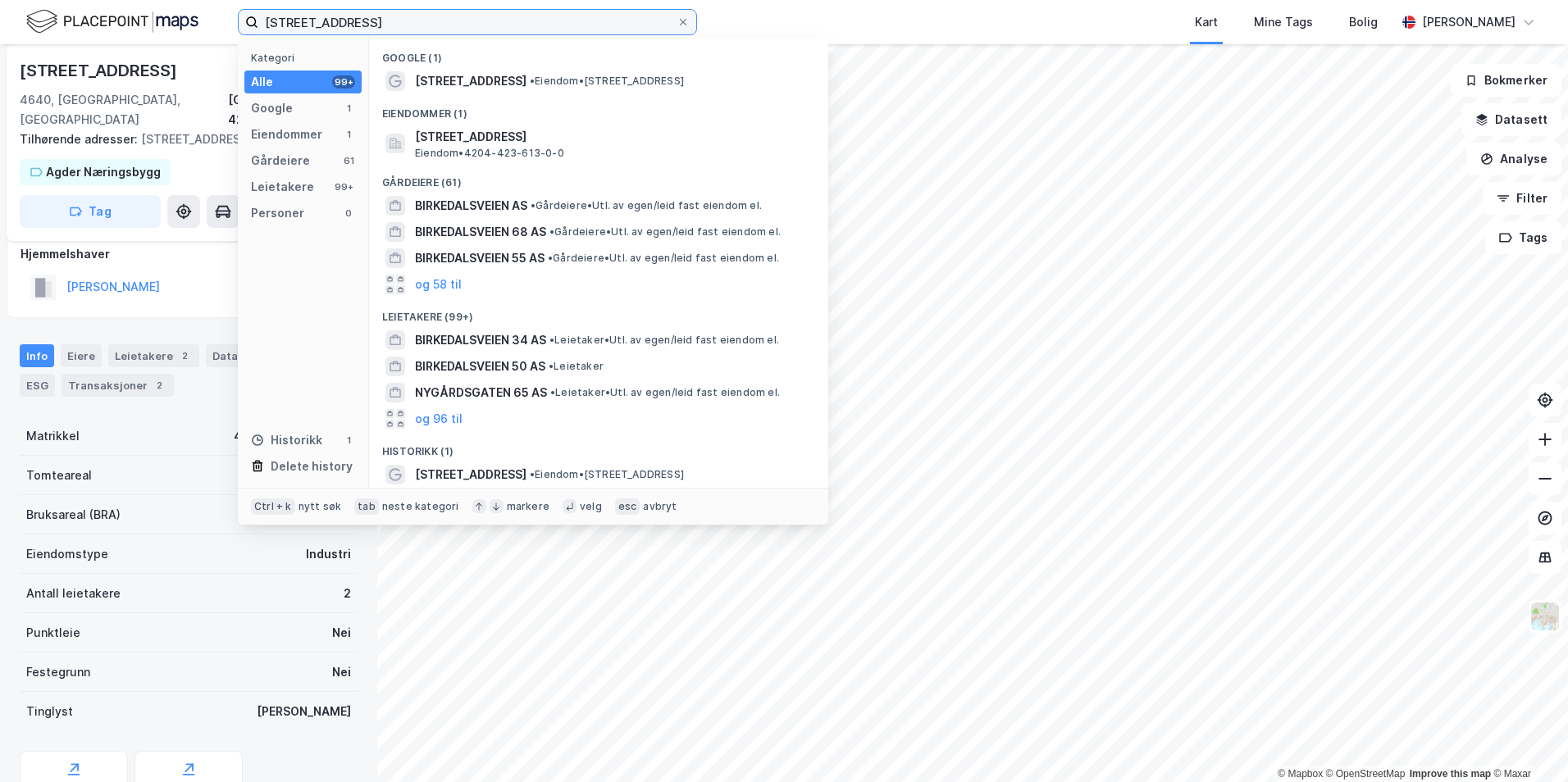
click at [364, 21] on input "[STREET_ADDRESS]" at bounding box center [467, 21] width 419 height 24
paste input "Øvere [STREET_ADDRESS]"
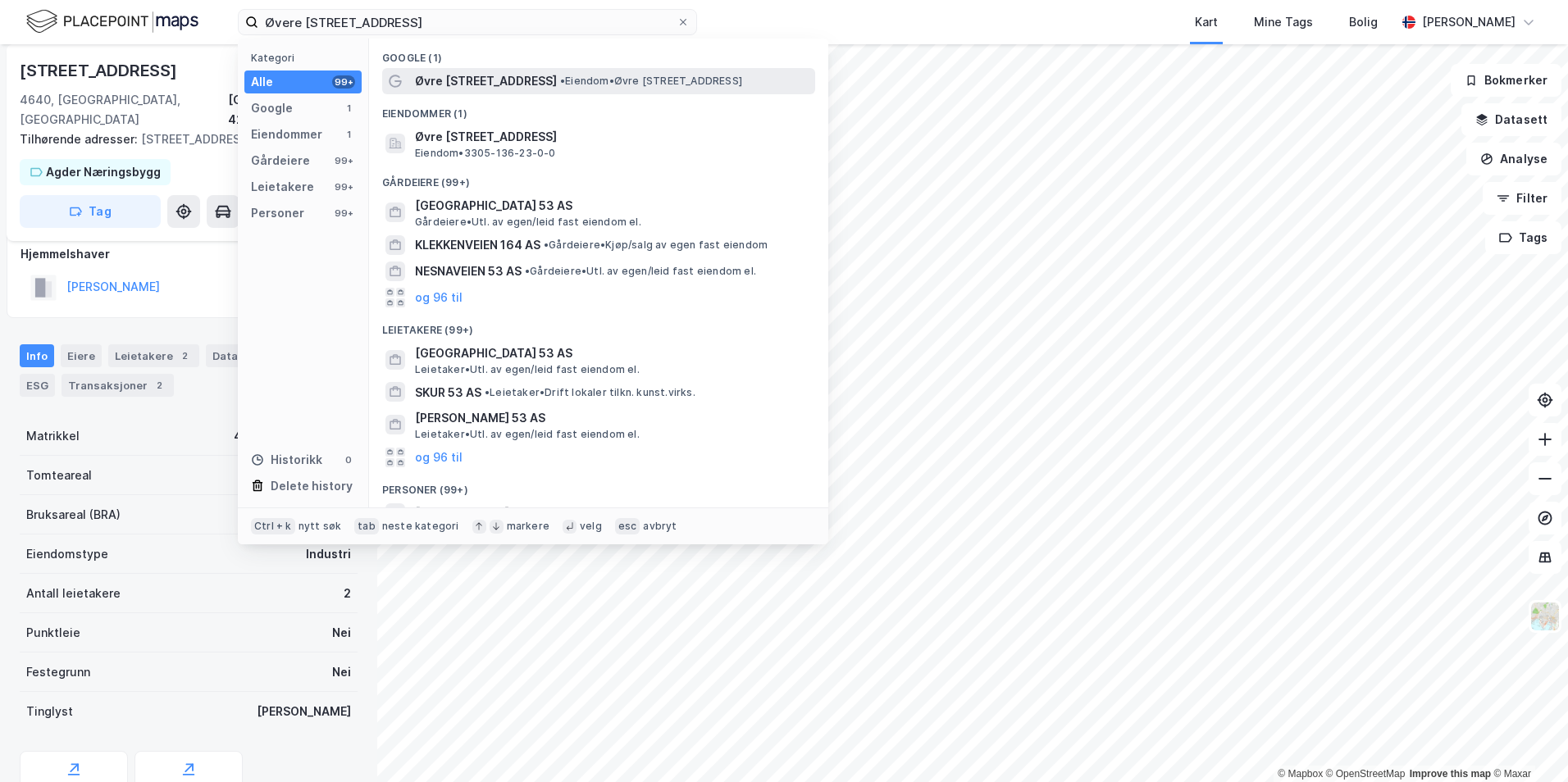
click at [658, 82] on span "• Eiendom • [STREET_ADDRESS]" at bounding box center [651, 81] width 182 height 14
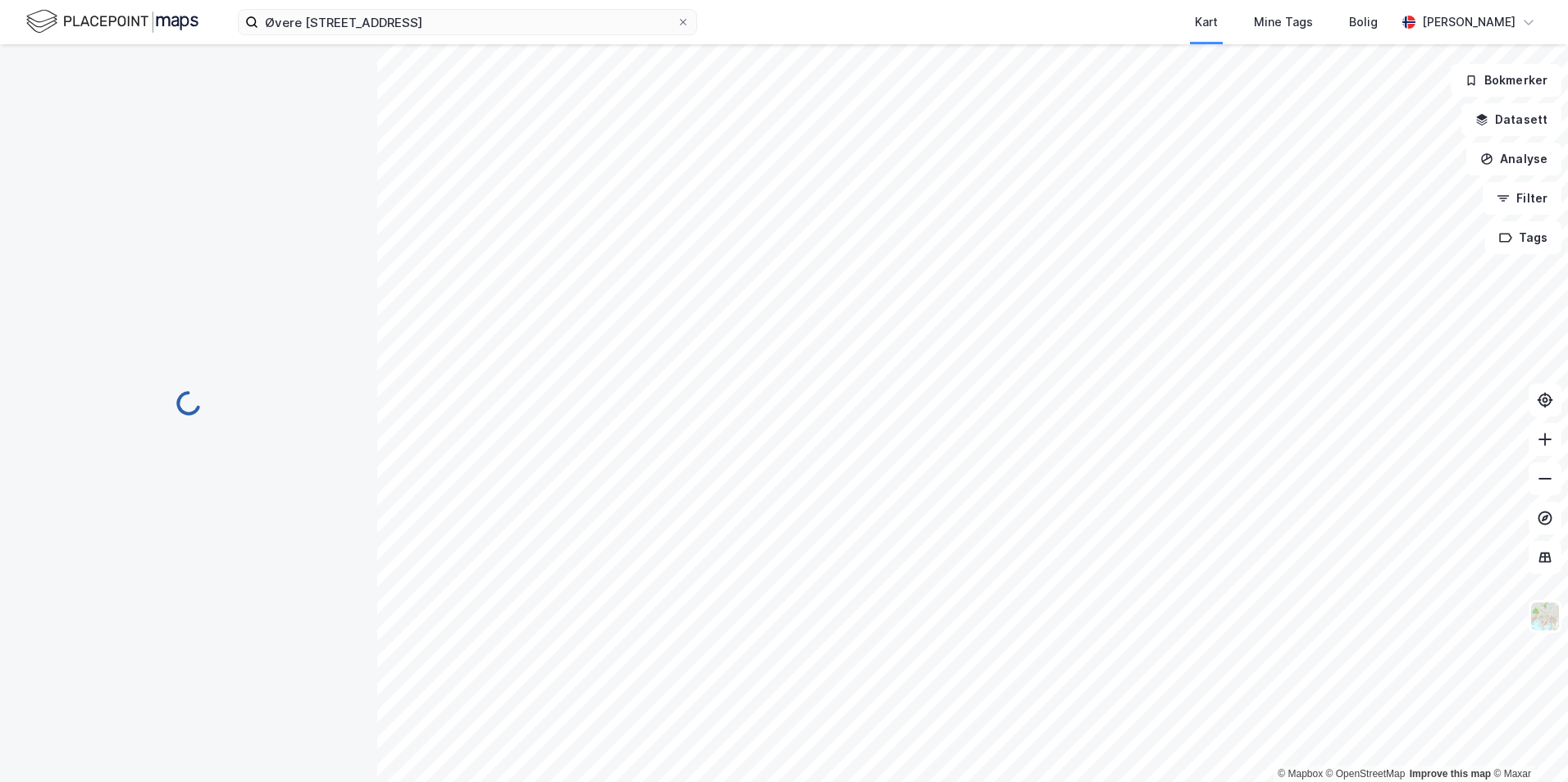
scroll to position [17, 0]
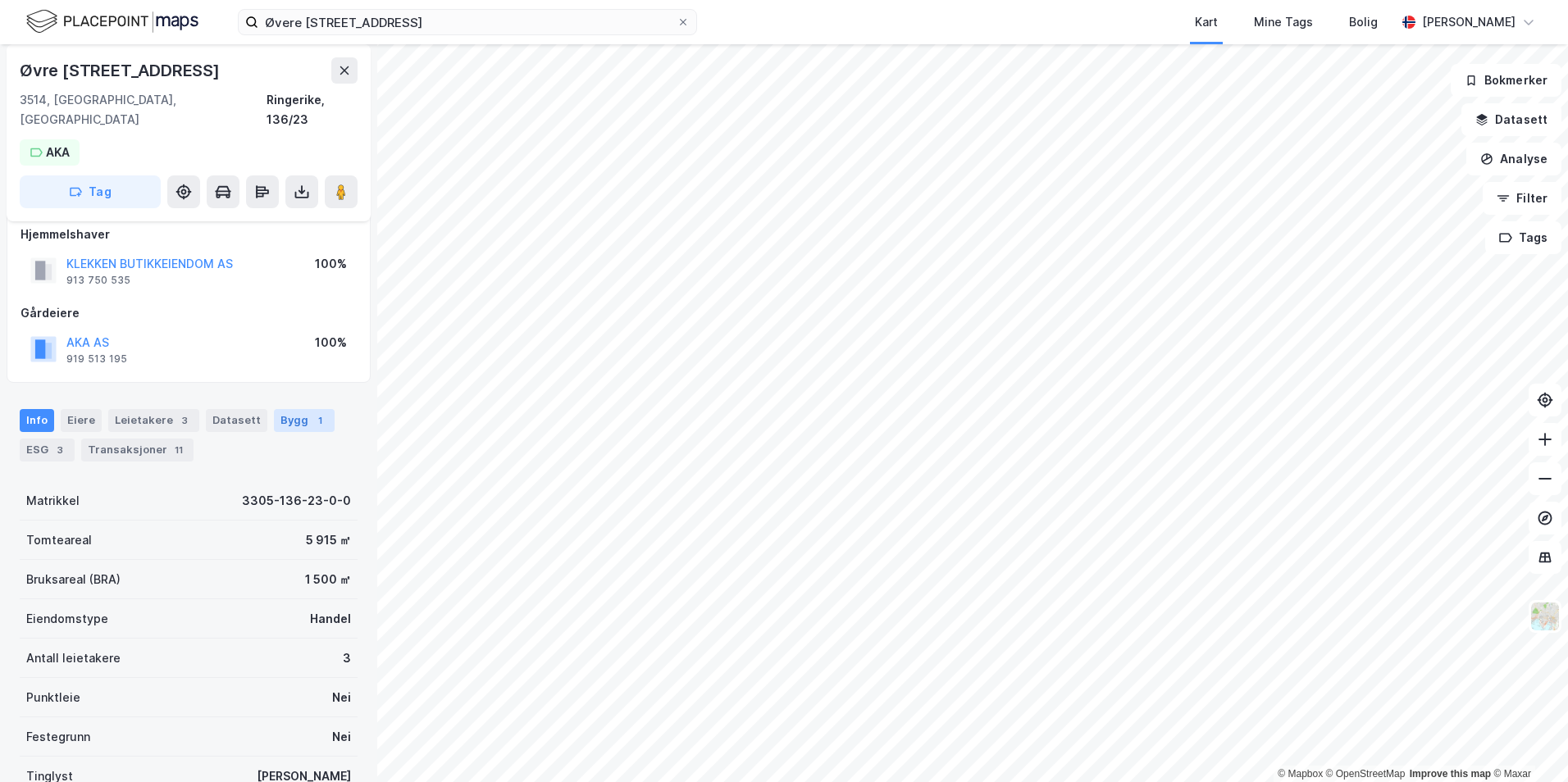
click at [286, 409] on div "Bygg 1" at bounding box center [304, 420] width 61 height 23
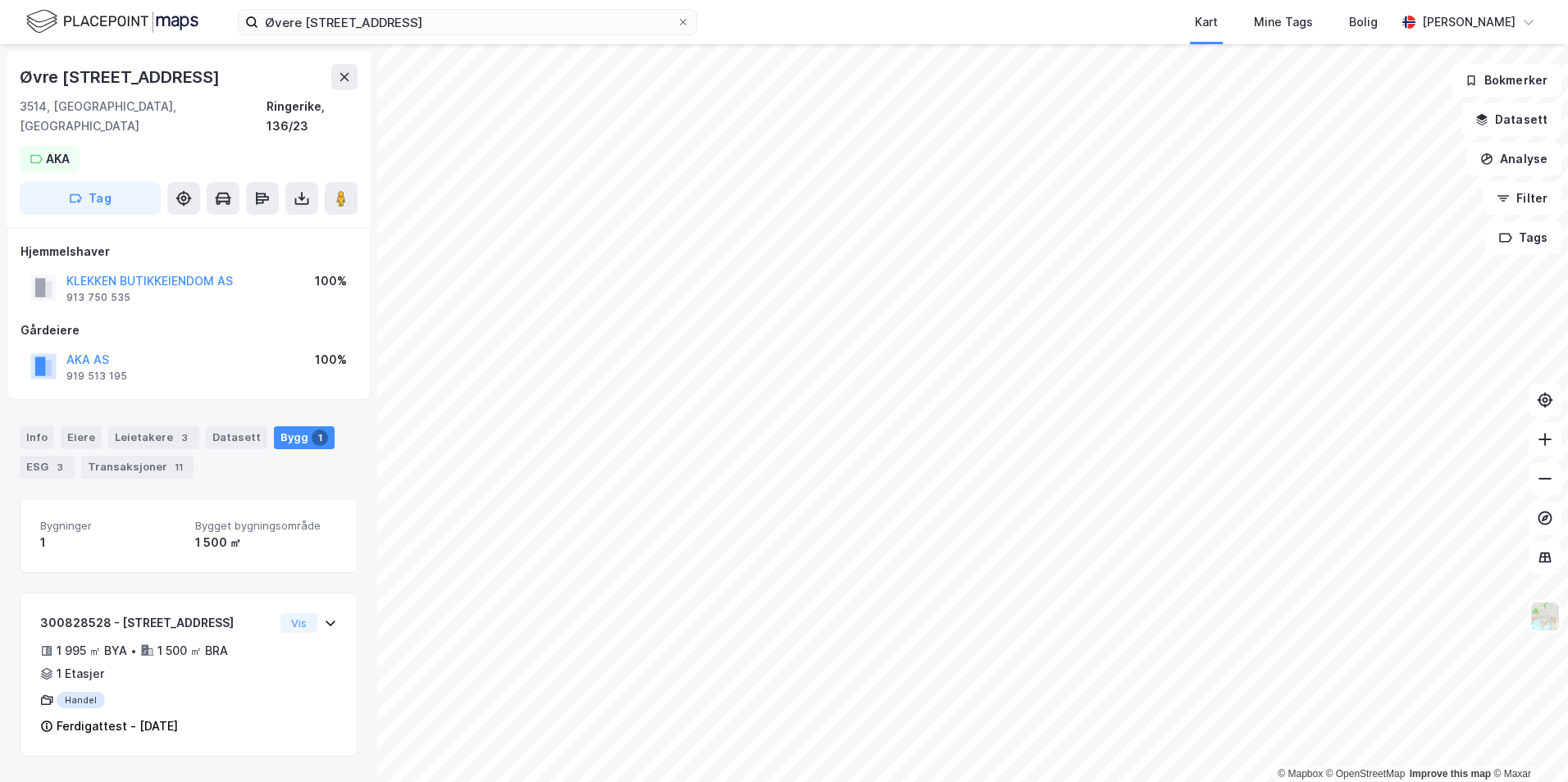
click at [386, 42] on div "Øvere Klekkenvei 53 Kart Mine Tags Bolig [PERSON_NAME]" at bounding box center [784, 22] width 1568 height 44
click at [388, 30] on input "Øvere [STREET_ADDRESS]" at bounding box center [467, 21] width 419 height 24
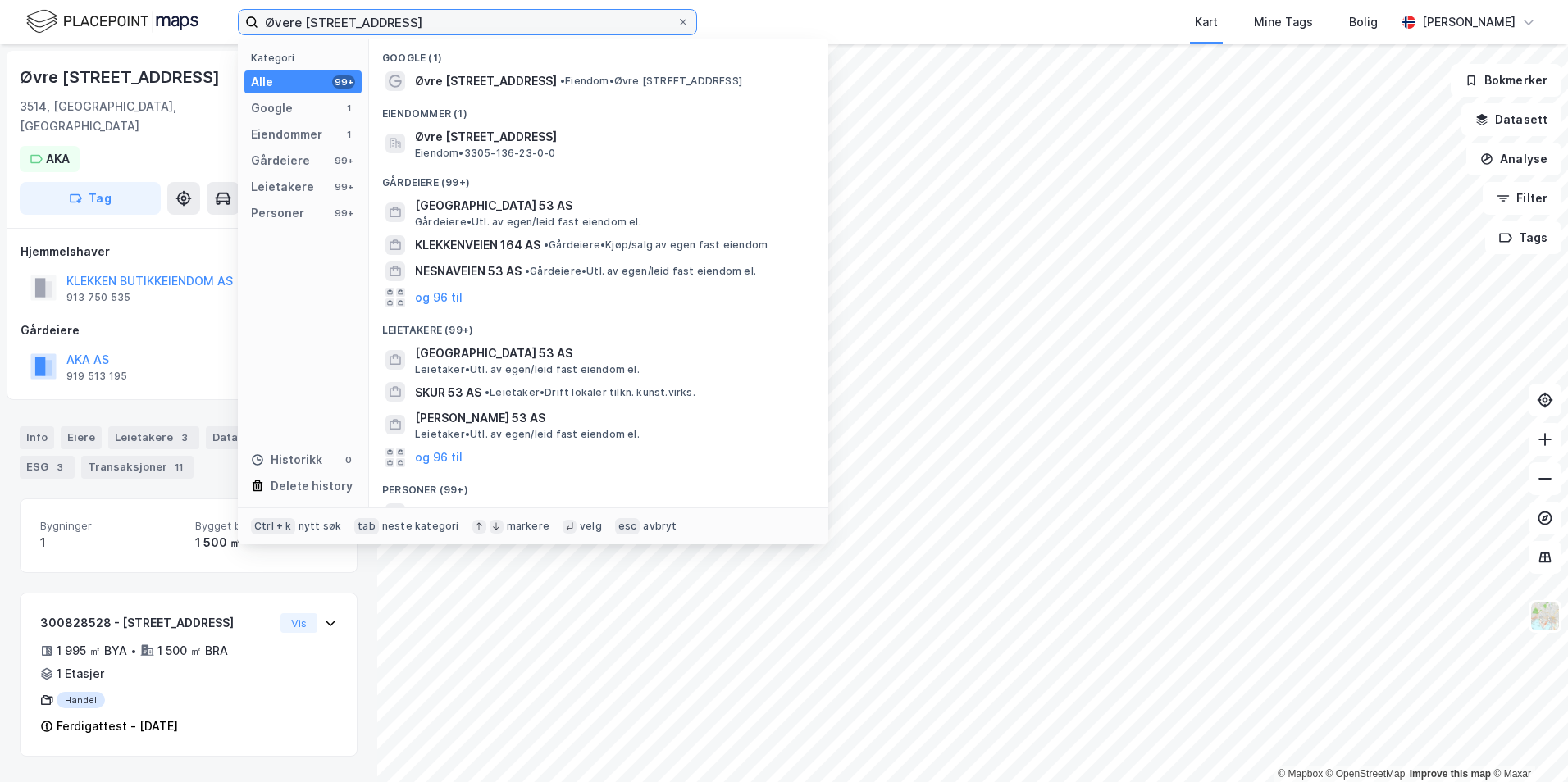
click at [388, 30] on input "Øvere [STREET_ADDRESS]" at bounding box center [467, 21] width 419 height 24
paste input "'[STREET_ADDRESS]"
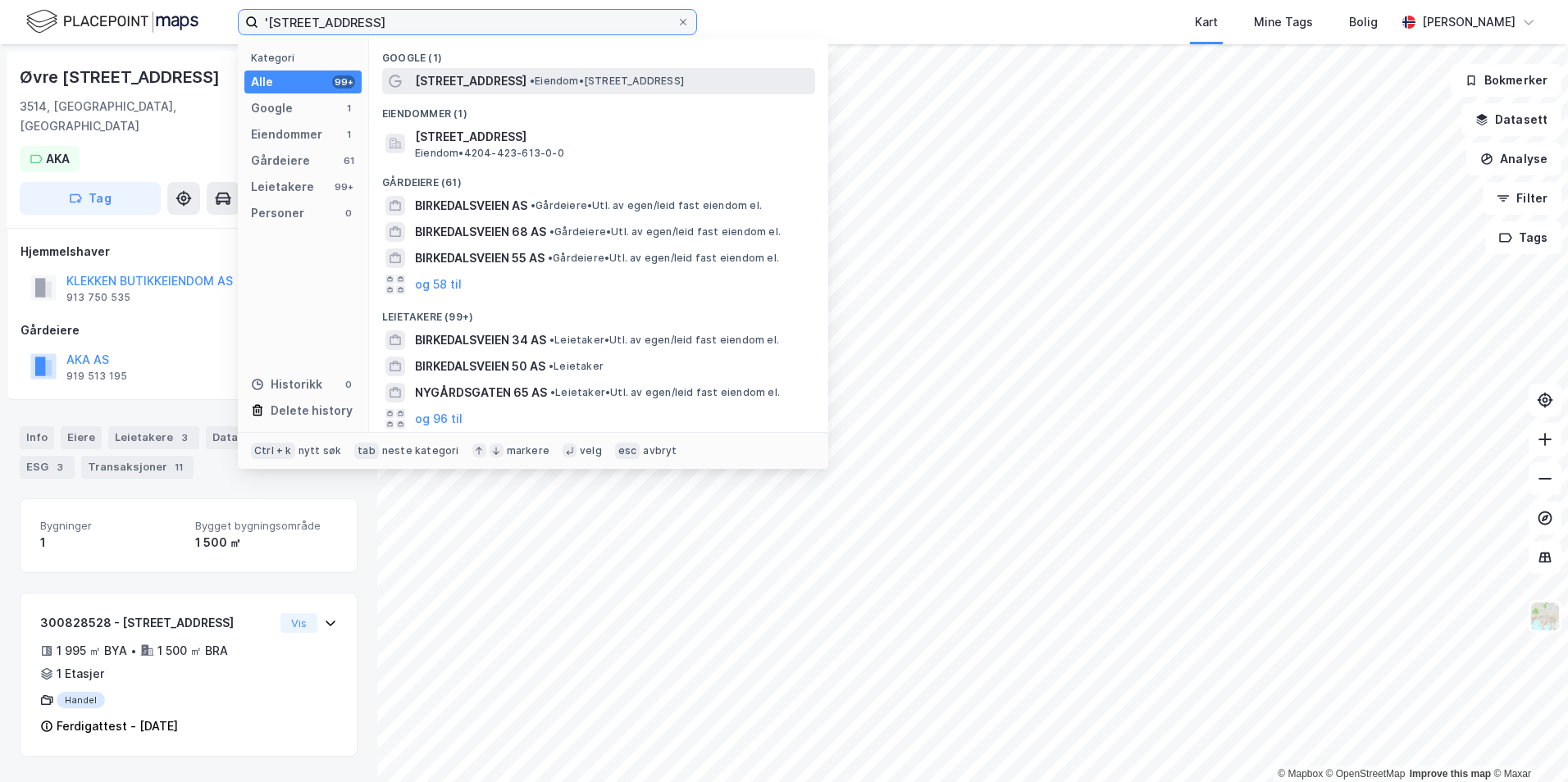
type input "'[STREET_ADDRESS]"
click at [503, 81] on span "[STREET_ADDRESS]" at bounding box center [470, 81] width 111 height 19
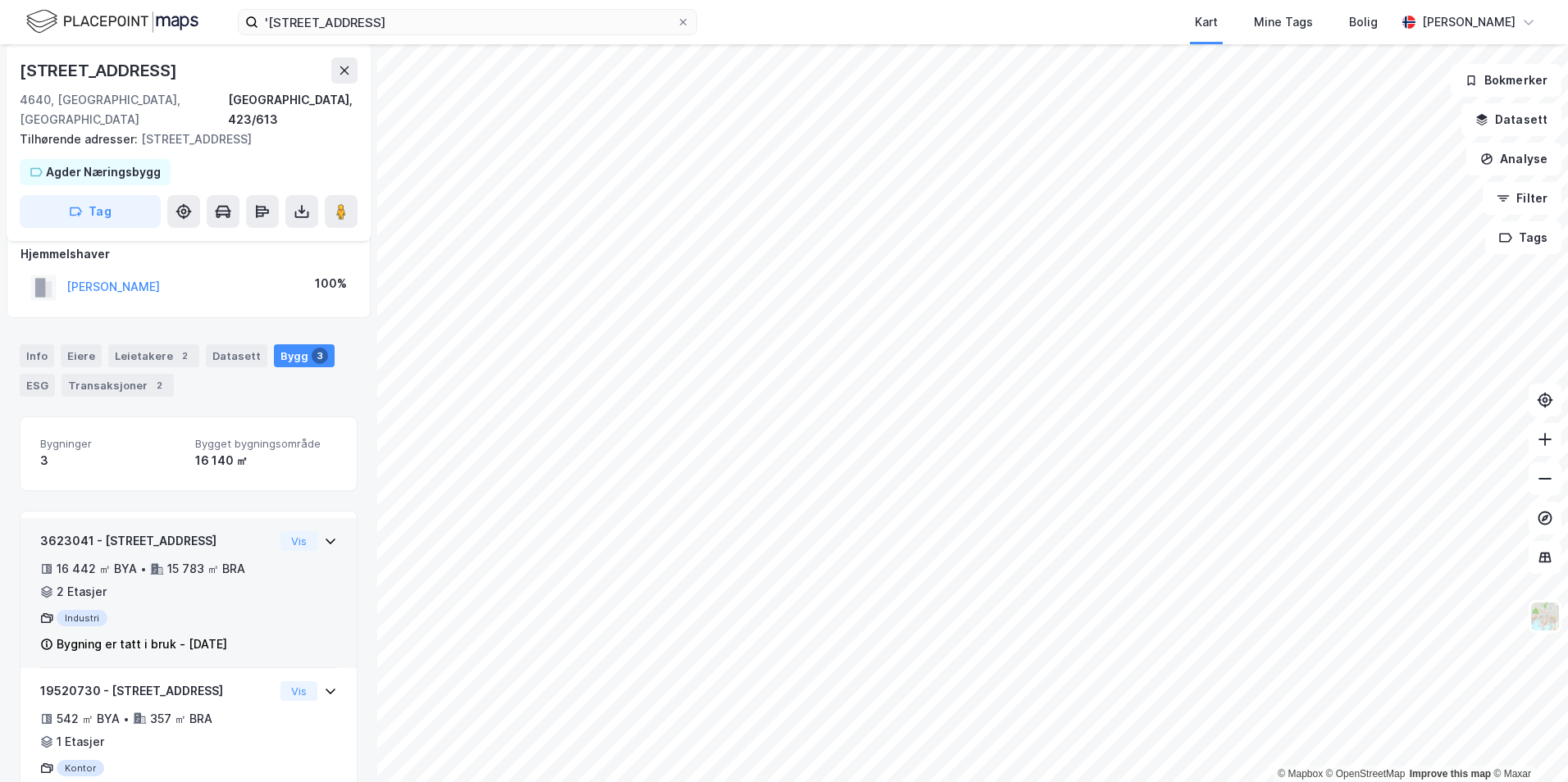
scroll to position [100, 0]
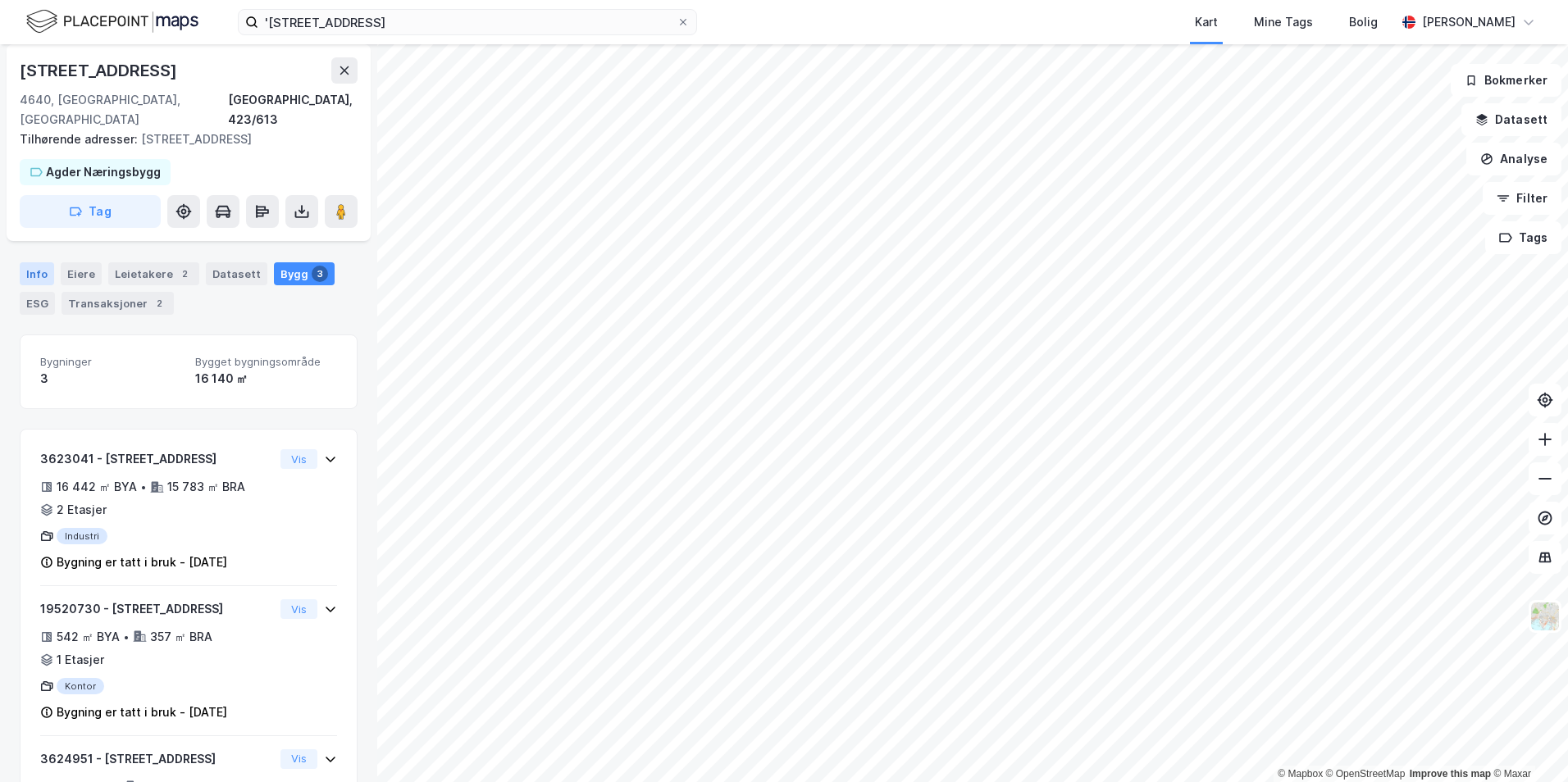
click at [41, 262] on div "Info" at bounding box center [37, 274] width 35 height 23
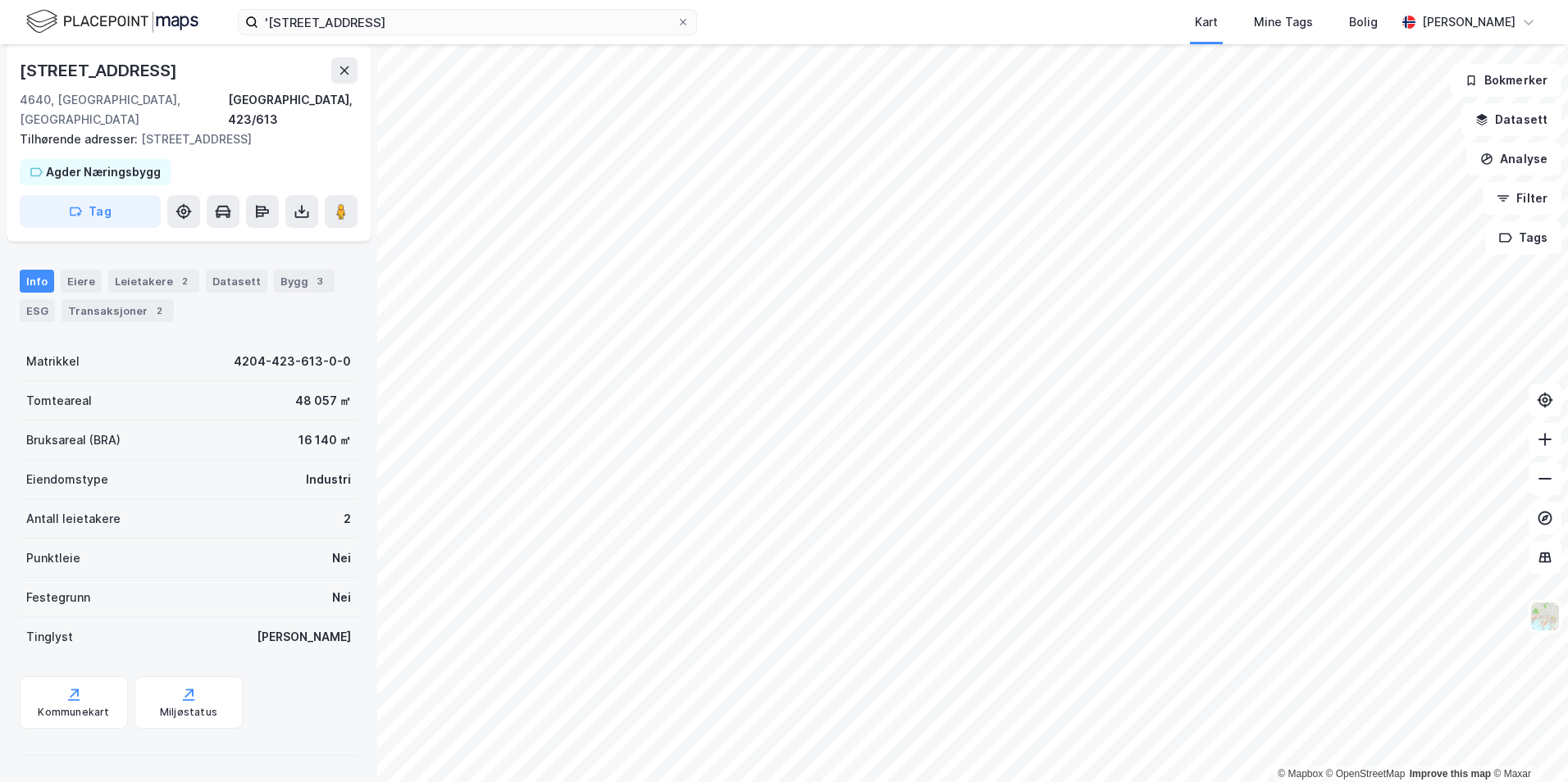
scroll to position [72, 0]
